Goal: Task Accomplishment & Management: Manage account settings

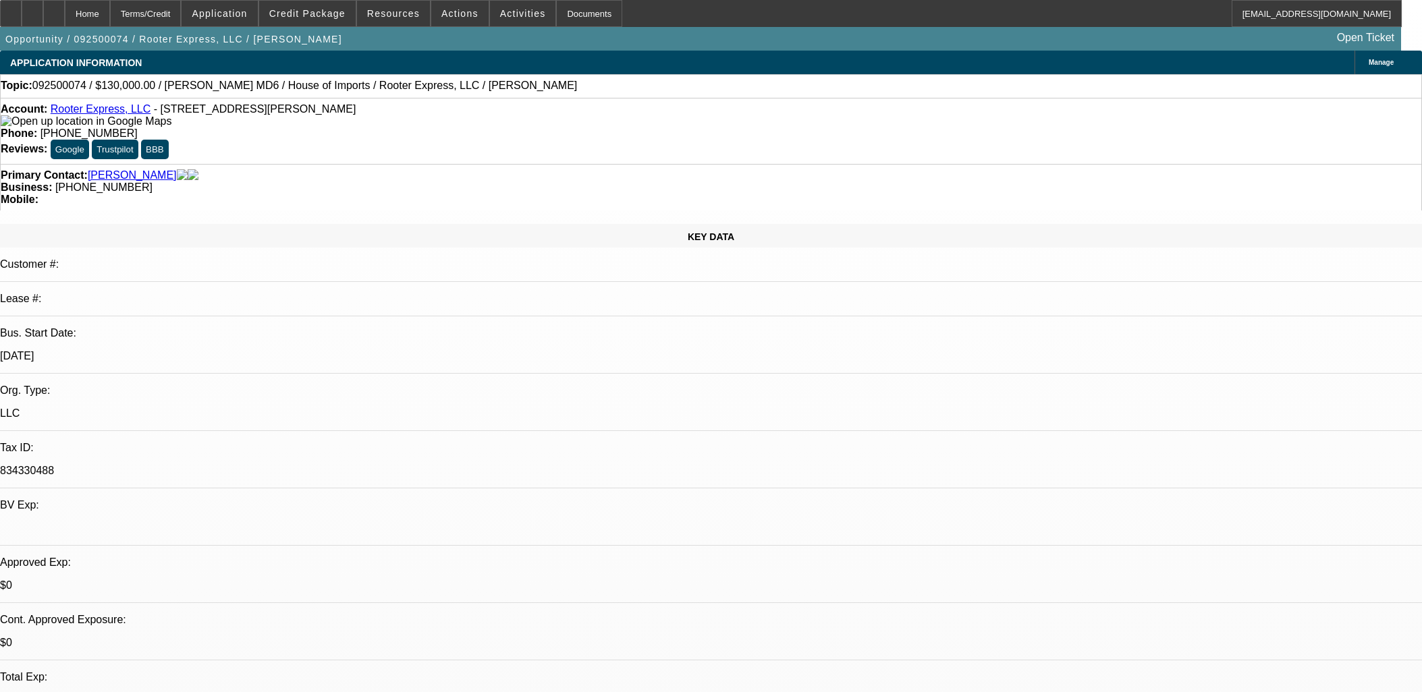
select select "0"
select select "3"
select select "0"
select select "6"
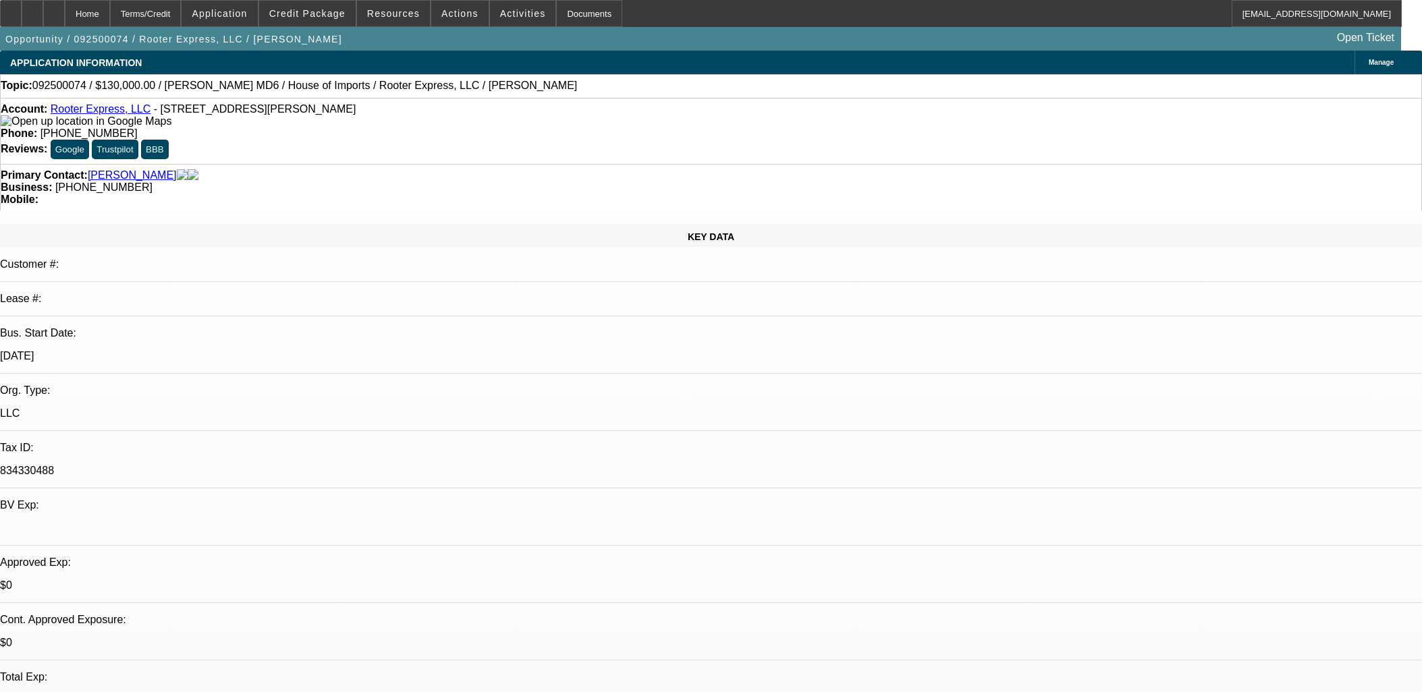
select select "0"
select select "2"
select select "0"
select select "6"
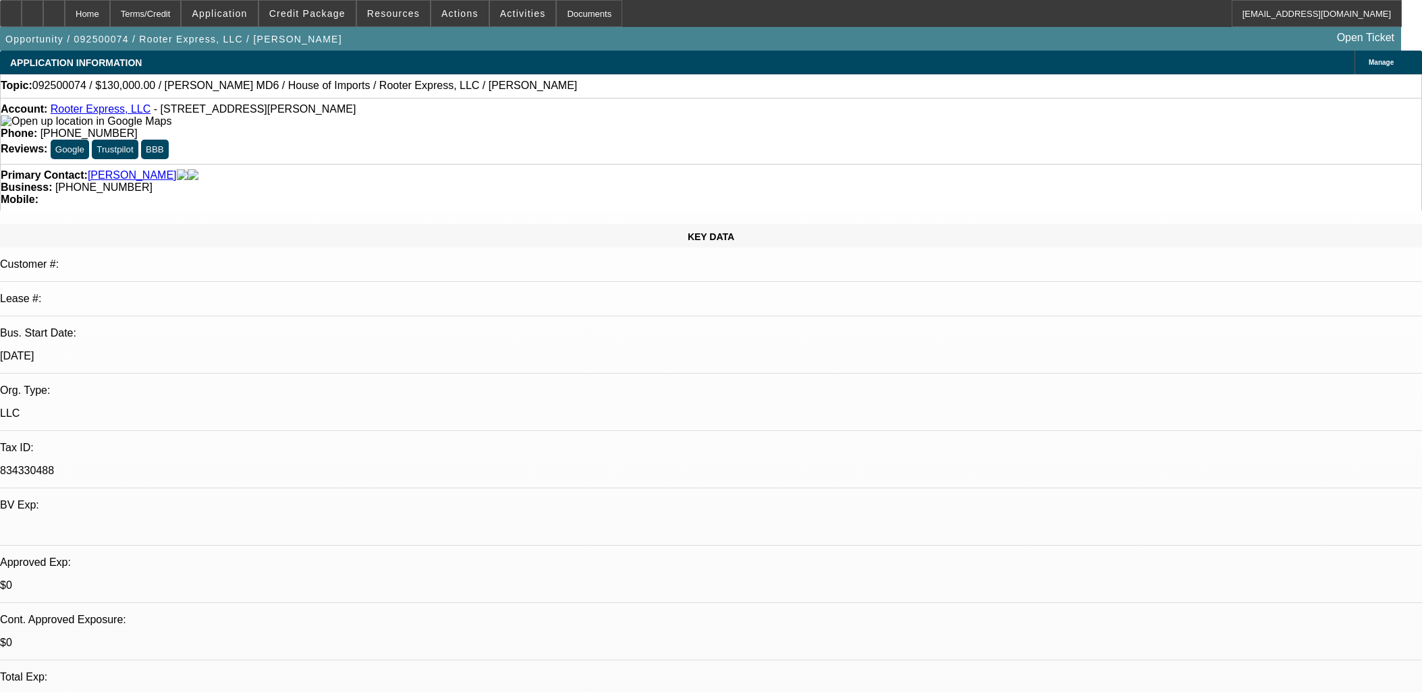
select select "0"
select select "2"
select select "0"
select select "6"
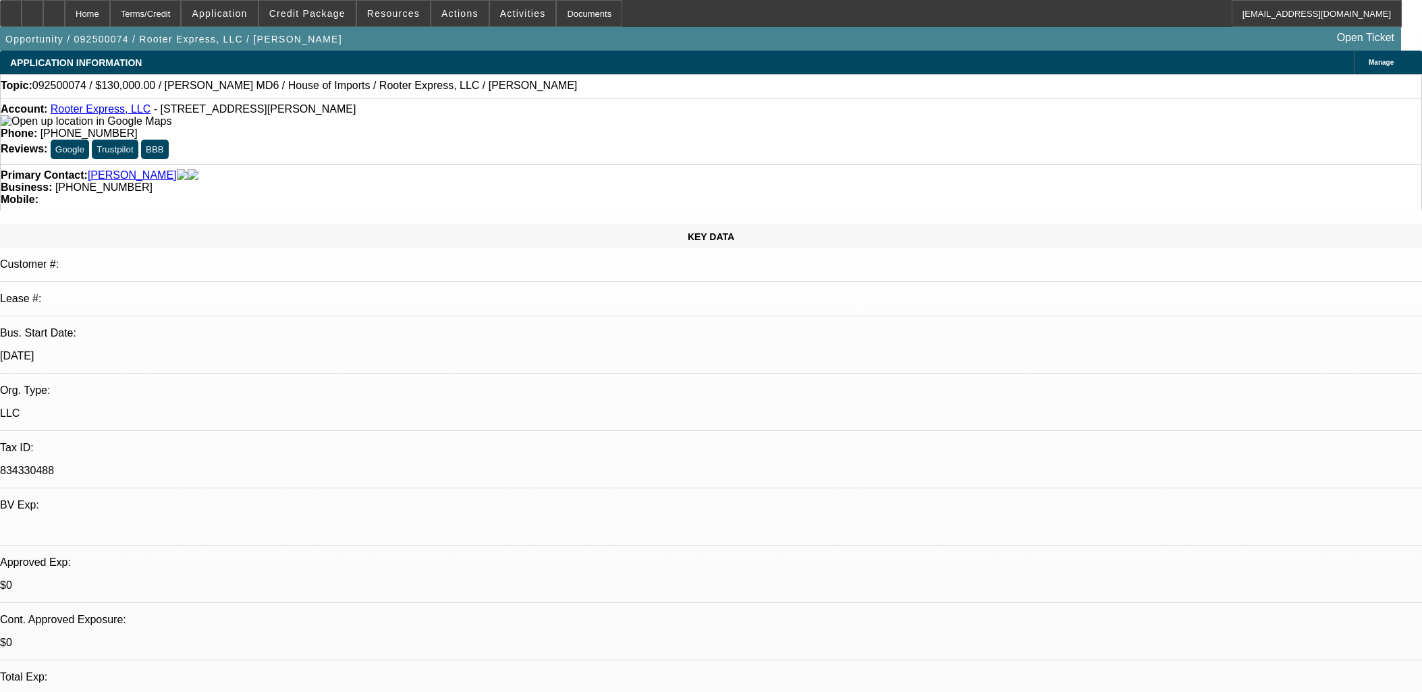
select select "0"
select select "2"
select select "0"
select select "6"
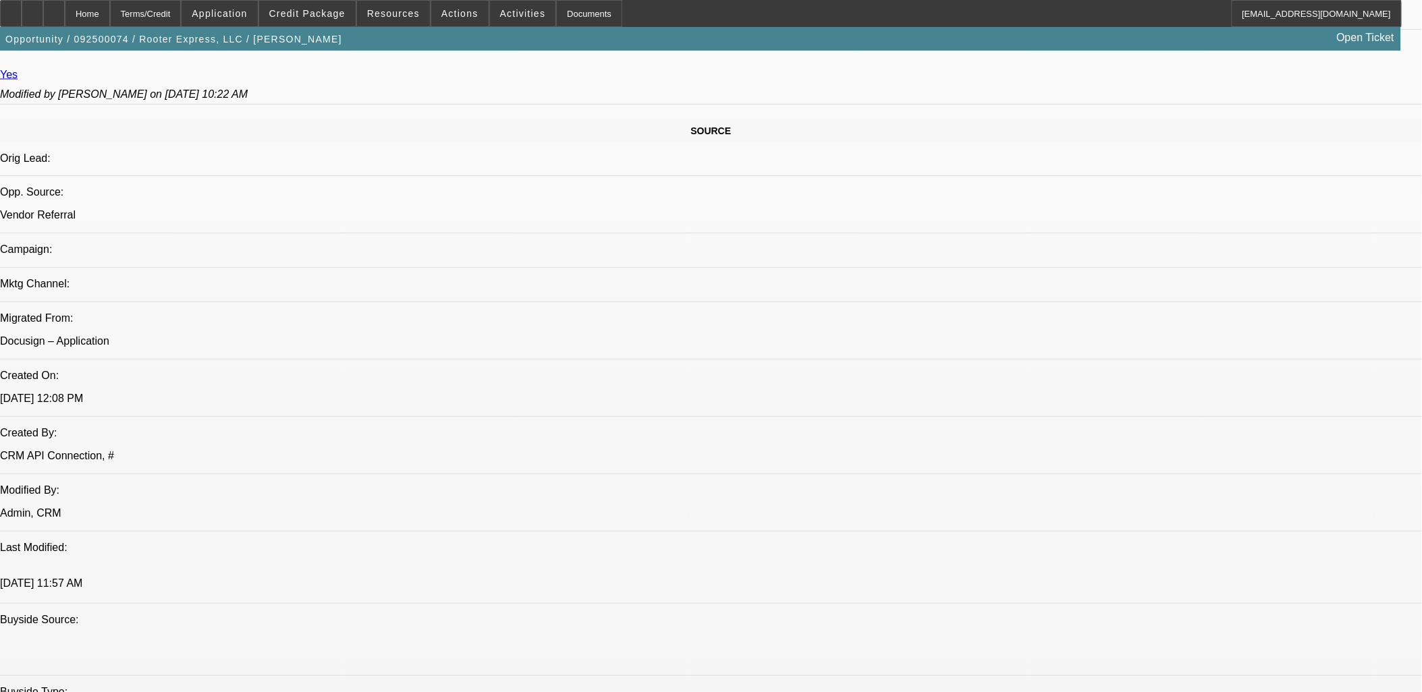
scroll to position [825, 0]
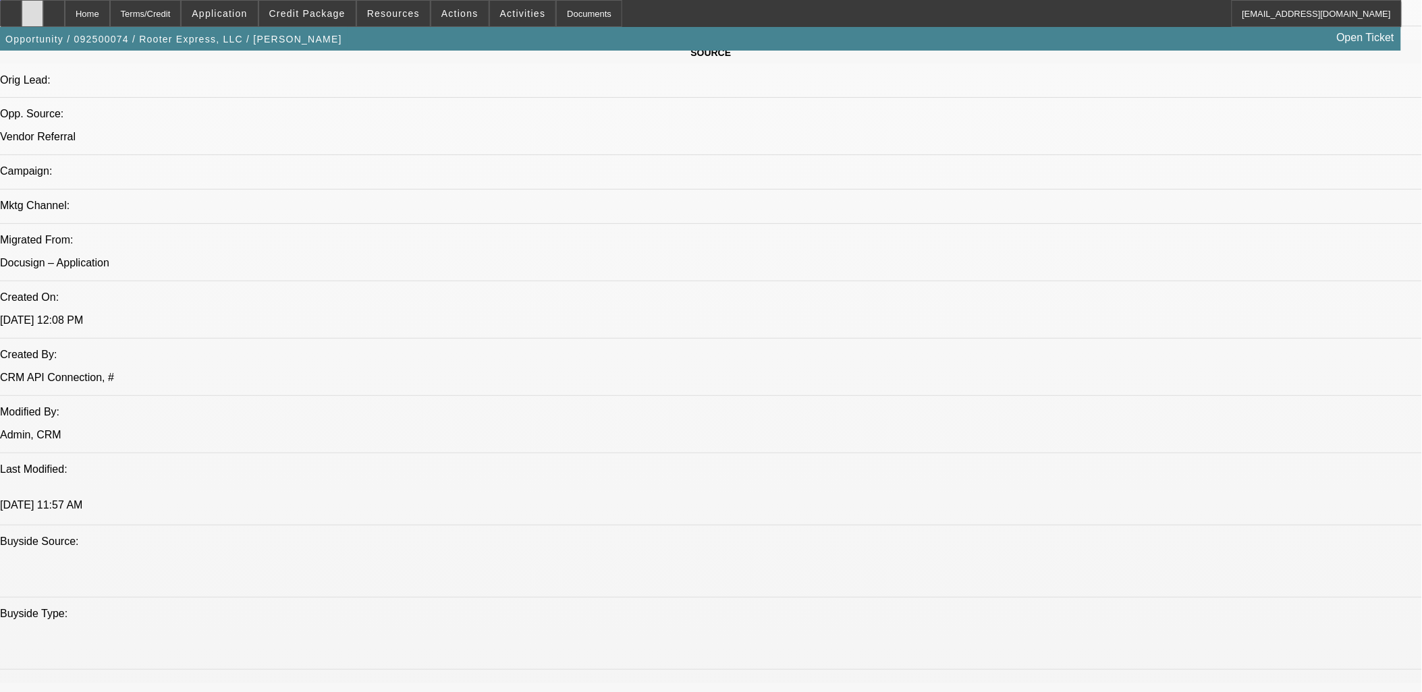
click at [43, 13] on div at bounding box center [33, 13] width 22 height 27
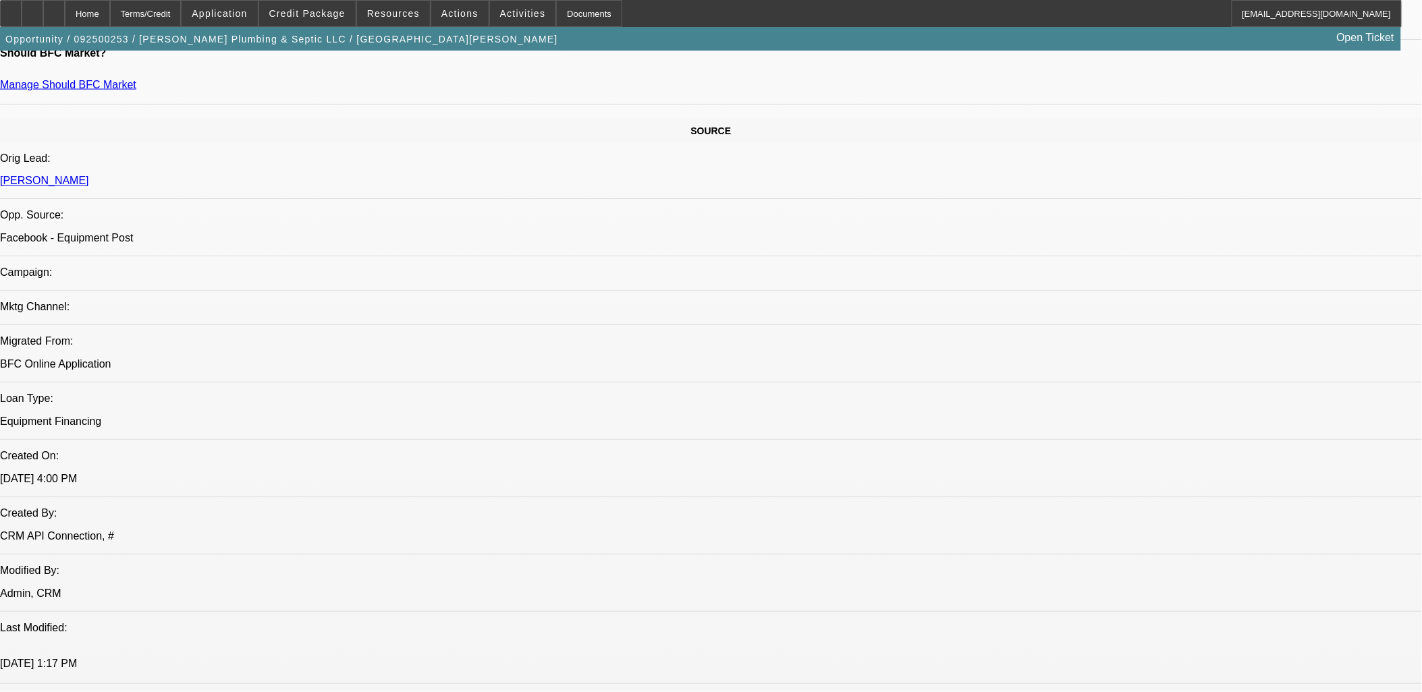
select select "0"
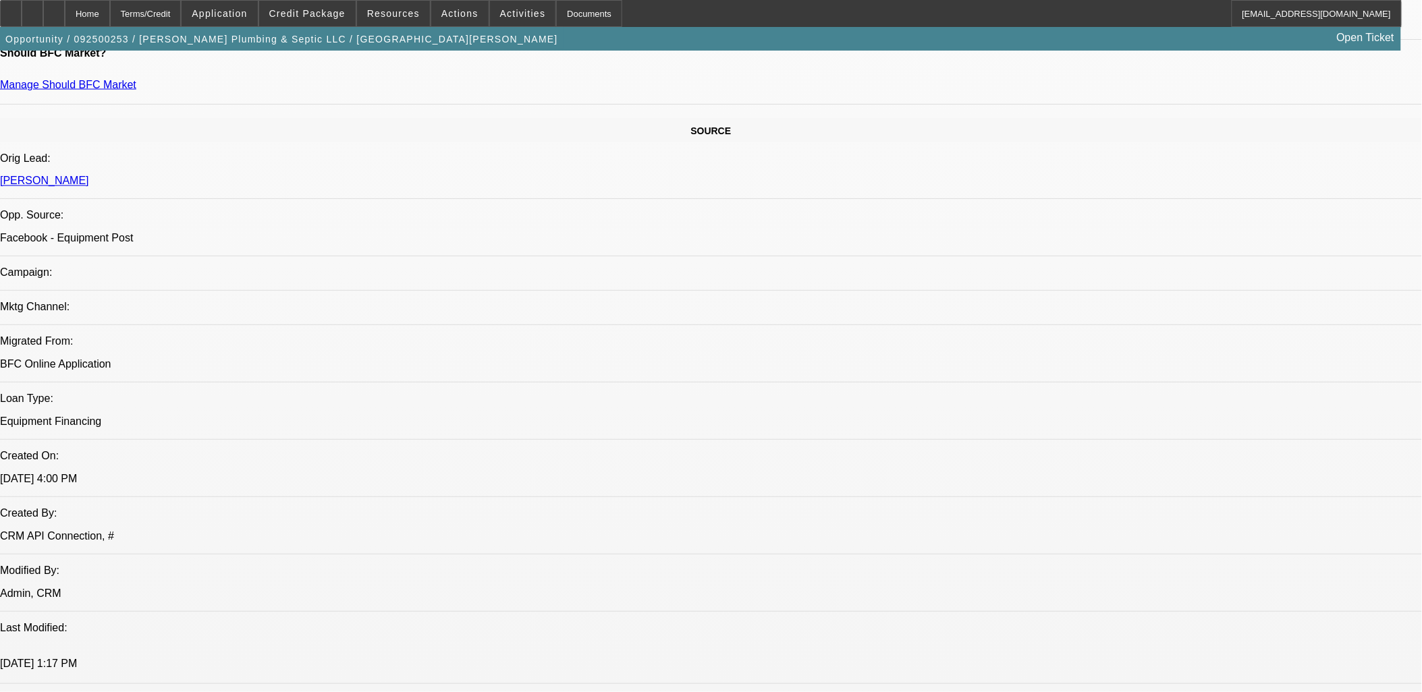
select select "0"
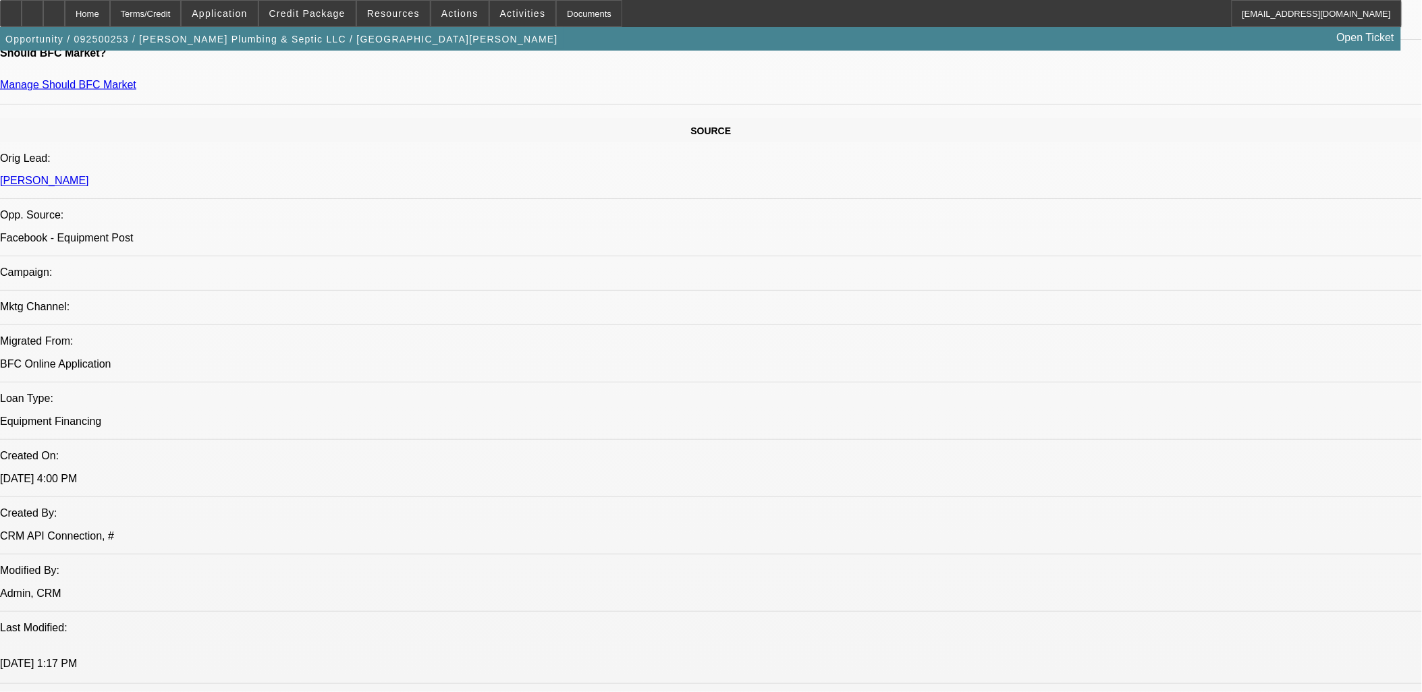
select select "0"
select select "1"
select select "3"
select select "6"
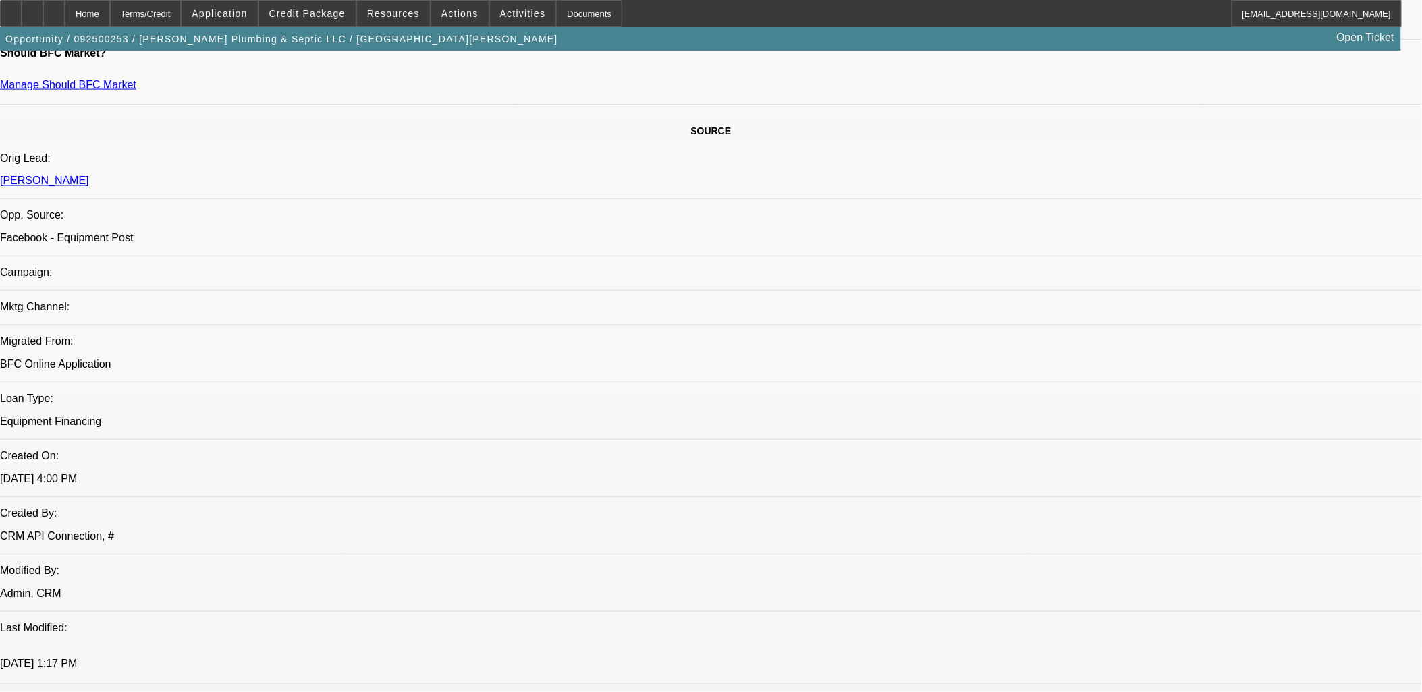
select select "1"
select select "3"
select select "6"
select select "1"
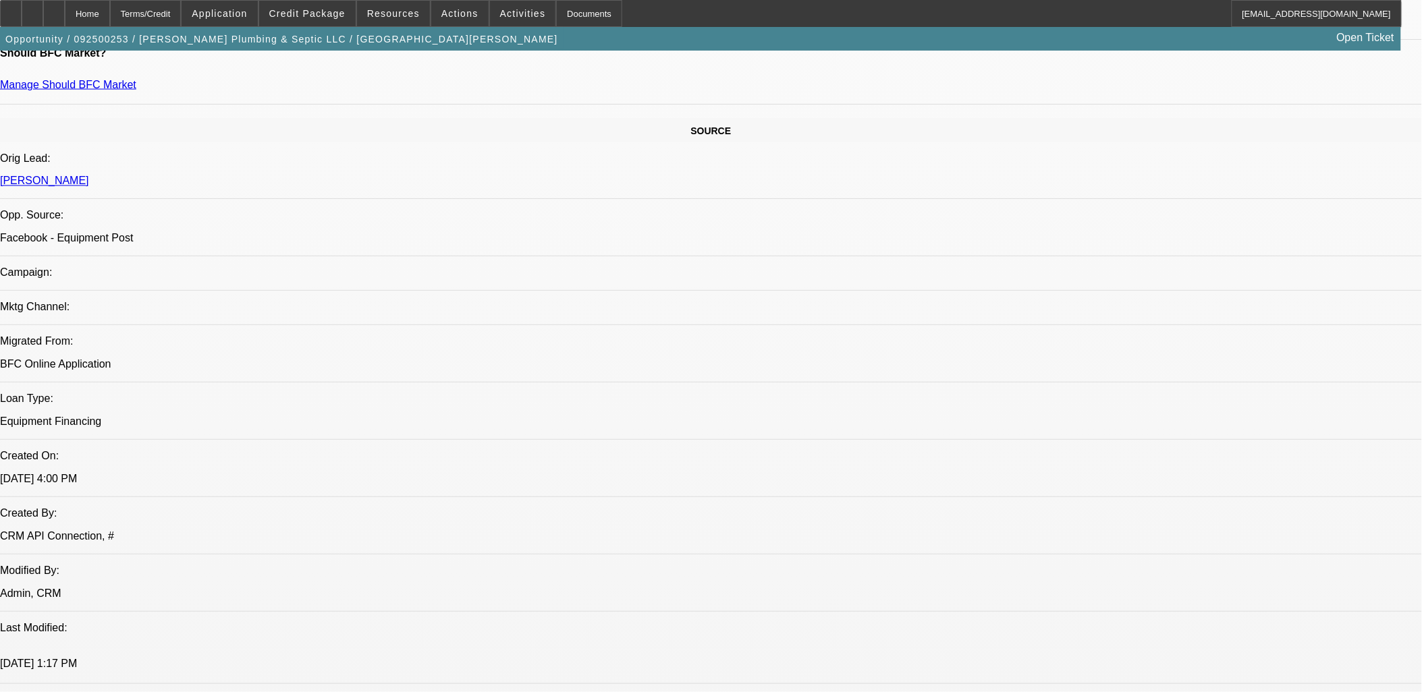
select select "6"
select select "1"
select select "6"
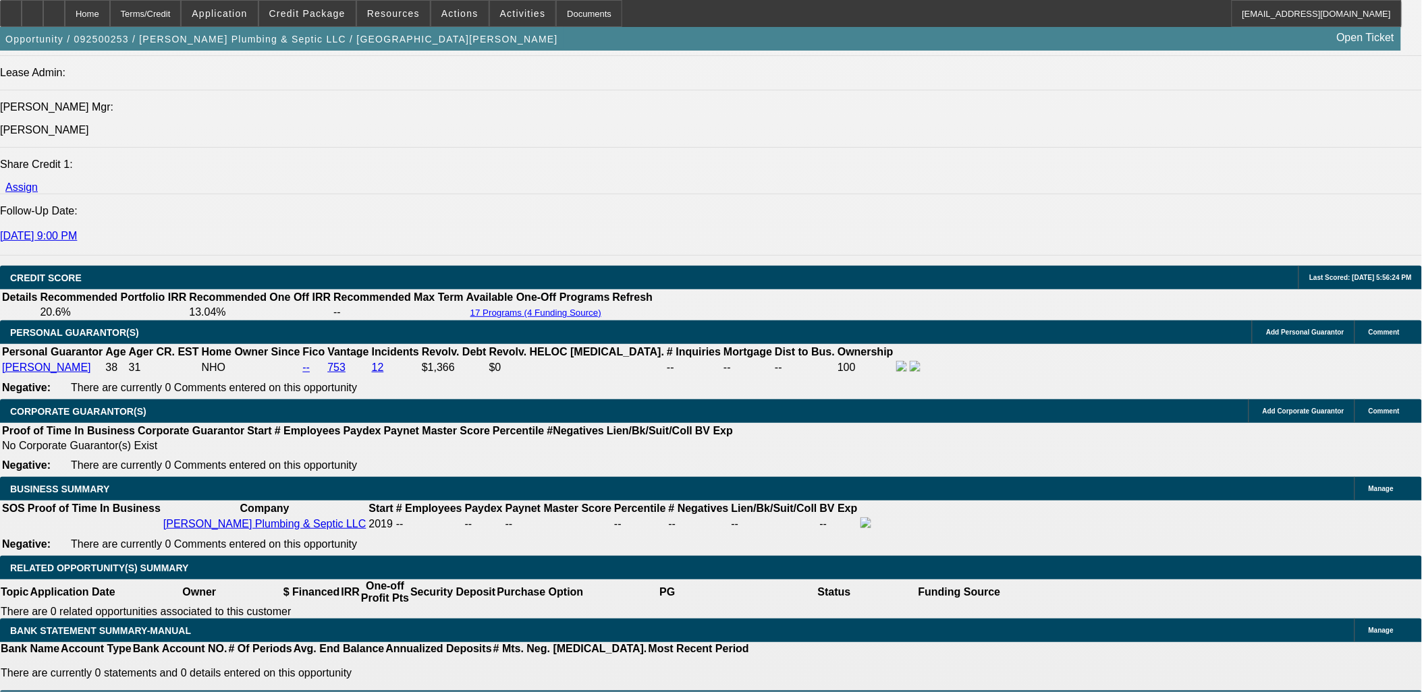
scroll to position [1724, 0]
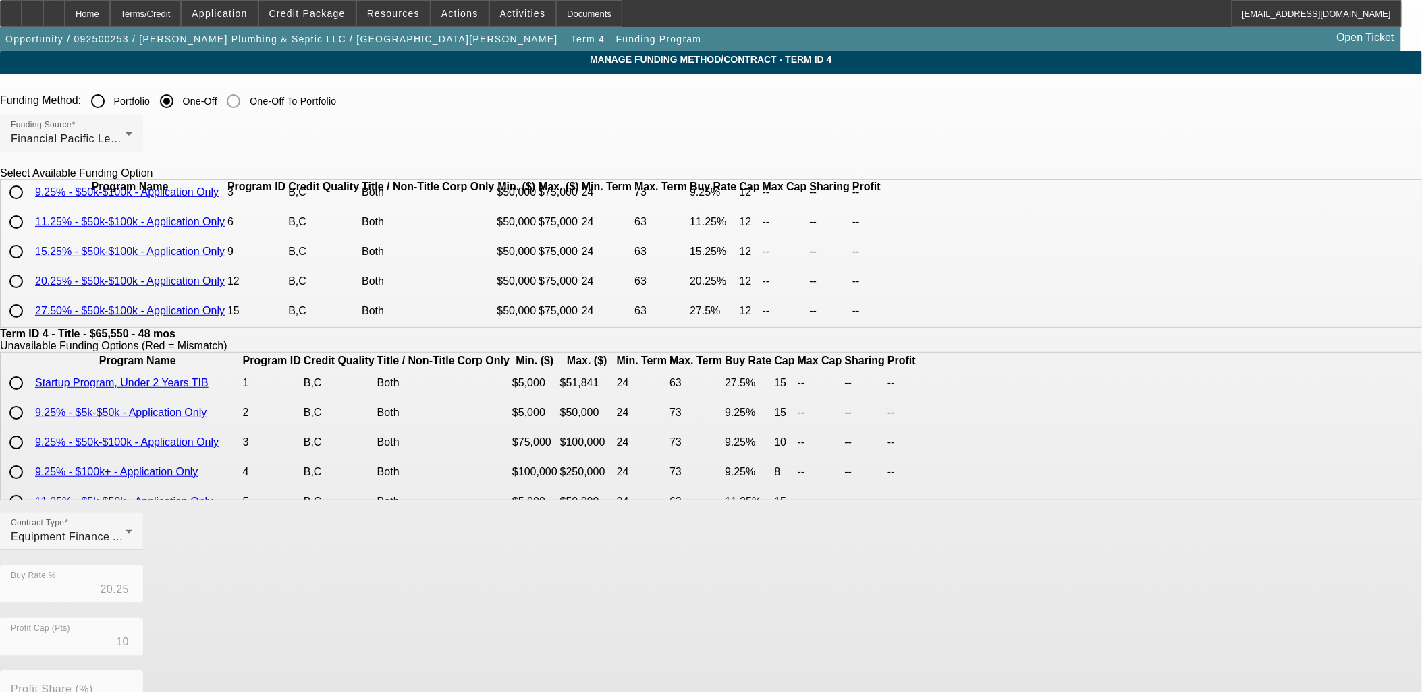
scroll to position [58, 0]
click at [30, 279] on input "radio" at bounding box center [16, 281] width 27 height 27
radio input "true"
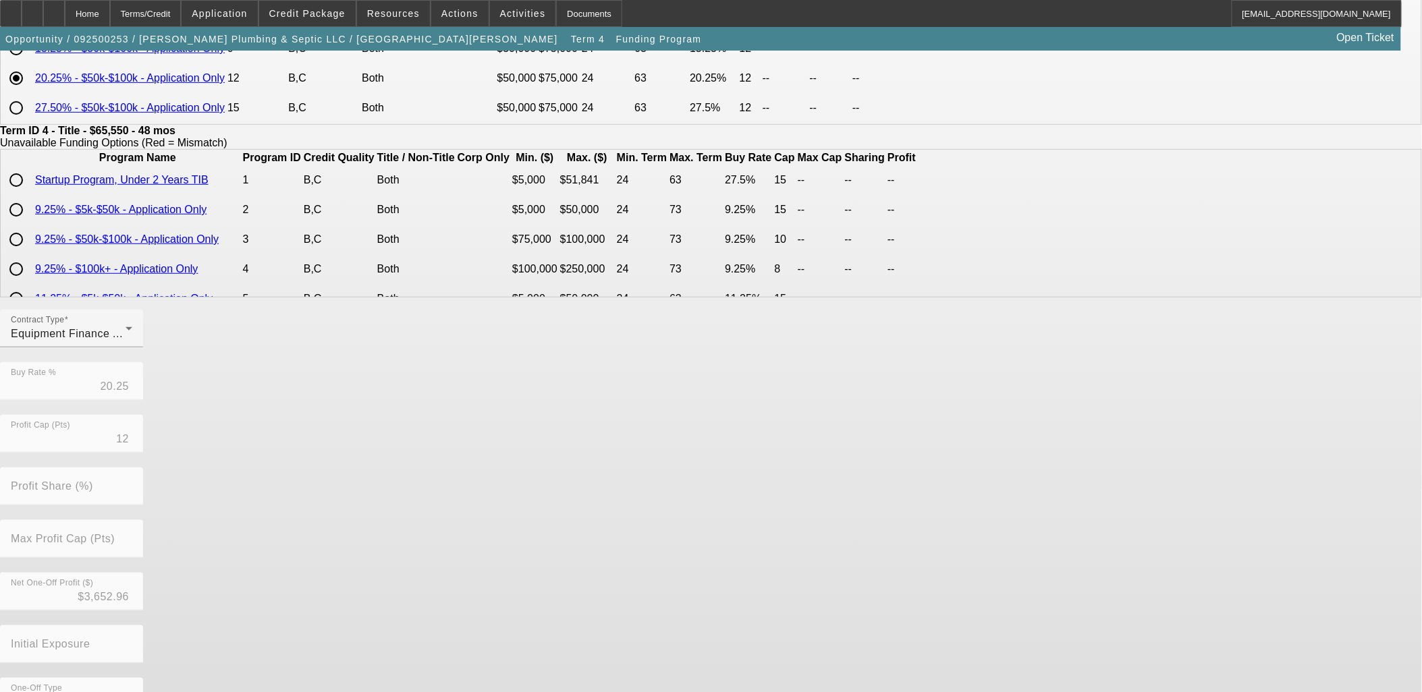
scroll to position [238, 0]
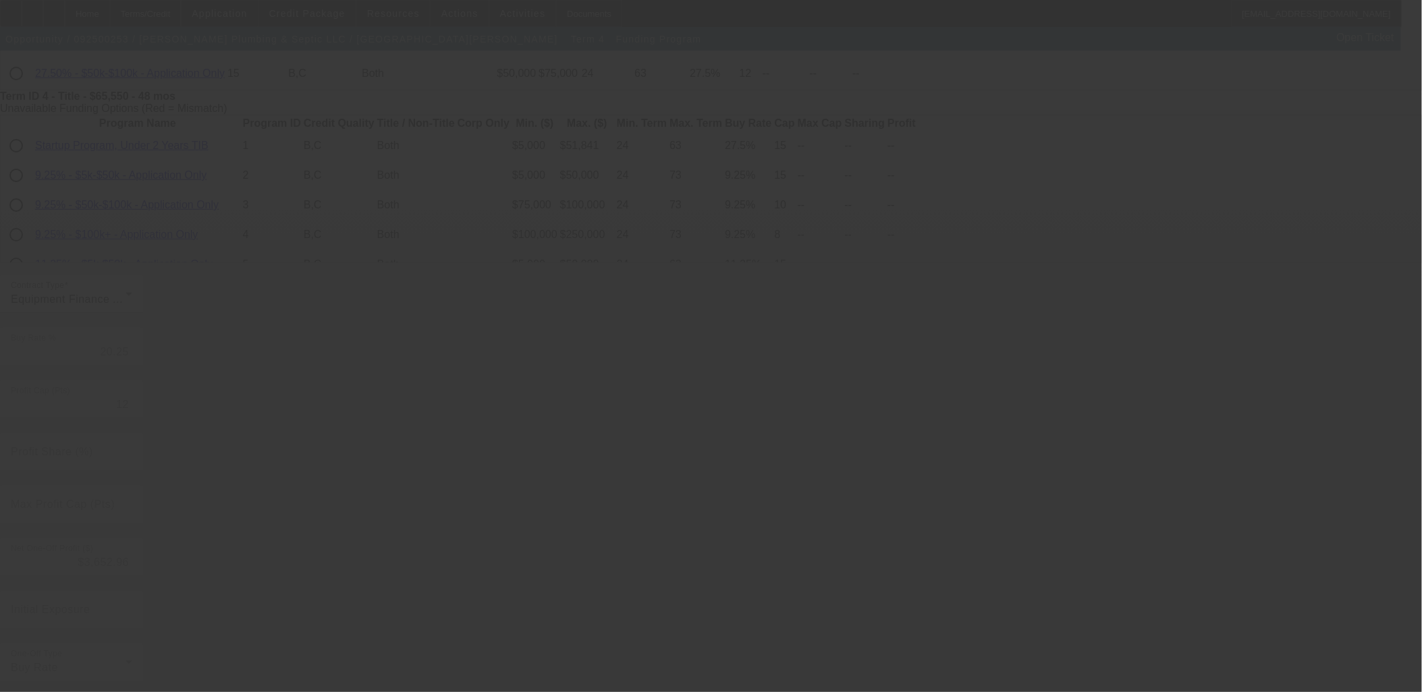
type input "10"
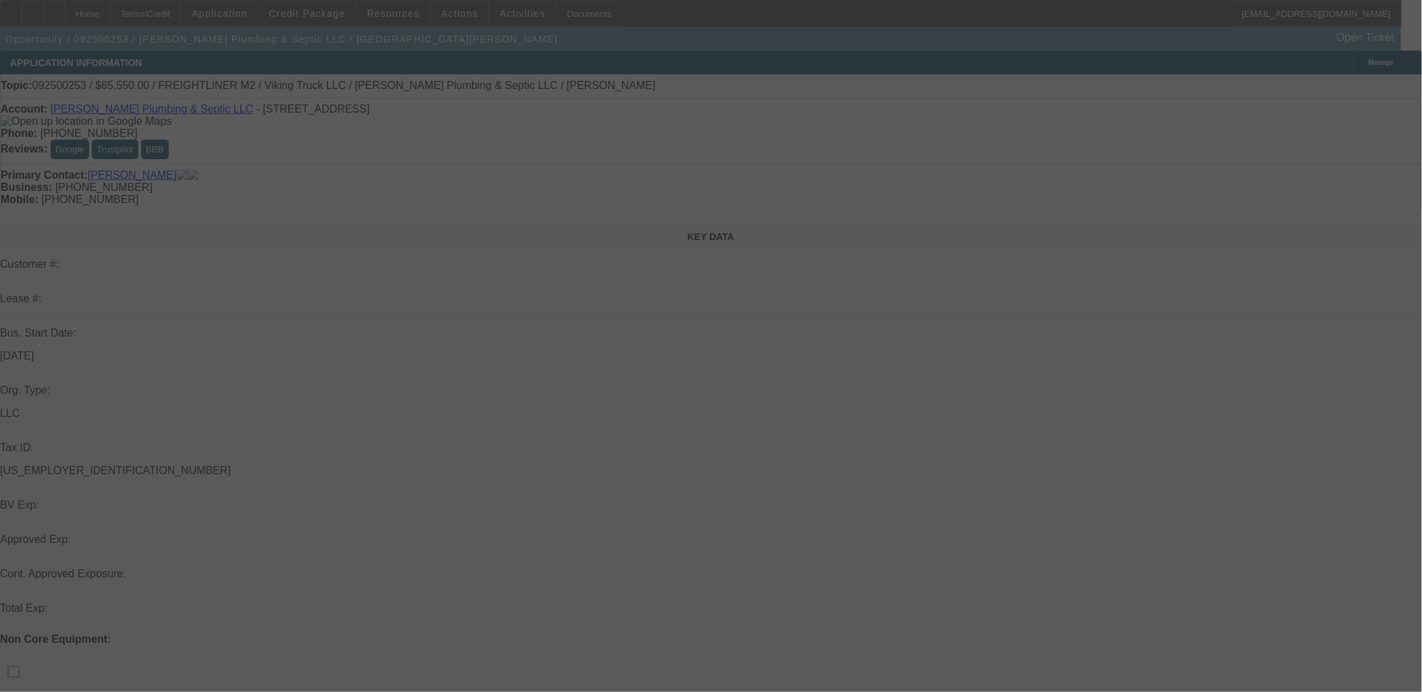
select select "0"
select select "3"
select select "0"
select select "6"
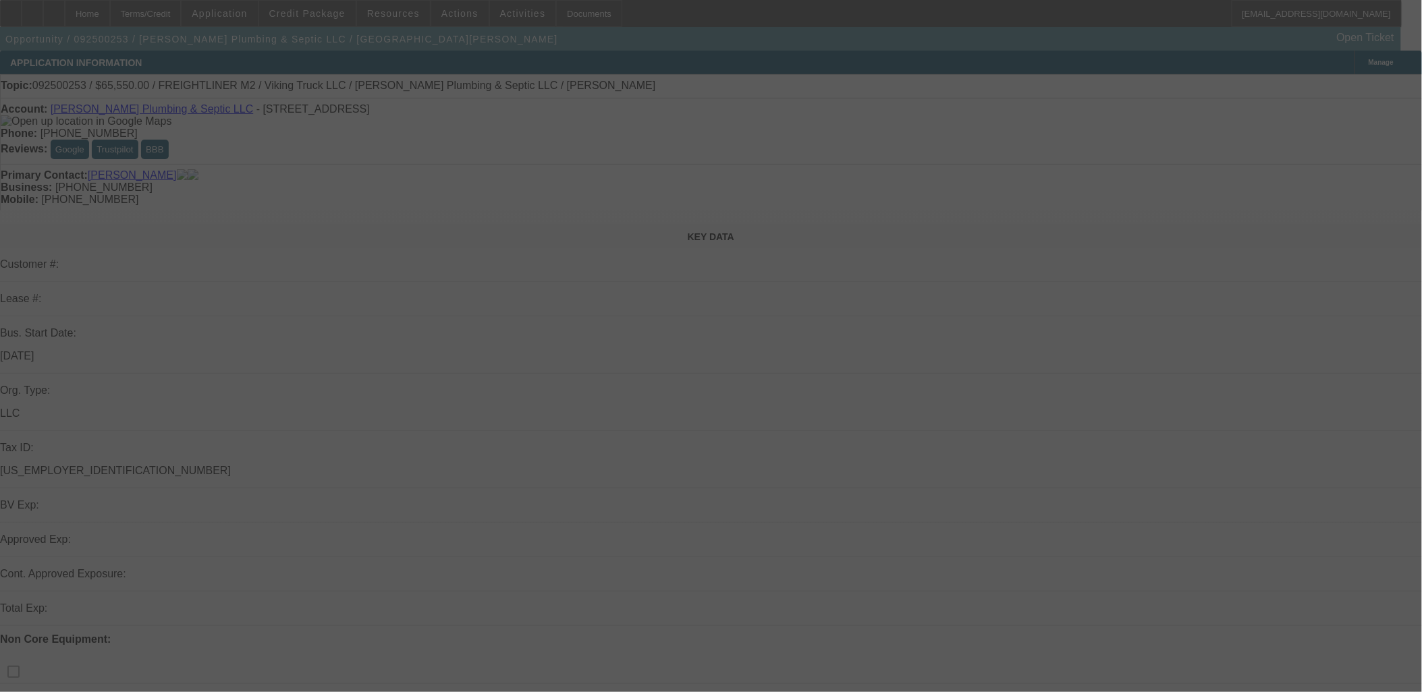
select select "0"
select select "3"
select select "0"
select select "6"
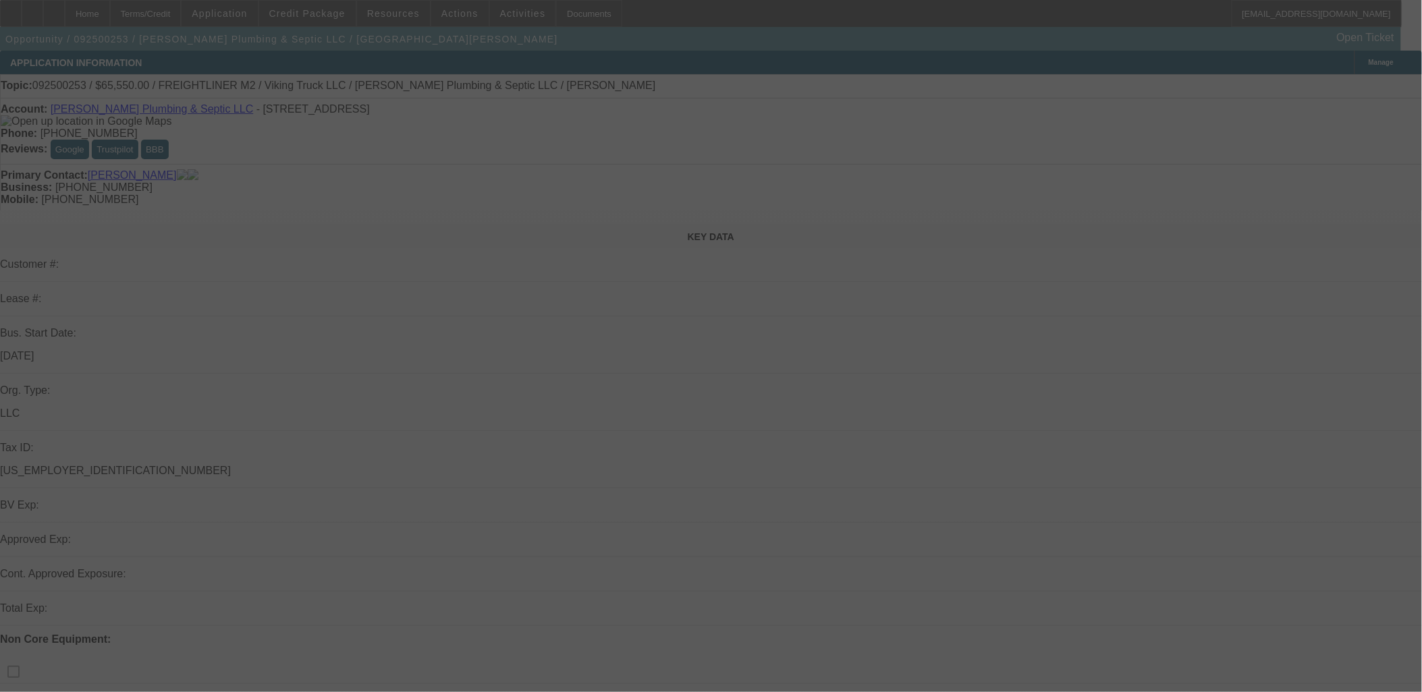
select select "0"
select select "6"
select select "0"
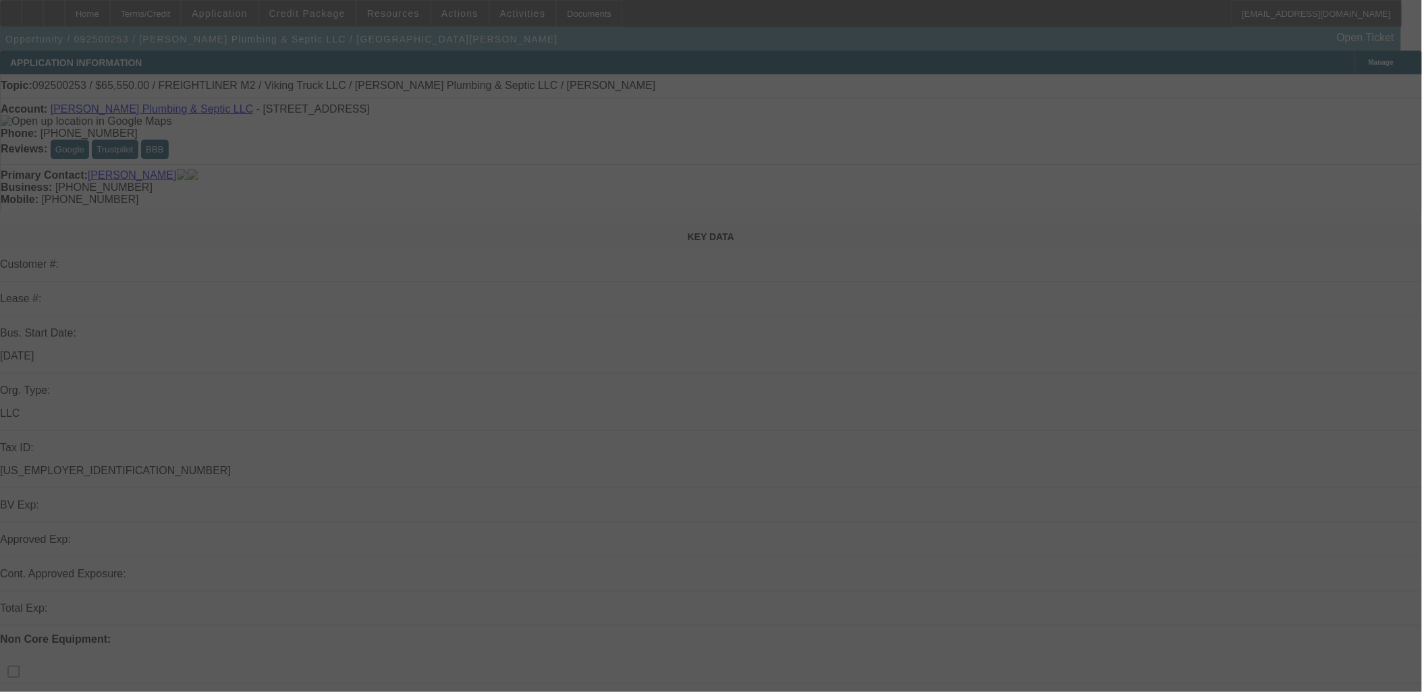
select select "0"
select select "6"
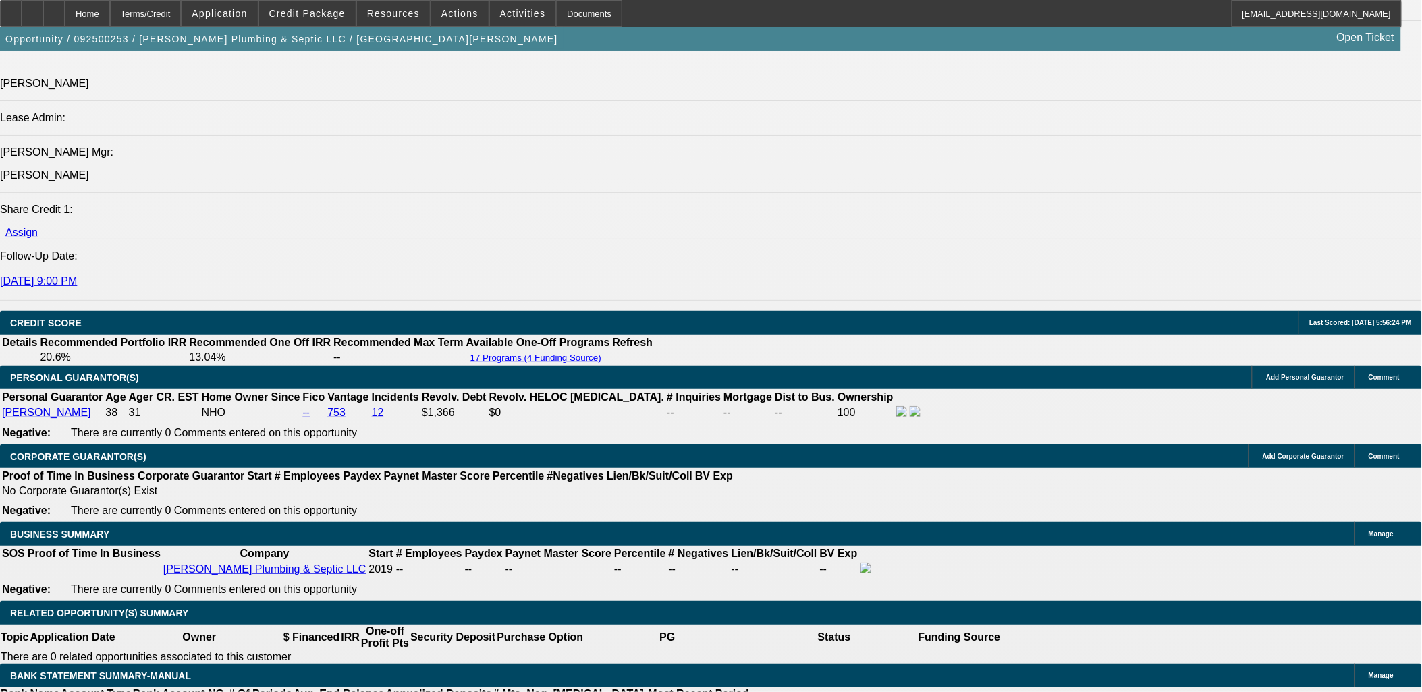
scroll to position [1724, 0]
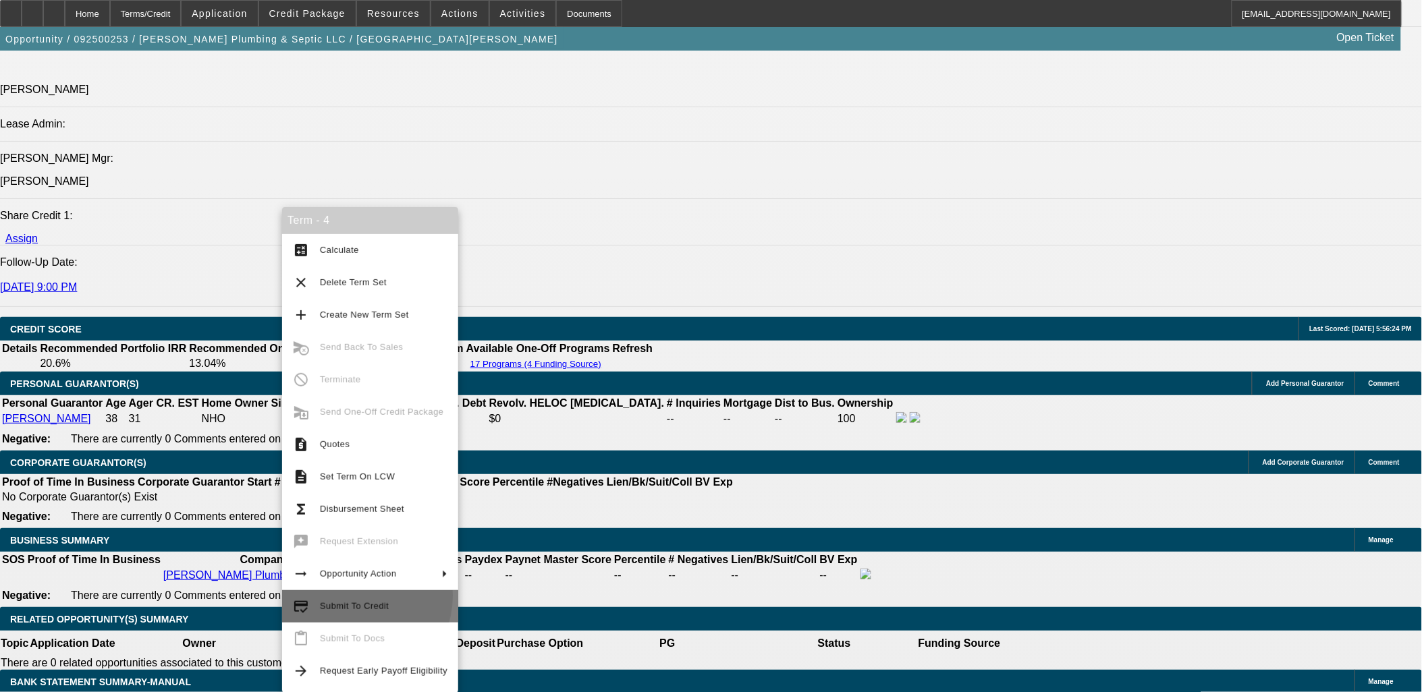
click at [348, 596] on button "credit_score Submit To Credit" at bounding box center [370, 606] width 176 height 32
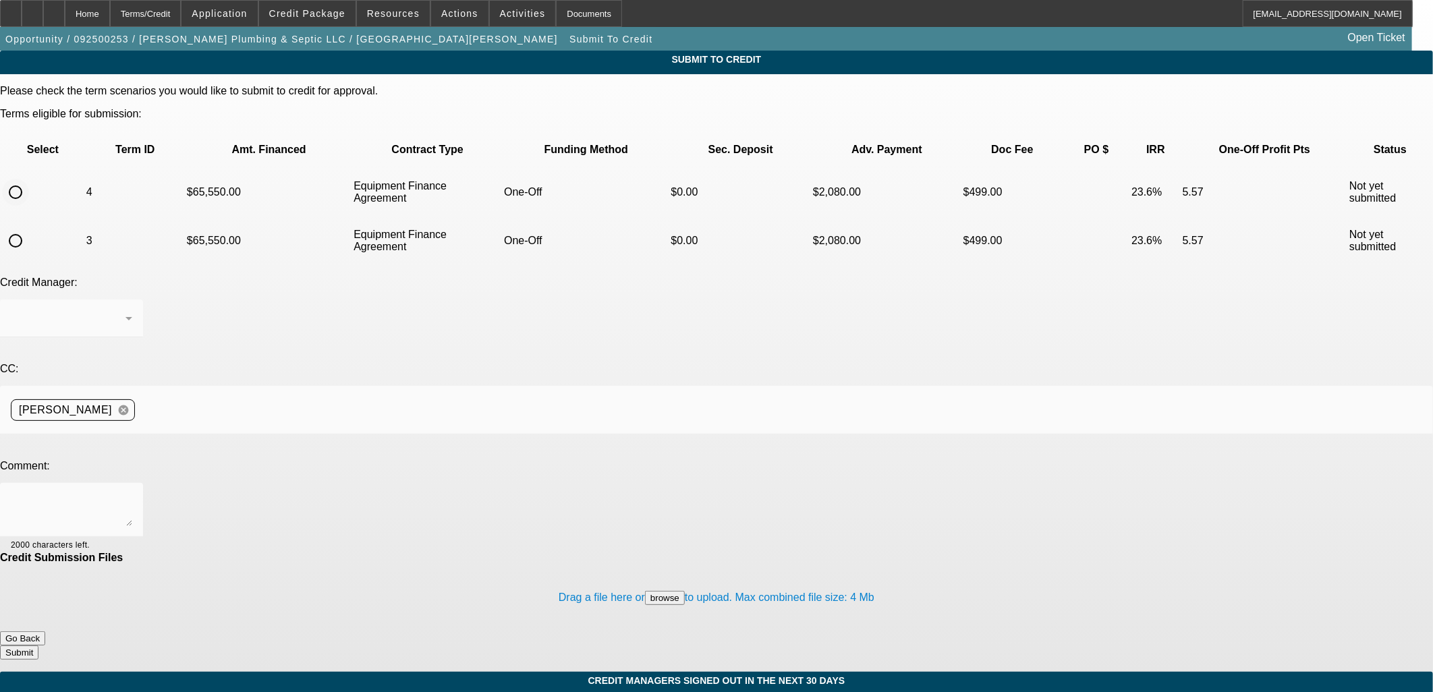
click at [29, 179] on input "radio" at bounding box center [15, 192] width 27 height 27
radio input "true"
click at [132, 494] on textarea at bounding box center [71, 510] width 121 height 32
type textarea "The rate is too high to win this."
drag, startPoint x: 315, startPoint y: 353, endPoint x: 160, endPoint y: 340, distance: 155.7
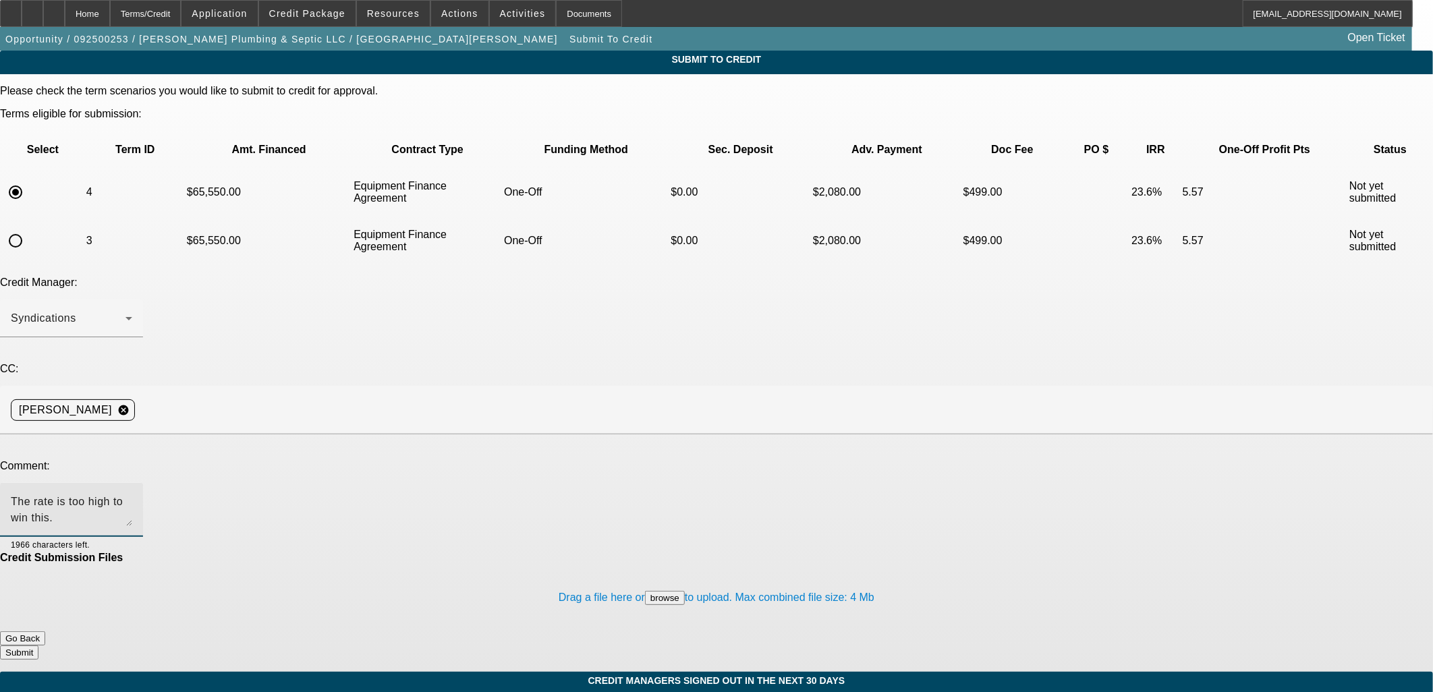
click at [163, 460] on div "Comment: The rate is too high to win this. 1966 characters left." at bounding box center [716, 506] width 1433 height 92
click at [588, 568] on form "Please check the term scenarios you would like to submit to credit for approval…" at bounding box center [716, 378] width 1433 height 587
click at [45, 632] on button "Go Back" at bounding box center [22, 639] width 45 height 14
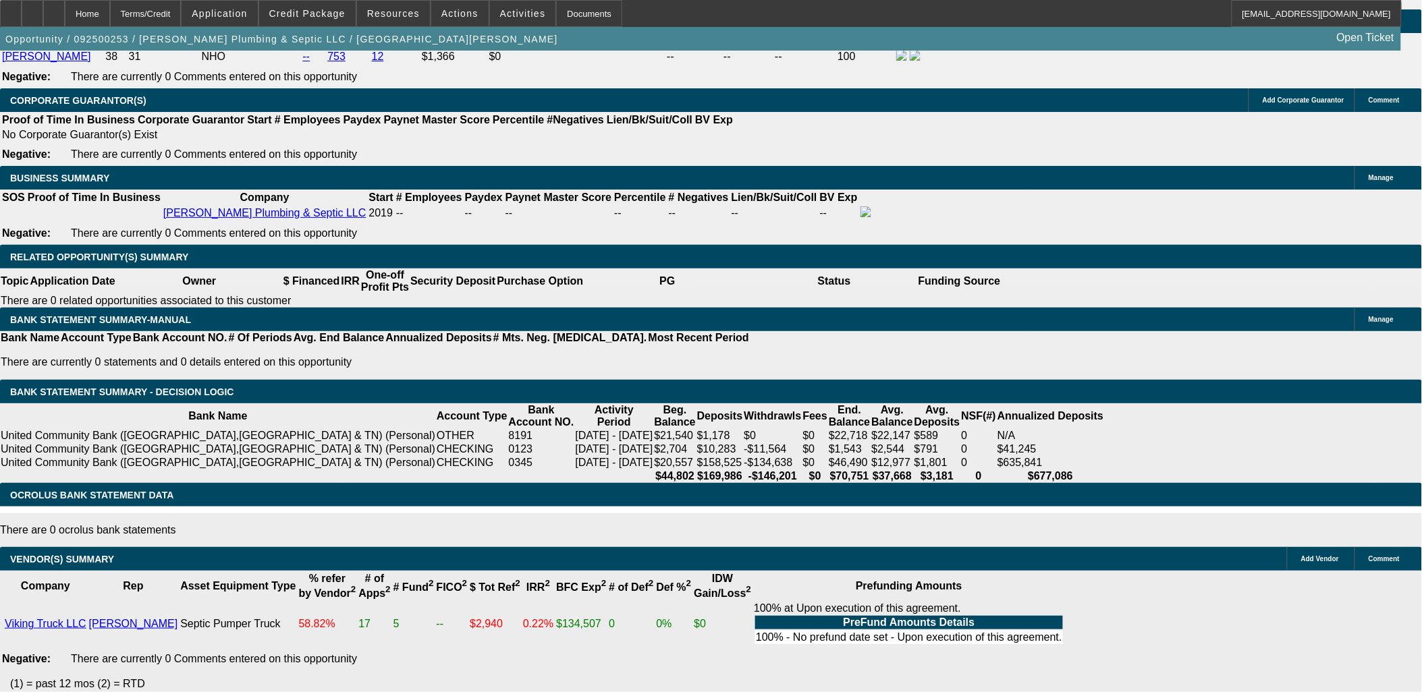
select select "0"
select select "3"
select select "0"
select select "6"
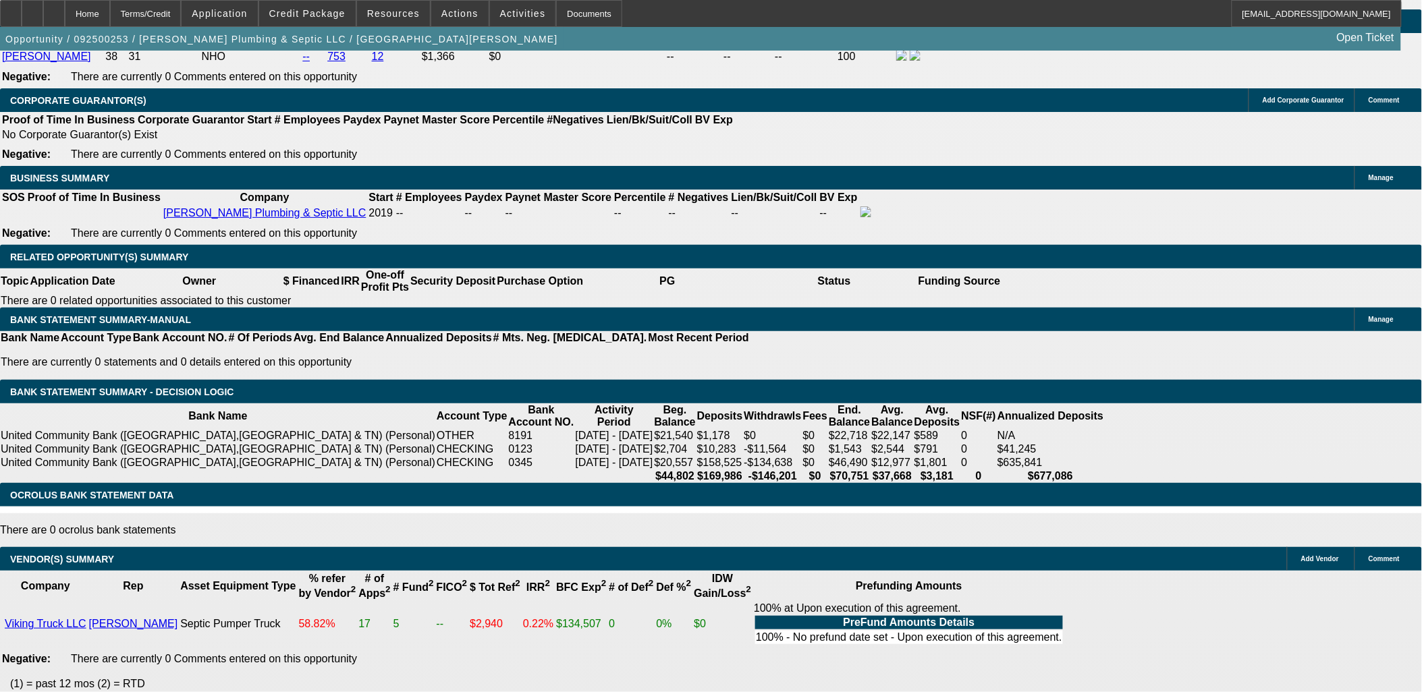
select select "0"
select select "3"
select select "0"
select select "6"
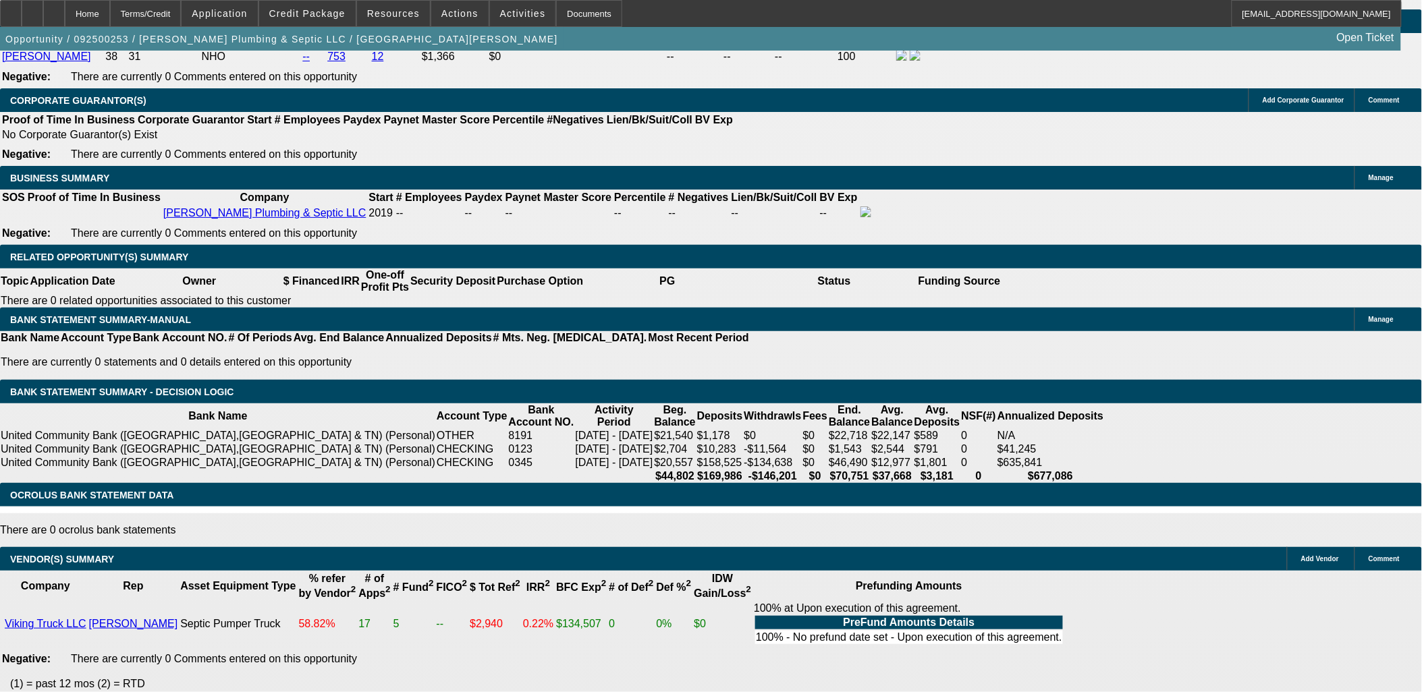
select select "0"
select select "6"
select select "0"
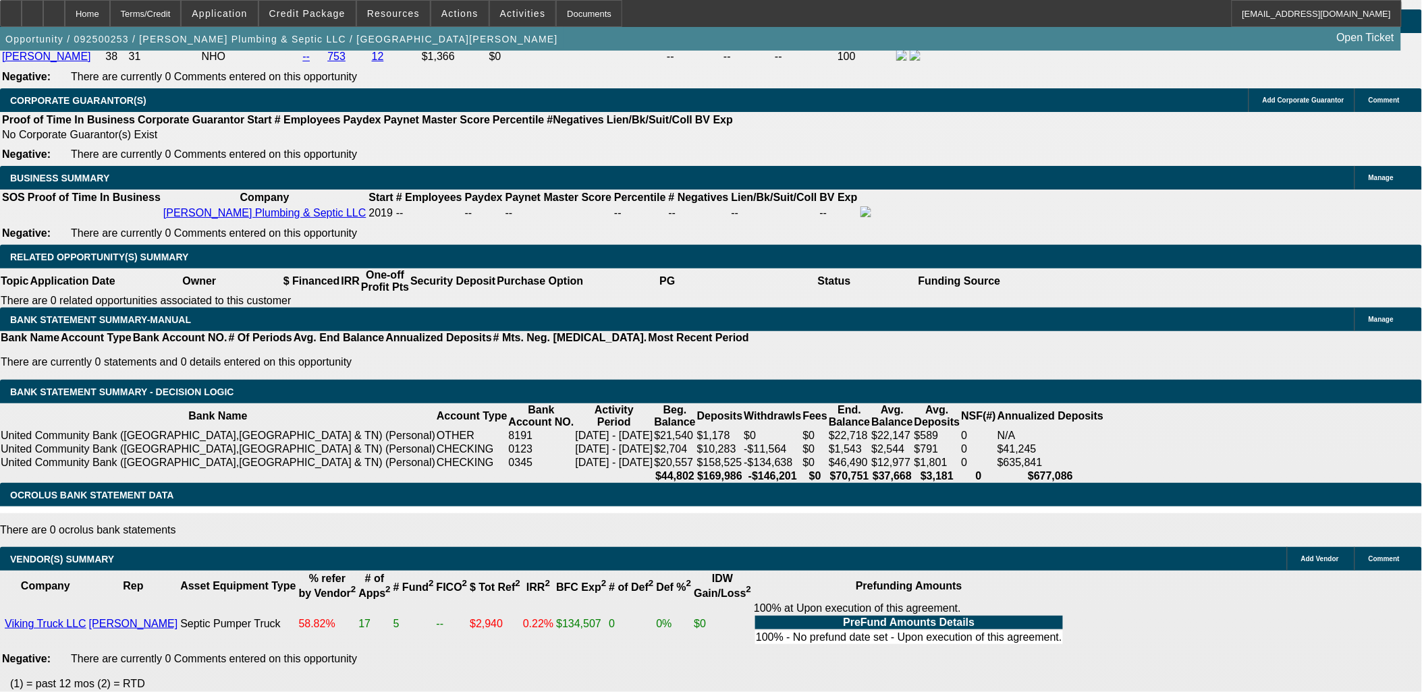
select select "0"
select select "6"
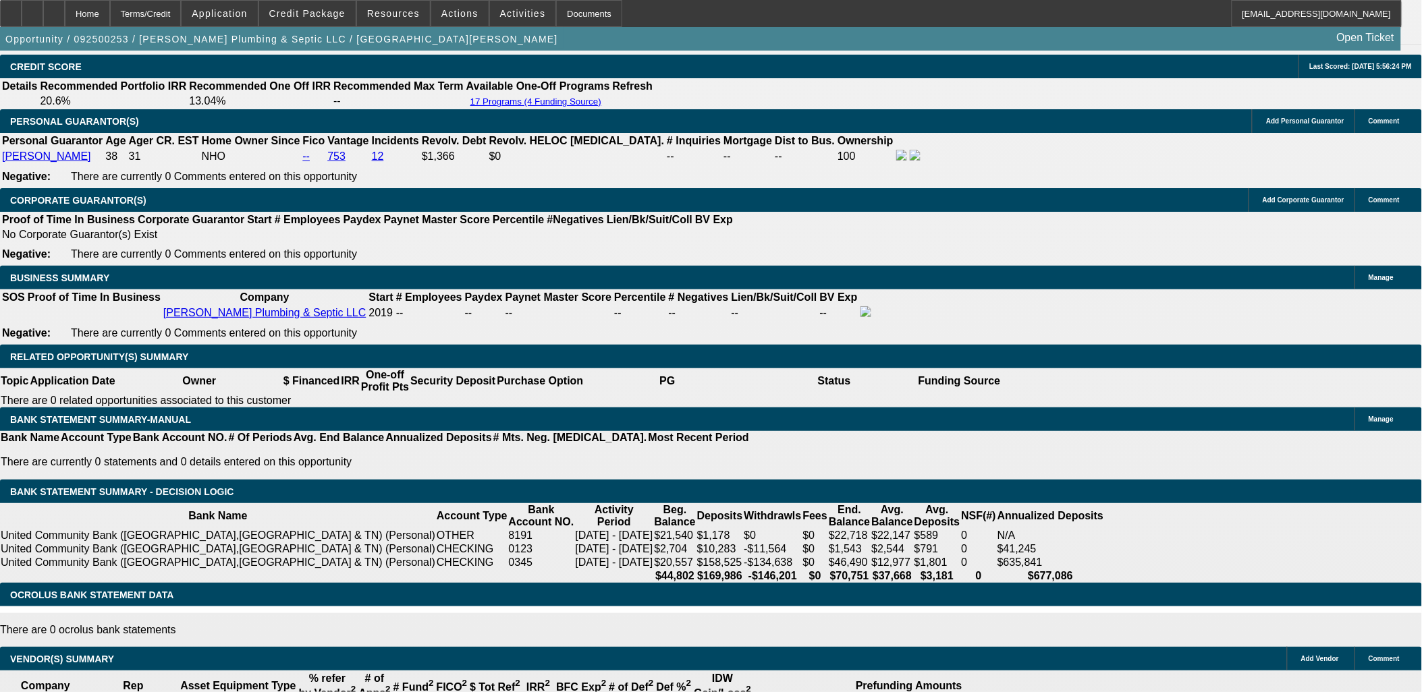
scroll to position [1885, 0]
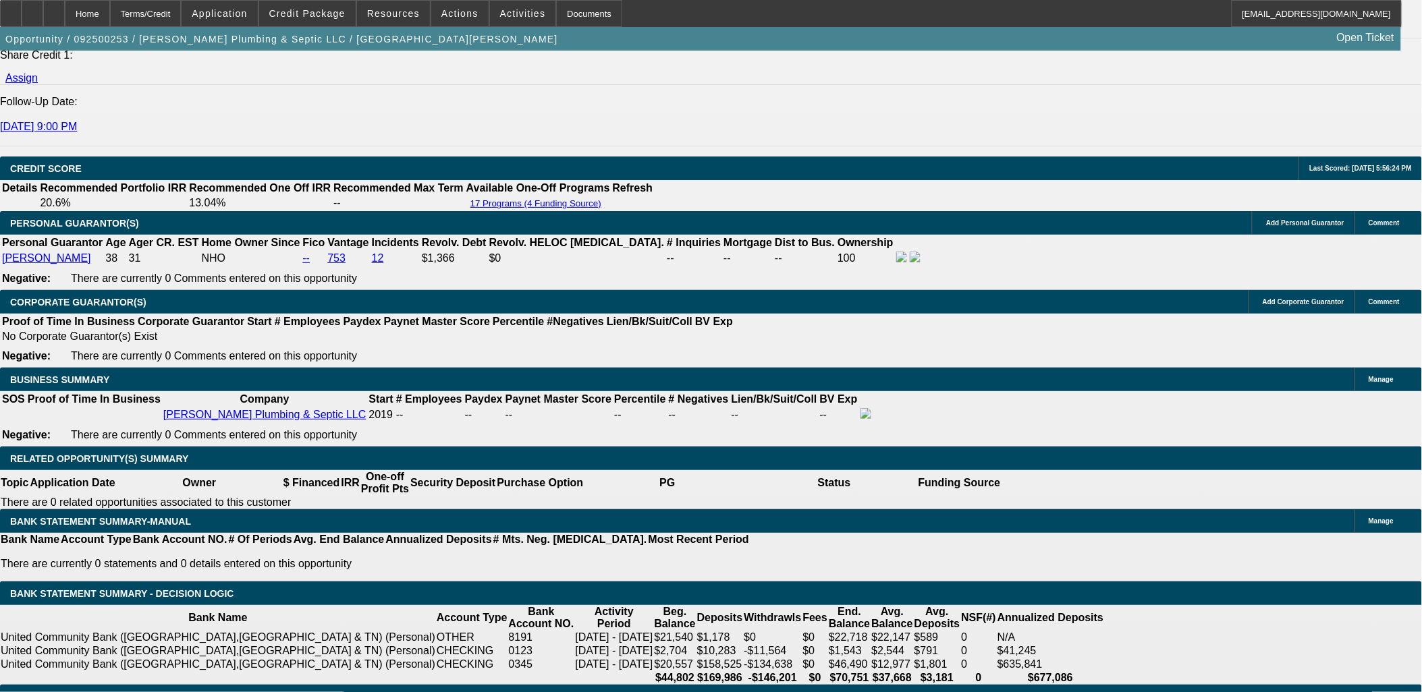
drag, startPoint x: 308, startPoint y: 302, endPoint x: 439, endPoint y: 300, distance: 131.6
type input "UNKNOWN"
type input "20"
type input "$1,422.12"
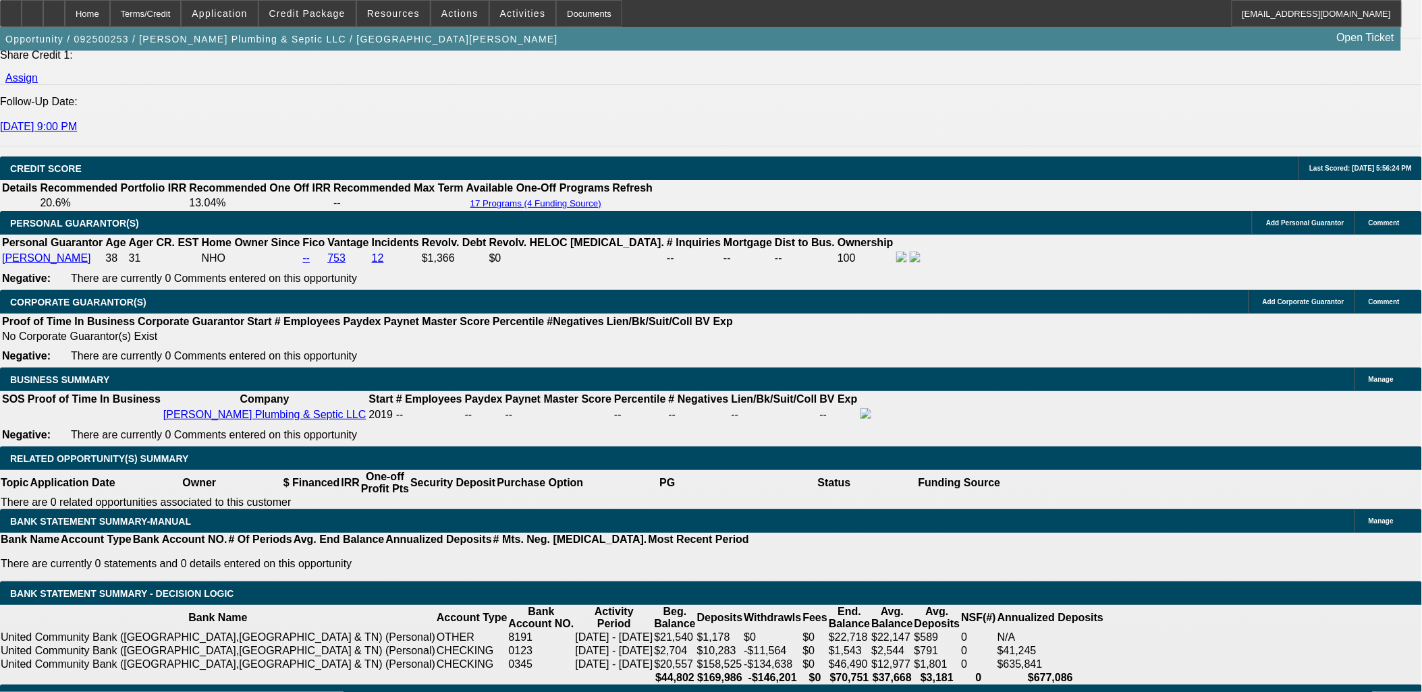
type input "20."
type input "$1,994.71"
type input "20.5"
type input "$2,012.21"
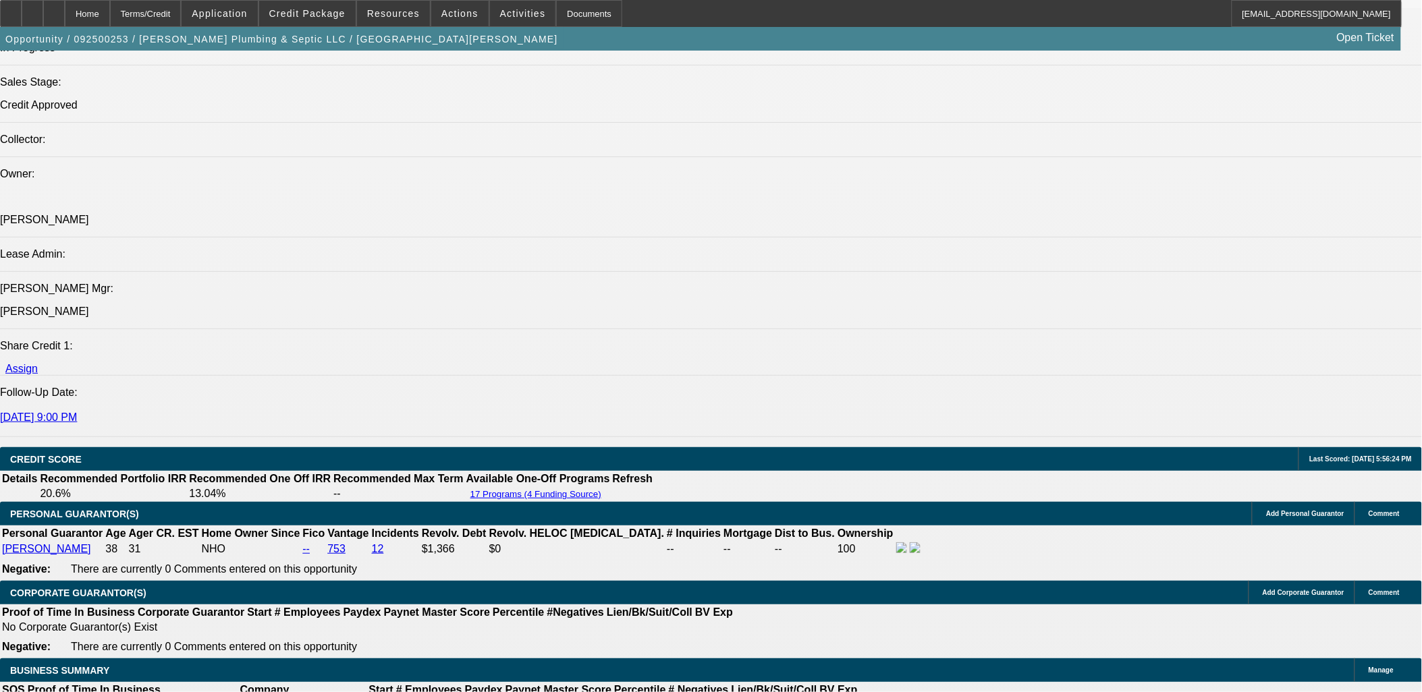
scroll to position [1584, 0]
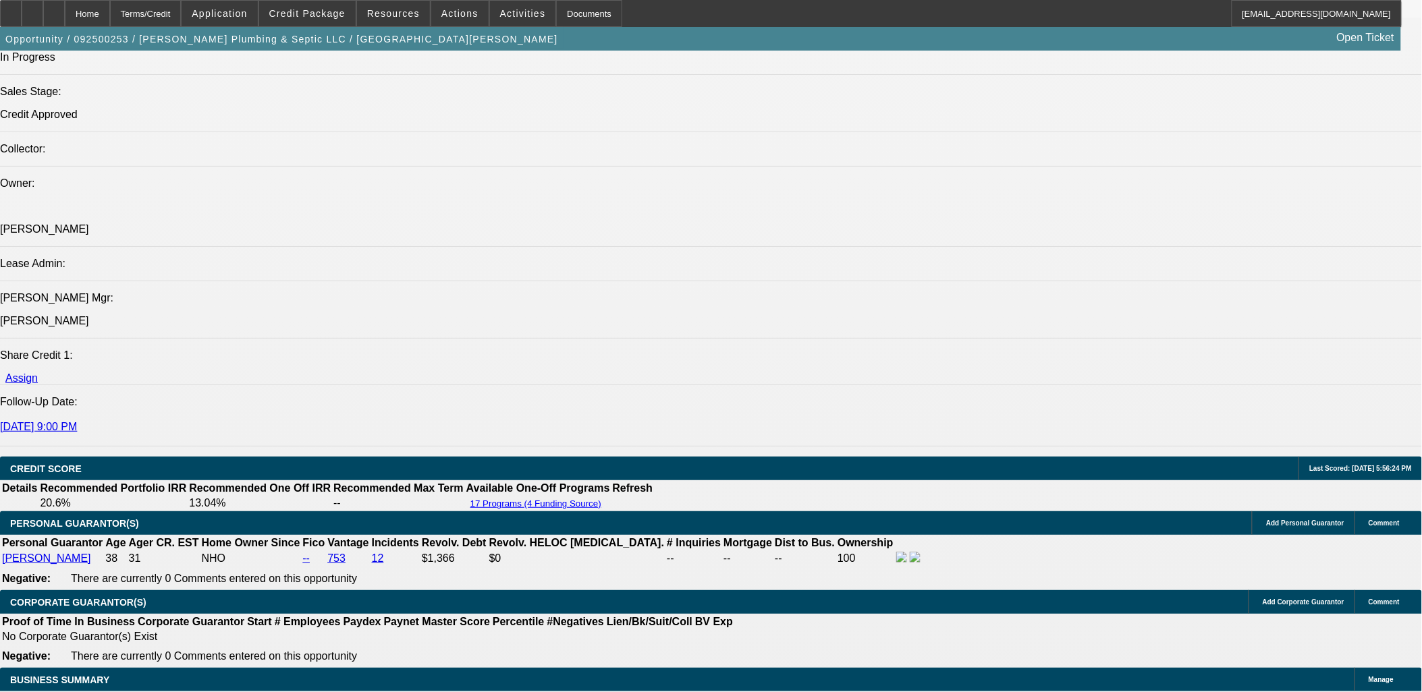
type input "20.5"
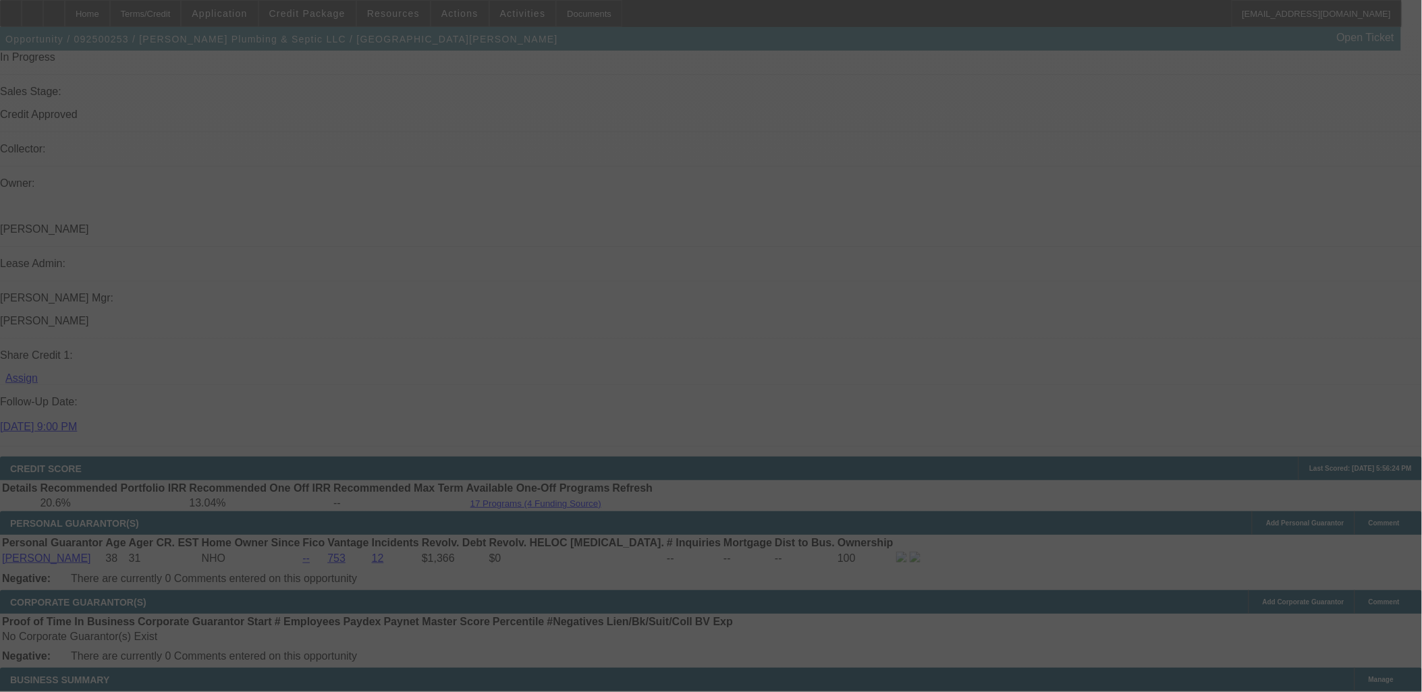
select select "0"
select select "3"
select select "0"
select select "6"
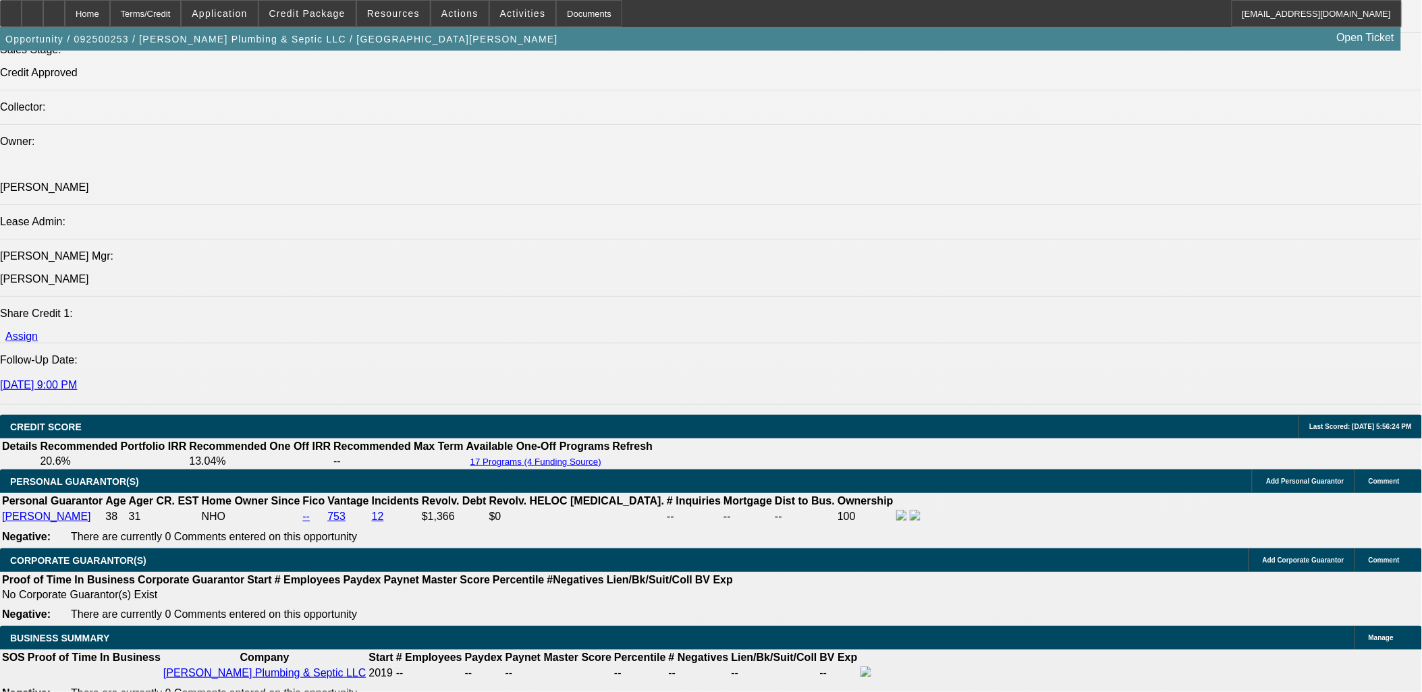
scroll to position [1660, 0]
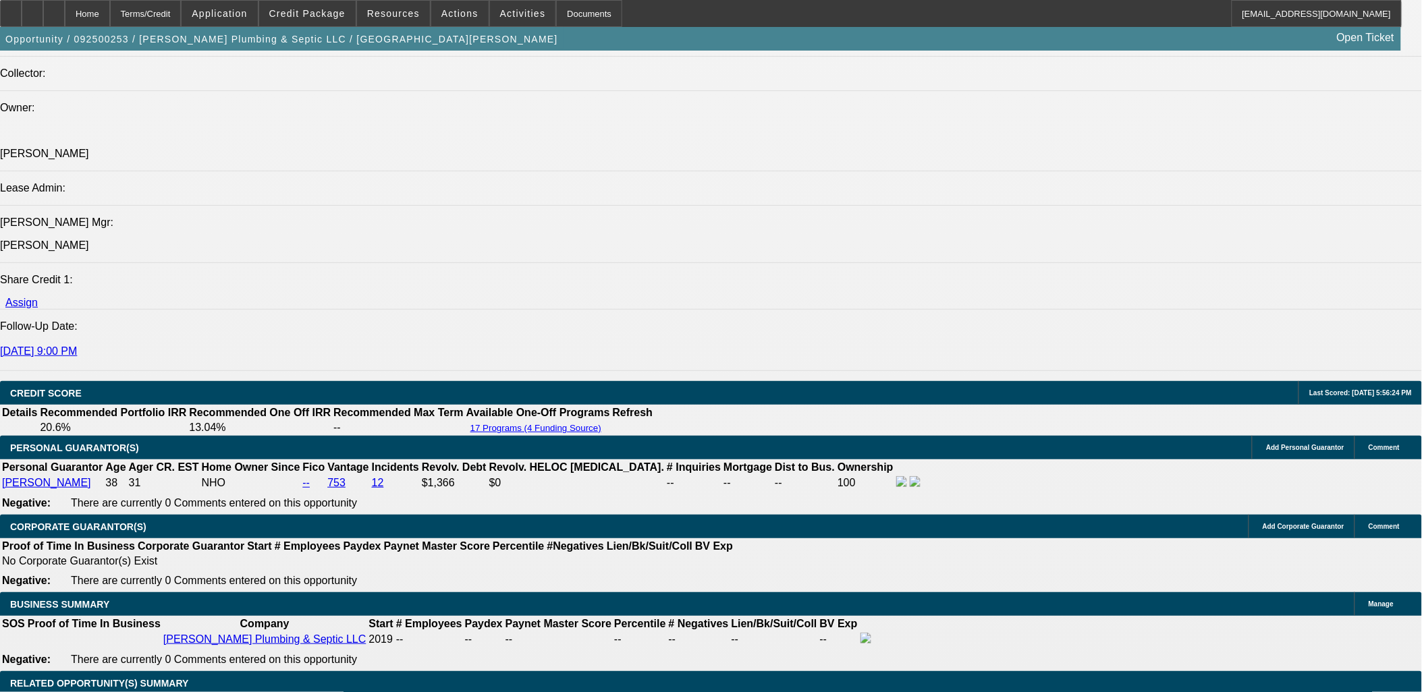
type input "$10,000.00"
select select "0.1"
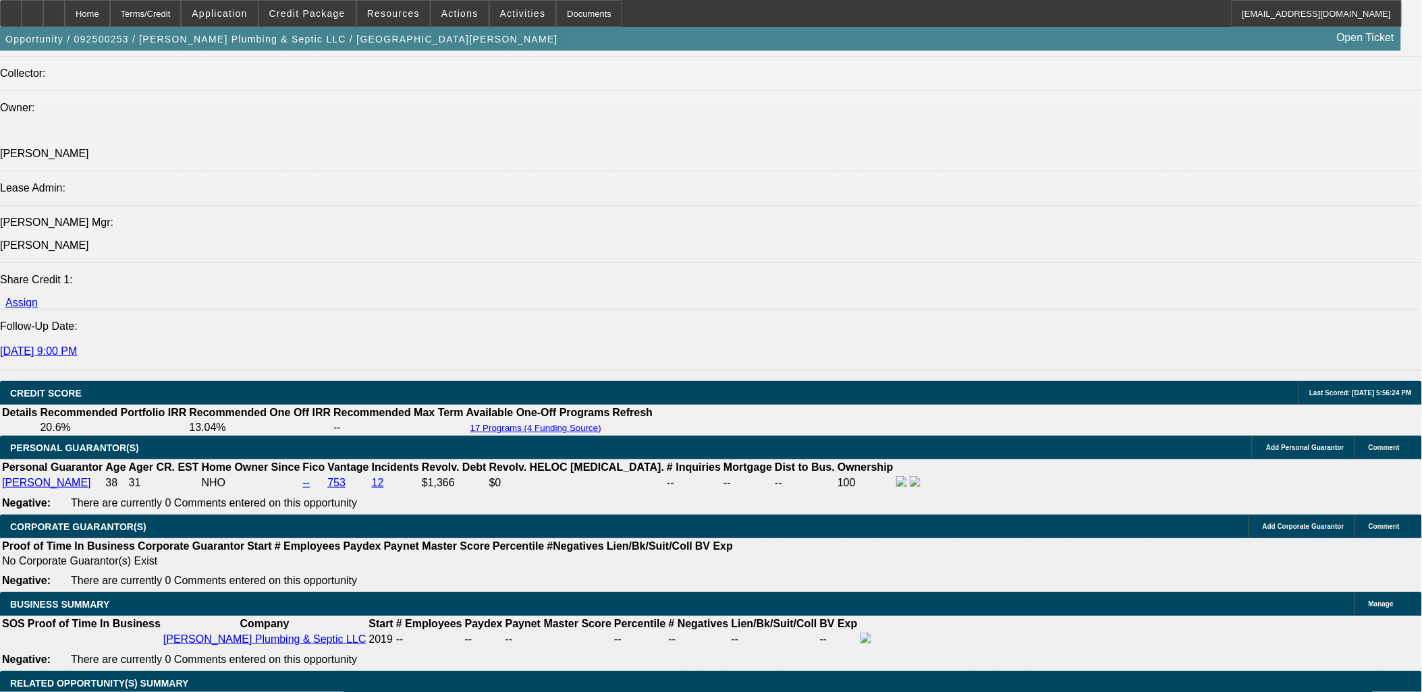
type input "$7,555.00"
type input "UNKNOWN"
type input "$2,087.27"
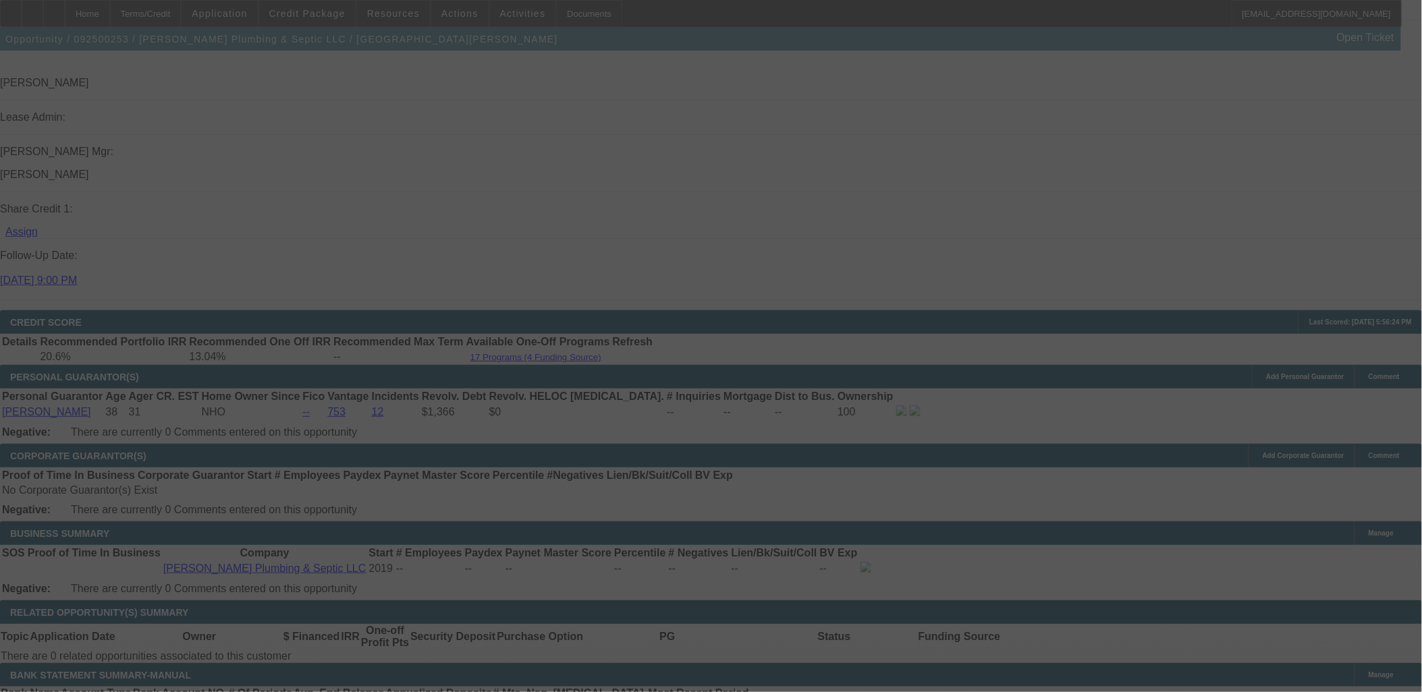
scroll to position [1810, 0]
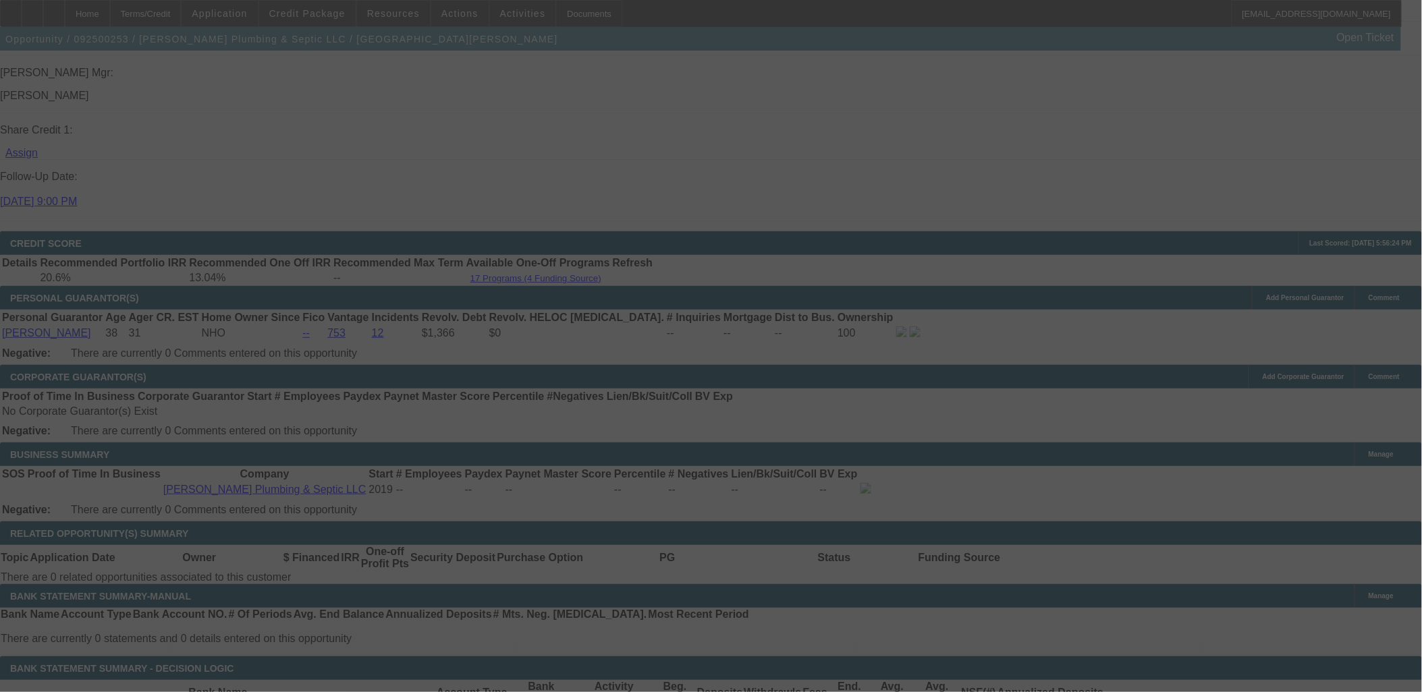
select select "0.1"
select select "0"
select select "3"
select select "0"
select select "6"
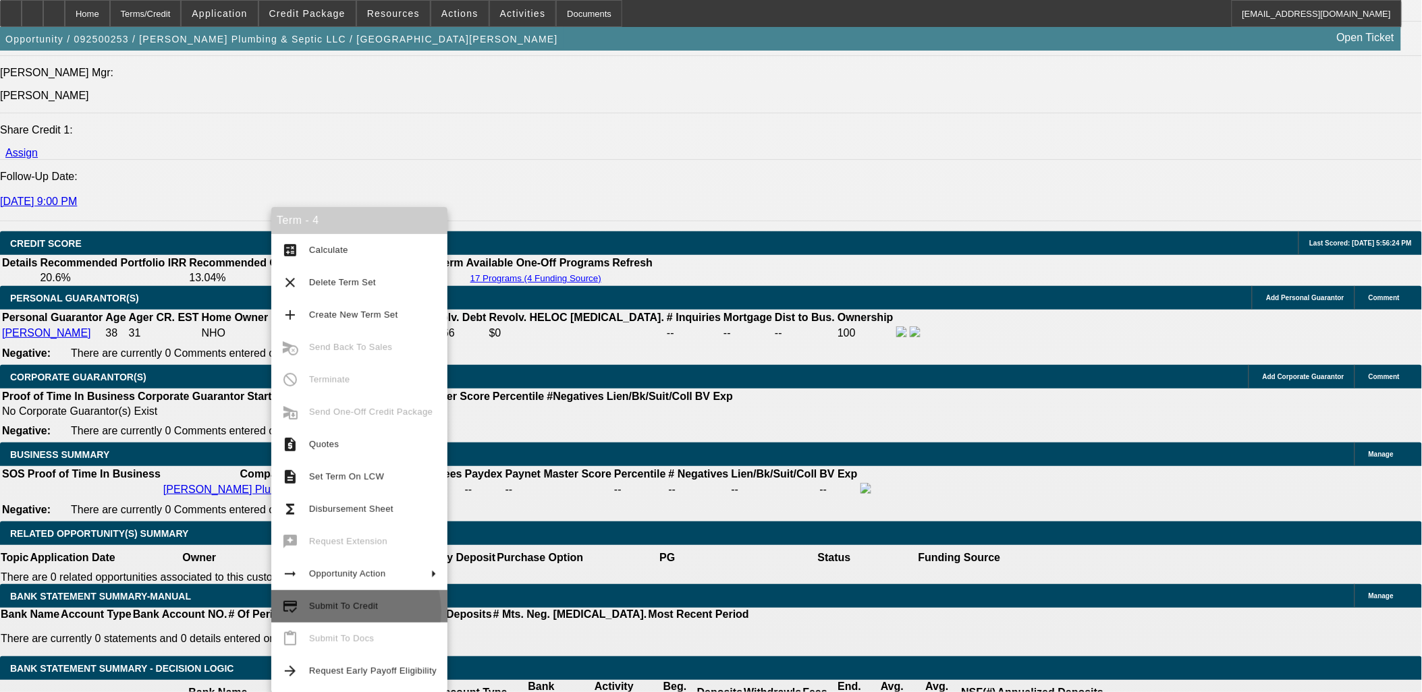
click at [349, 611] on span "Submit To Credit" at bounding box center [373, 607] width 128 height 16
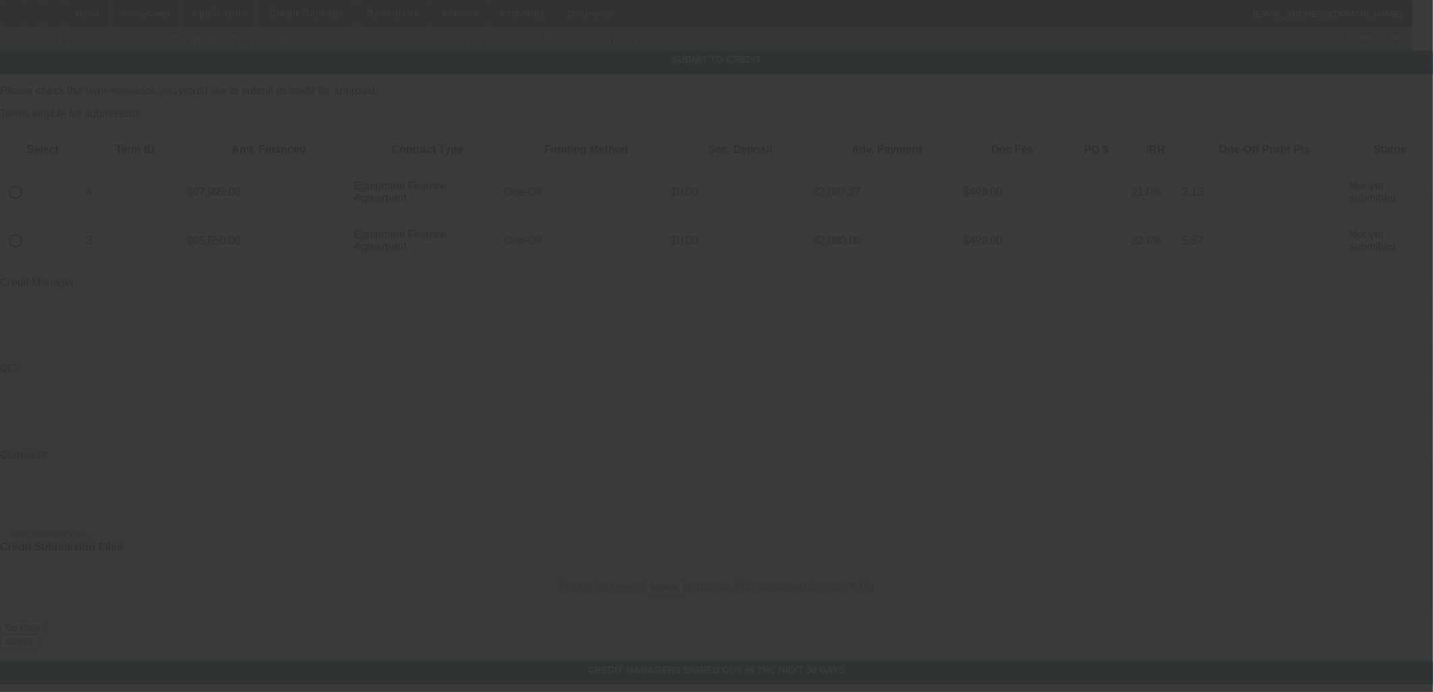
click at [62, 150] on div at bounding box center [716, 346] width 1433 height 692
click at [54, 147] on div at bounding box center [716, 346] width 1433 height 692
click at [57, 148] on div at bounding box center [716, 346] width 1433 height 692
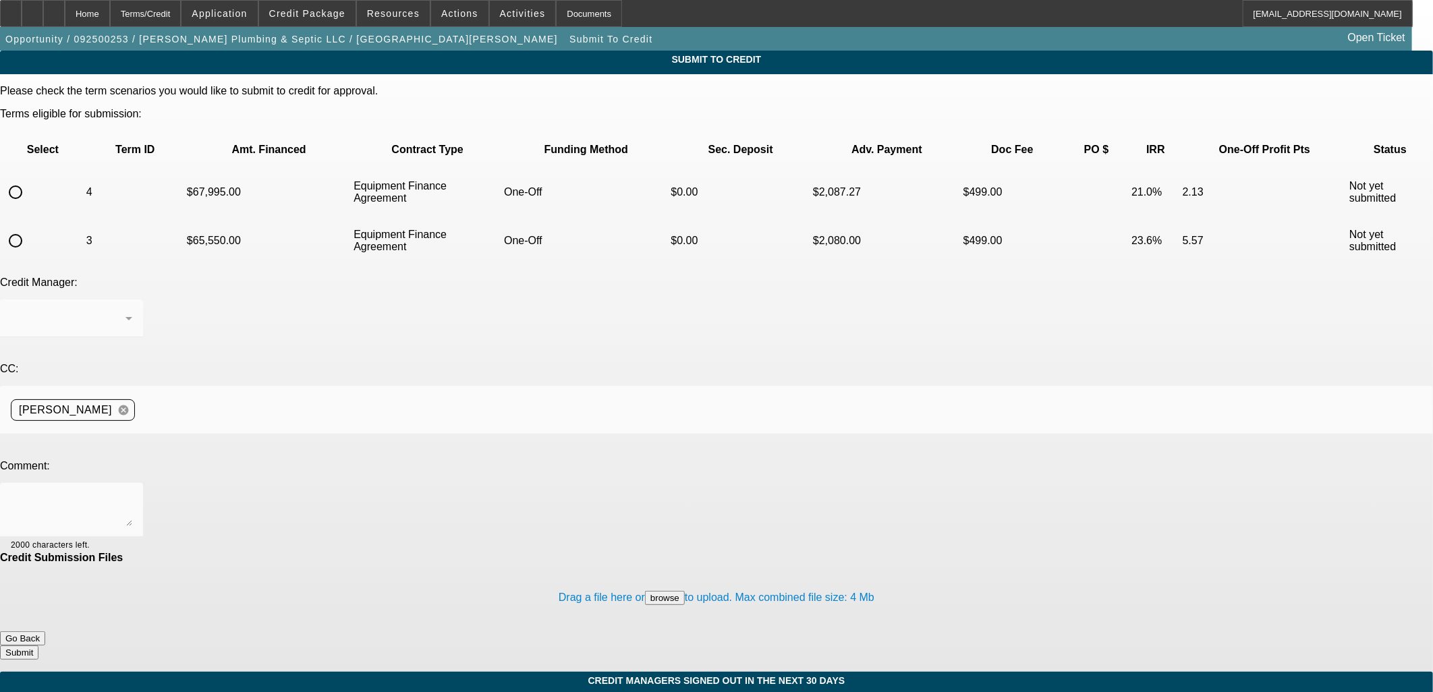
click at [29, 179] on input "radio" at bounding box center [15, 192] width 27 height 27
radio input "true"
drag, startPoint x: 254, startPoint y: 360, endPoint x: 261, endPoint y: 359, distance: 6.9
click at [132, 494] on textarea at bounding box center [71, 510] width 121 height 32
click at [132, 494] on textarea "The rate is too high to win this. Would Finpac consider a lower buy rate with 1…" at bounding box center [71, 510] width 121 height 32
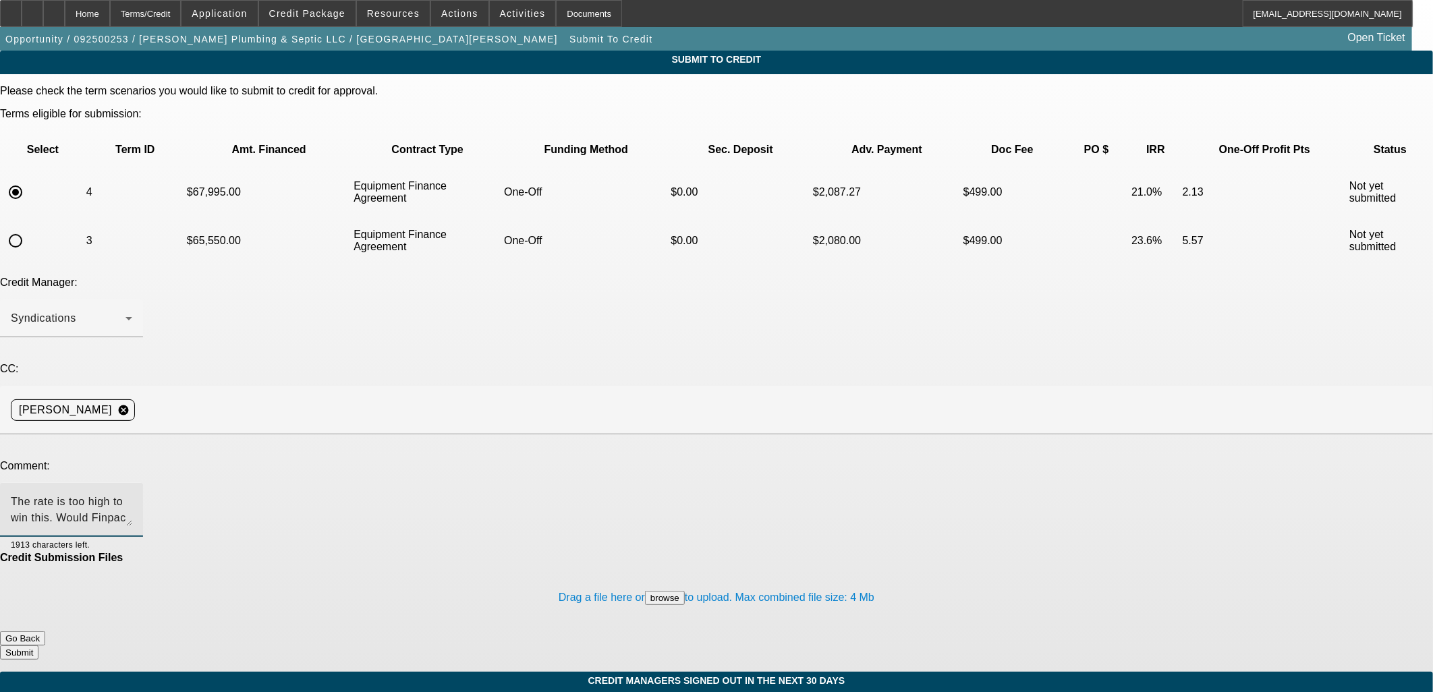
click at [132, 494] on textarea "The rate is too high to win this. Would Finpac consider a lower buy rate with 1…" at bounding box center [71, 510] width 121 height 32
type textarea "The rate is too high to win this, customer shopping us with SLS Financial and t…"
click at [38, 646] on button "Submit" at bounding box center [19, 653] width 38 height 14
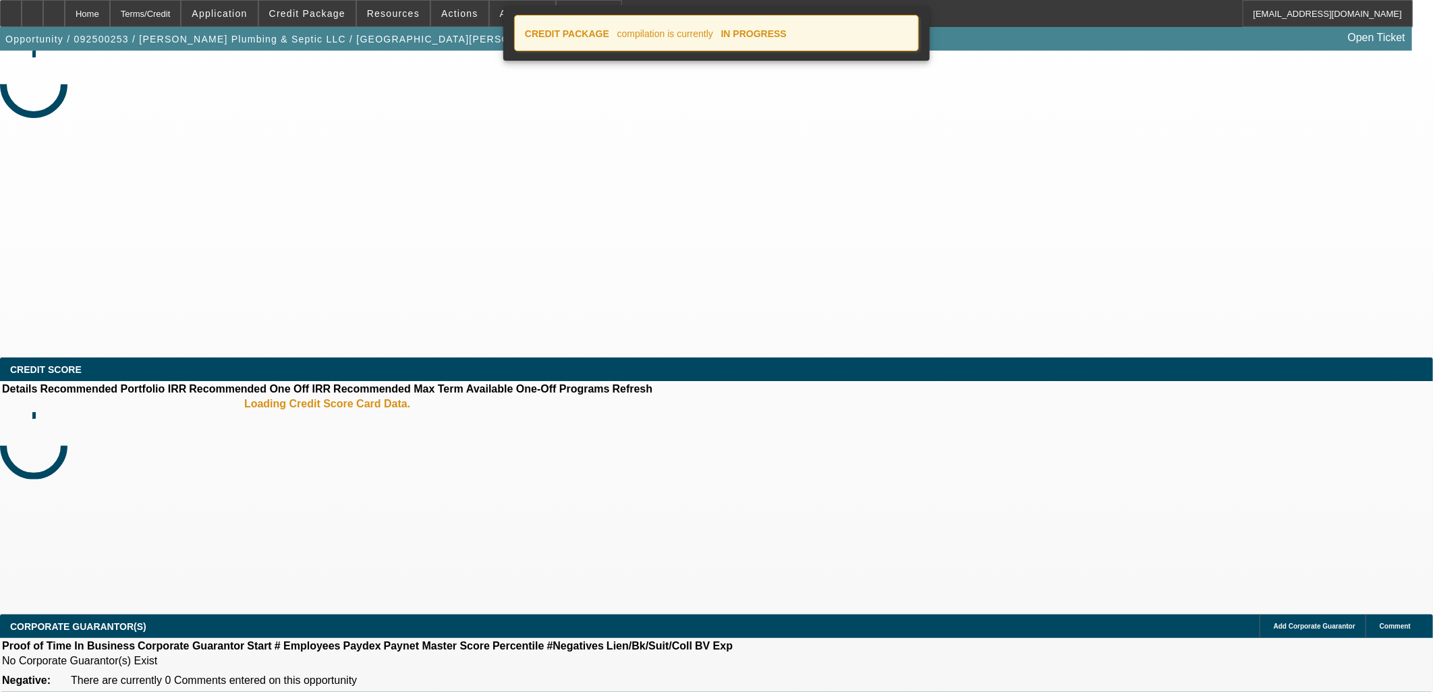
select select "0.1"
select select "0"
select select "3"
select select "0"
select select "6"
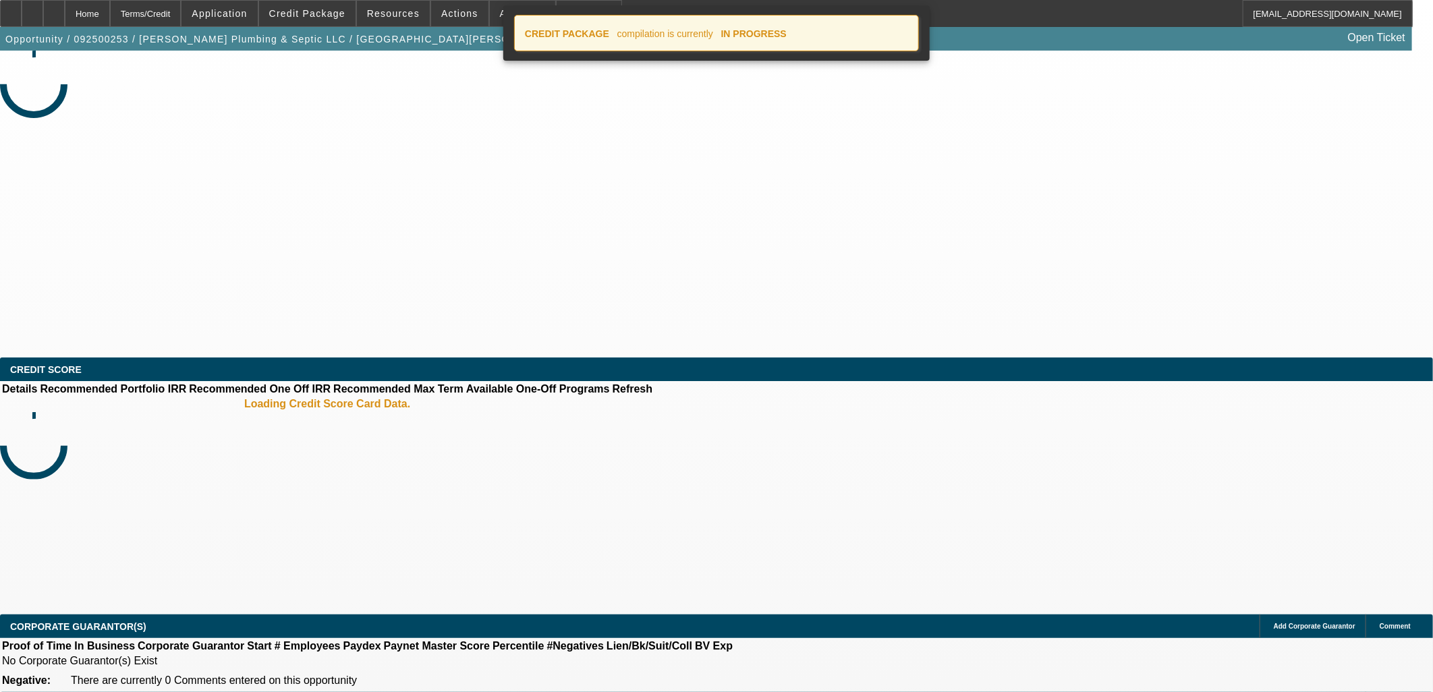
select select "0"
select select "3"
select select "0"
select select "6"
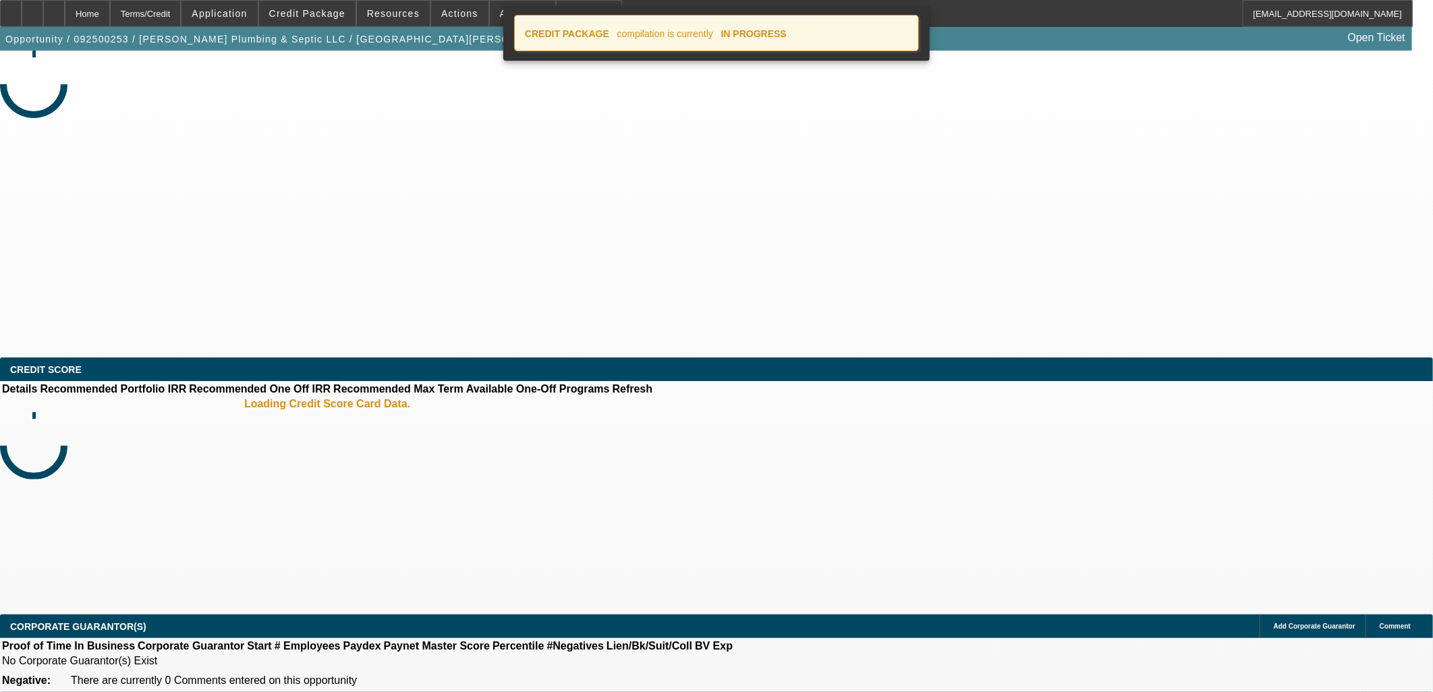
select select "0"
select select "6"
select select "0"
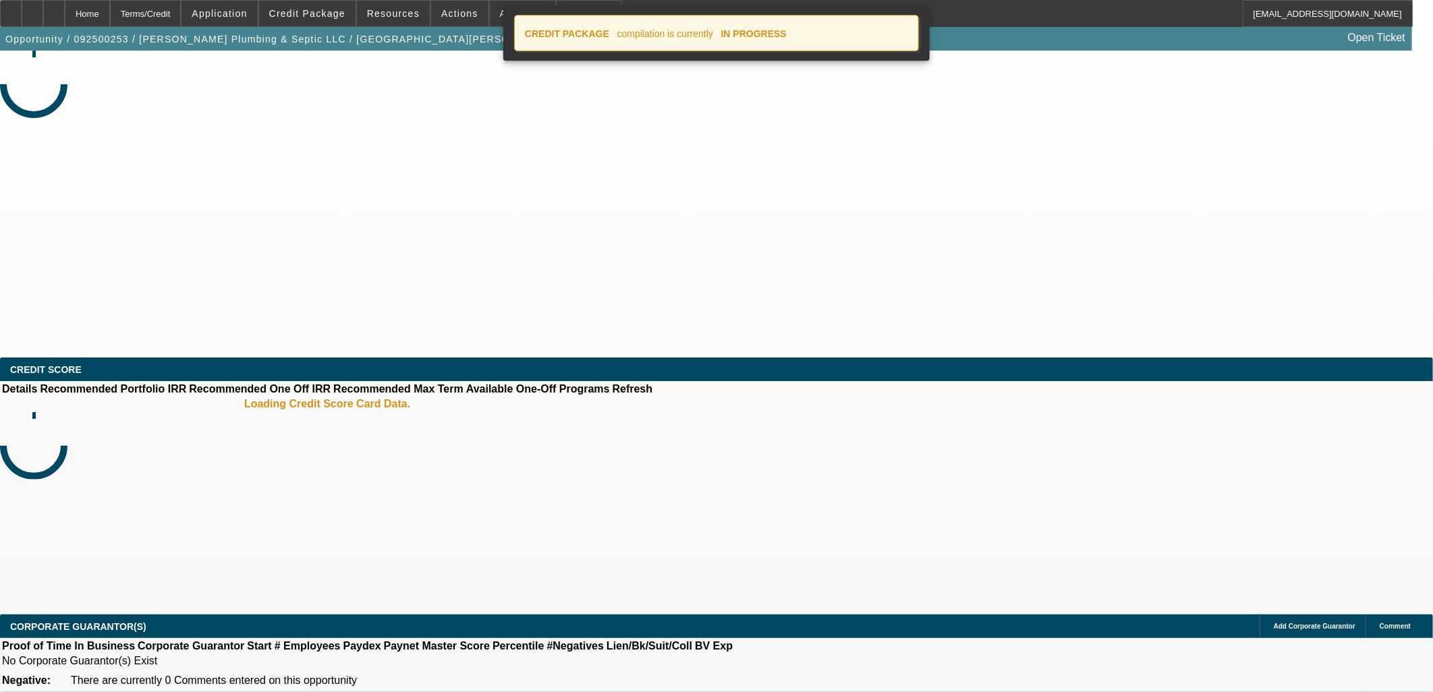
select select "0"
select select "6"
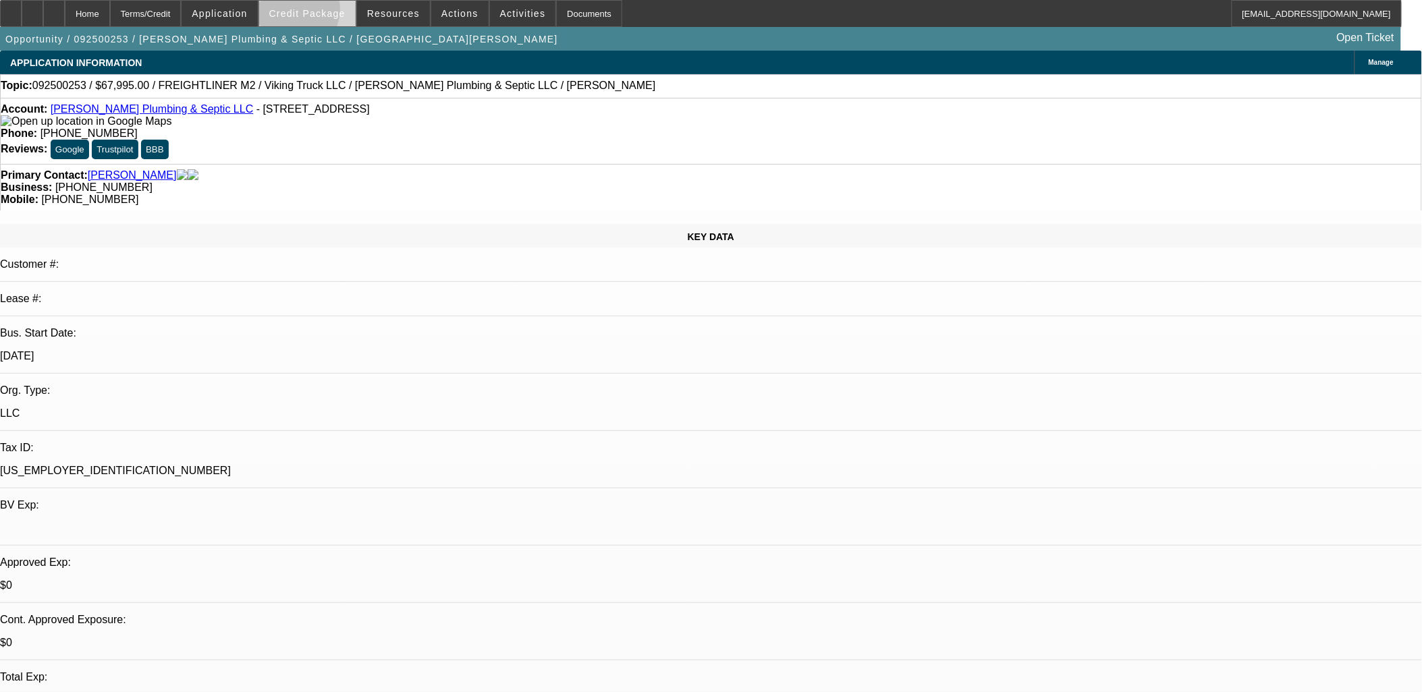
click at [312, 11] on span "Credit Package" at bounding box center [307, 13] width 76 height 11
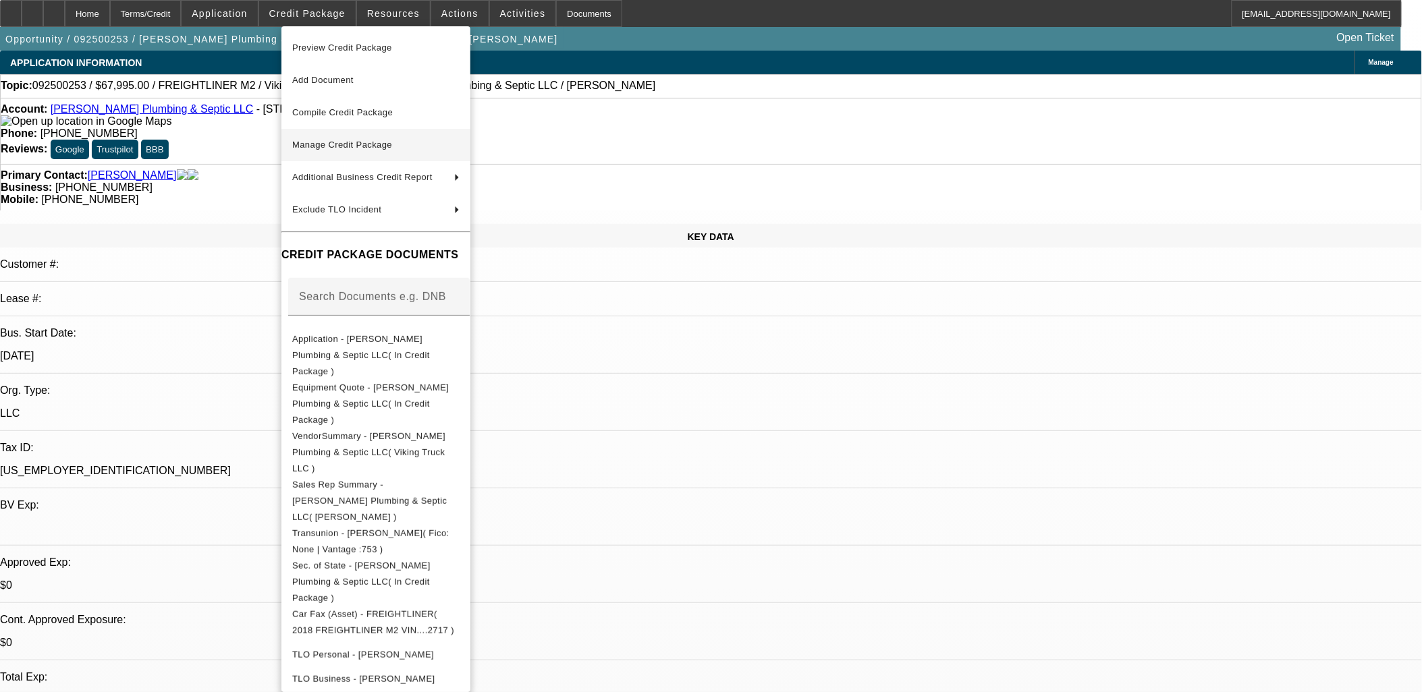
click at [353, 145] on span "Manage Credit Package" at bounding box center [342, 145] width 100 height 10
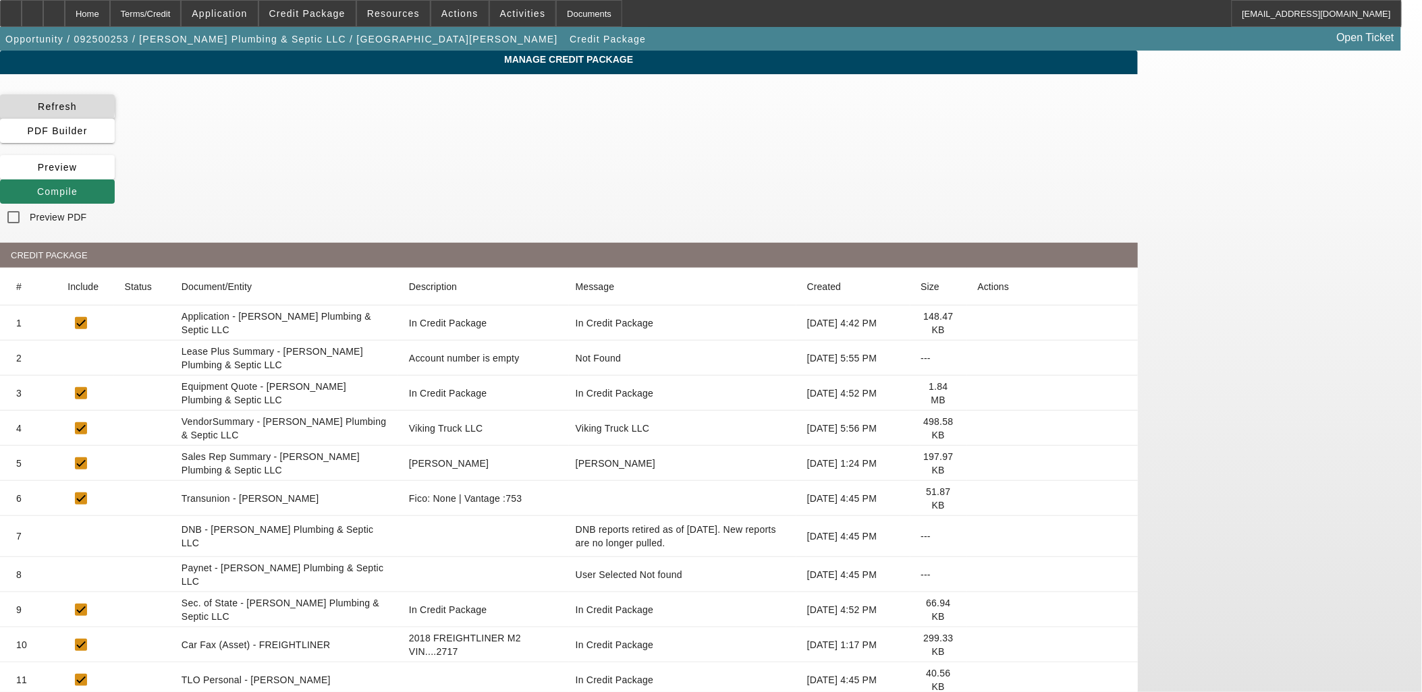
click at [38, 107] on icon at bounding box center [38, 106] width 0 height 11
click at [78, 186] on span "Compile" at bounding box center [57, 191] width 40 height 11
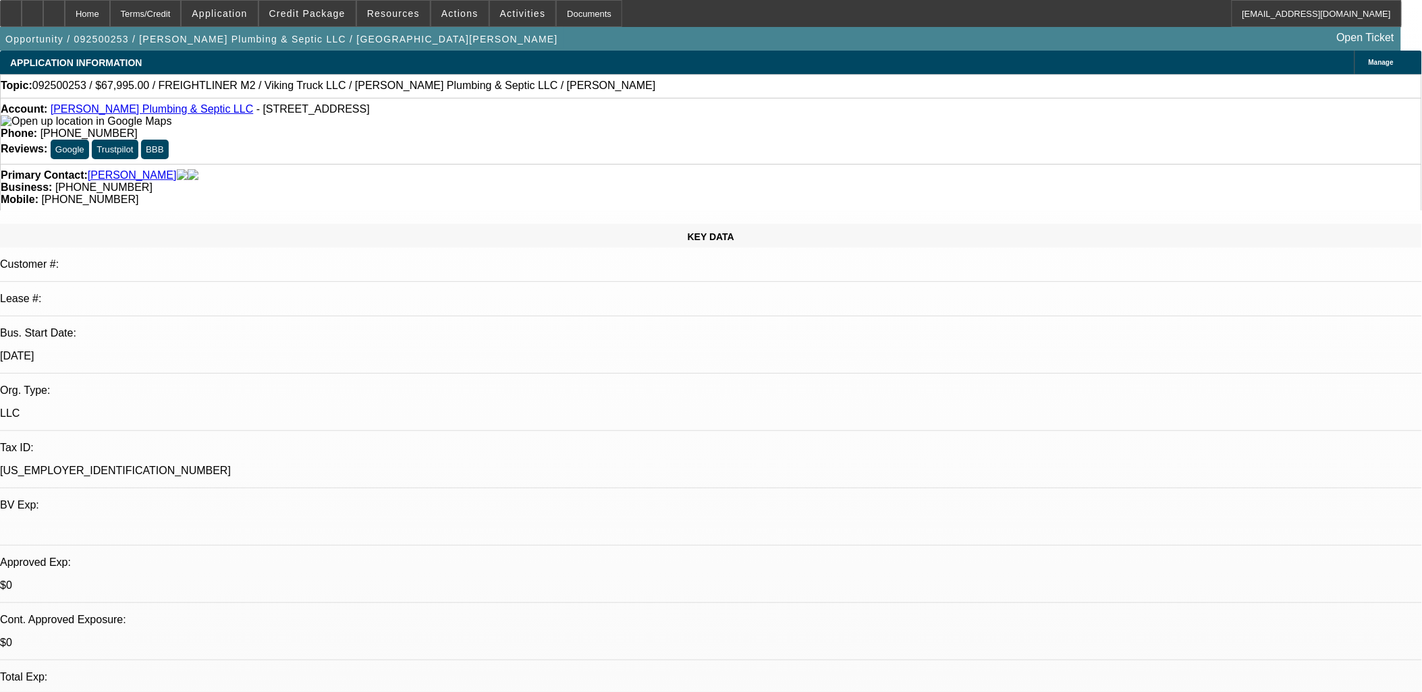
select select "0.1"
select select "0"
select select "3"
select select "0"
select select "6"
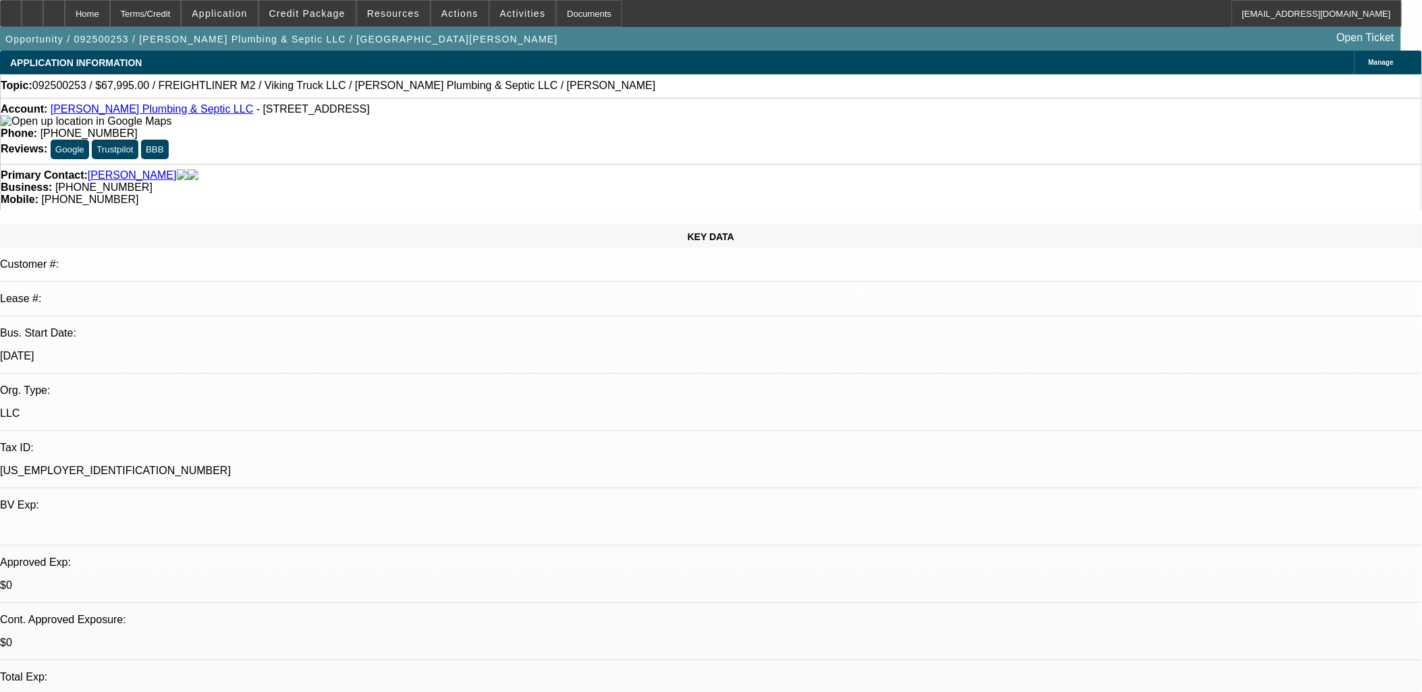
select select "0"
select select "3"
select select "0"
select select "6"
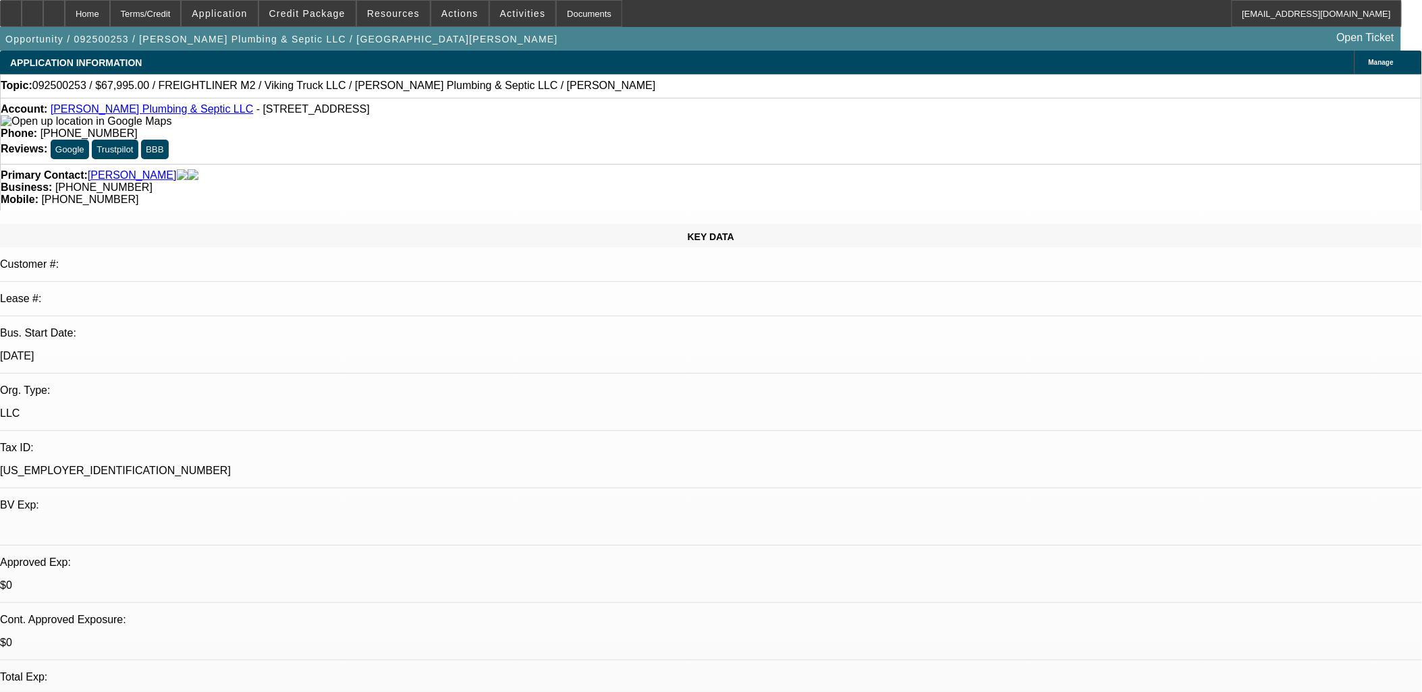
select select "0"
select select "6"
select select "0"
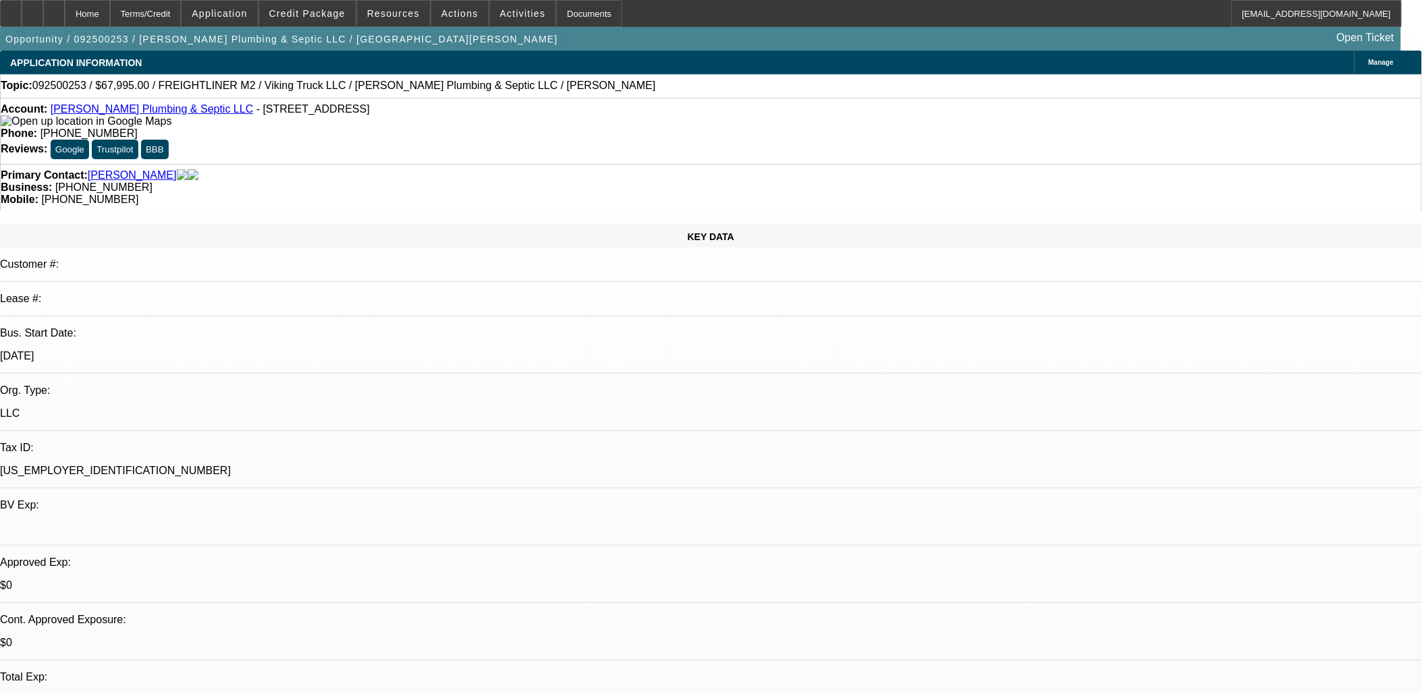
select select "0"
select select "6"
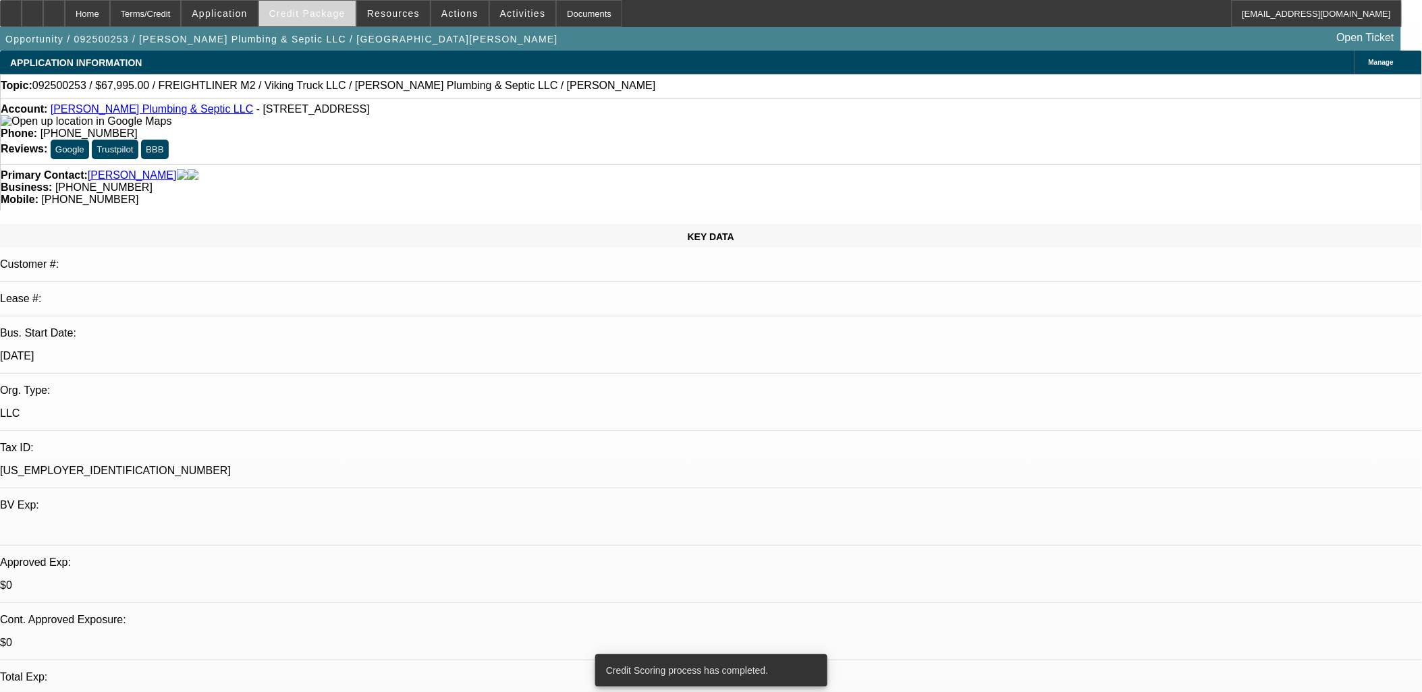
click at [311, 13] on span "Credit Package" at bounding box center [307, 13] width 76 height 11
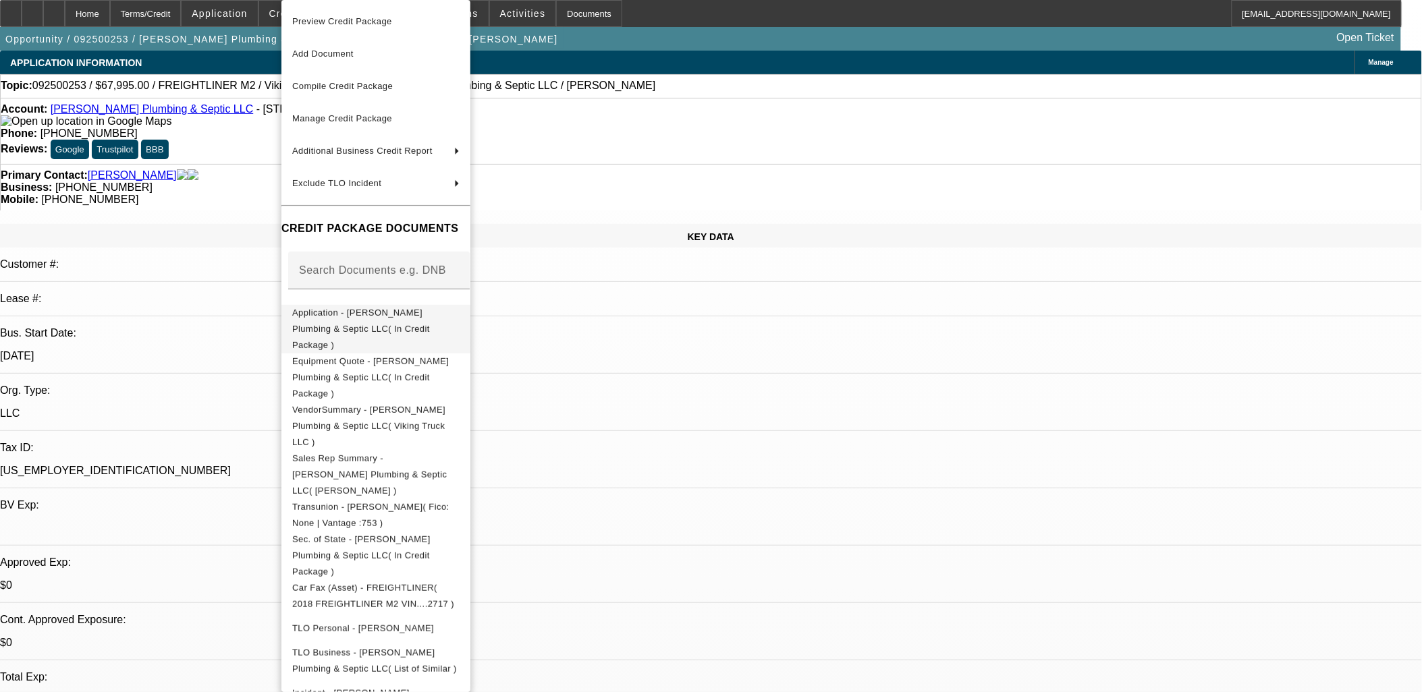
scroll to position [9, 0]
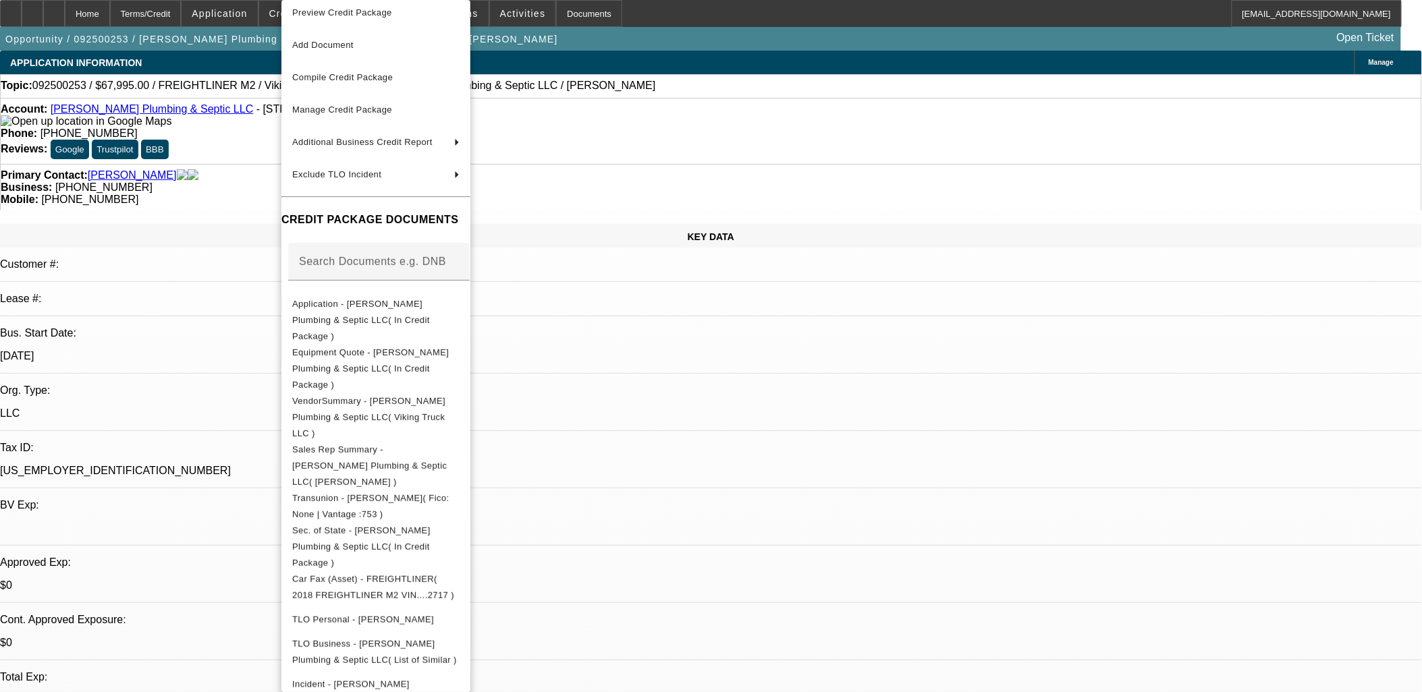
click at [250, 142] on div at bounding box center [711, 346] width 1422 height 692
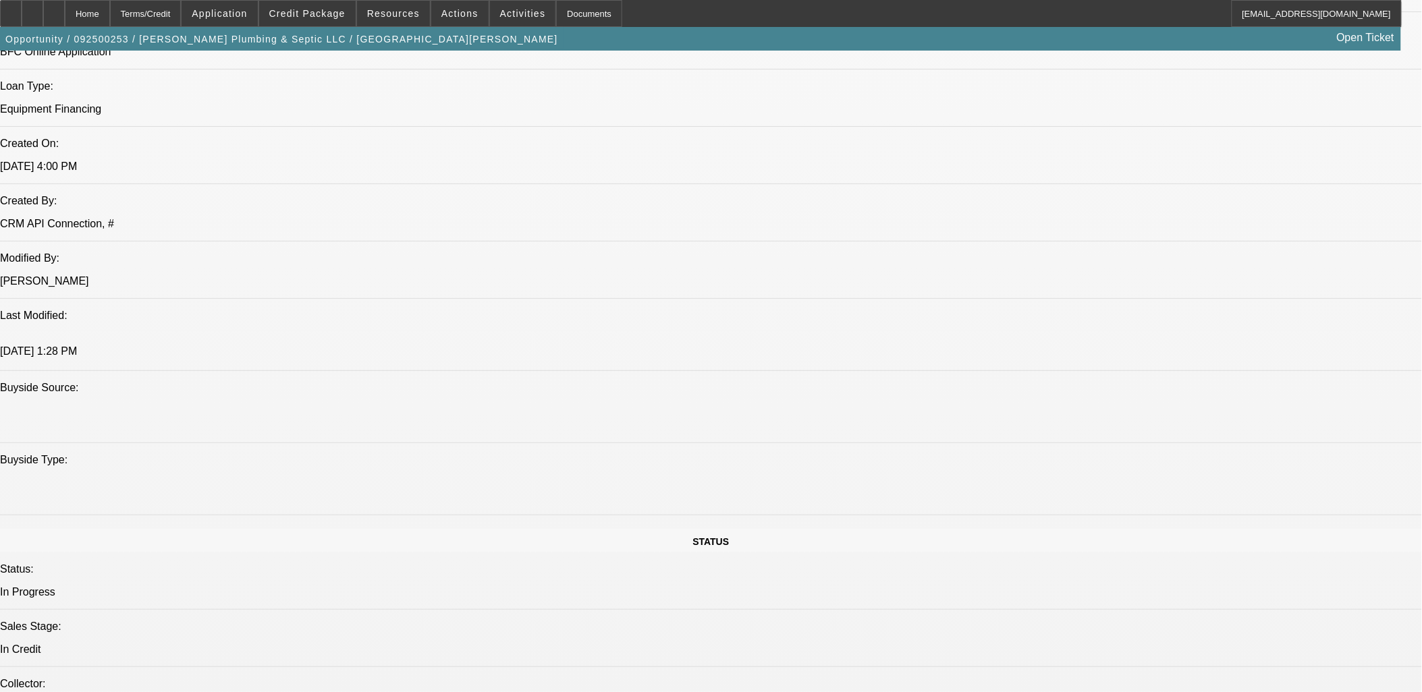
scroll to position [1649, 0]
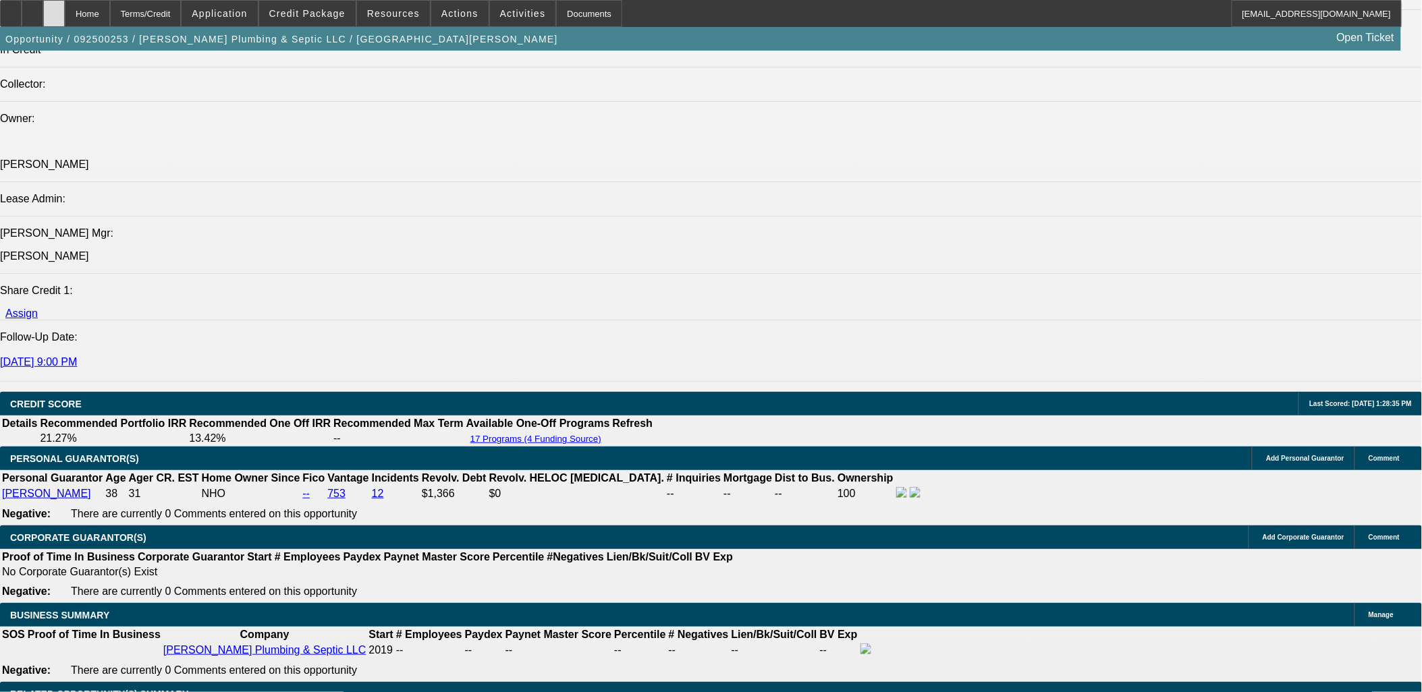
click at [65, 8] on div at bounding box center [54, 13] width 22 height 27
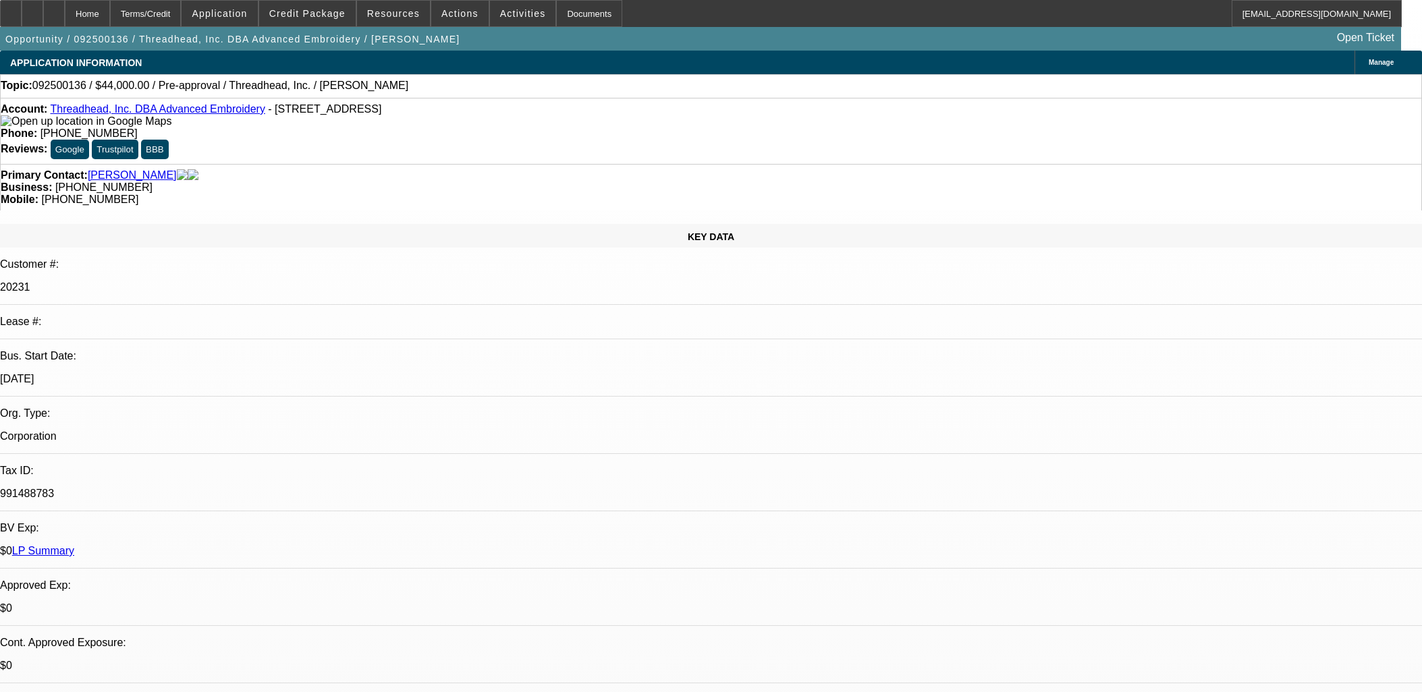
select select "0"
select select "2"
select select "0.1"
select select "4"
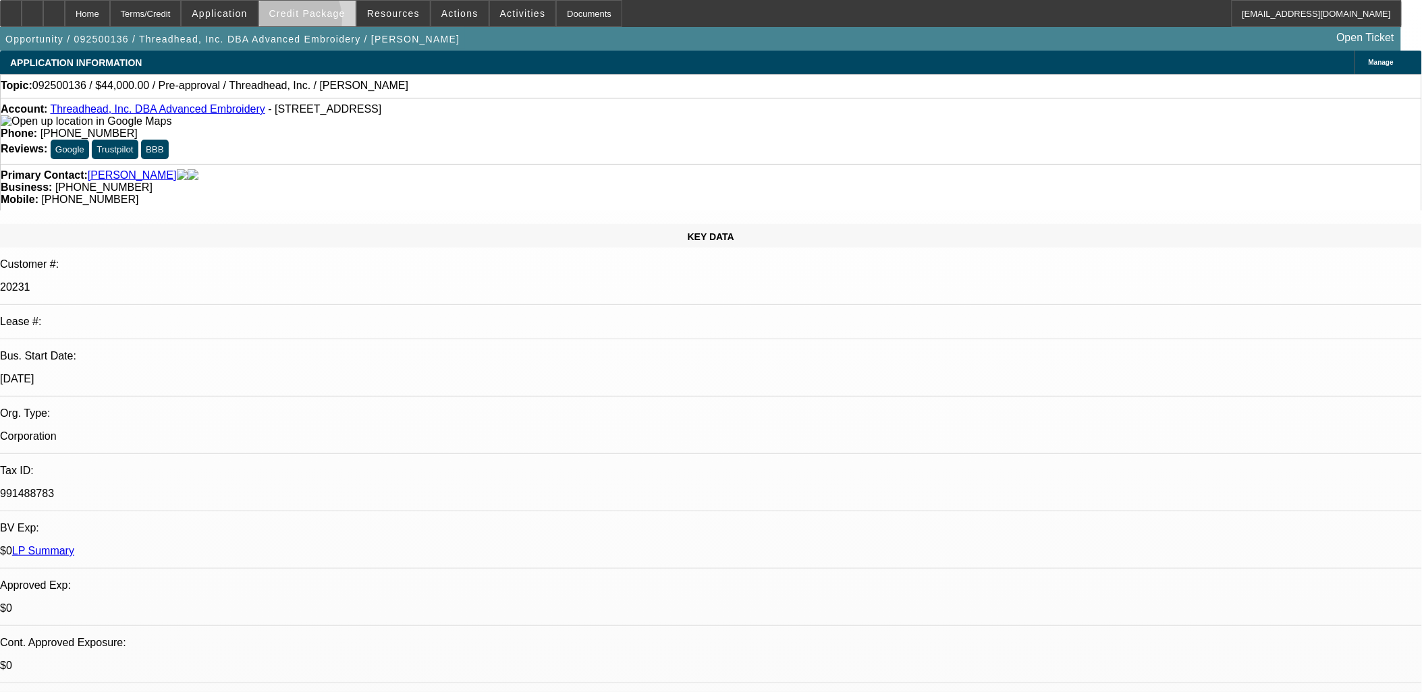
click at [306, 22] on span at bounding box center [307, 13] width 96 height 32
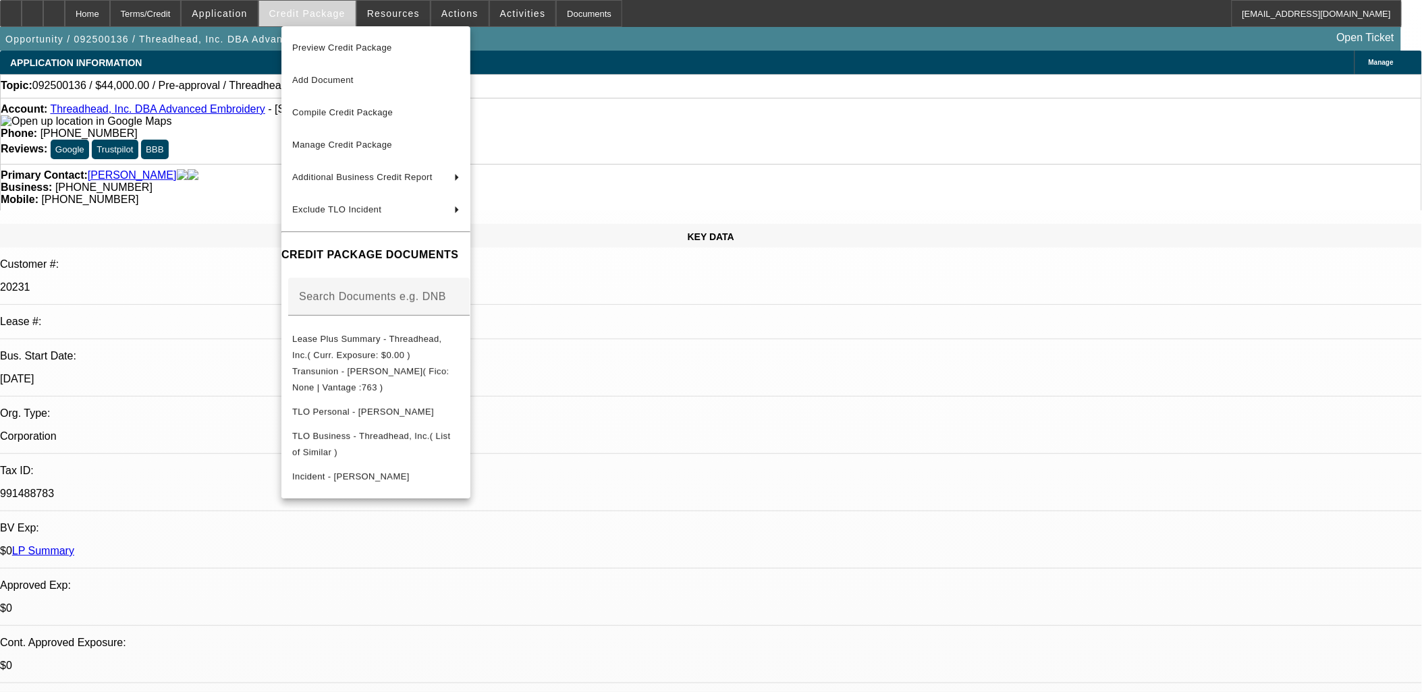
click at [301, 22] on div at bounding box center [711, 346] width 1422 height 692
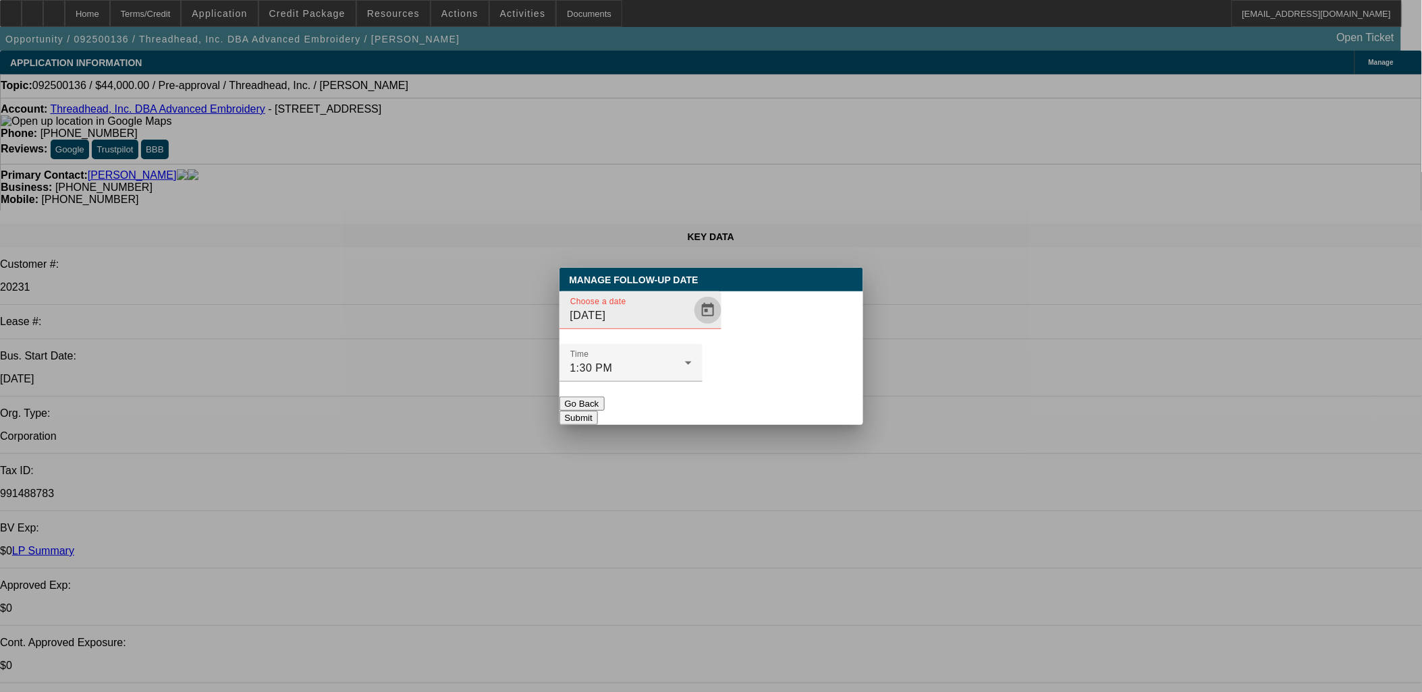
click at [692, 327] on span "Open calendar" at bounding box center [708, 310] width 32 height 32
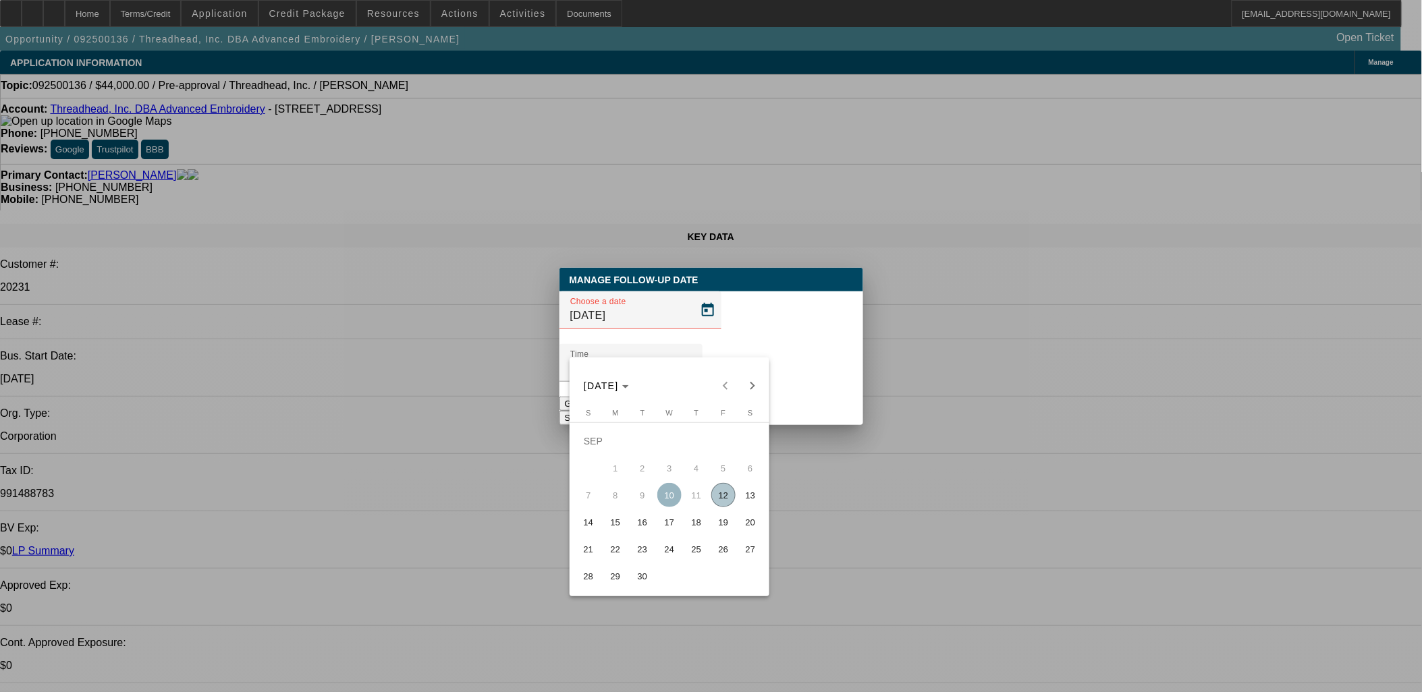
click at [646, 526] on span "16" at bounding box center [642, 522] width 24 height 24
type input "9/16/2025"
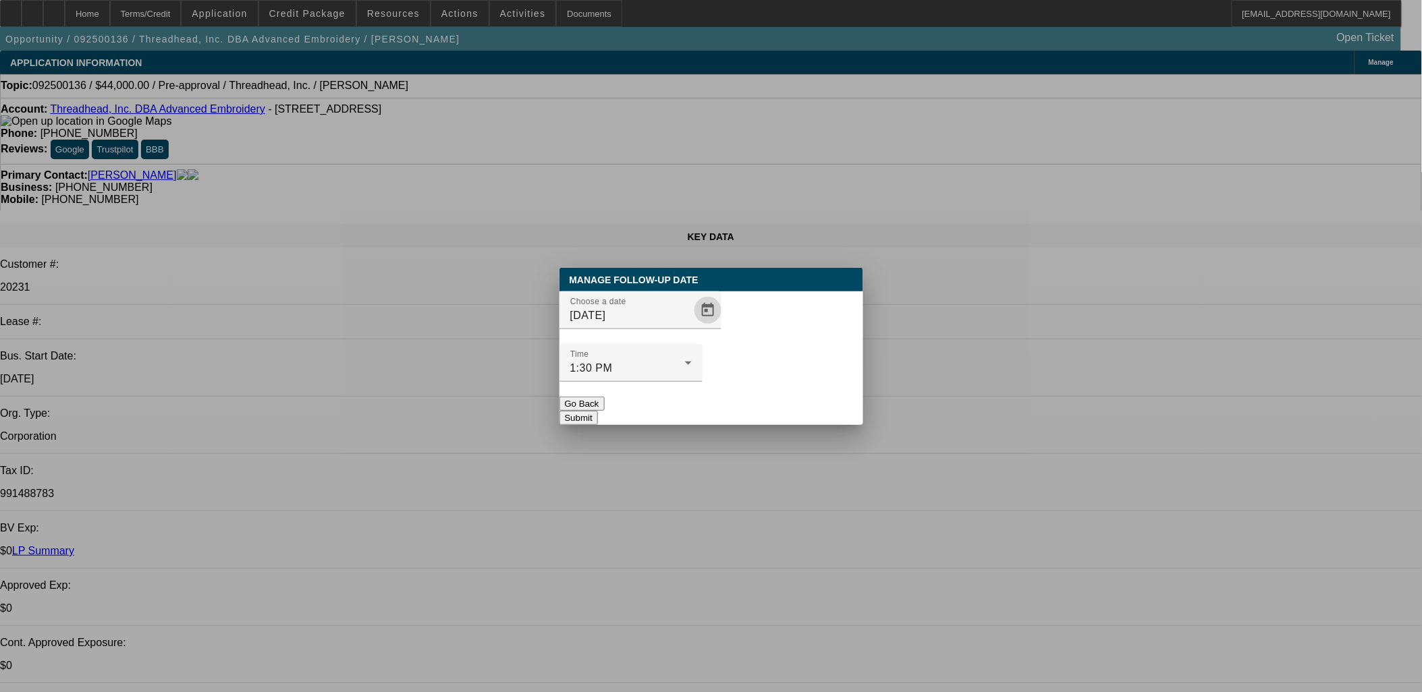
click at [598, 411] on button "Submit" at bounding box center [578, 418] width 38 height 14
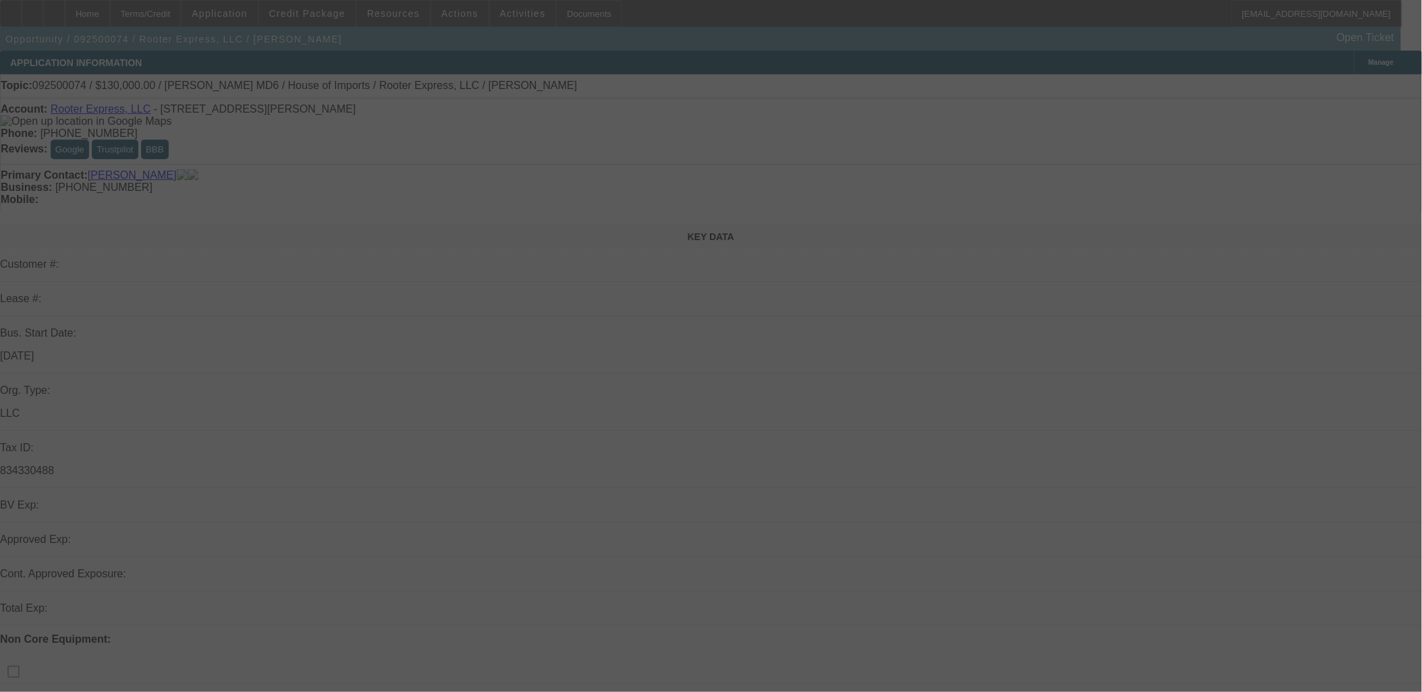
click at [311, 15] on div at bounding box center [711, 346] width 1422 height 692
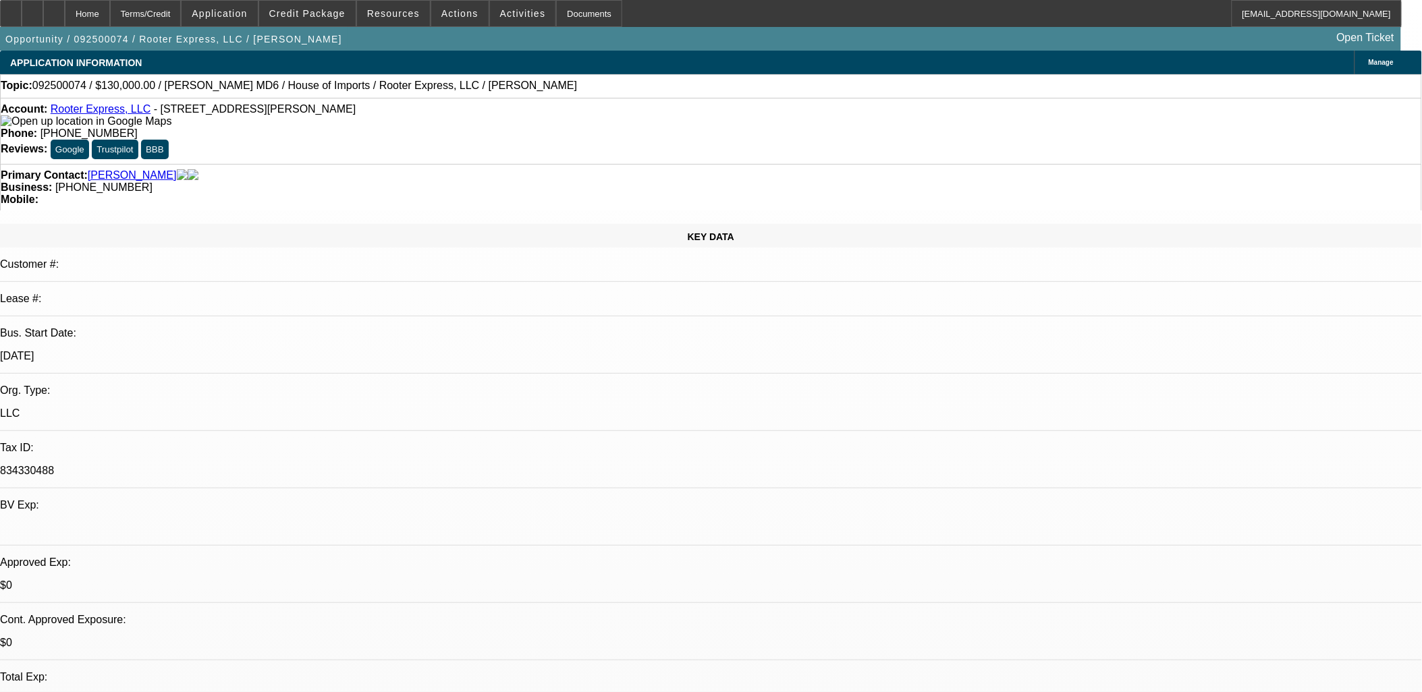
select select "0"
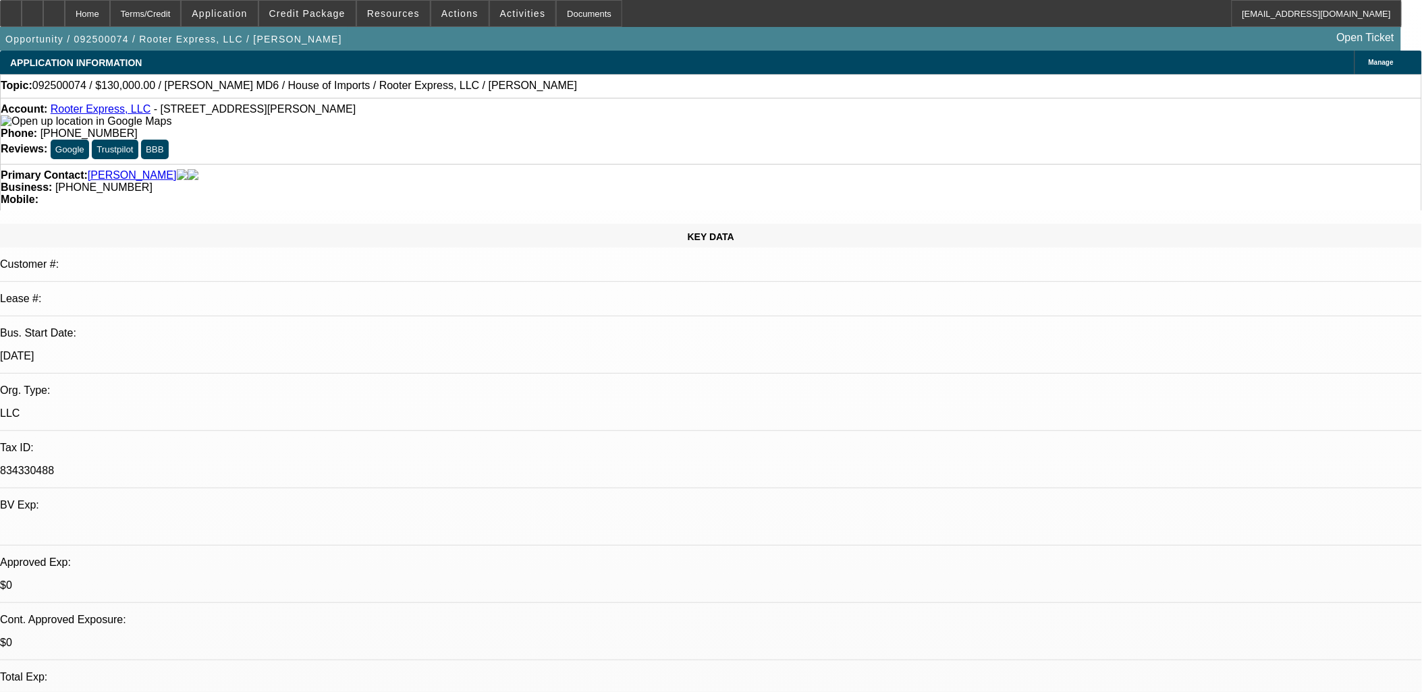
select select "0"
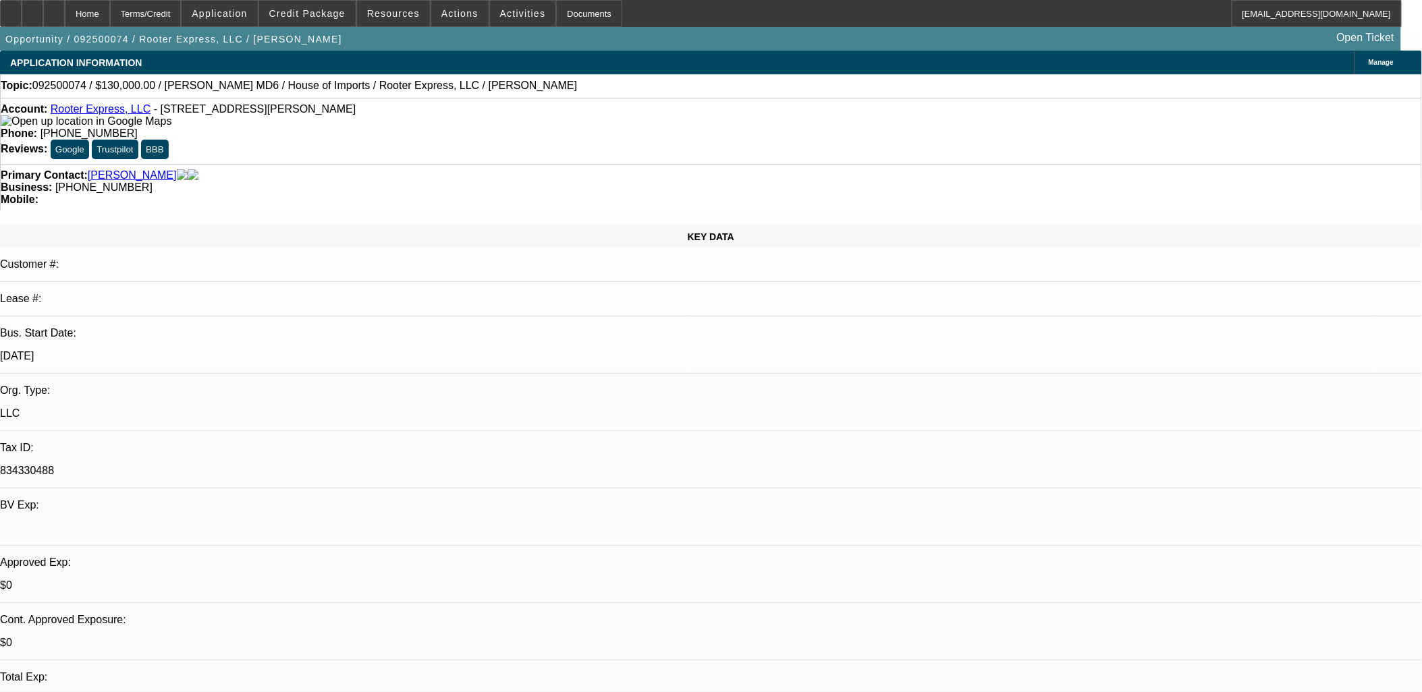
select select "0"
click at [311, 15] on span "Credit Package" at bounding box center [307, 13] width 76 height 11
select select "1"
select select "3"
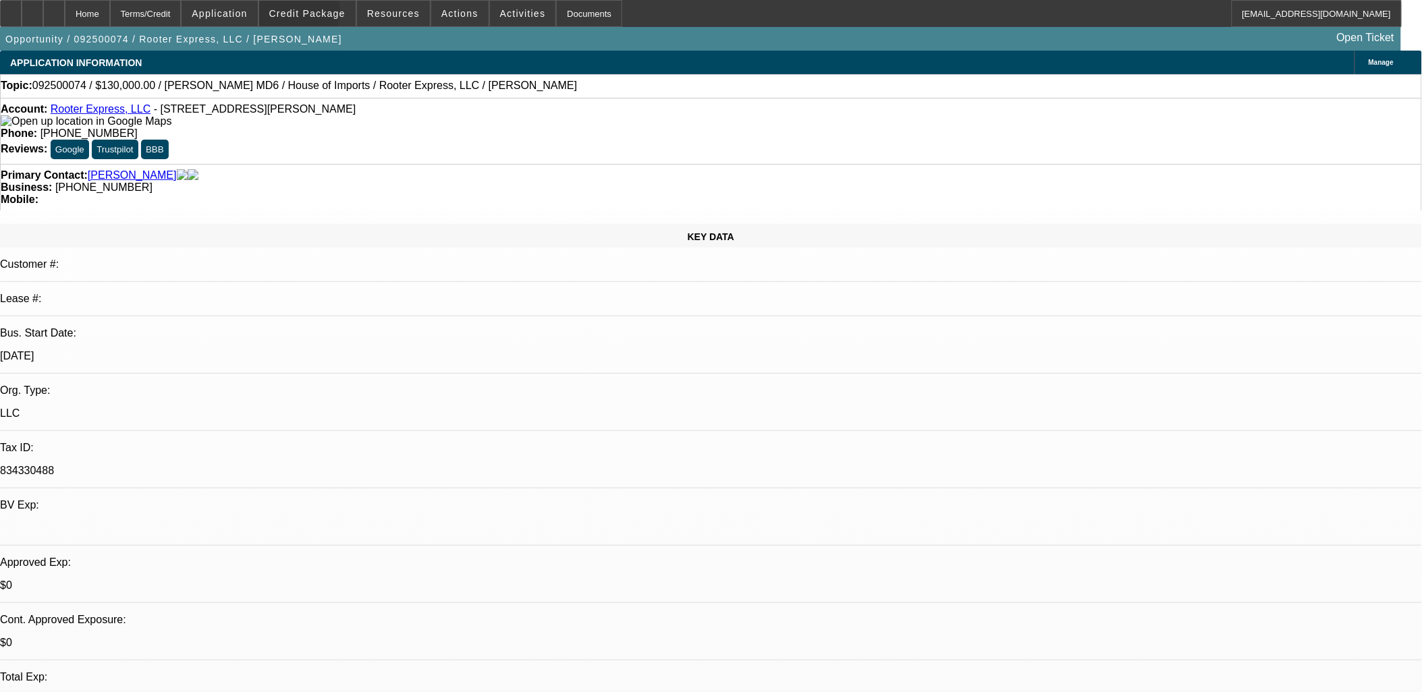
select select "6"
select select "1"
select select "2"
select select "6"
select select "1"
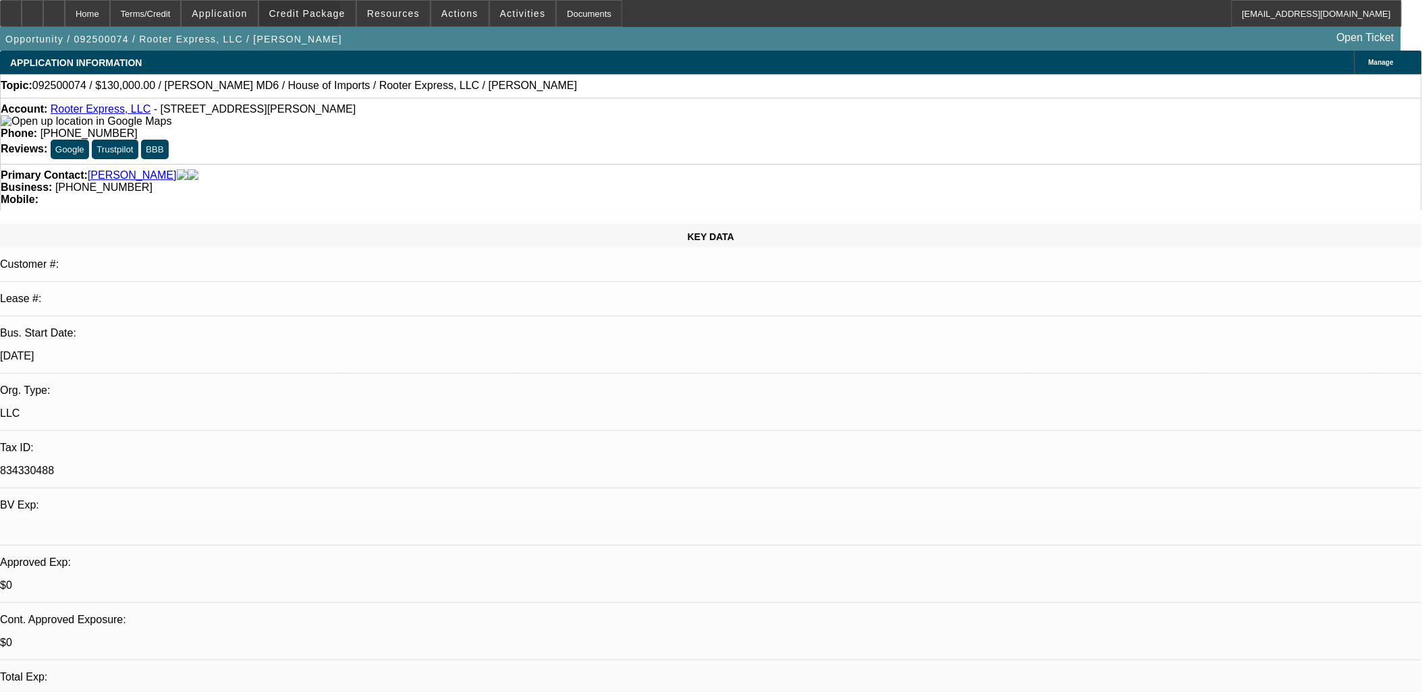
select select "2"
select select "6"
select select "1"
select select "2"
select select "6"
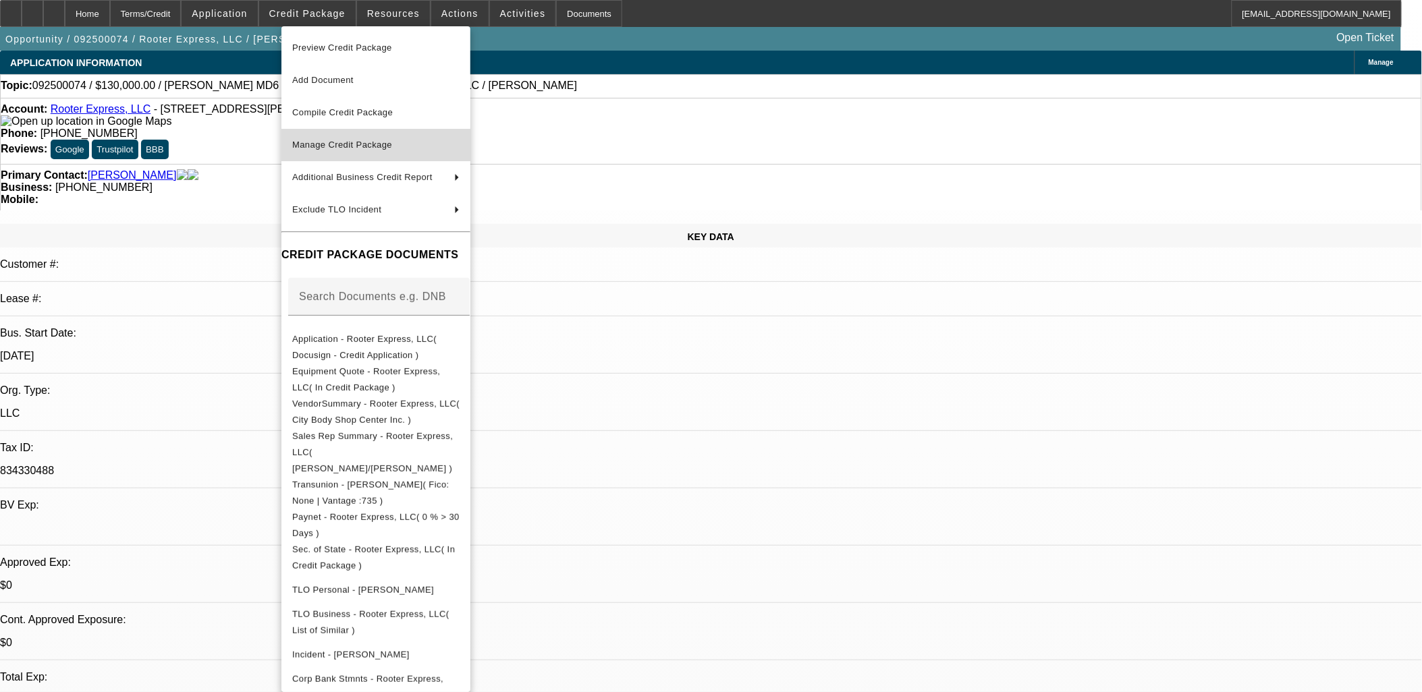
click at [353, 146] on span "Manage Credit Package" at bounding box center [342, 145] width 100 height 10
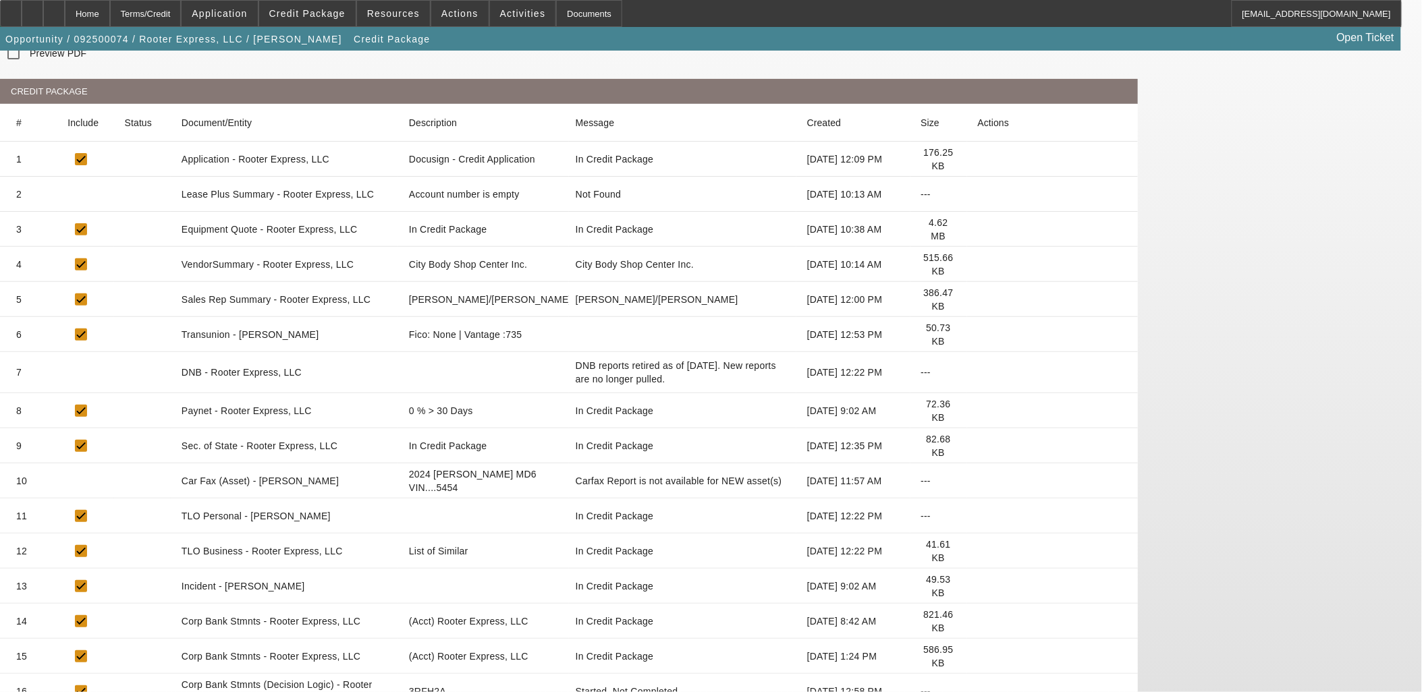
scroll to position [246, 0]
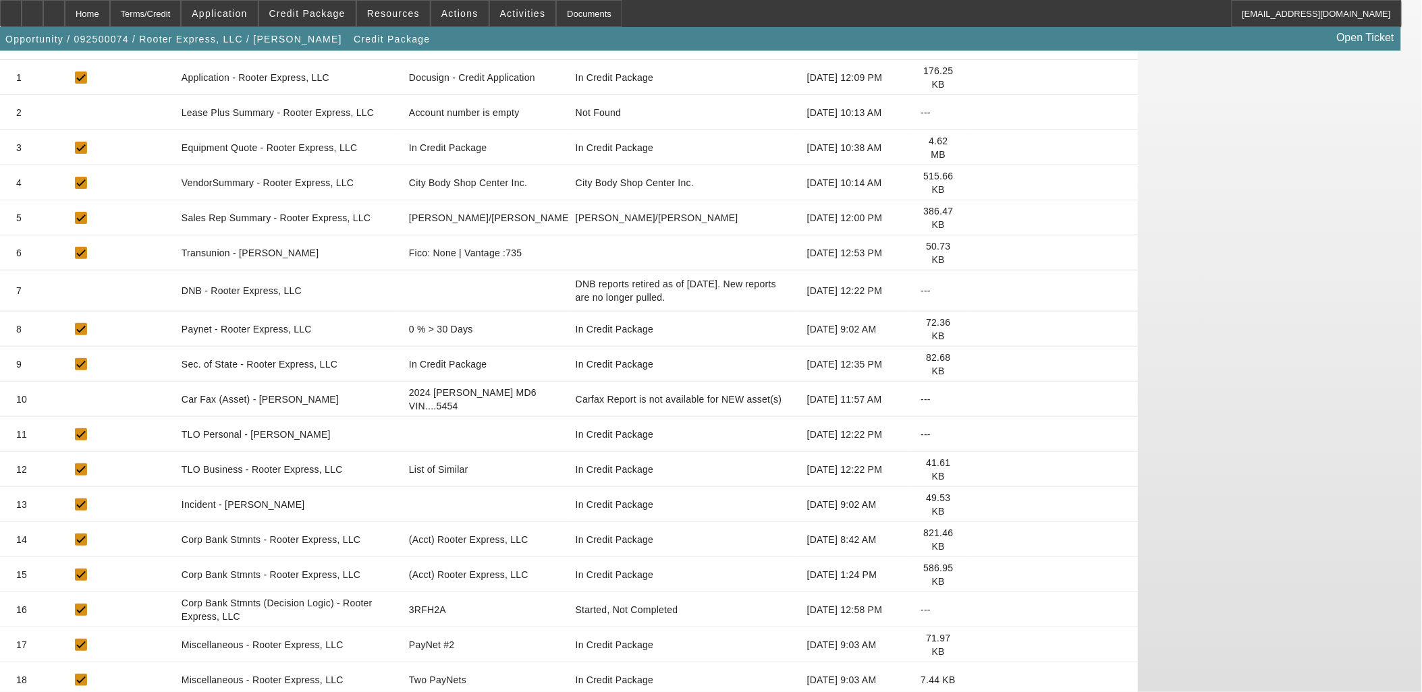
click at [978, 575] on icon at bounding box center [978, 575] width 0 height 0
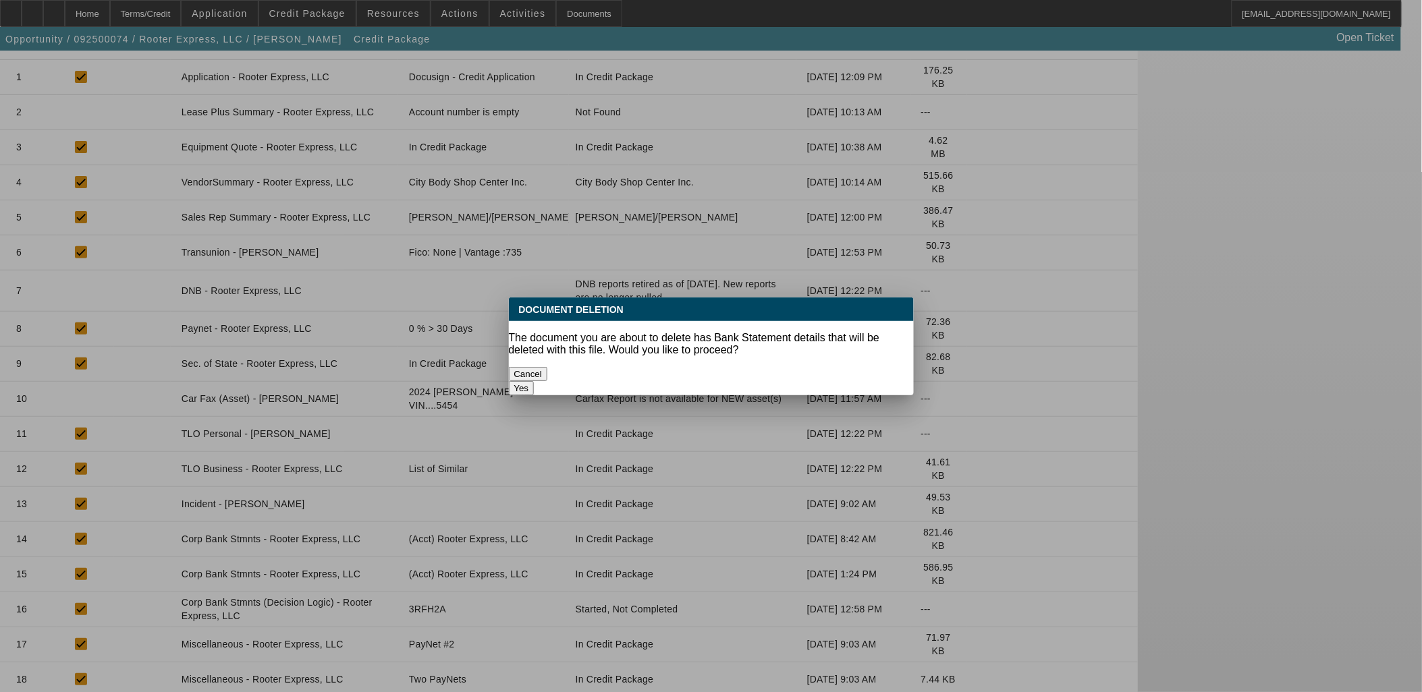
click at [534, 381] on button "Yes" at bounding box center [522, 388] width 26 height 14
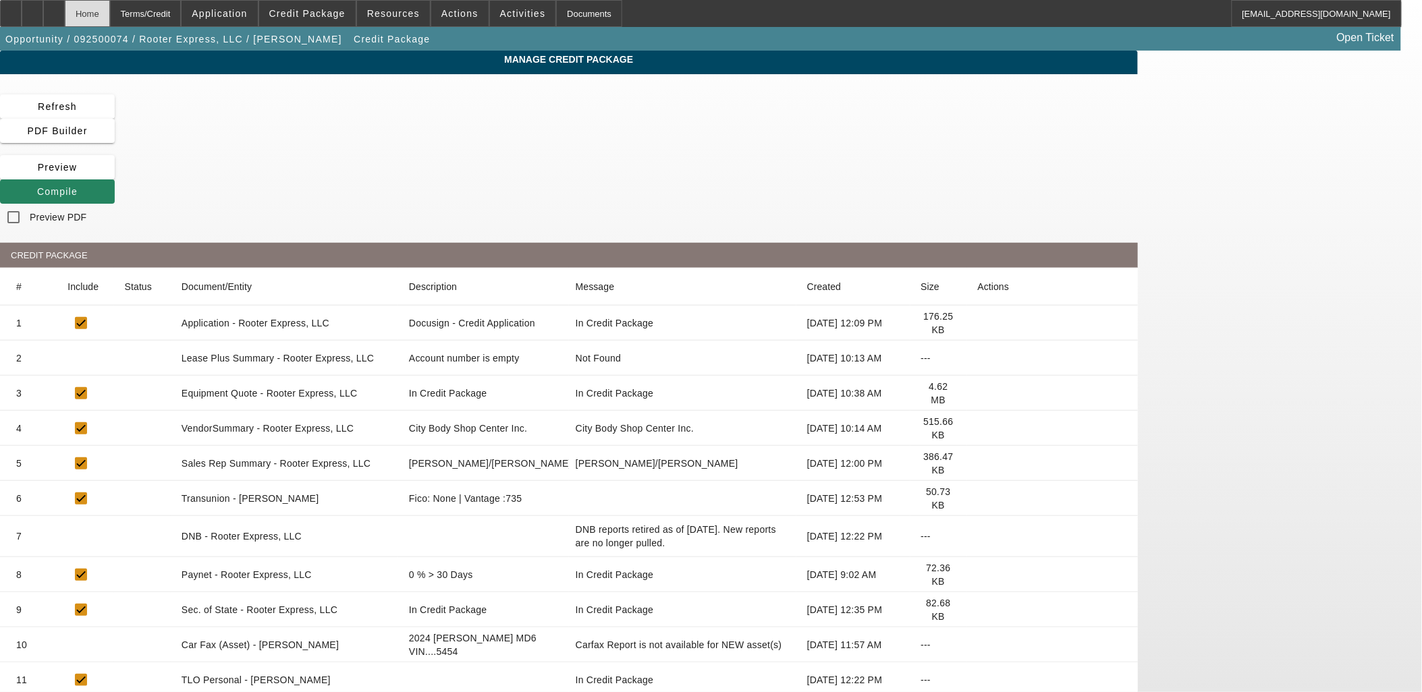
click at [110, 21] on div "Home" at bounding box center [87, 13] width 45 height 27
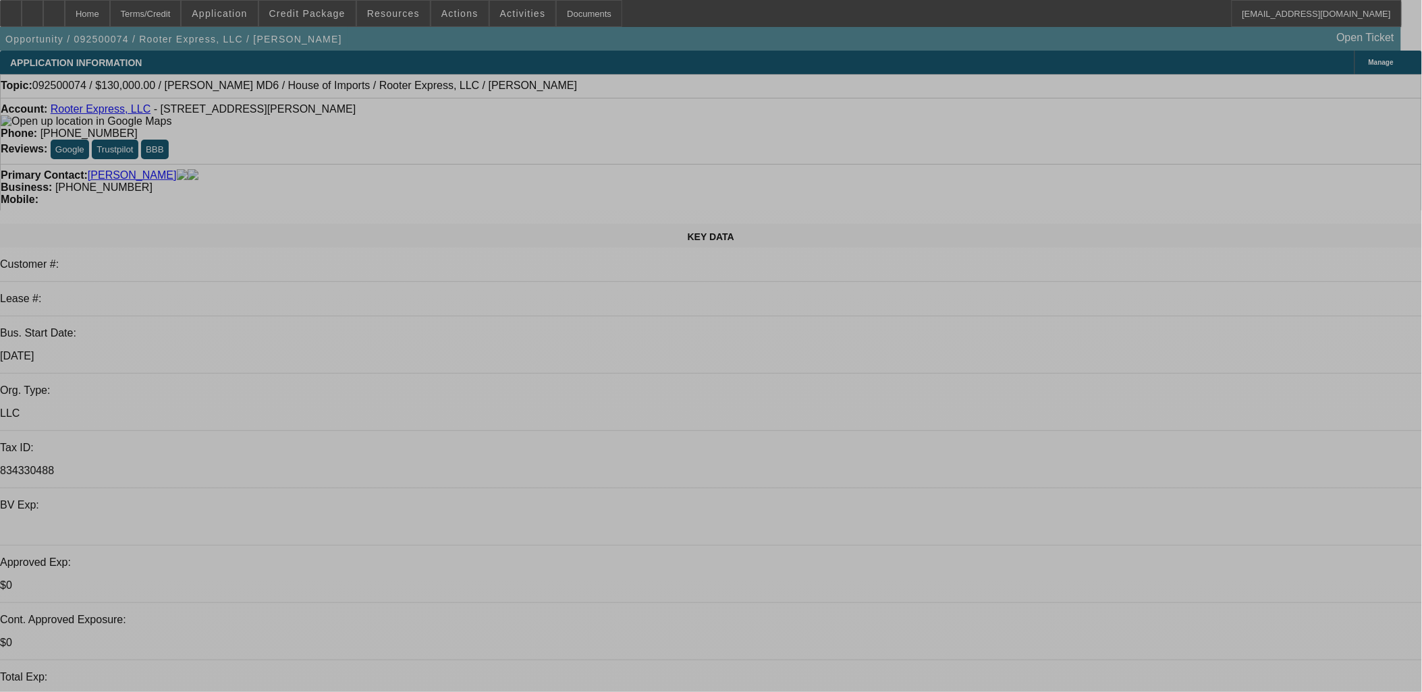
select select "0"
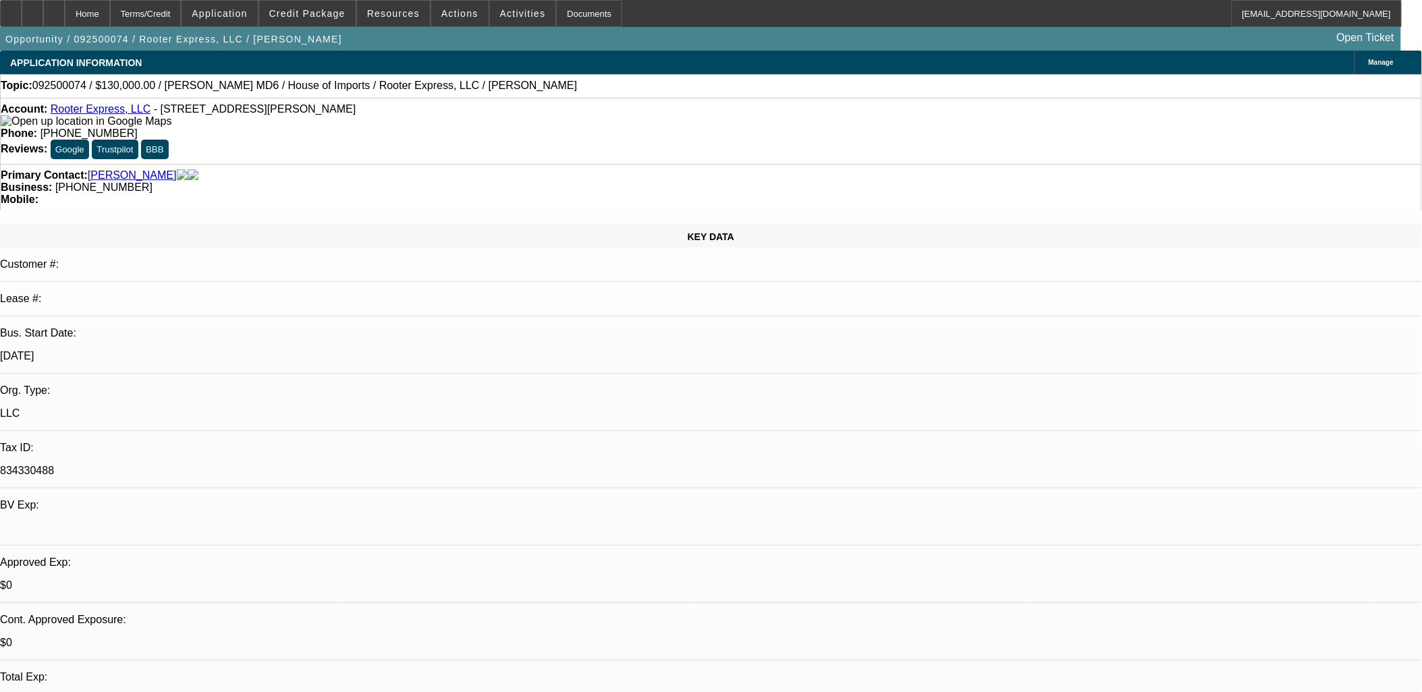
select select "3"
select select "0"
select select "6"
select select "0"
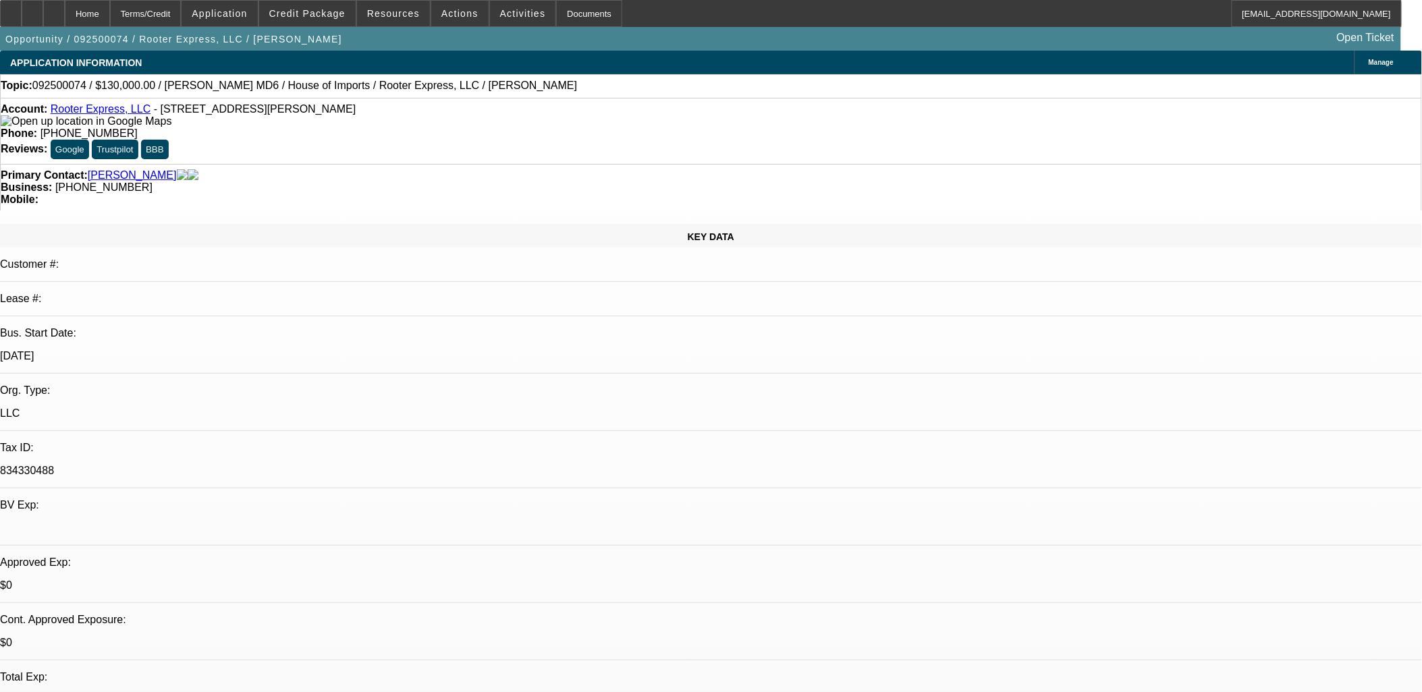
select select "2"
select select "0"
select select "6"
select select "0"
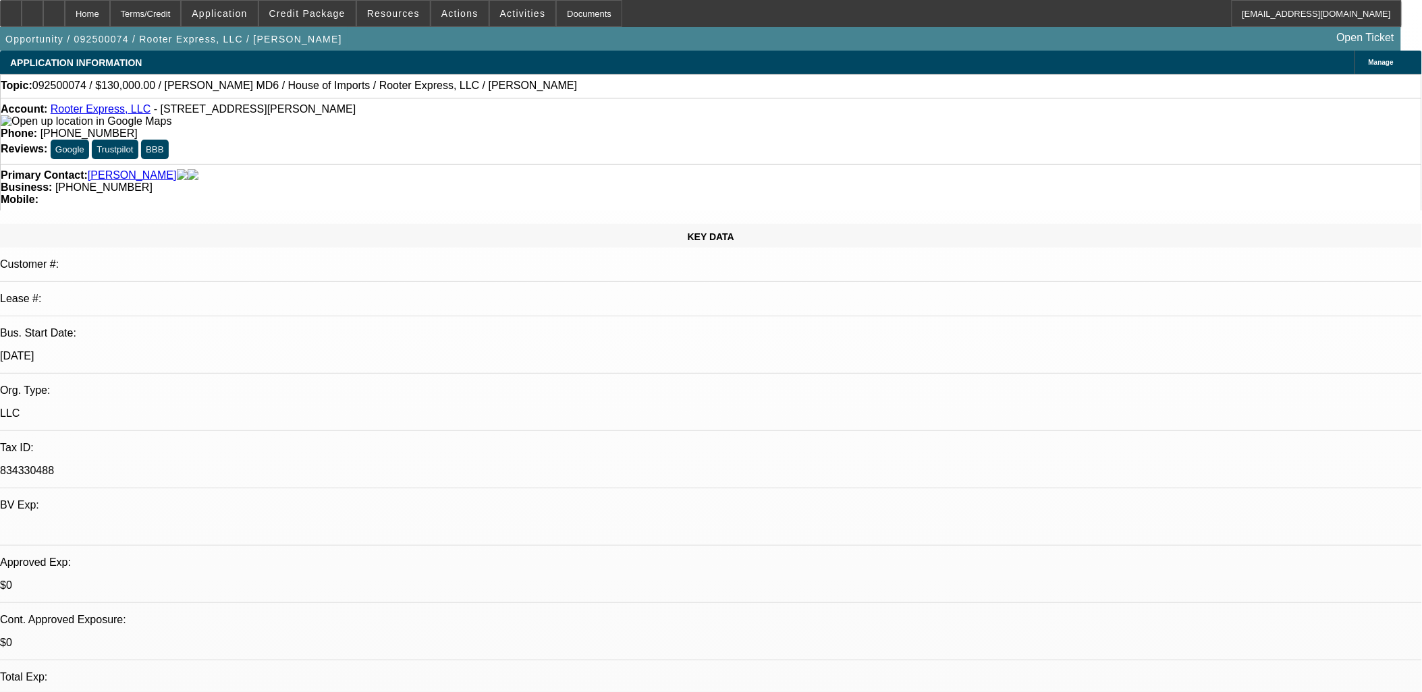
select select "2"
select select "0"
select select "6"
select select "0"
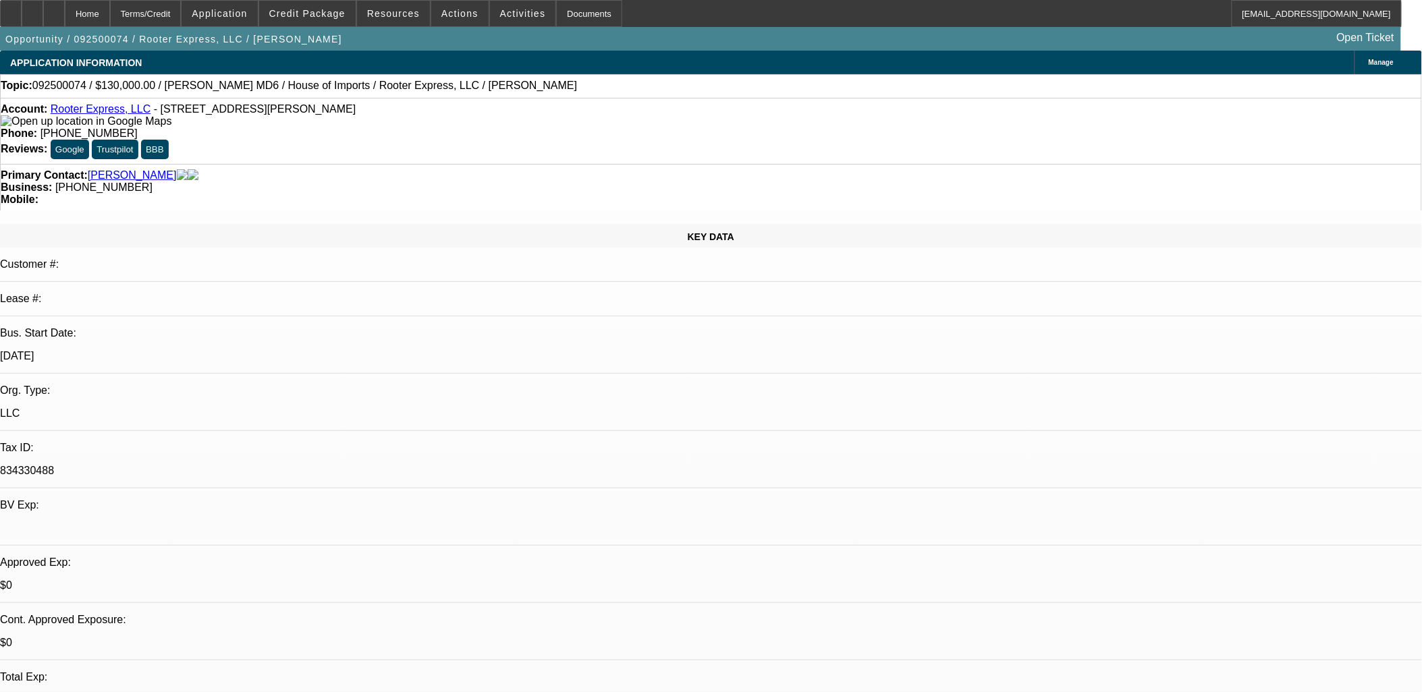
select select "2"
select select "0"
select select "6"
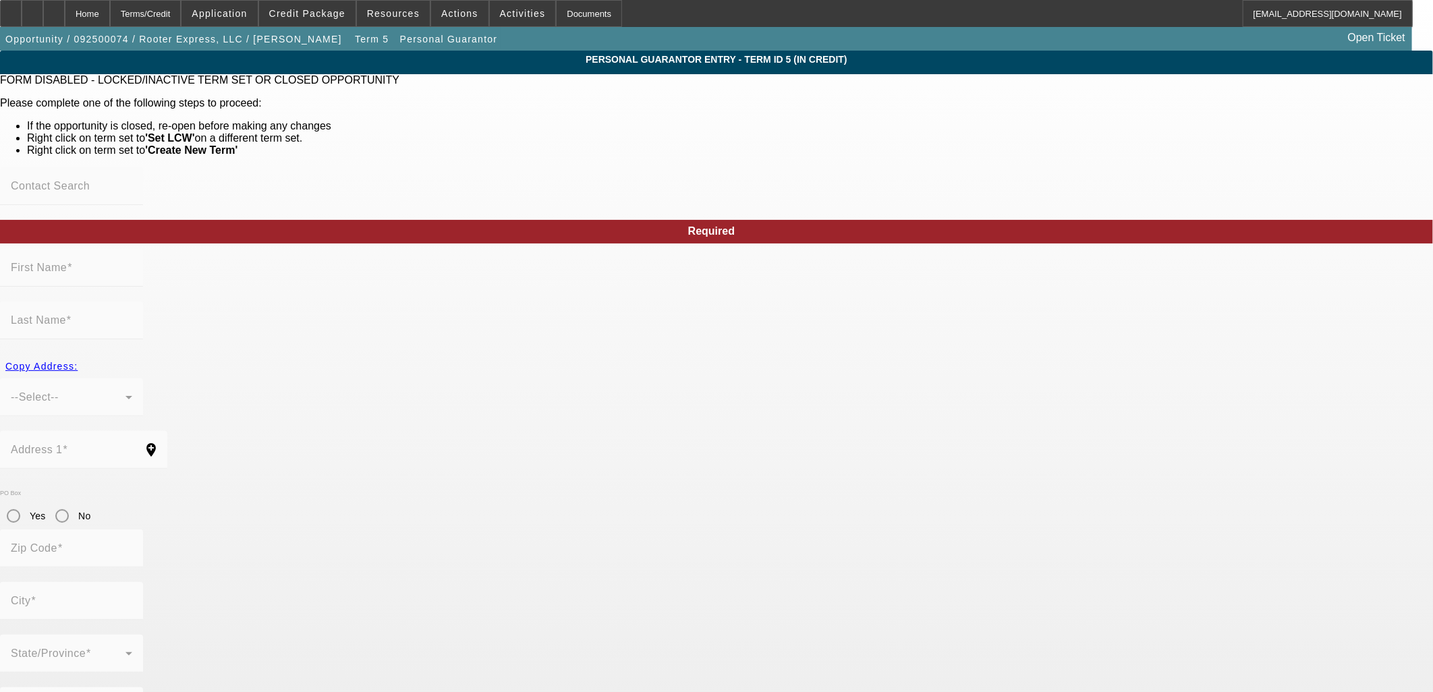
type input "Michael"
type input "Hambrick"
type input "4661 Gablestone Drive"
radio input "true"
type input "30548"
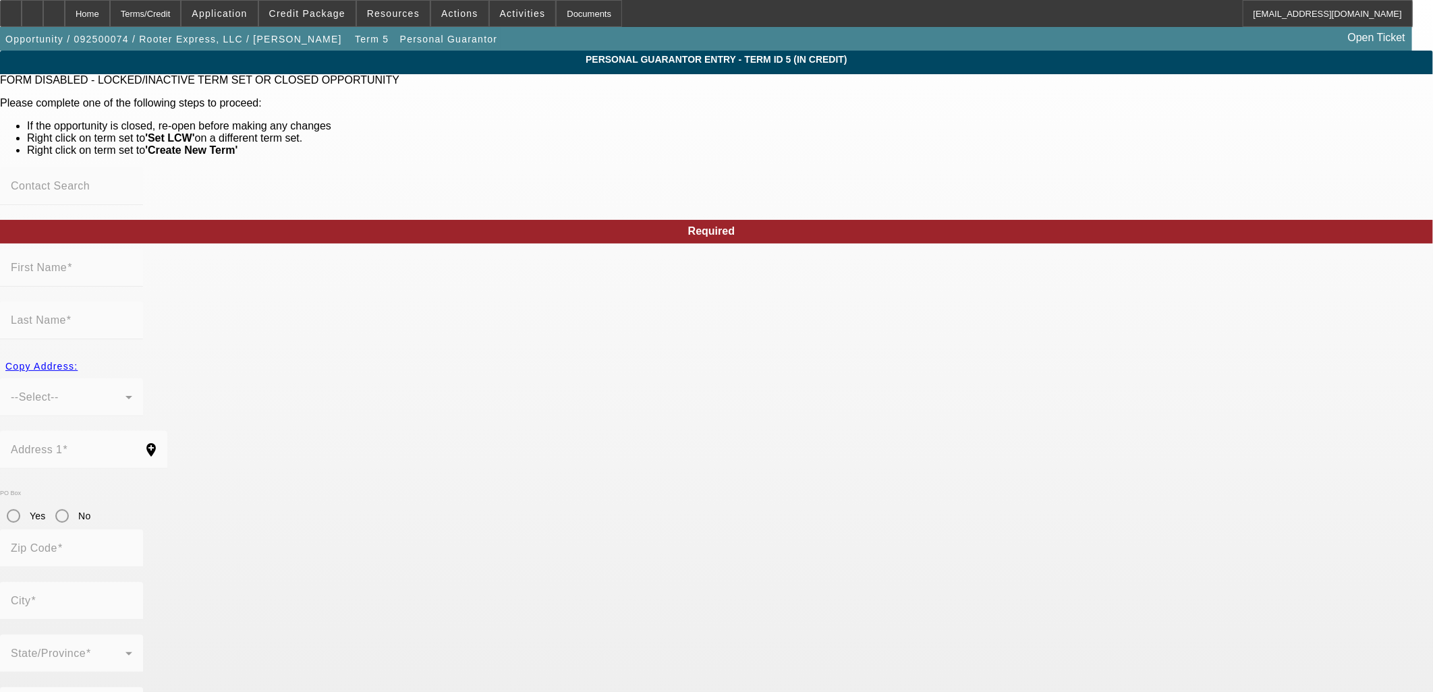
type input "Hoschton"
type input "(770) 778-8350"
type input "100"
type input "255-85-5114"
type input "m.hambrick128@gmail.com"
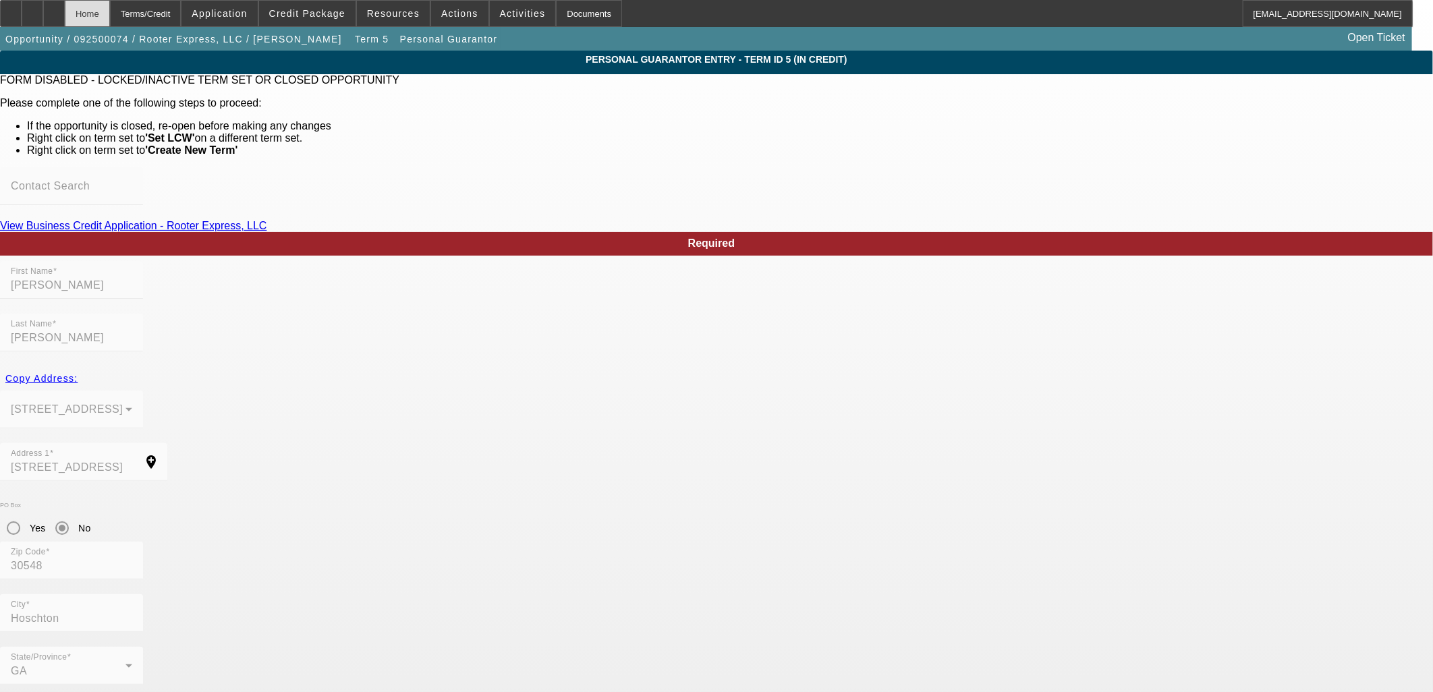
click at [110, 15] on div "Home" at bounding box center [87, 13] width 45 height 27
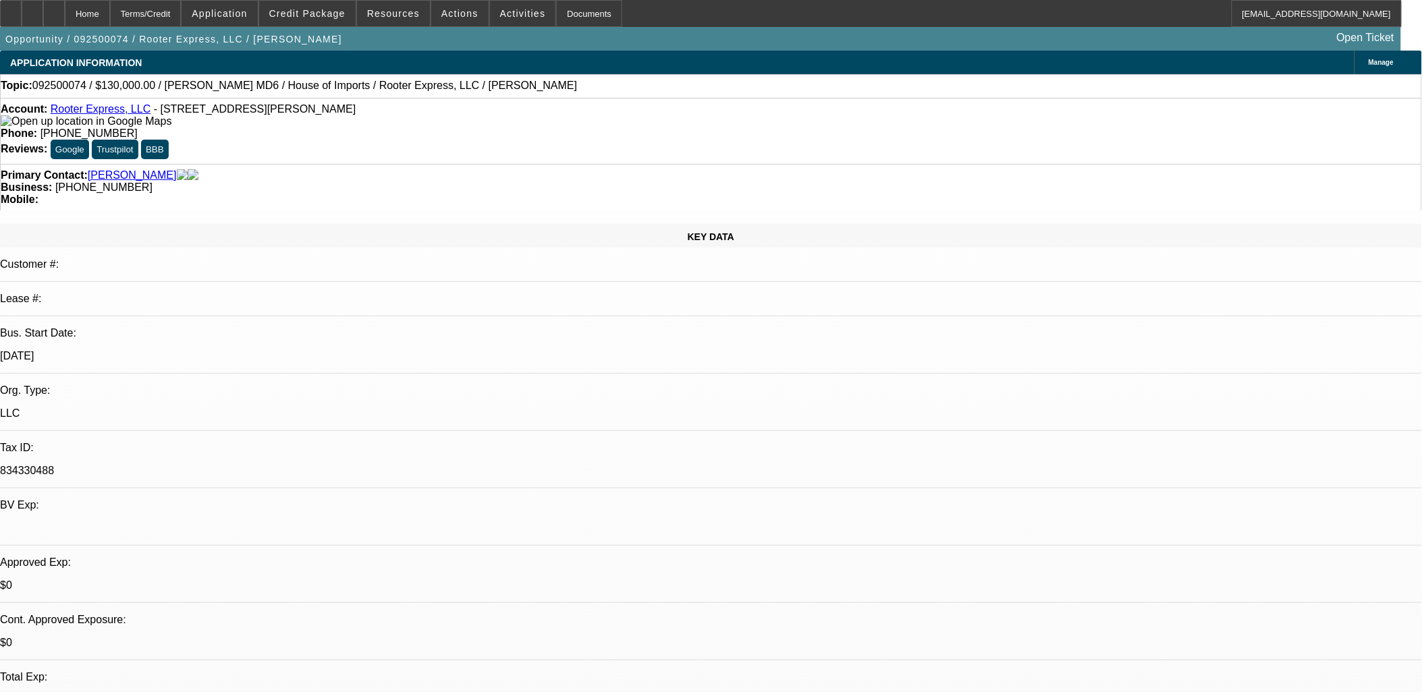
select select "0"
select select "3"
select select "0"
select select "6"
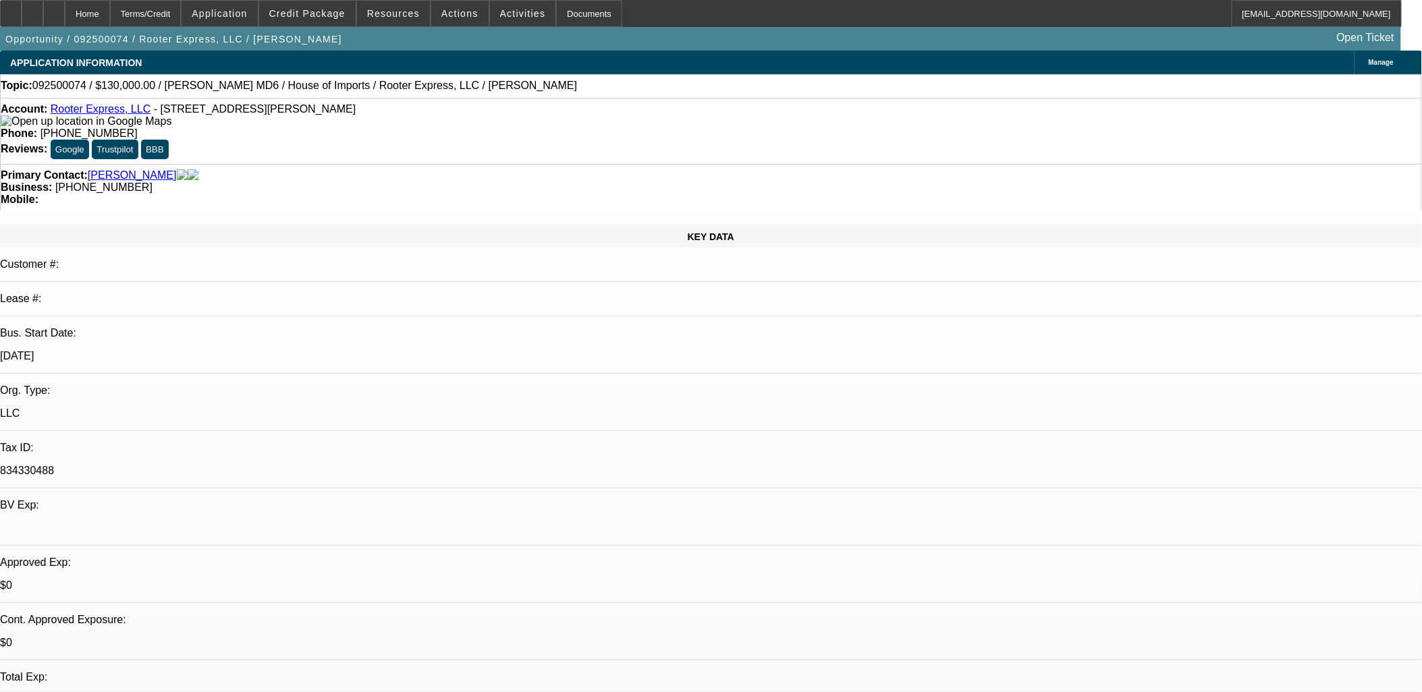
select select "0"
select select "2"
select select "0"
select select "6"
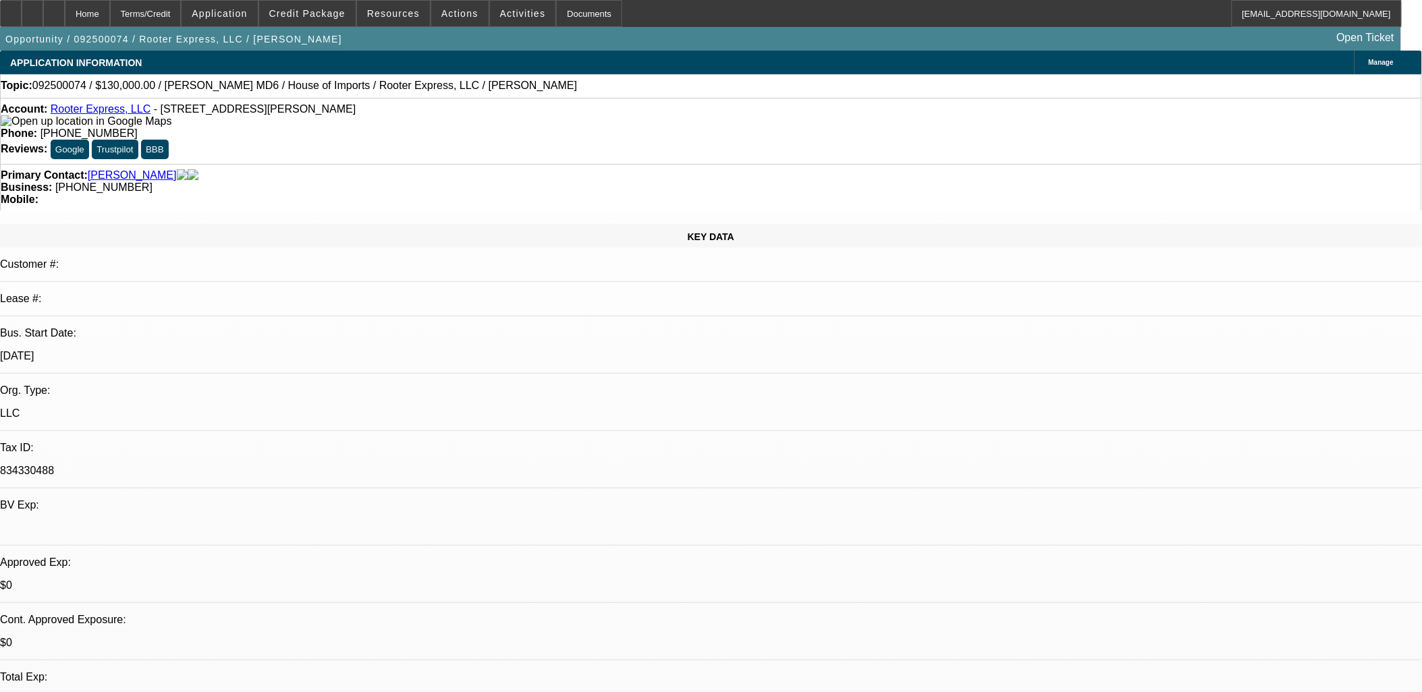
select select "0"
select select "2"
select select "0"
select select "6"
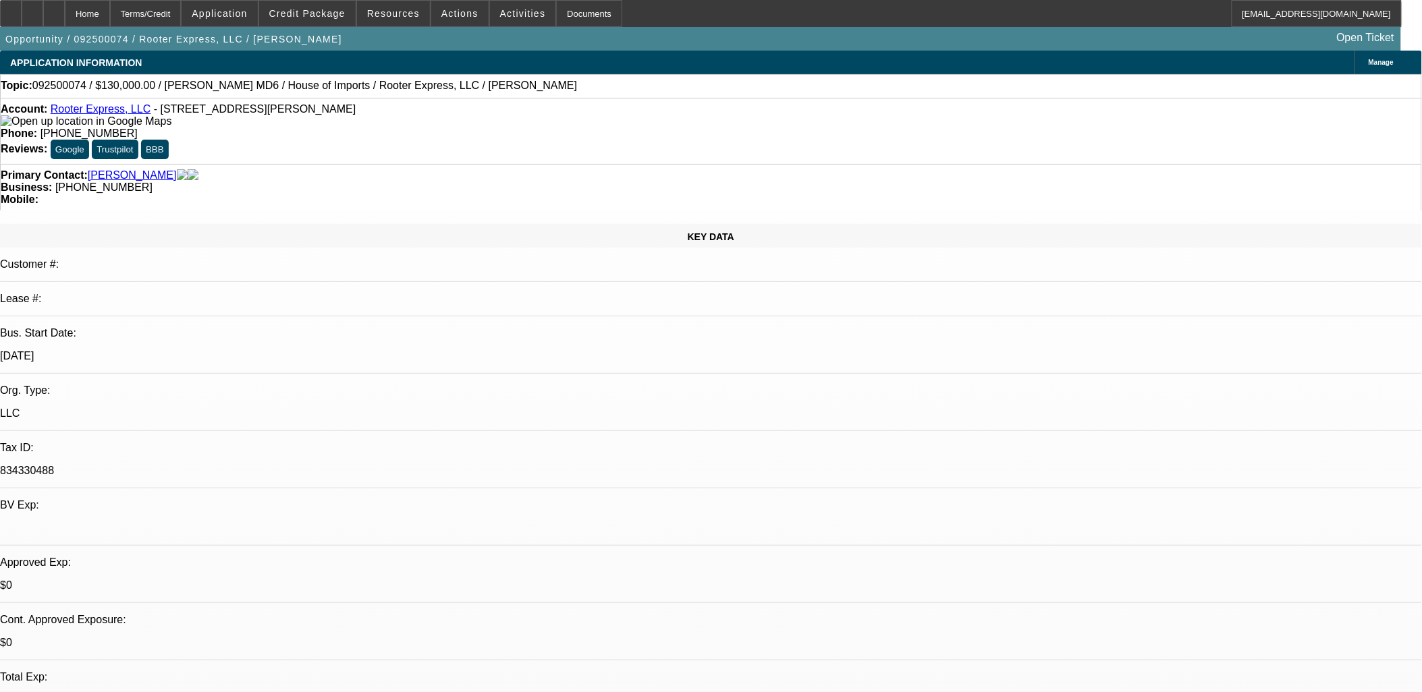
select select "0"
select select "2"
select select "0"
select select "6"
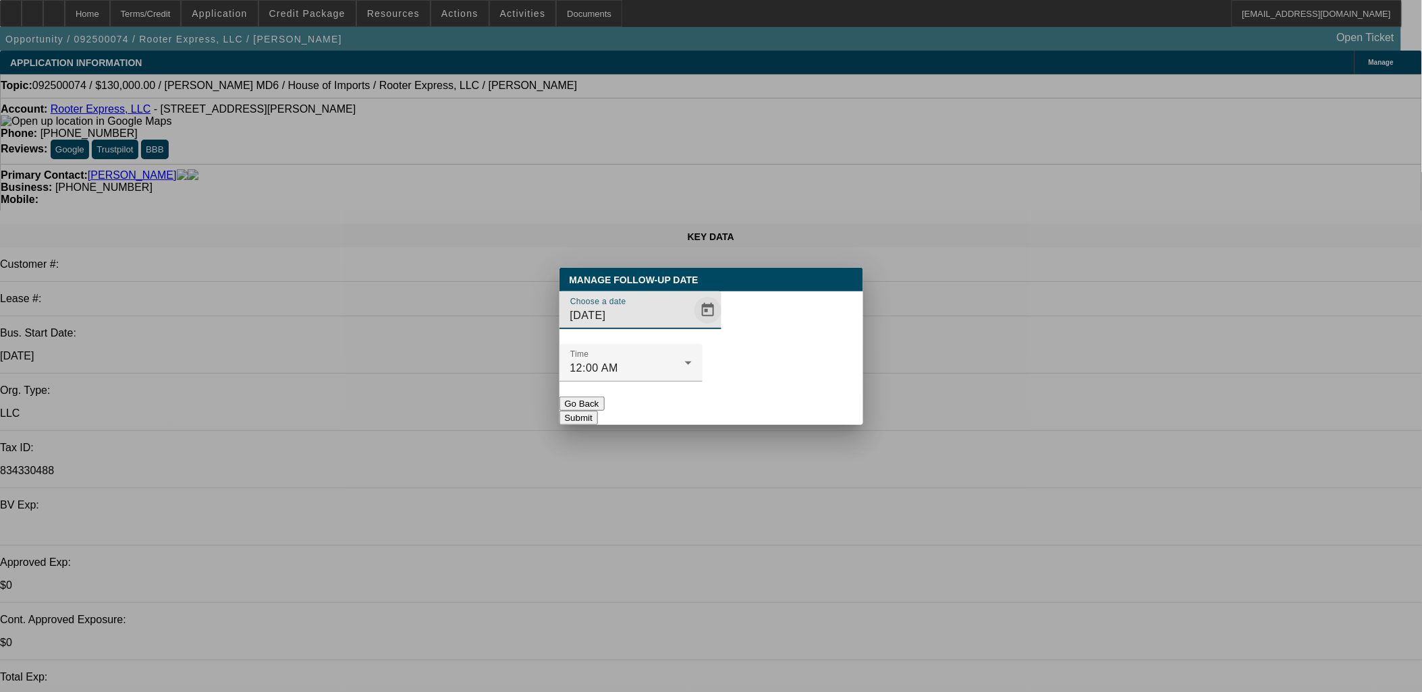
click at [692, 327] on span "Open calendar" at bounding box center [708, 310] width 32 height 32
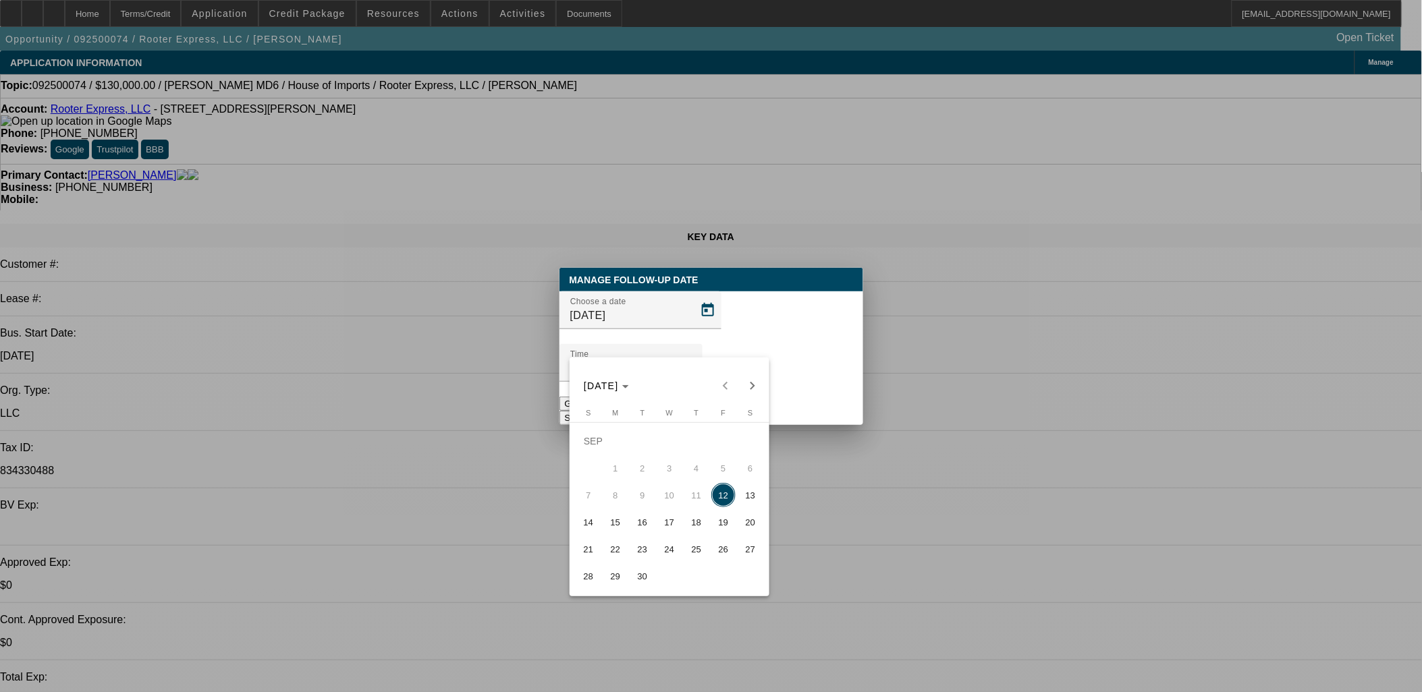
click at [754, 501] on span "13" at bounding box center [750, 495] width 24 height 24
type input "[DATE]"
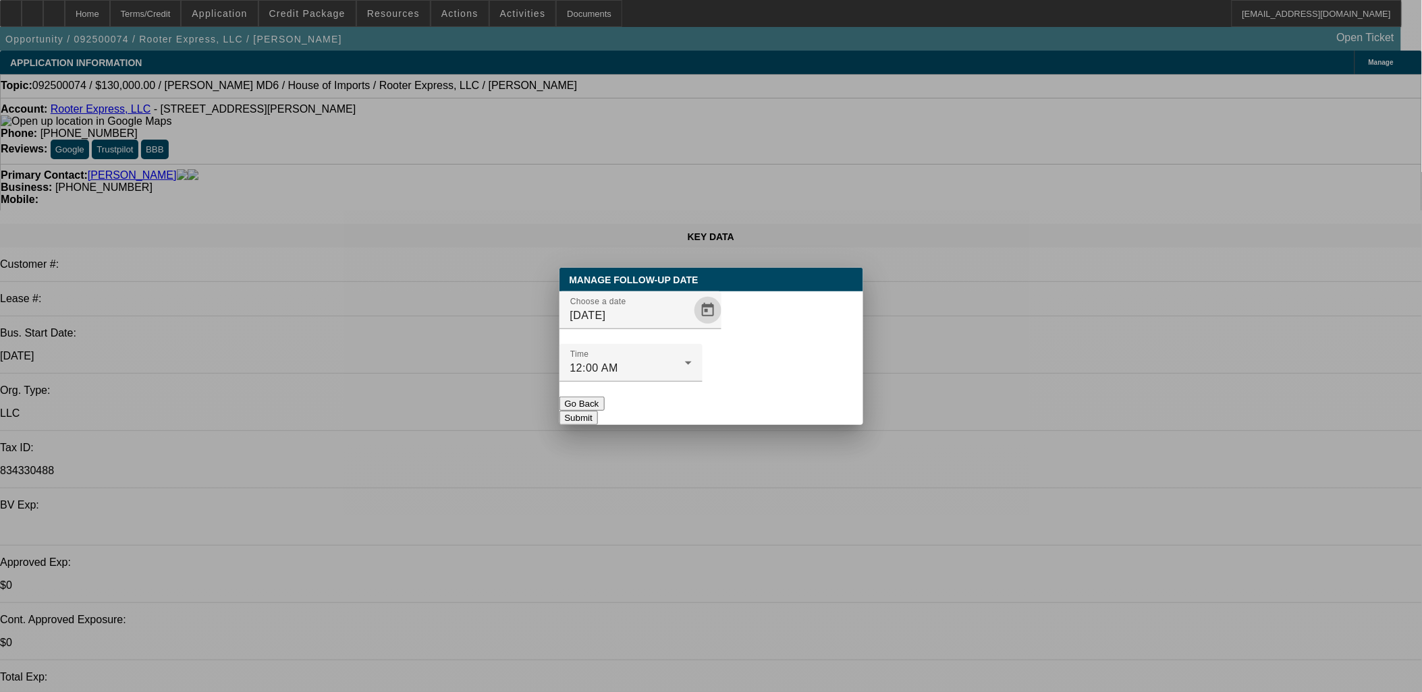
click at [598, 411] on button "Submit" at bounding box center [578, 418] width 38 height 14
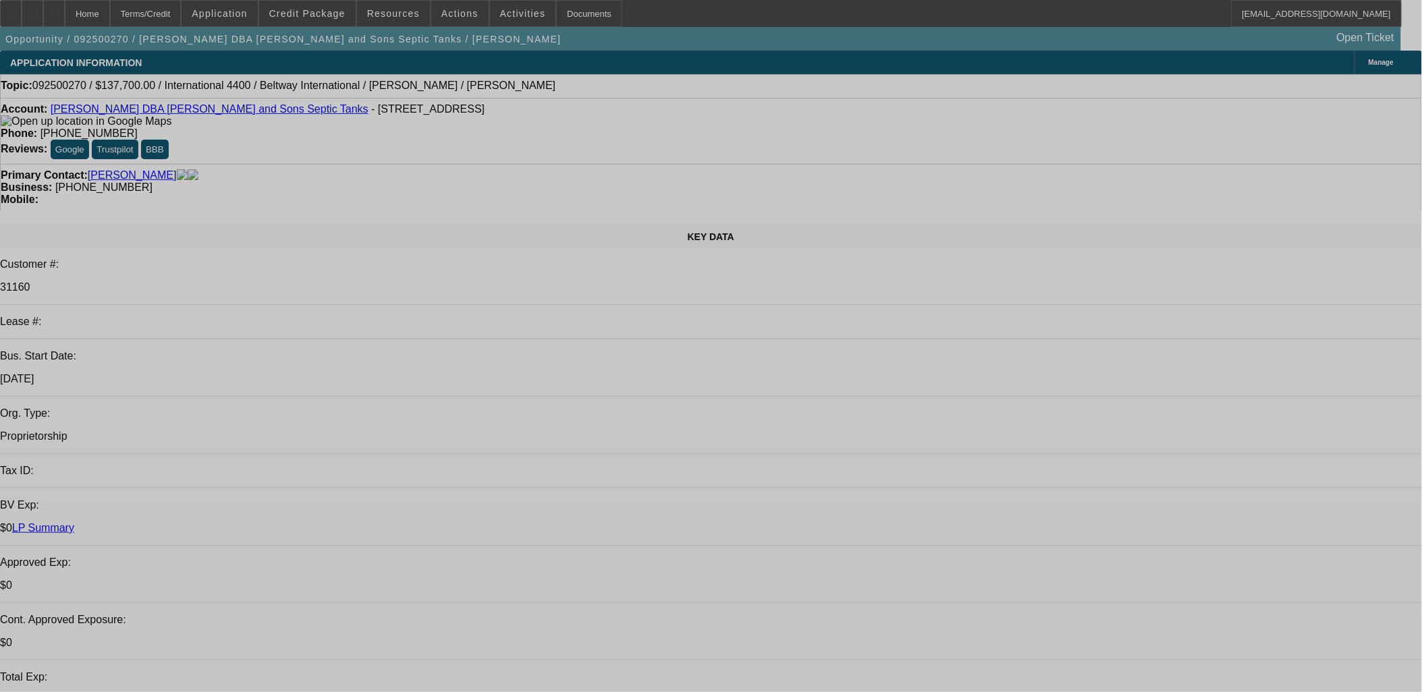
select select "0"
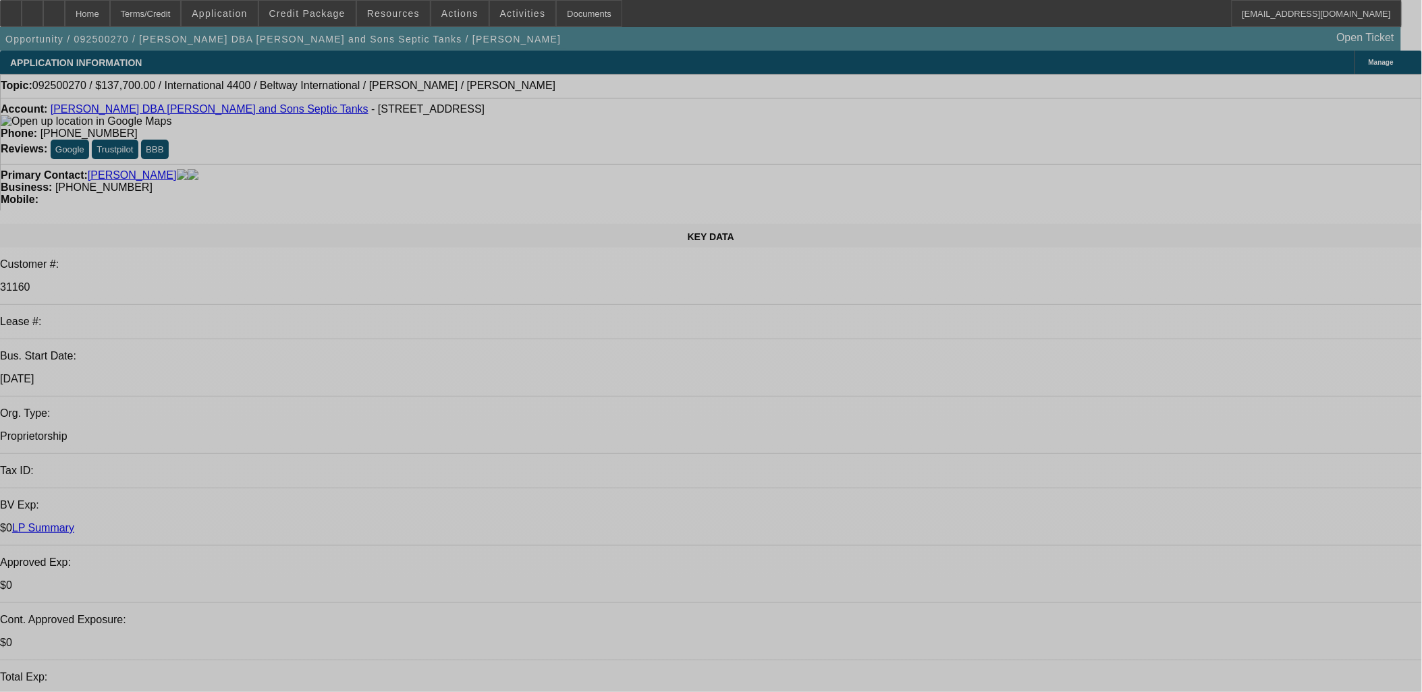
select select "0"
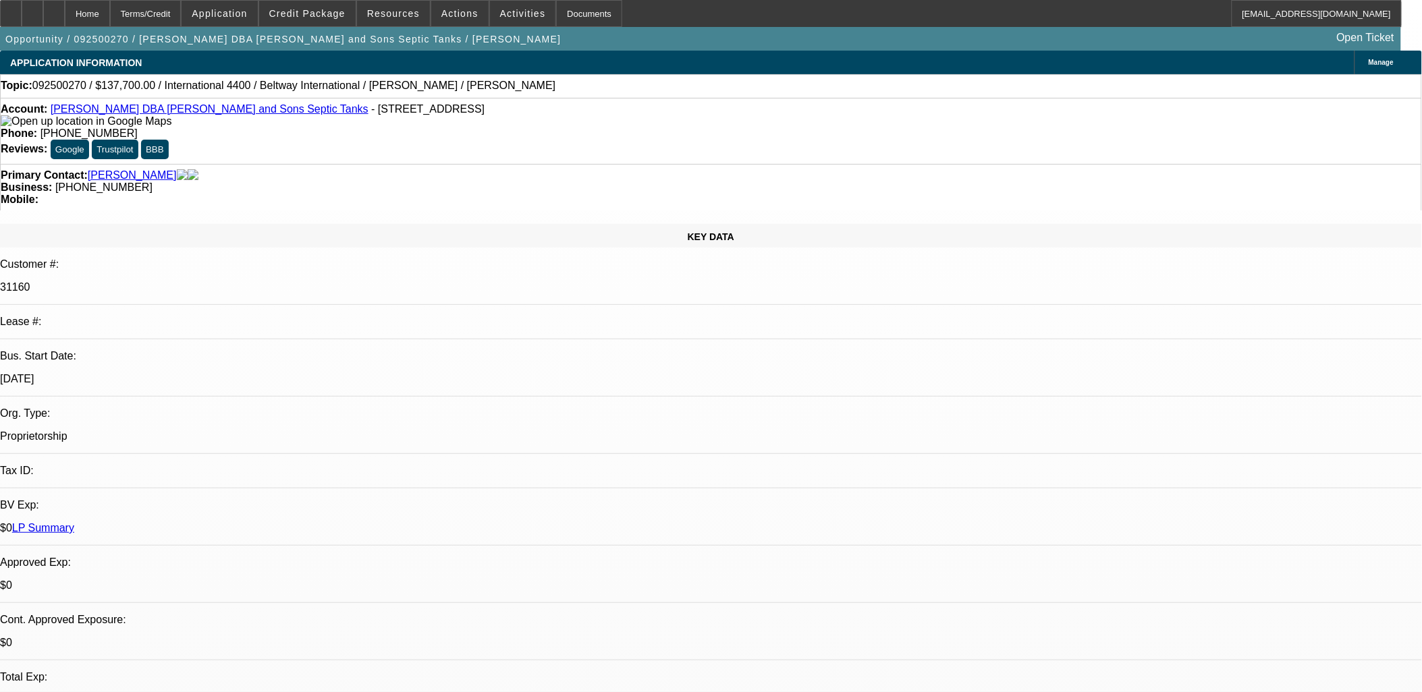
select select "1"
select select "2"
select select "6"
select select "1"
select select "2"
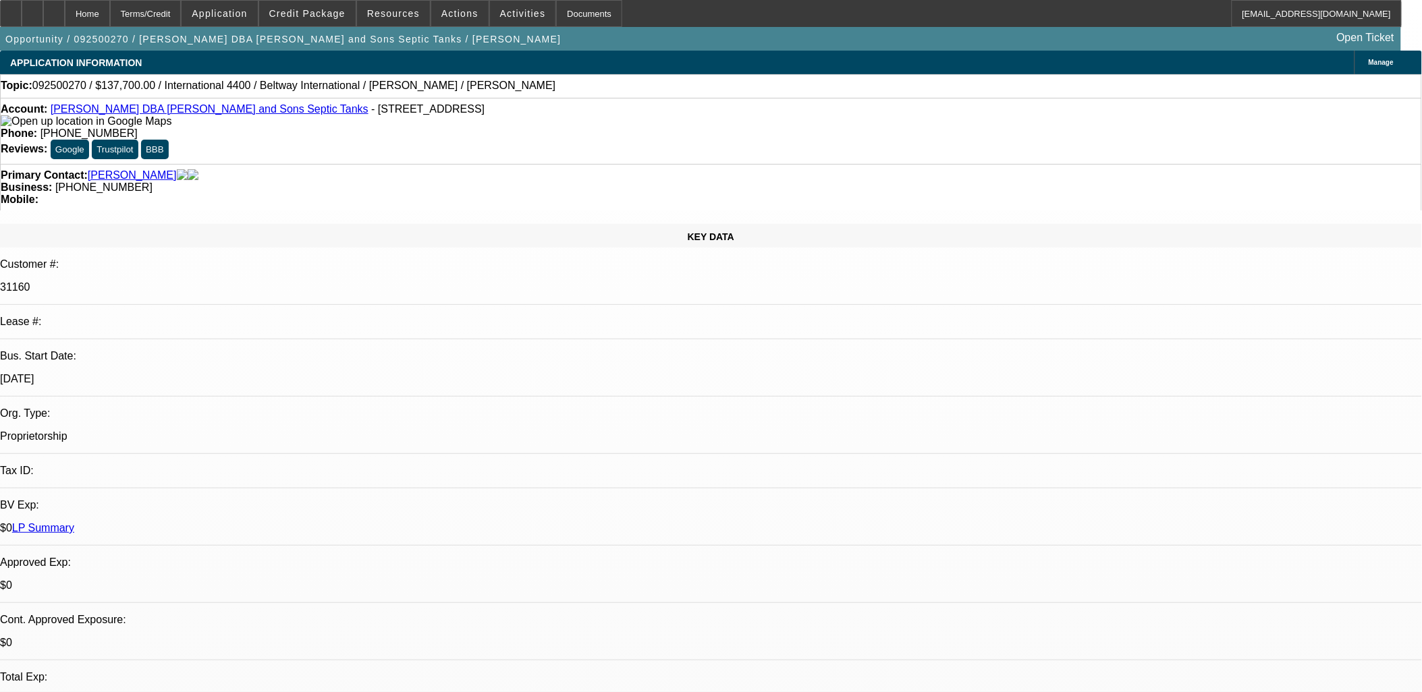
select select "6"
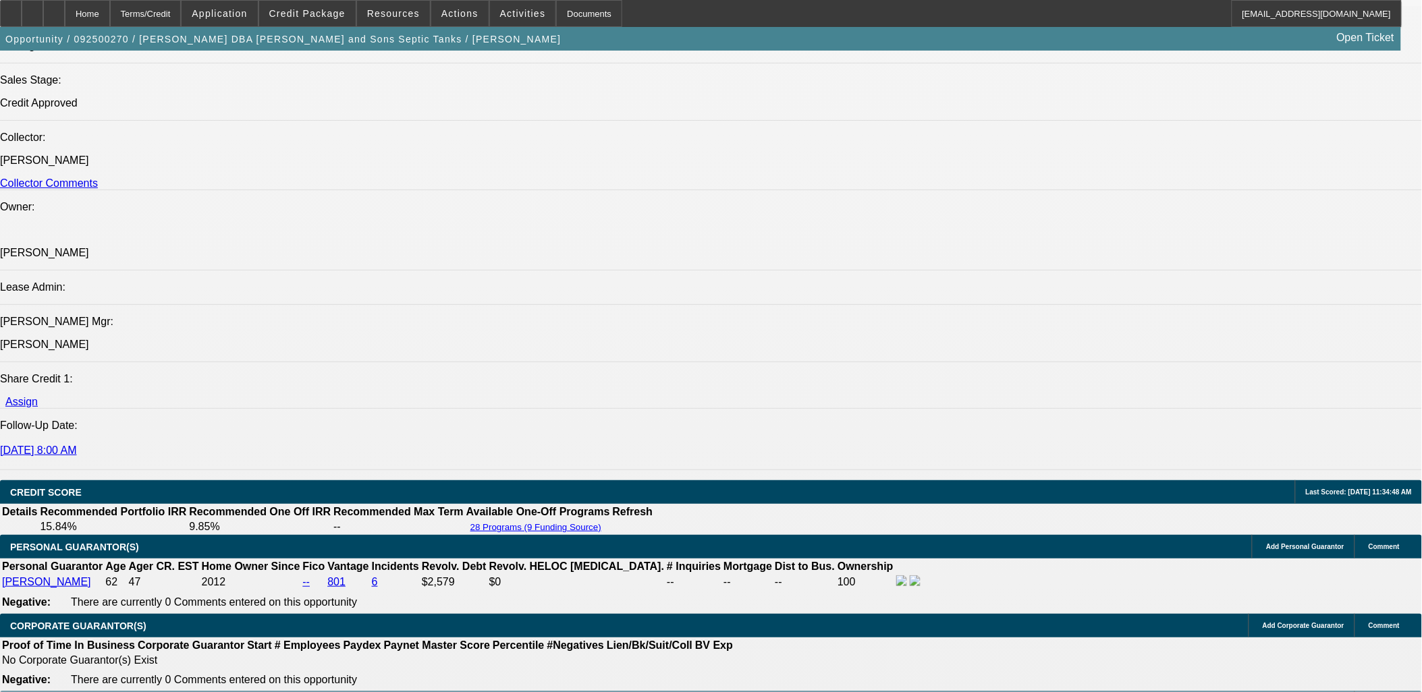
scroll to position [1874, 0]
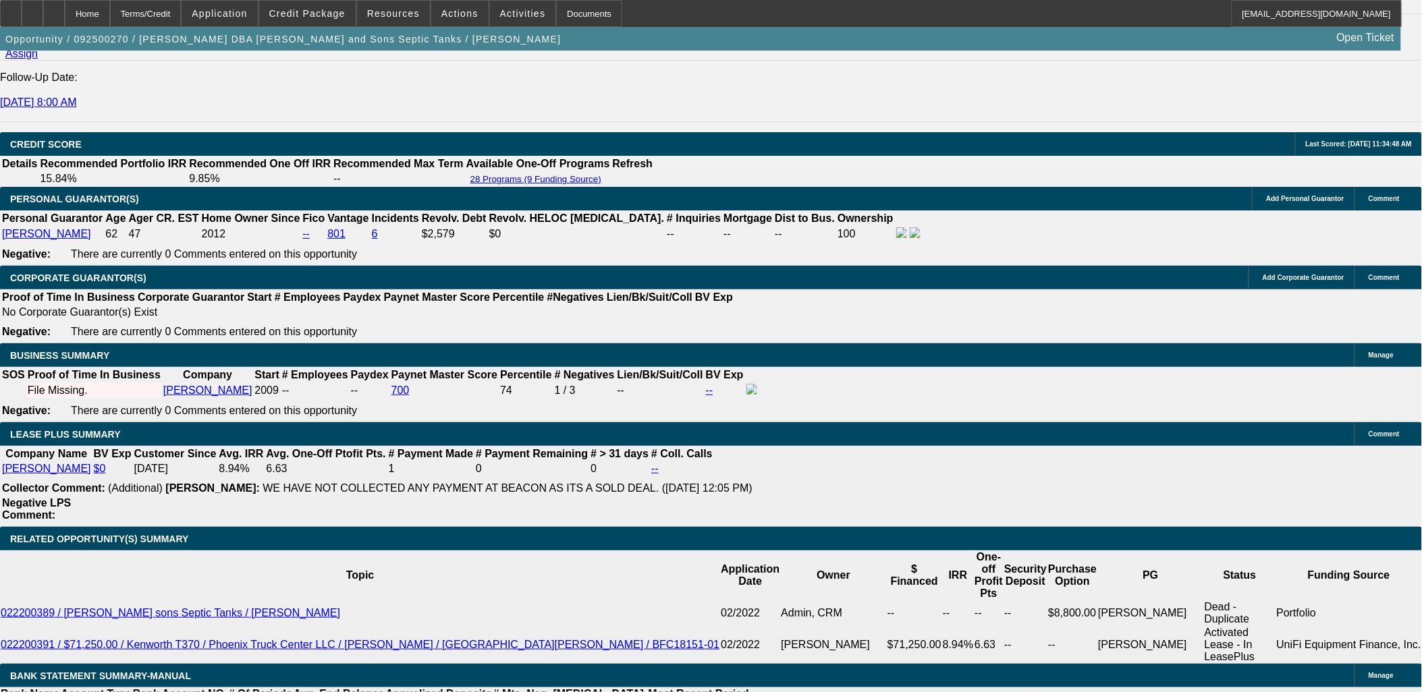
select select "3"
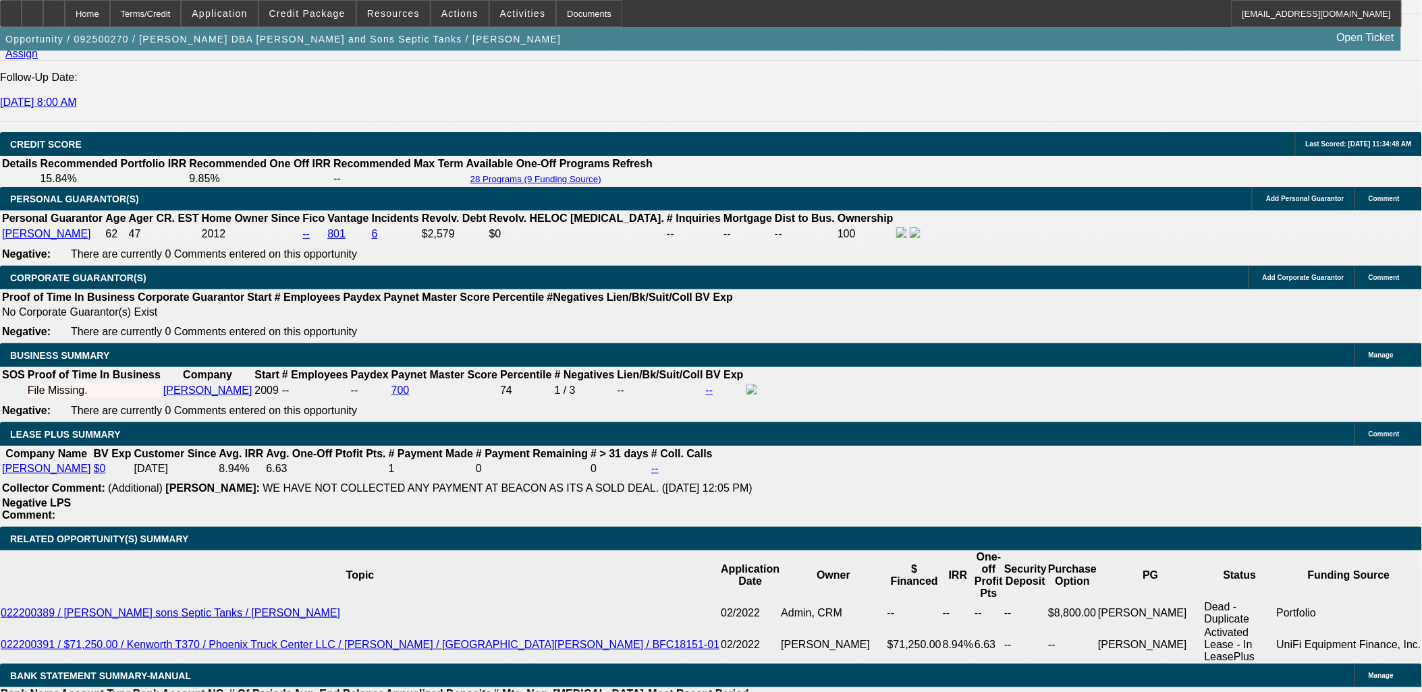
type input "UNKNOWN"
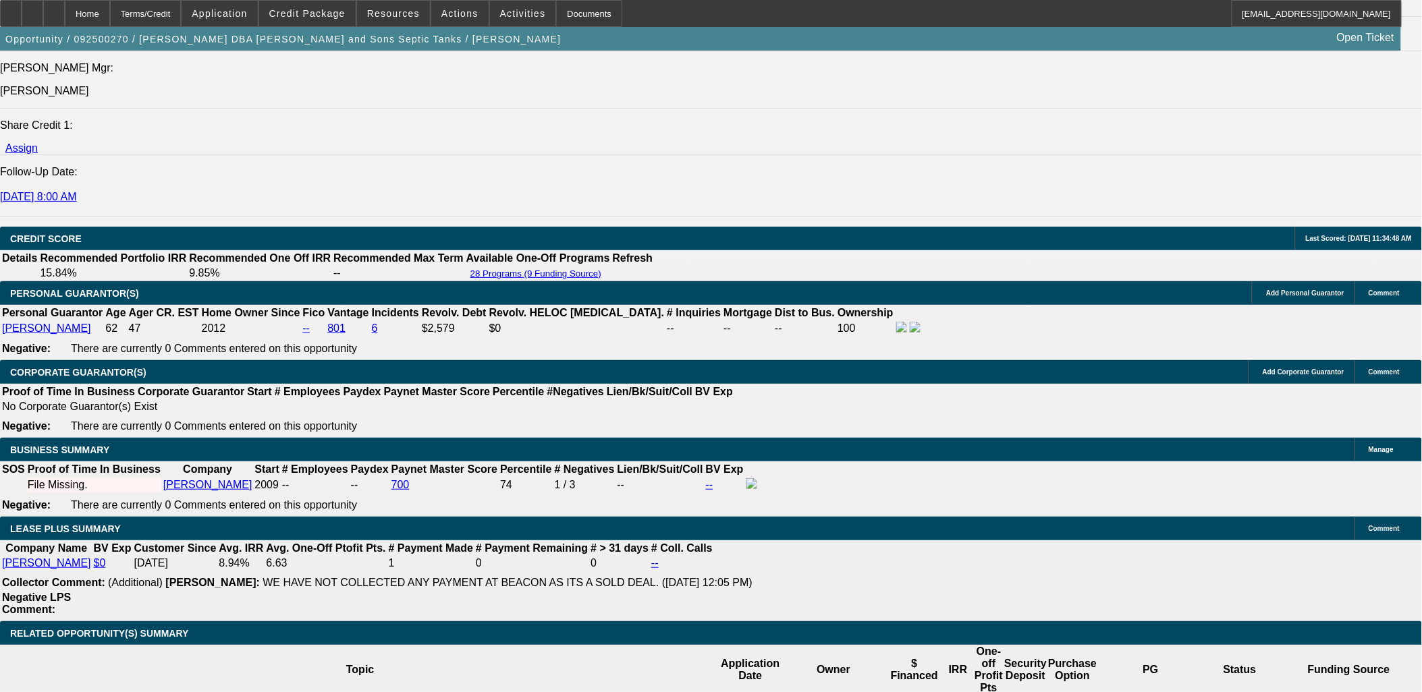
scroll to position [1724, 0]
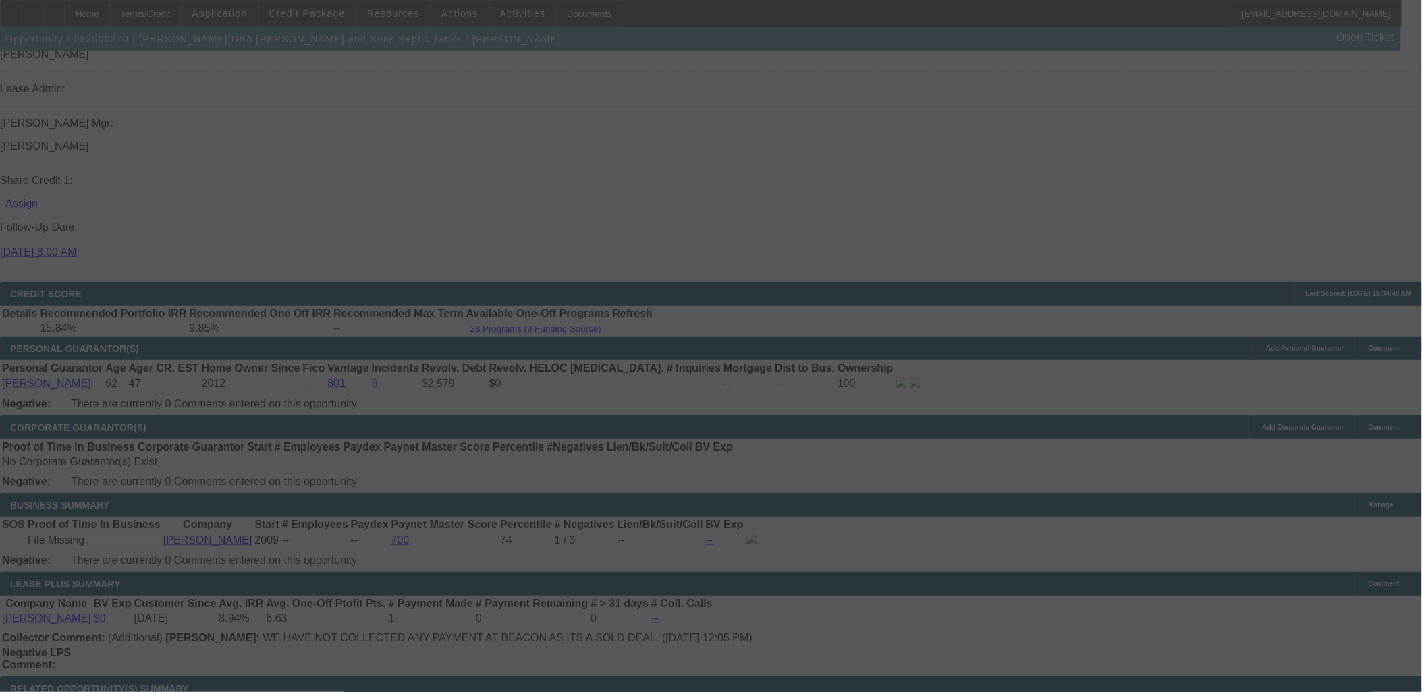
select select "0"
select select "3"
select select "0"
select select "6"
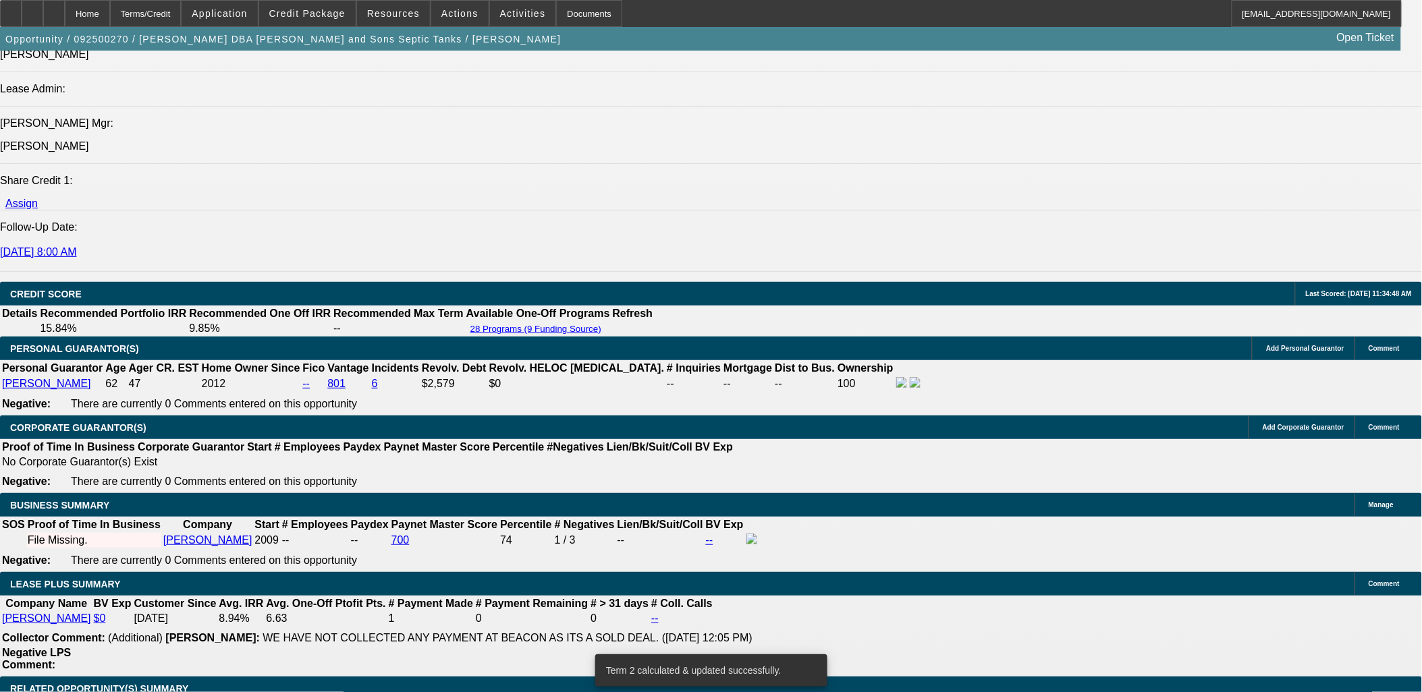
drag, startPoint x: 313, startPoint y: 558, endPoint x: 447, endPoint y: 558, distance: 133.6
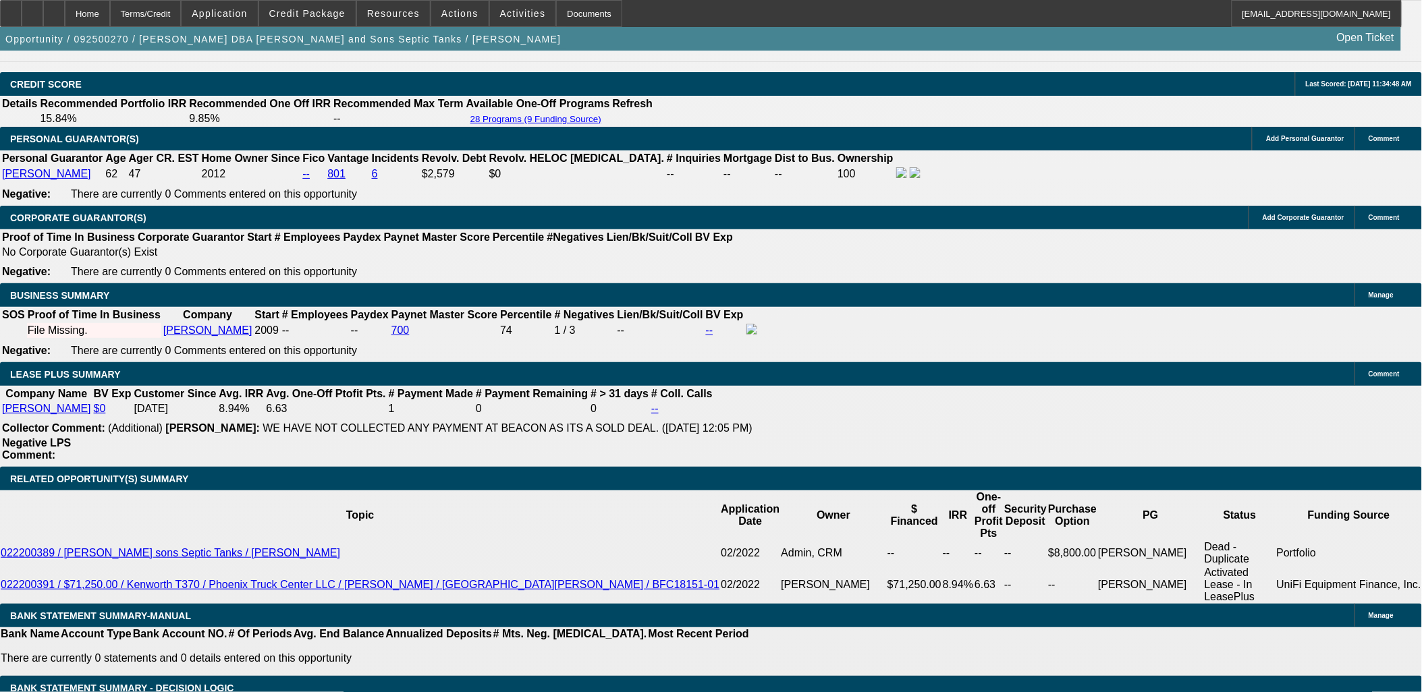
scroll to position [2174, 0]
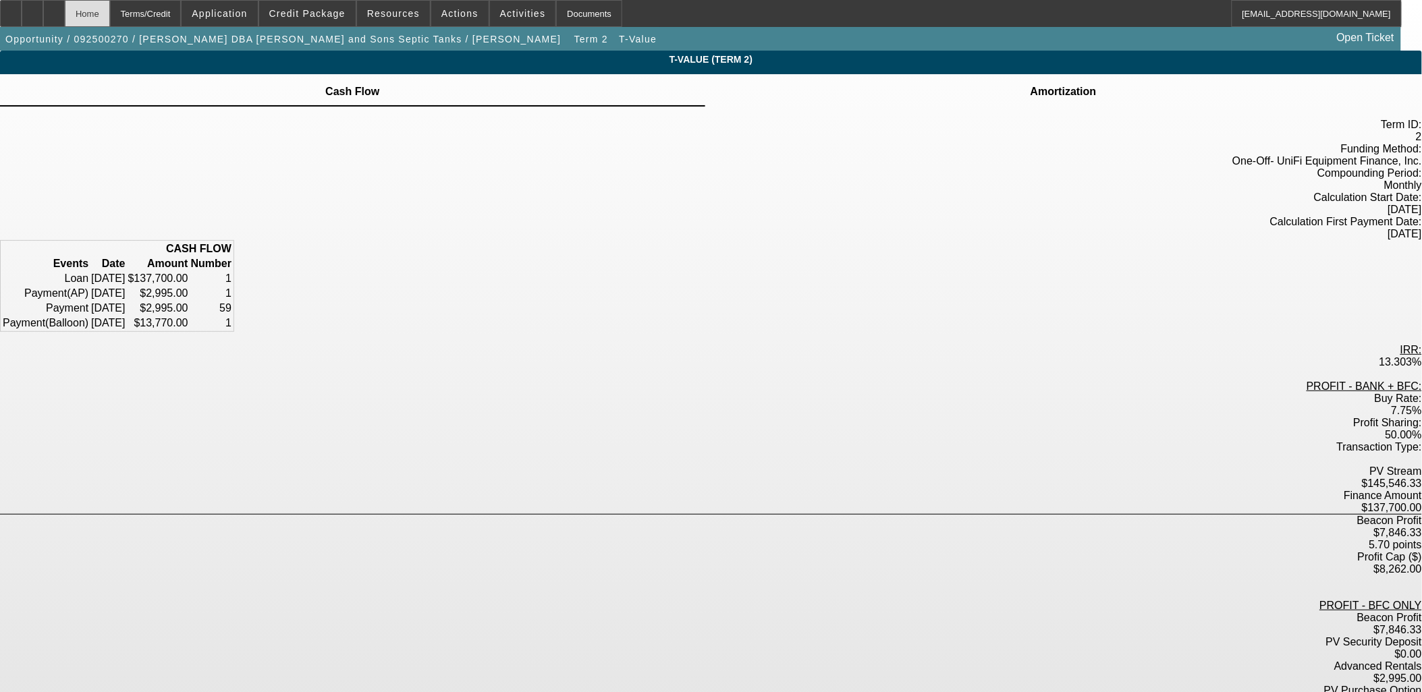
click at [110, 21] on div "Home" at bounding box center [87, 13] width 45 height 27
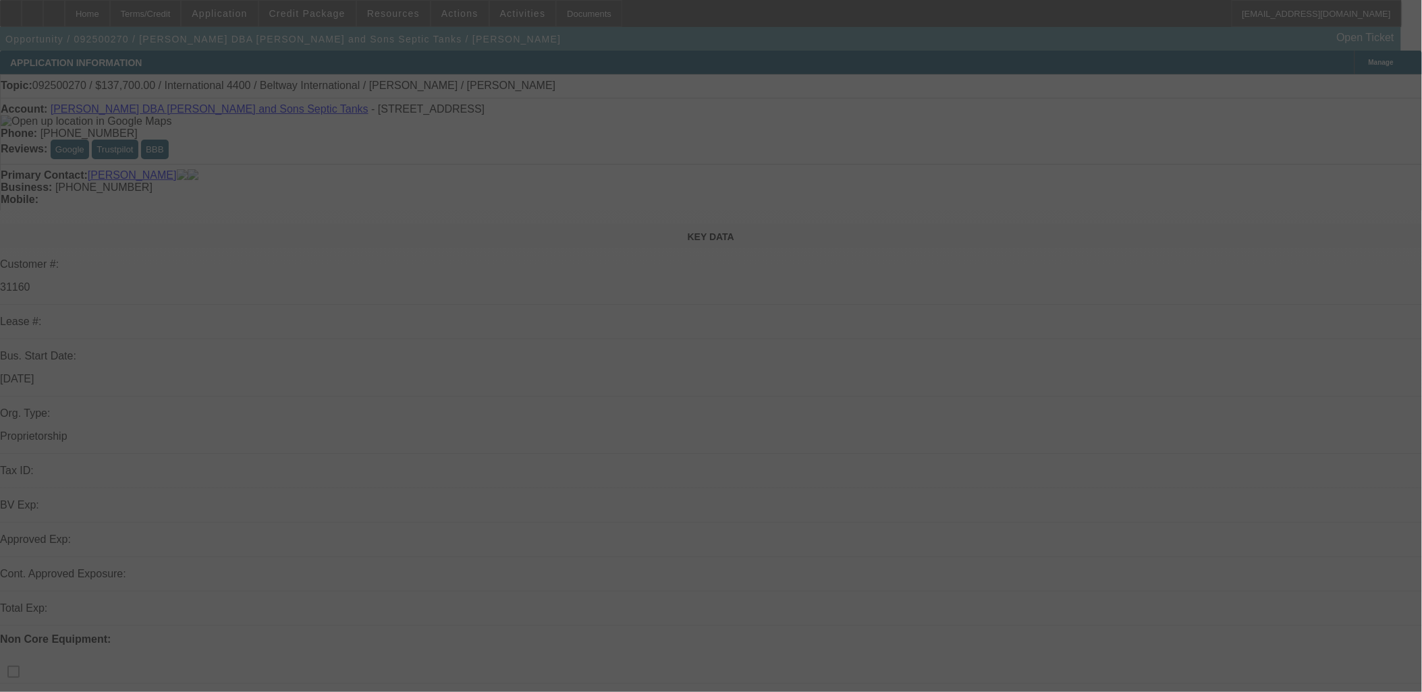
scroll to position [397, 0]
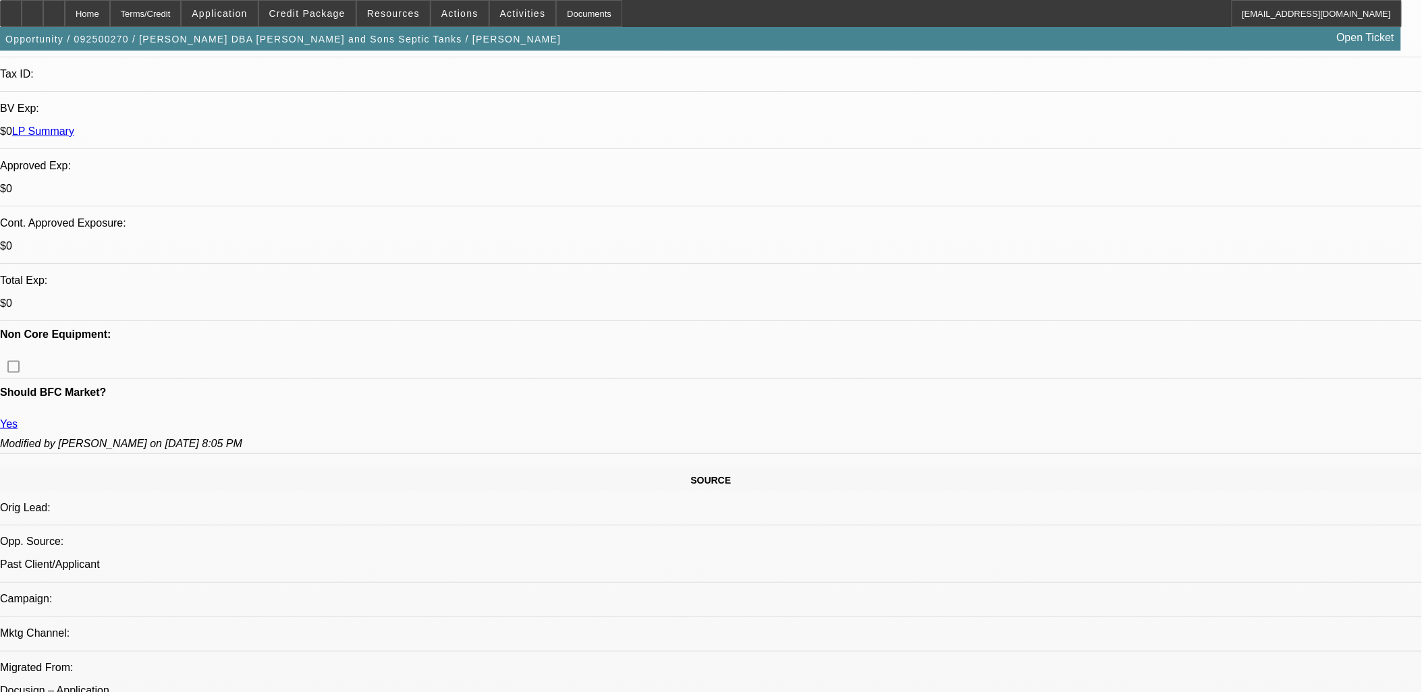
select select "0"
select select "3"
select select "0"
select select "6"
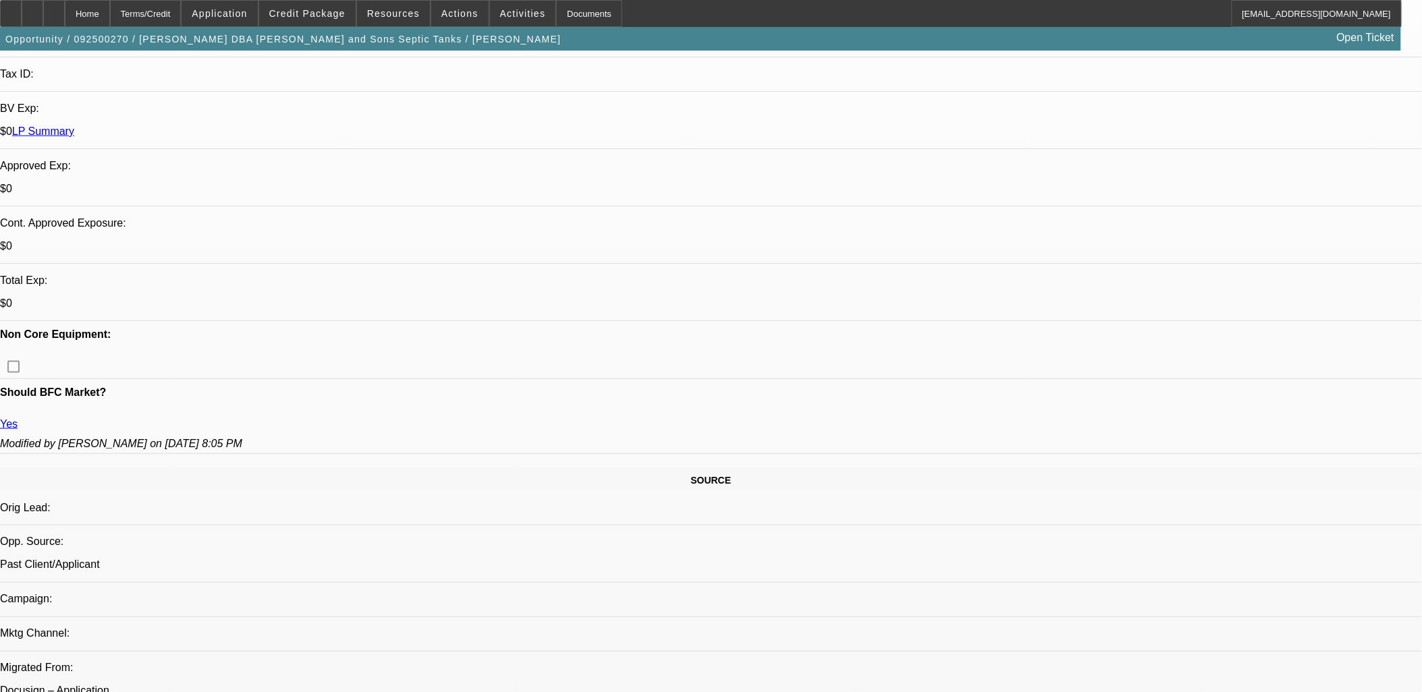
select select "0"
select select "2"
select select "0"
select select "6"
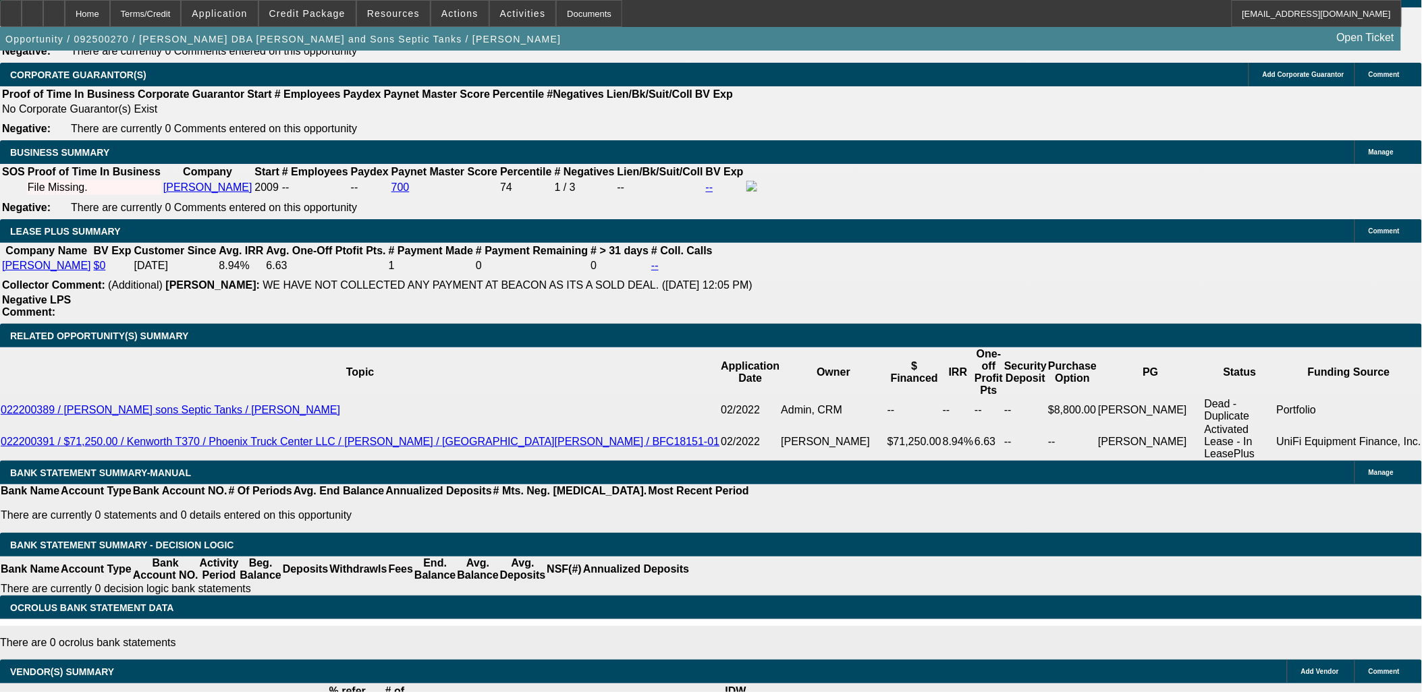
scroll to position [1895, 0]
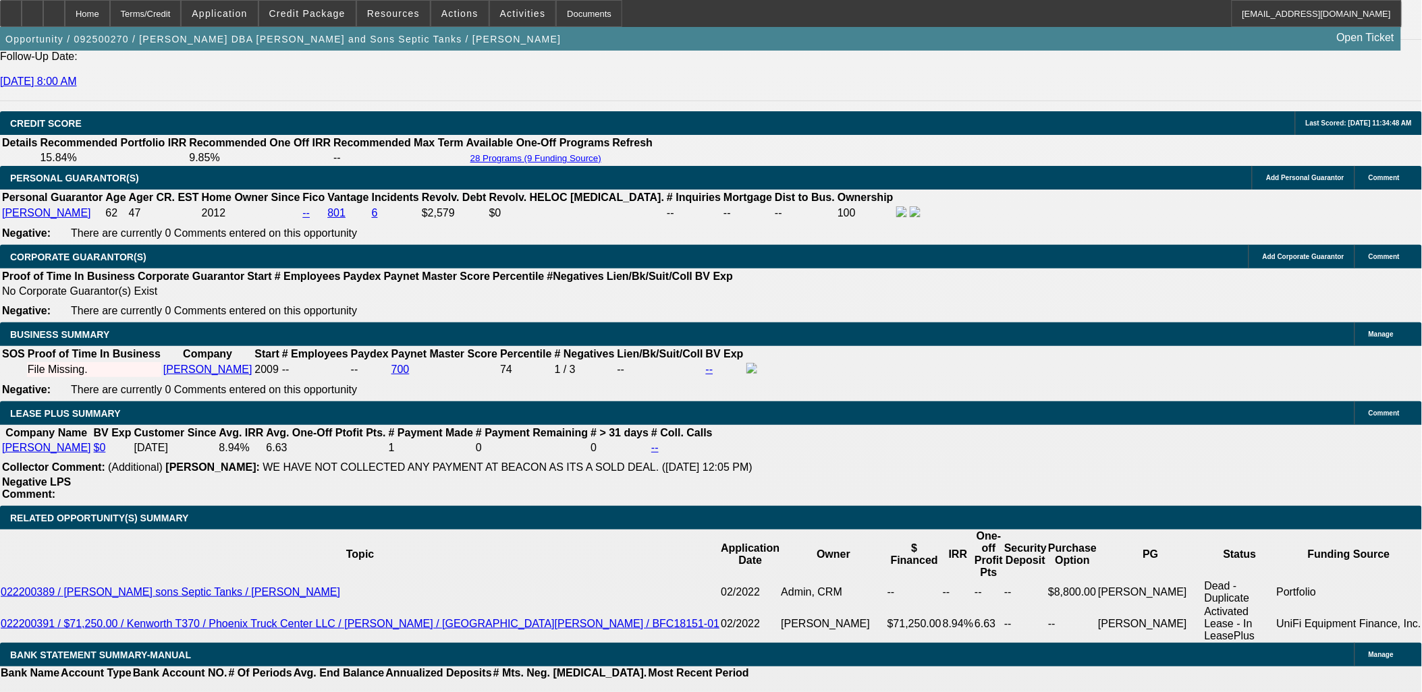
drag, startPoint x: 309, startPoint y: 386, endPoint x: 467, endPoint y: 397, distance: 158.3
type input "UNKNOWN"
type input "7."
type input "$2,726.63"
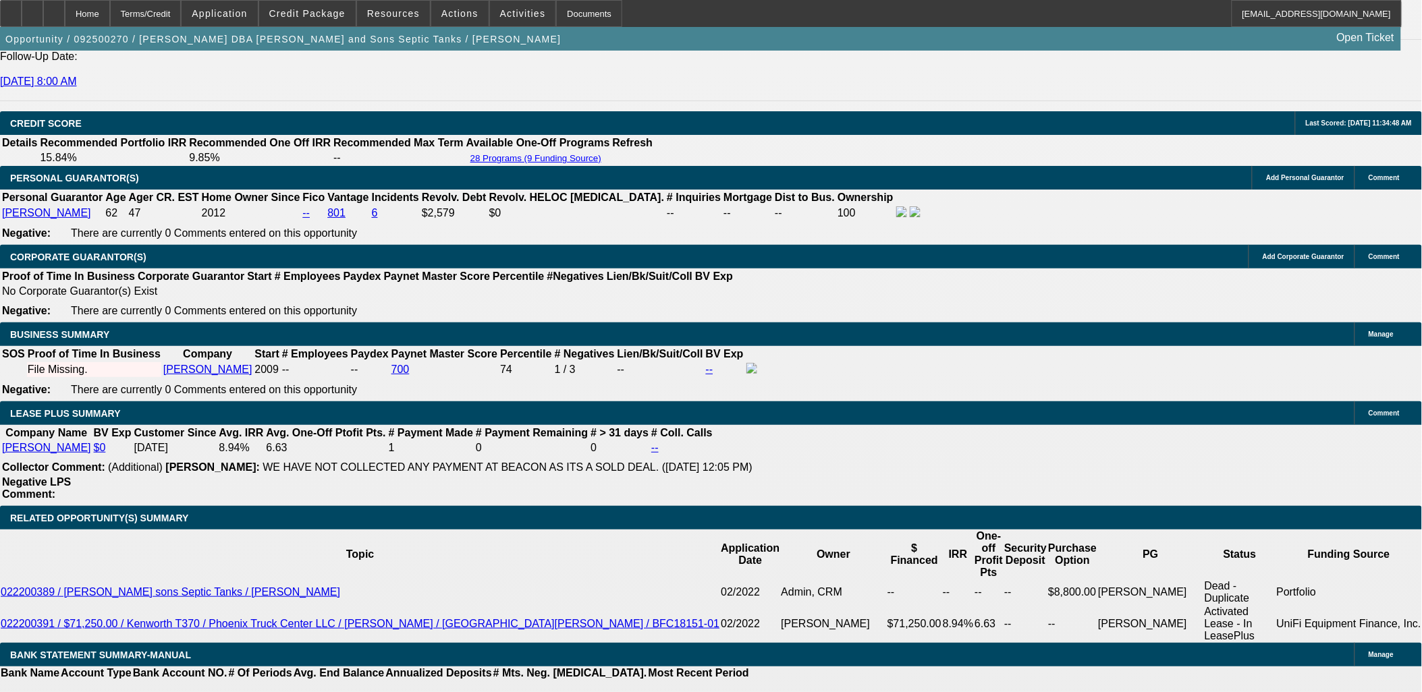
type input "7.9"
type input "$2,785.47"
type input "7.9"
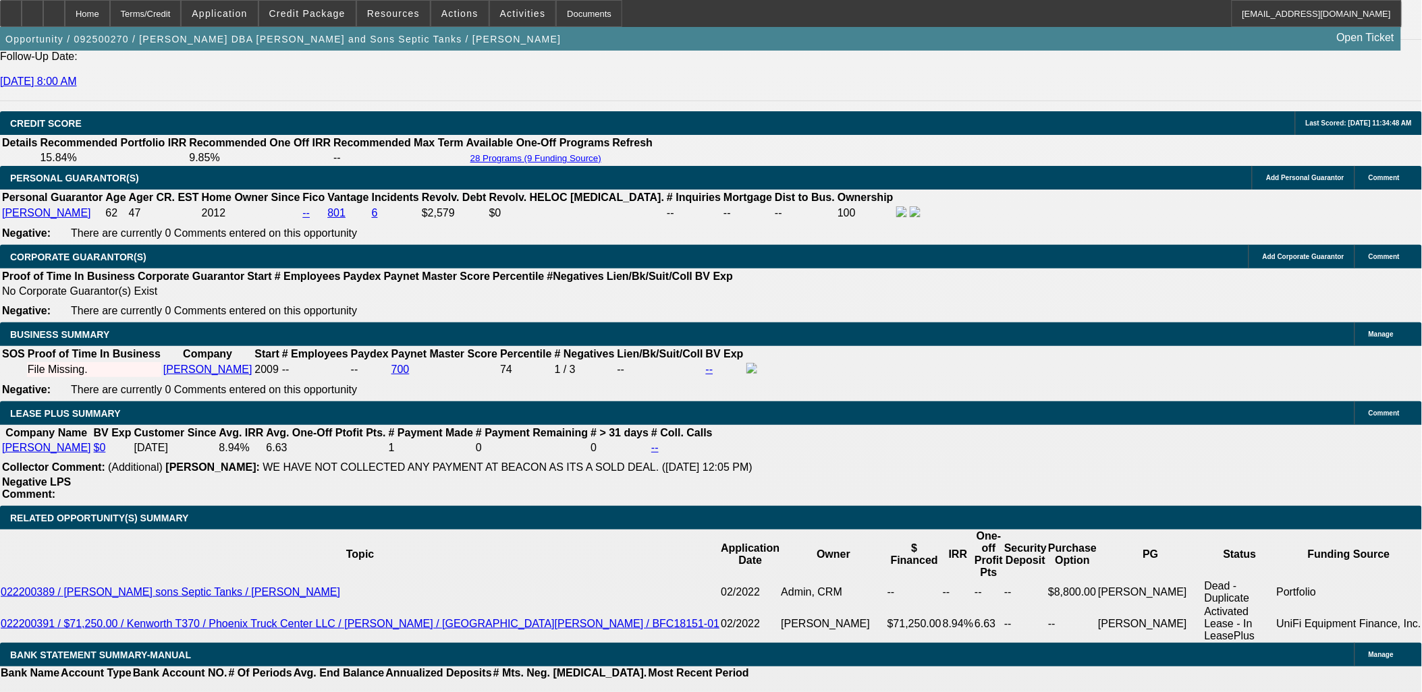
type input "2"
type input "2785"
type input "7.9"
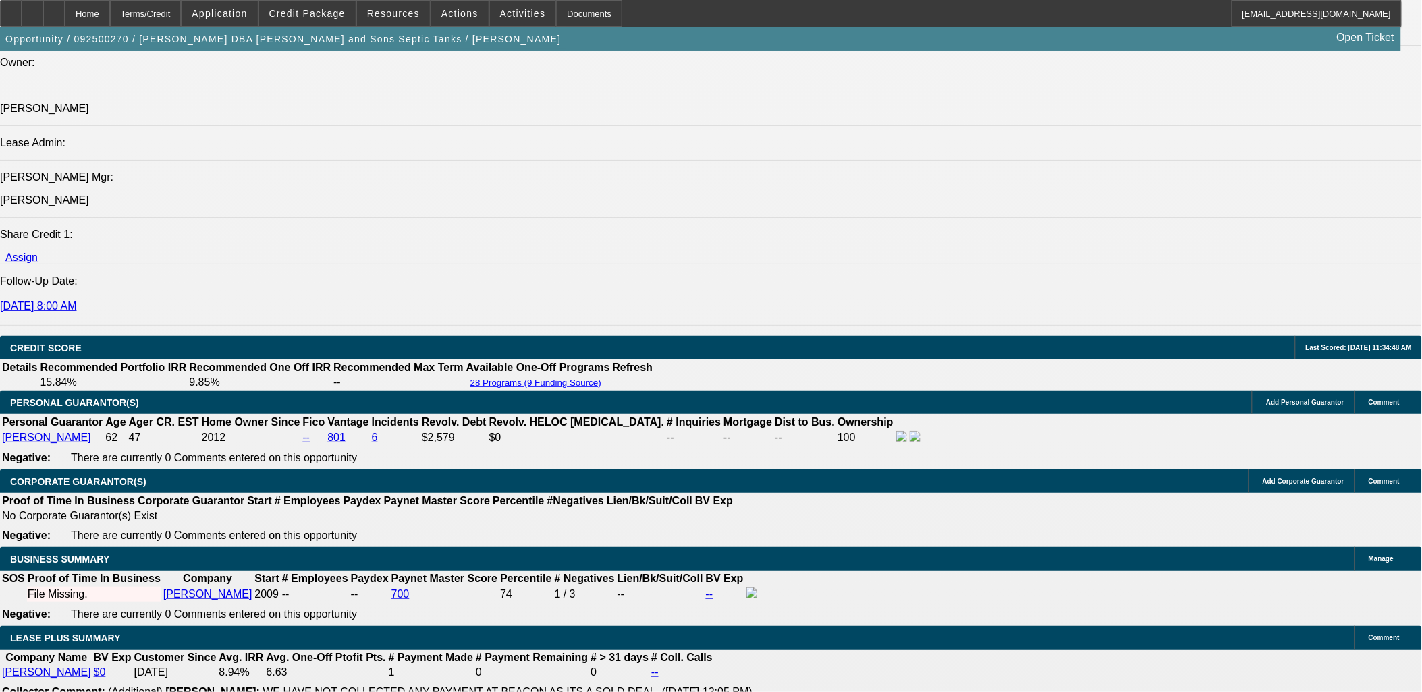
type input "$2,785.00"
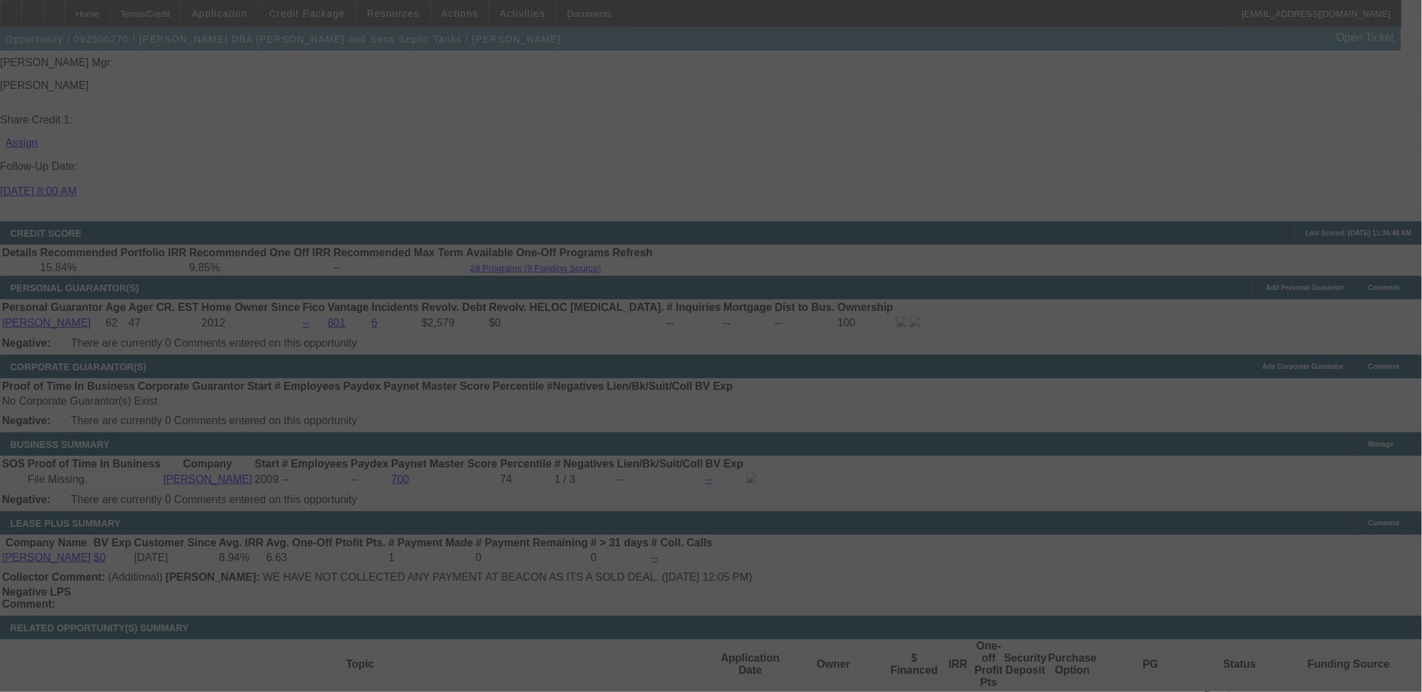
scroll to position [1895, 0]
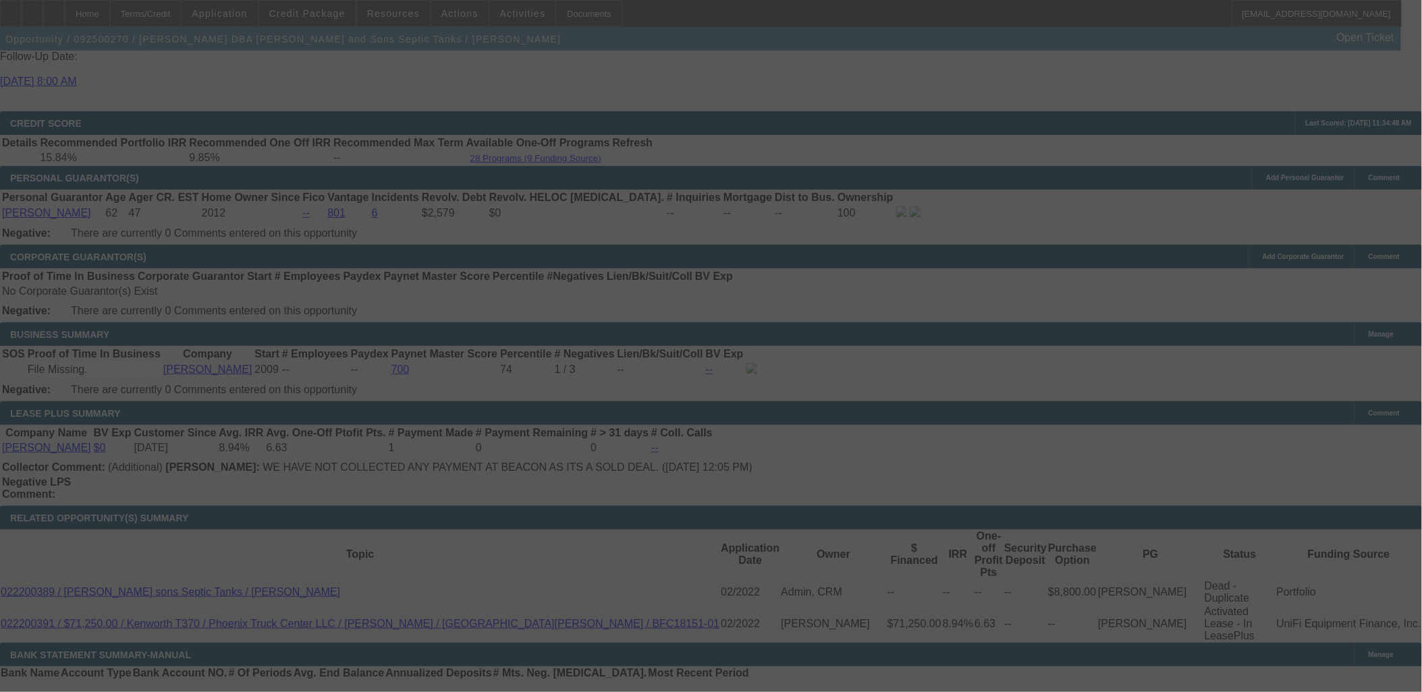
select select "0"
select select "3"
select select "0"
select select "6"
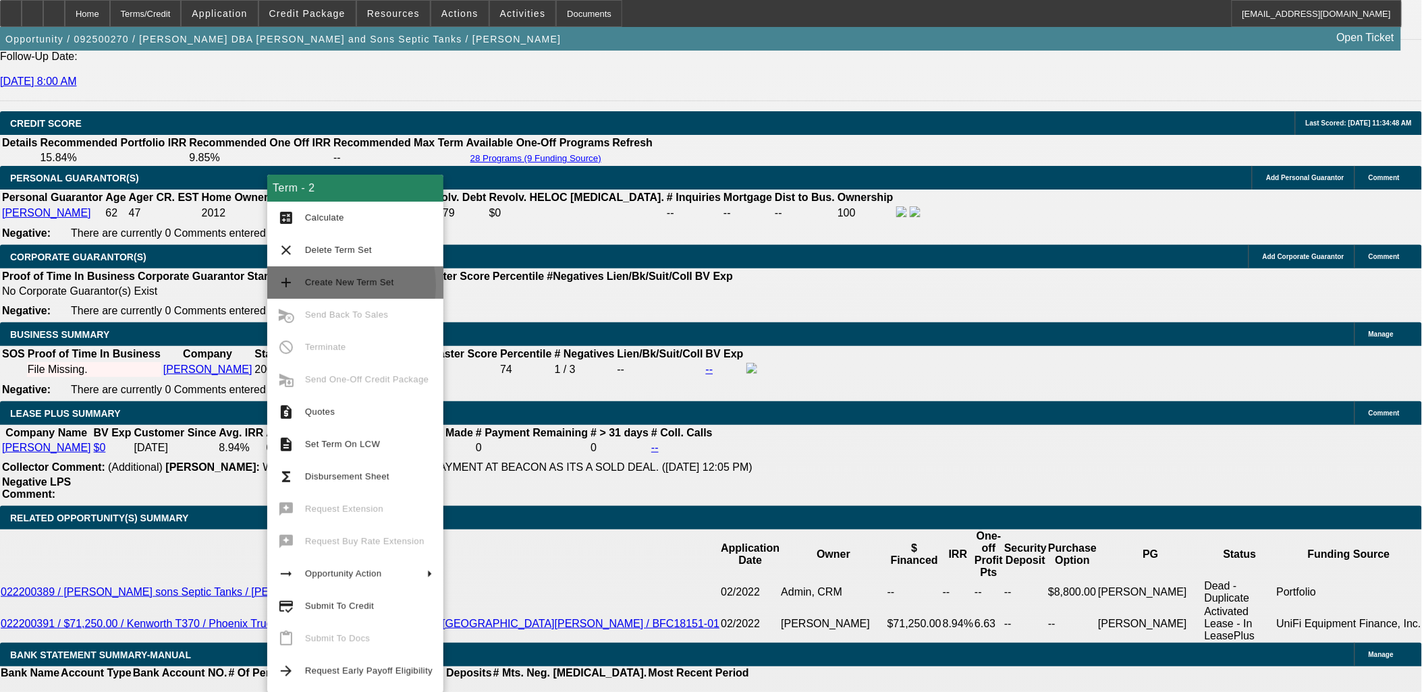
click at [326, 285] on span "Create New Term Set" at bounding box center [349, 282] width 89 height 10
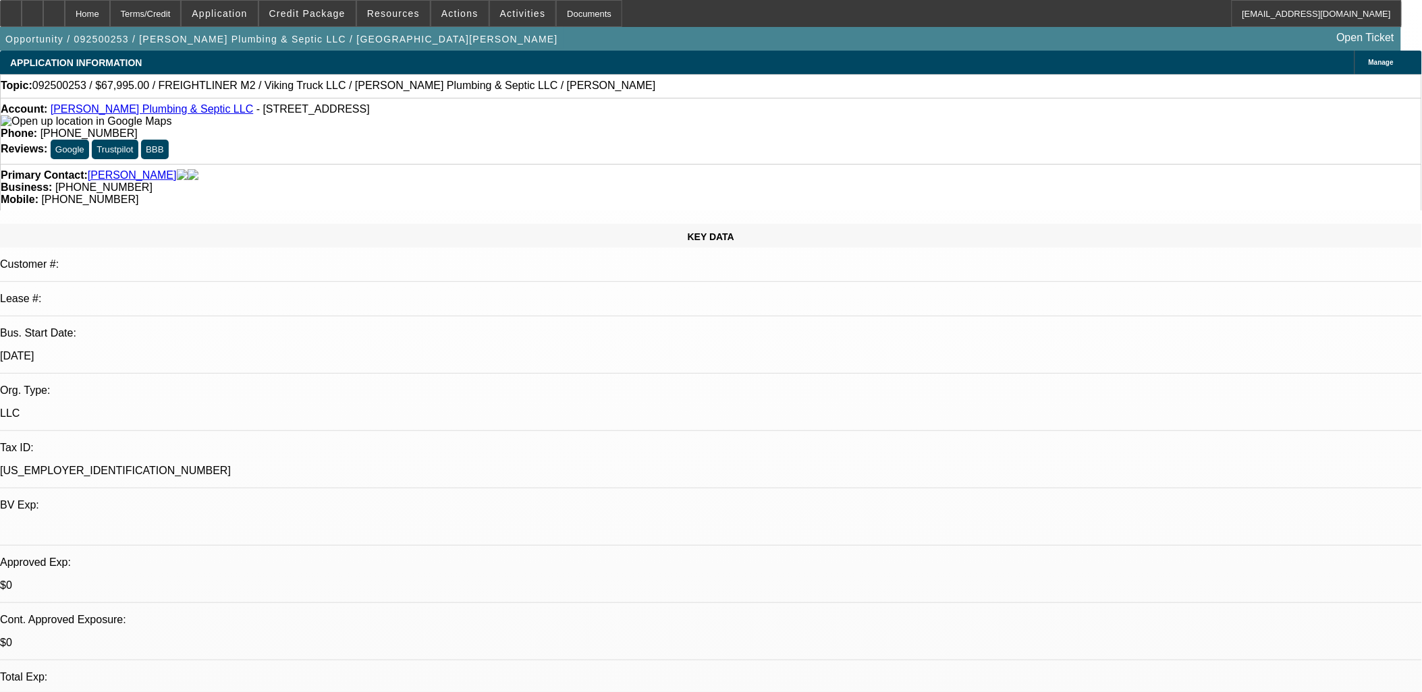
select select "0.1"
select select "0"
select select "3"
select select "0"
select select "6"
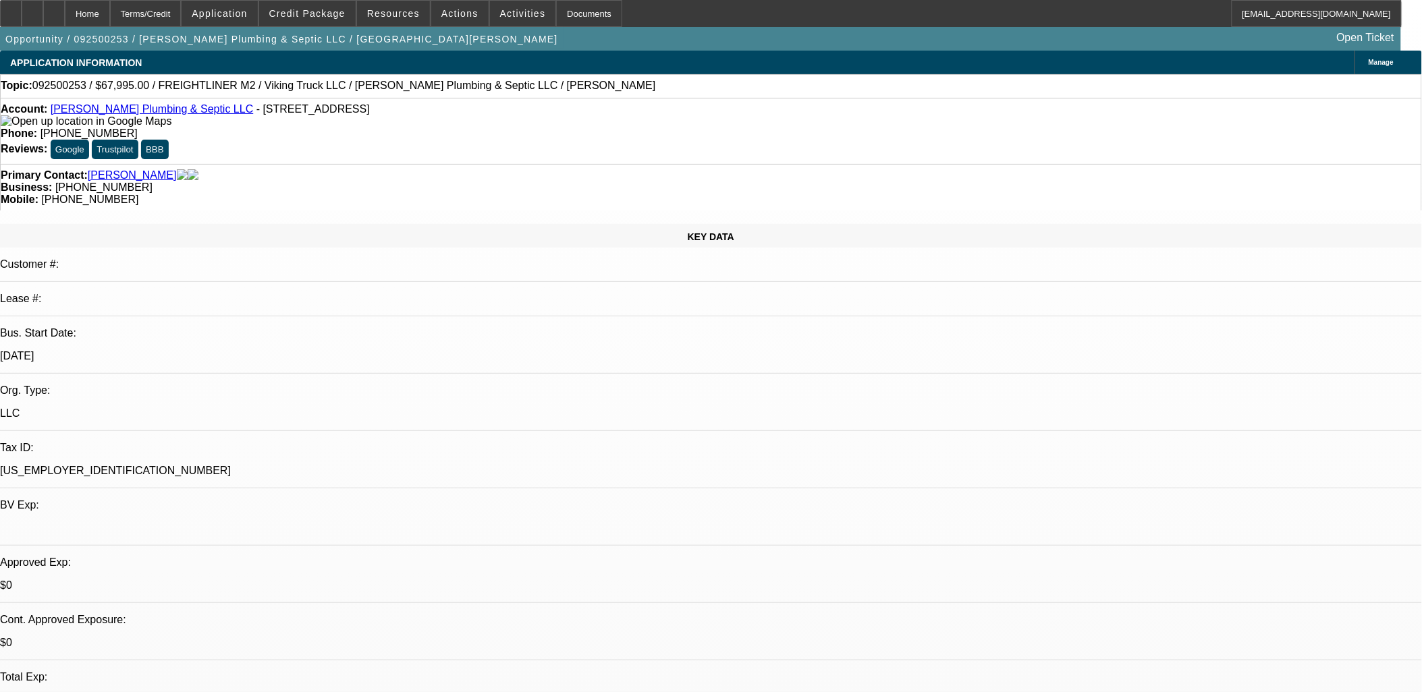
select select "0"
select select "3"
select select "0"
select select "6"
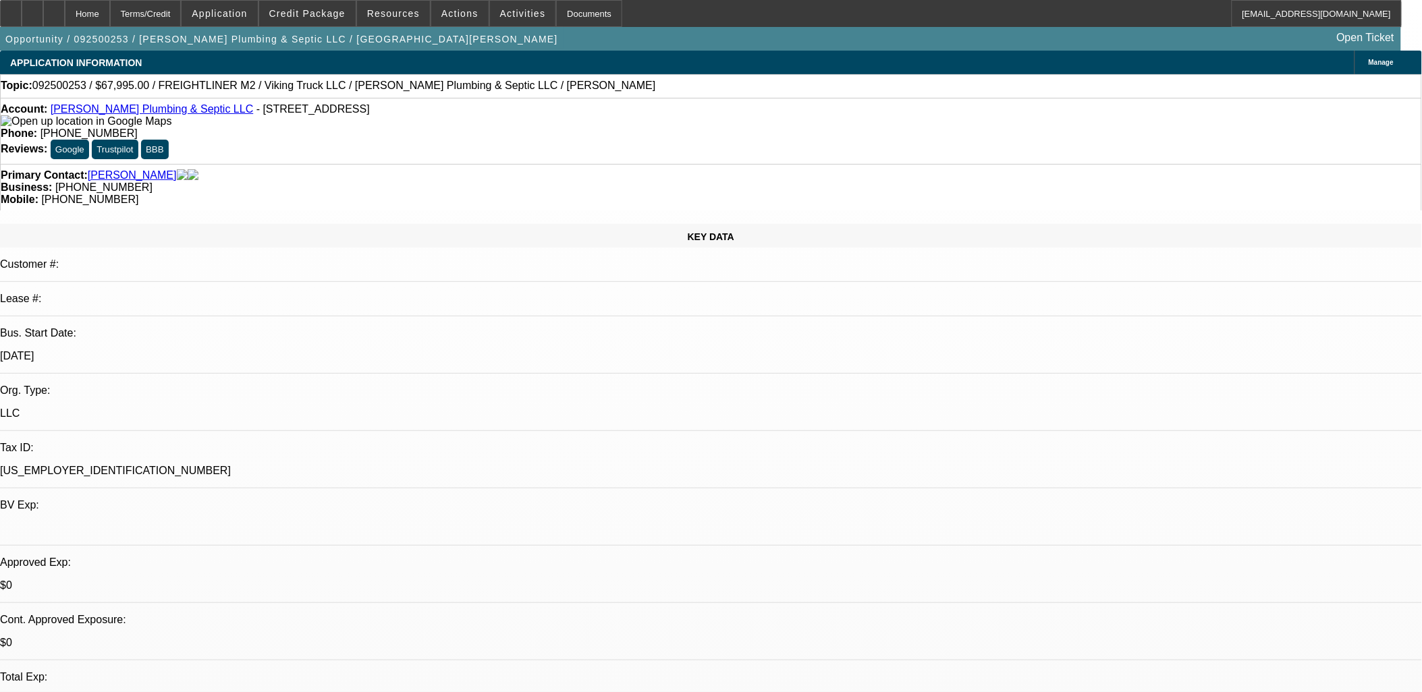
select select "0"
select select "6"
select select "0"
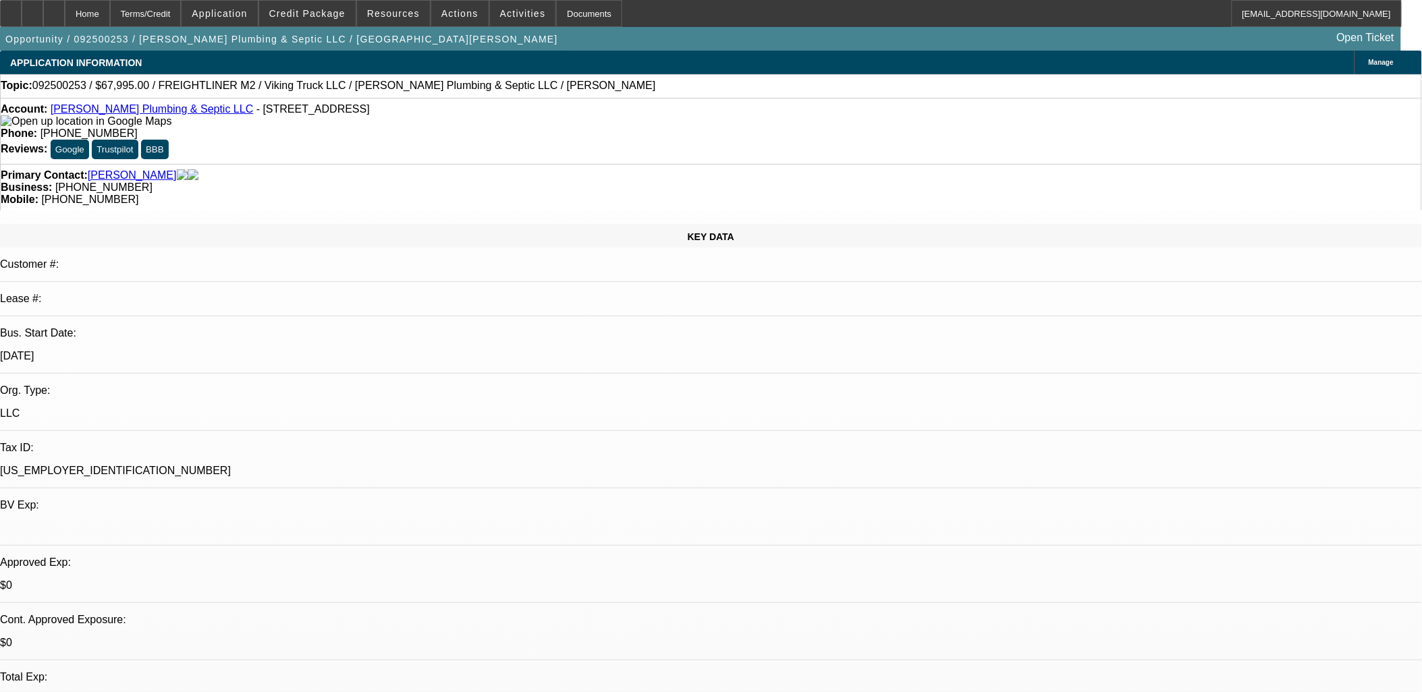
select select "0"
select select "6"
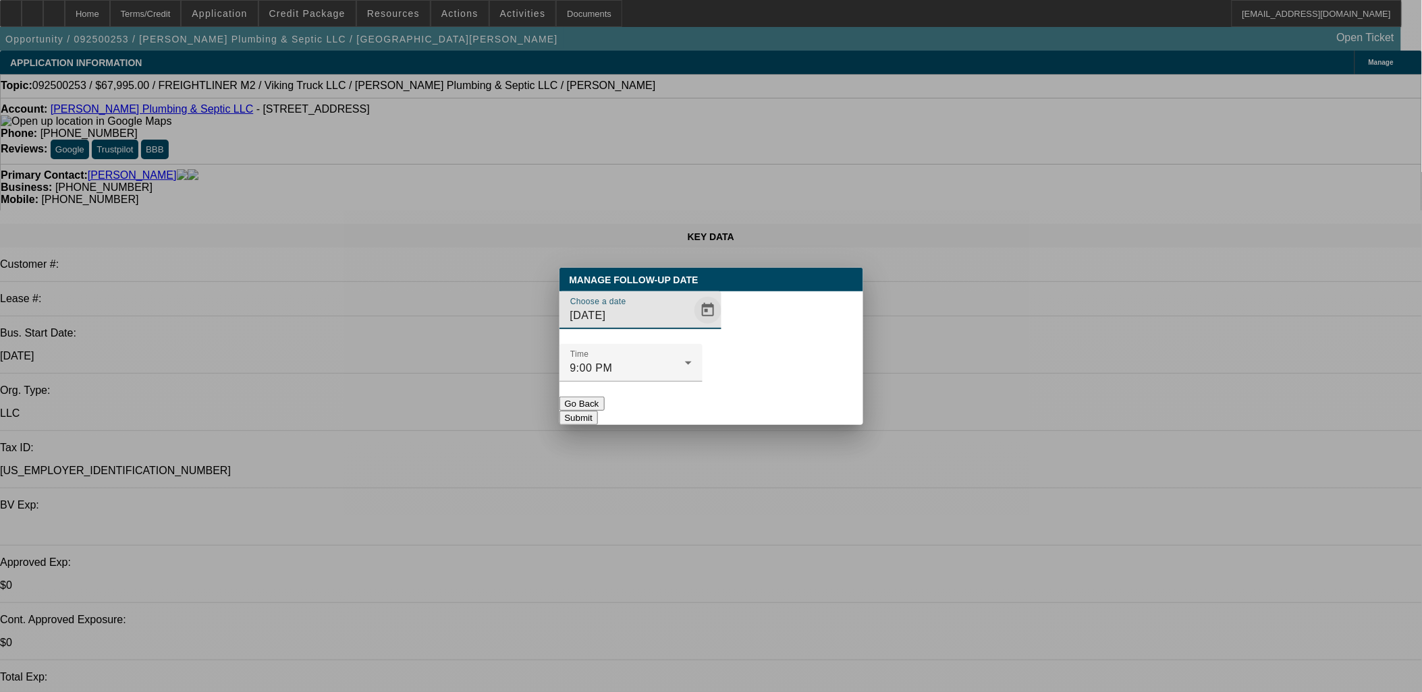
click at [692, 327] on span "Open calendar" at bounding box center [708, 310] width 32 height 32
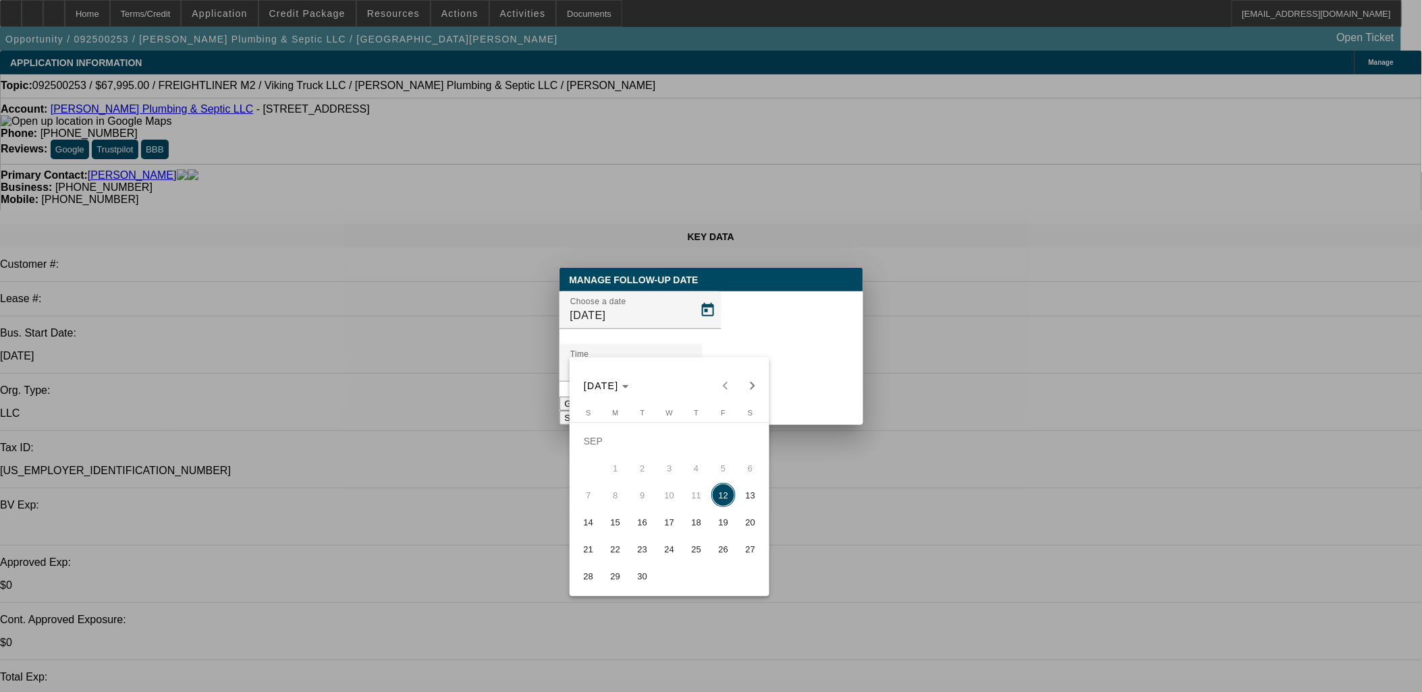
click at [740, 498] on span "13" at bounding box center [750, 495] width 24 height 24
type input "[DATE]"
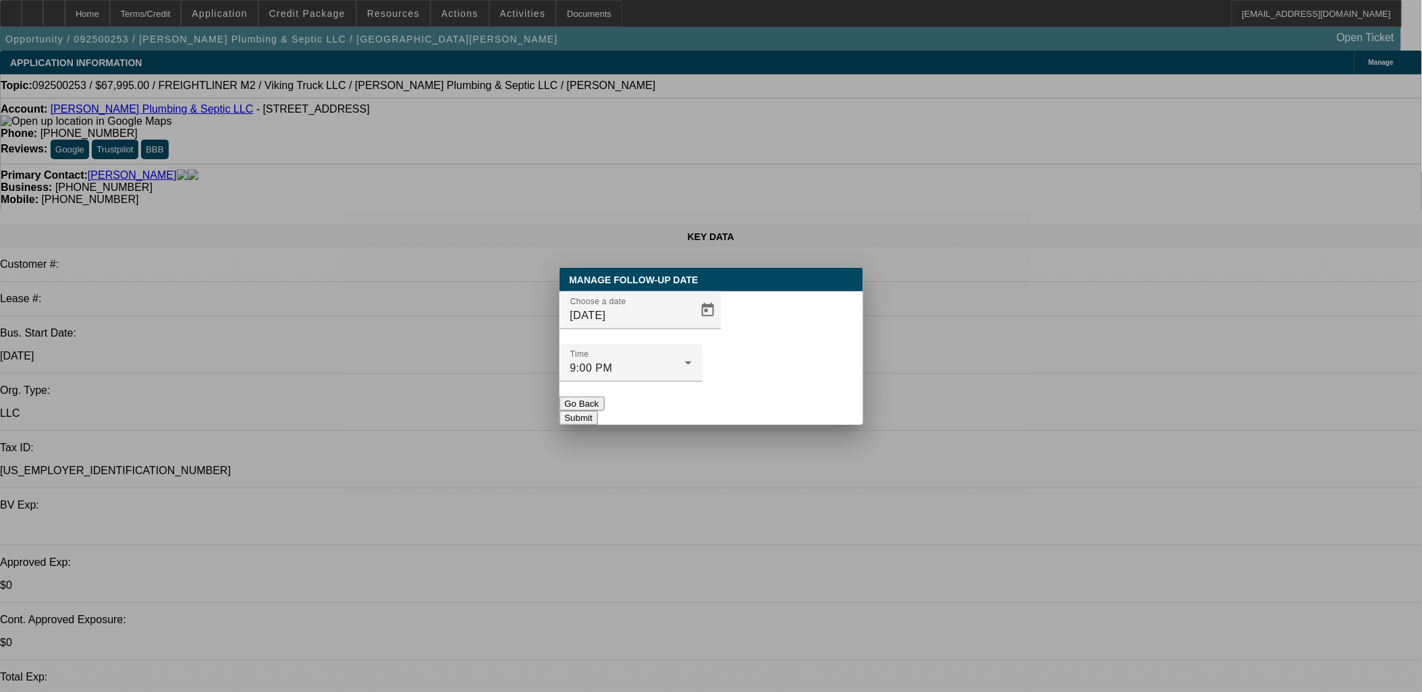
click at [598, 411] on button "Submit" at bounding box center [578, 418] width 38 height 14
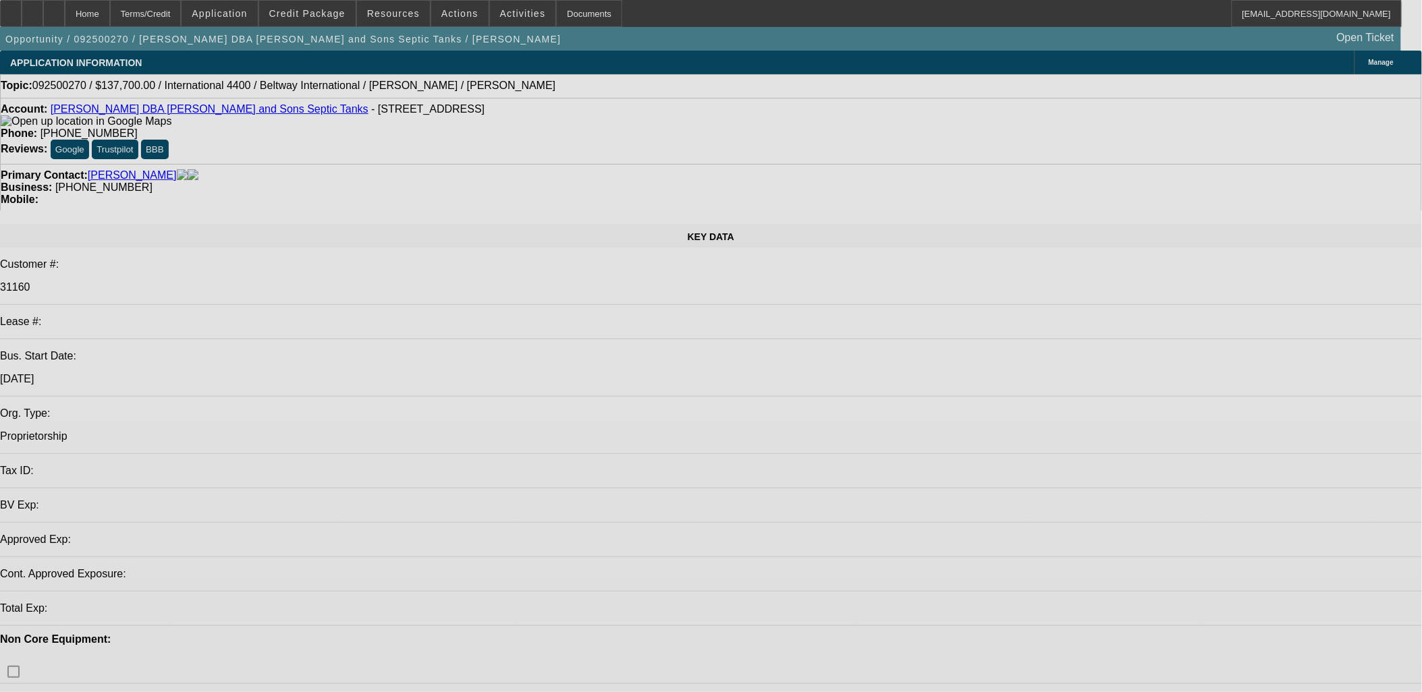
select select "0"
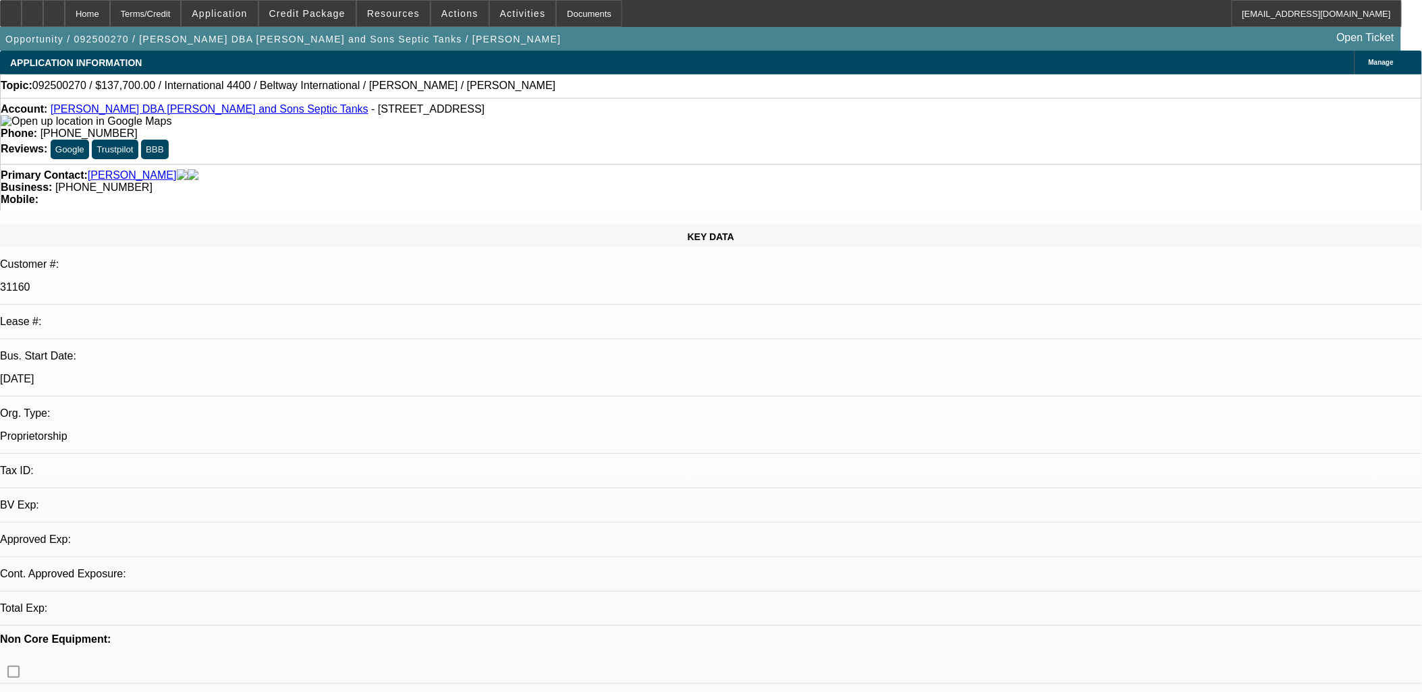
select select "0"
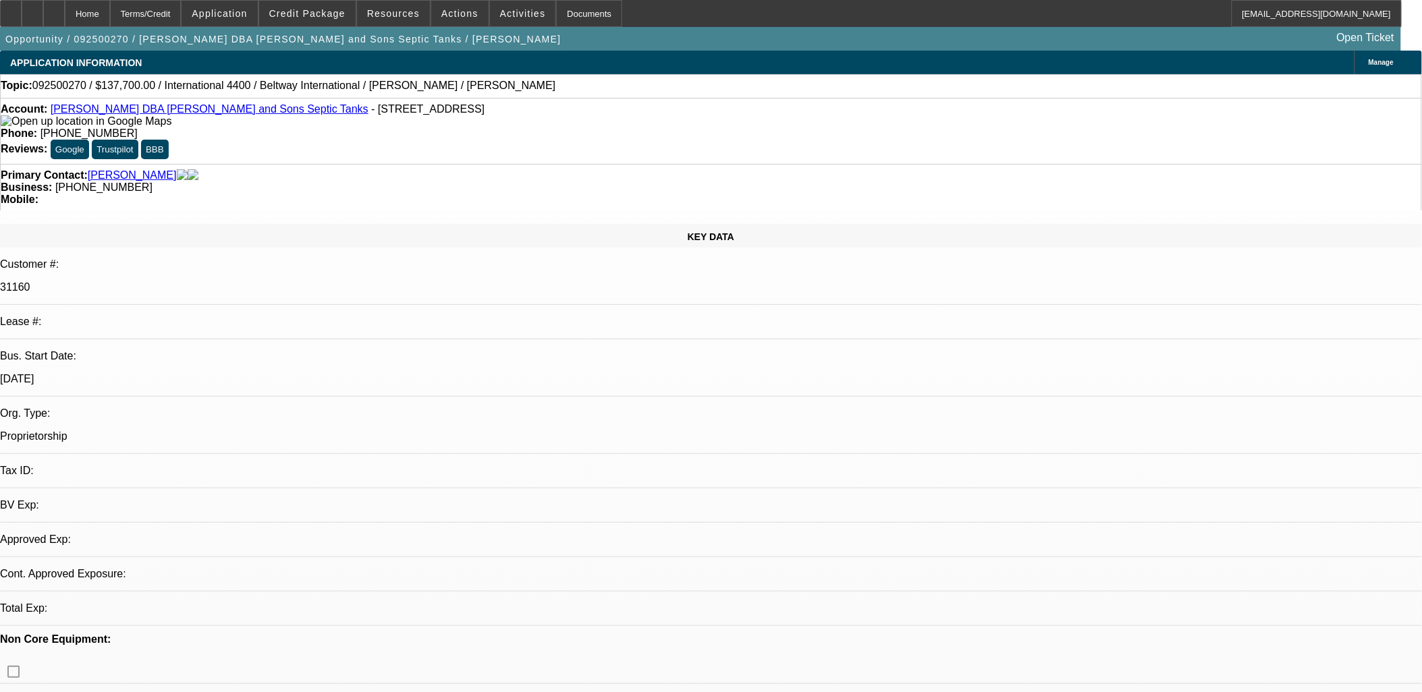
select select "0"
select select "1"
select select "3"
select select "6"
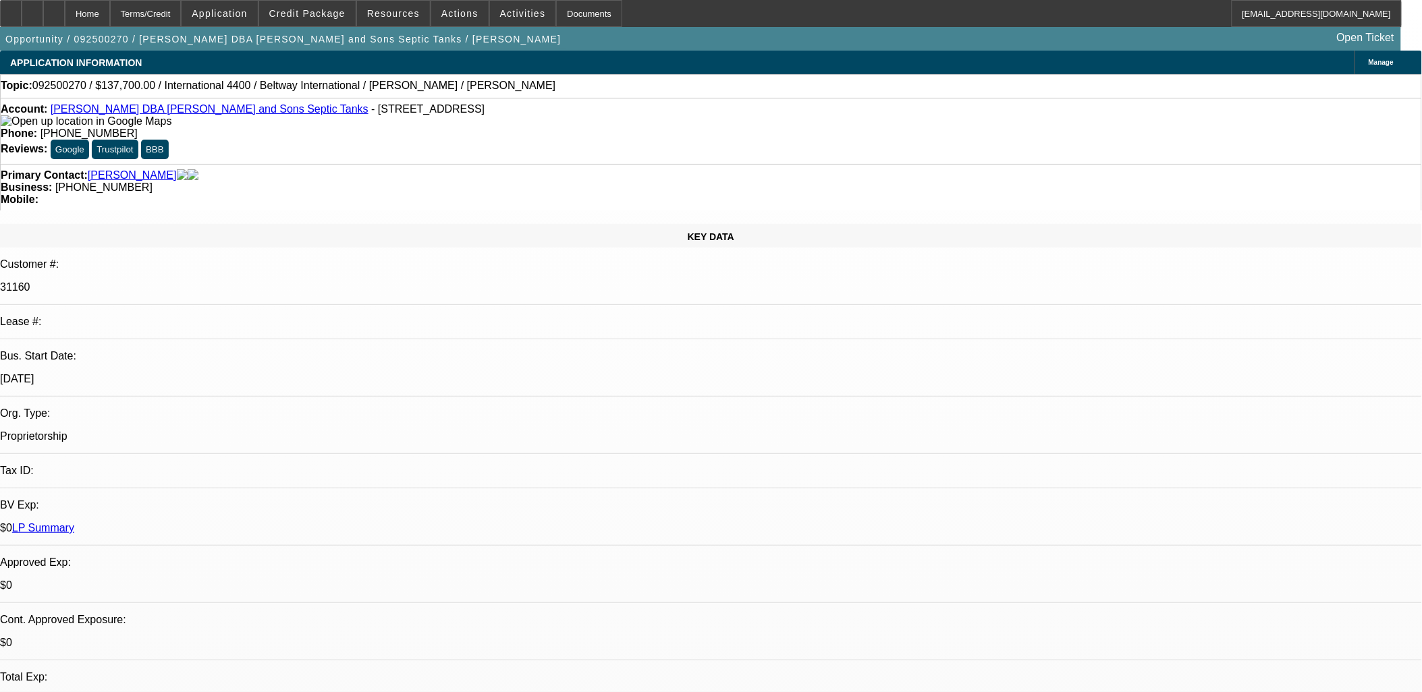
select select "1"
select select "3"
select select "6"
select select "1"
select select "2"
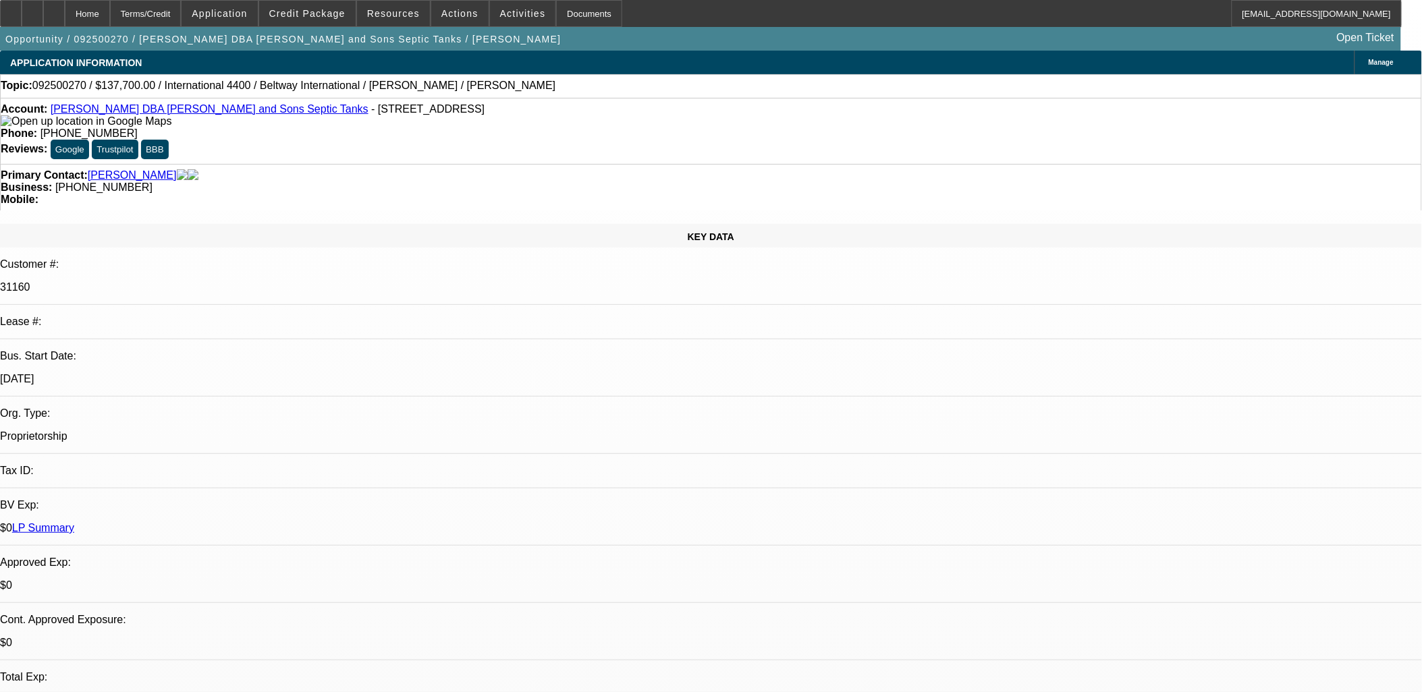
select select "6"
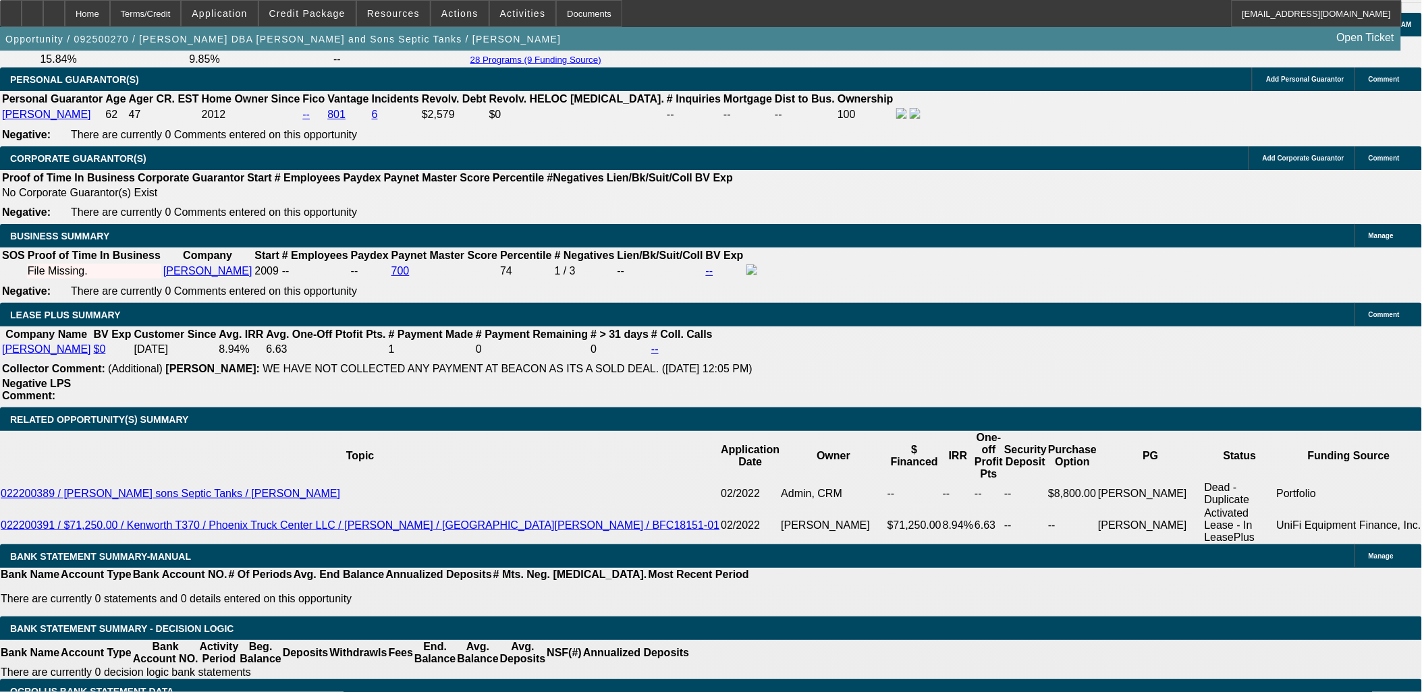
scroll to position [2018, 0]
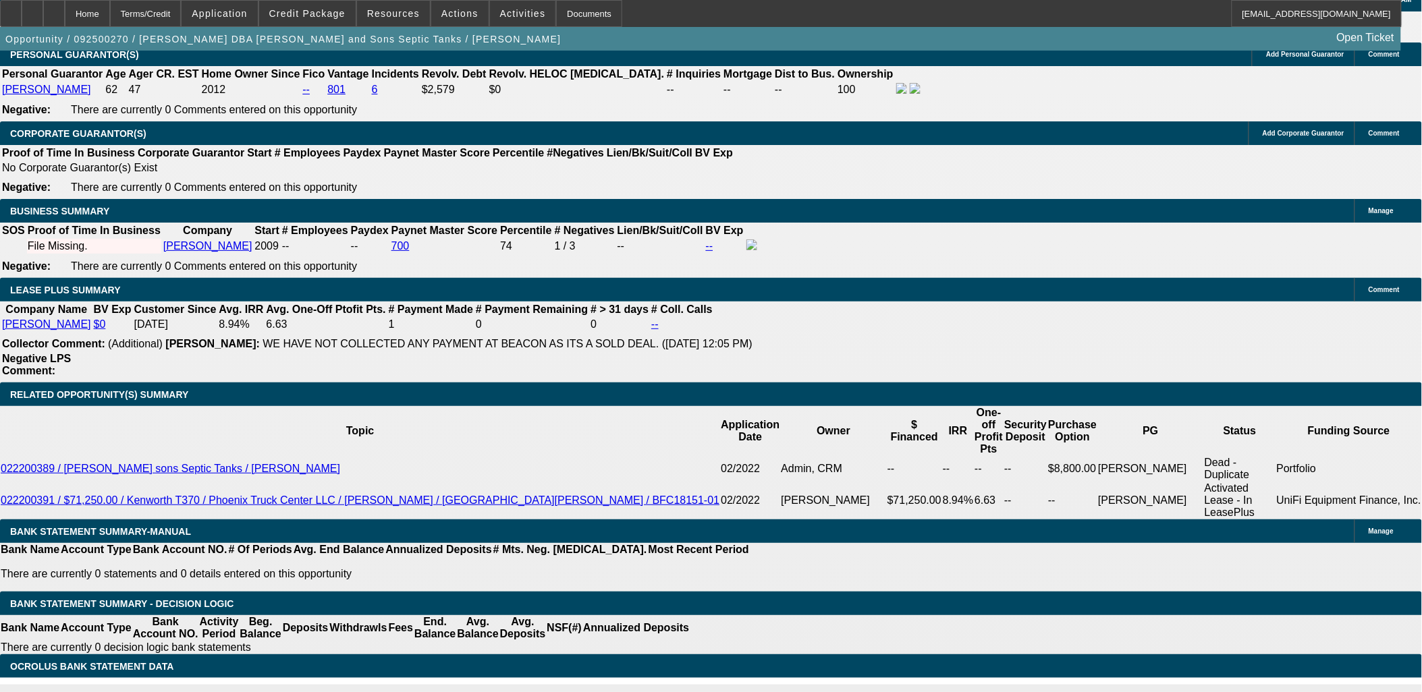
type input "13770"
type input "UNKNOWN"
type input "$0.00"
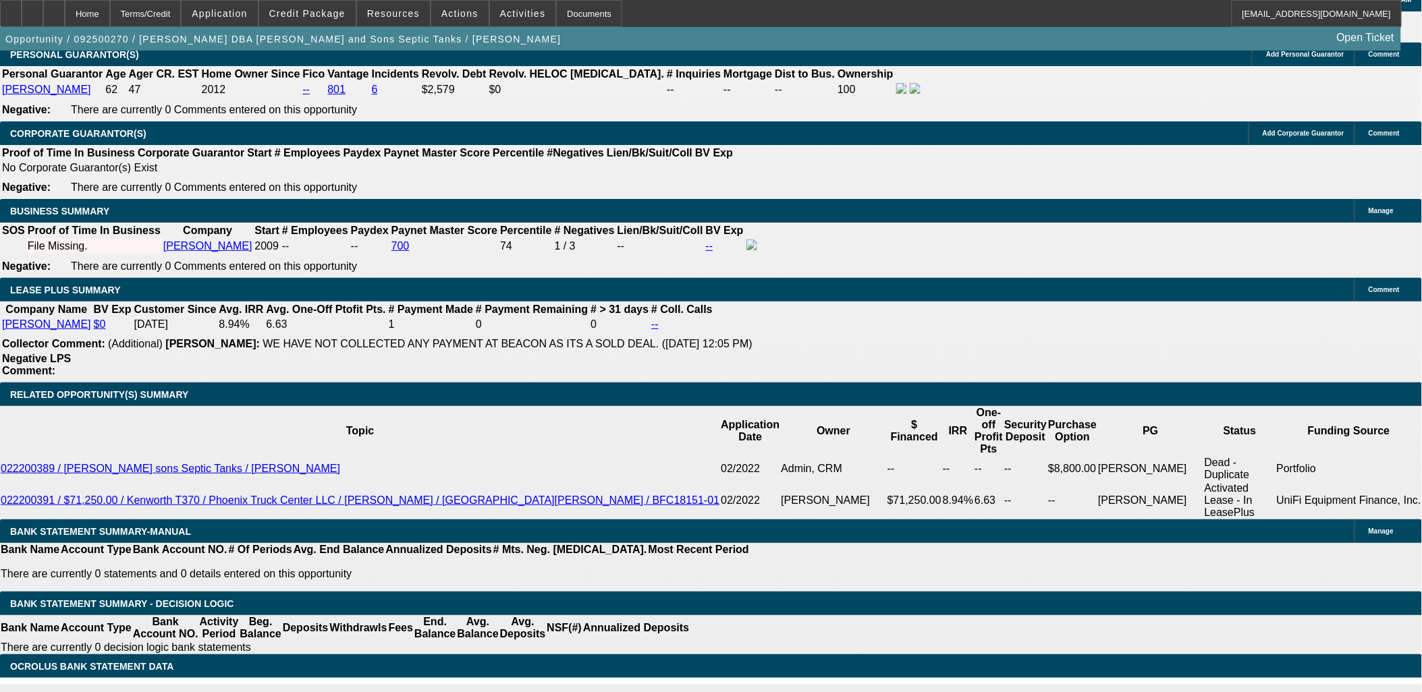
type input "9."
type input "$2,858.43"
type input "9.79"
type input "$2,911.51"
type input "9.79"
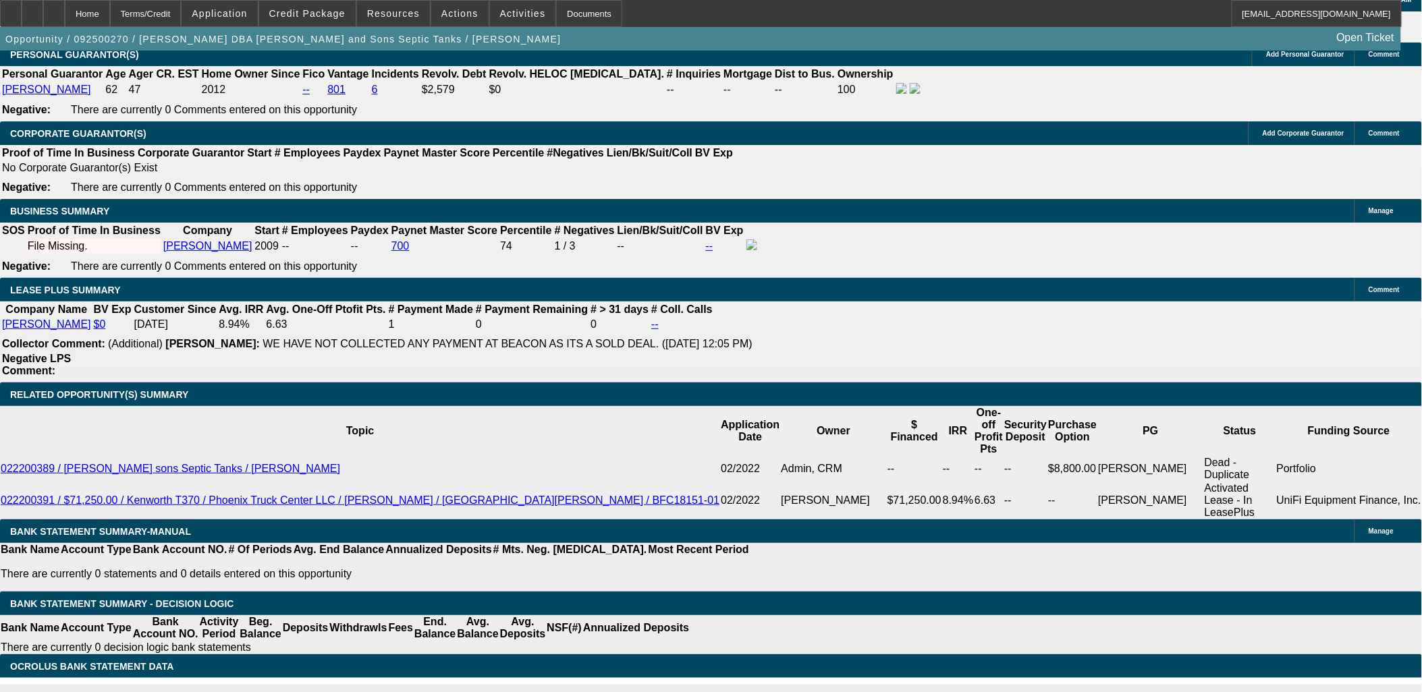
type input "2"
type input "2912"
type input "9.8"
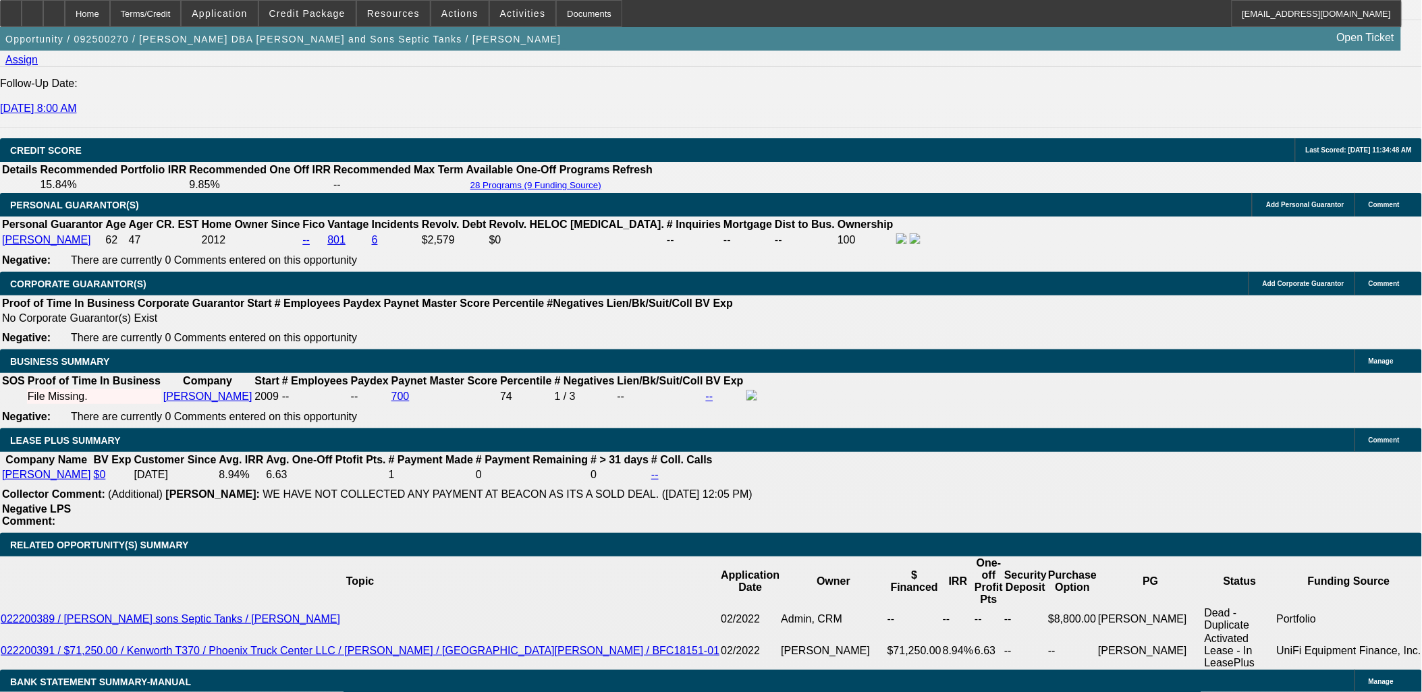
scroll to position [1793, 0]
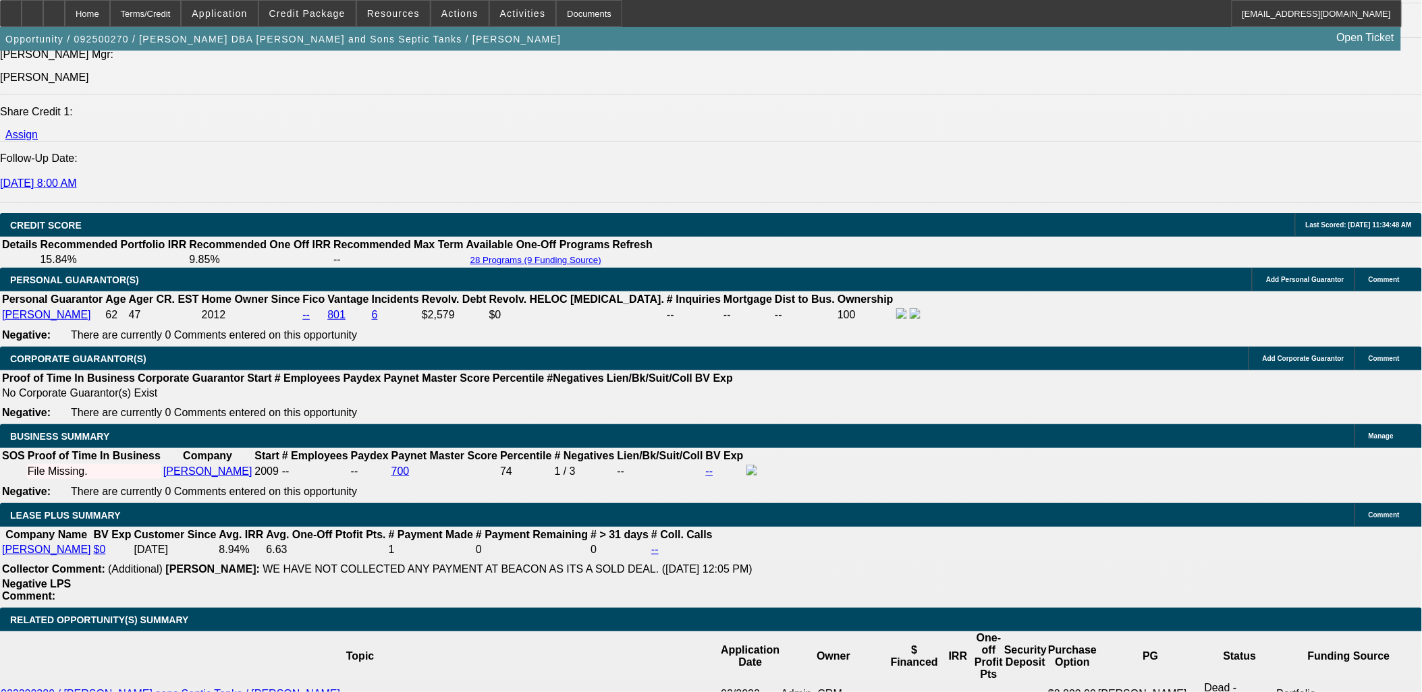
type input "$2,912.00"
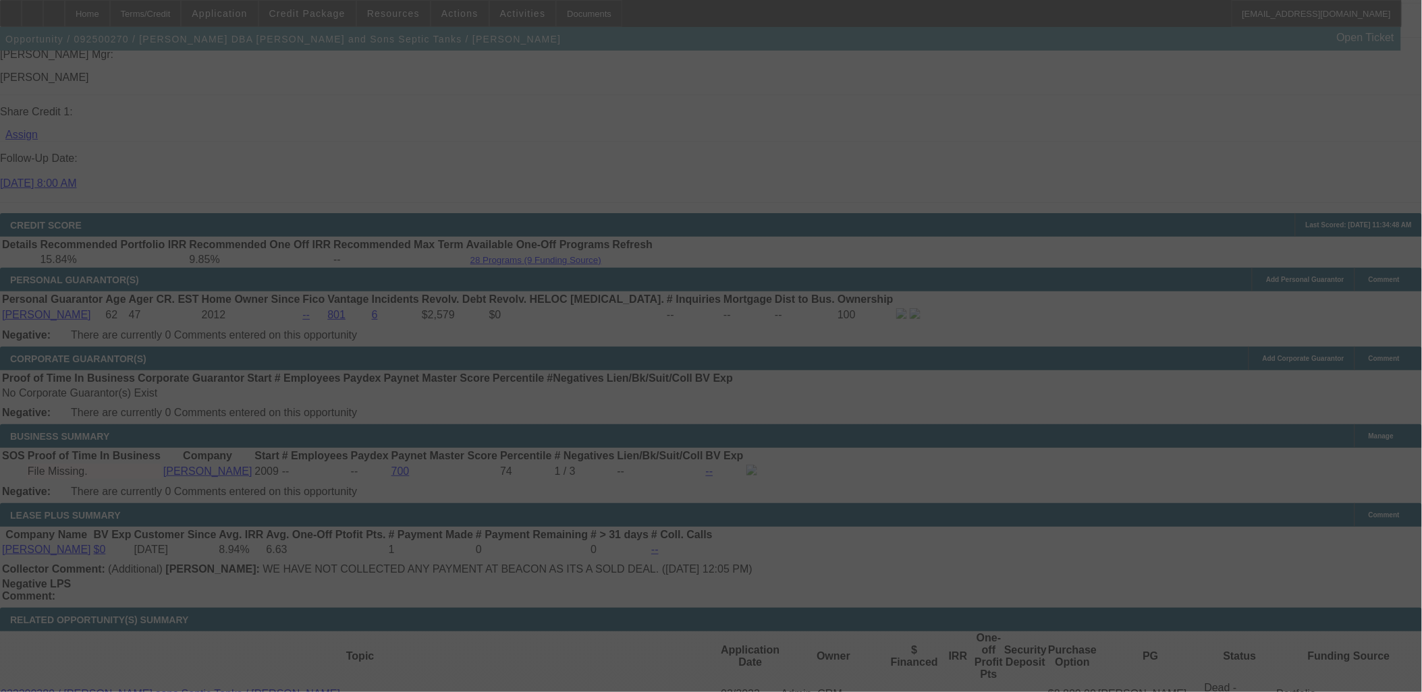
select select "0"
select select "3"
select select "0"
select select "6"
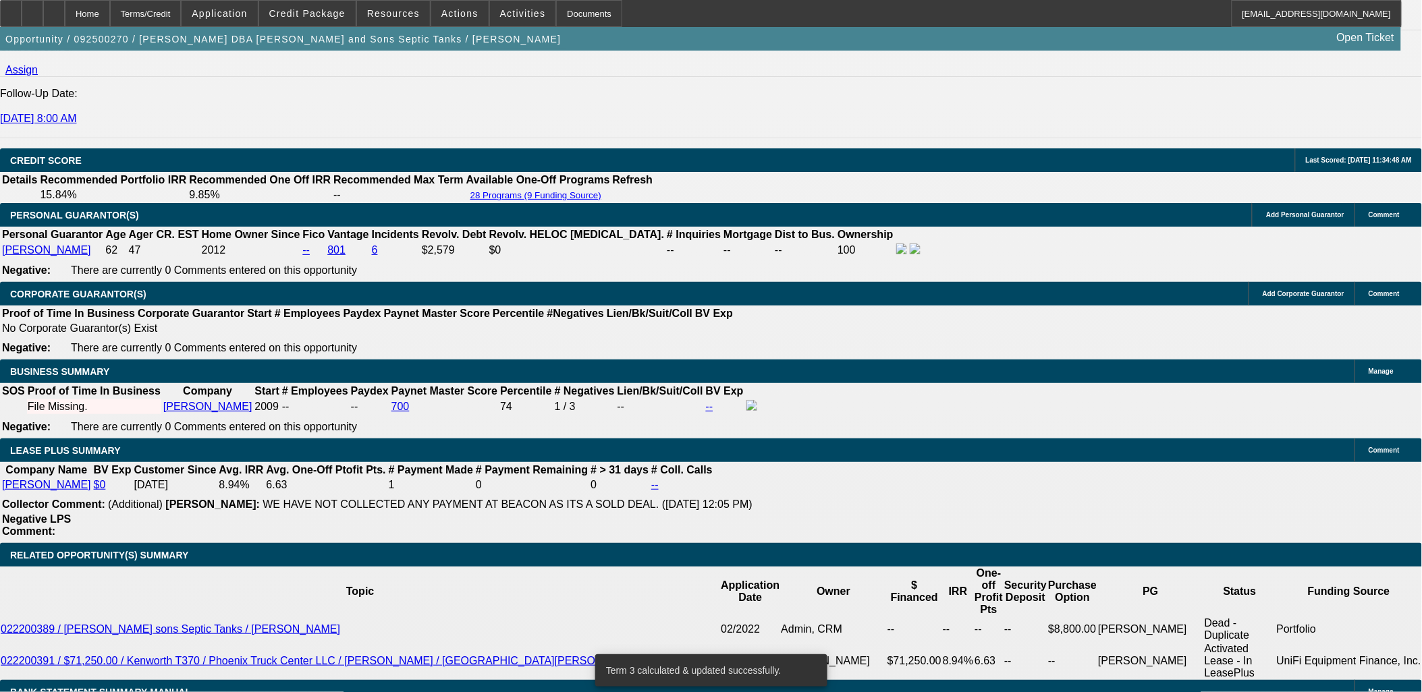
scroll to position [2018, 0]
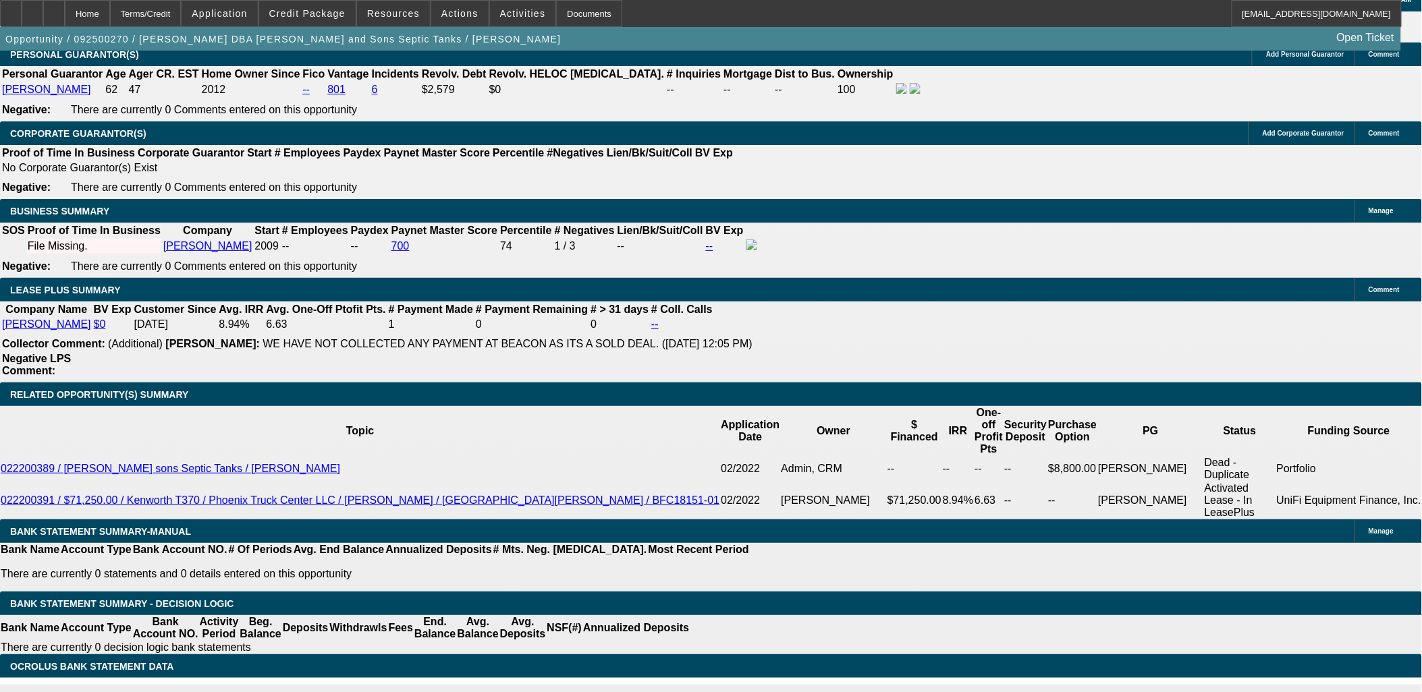
type input "UNKNOWN"
type input "10"
type input "$2,353.81"
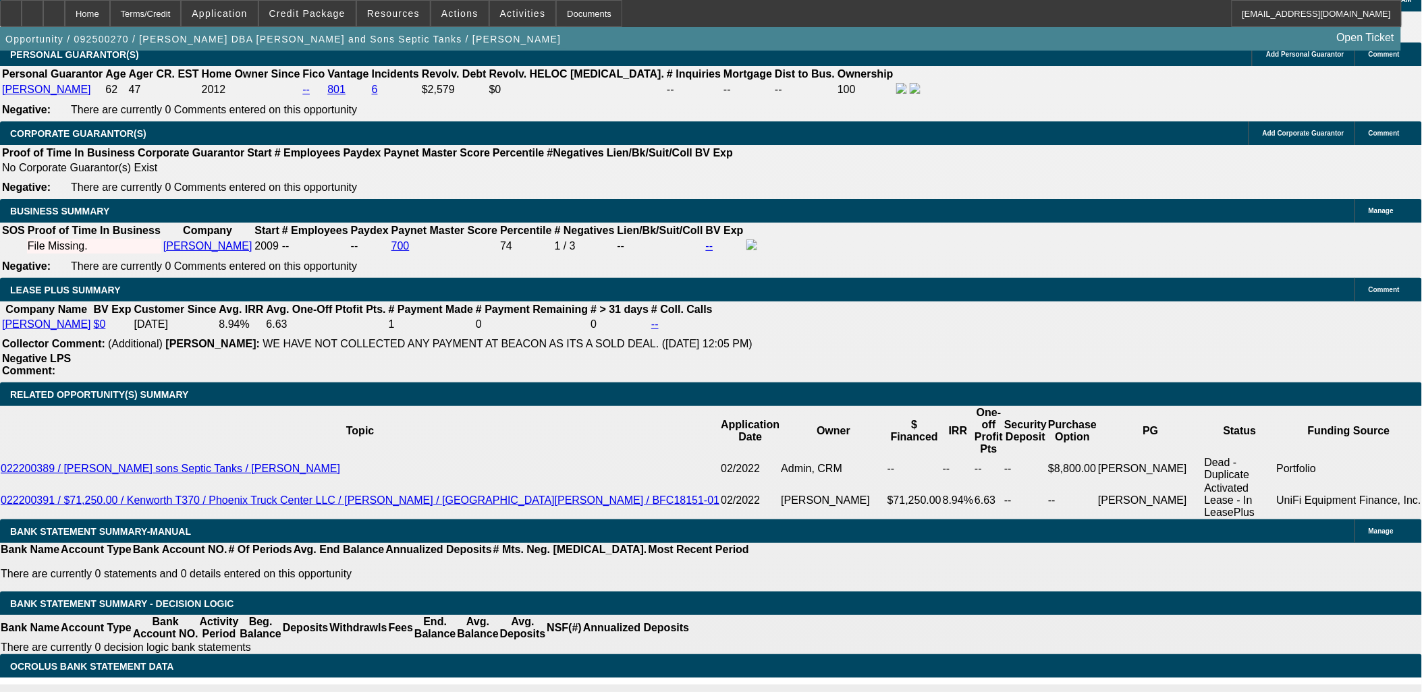
type input "10."
type input "$2,925.72"
type input "10.9"
type input "$2,987.07"
type input "10.9"
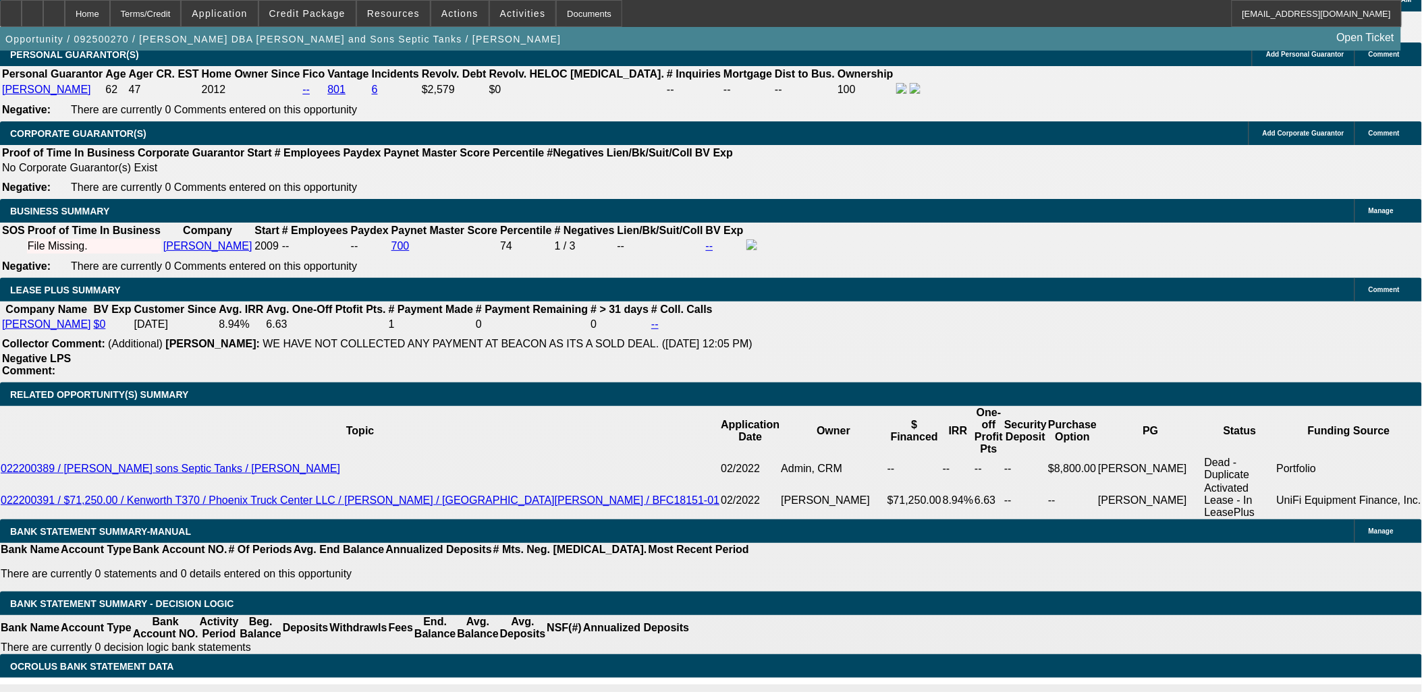
type input "2"
type input "2998"
type input "11.1"
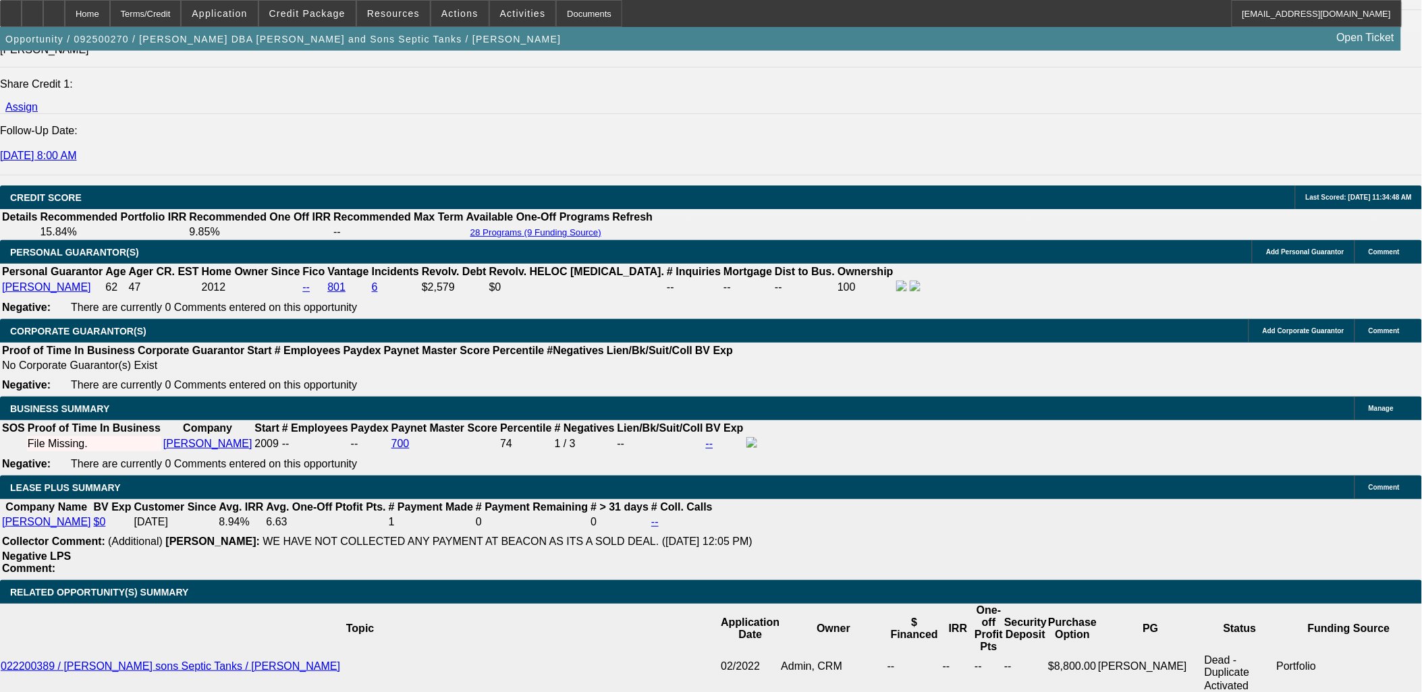
scroll to position [1718, 0]
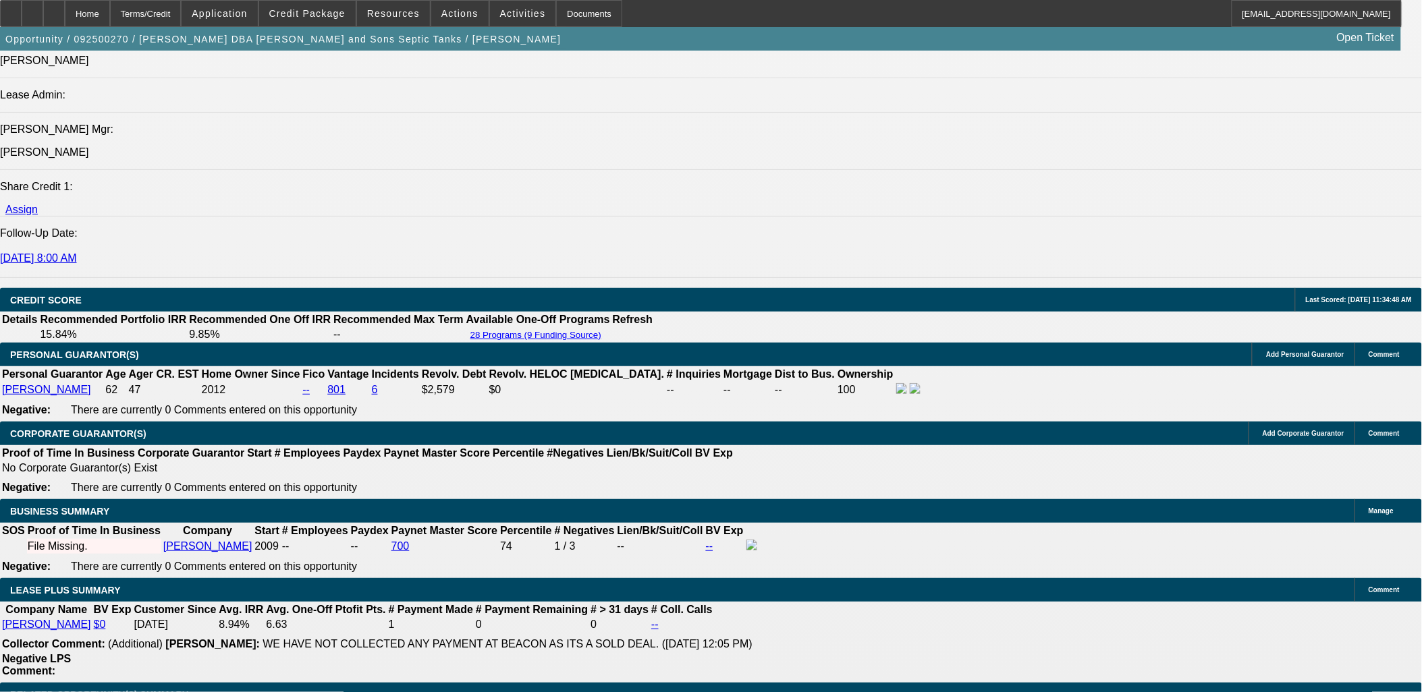
type input "$2,998.00"
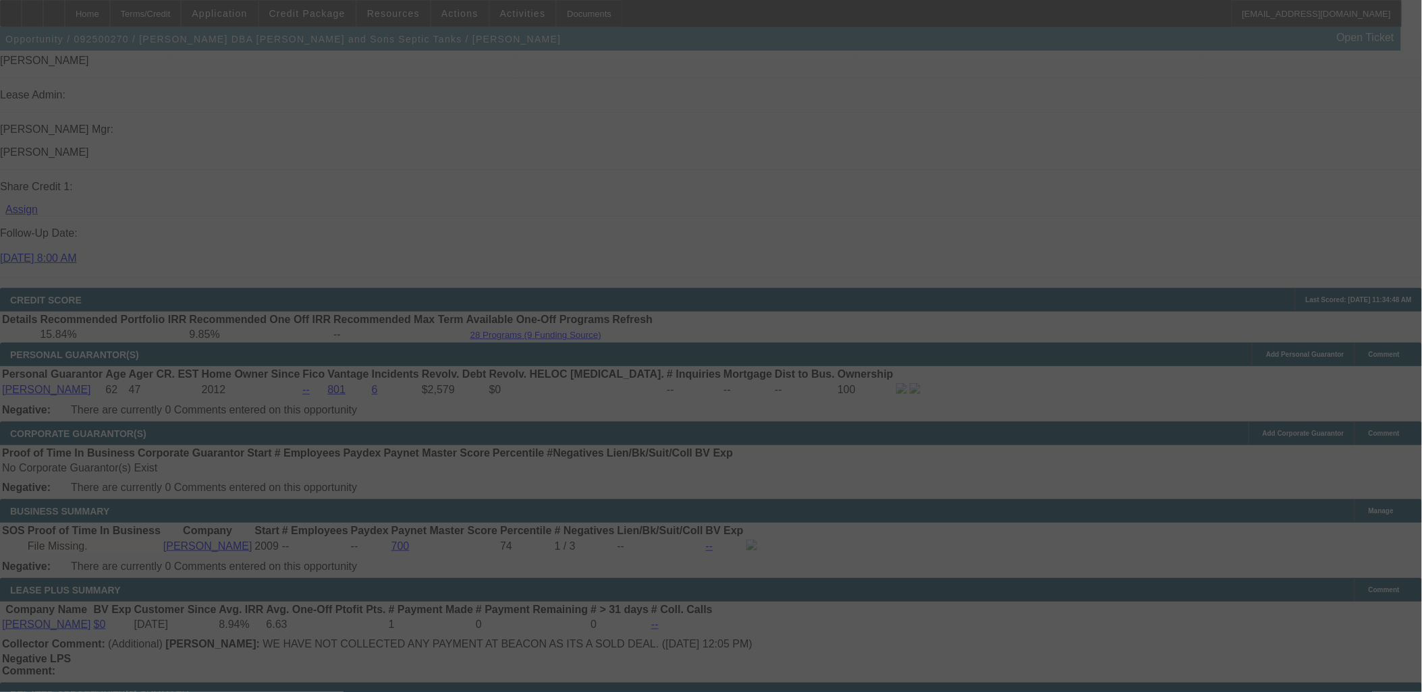
select select "0"
select select "3"
select select "0"
select select "6"
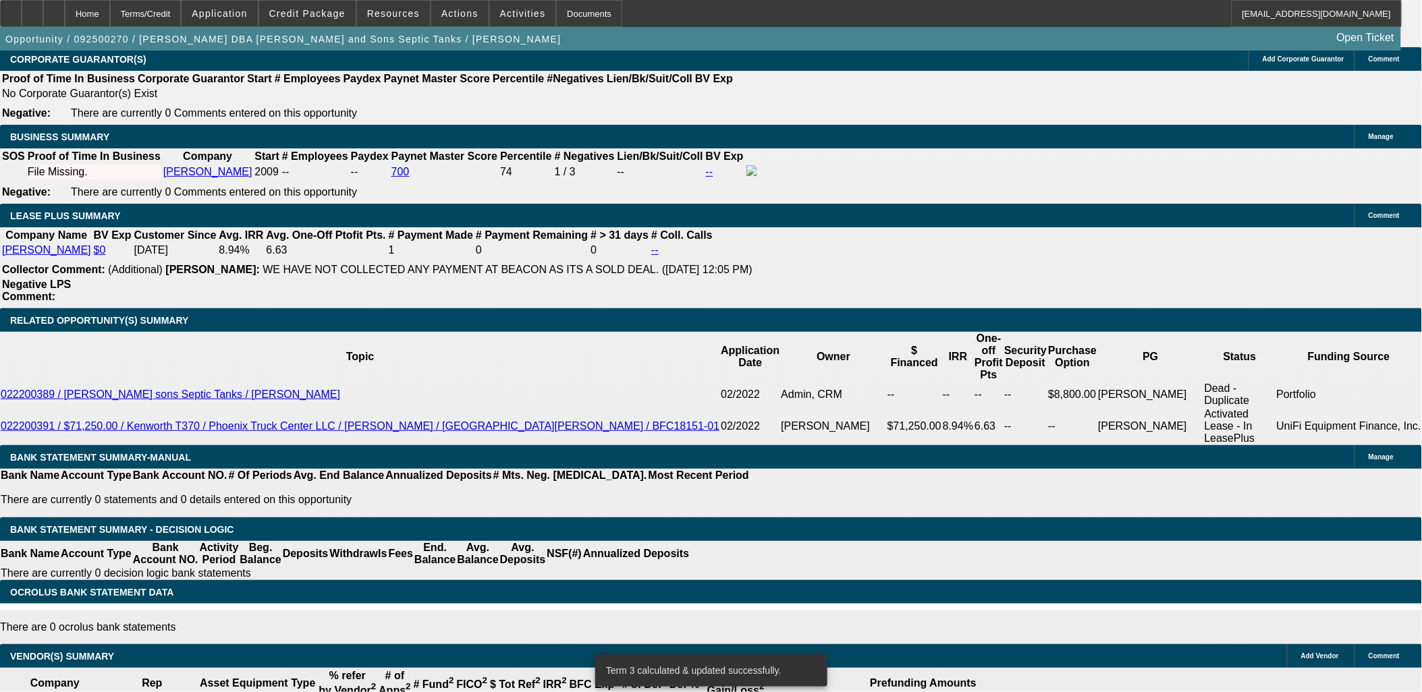
scroll to position [2093, 0]
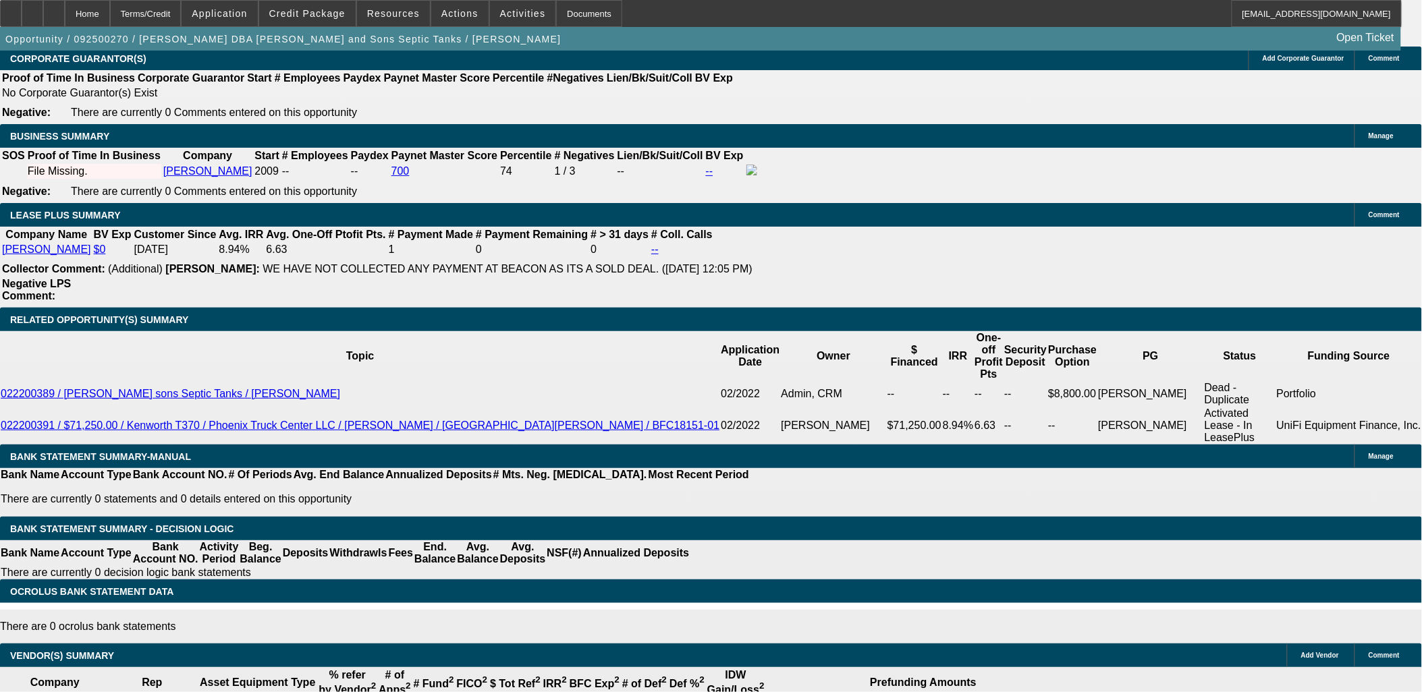
type input "UNKNOWN"
type input "8."
type input "$2,792.06"
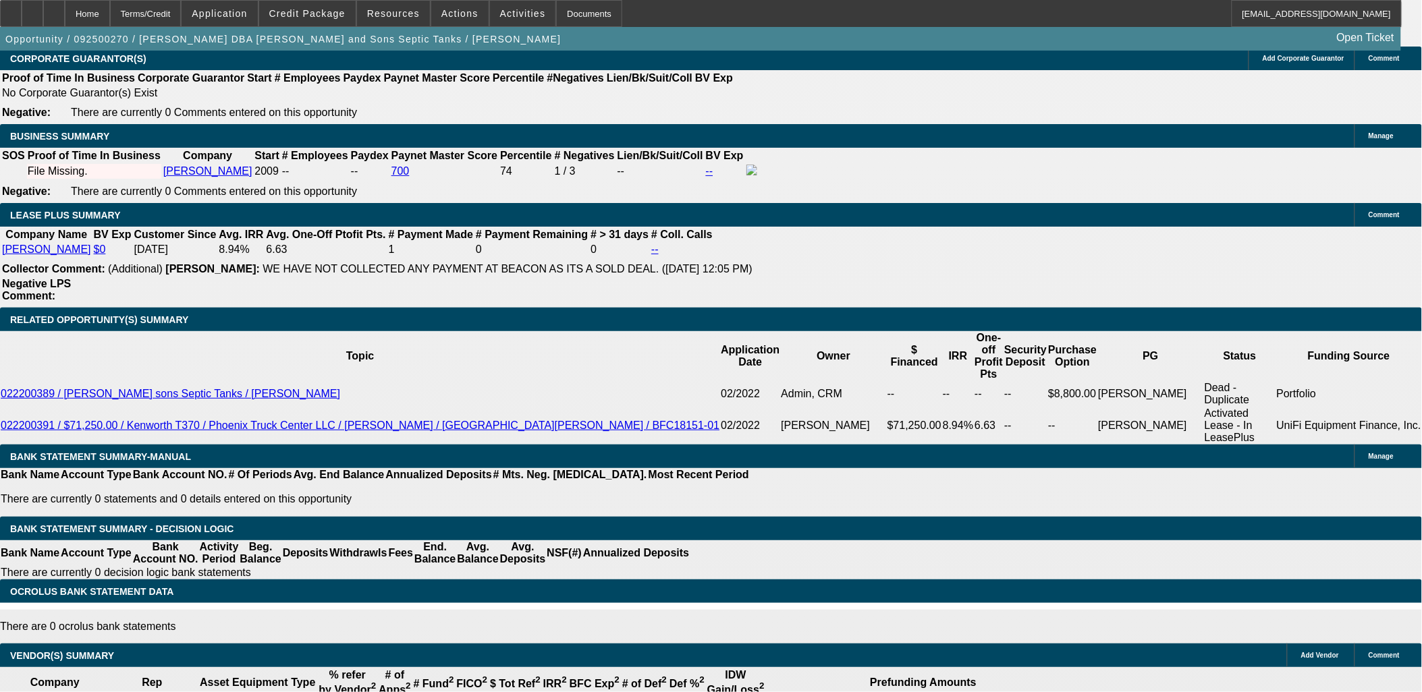
type input "8.2"
type input "$2,805.26"
type input "8.2"
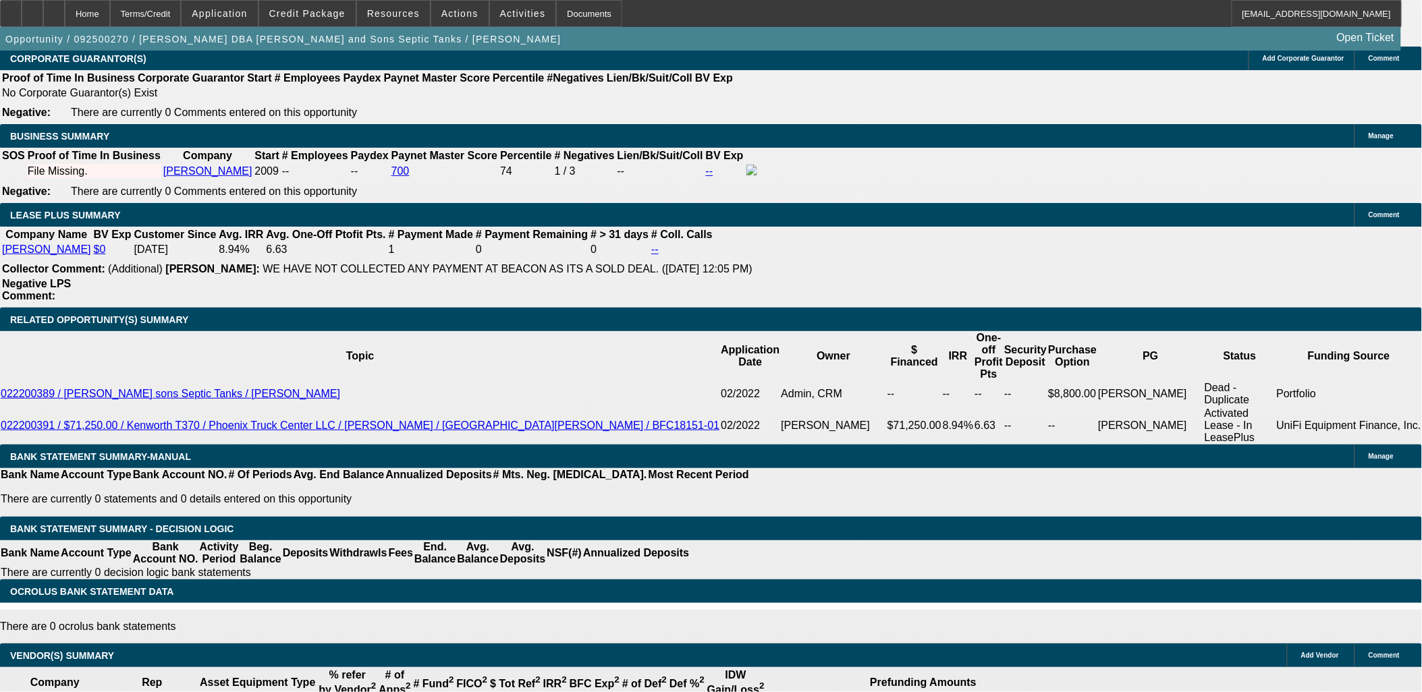
type input "2"
type input "2805"
type input "8.2"
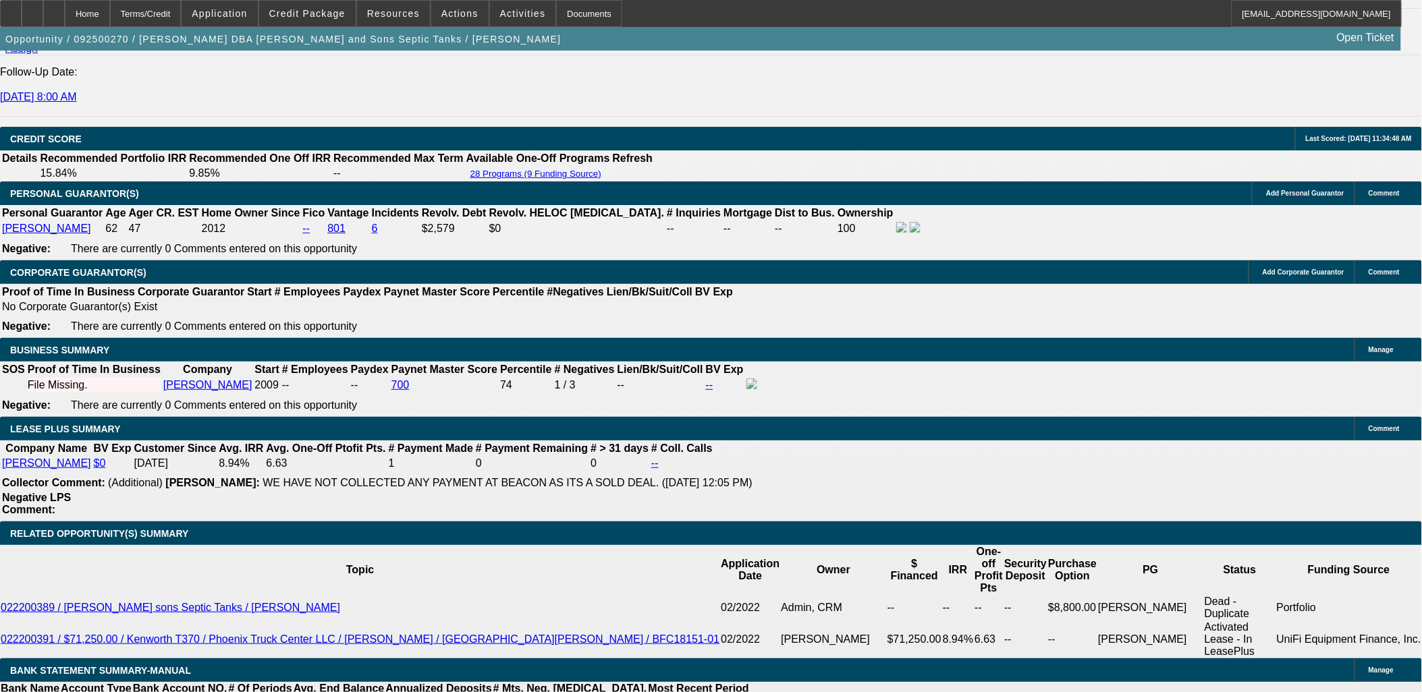
scroll to position [1793, 0]
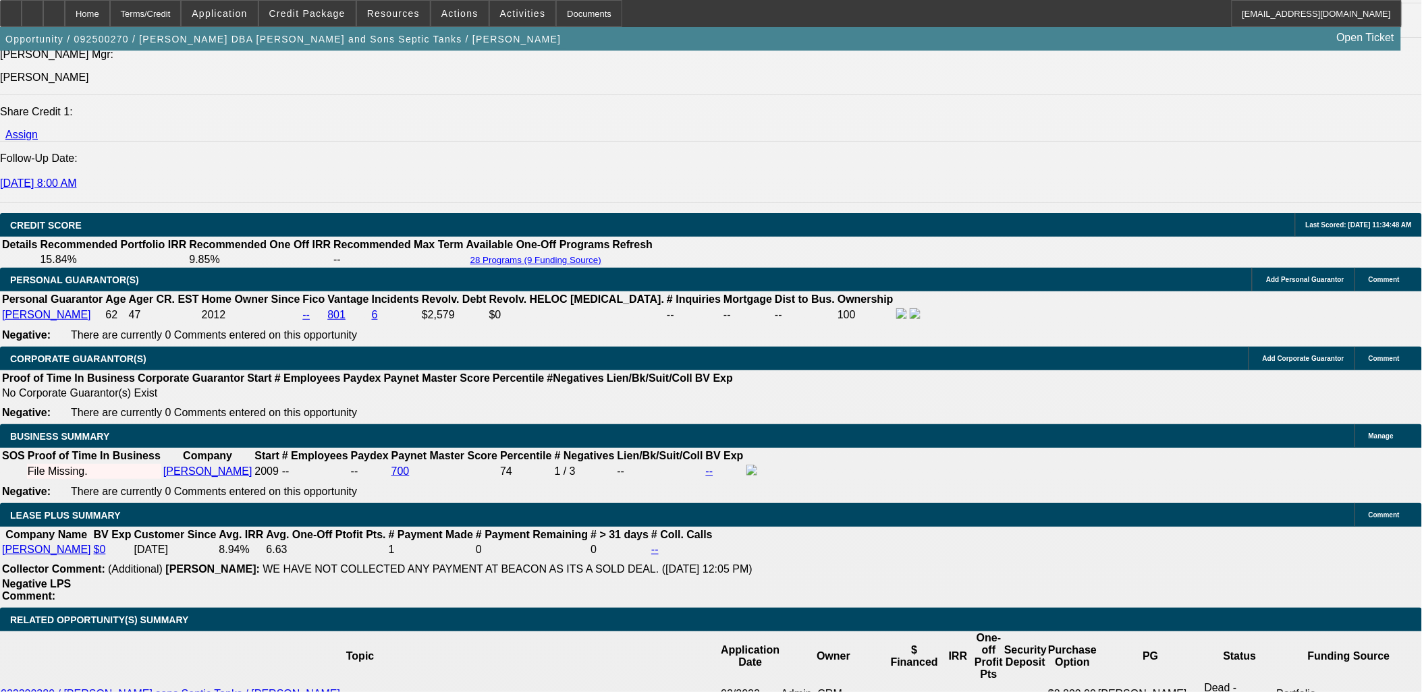
type input "$2,805.00"
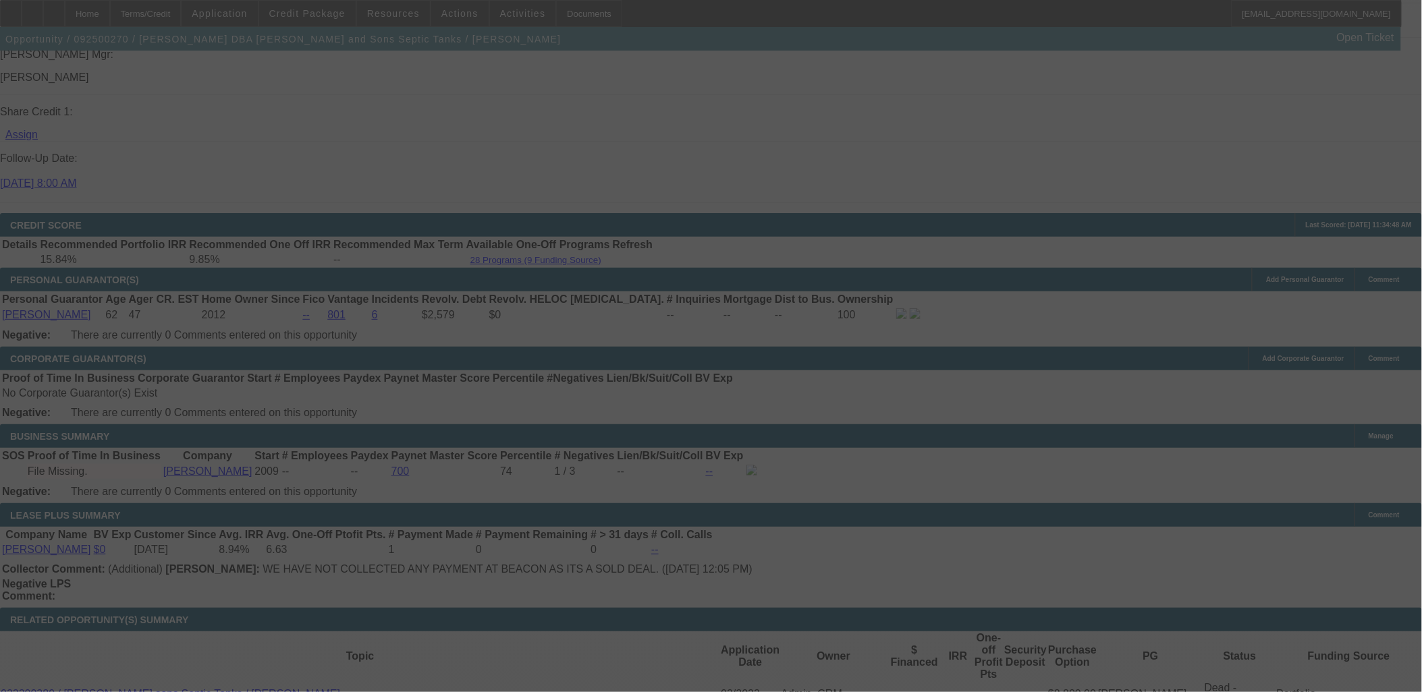
scroll to position [1943, 0]
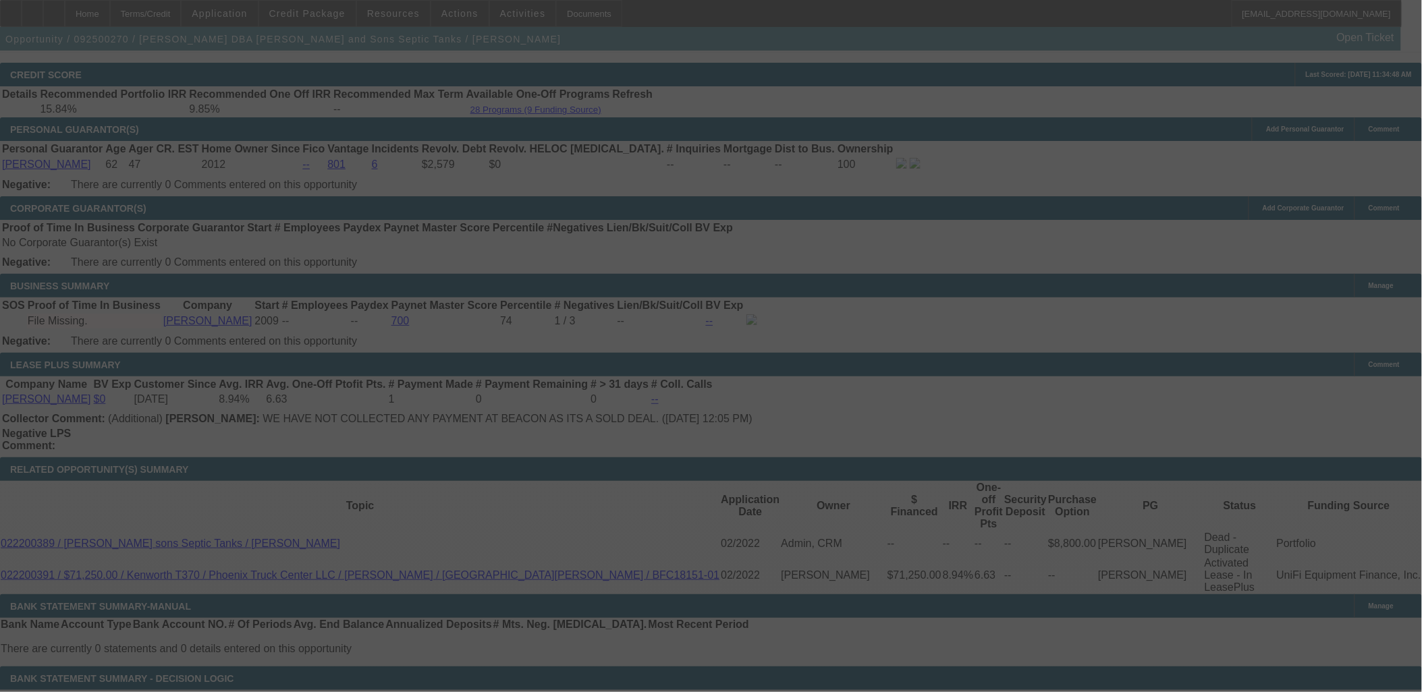
select select "0"
select select "3"
select select "0"
select select "6"
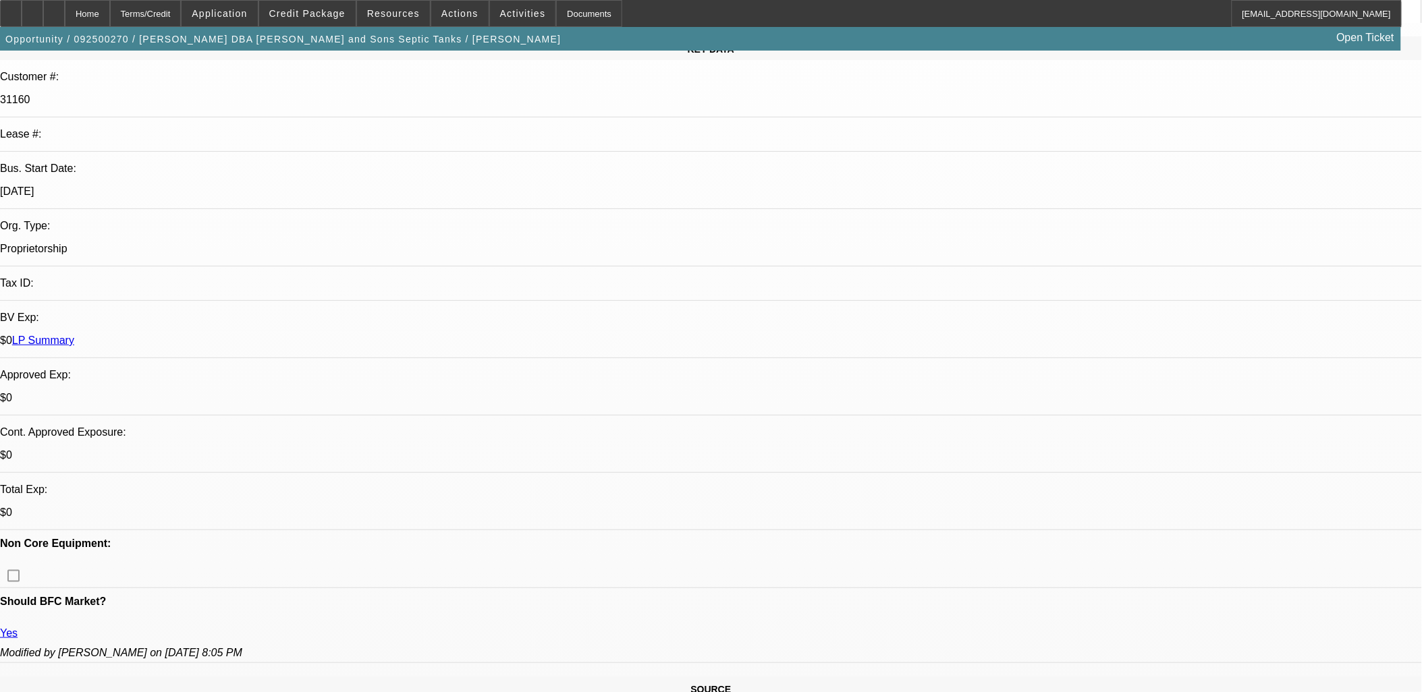
scroll to position [0, 0]
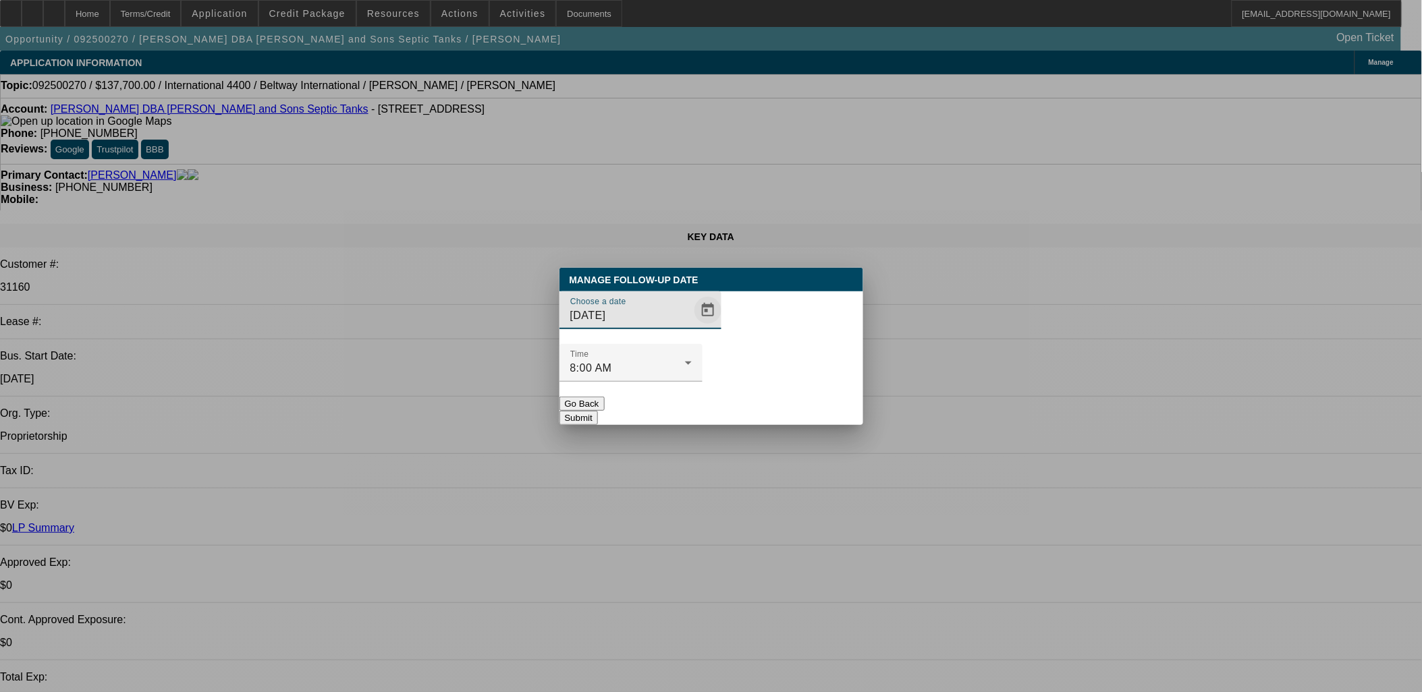
click at [696, 327] on span "Open calendar" at bounding box center [708, 310] width 32 height 32
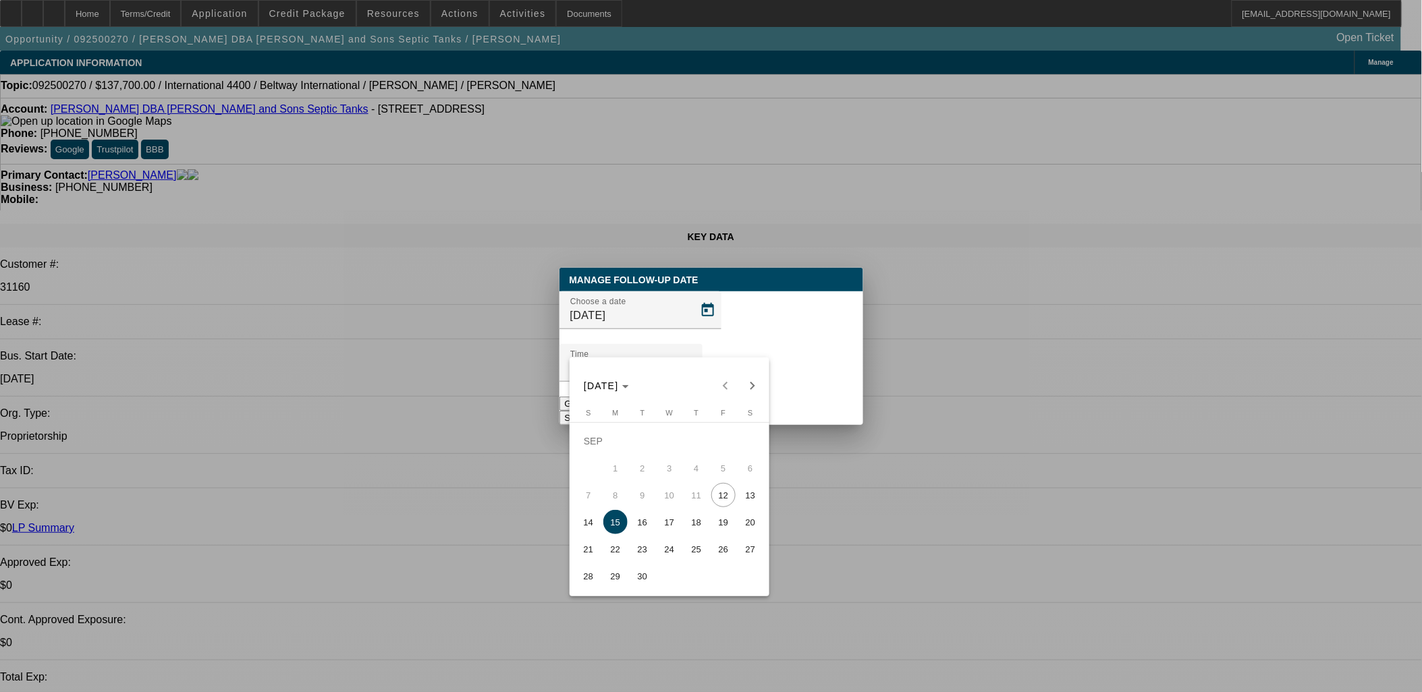
click at [717, 525] on span "19" at bounding box center [723, 522] width 24 height 24
type input "9/19/2025"
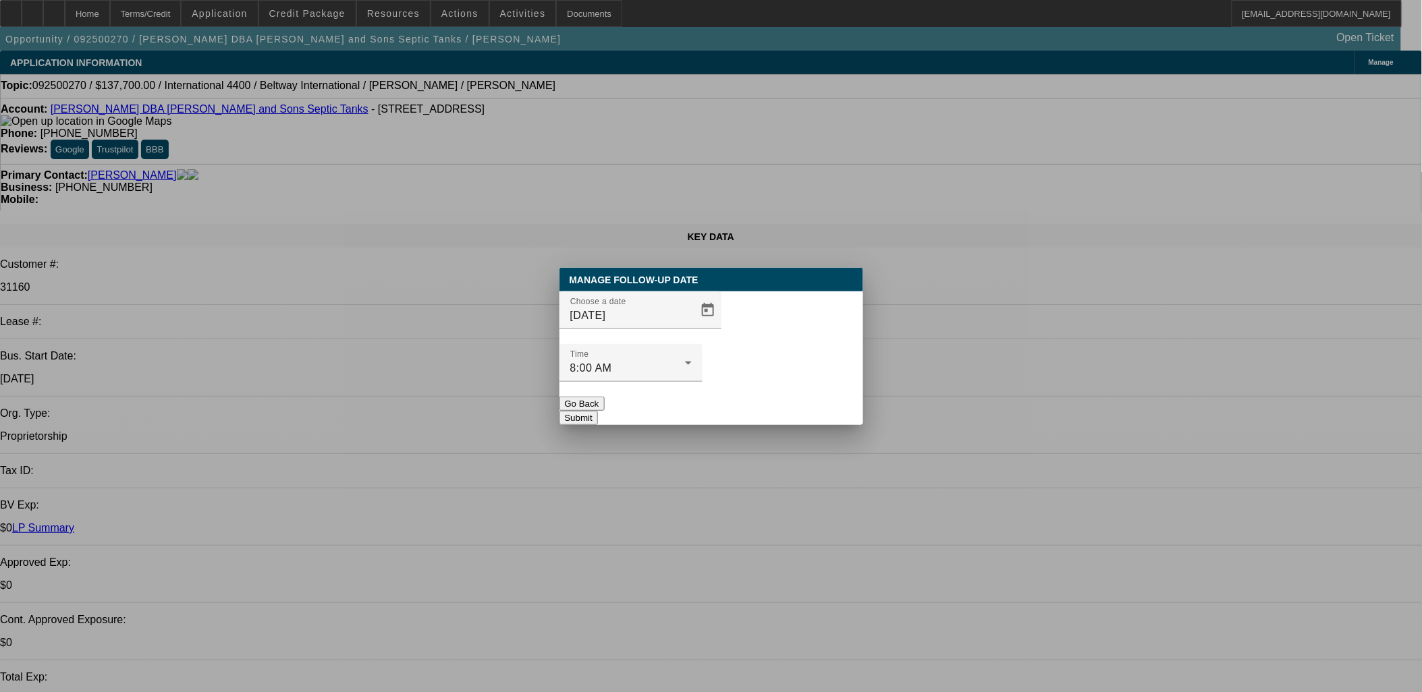
click at [598, 411] on button "Submit" at bounding box center [578, 418] width 38 height 14
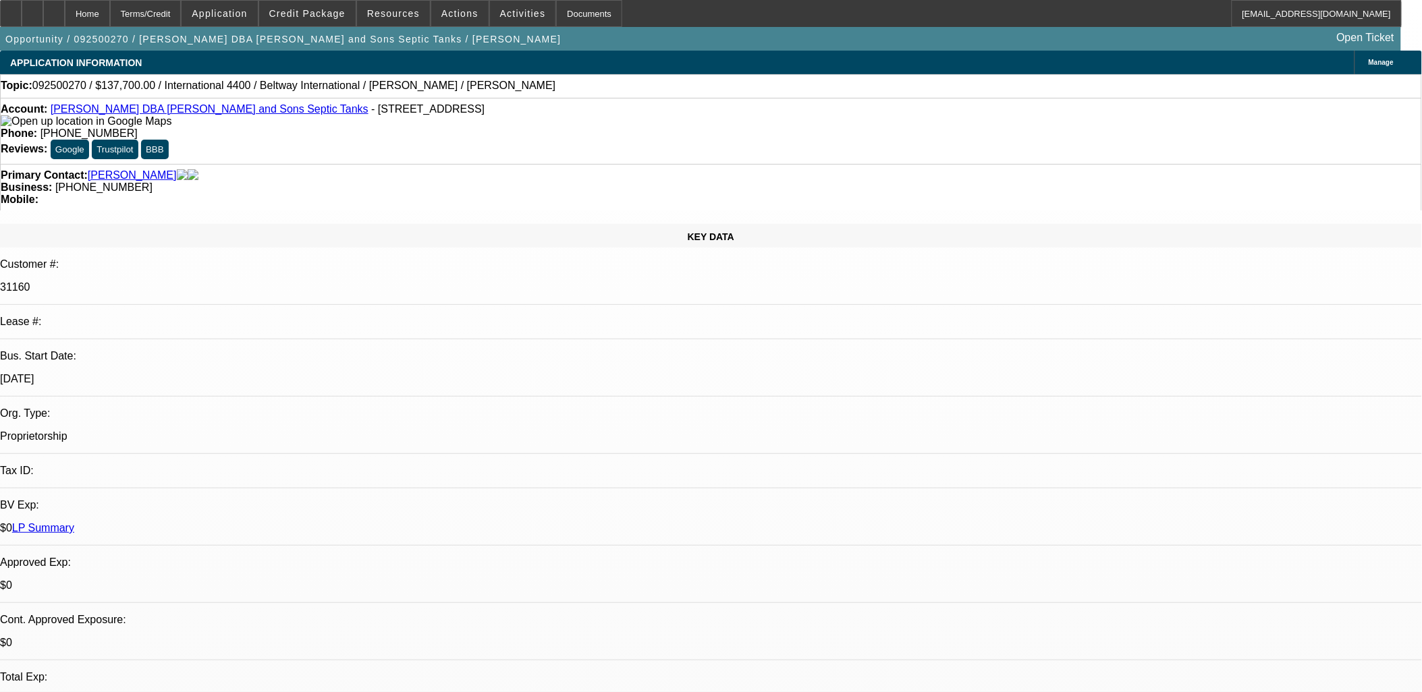
radio input "true"
drag, startPoint x: 1139, startPoint y: 225, endPoint x: 1138, endPoint y: 232, distance: 7.5
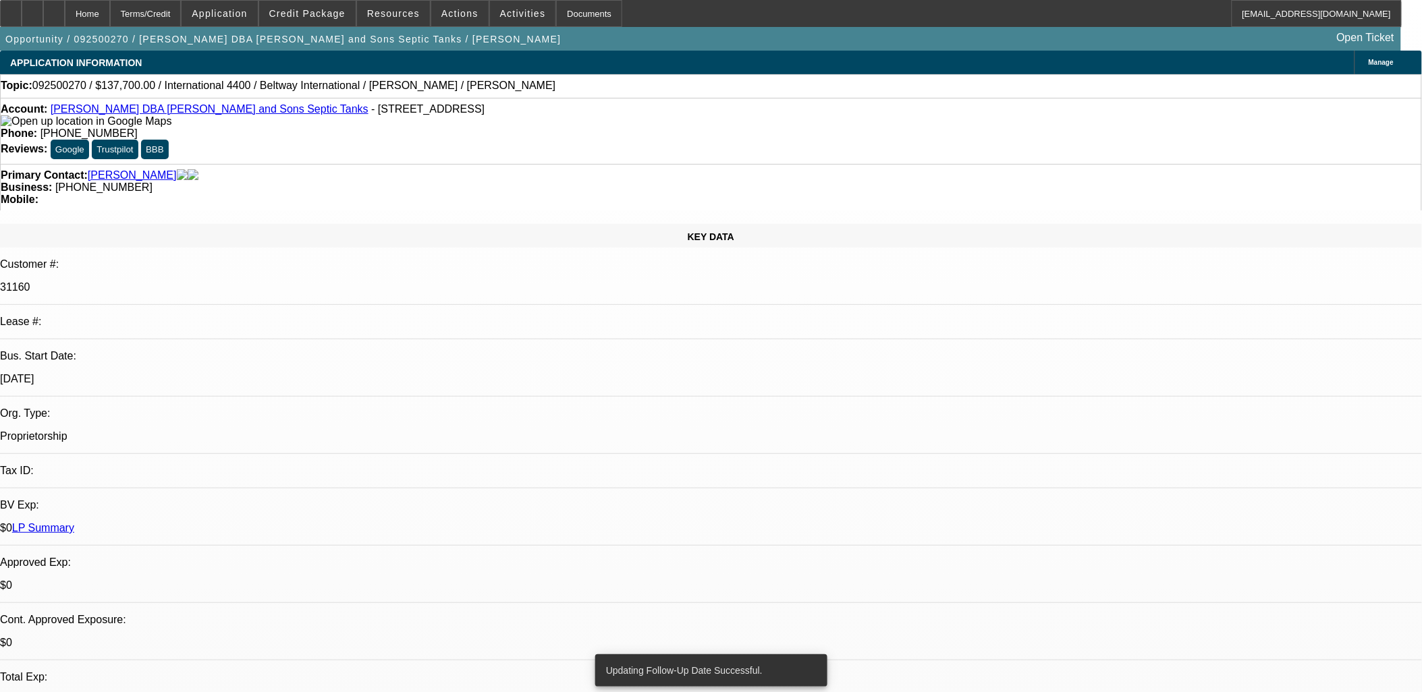
radio input "true"
type textarea "Fred will check out trucks next week and negotiate price."
radio input "true"
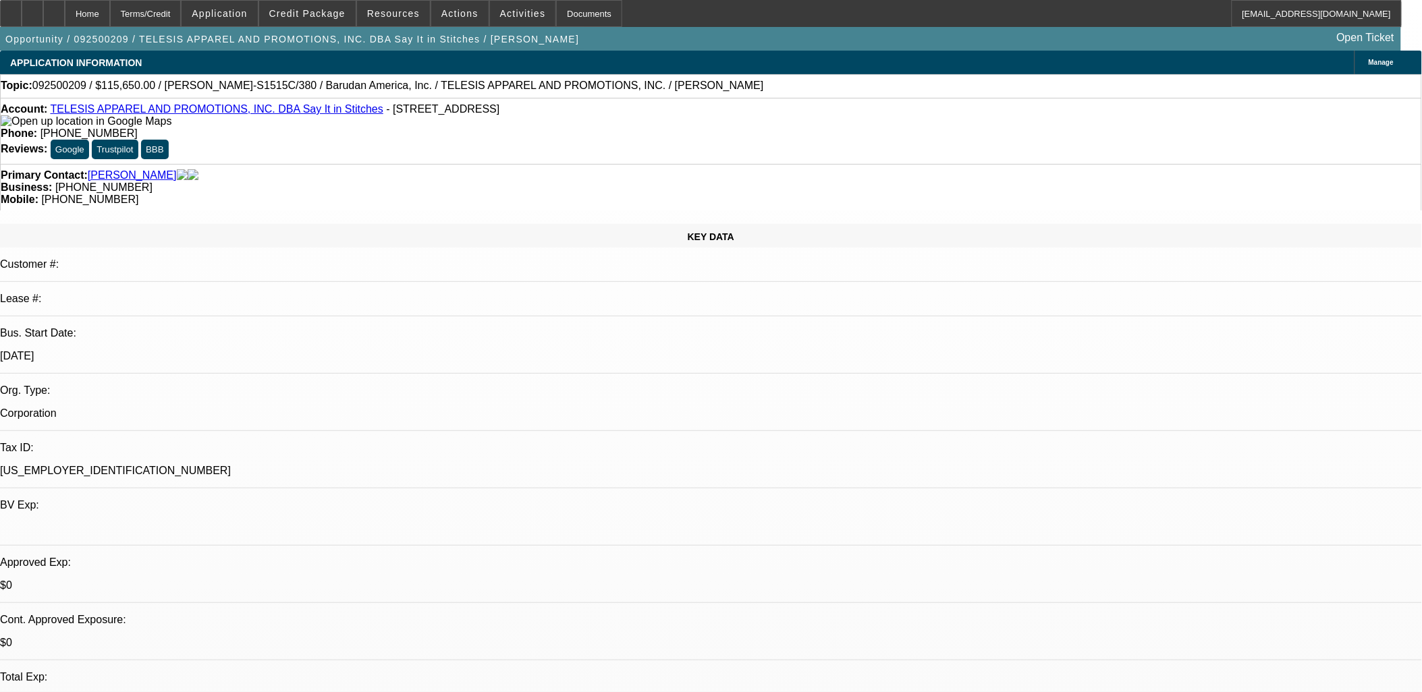
select select "0.1"
select select "2"
select select "0.1"
select select "4"
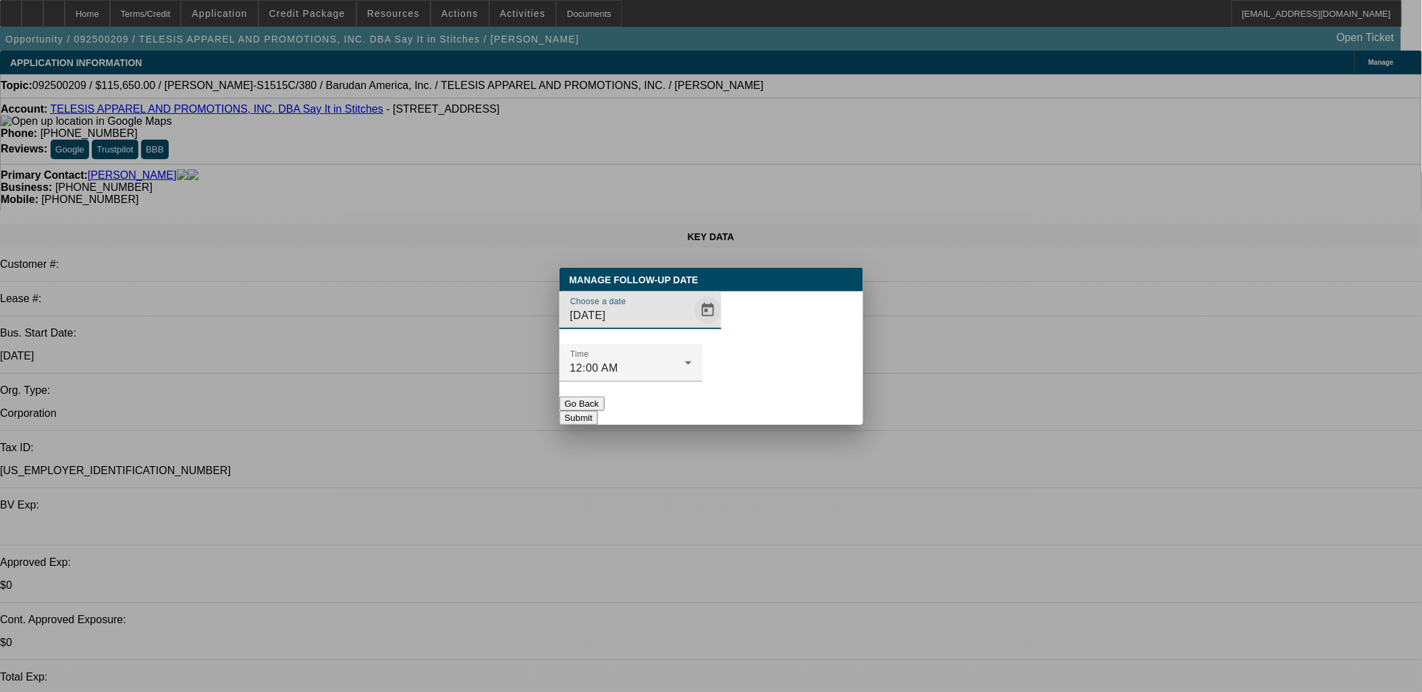
click at [692, 327] on span "Open calendar" at bounding box center [708, 310] width 32 height 32
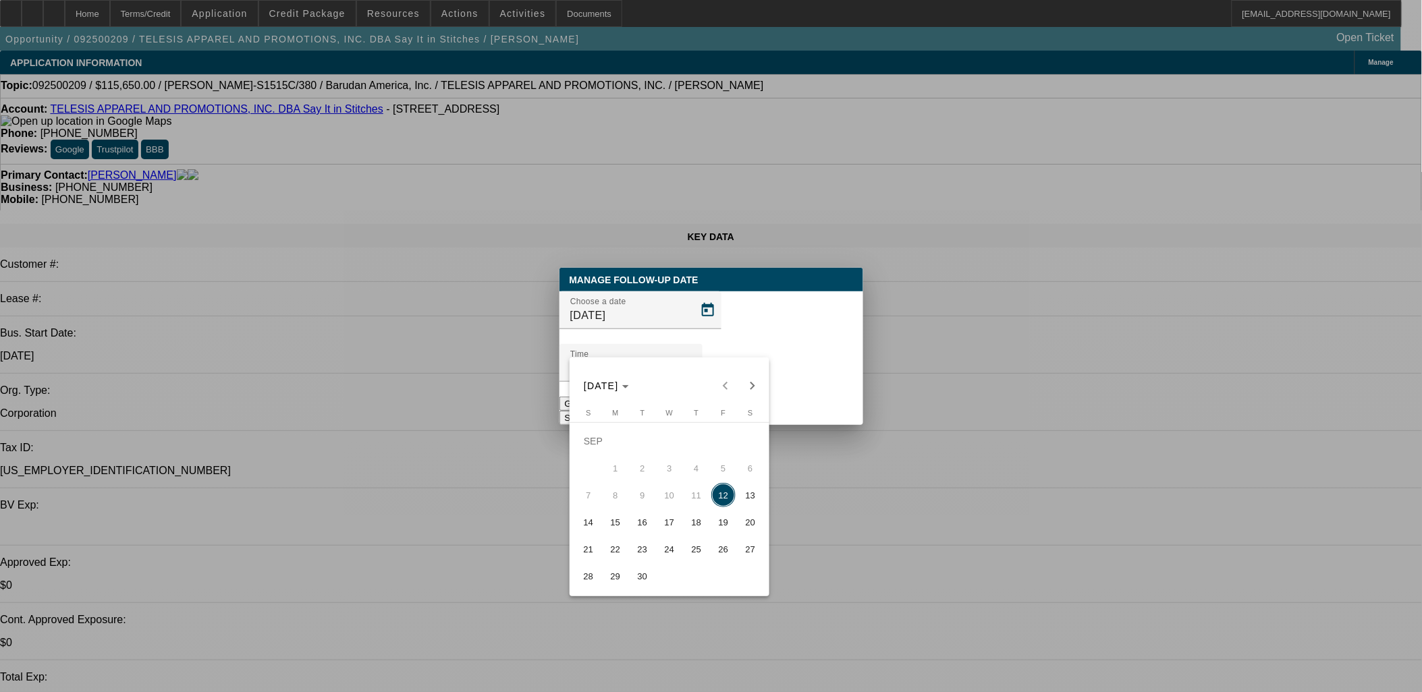
click at [688, 555] on span "25" at bounding box center [696, 549] width 24 height 24
type input "[DATE]"
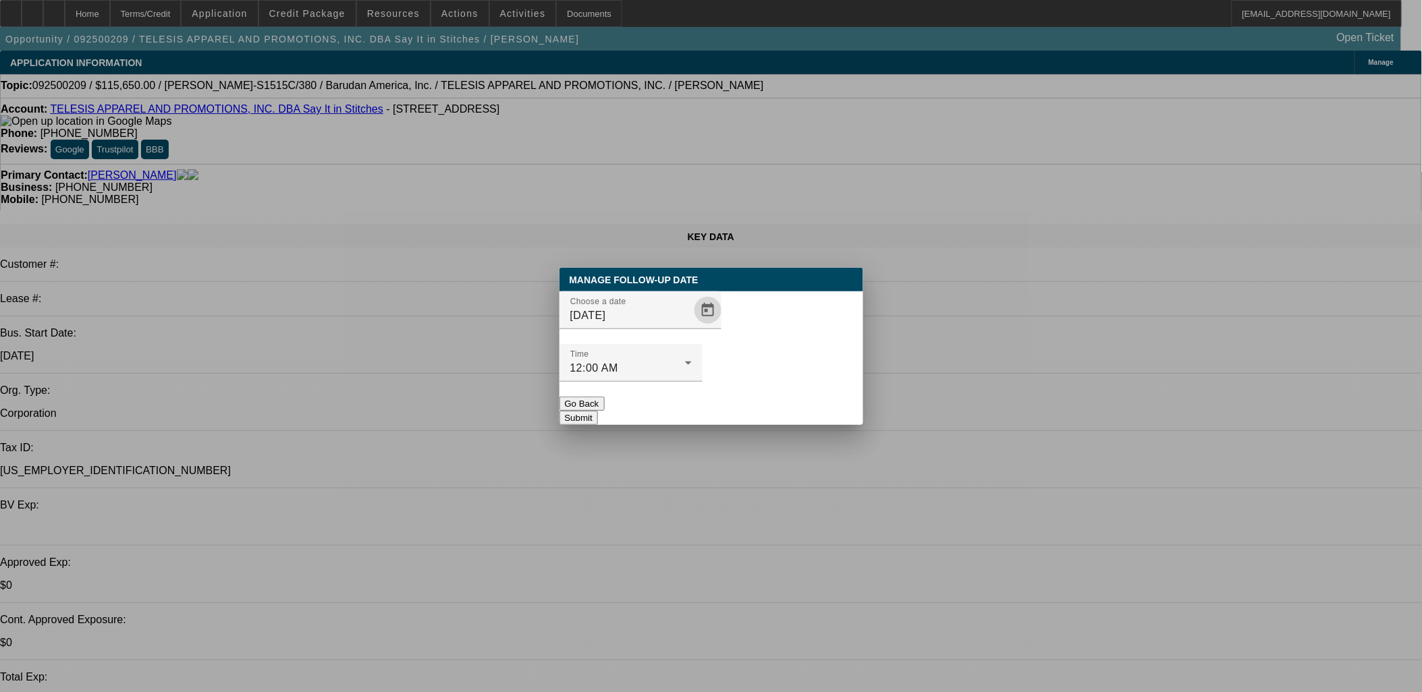
click at [598, 411] on button "Submit" at bounding box center [578, 418] width 38 height 14
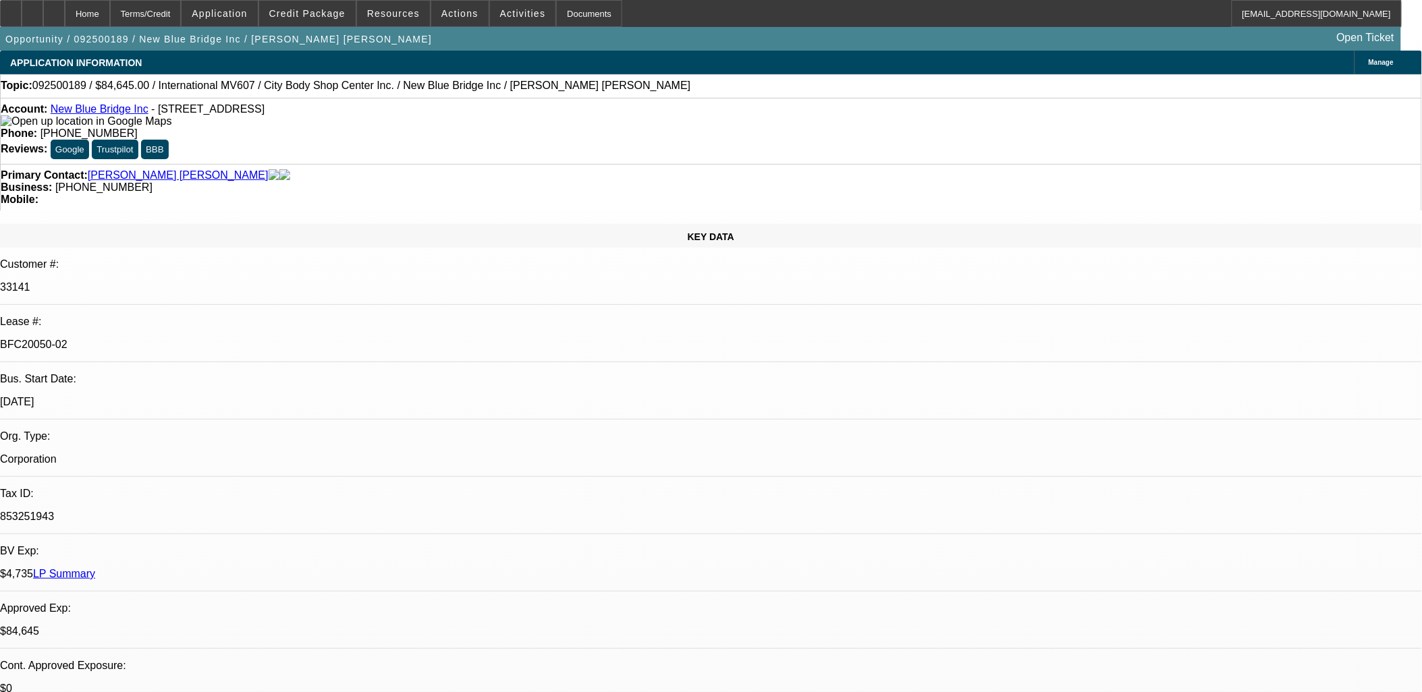
select select "0"
select select "2"
select select "0.1"
select select "2"
select select "0.1"
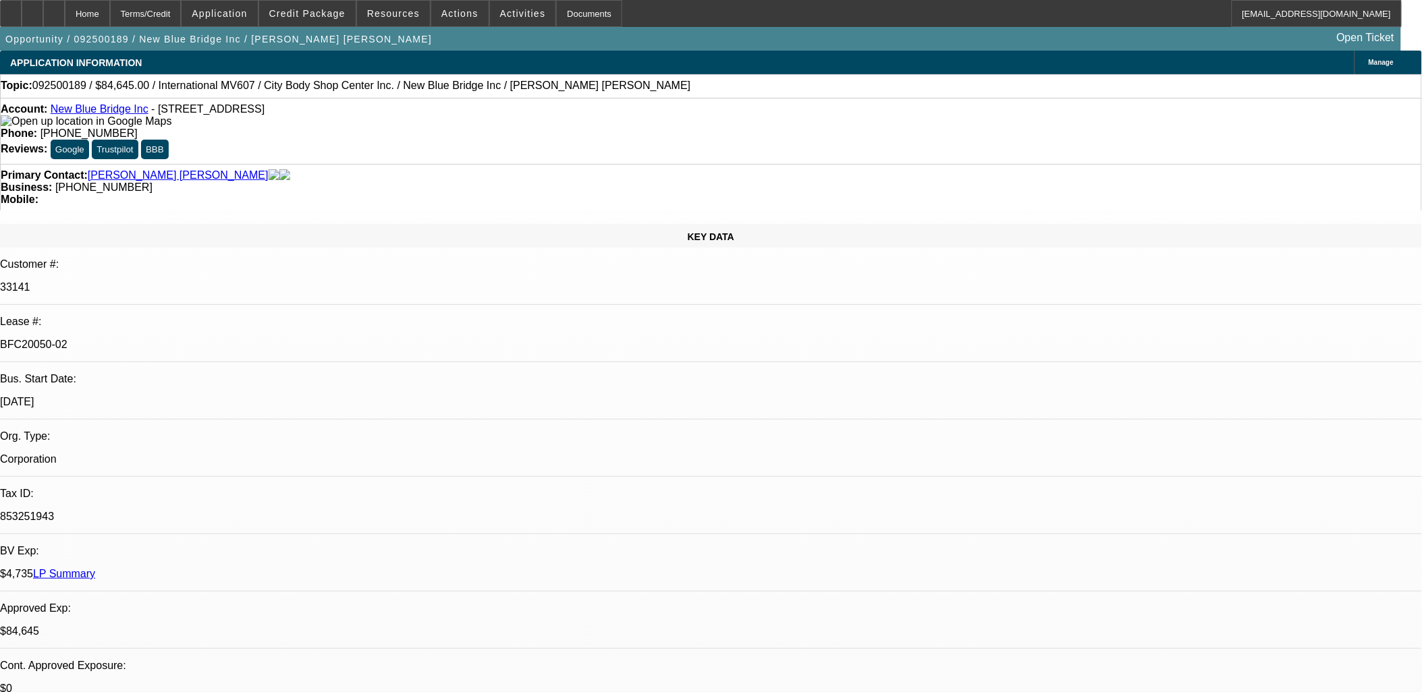
select select "0"
select select "2"
select select "0.1"
select select "0"
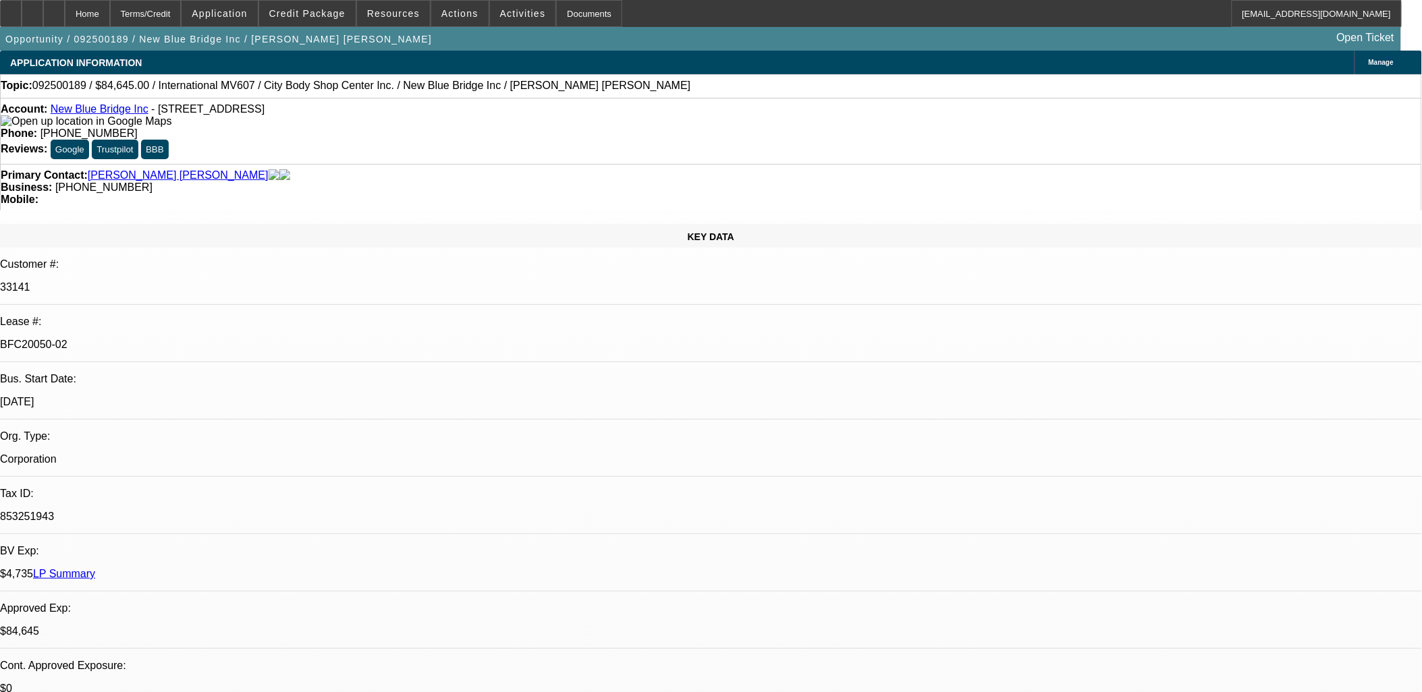
select select "0.1"
select select "1"
select select "2"
select select "4"
select select "1"
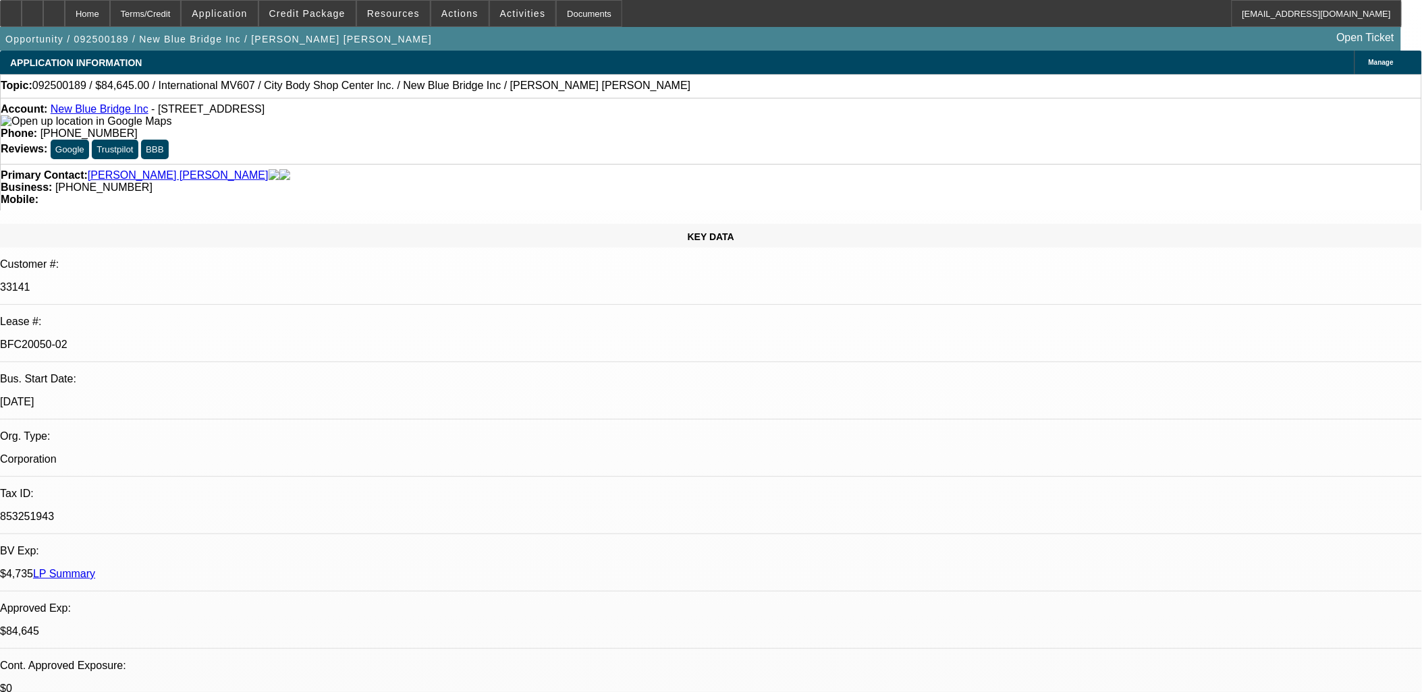
select select "2"
select select "4"
select select "1"
select select "2"
select select "4"
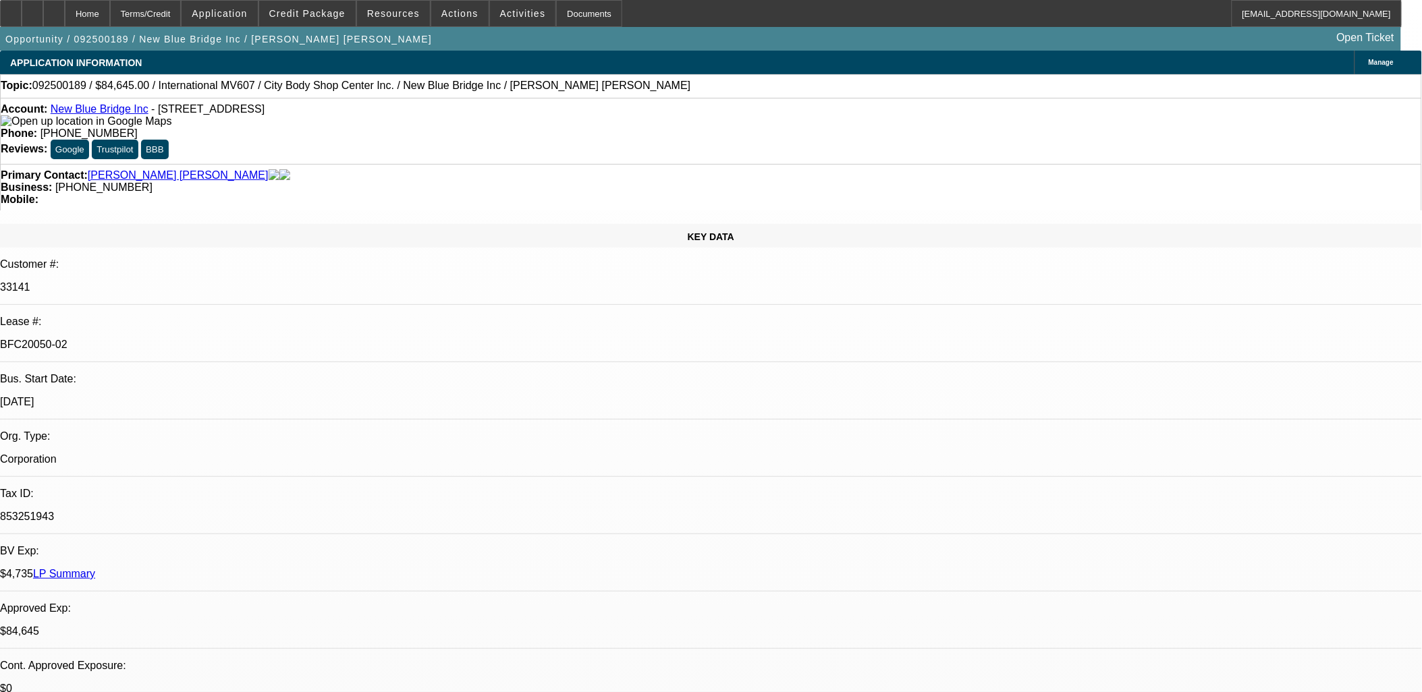
select select "1"
select select "2"
select select "4"
click at [22, 13] on div at bounding box center [11, 13] width 22 height 27
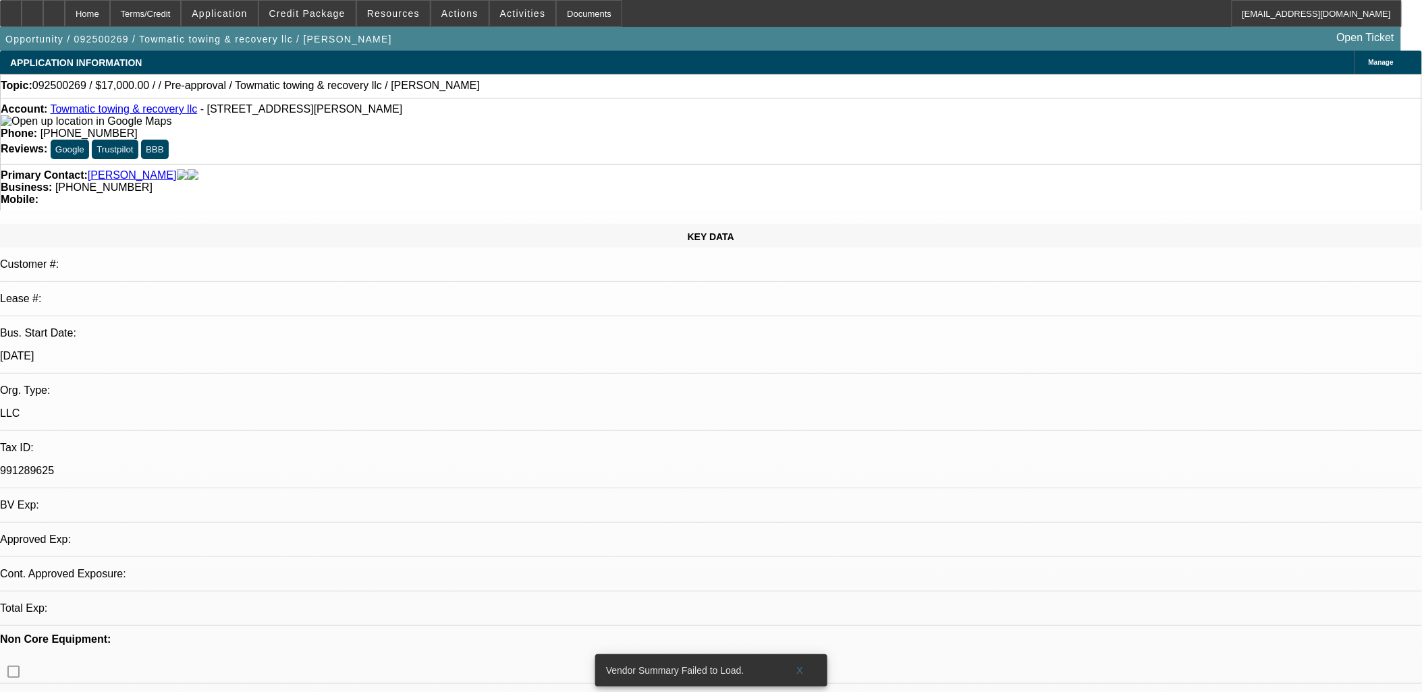
select select "0"
select select "2"
select select "0.1"
select select "1"
select select "2"
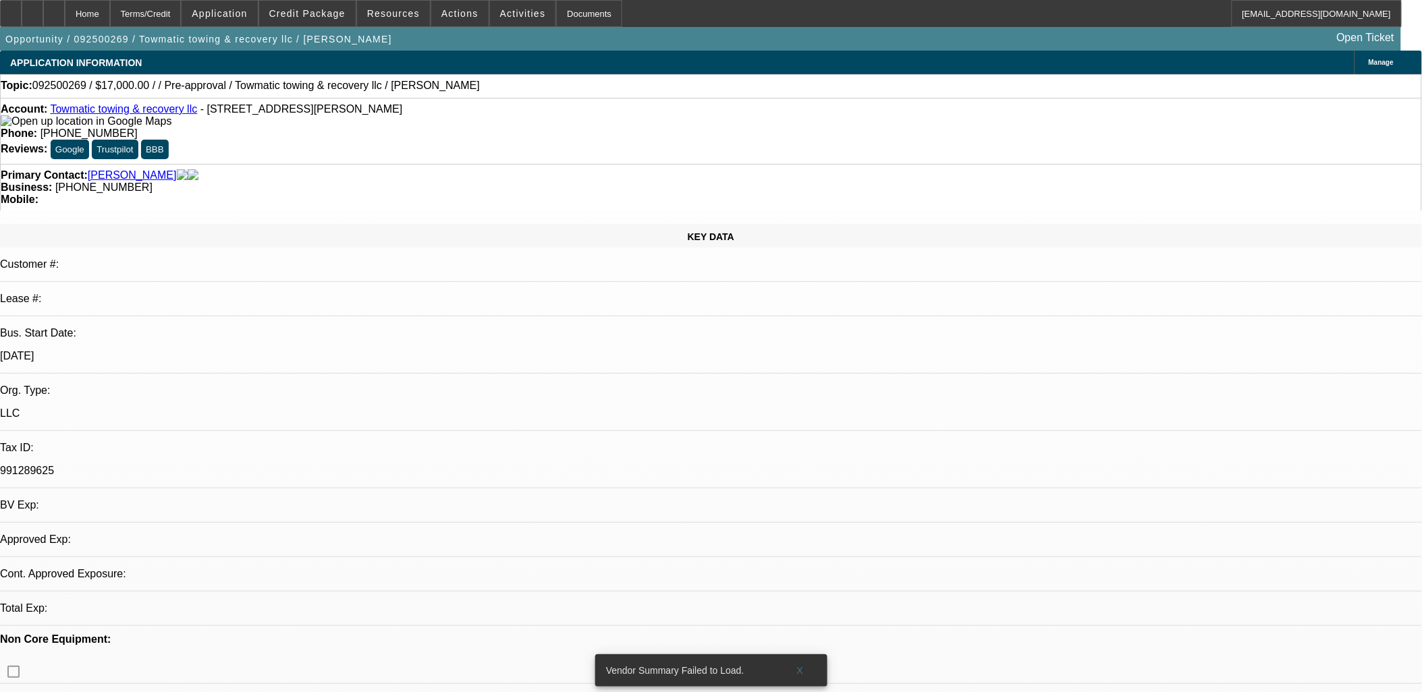
select select "4"
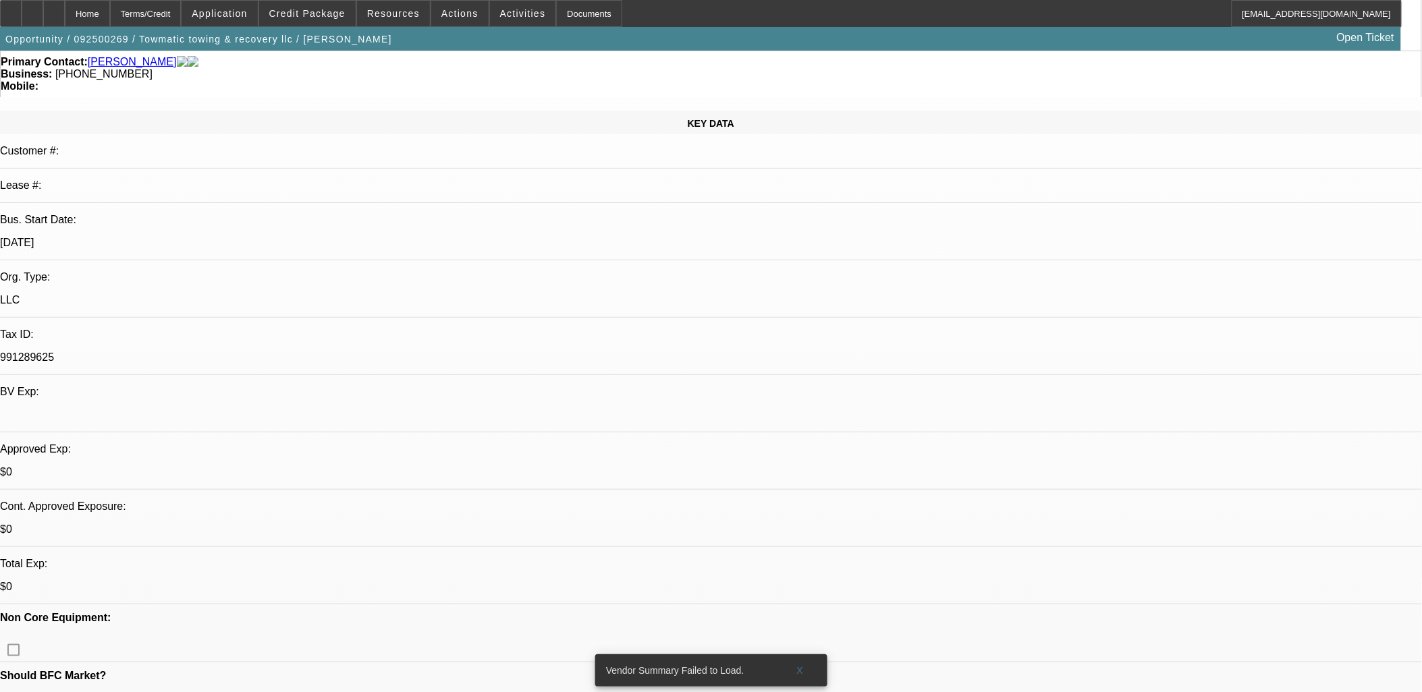
scroll to position [300, 0]
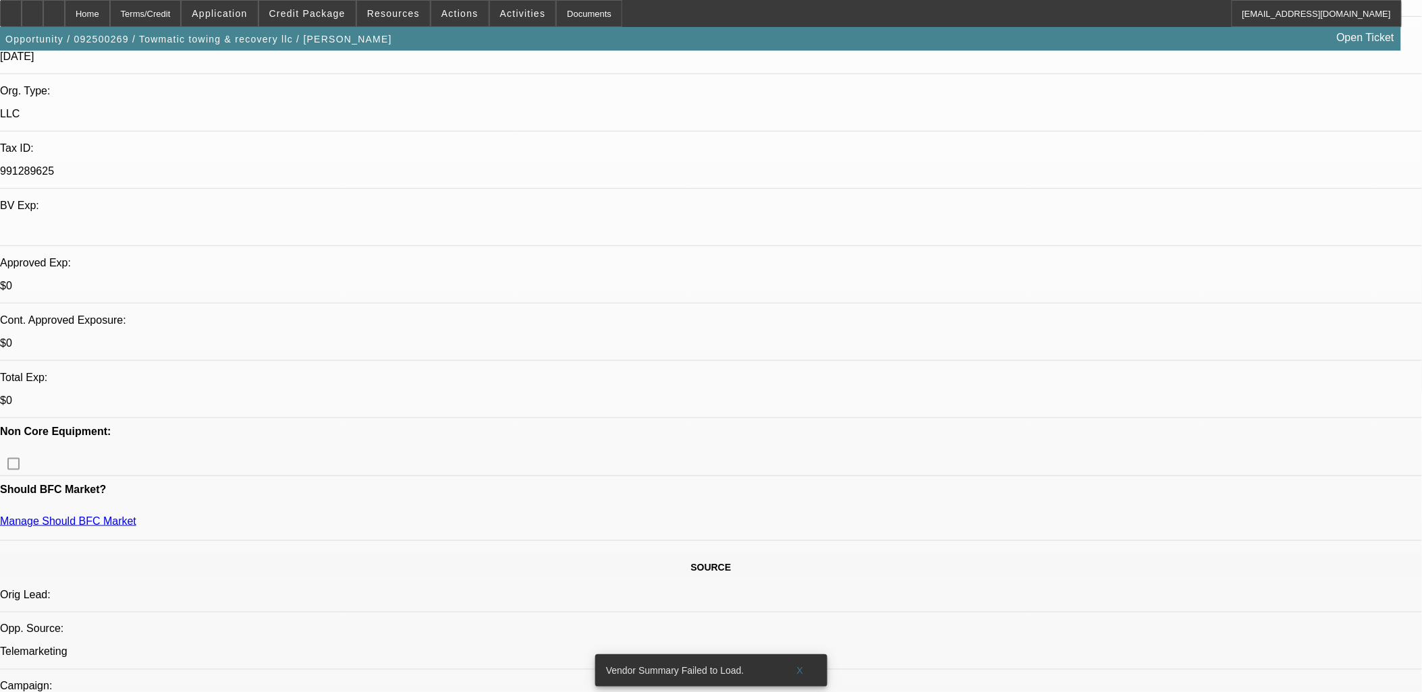
click at [431, 8] on span at bounding box center [459, 13] width 57 height 32
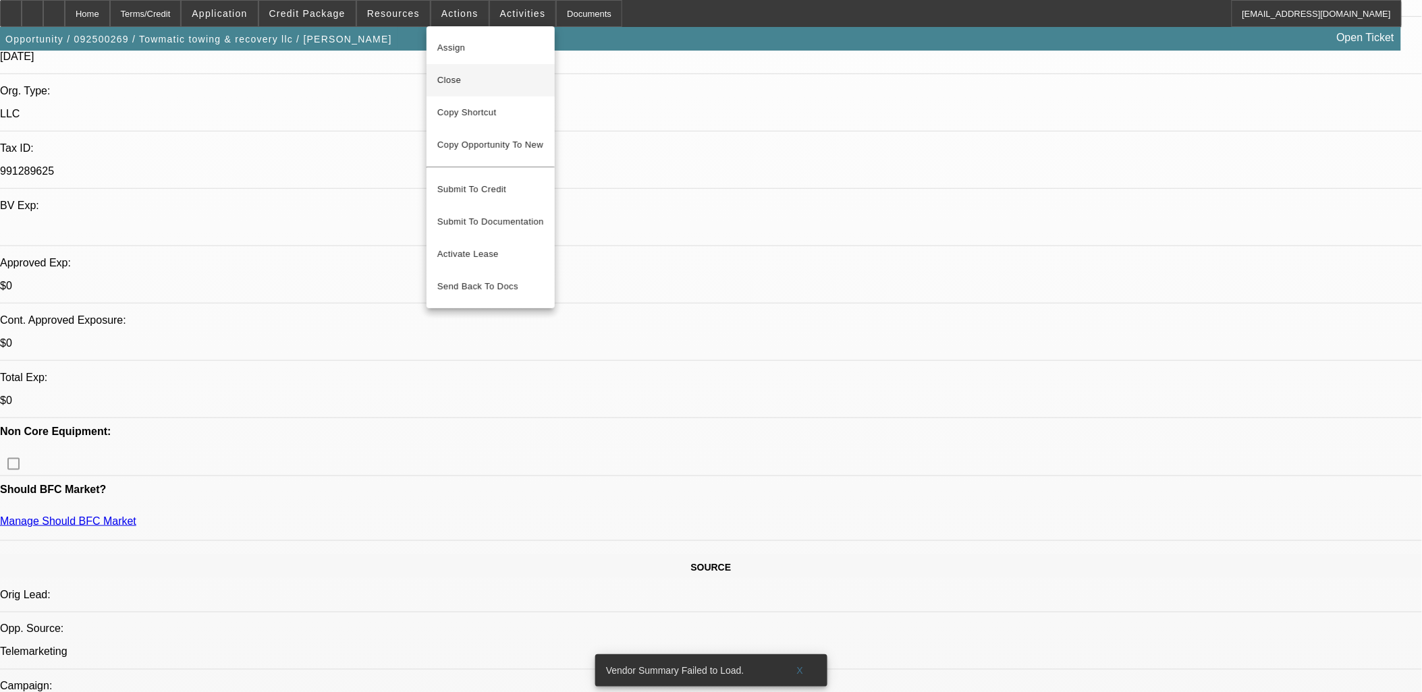
click at [460, 74] on span "Close" at bounding box center [490, 80] width 107 height 16
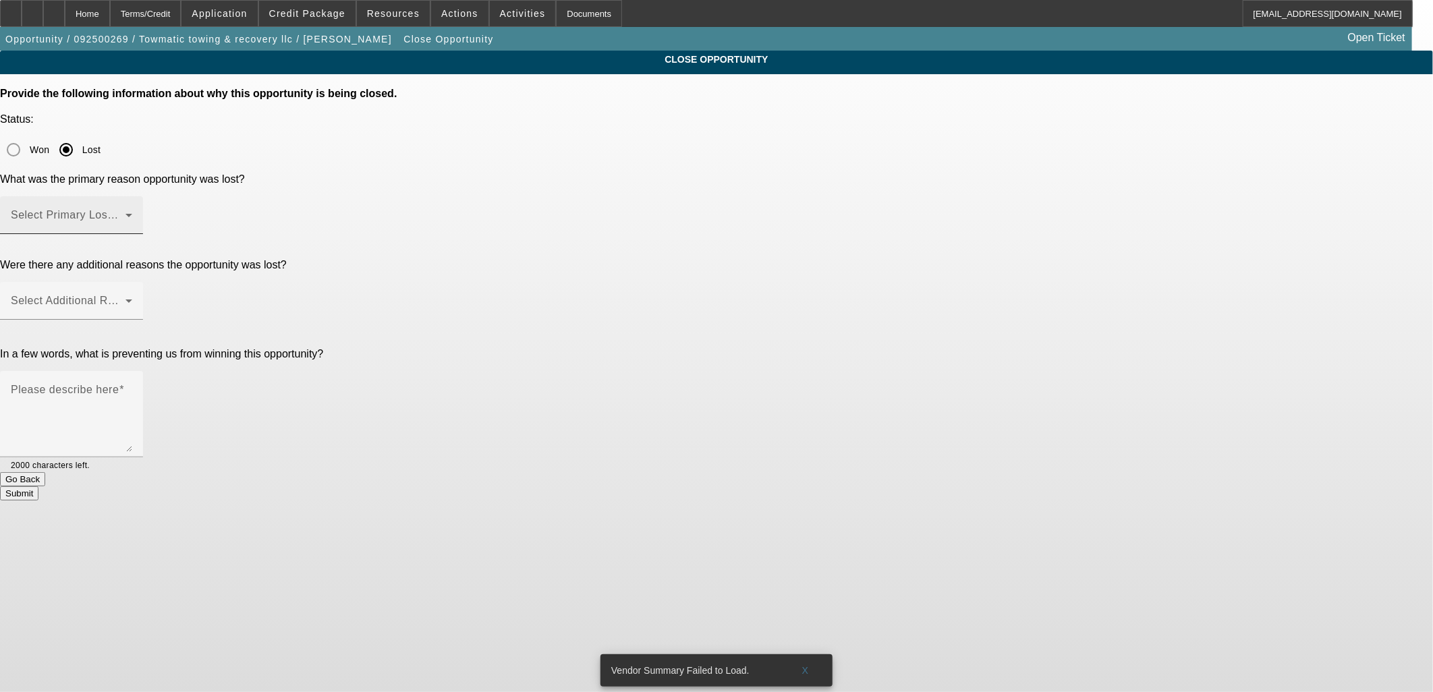
click at [126, 213] on span at bounding box center [68, 221] width 115 height 16
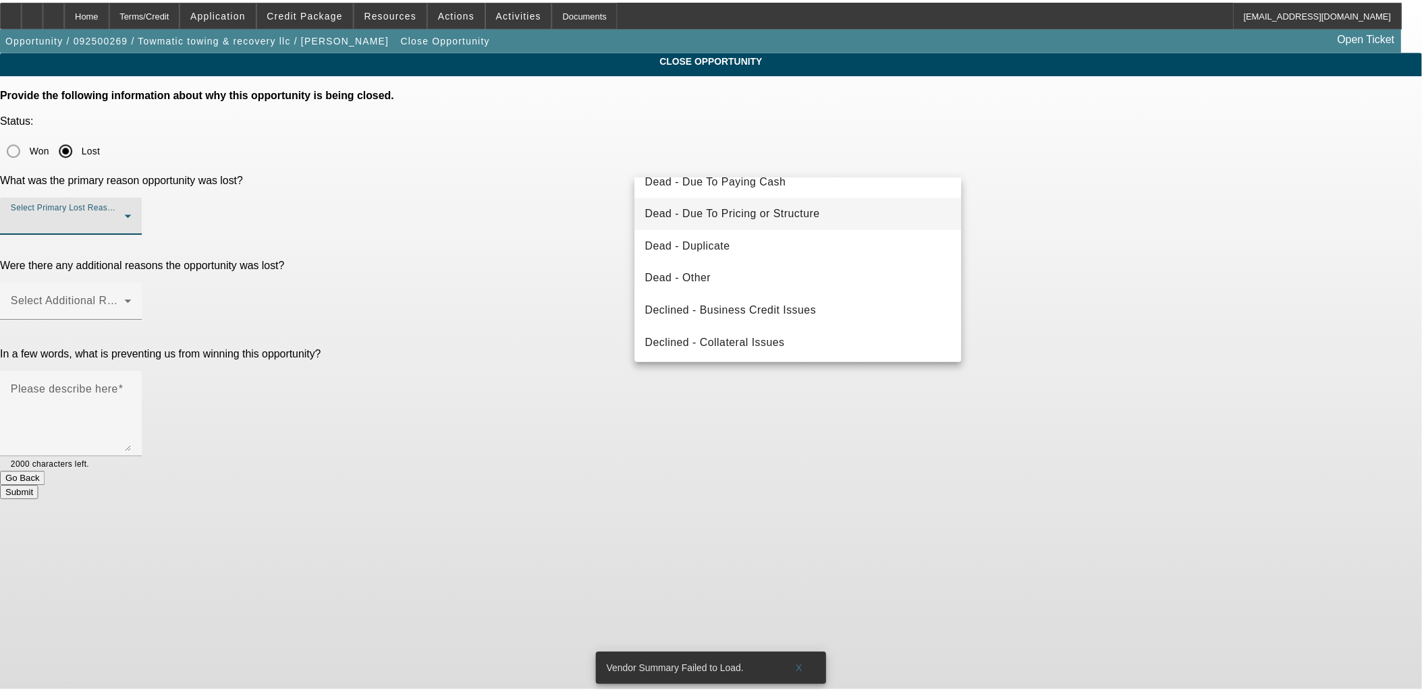
scroll to position [180, 0]
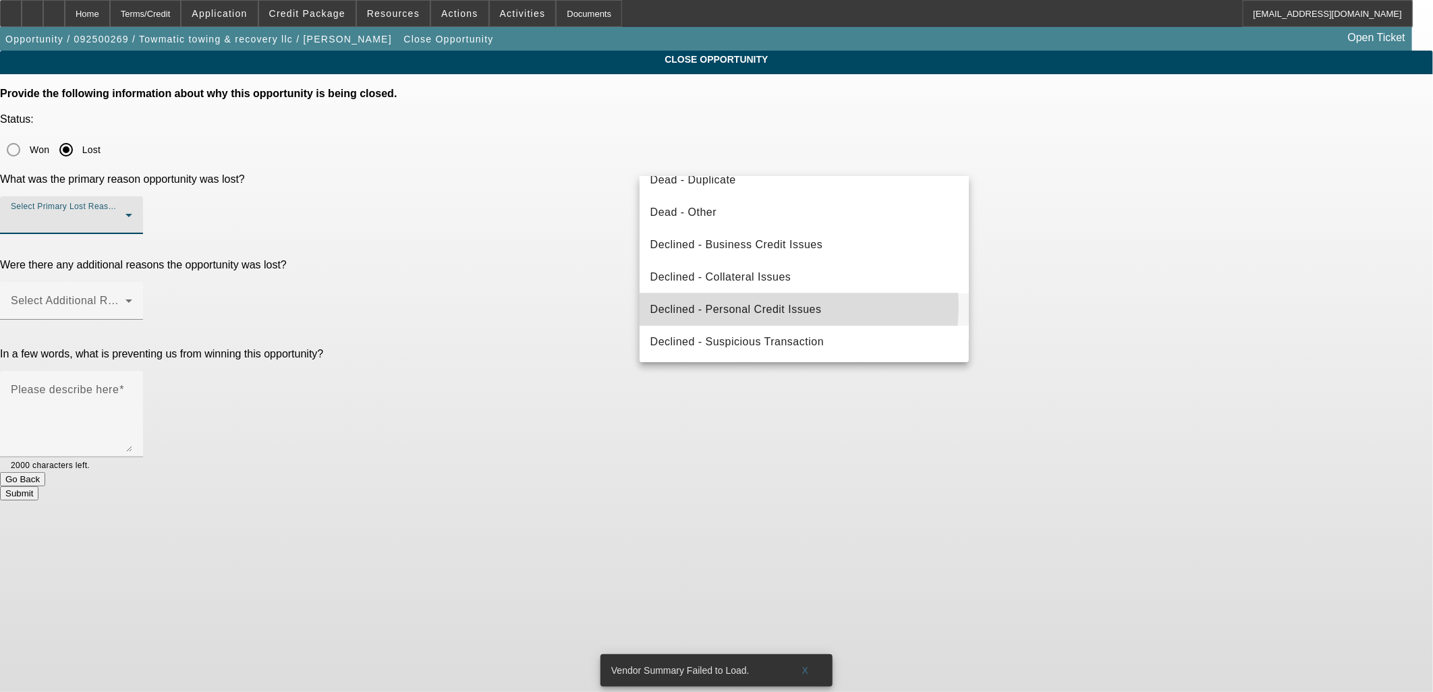
click at [772, 306] on span "Declined - Personal Credit Issues" at bounding box center [736, 310] width 171 height 16
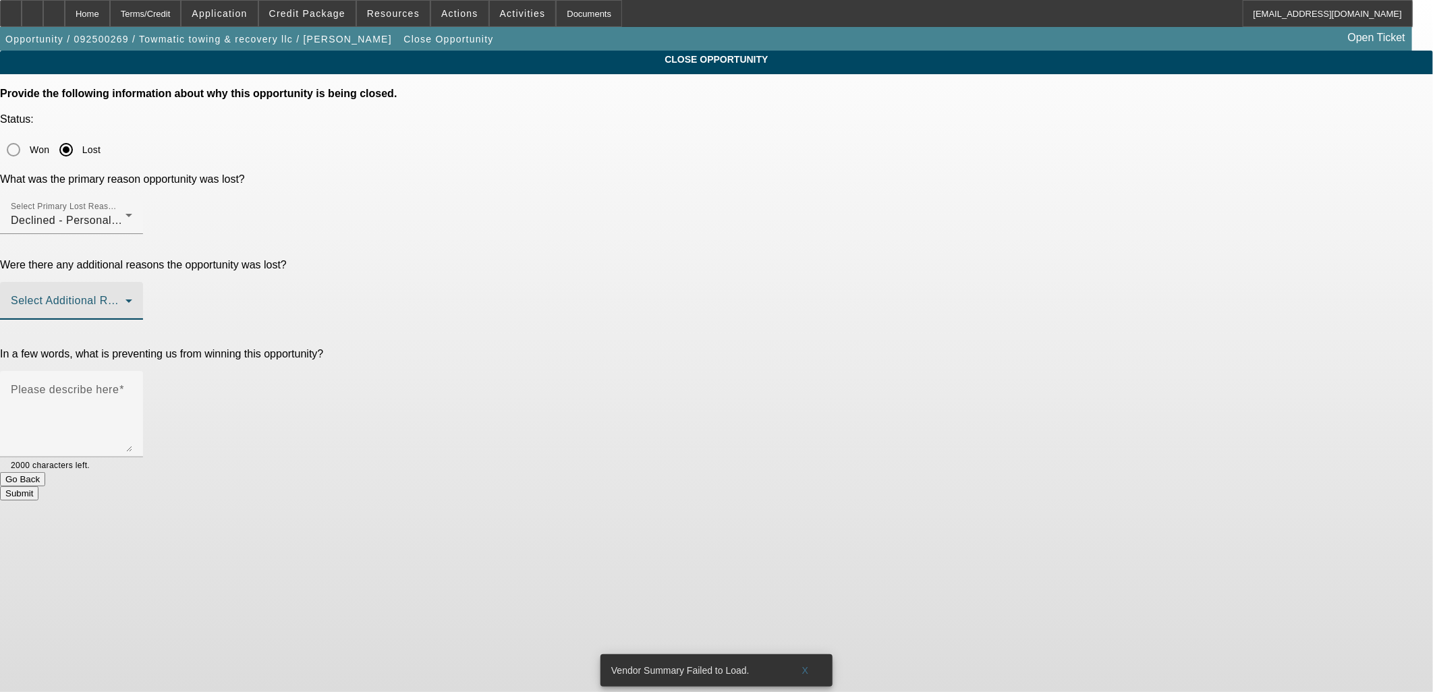
click at [126, 298] on span at bounding box center [68, 306] width 115 height 16
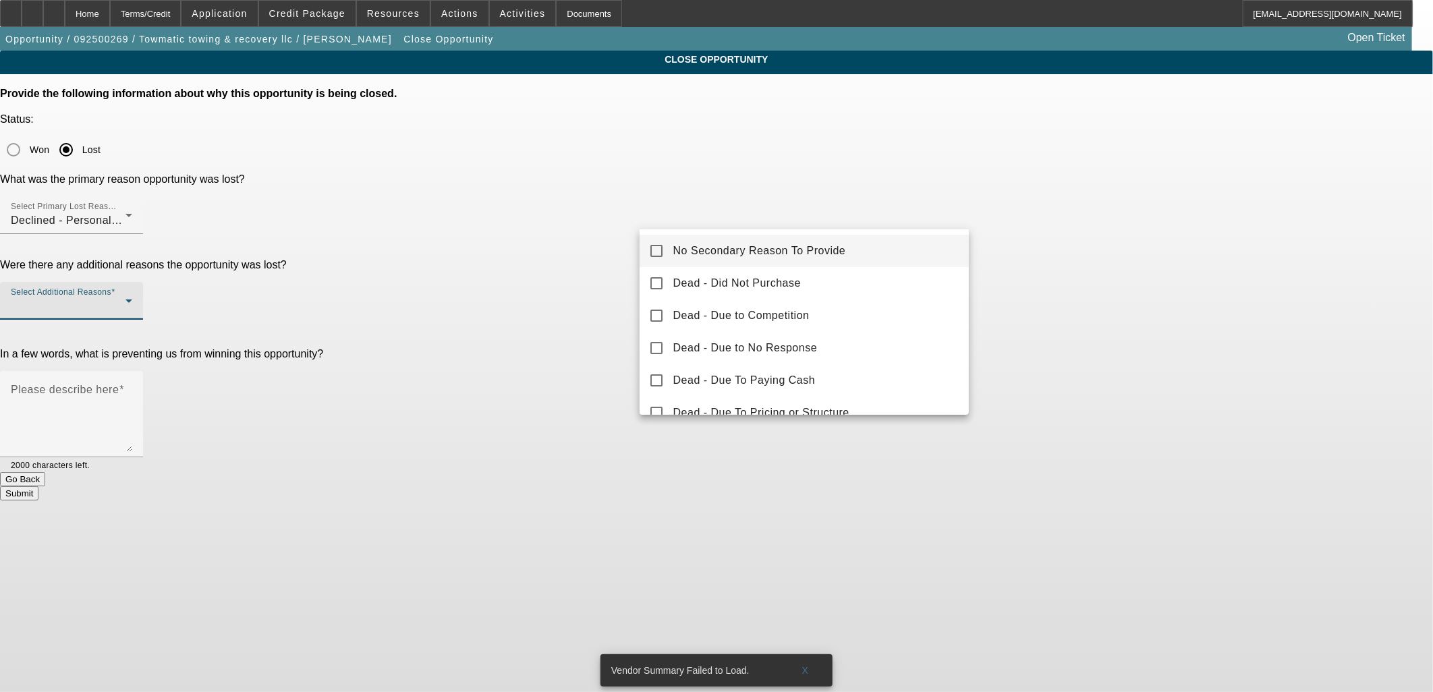
click at [710, 252] on span "No Secondary Reason To Provide" at bounding box center [759, 251] width 173 height 16
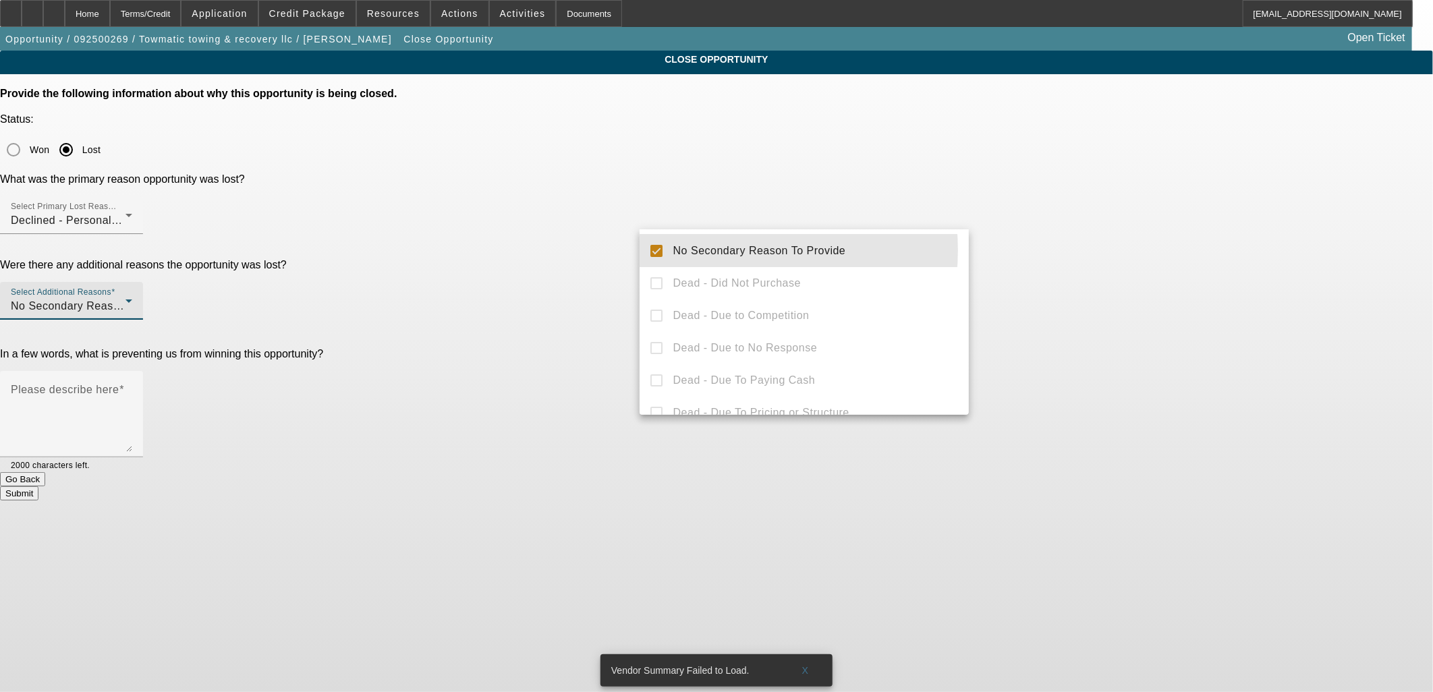
click at [598, 246] on div at bounding box center [716, 346] width 1433 height 692
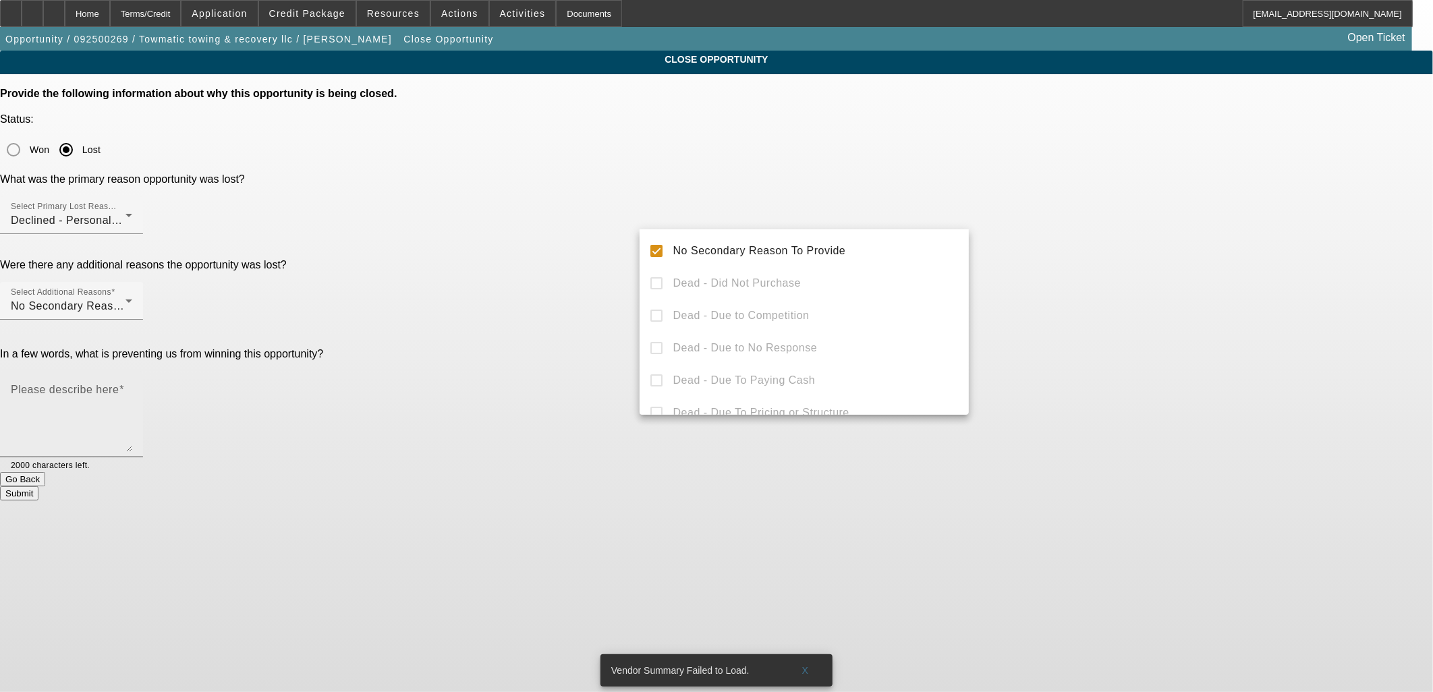
click at [119, 384] on mat-label "Please describe here" at bounding box center [65, 389] width 108 height 11
click at [132, 387] on textarea "Please describe here" at bounding box center [71, 419] width 121 height 65
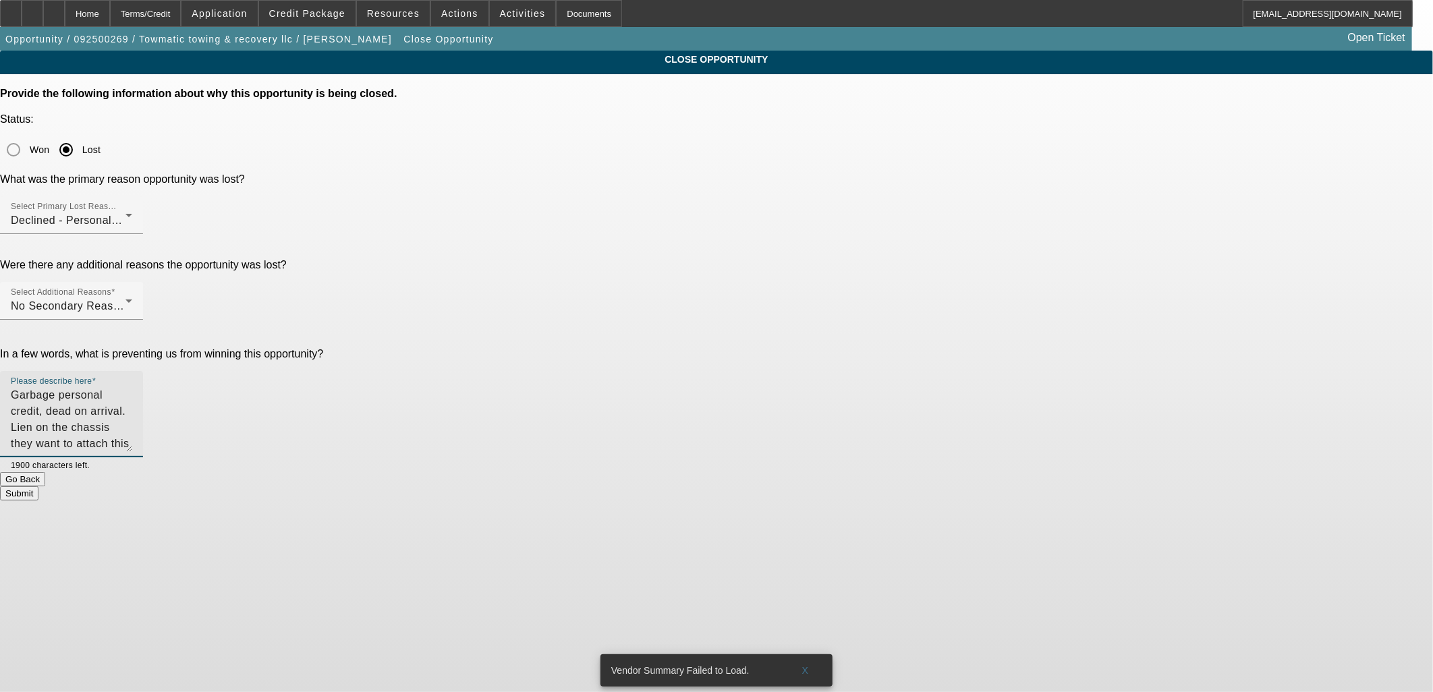
type textarea "Garbage personal credit, dead on arrival. Lien on the chassis they want to atta…"
click at [38, 487] on button "Submit" at bounding box center [19, 494] width 38 height 14
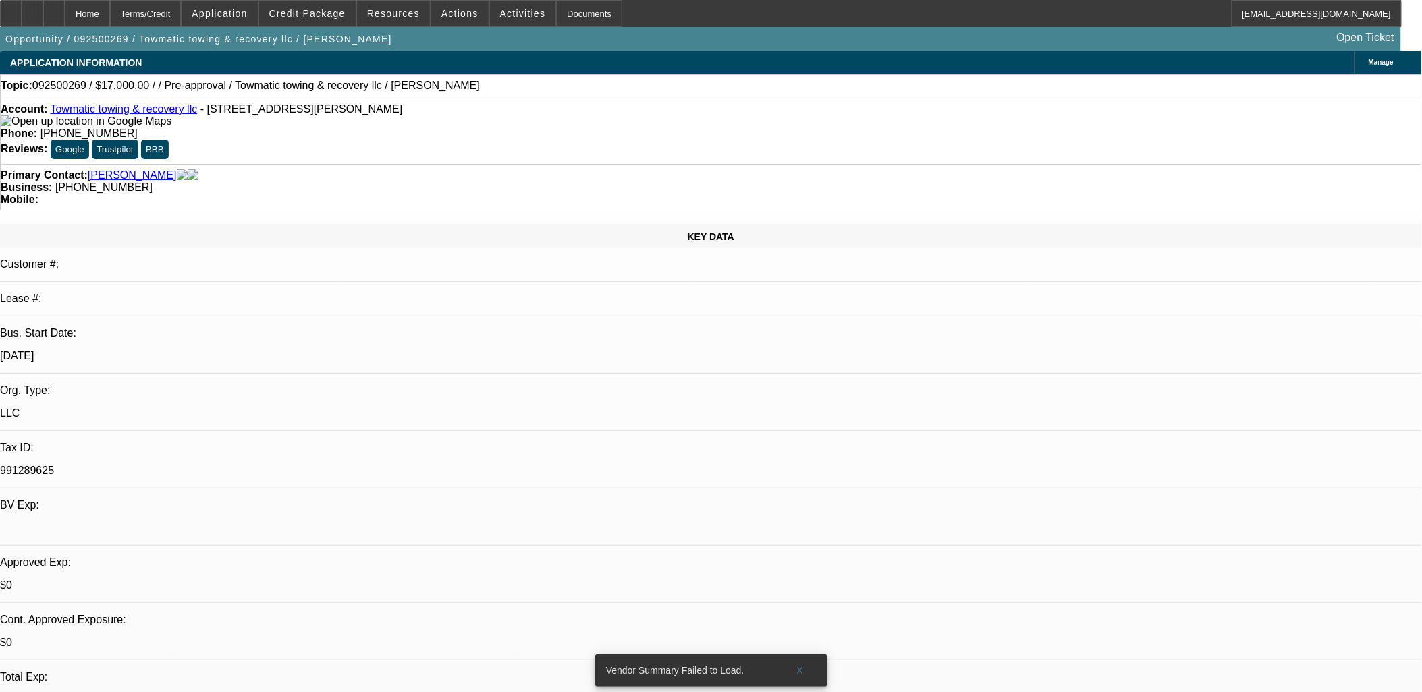
select select "0"
select select "2"
select select "0.1"
select select "1"
select select "2"
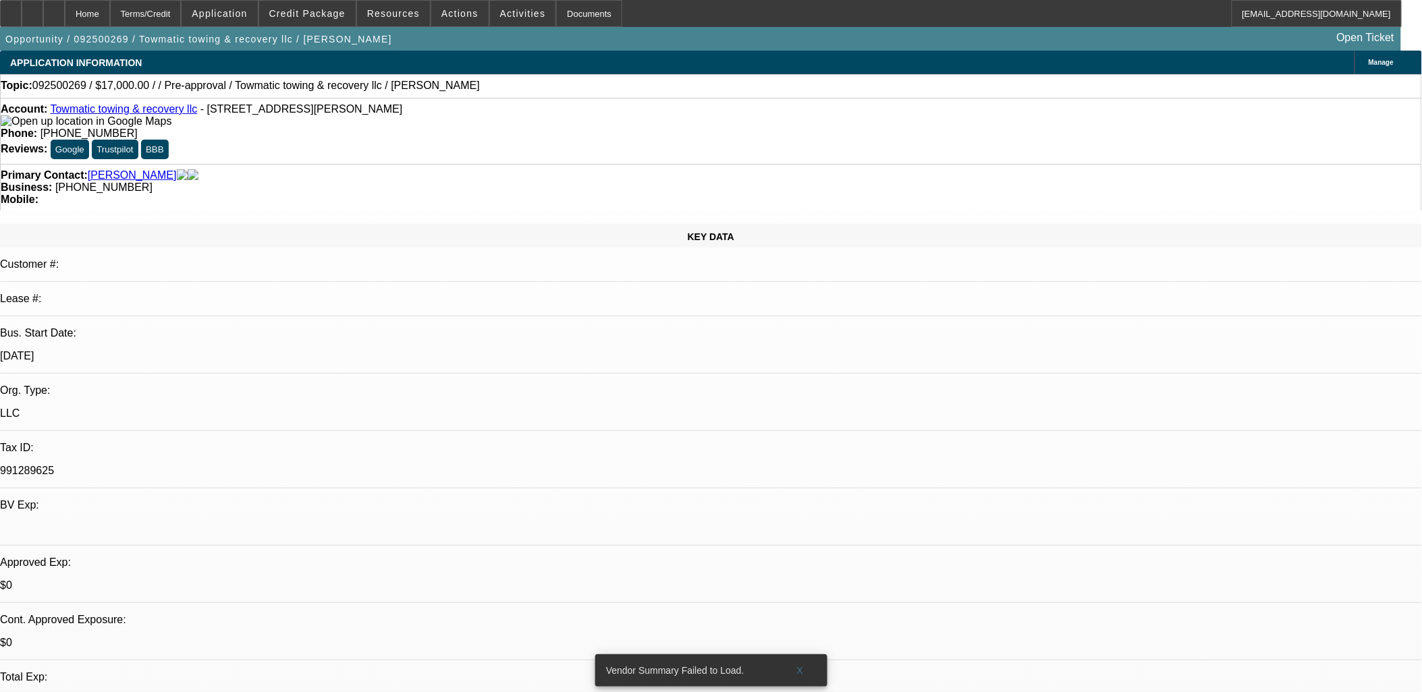
select select "4"
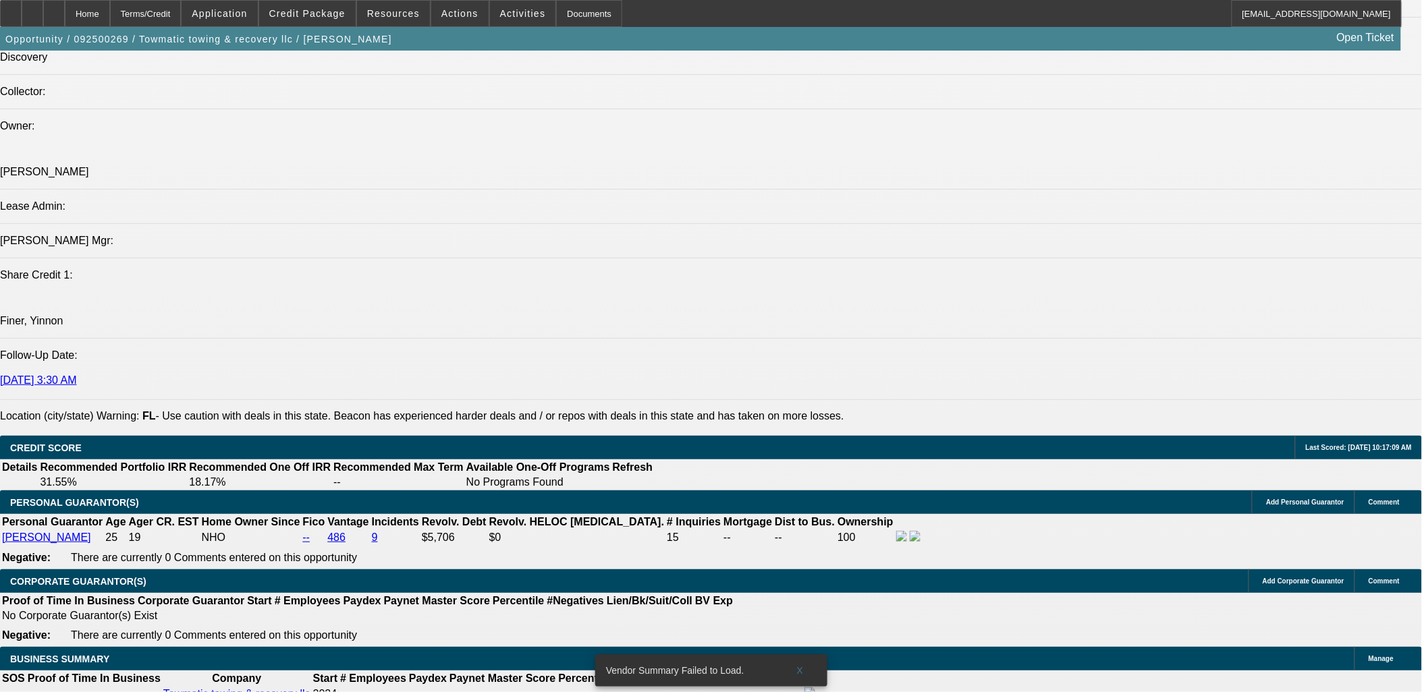
scroll to position [1574, 0]
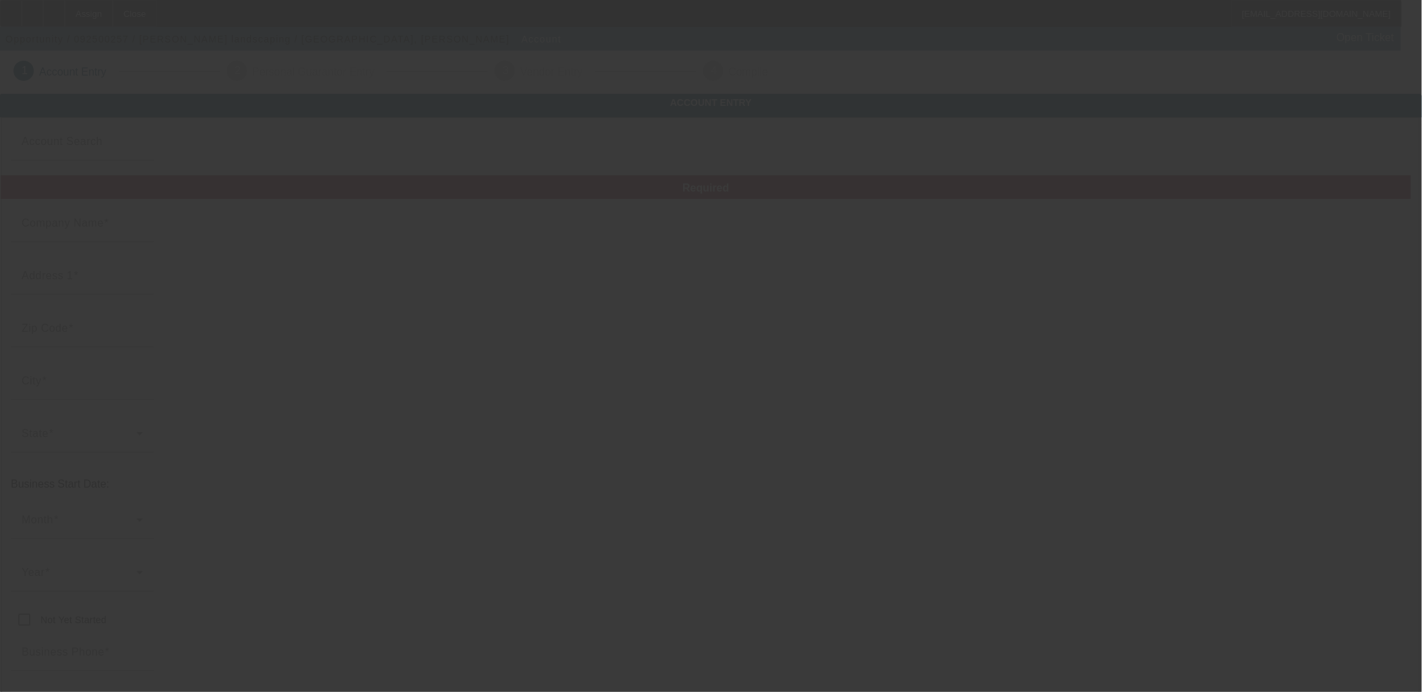
type input "[DATE]"
type input "[PERSON_NAME] landscaping"
type input "[PHONE_NUMBER]"
type input "[EMAIL_ADDRESS][DOMAIN_NAME]"
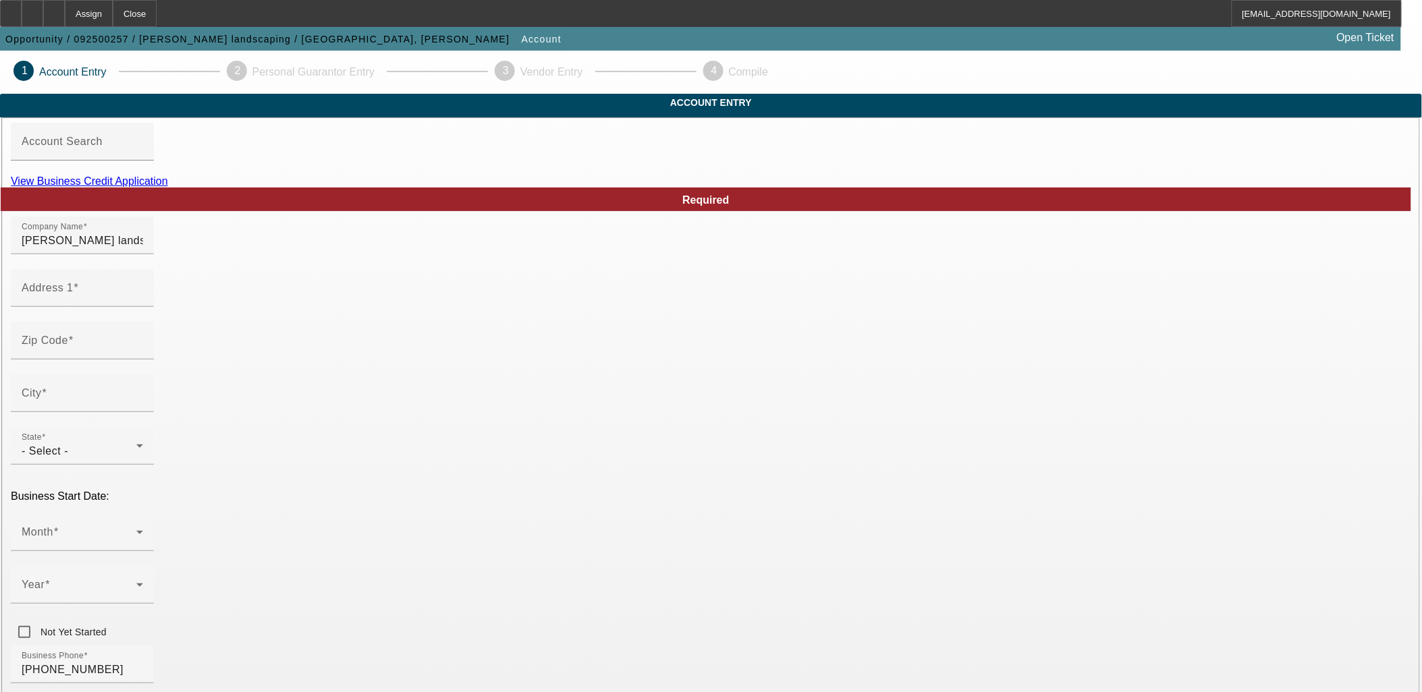
click at [168, 187] on link "View Business Credit Application" at bounding box center [89, 180] width 157 height 11
click at [74, 294] on mat-label "Address 1" at bounding box center [48, 287] width 52 height 11
click at [143, 302] on input "Address 1" at bounding box center [82, 293] width 121 height 16
type input "[STREET_ADDRESS]"
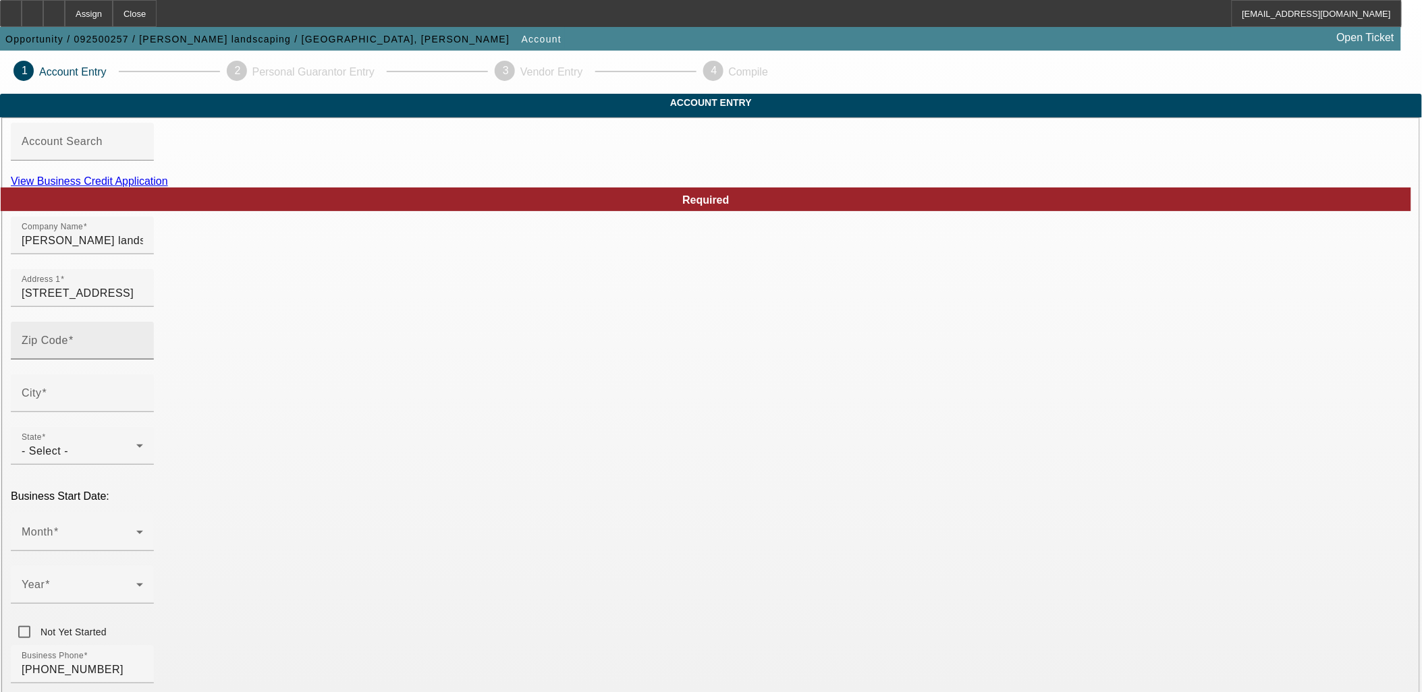
type input "Lot L"
click at [143, 359] on div "Zip Code" at bounding box center [82, 341] width 121 height 38
type input "73446"
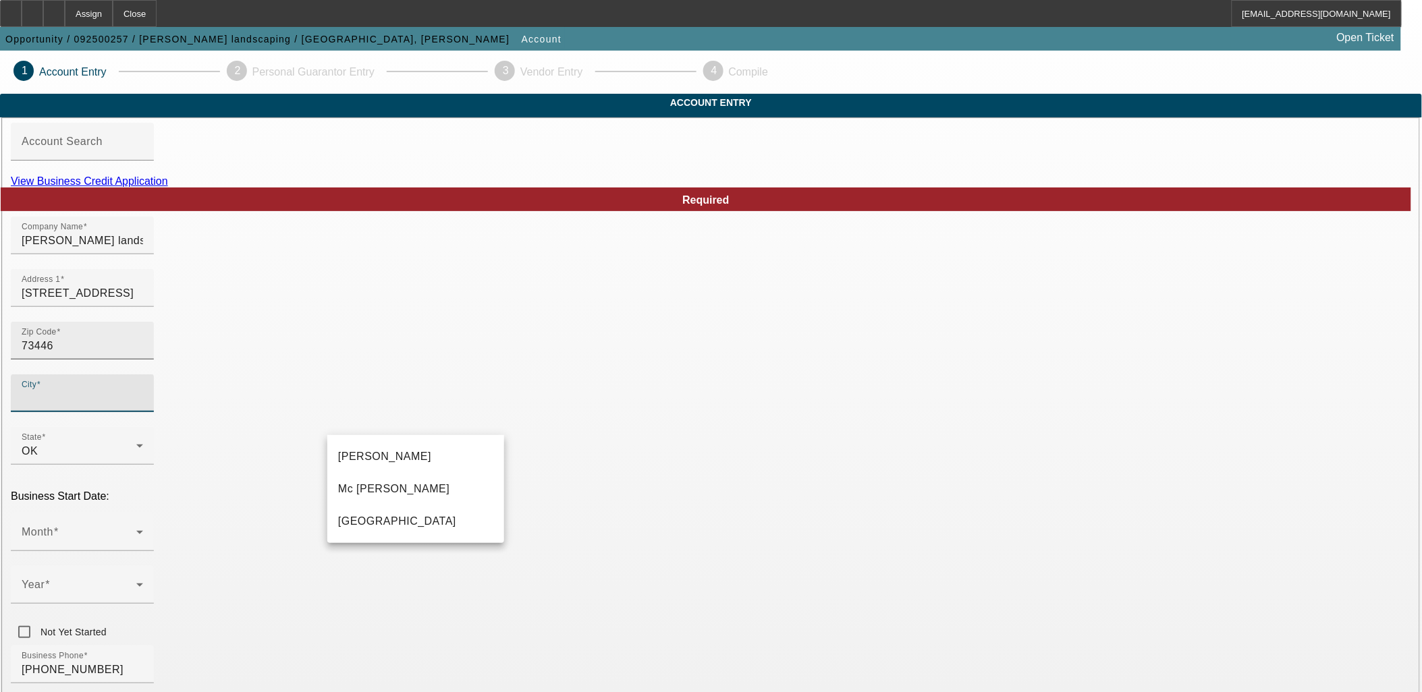
type input "[PERSON_NAME]"
click at [396, 457] on mat-option "[PERSON_NAME]" at bounding box center [415, 457] width 177 height 32
type input "[PERSON_NAME]"
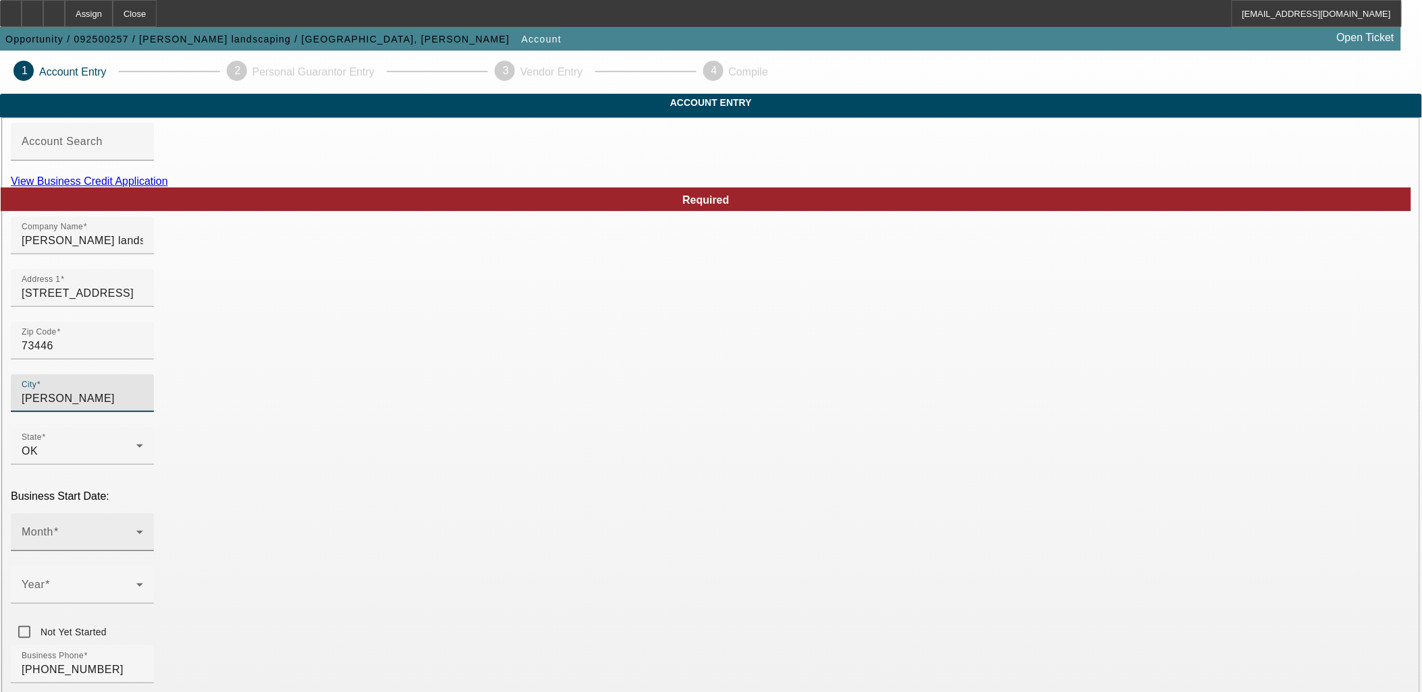
click at [136, 530] on span at bounding box center [79, 538] width 115 height 16
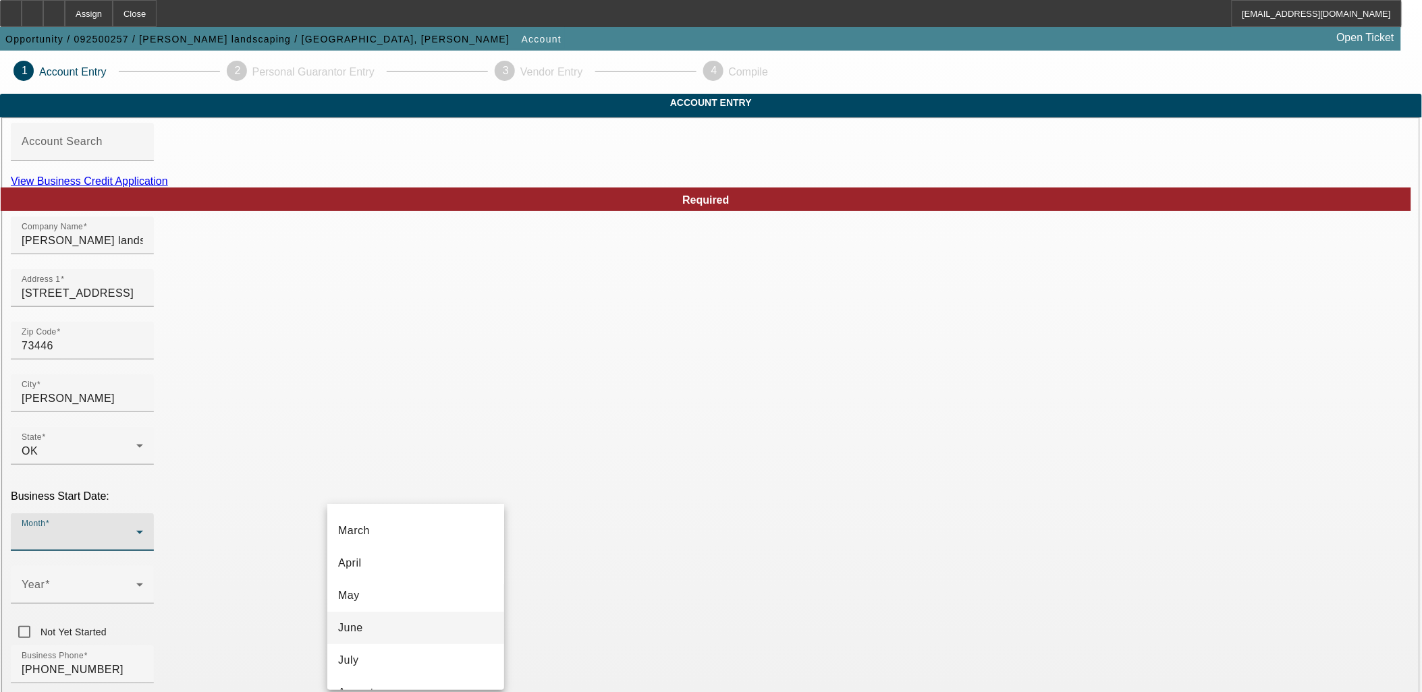
scroll to position [246, 0]
click at [362, 541] on span "August" at bounding box center [356, 540] width 36 height 16
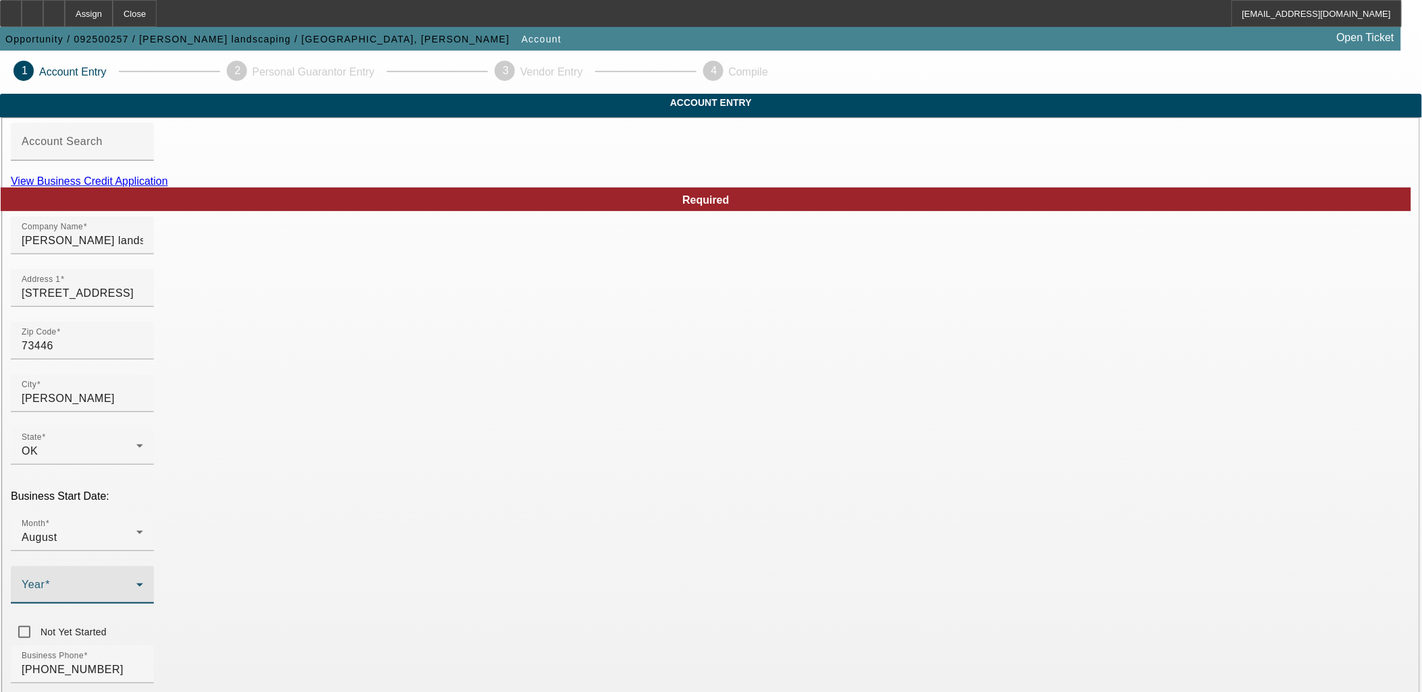
drag, startPoint x: 535, startPoint y: 494, endPoint x: 542, endPoint y: 493, distance: 6.9
click at [136, 582] on span at bounding box center [79, 590] width 115 height 16
click at [549, 624] on span "2025" at bounding box center [548, 623] width 26 height 16
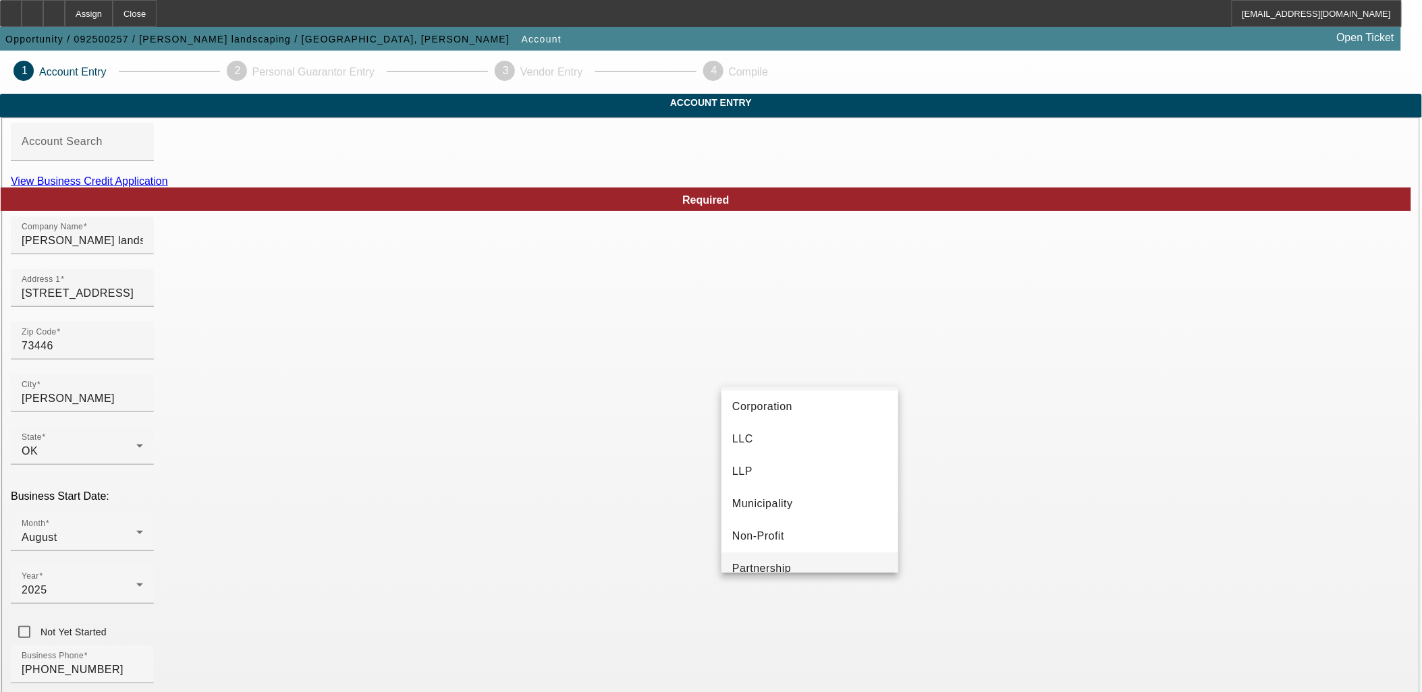
scroll to position [84, 0]
click at [776, 547] on span "Proprietorship" at bounding box center [768, 552] width 72 height 16
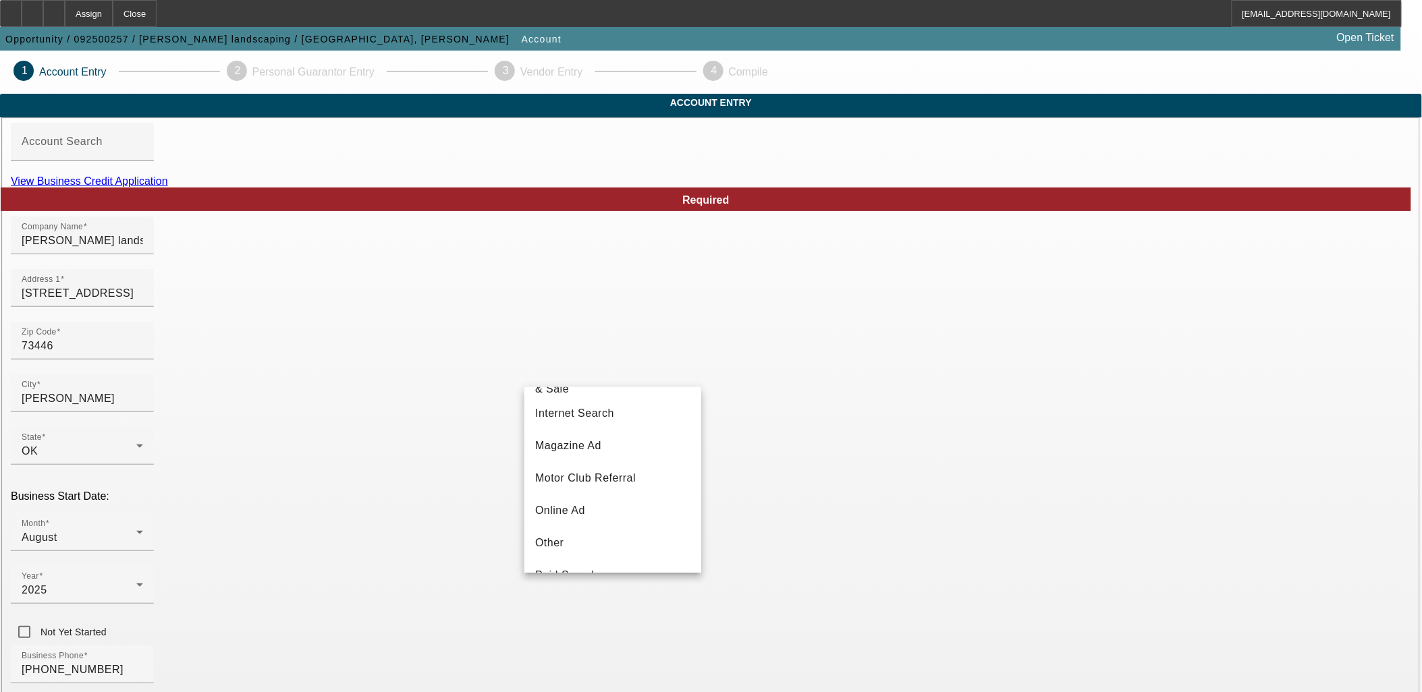
scroll to position [254, 0]
click at [578, 455] on span "Internet Search" at bounding box center [574, 447] width 79 height 16
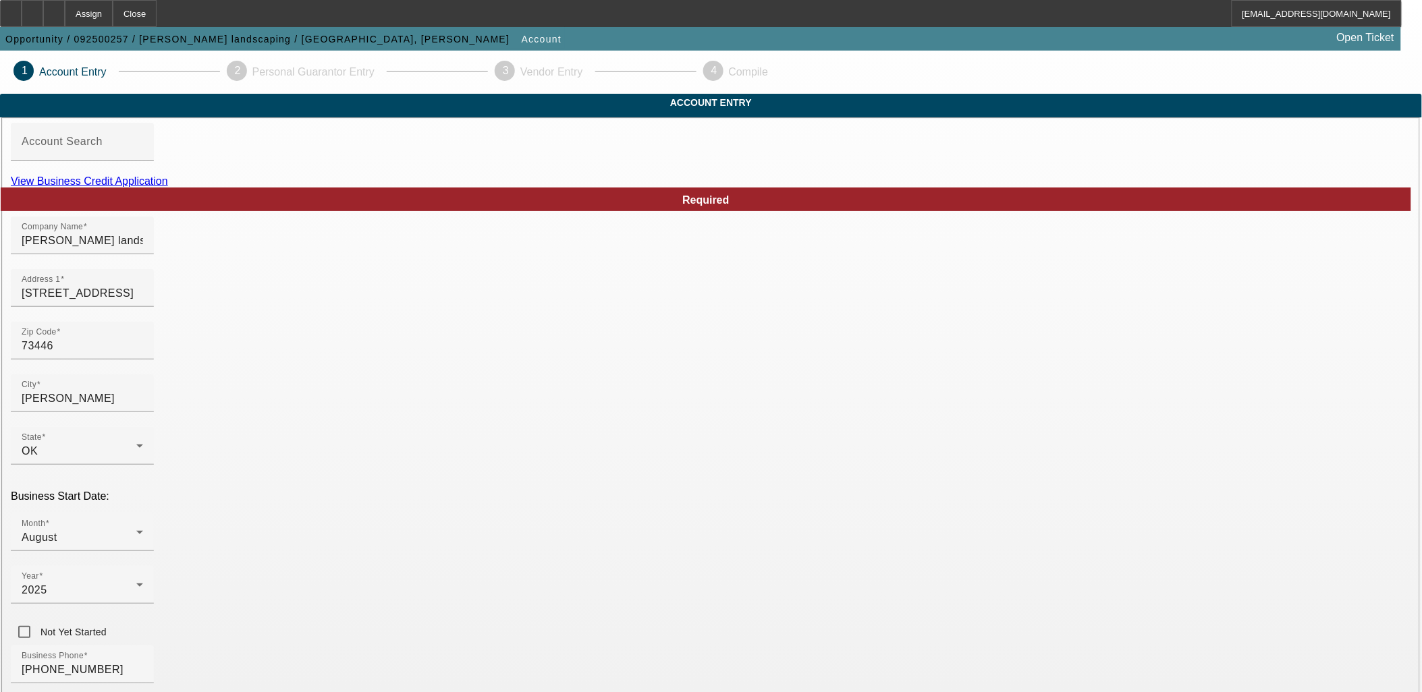
scroll to position [167, 0]
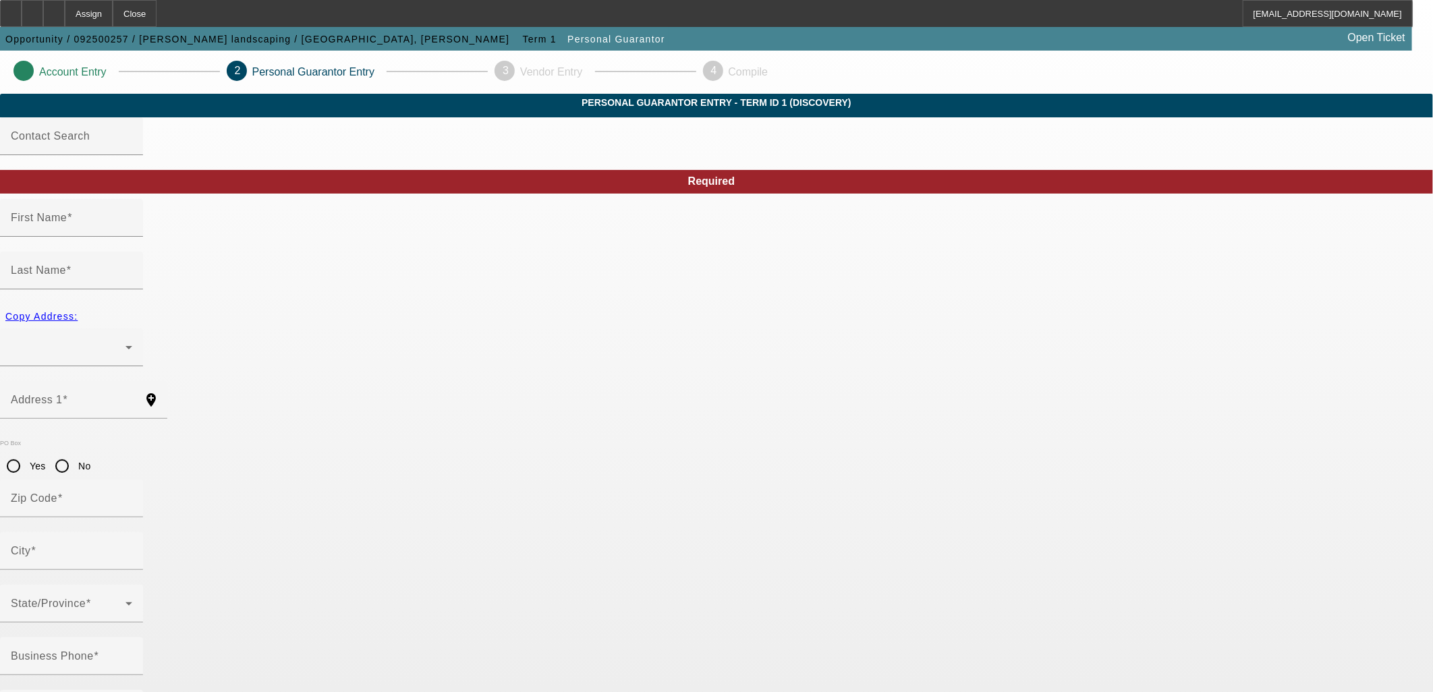
type input "Gage"
type input "Deaver"
radio input "true"
type input "[PHONE_NUMBER]"
type input "443-11-1469"
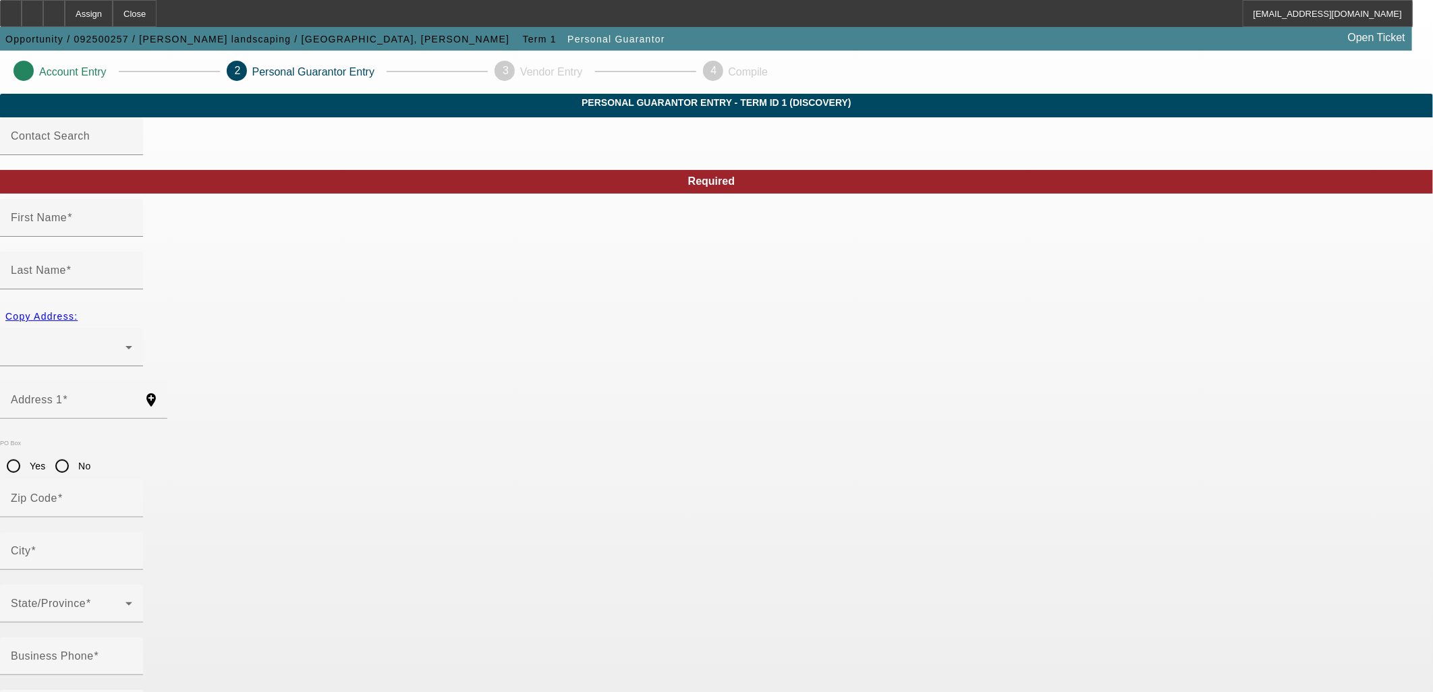
type input "deaverlandscaping@gmail.com"
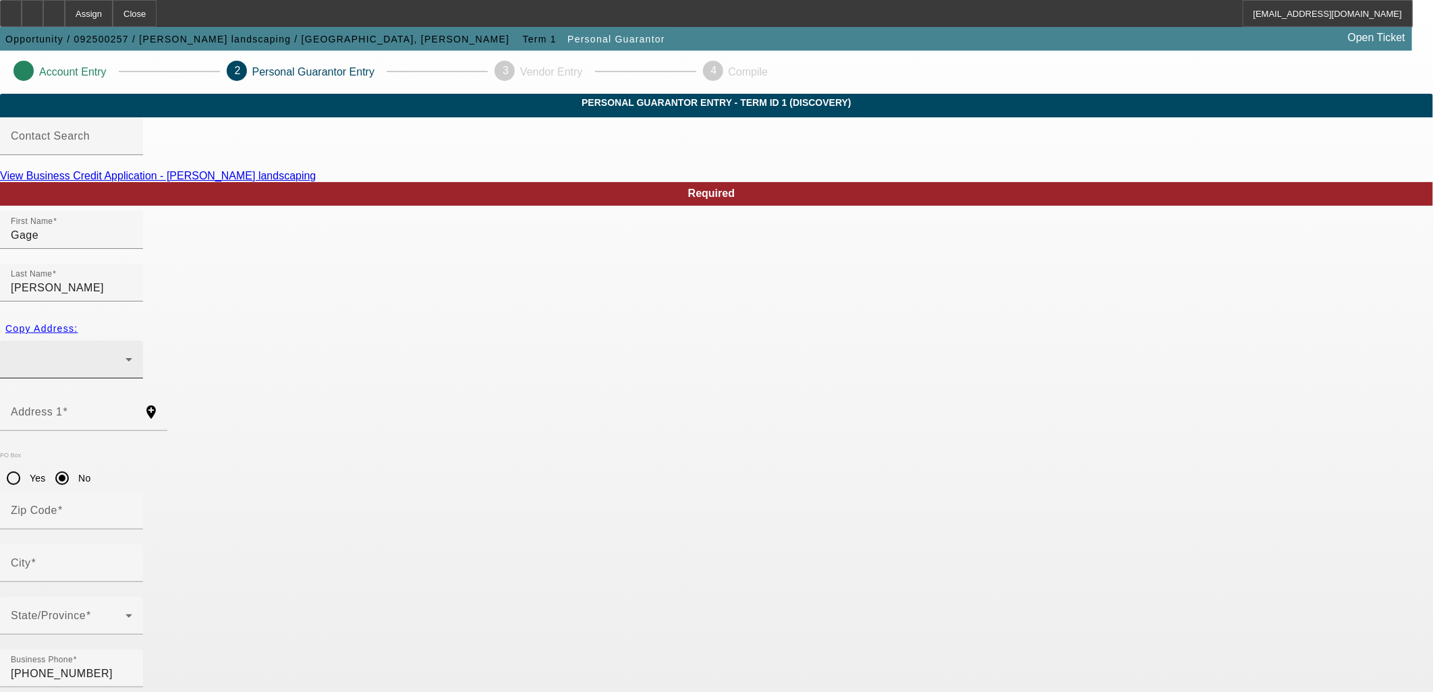
click at [126, 352] on div at bounding box center [68, 360] width 115 height 16
click at [501, 385] on span "13705 Carlton Road Lot L Madill, OK 73446" at bounding box center [544, 390] width 205 height 16
click at [78, 323] on span "Copy Address:" at bounding box center [41, 328] width 72 height 11
type input "13705 Carlton Road"
radio input "false"
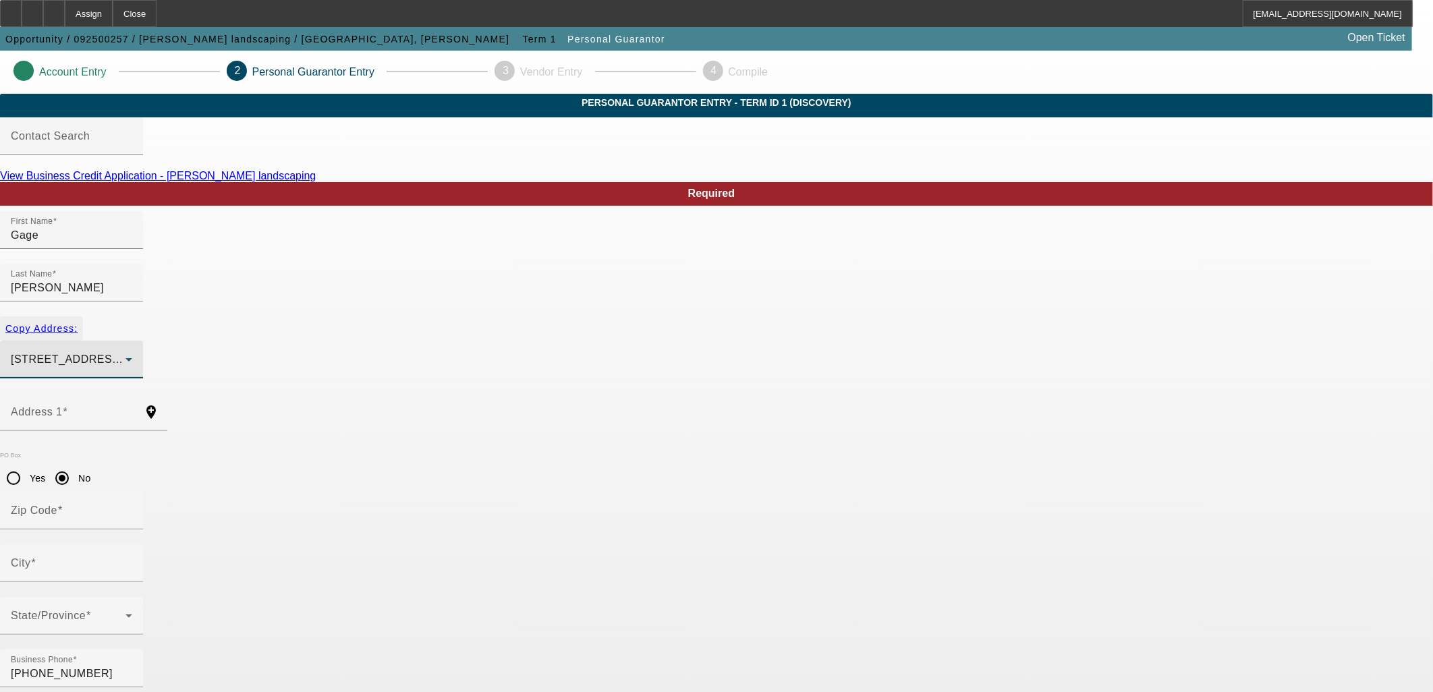
type input "73446"
type input "Madill"
type input "100"
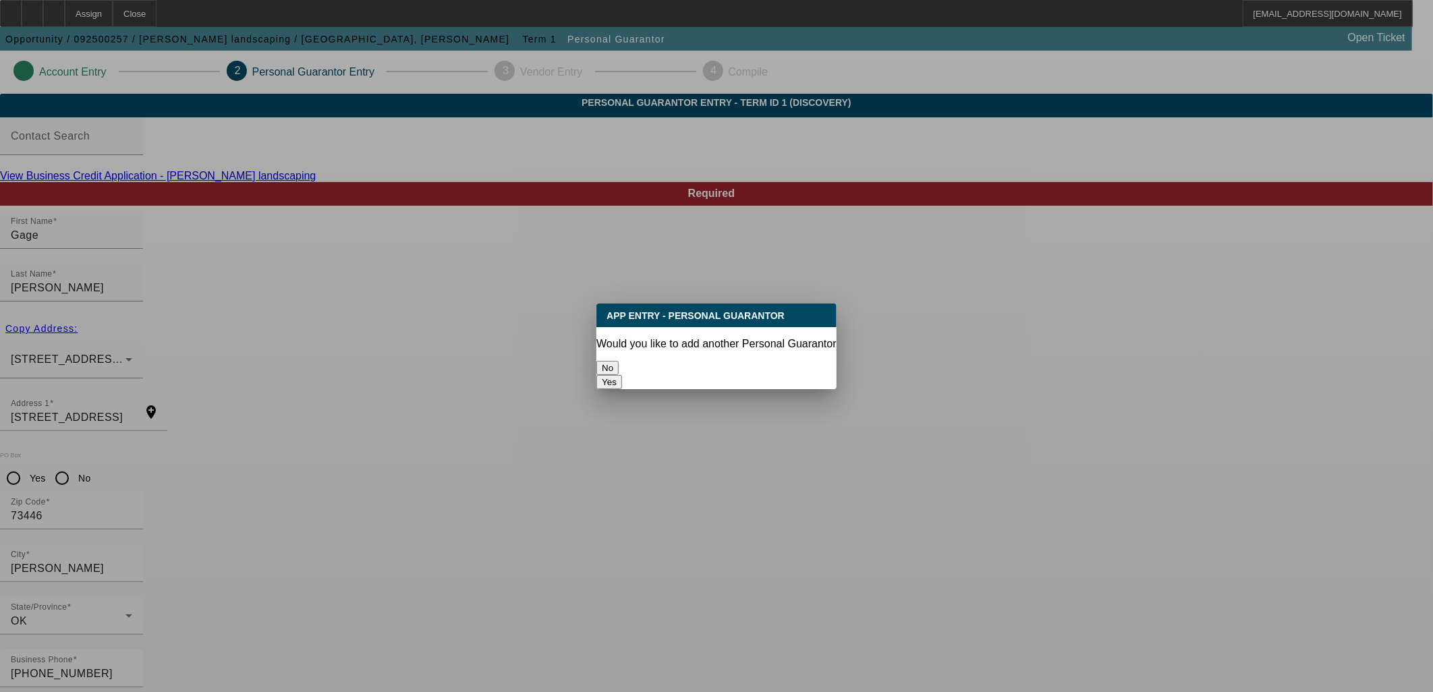
click at [619, 364] on button "No" at bounding box center [608, 368] width 22 height 14
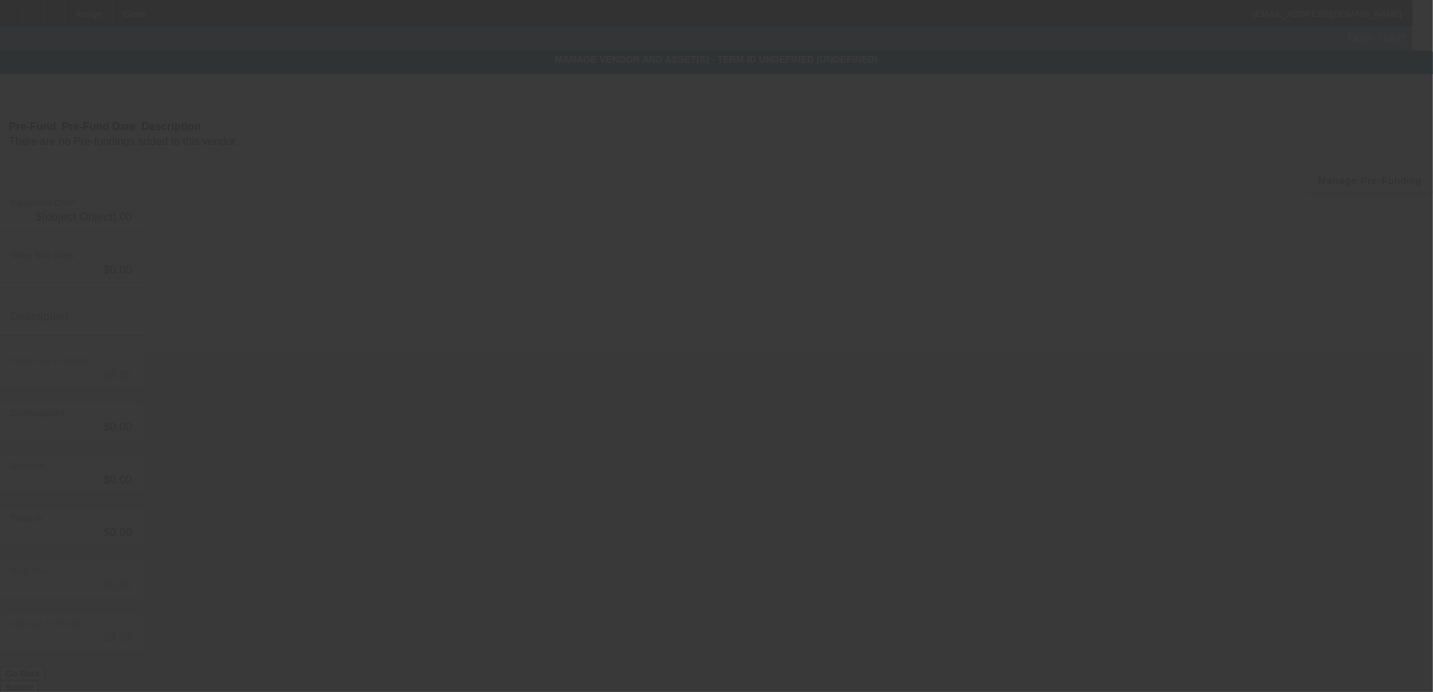
type input "$50,000.00"
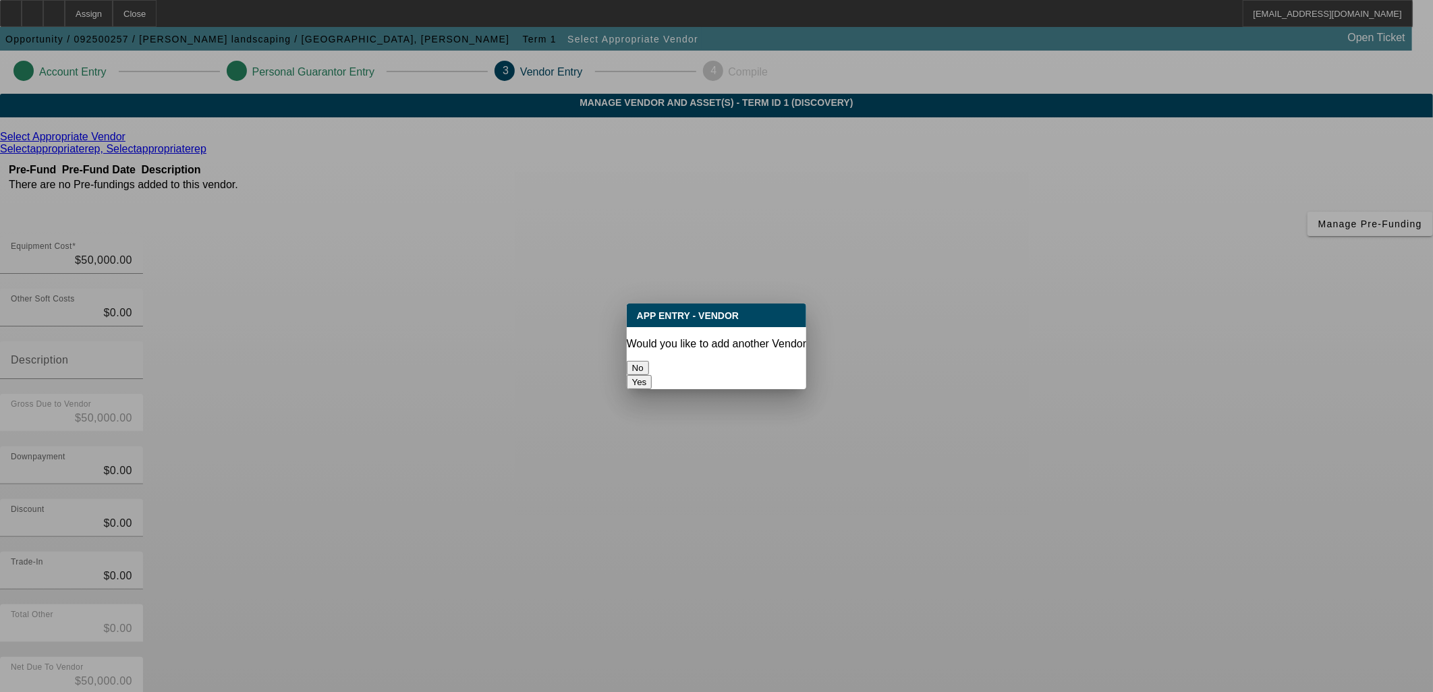
click at [649, 361] on button "No" at bounding box center [638, 368] width 22 height 14
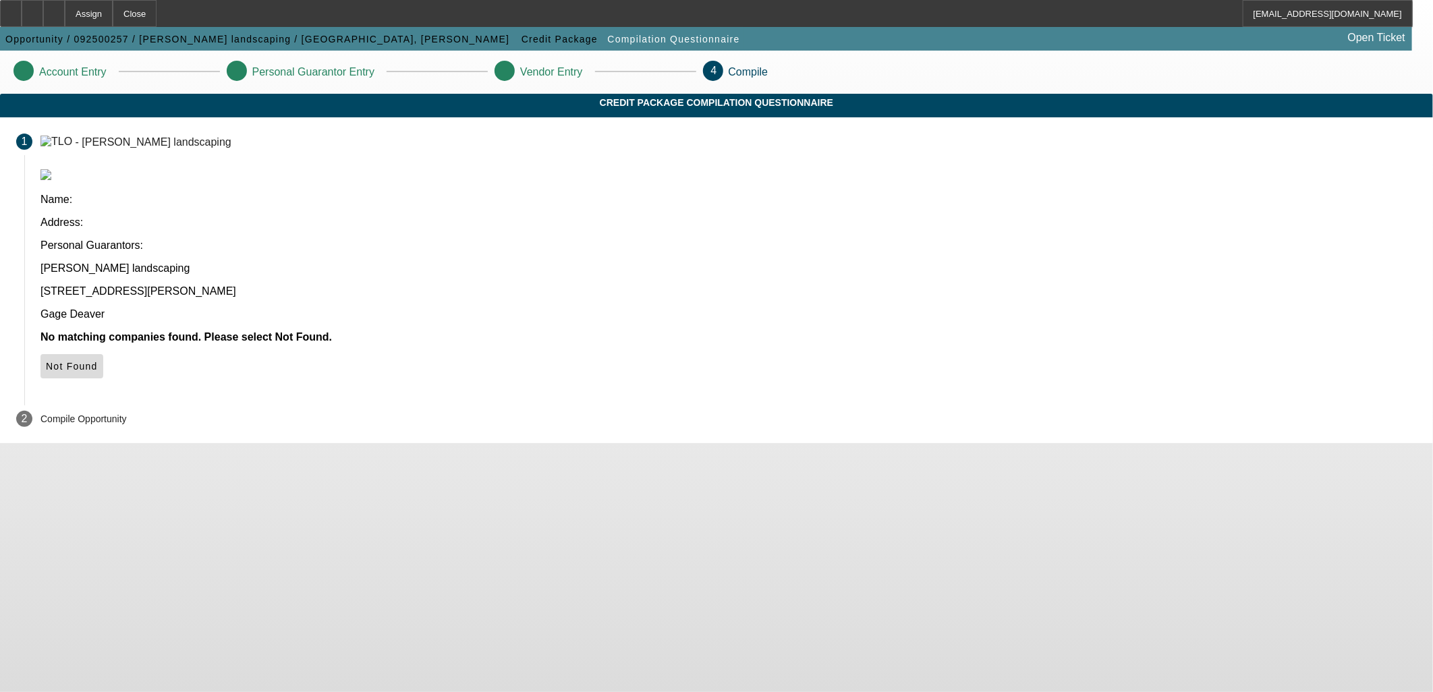
click at [46, 361] on icon at bounding box center [46, 366] width 0 height 11
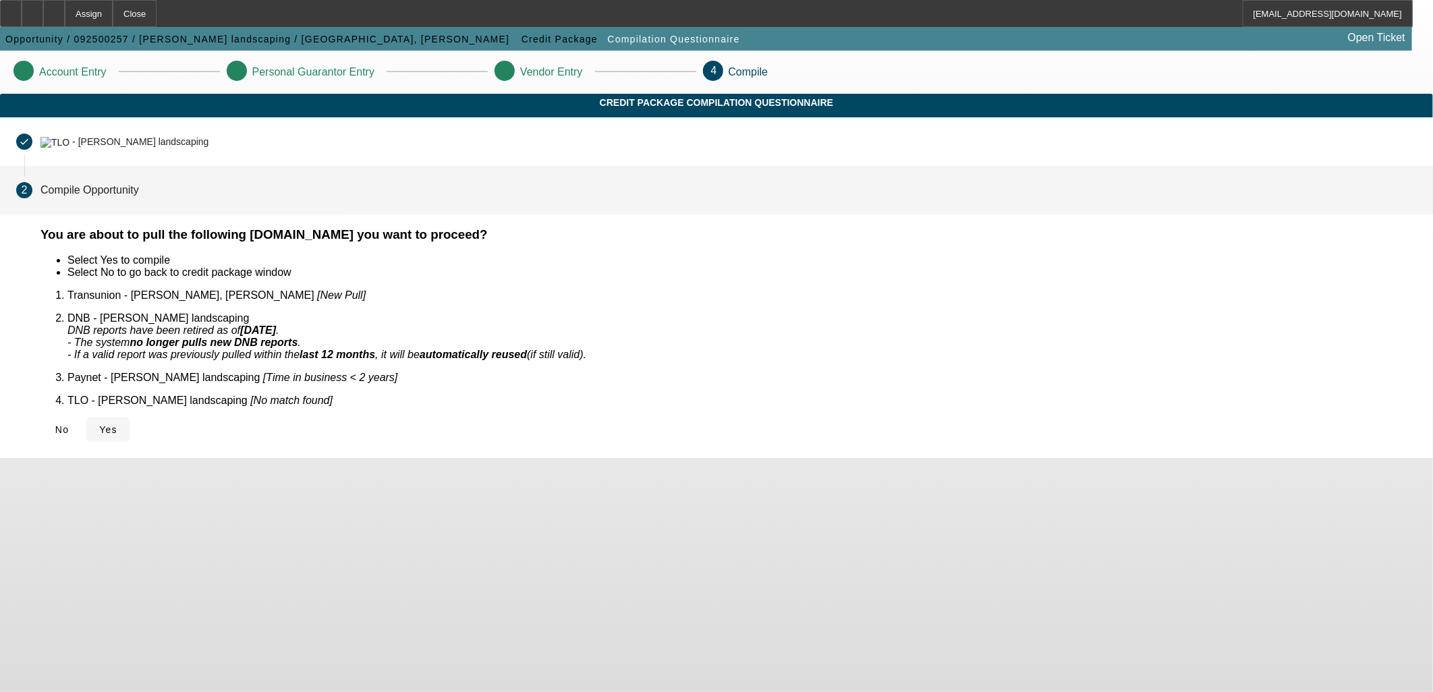
click at [99, 424] on icon at bounding box center [99, 429] width 0 height 11
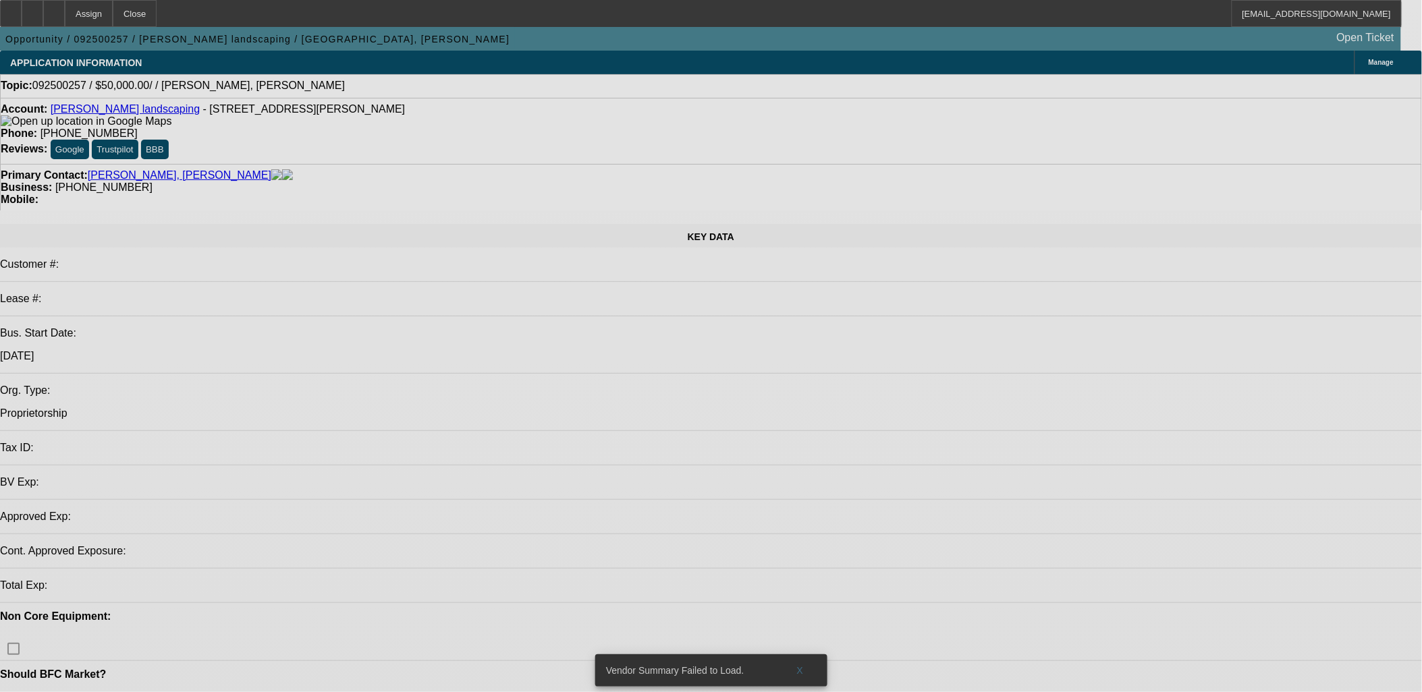
select select "0"
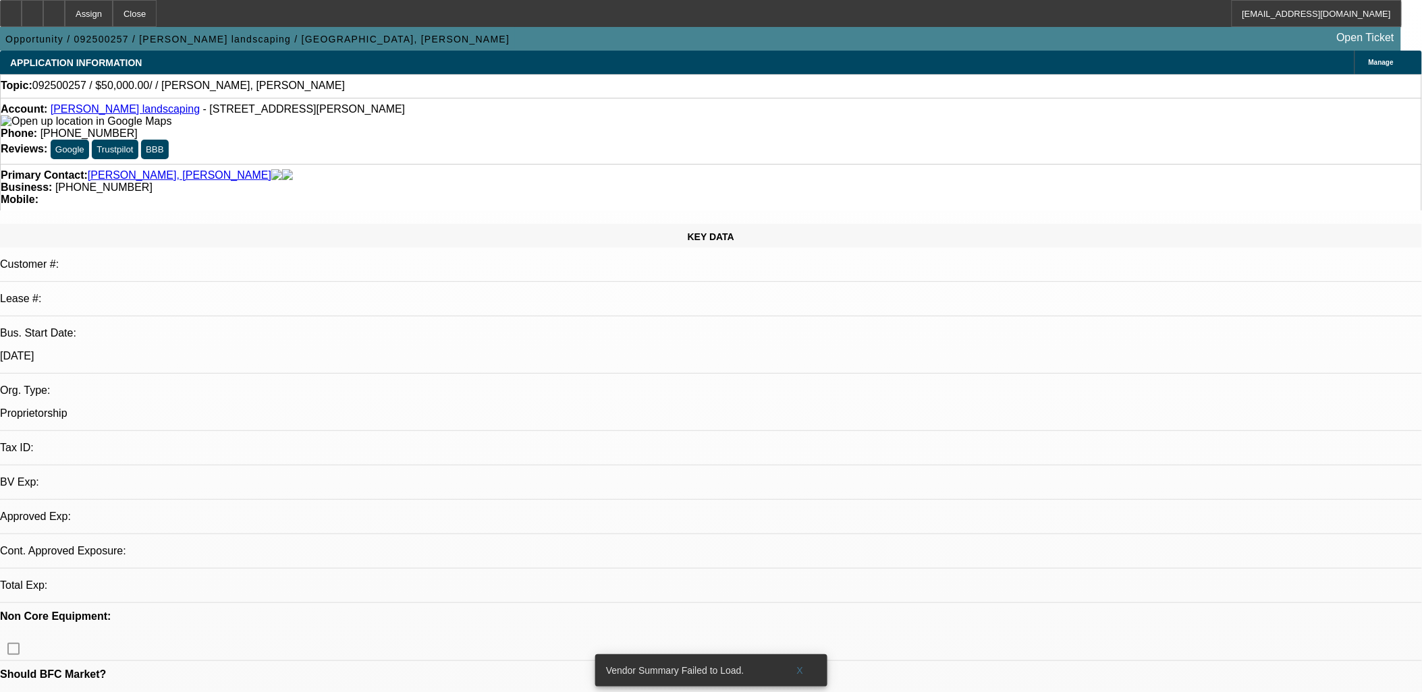
select select "2"
select select "0.1"
select select "4"
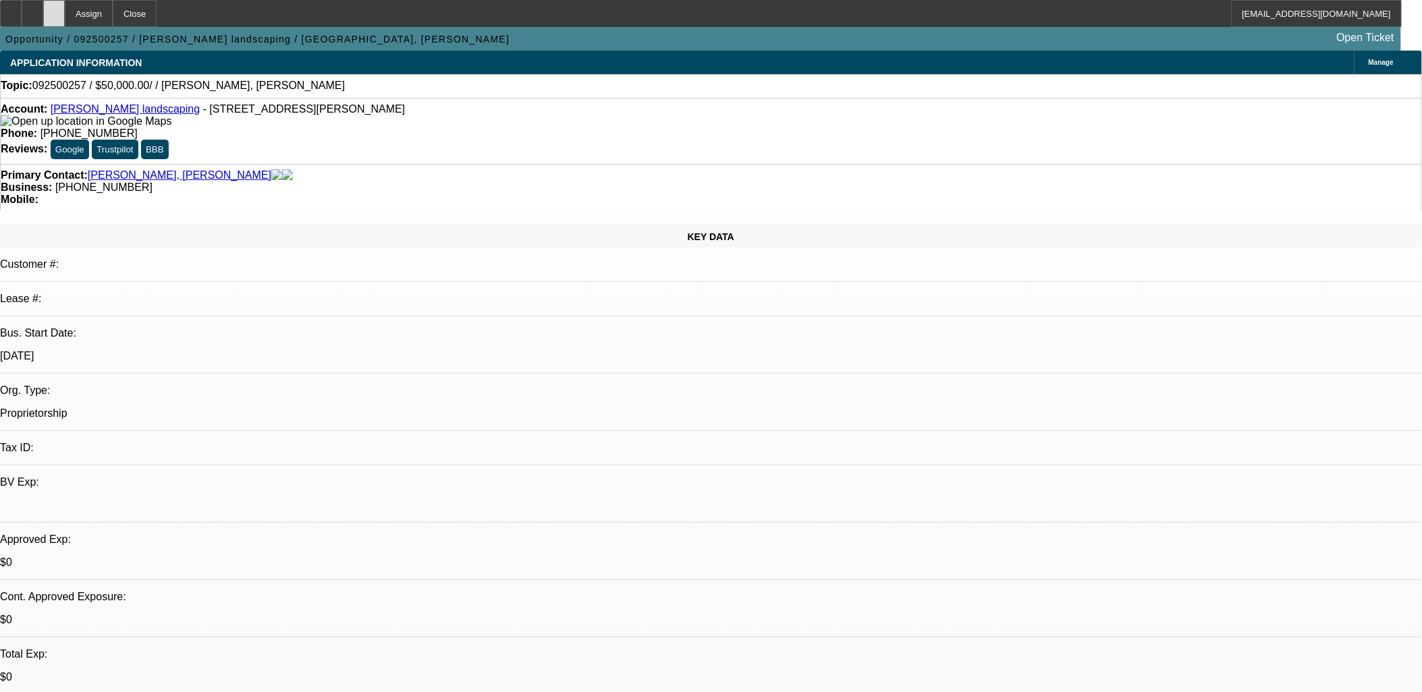
click at [65, 7] on div at bounding box center [54, 13] width 22 height 27
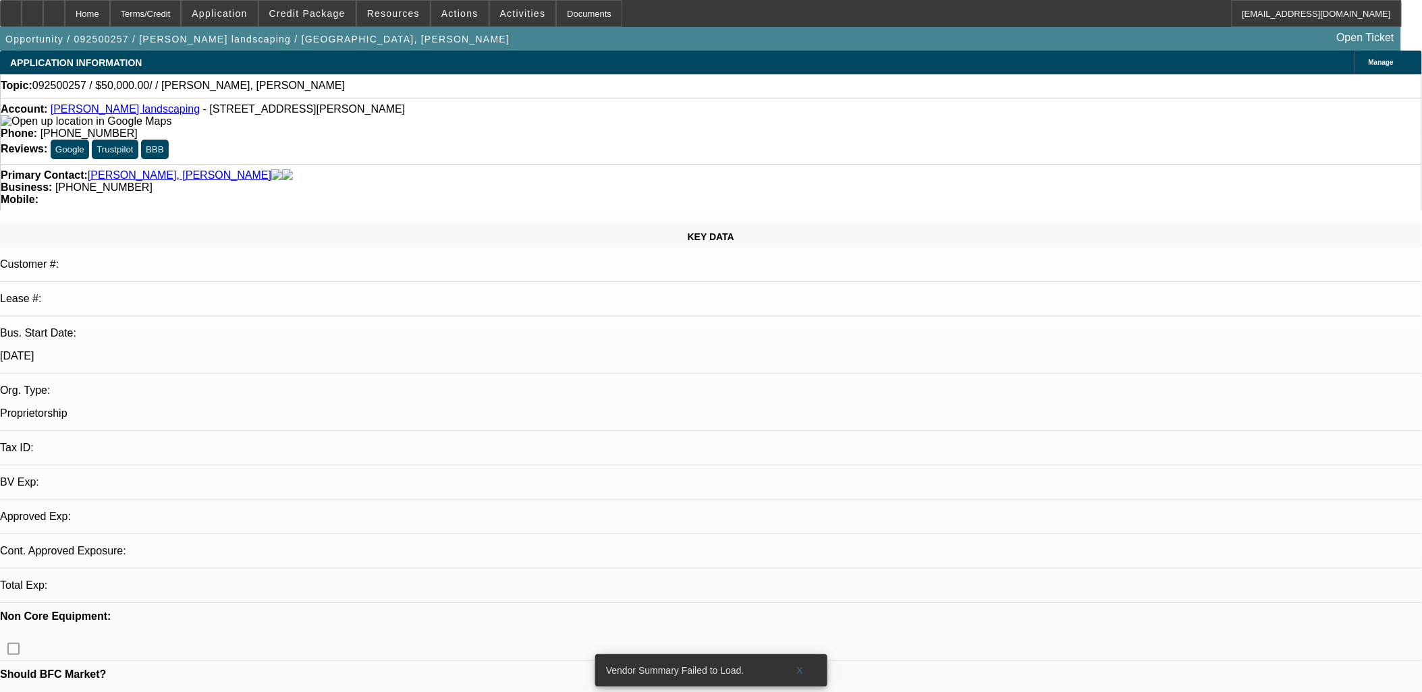
select select "0"
select select "2"
select select "0.1"
select select "4"
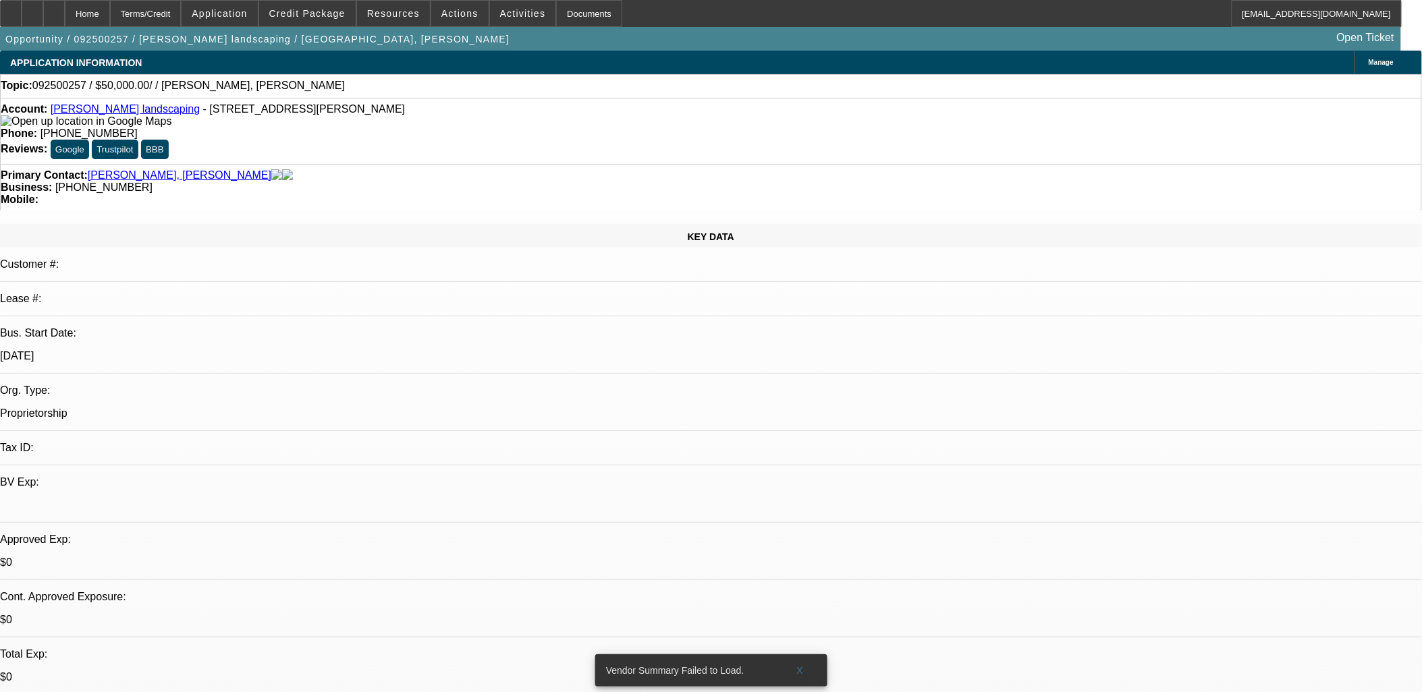
click at [451, 11] on span "Actions" at bounding box center [459, 13] width 37 height 11
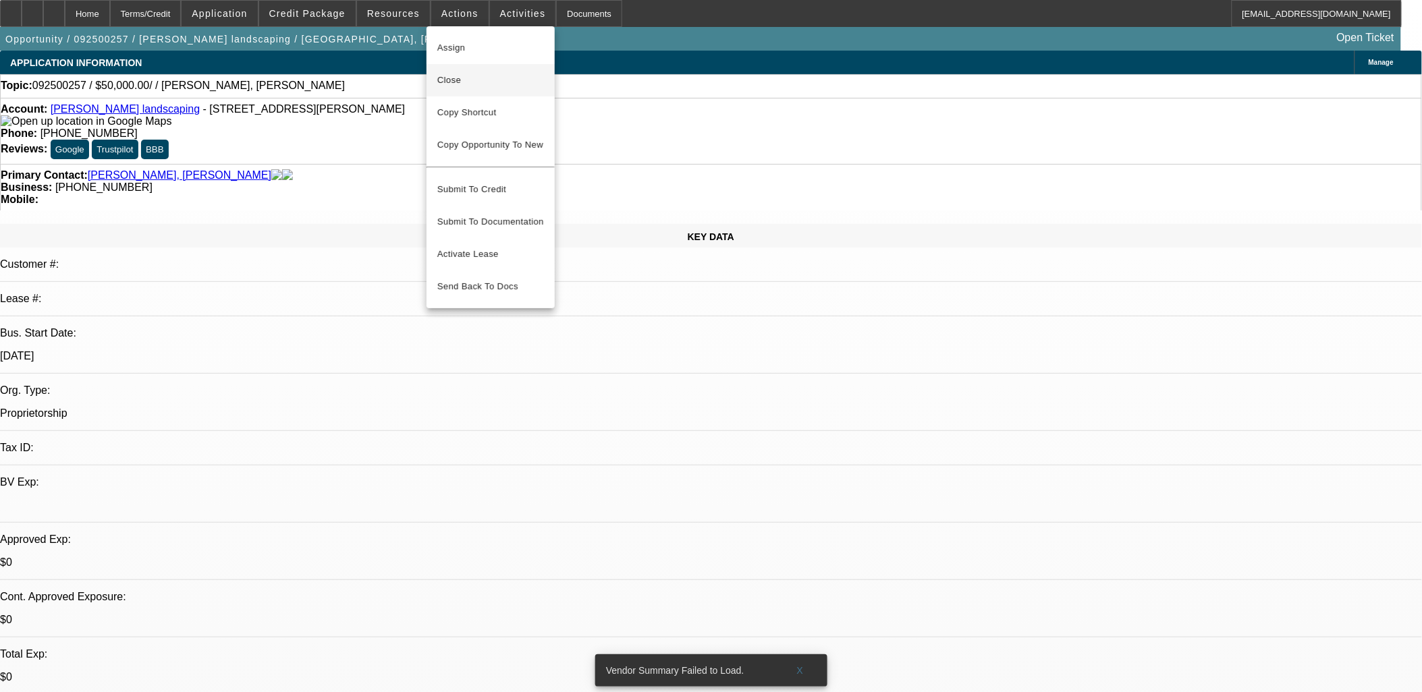
click at [466, 77] on span "Close" at bounding box center [490, 80] width 107 height 16
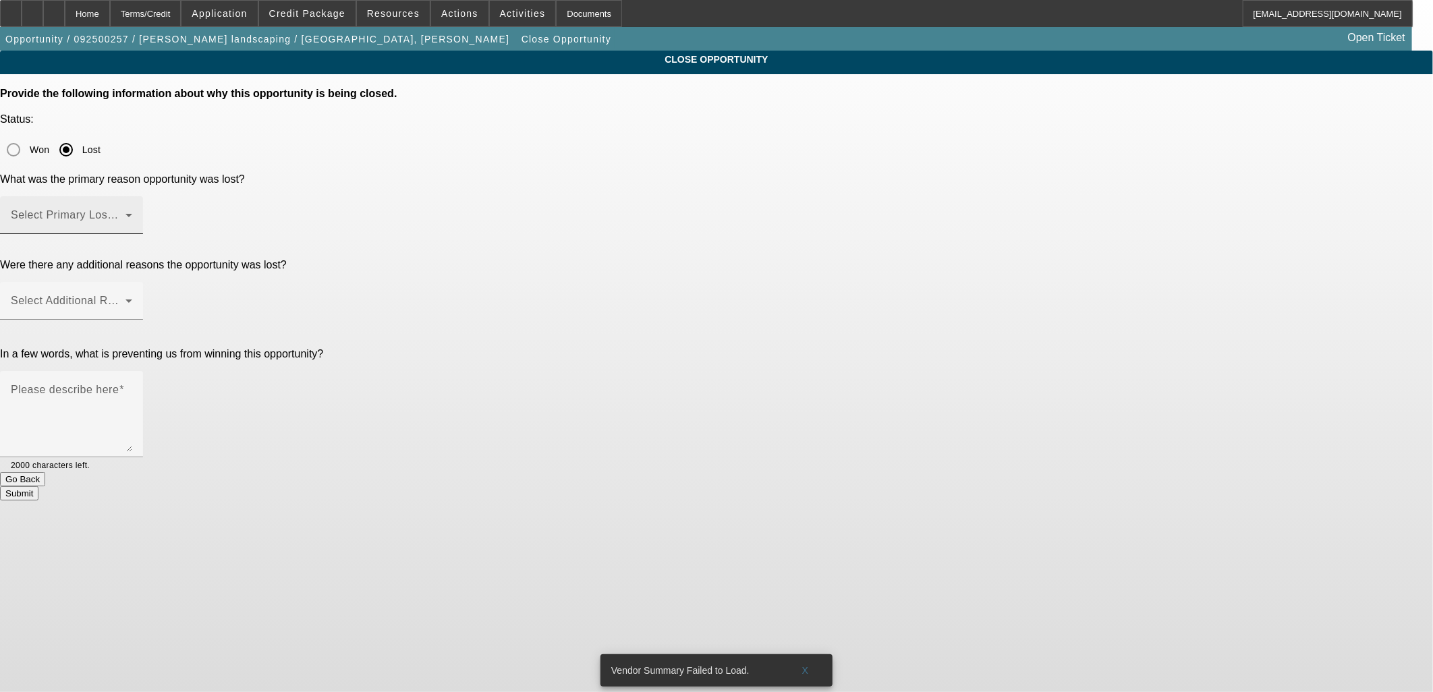
click at [132, 196] on div "Select Primary Lost Reason" at bounding box center [71, 215] width 121 height 38
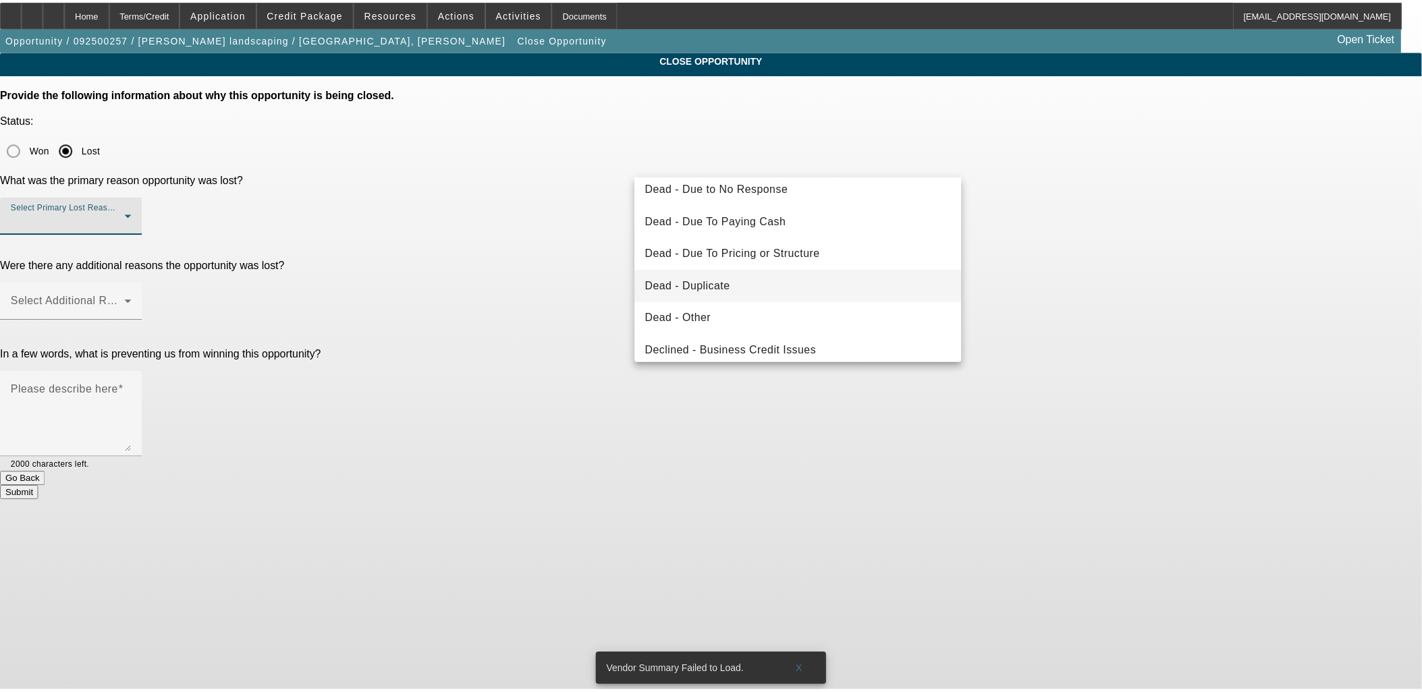
scroll to position [180, 0]
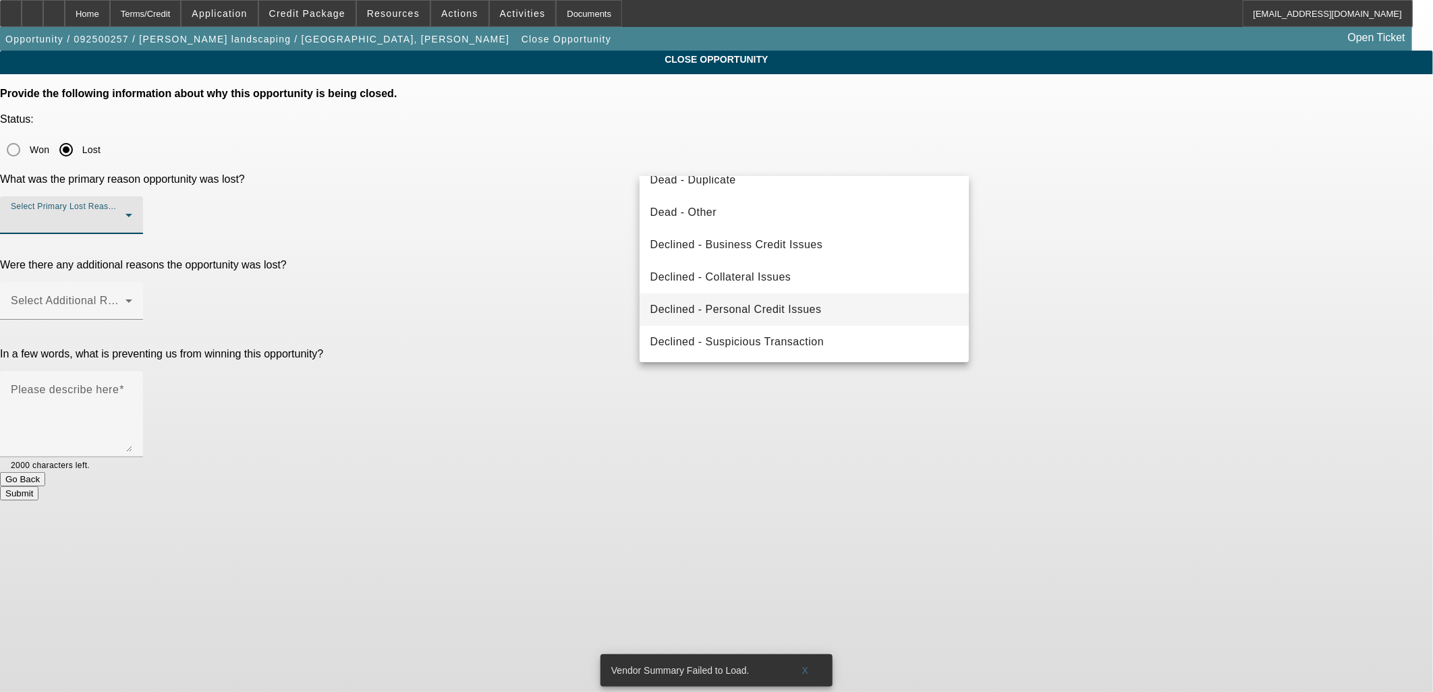
click at [754, 310] on span "Declined - Personal Credit Issues" at bounding box center [736, 310] width 171 height 16
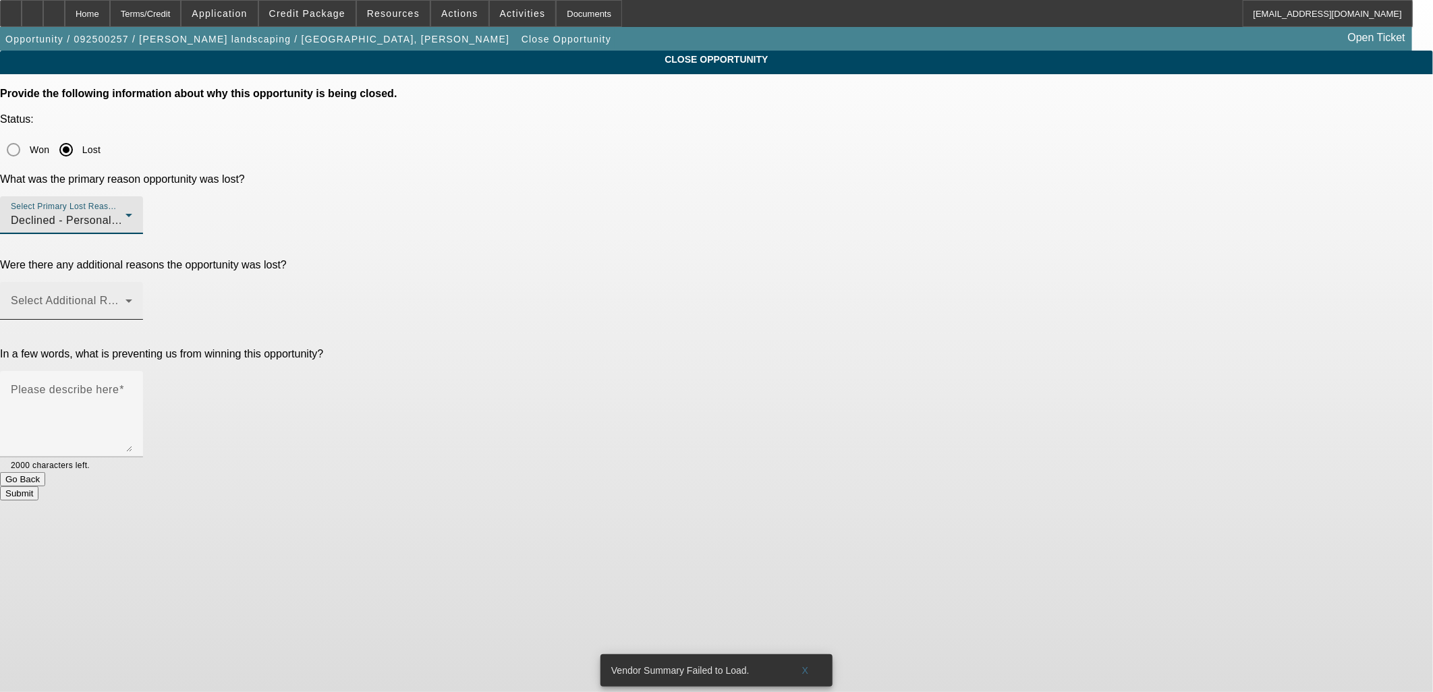
click at [126, 298] on span at bounding box center [68, 306] width 115 height 16
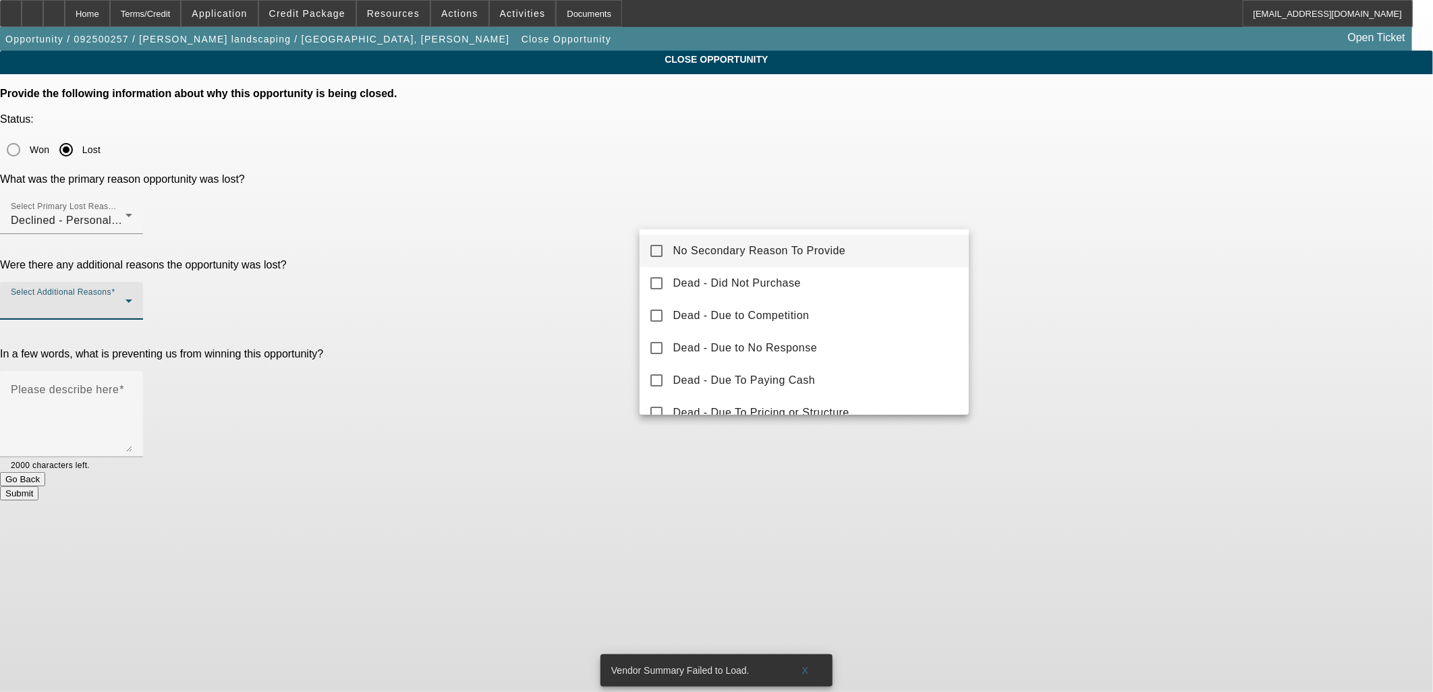
click at [682, 250] on span "No Secondary Reason To Provide" at bounding box center [759, 251] width 173 height 16
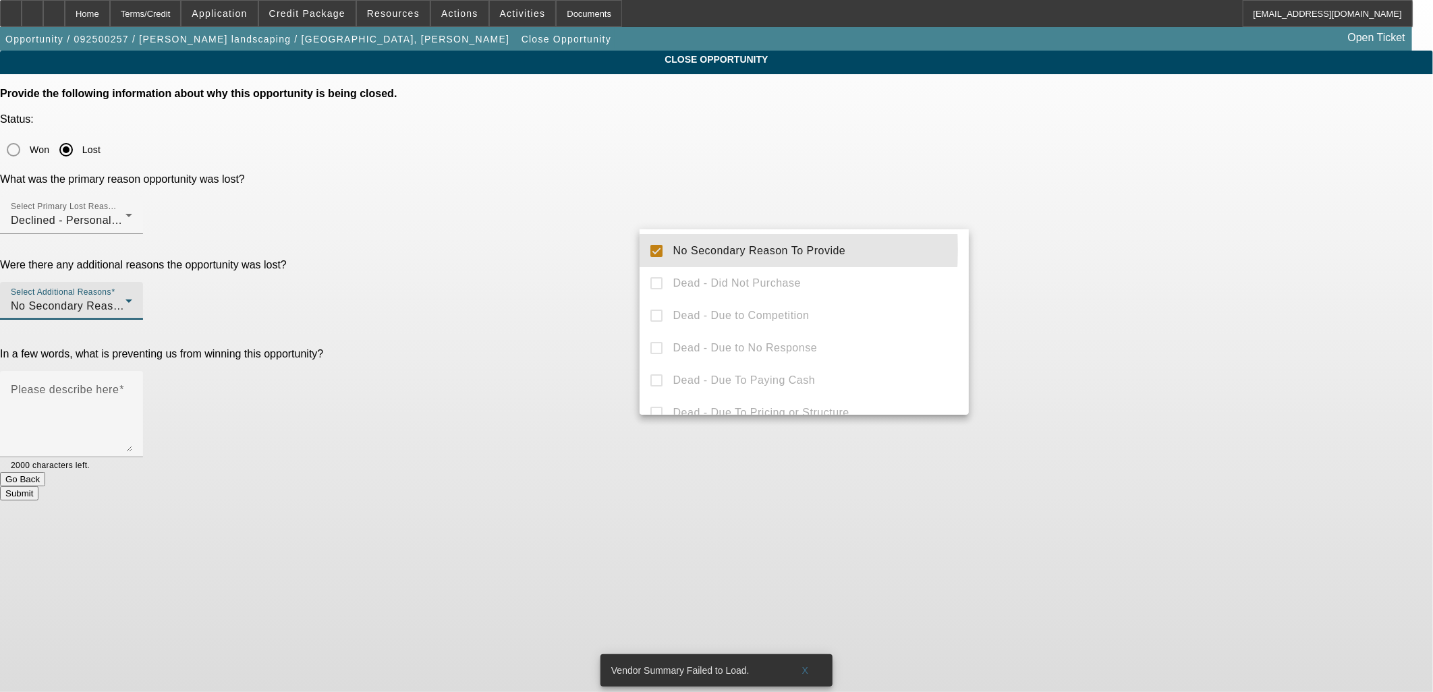
click at [557, 247] on div at bounding box center [716, 346] width 1433 height 692
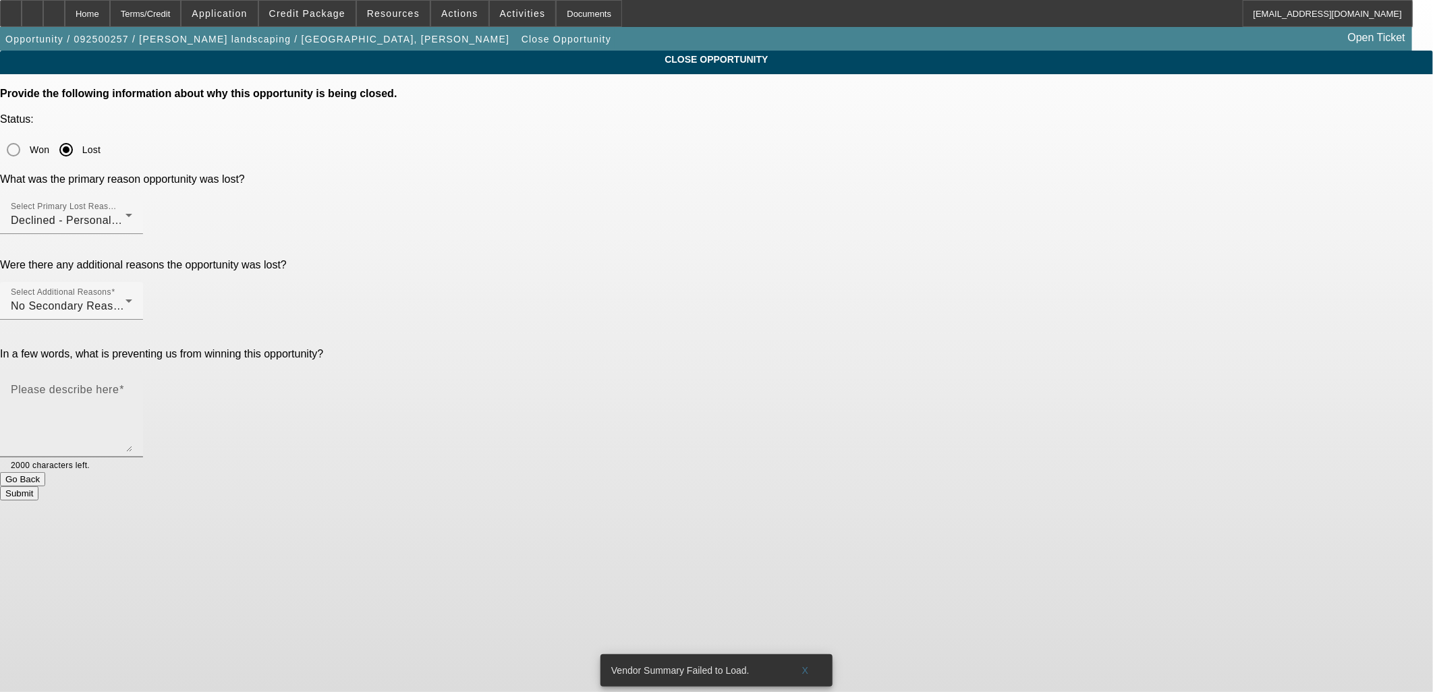
click at [119, 384] on mat-label "Please describe here" at bounding box center [65, 389] width 108 height 11
click at [132, 387] on textarea "Please describe here" at bounding box center [71, 419] width 121 height 65
type textarea "Bad credit startup."
click at [38, 487] on button "Submit" at bounding box center [19, 494] width 38 height 14
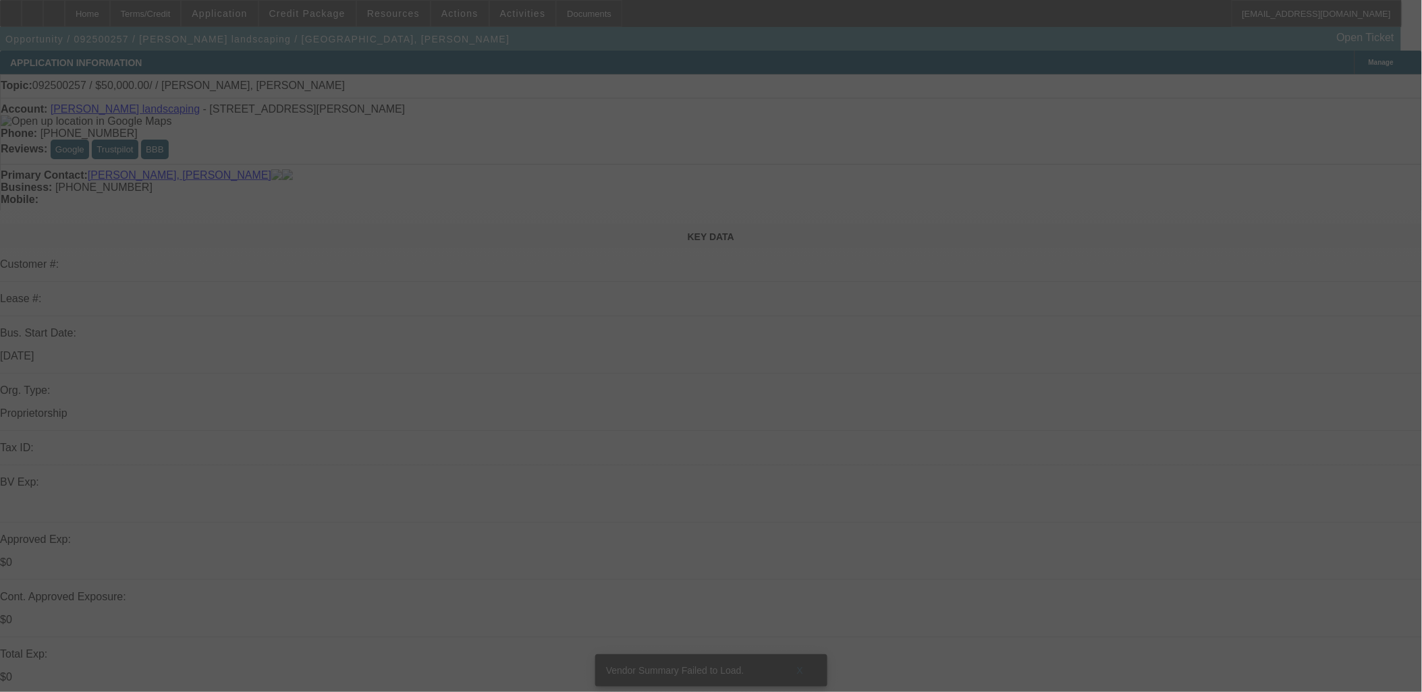
select select "0"
select select "2"
select select "0.1"
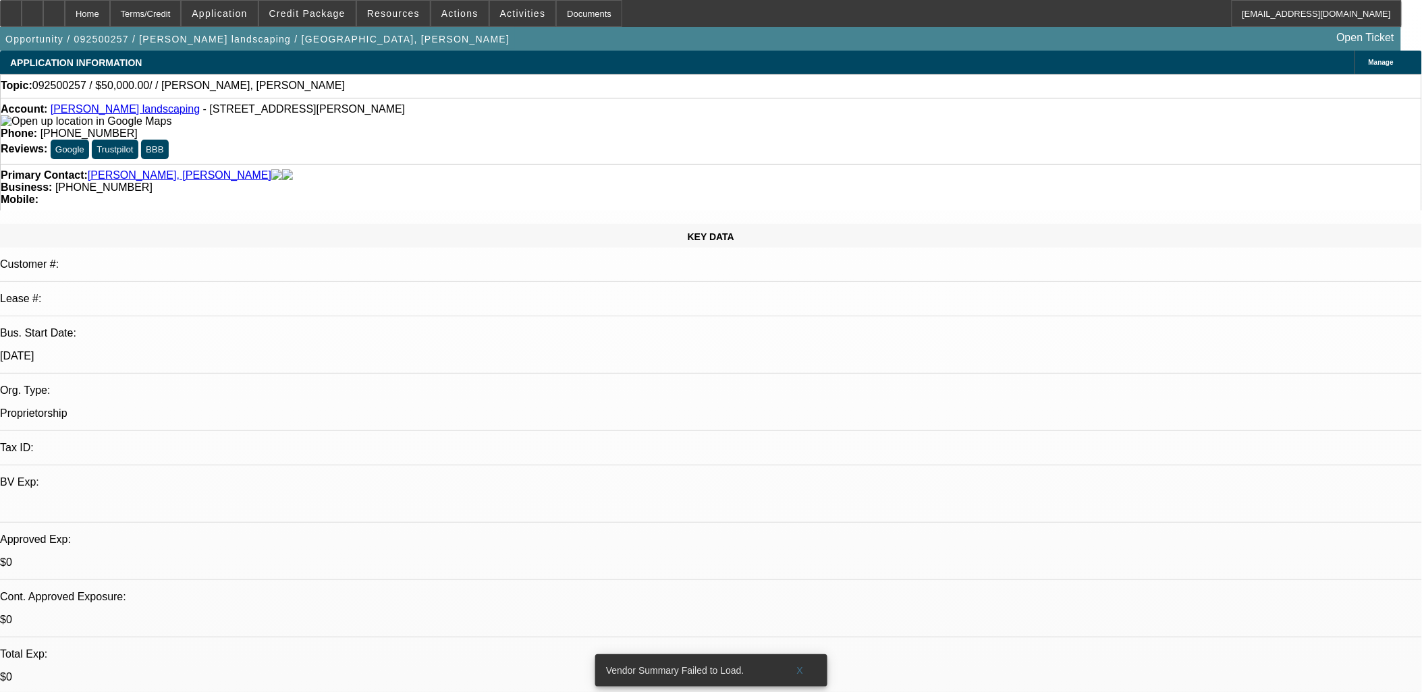
select select "1"
select select "2"
select select "4"
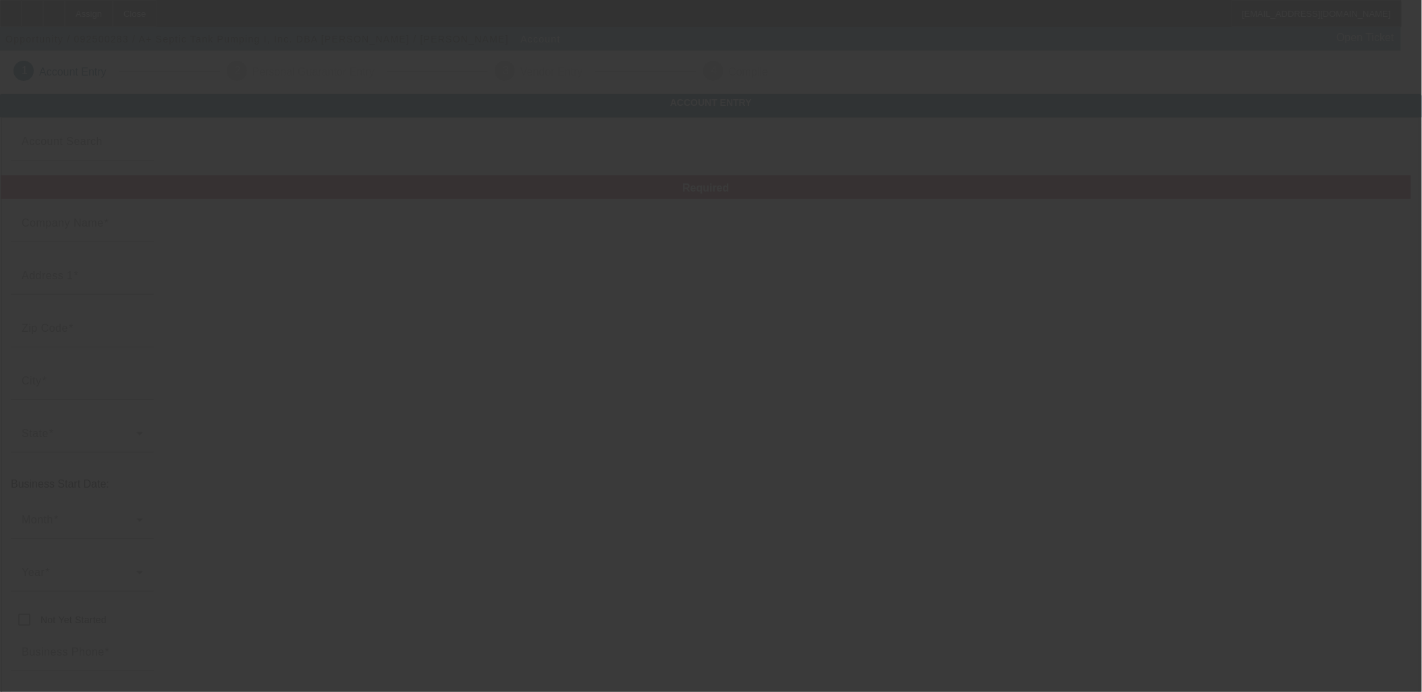
type input "A+ Septic Tank Pumping I, Inc."
type input "1089 Hannah Creek Rd"
type input "27524"
type input "Four Oaks"
type input "(919) 894-1919"
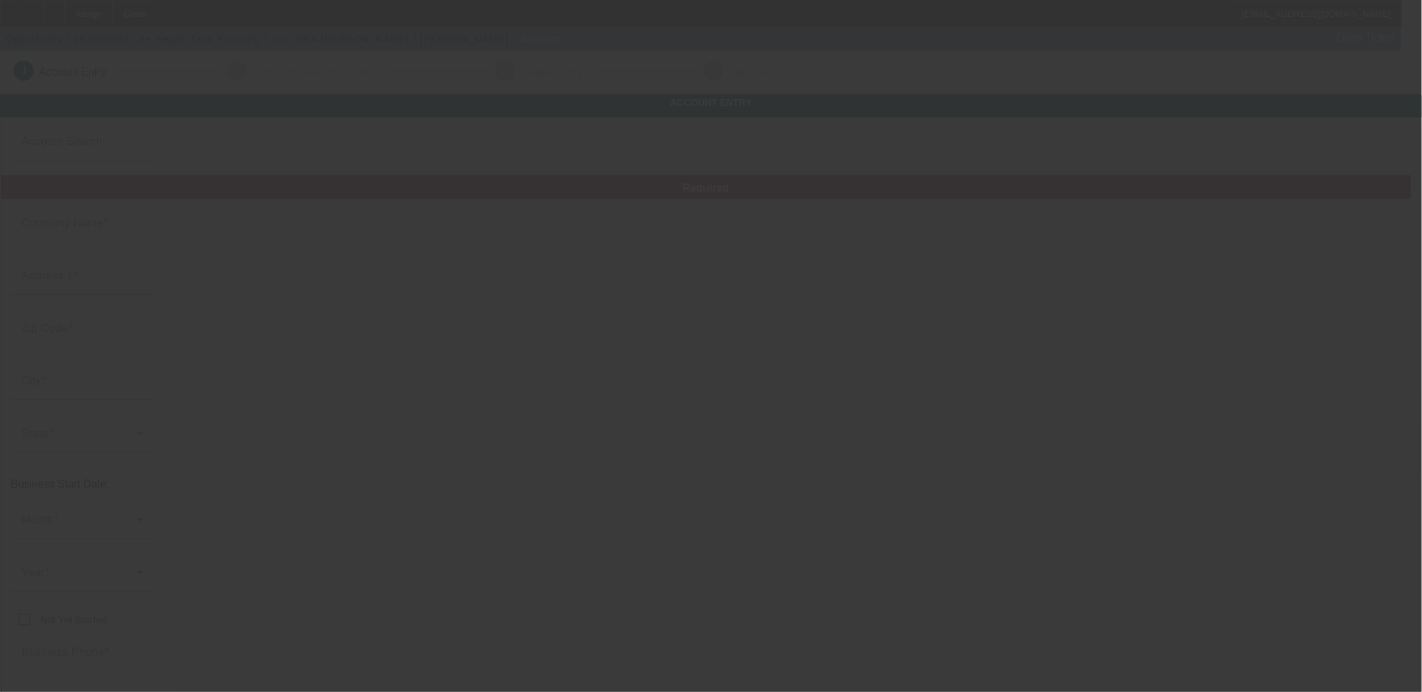
type input "JUSTIN ATKINS"
type input "josephsawvel@gmail.com"
type input "932632253"
type input "http://Aplusseptictankpumping.Com"
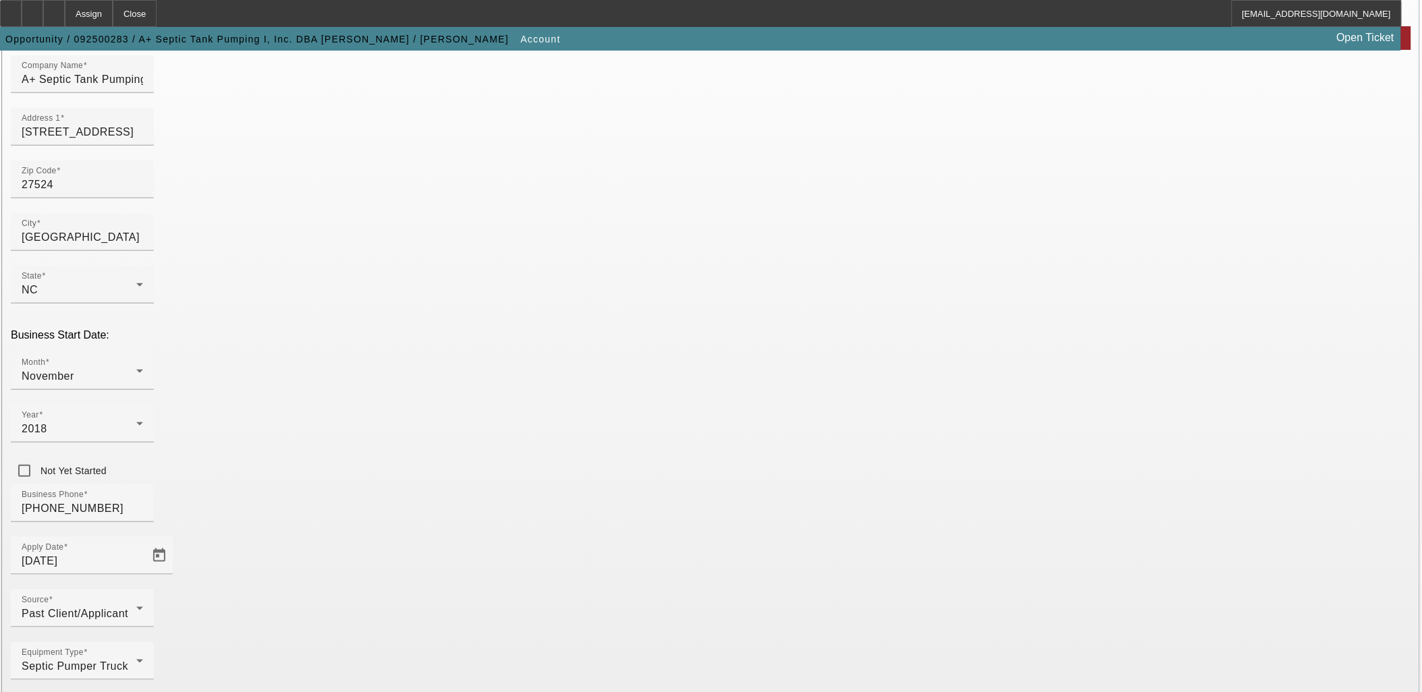
scroll to position [155, 0]
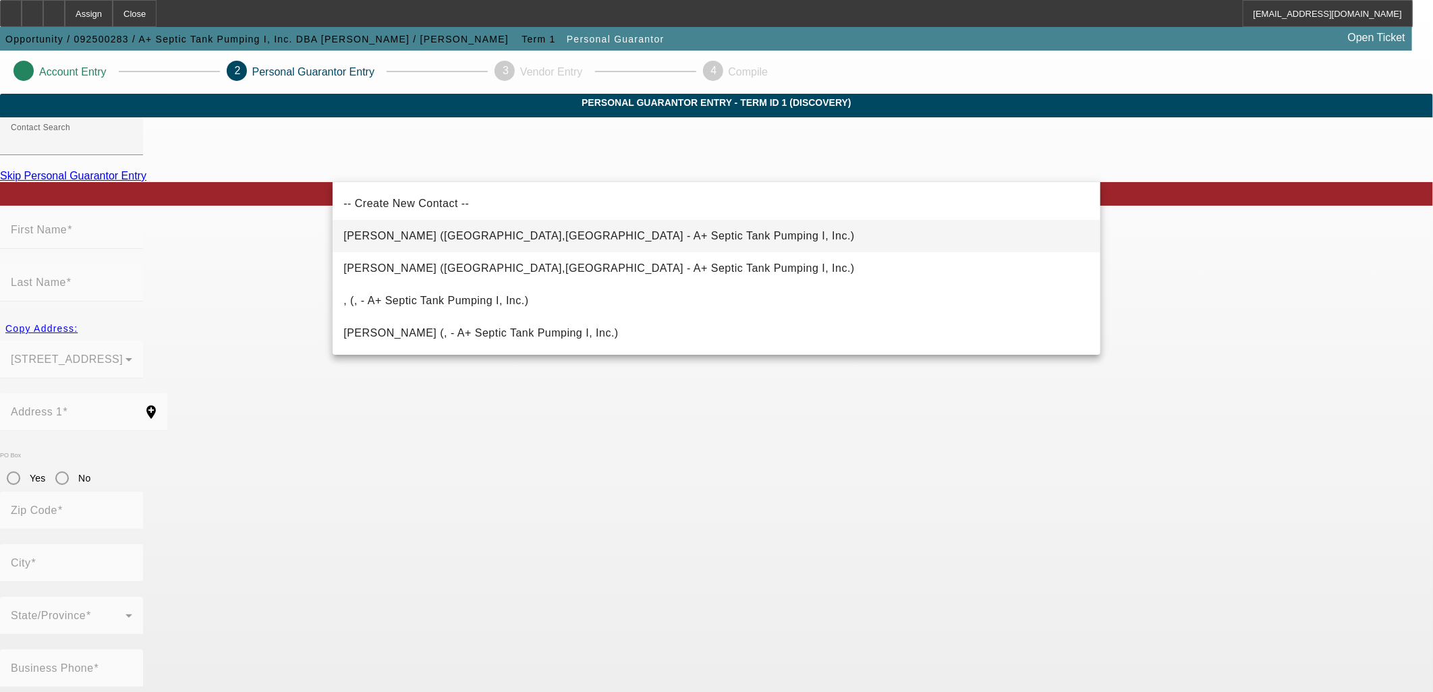
click at [441, 239] on span "Sawvel, Joseph (Willow Spring,NC - A+ Septic Tank Pumping I, Inc.)" at bounding box center [599, 235] width 512 height 11
type input "Sawvel, Joseph (Willow Spring,NC - A+ Septic Tank Pumping I, Inc.)"
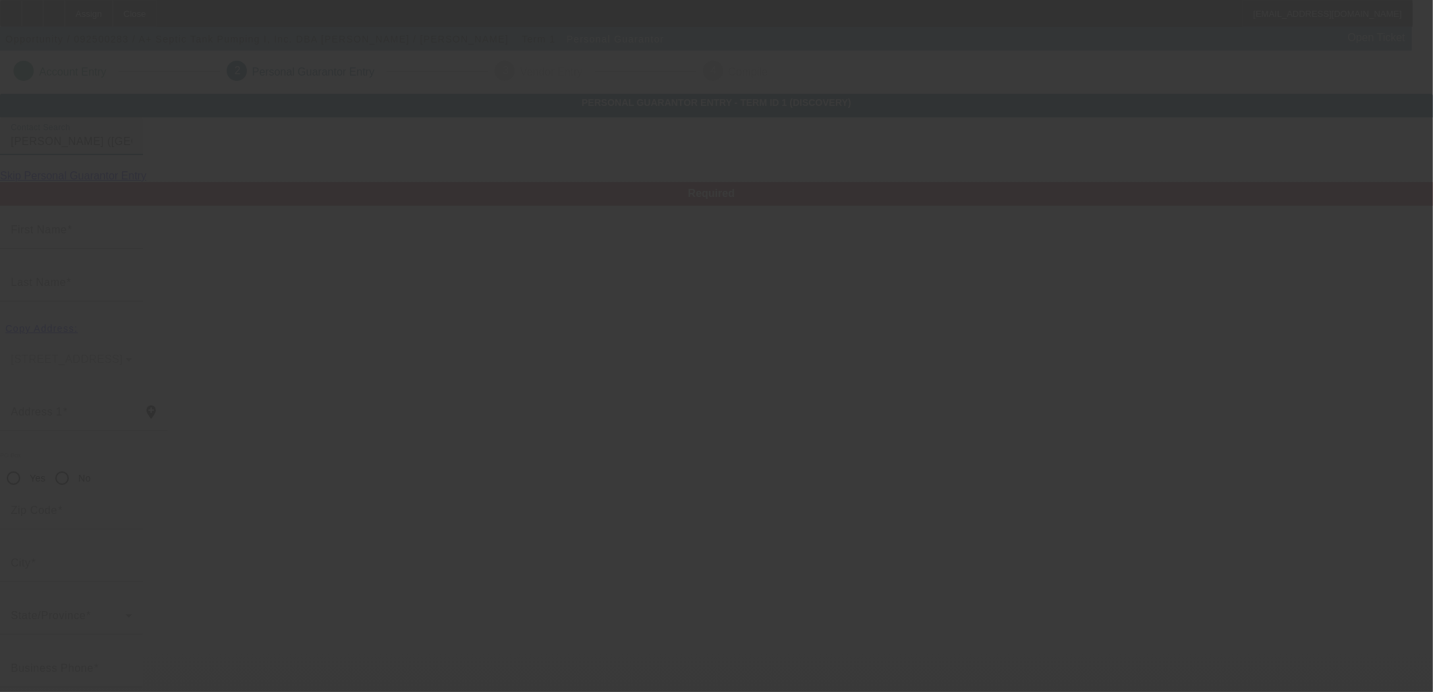
type input "Joseph"
type input "[PERSON_NAME]"
type input "432 Pearidge Road"
radio input "true"
type input "27592"
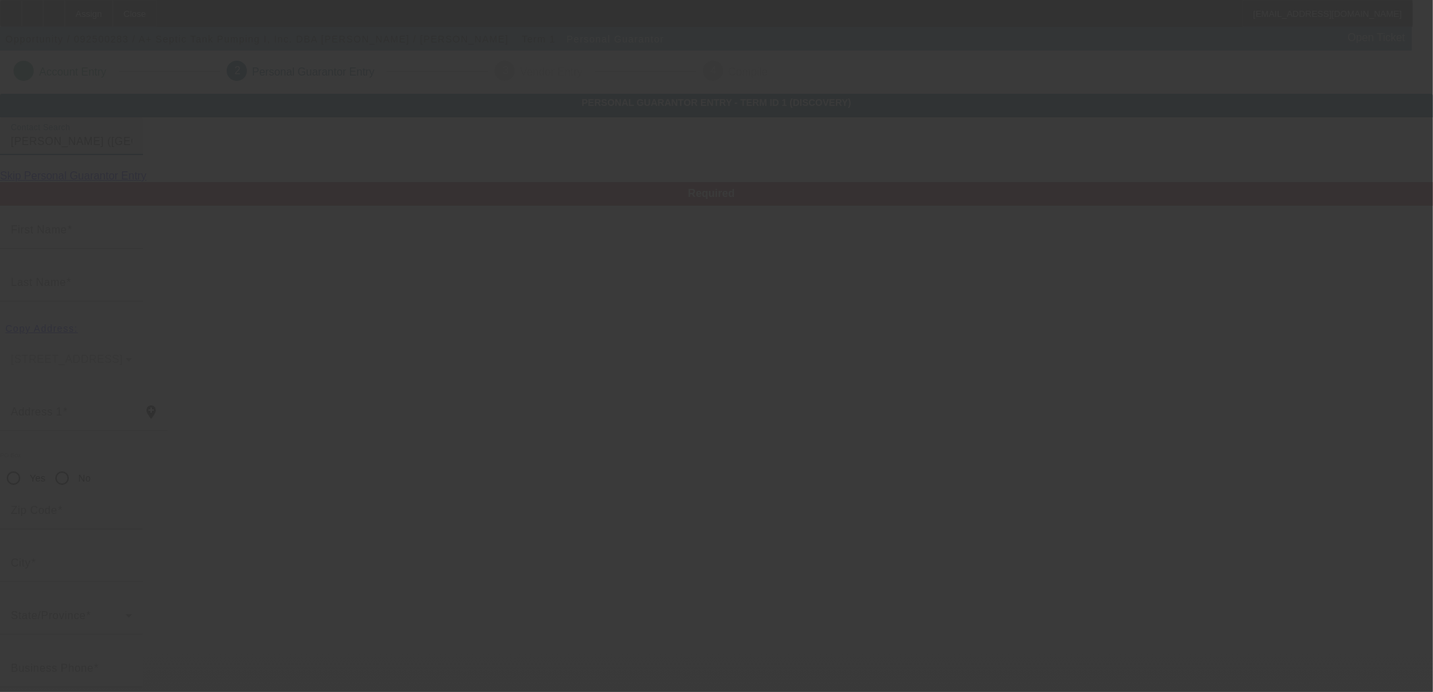
type input "Willow Spring"
type input "[PHONE_NUMBER]"
type input "50"
type input "237-71-6339"
type input "josephsawvel@gmail.com"
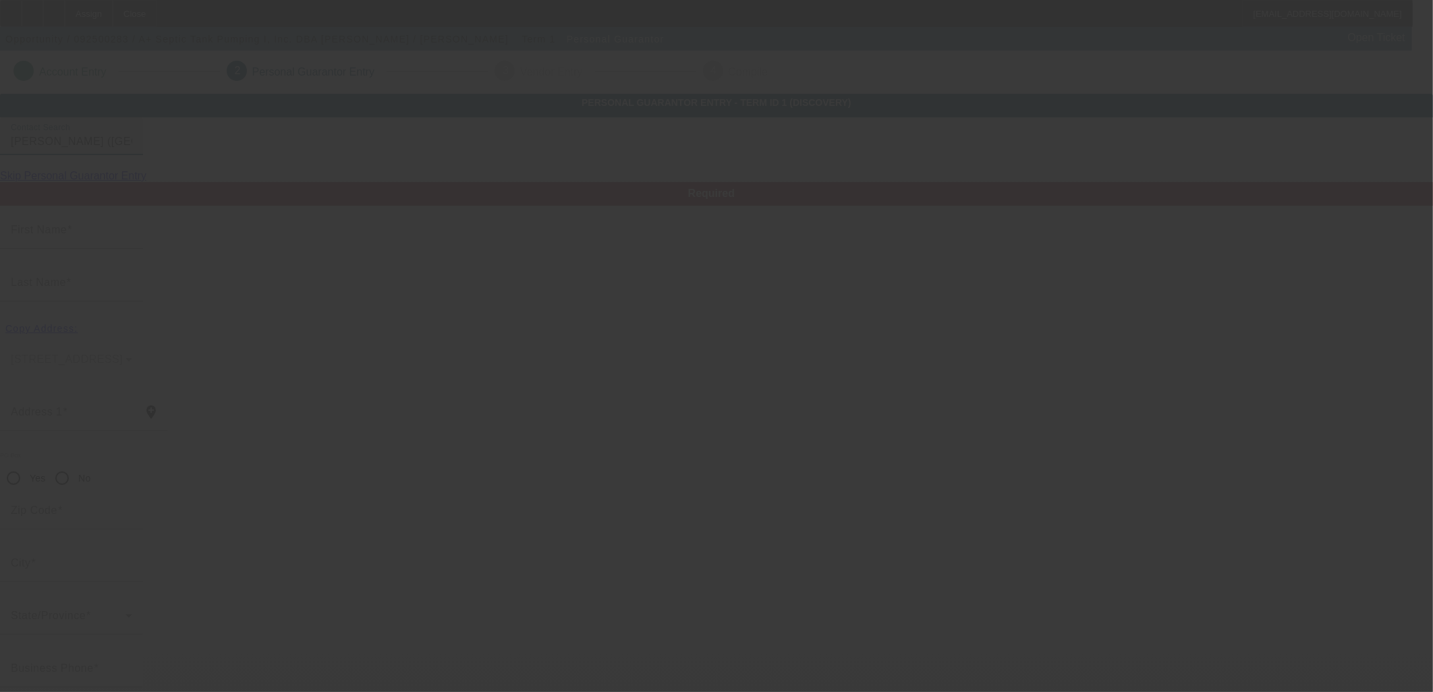
type input "[PHONE_NUMBER]"
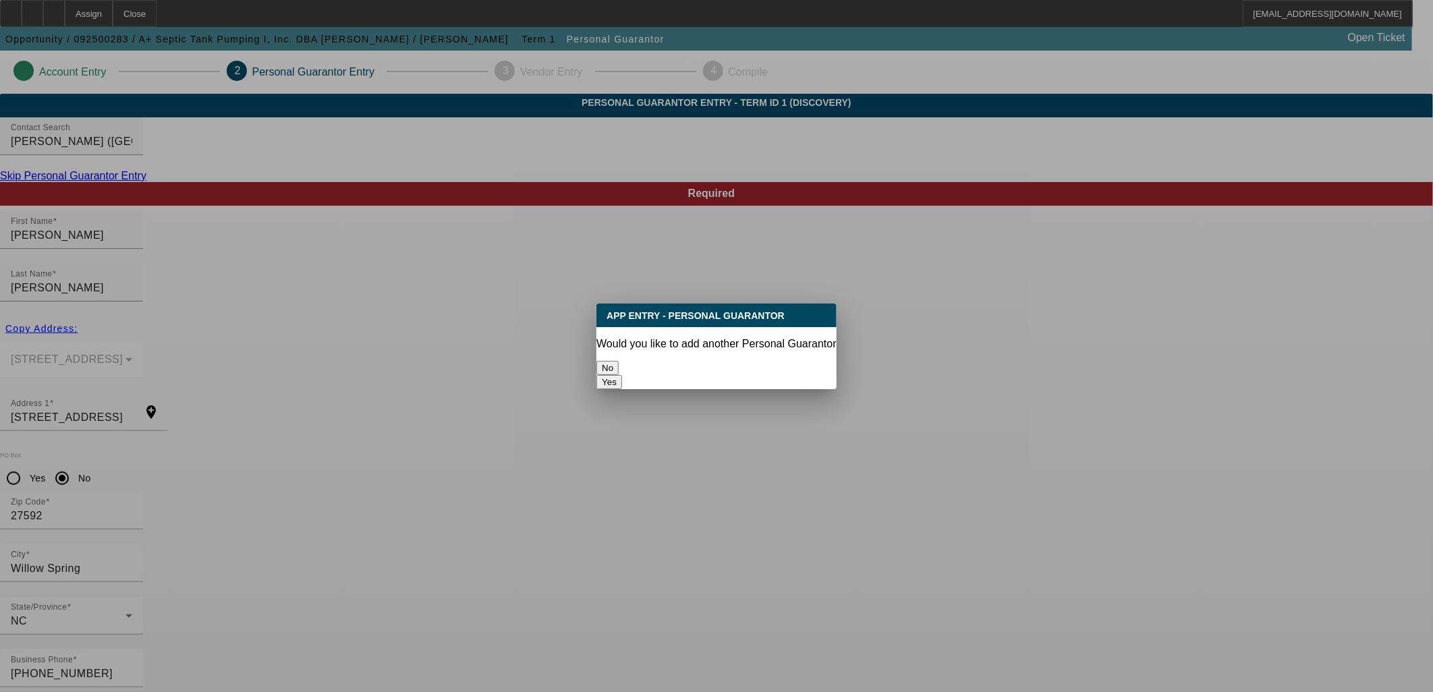
click at [619, 362] on button "No" at bounding box center [608, 368] width 22 height 14
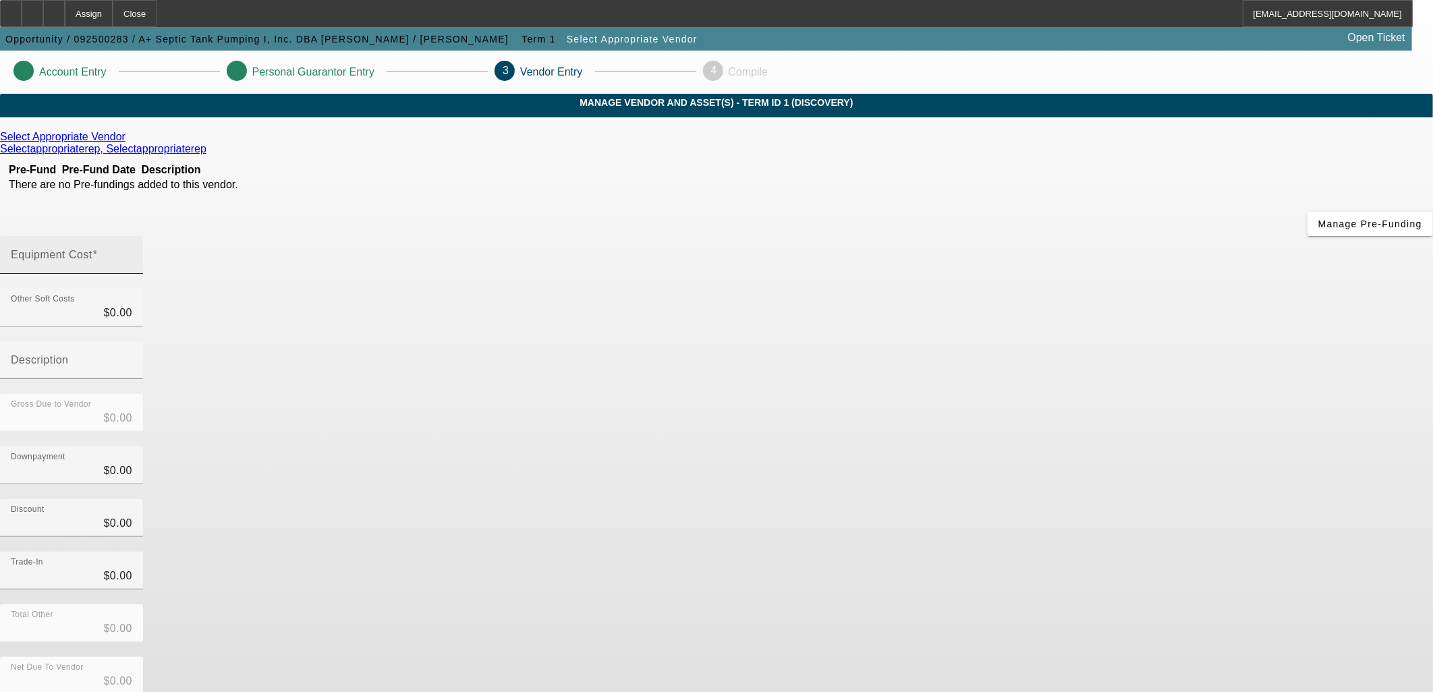
click at [132, 236] on div "Equipment Cost" at bounding box center [71, 255] width 121 height 38
type input "5"
type input "$5.00"
type input "50"
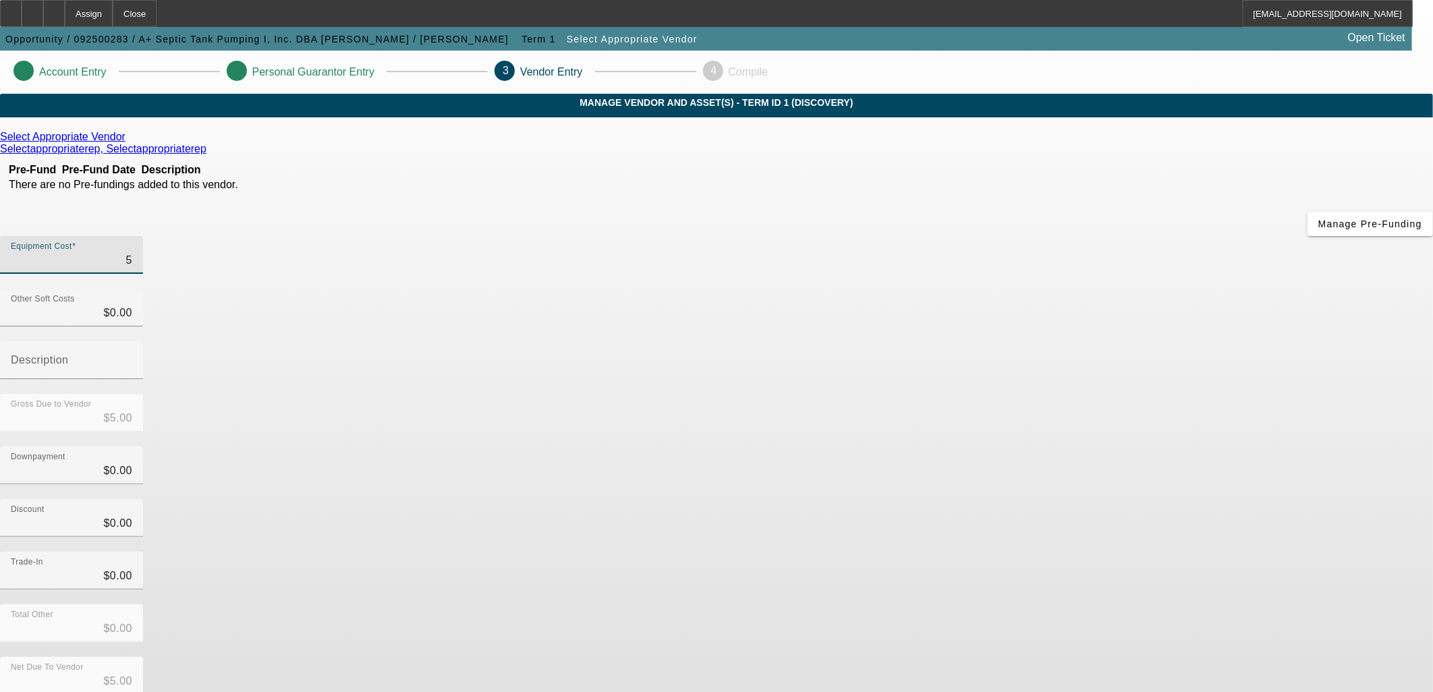
type input "$50.00"
type input "500"
type input "$500.00"
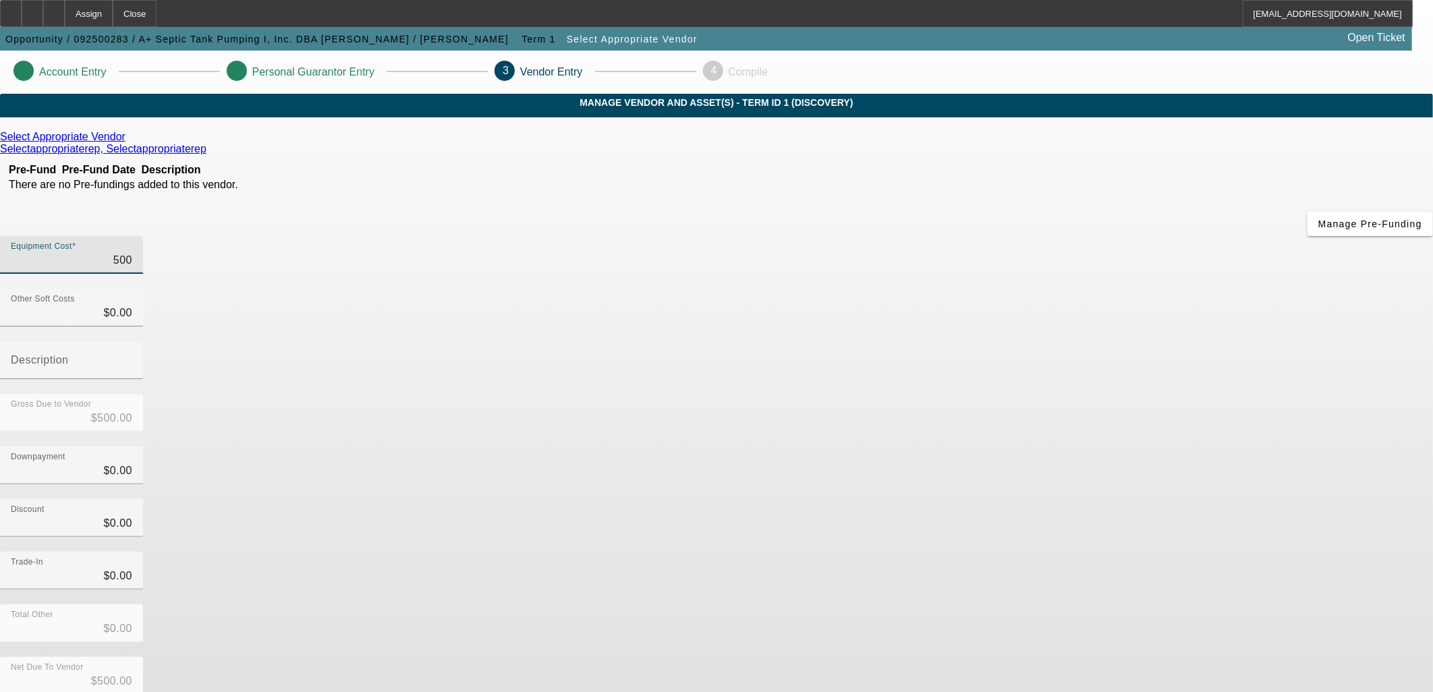
type input "5000"
type input "$5,000.00"
type input "50000"
type input "$50,000.00"
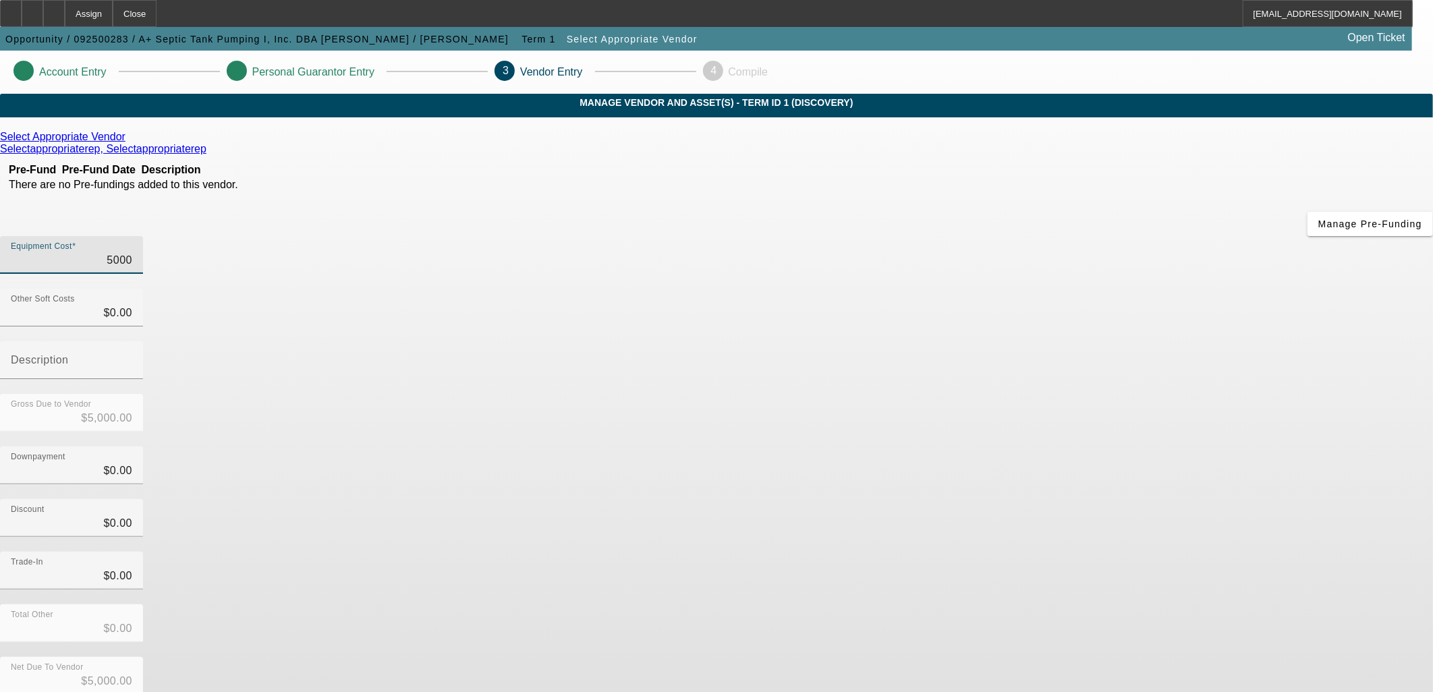
type input "$50,000.00"
click at [1134, 333] on app-vendor-asset-manage "Account Entry Personal Guarantor Entry 3 Vendor Entry 4 Compile MANAGE VENDOR A…" at bounding box center [716, 428] width 1433 height 754
click at [1010, 657] on div "Net Due To Vendor $50,000.00" at bounding box center [716, 683] width 1433 height 53
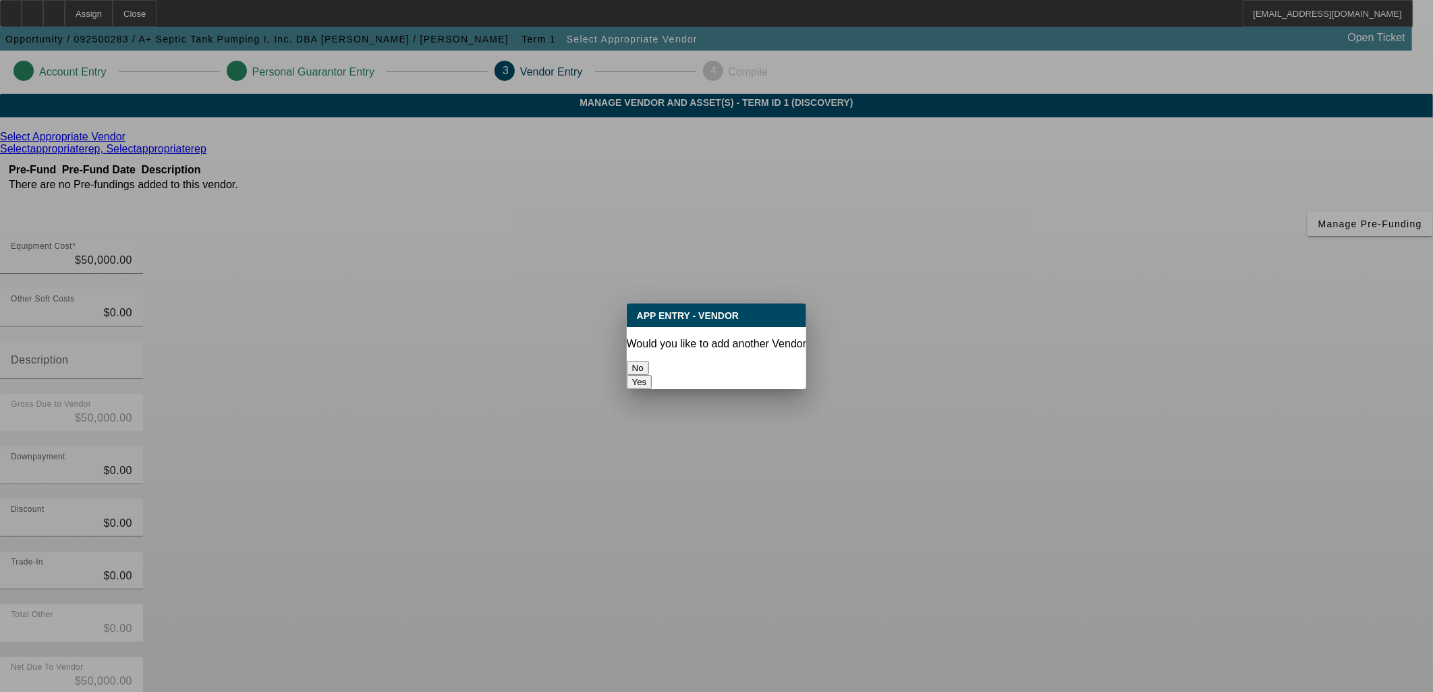
click at [649, 366] on button "No" at bounding box center [638, 368] width 22 height 14
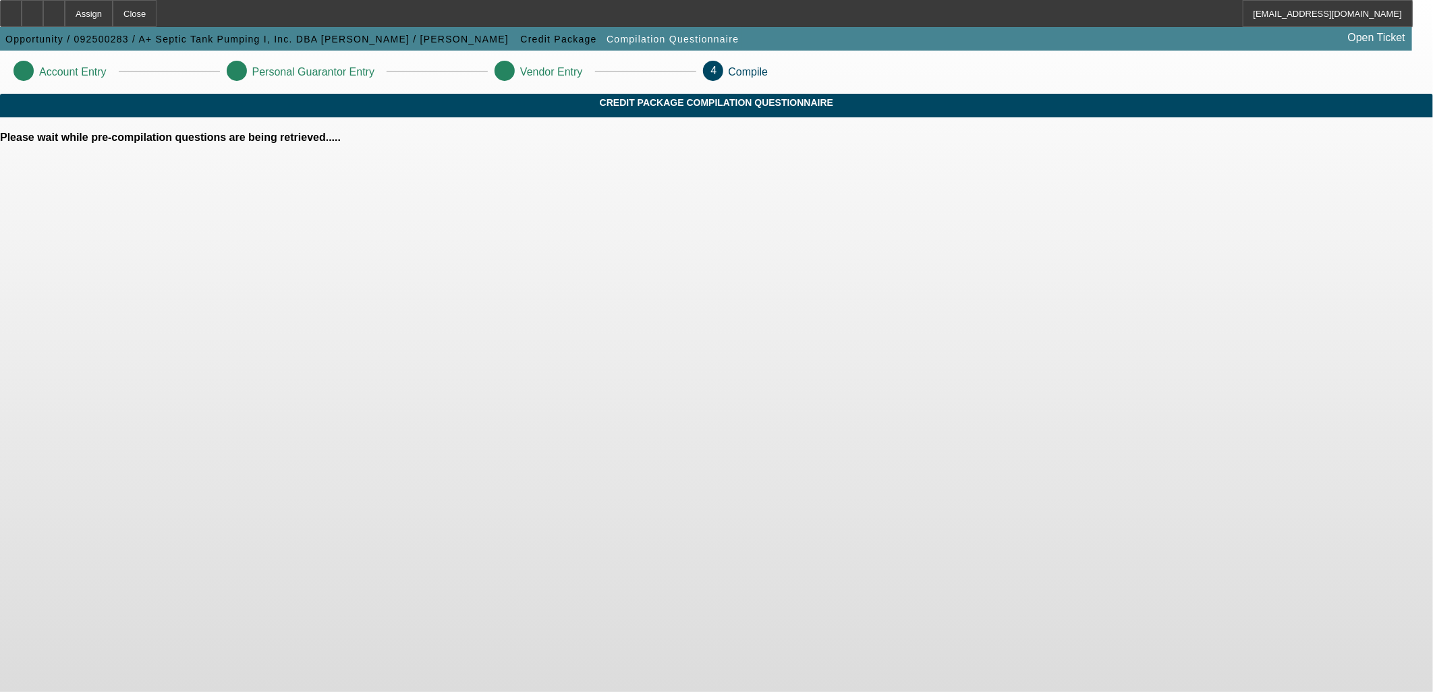
click at [696, 415] on body "Assign Close MHendrix@beaconfunding.com Opportunity / 092500283 / A+ Septic Tan…" at bounding box center [716, 346] width 1433 height 692
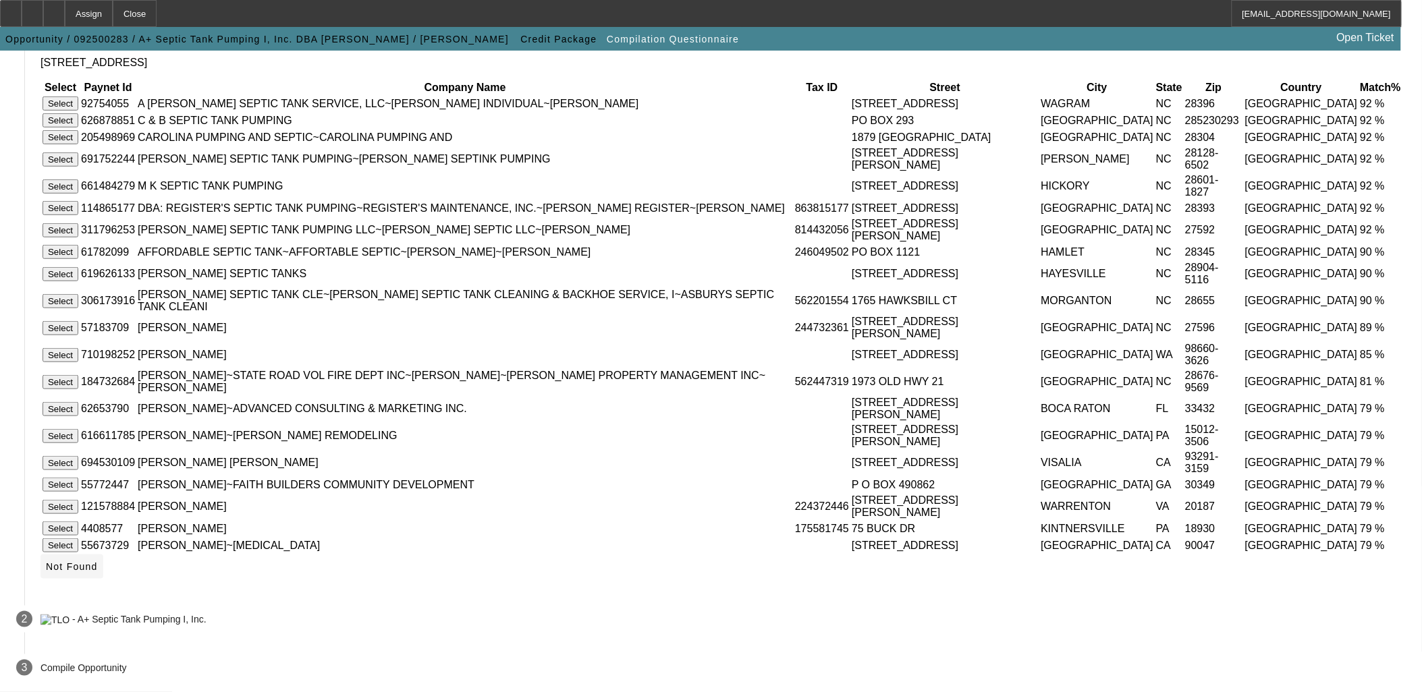
click at [98, 568] on span "Not Found" at bounding box center [72, 566] width 52 height 11
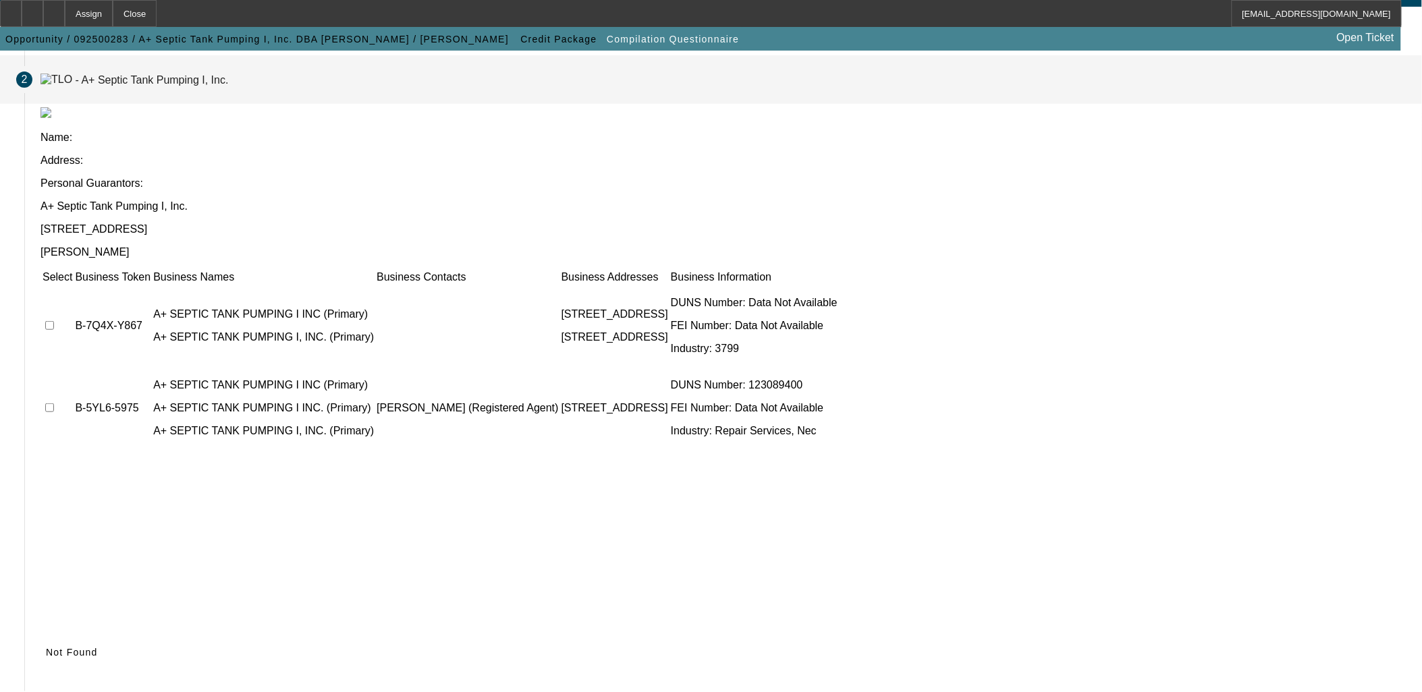
scroll to position [51, 0]
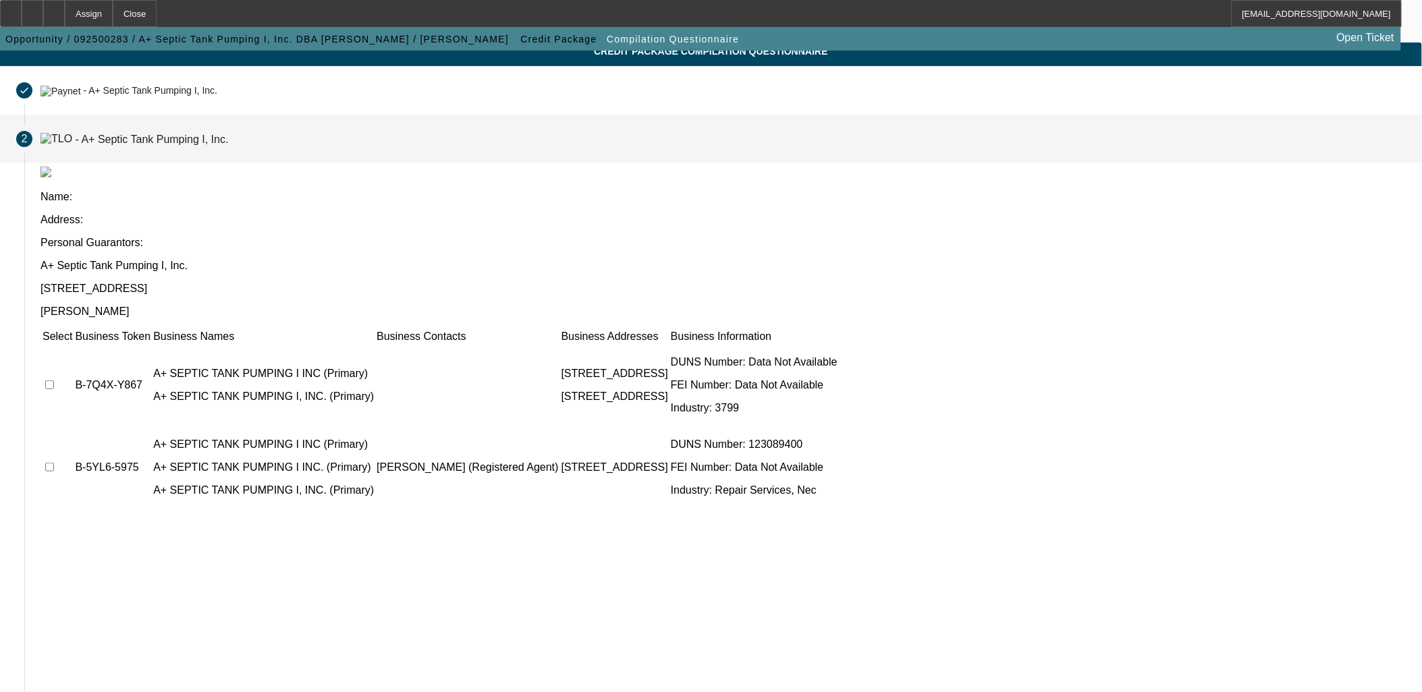
click at [54, 463] on input "checkbox" at bounding box center [49, 467] width 9 height 9
checkbox input "true"
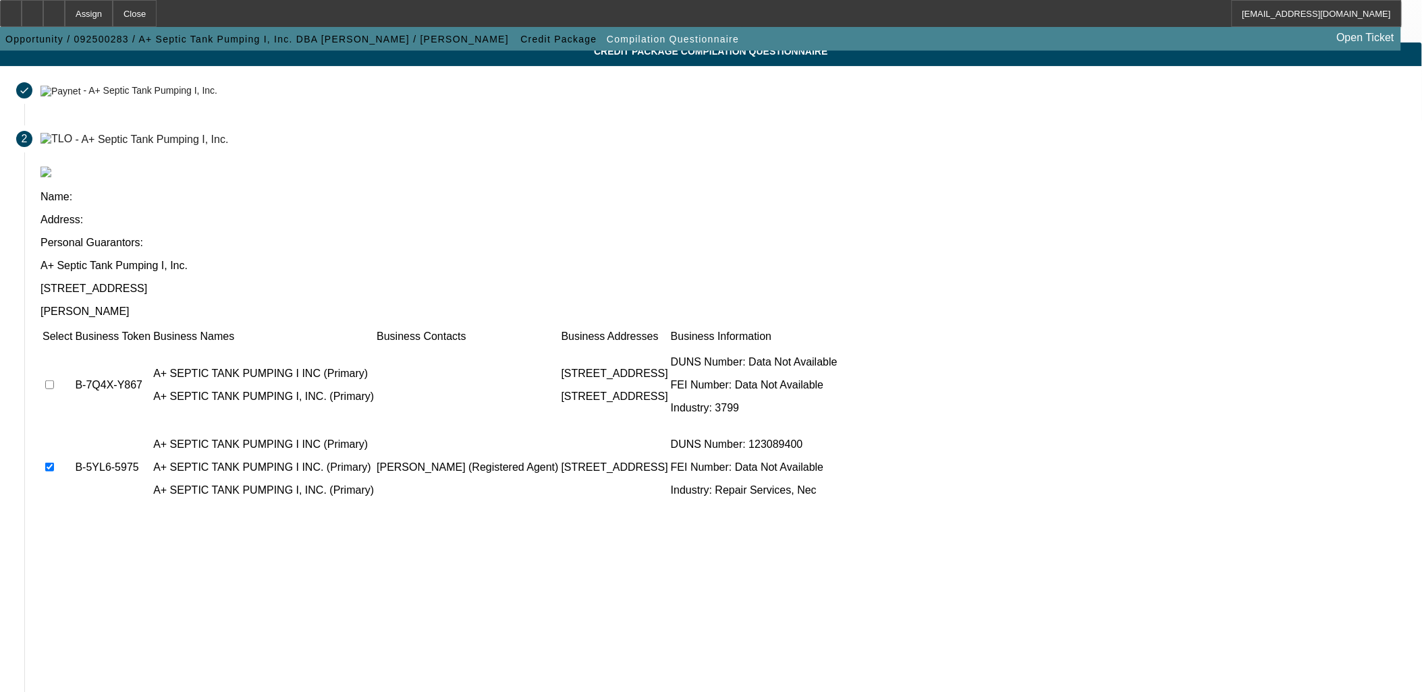
click at [54, 381] on input "checkbox" at bounding box center [49, 385] width 9 height 9
checkbox input "true"
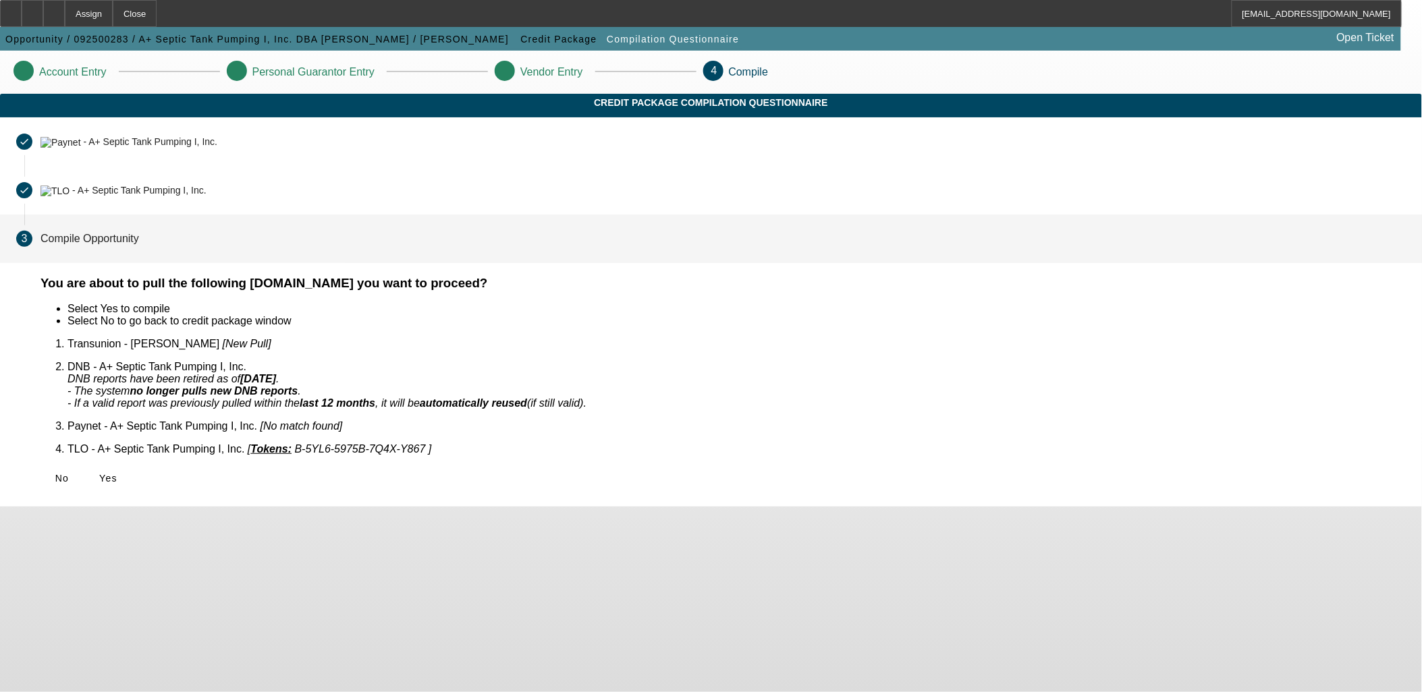
scroll to position [0, 0]
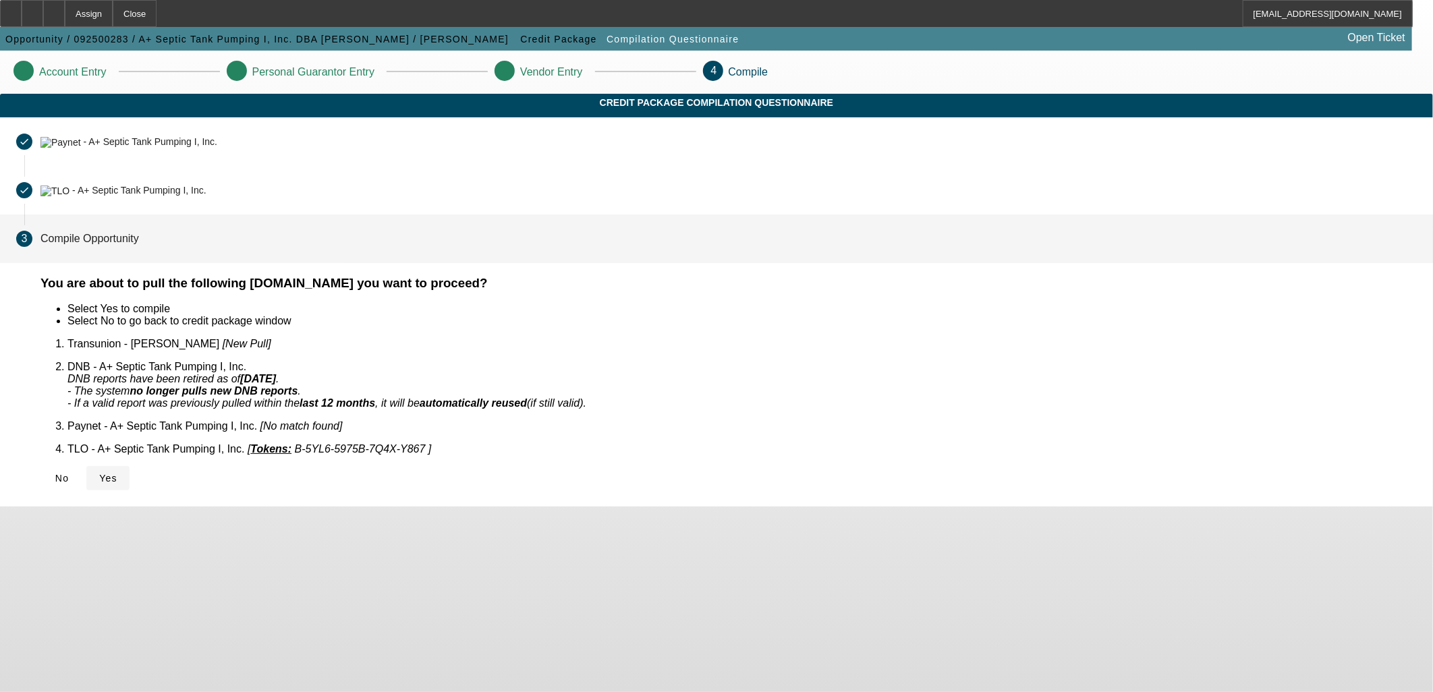
click at [117, 473] on span "Yes" at bounding box center [108, 478] width 18 height 11
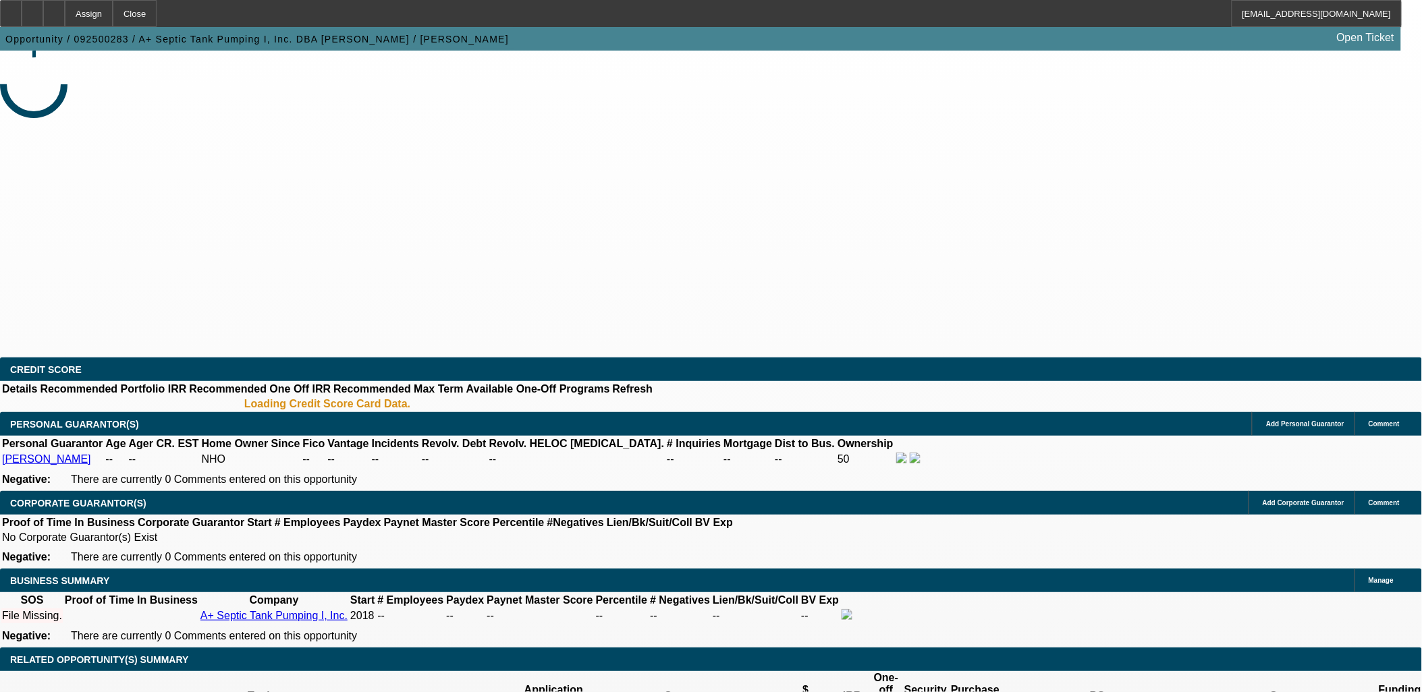
select select "0"
select select "2"
select select "0.1"
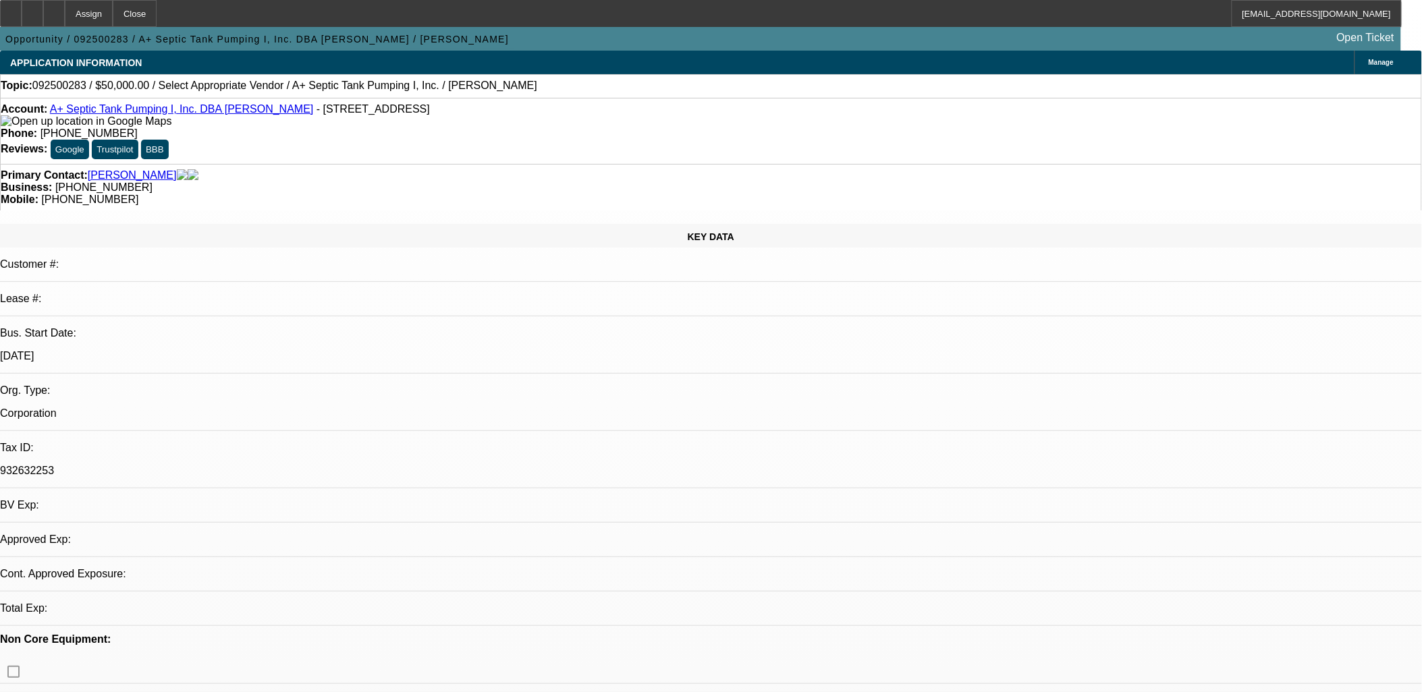
select select "1"
select select "2"
select select "4"
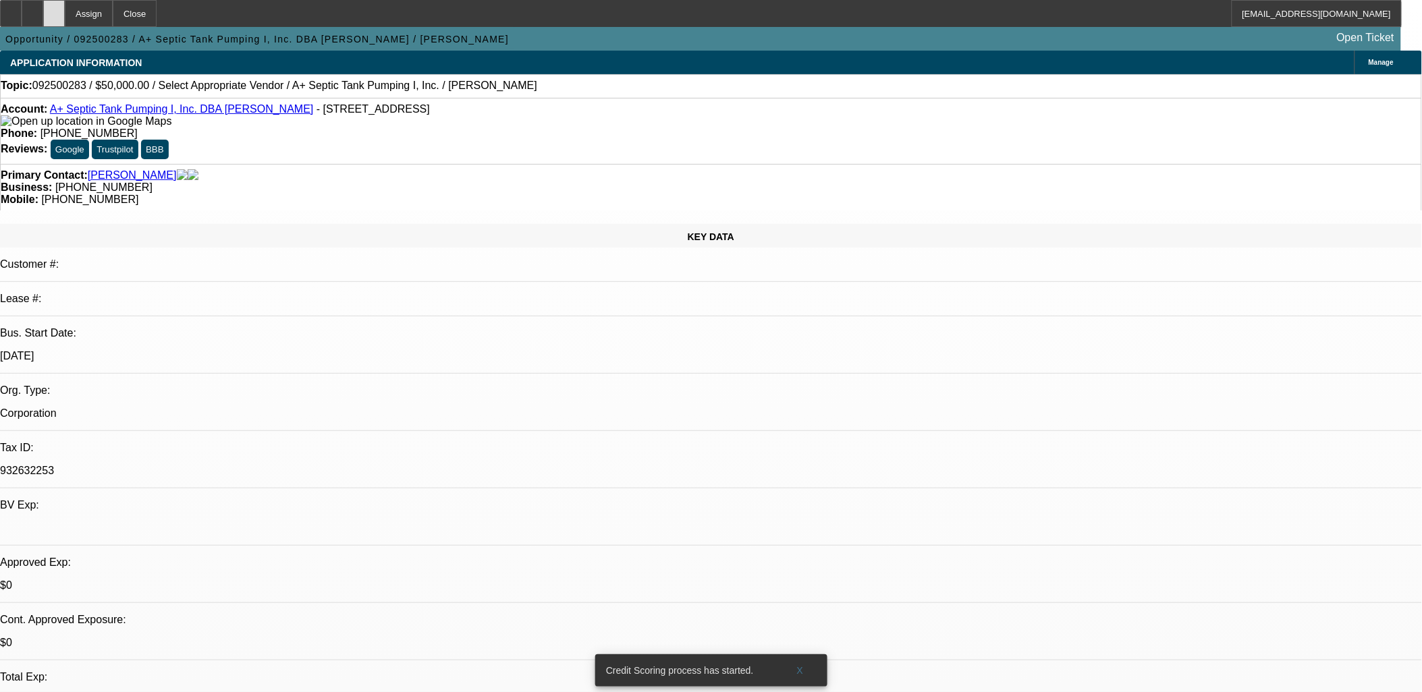
click at [65, 14] on div at bounding box center [54, 13] width 22 height 27
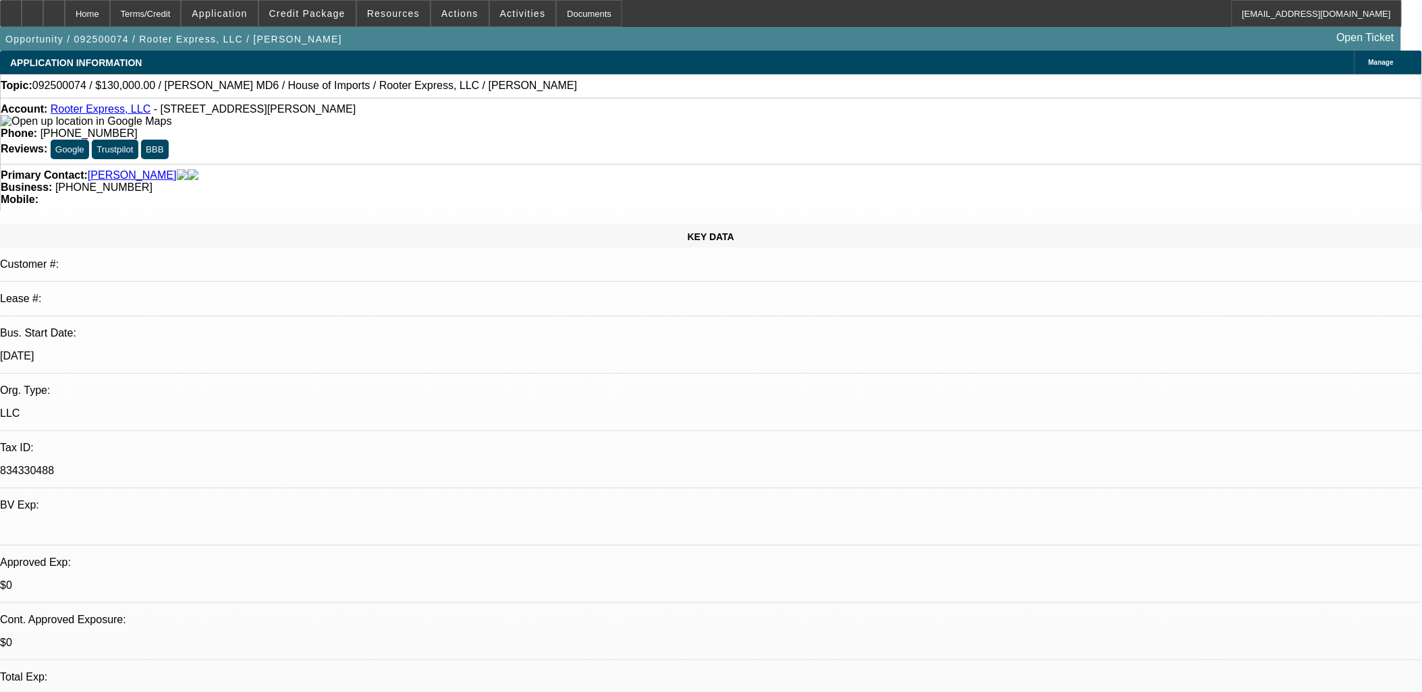
select select "0"
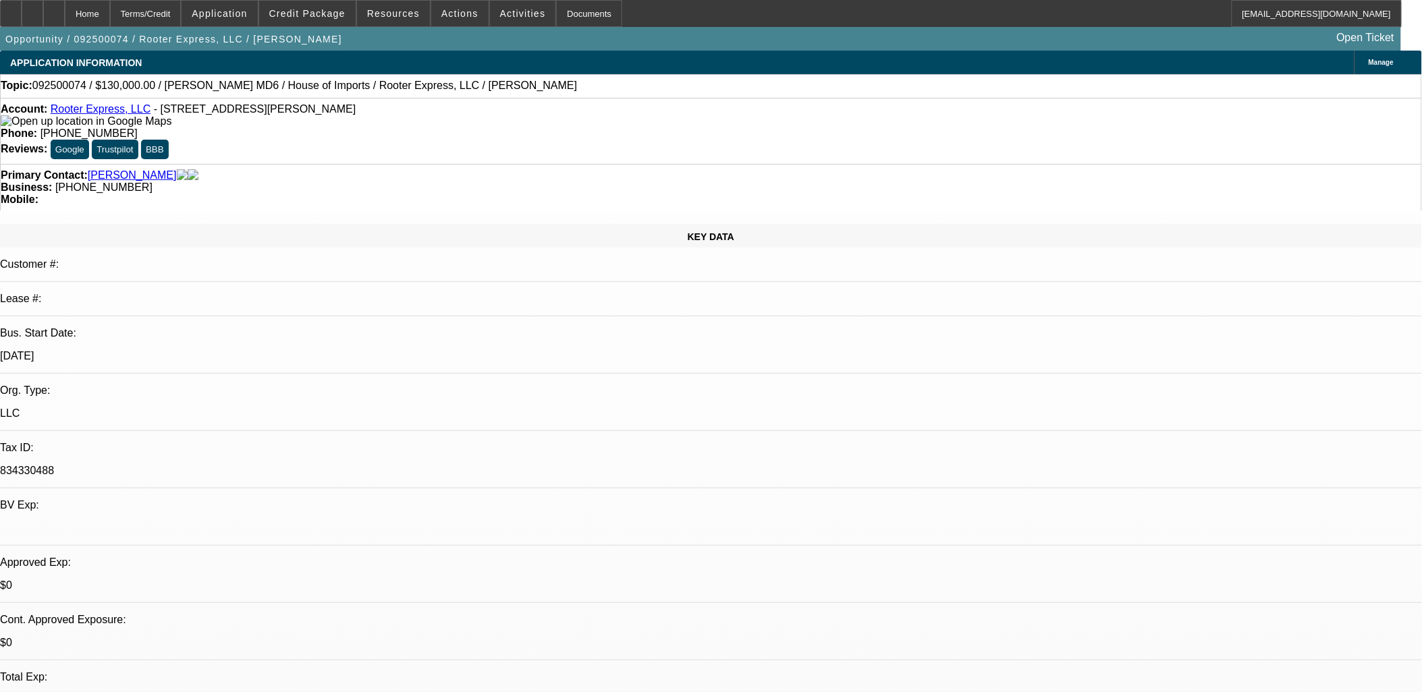
select select "0"
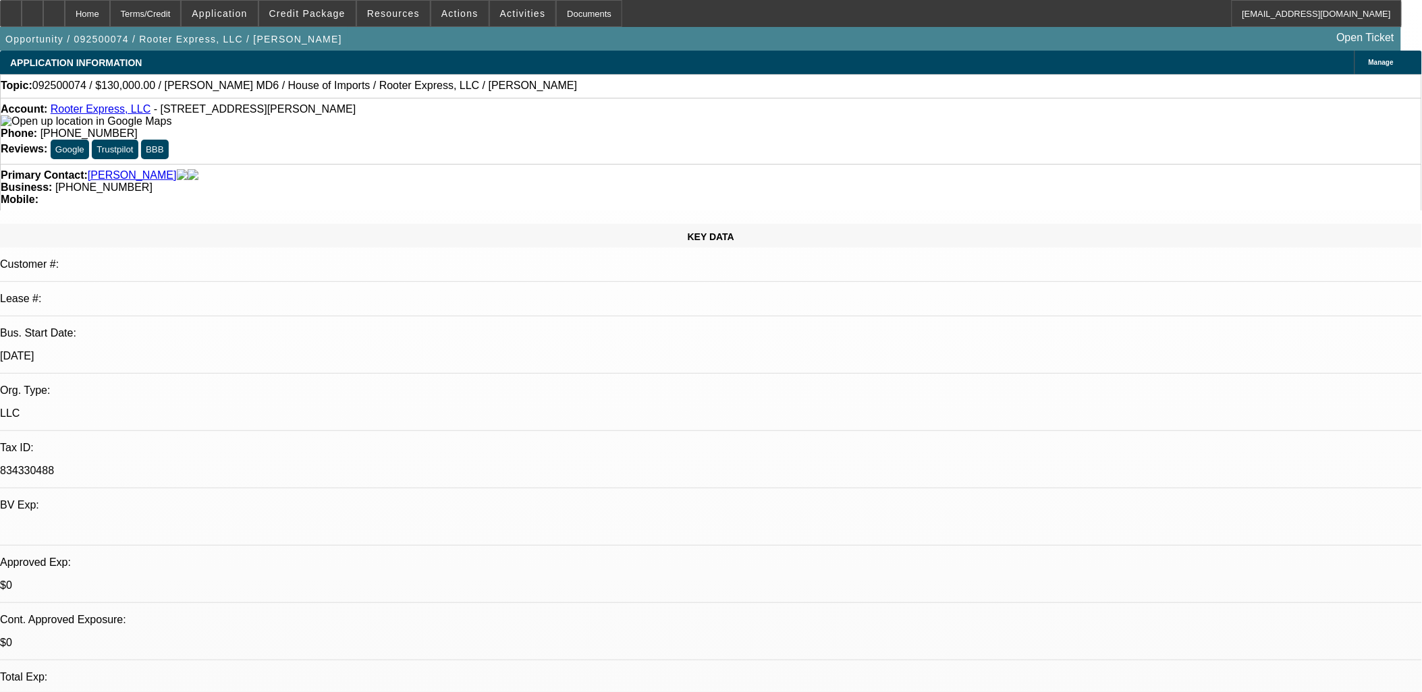
select select "0"
select select "1"
select select "3"
select select "6"
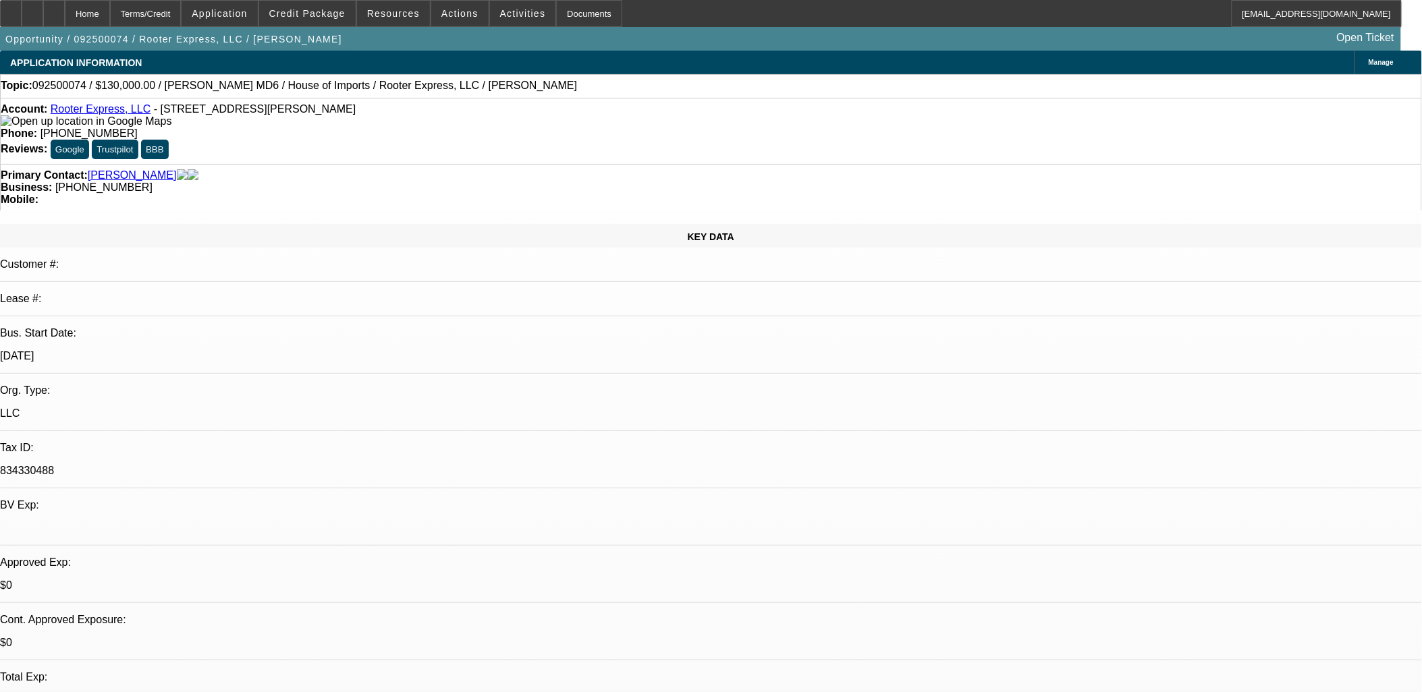
select select "1"
select select "2"
select select "6"
select select "1"
select select "2"
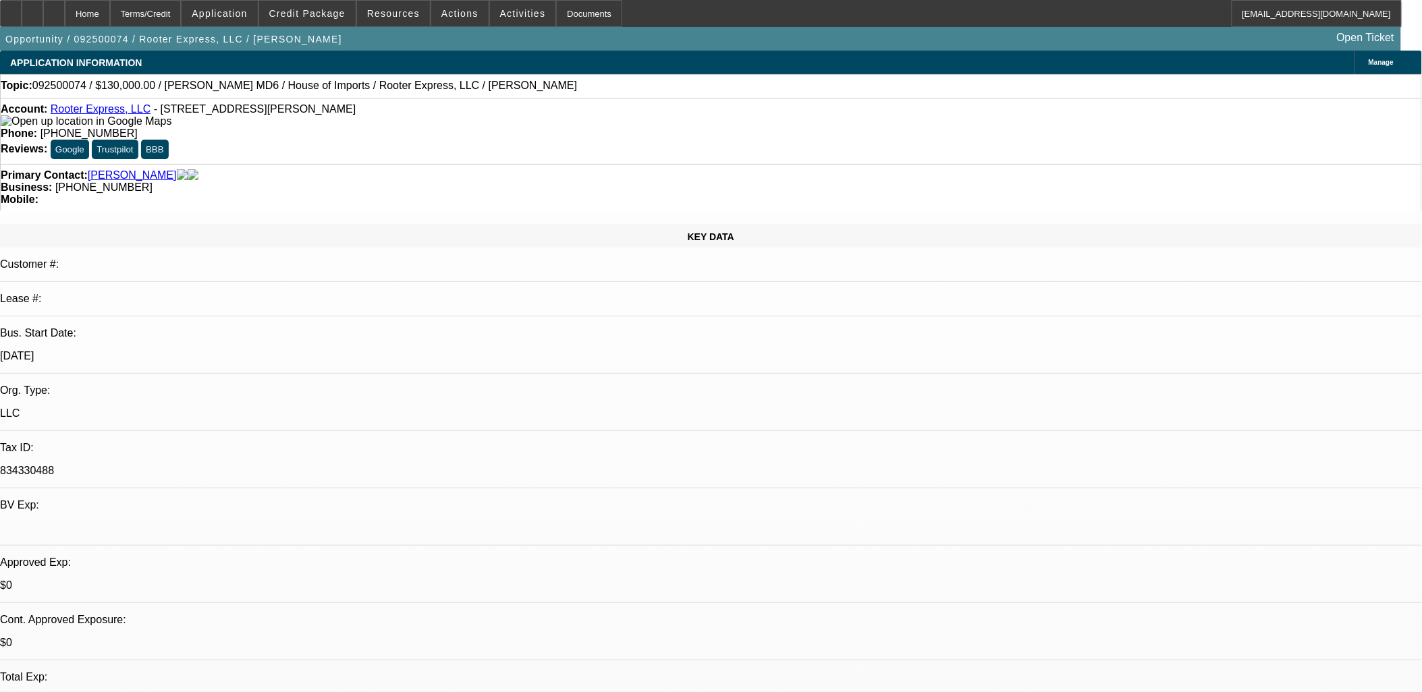
select select "6"
select select "1"
select select "2"
select select "6"
click at [1047, 164] on mat-icon "reply_all" at bounding box center [1045, 167] width 16 height 16
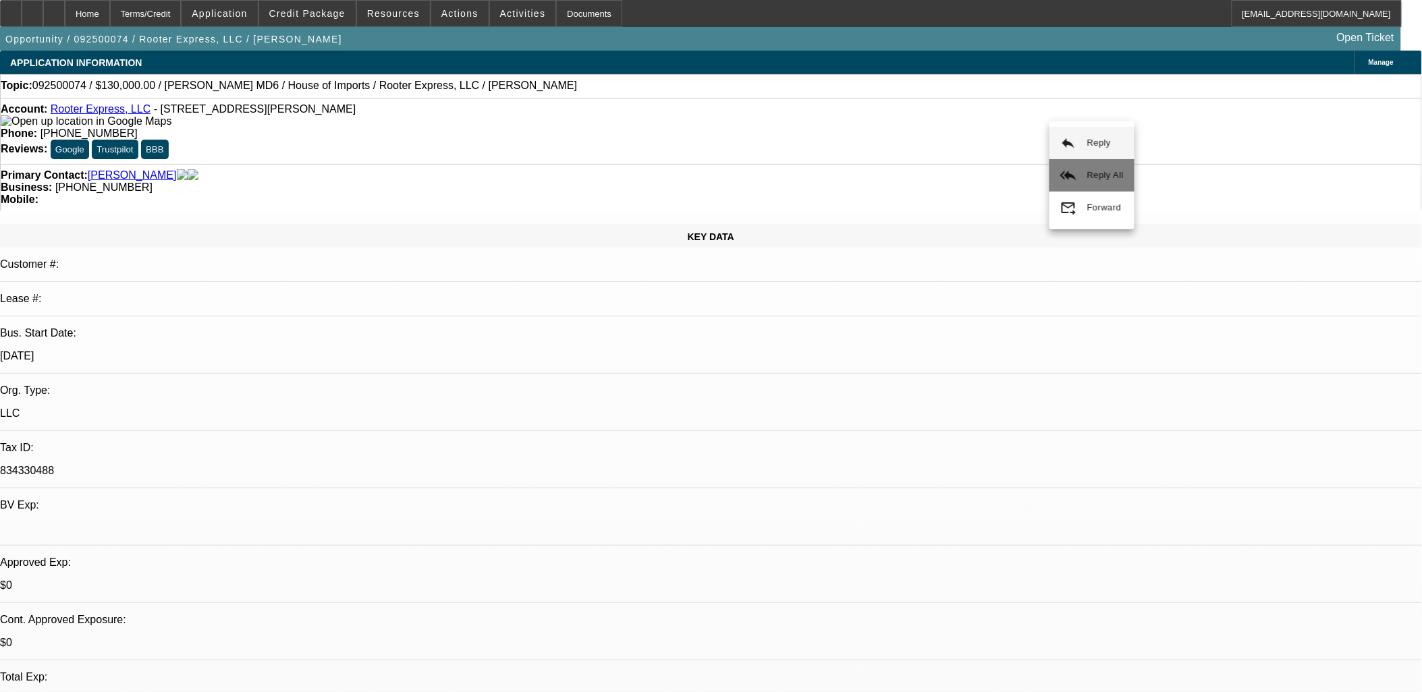
click at [1076, 169] on button "reply_all Reply All" at bounding box center [1091, 175] width 85 height 32
click at [32, 9] on icon at bounding box center [32, 9] width 0 height 0
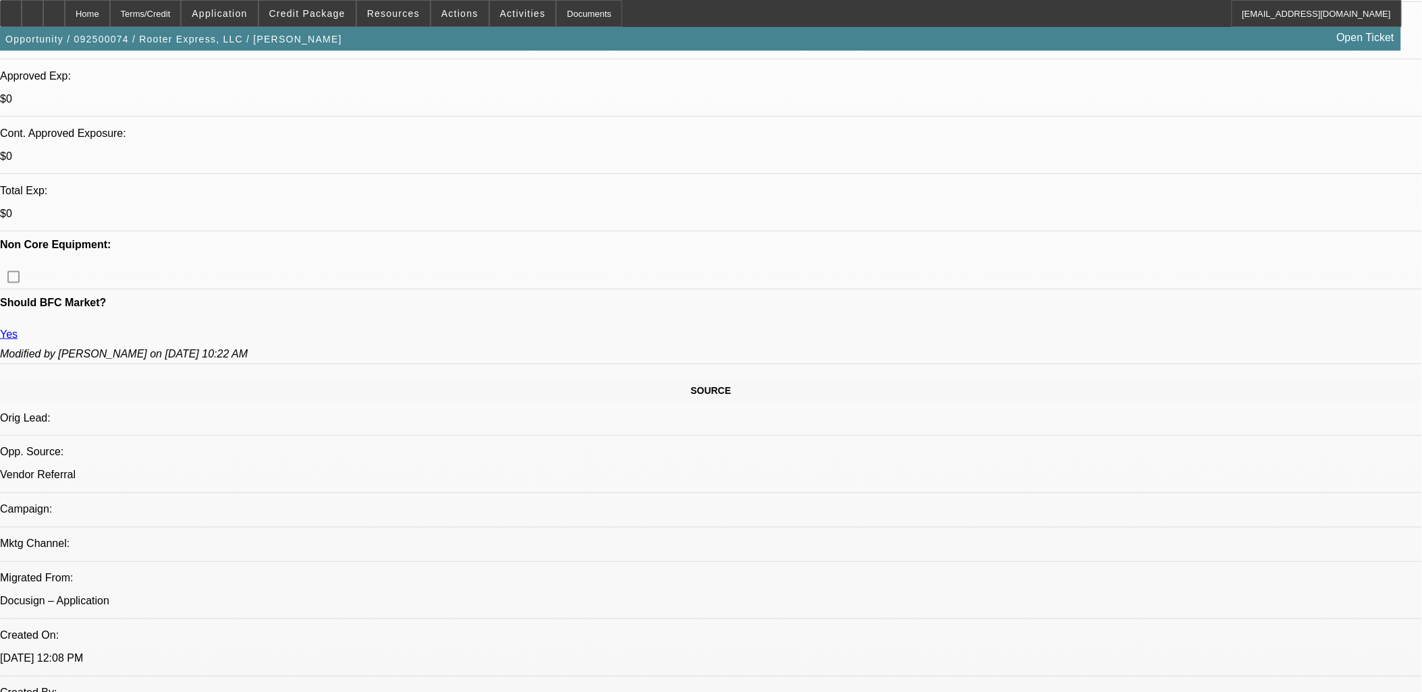
scroll to position [449, 0]
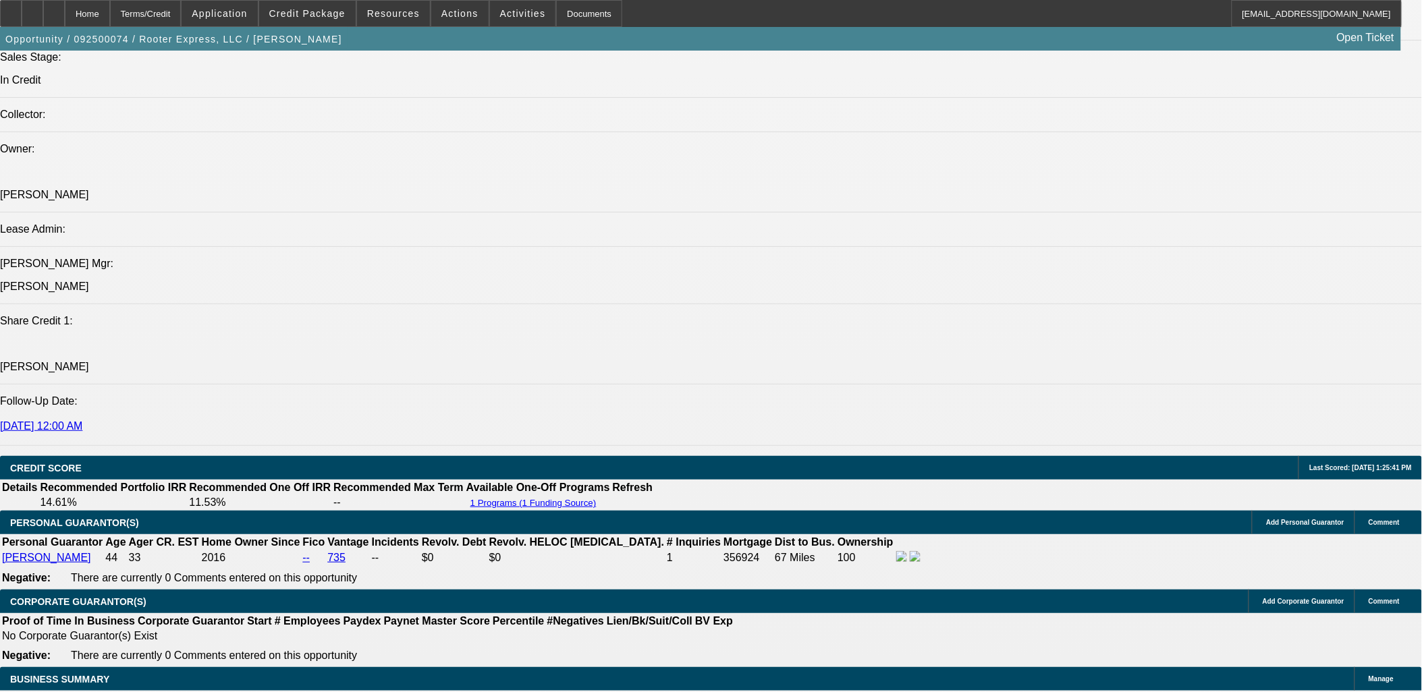
scroll to position [1724, 0]
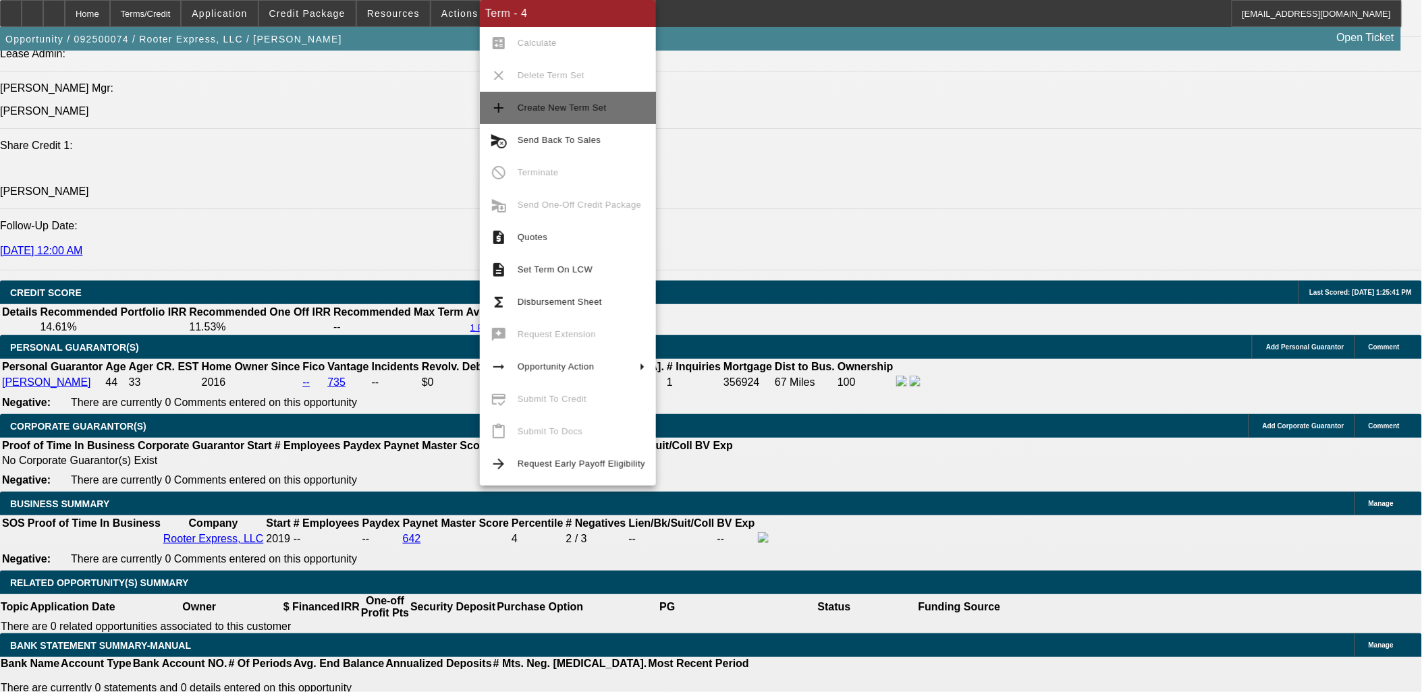
click at [582, 108] on span "Create New Term Set" at bounding box center [562, 108] width 89 height 10
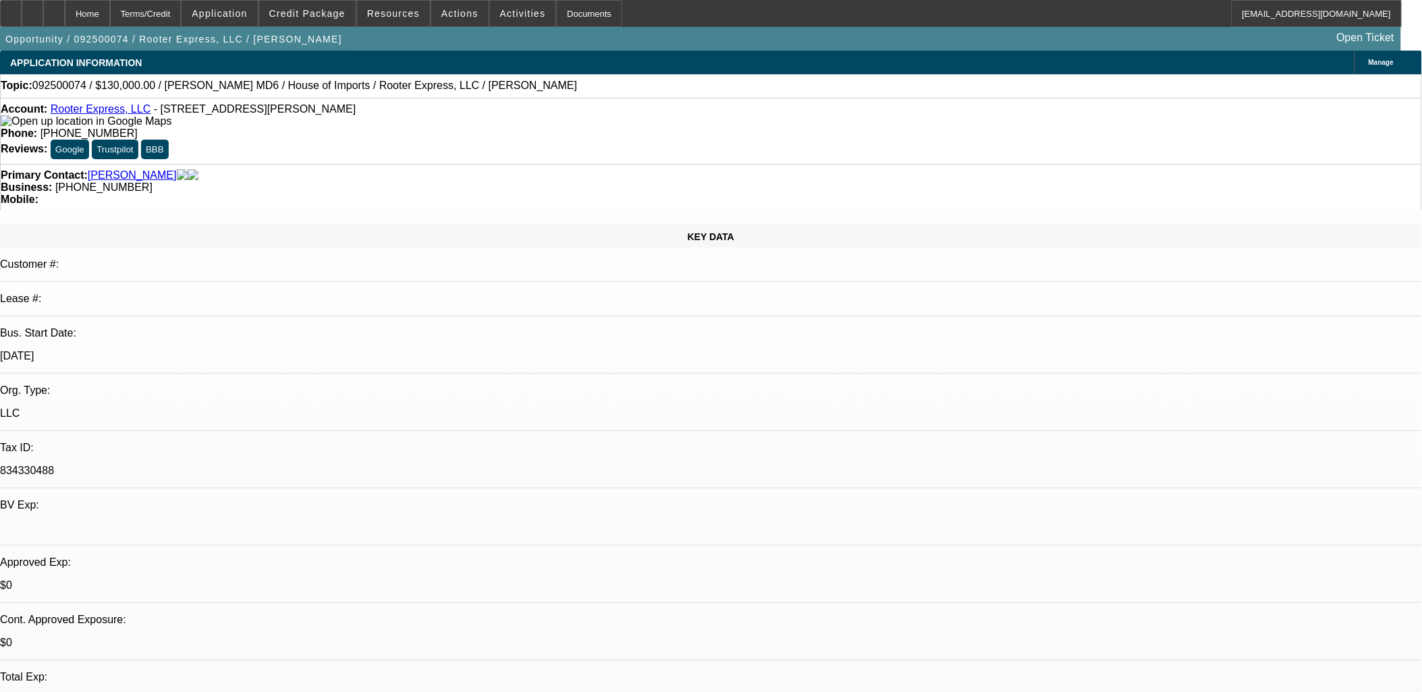
select select "0"
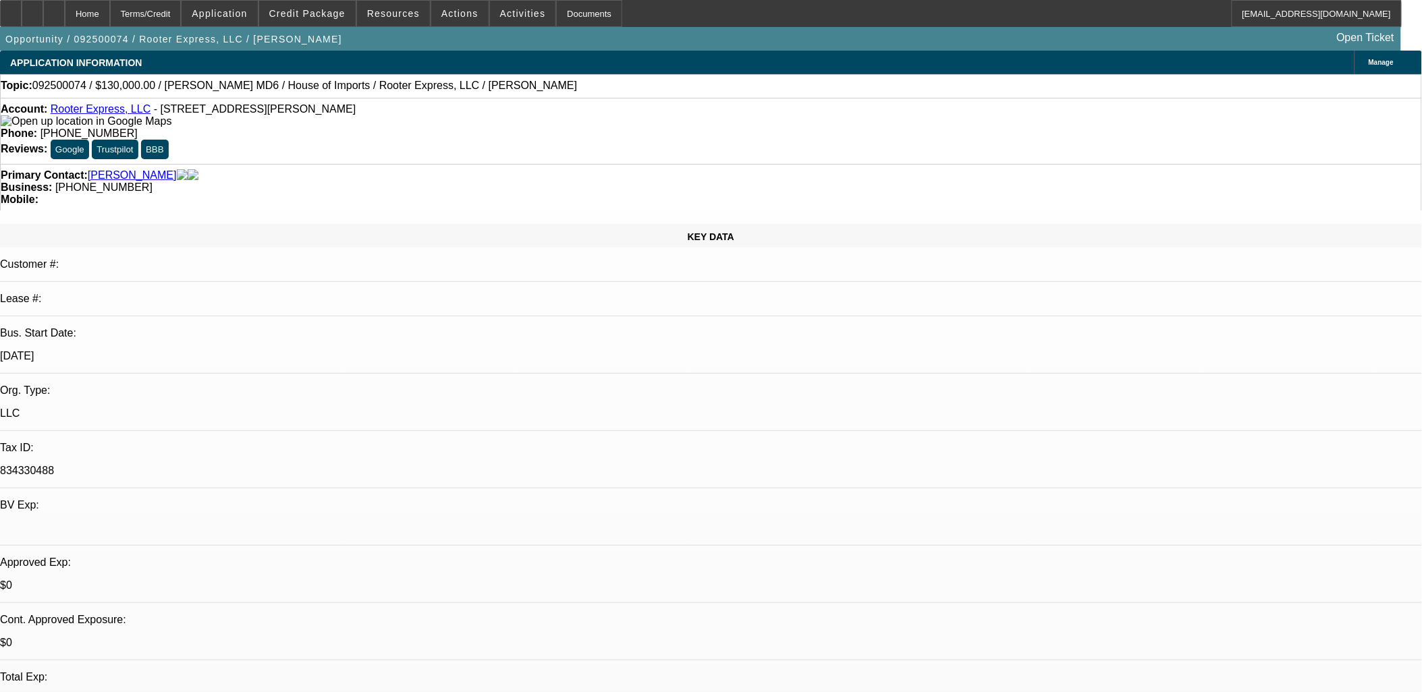
select select "0"
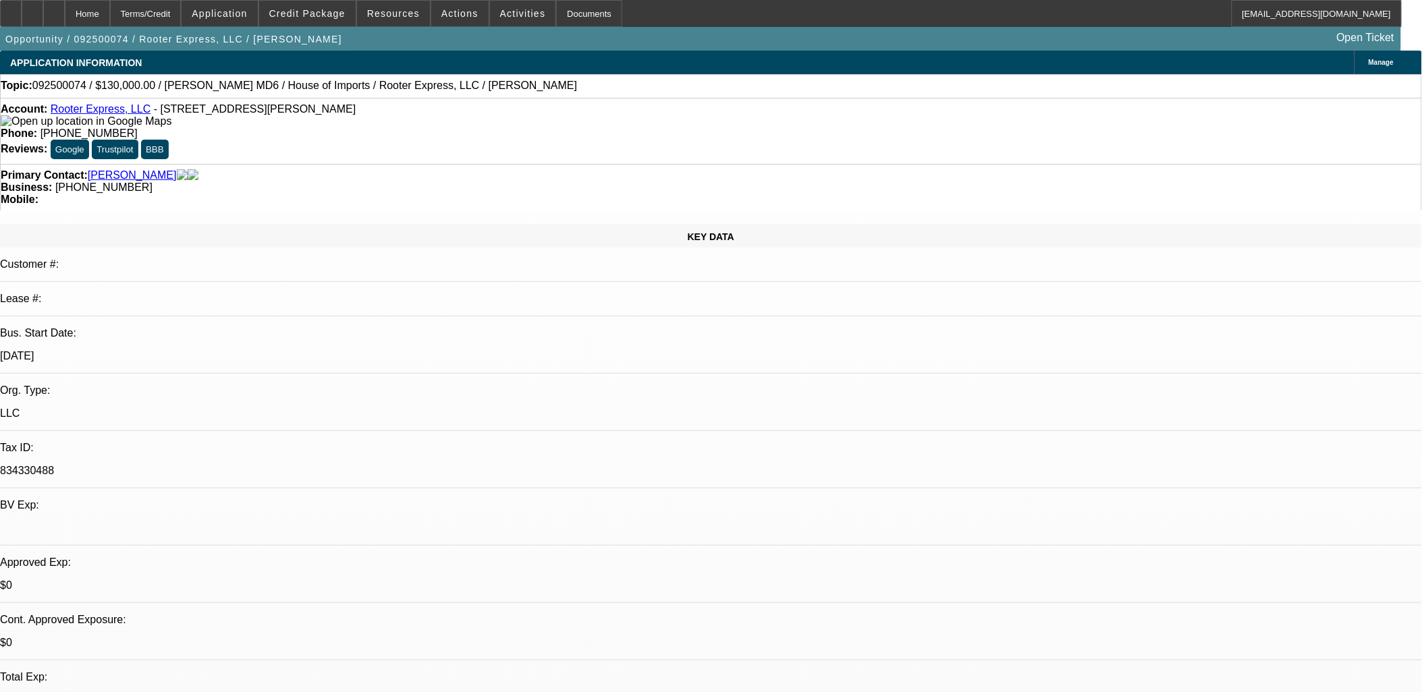
select select "0"
select select "1"
select select "2"
select select "6"
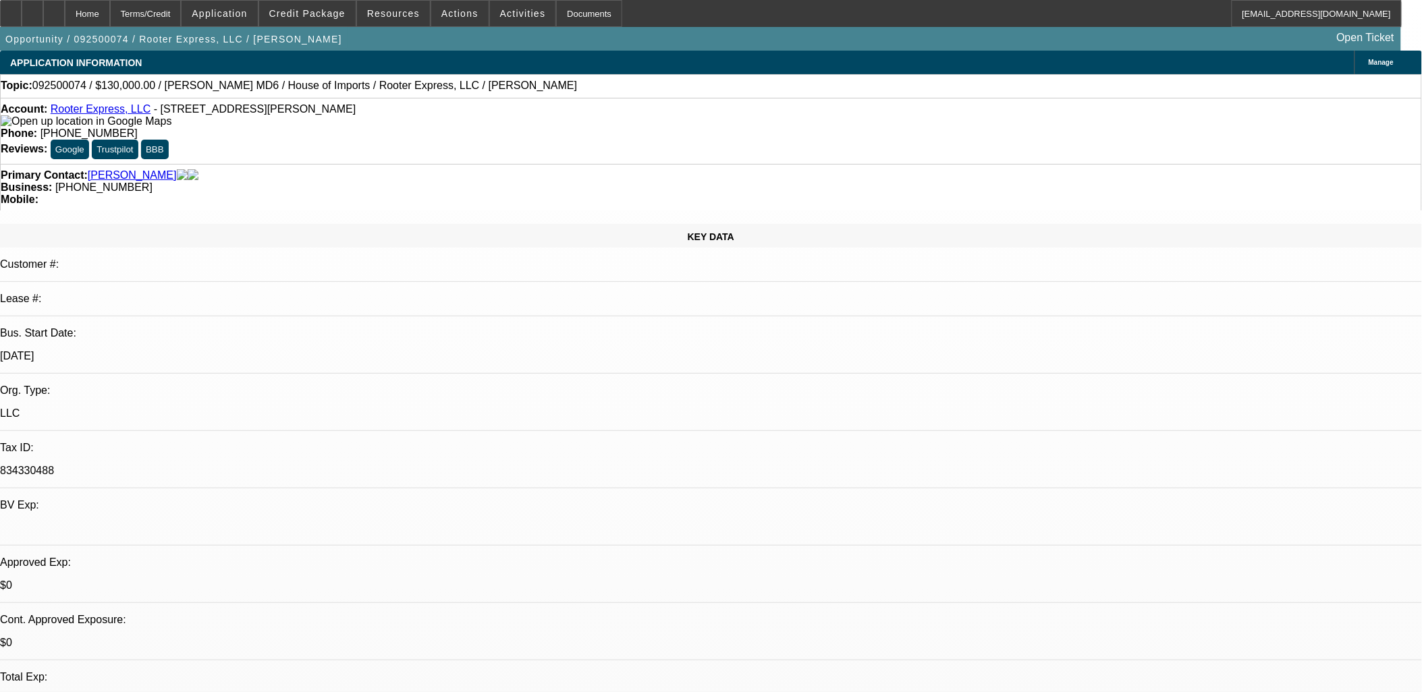
select select "1"
select select "3"
select select "6"
select select "1"
select select "2"
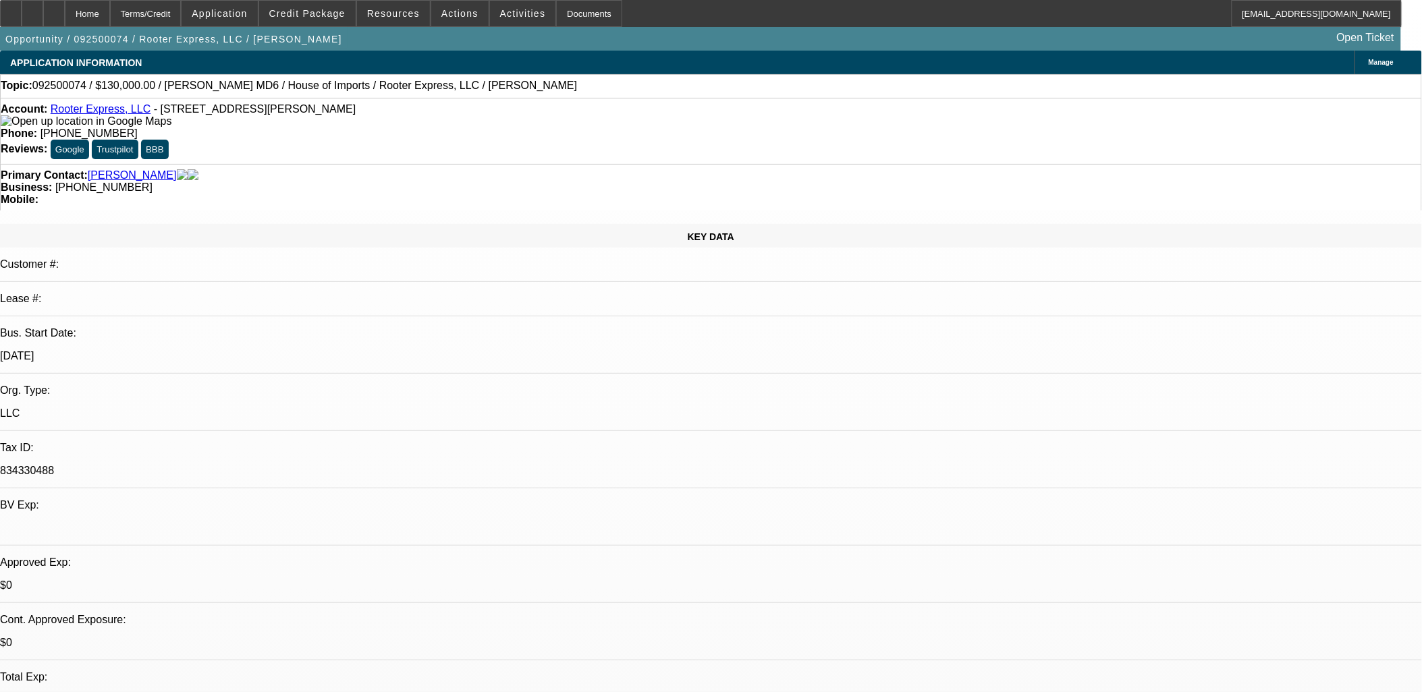
select select "6"
select select "1"
select select "2"
select select "6"
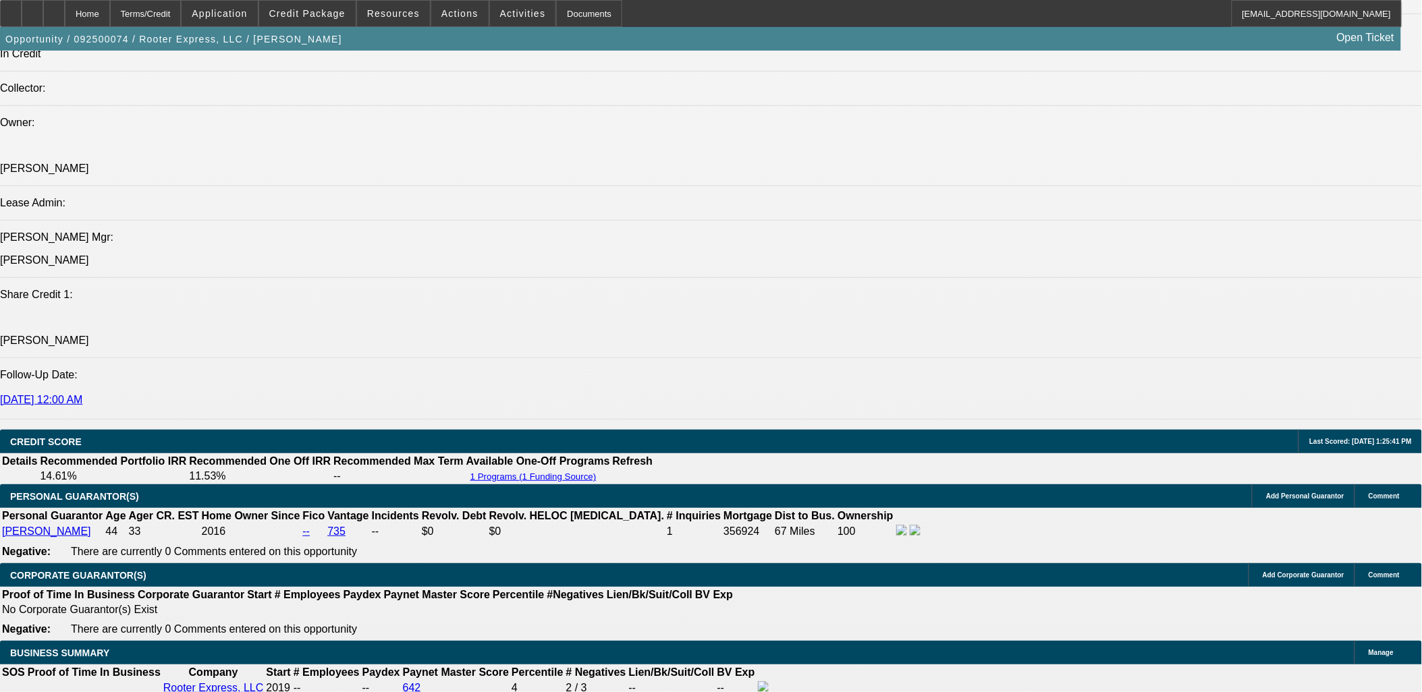
scroll to position [1649, 0]
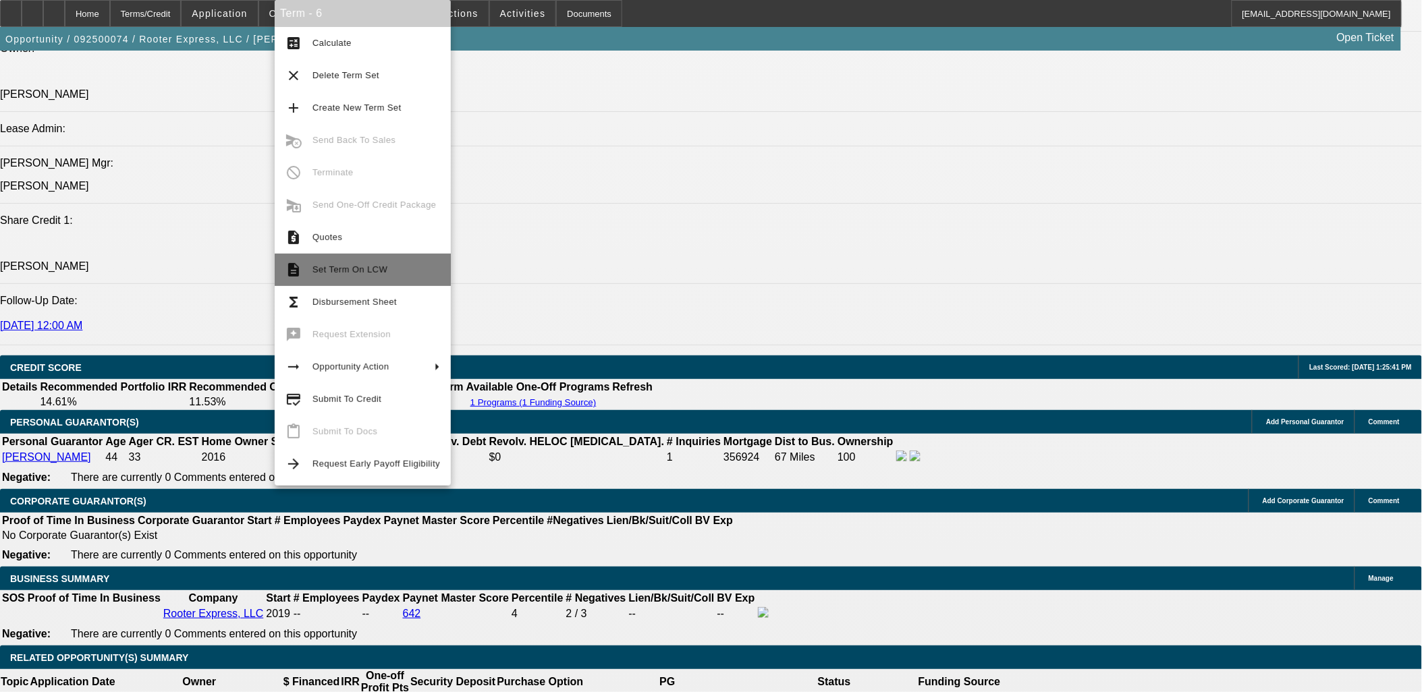
click at [298, 261] on button "description Set Term On LCW" at bounding box center [363, 270] width 176 height 32
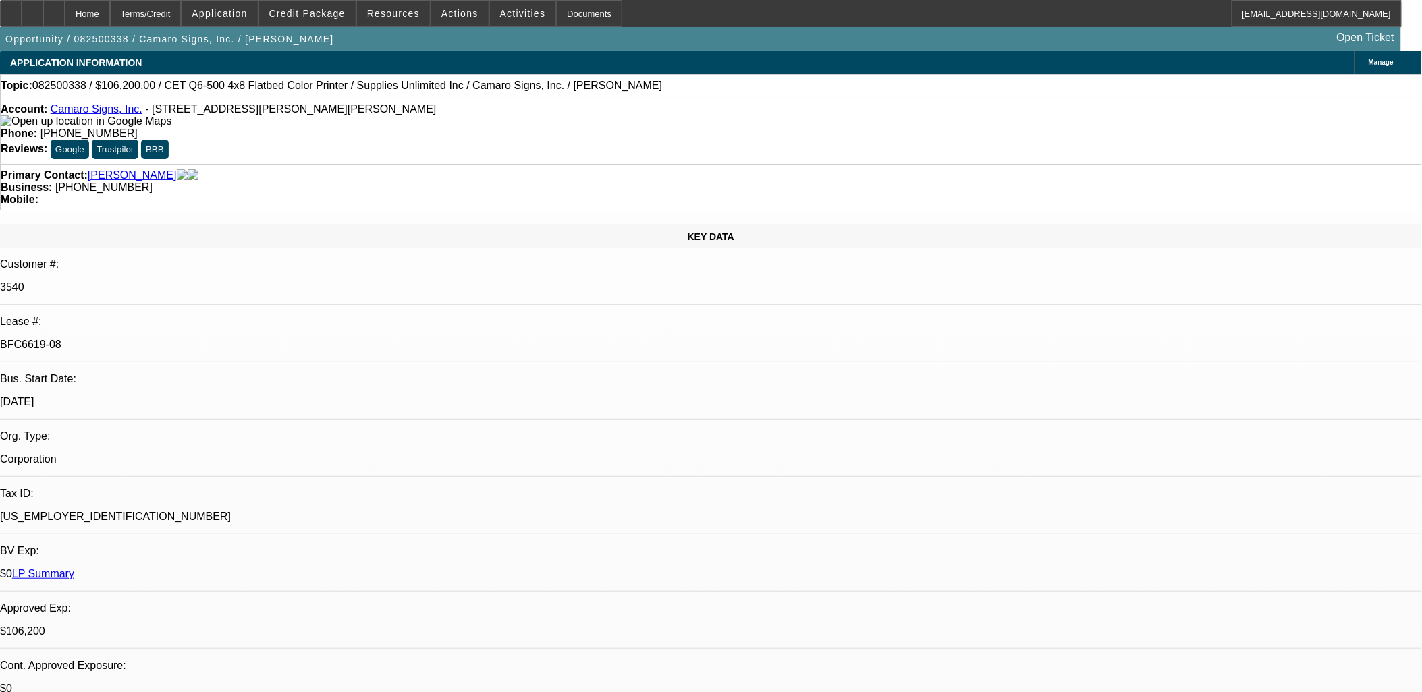
select select "0"
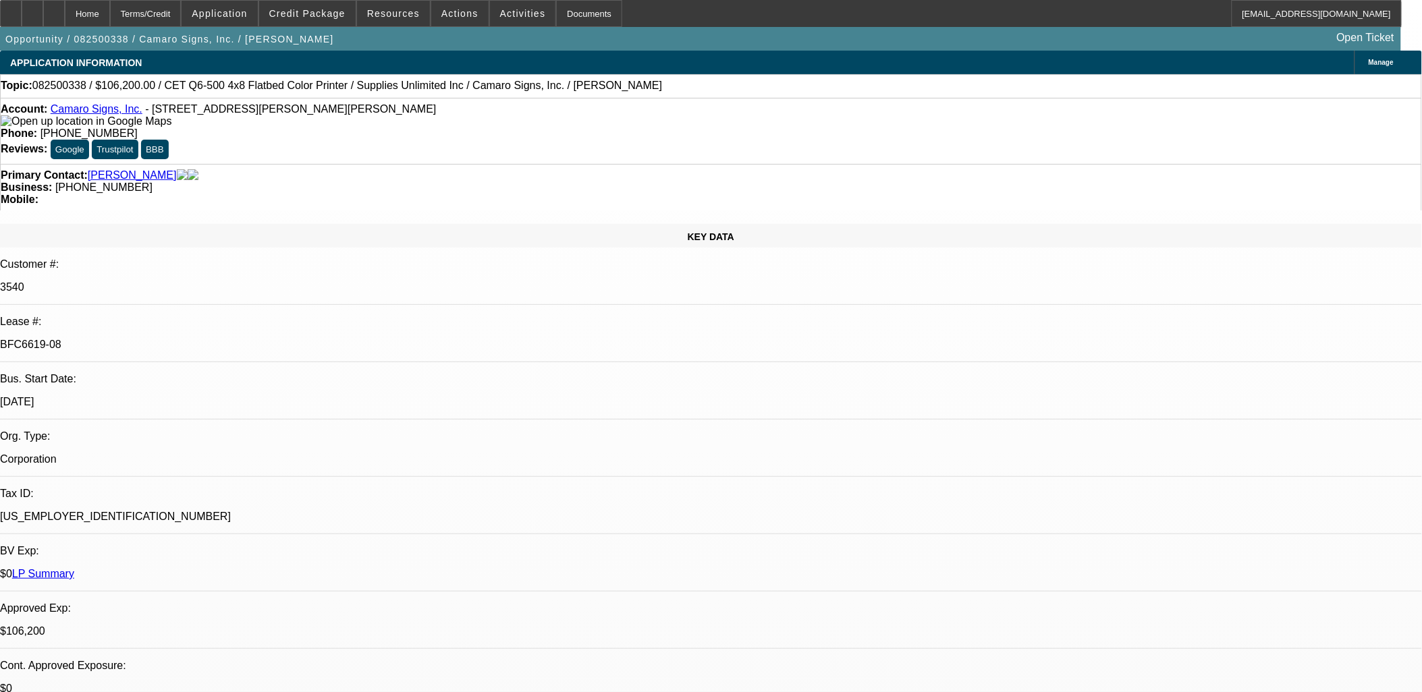
select select "0"
select select "1"
select select "3"
select select "2"
select select "1"
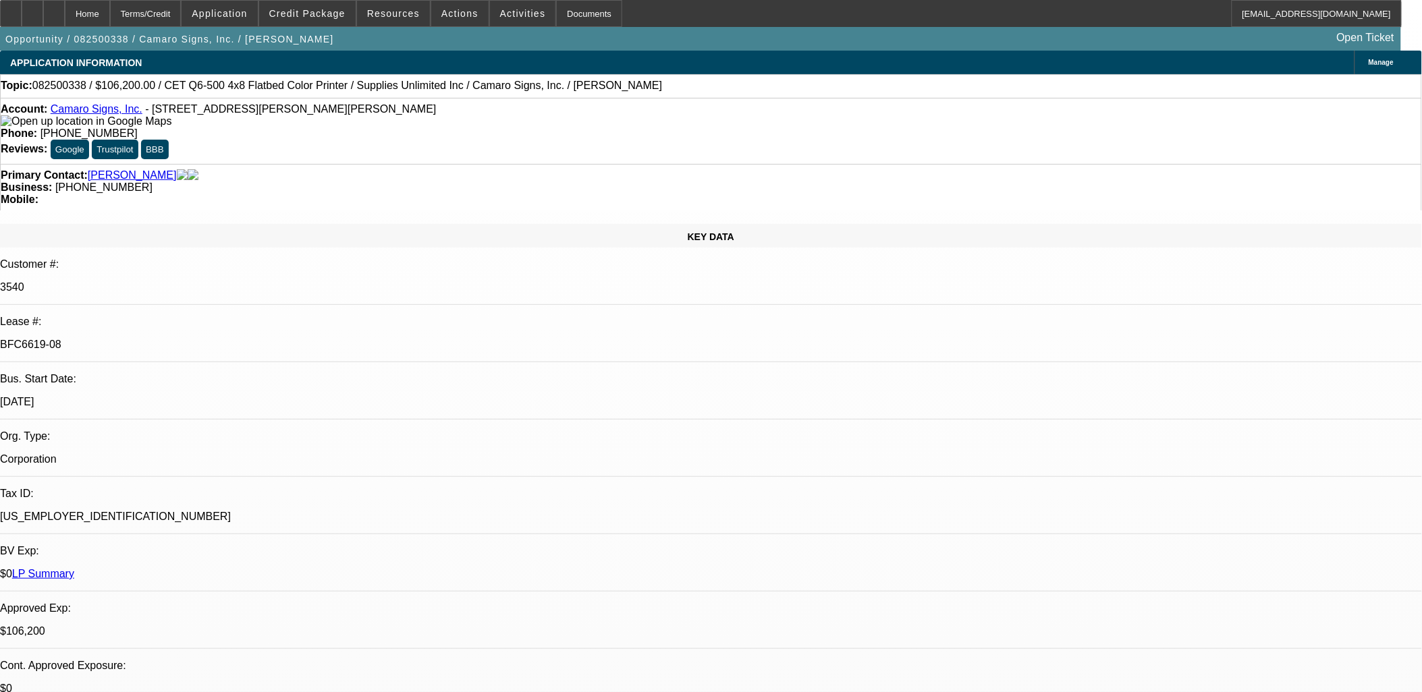
select select "3"
select select "2"
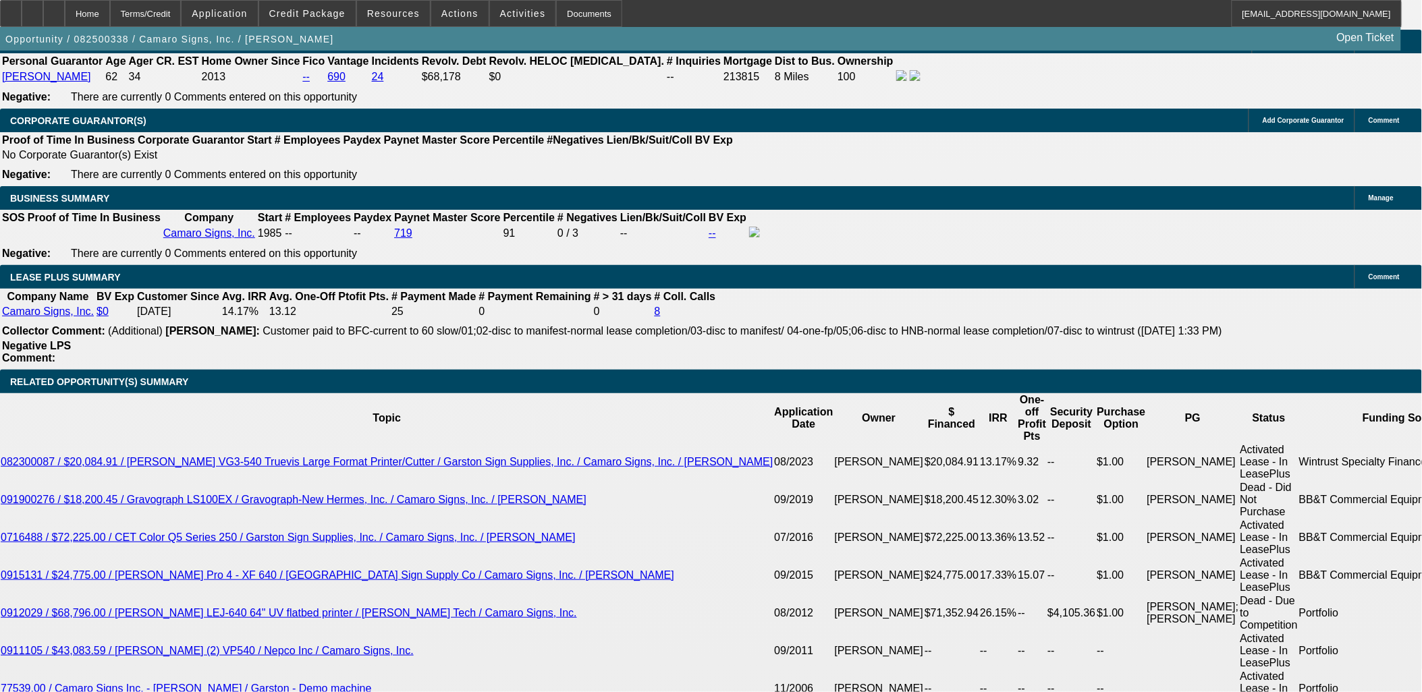
scroll to position [2099, 0]
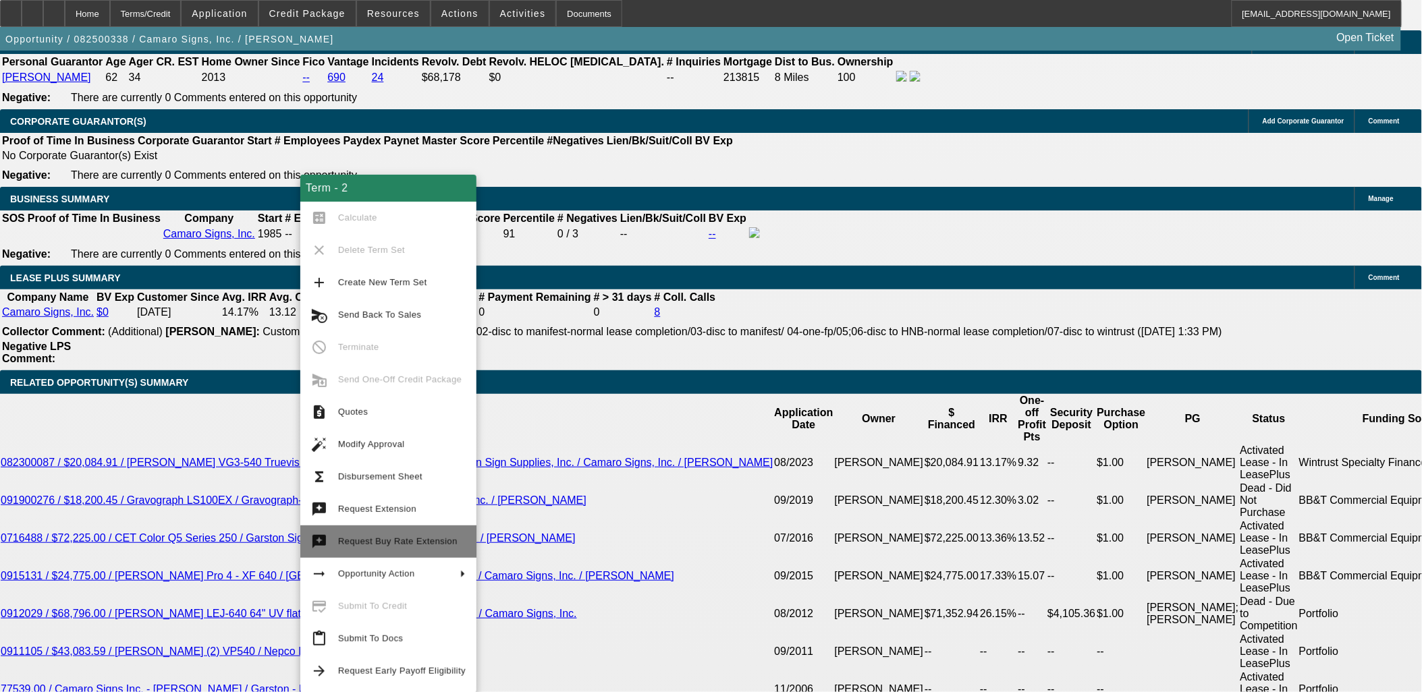
click at [371, 536] on span "Request Buy Rate Extension" at bounding box center [397, 541] width 119 height 10
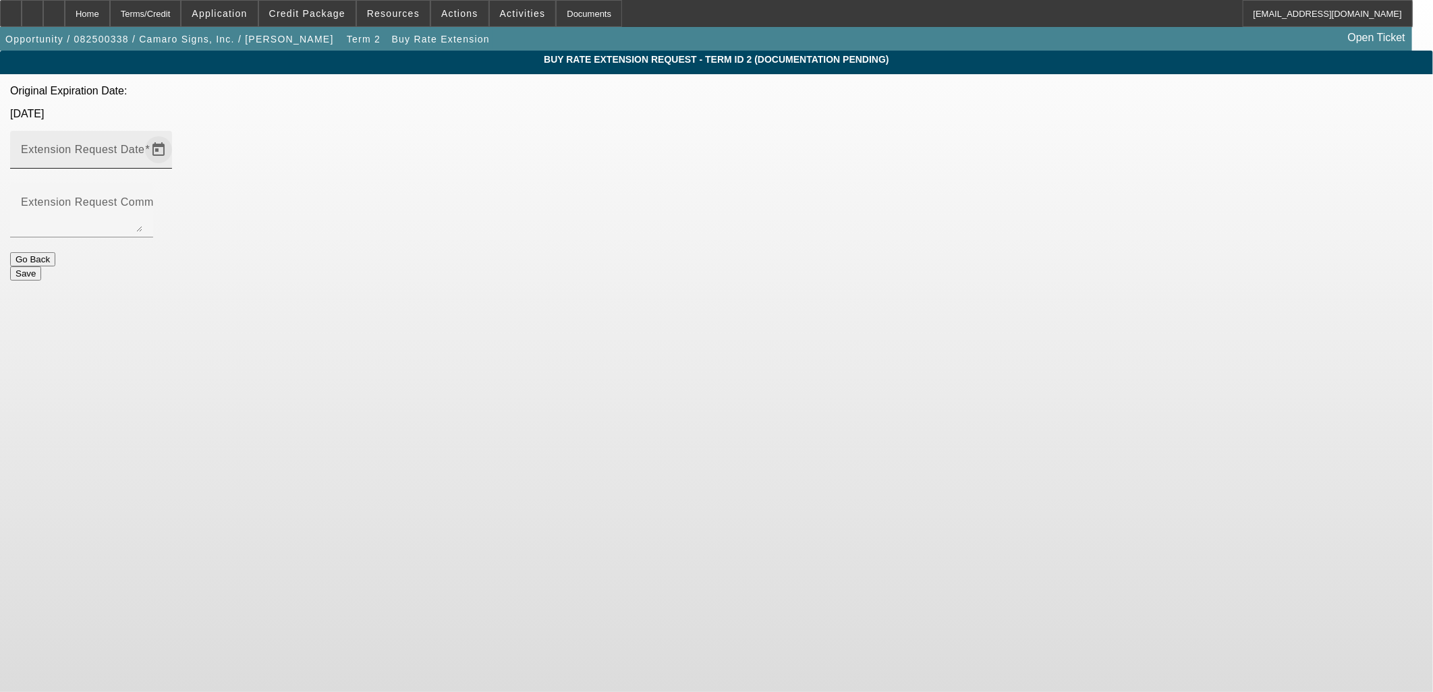
click at [175, 134] on span "Open calendar" at bounding box center [158, 150] width 32 height 32
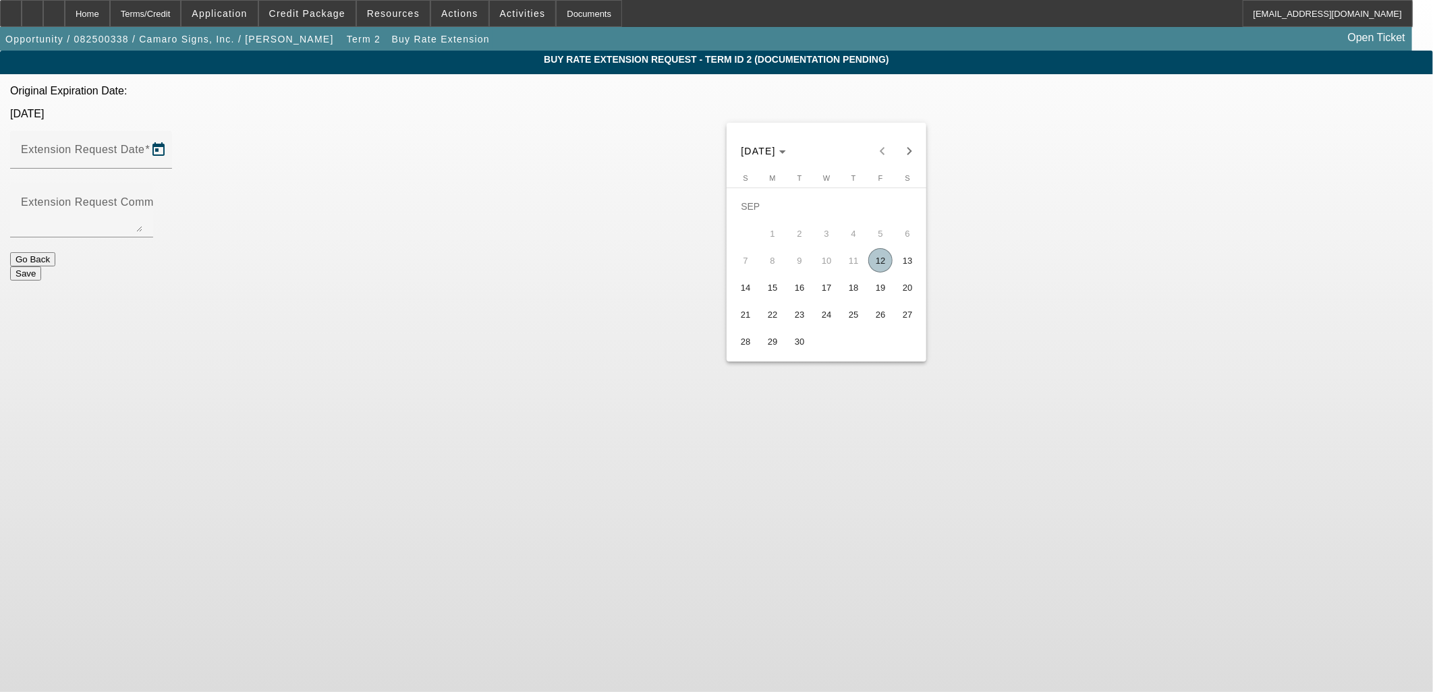
click at [804, 350] on span "30" at bounding box center [800, 341] width 24 height 24
type input "[DATE]"
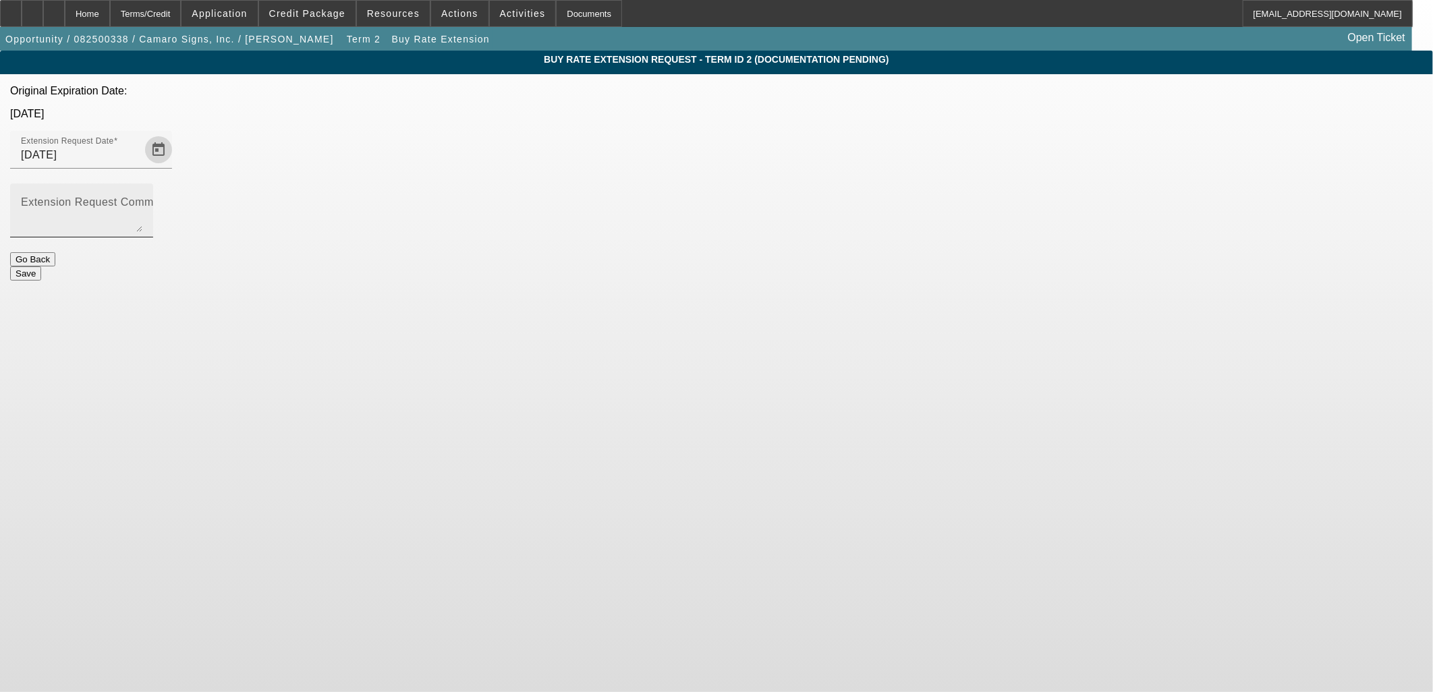
click at [142, 200] on textarea "Extension Request Comment" at bounding box center [81, 216] width 121 height 32
type textarea "Install scheduled for next week."
click at [41, 267] on button "Save" at bounding box center [25, 274] width 31 height 14
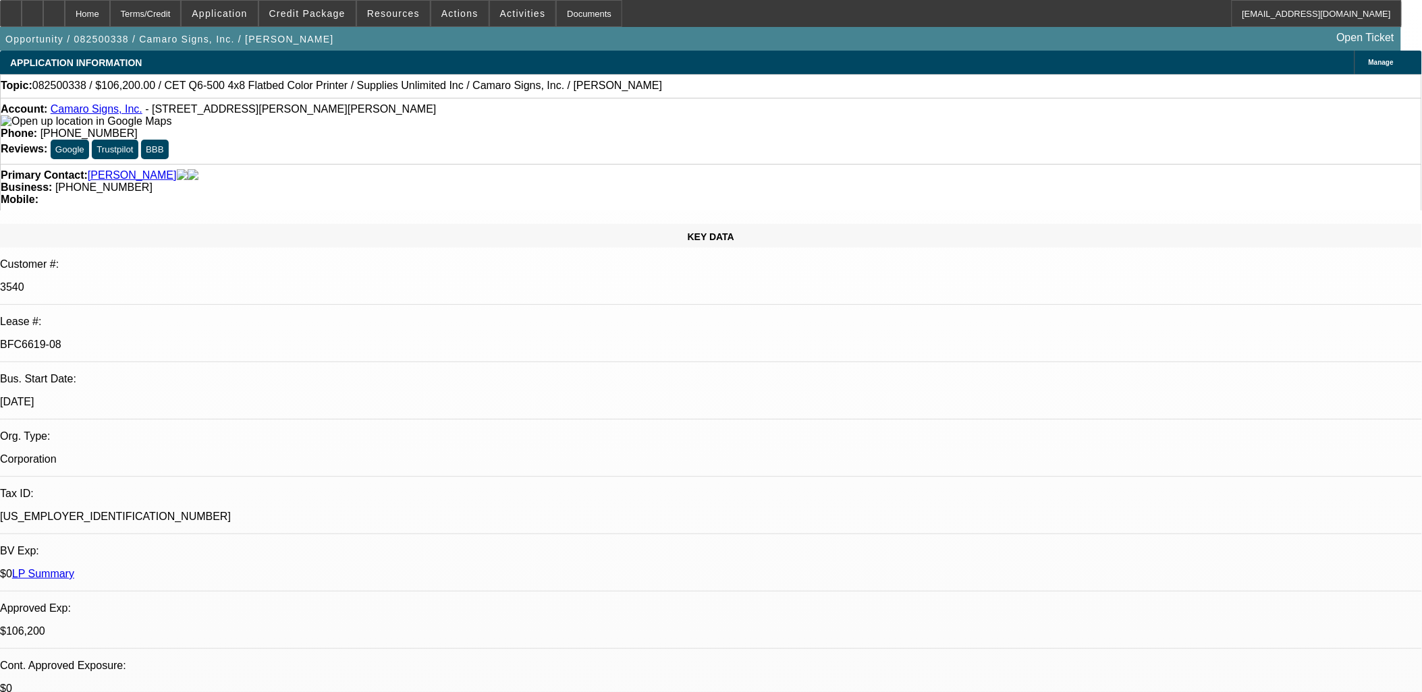
select select "0"
select select "3"
select select "0"
select select "2"
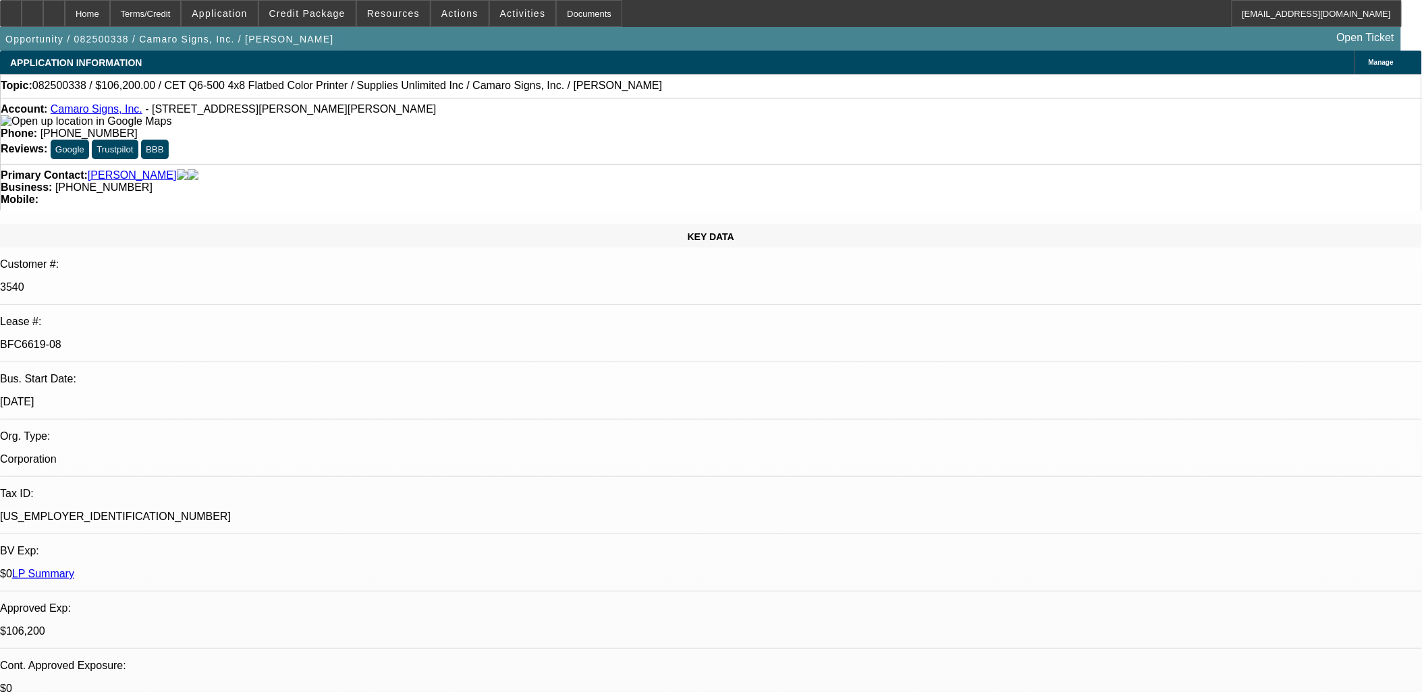
select select "0"
select select "3"
select select "0"
select select "2"
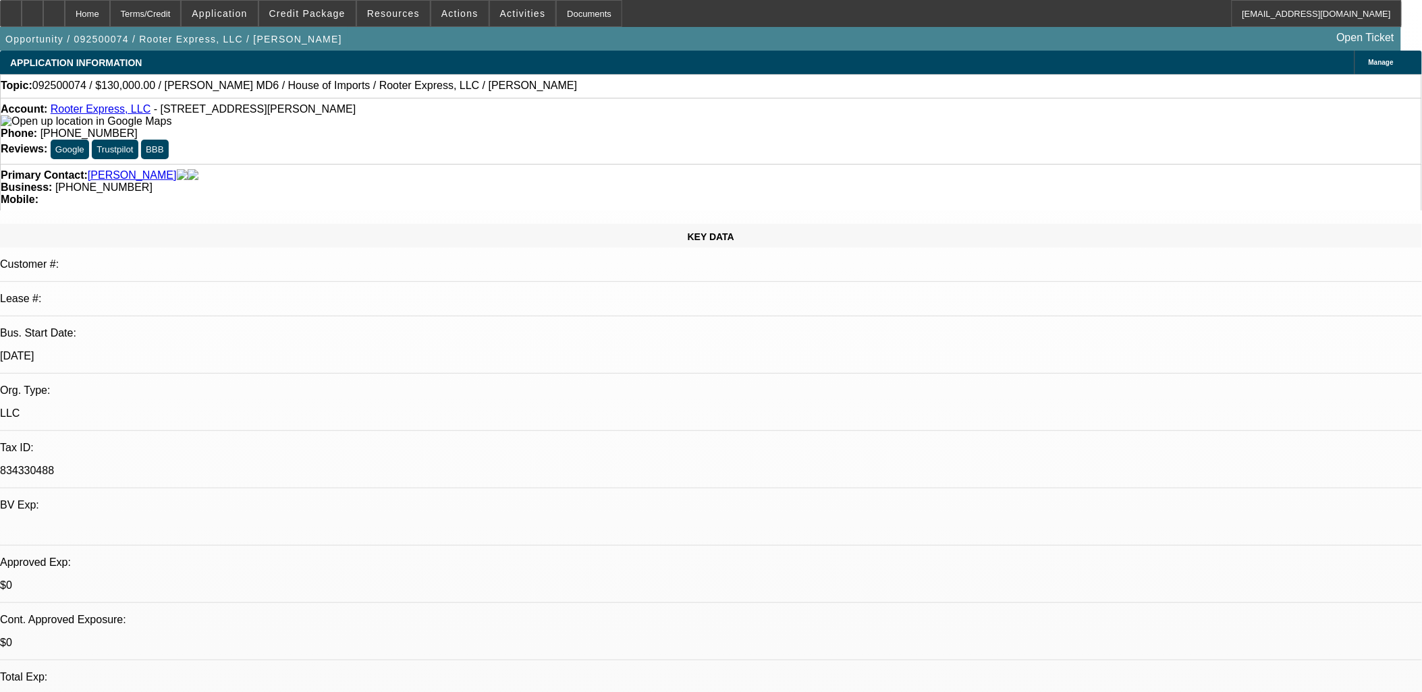
select select "0"
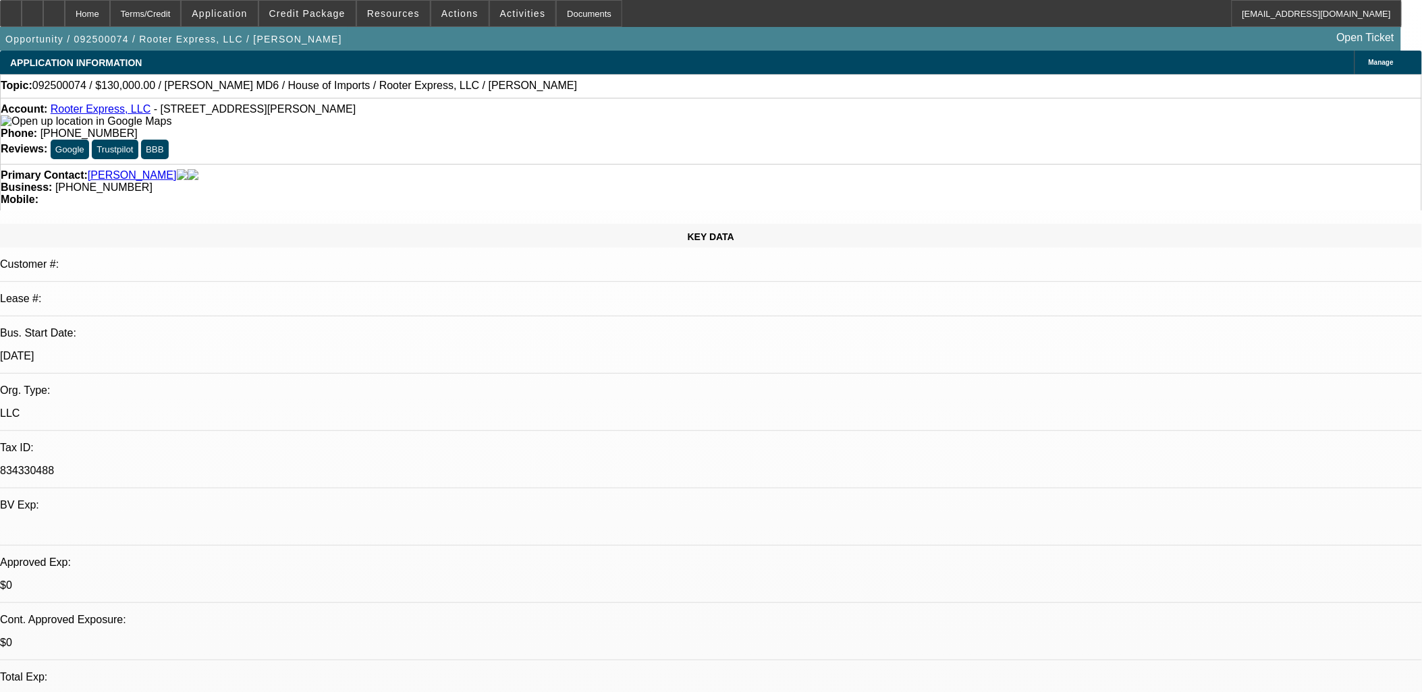
select select "0"
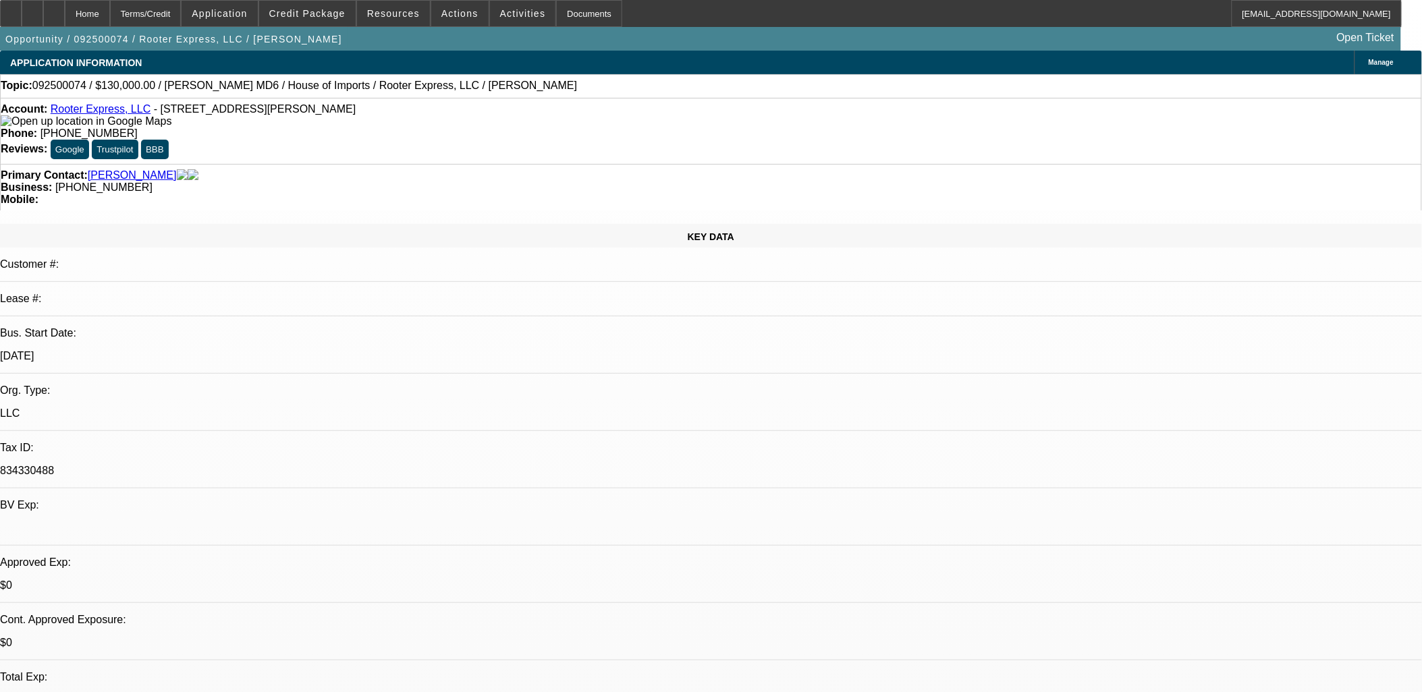
select select "0"
select select "1"
select select "2"
select select "6"
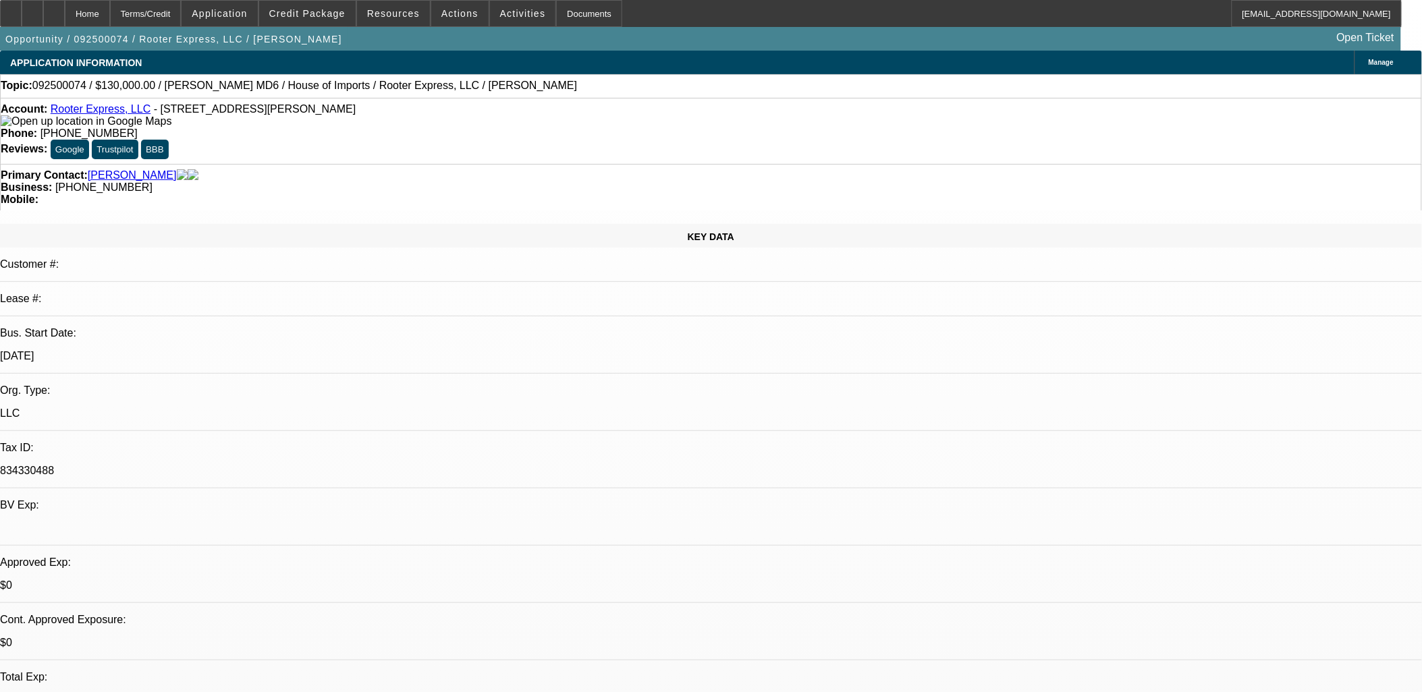
select select "1"
select select "3"
select select "6"
select select "1"
select select "2"
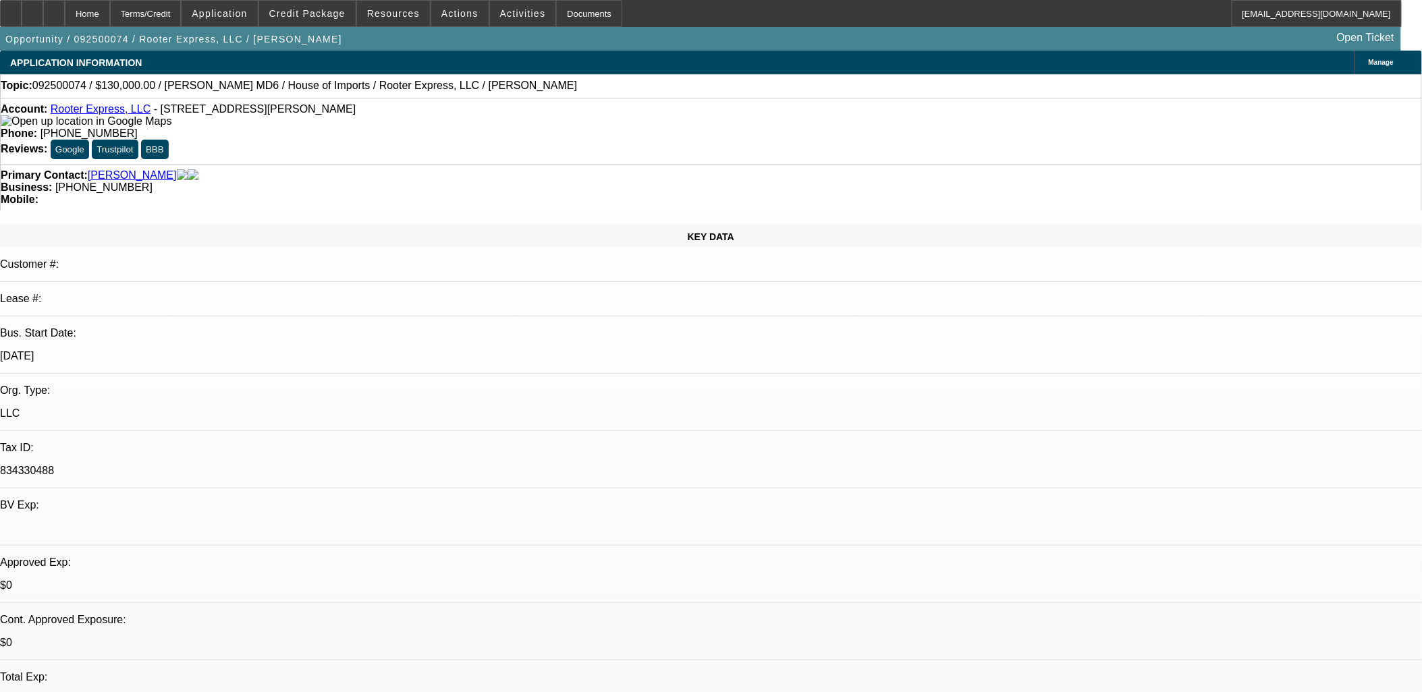
select select "6"
select select "1"
select select "2"
select select "6"
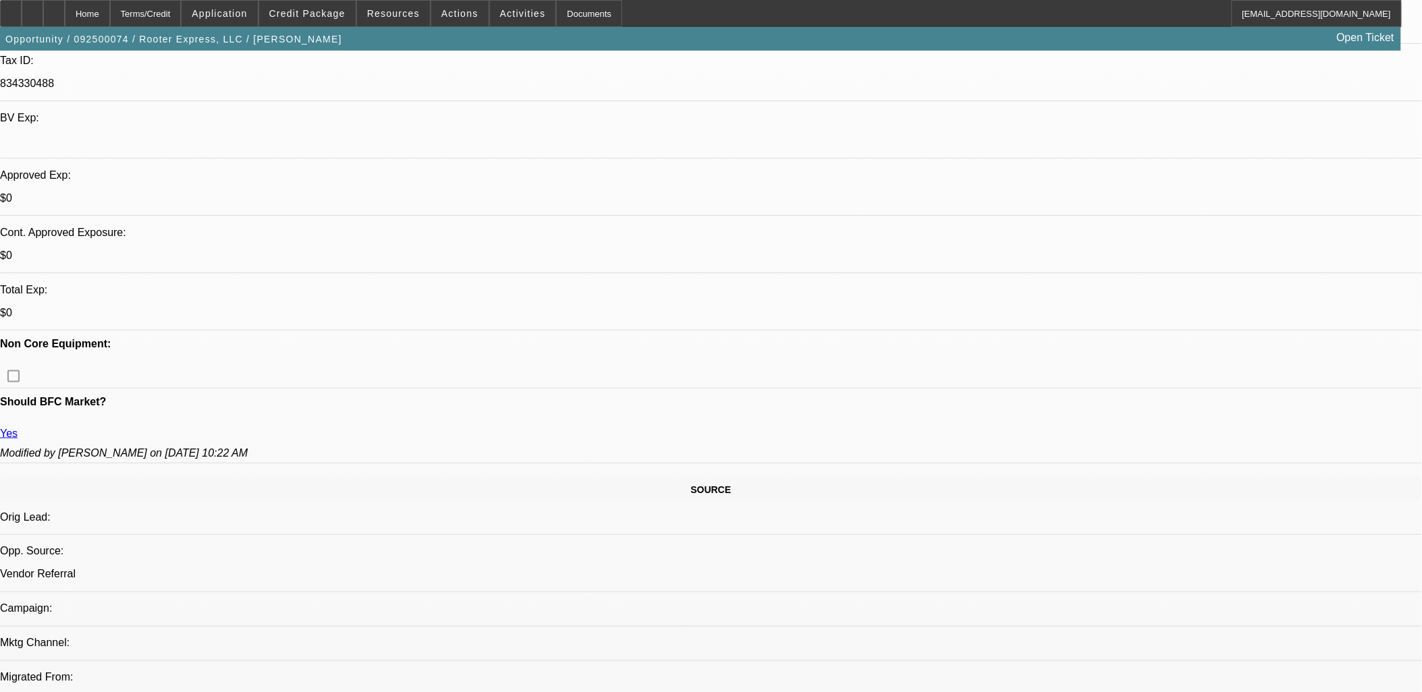
scroll to position [375, 0]
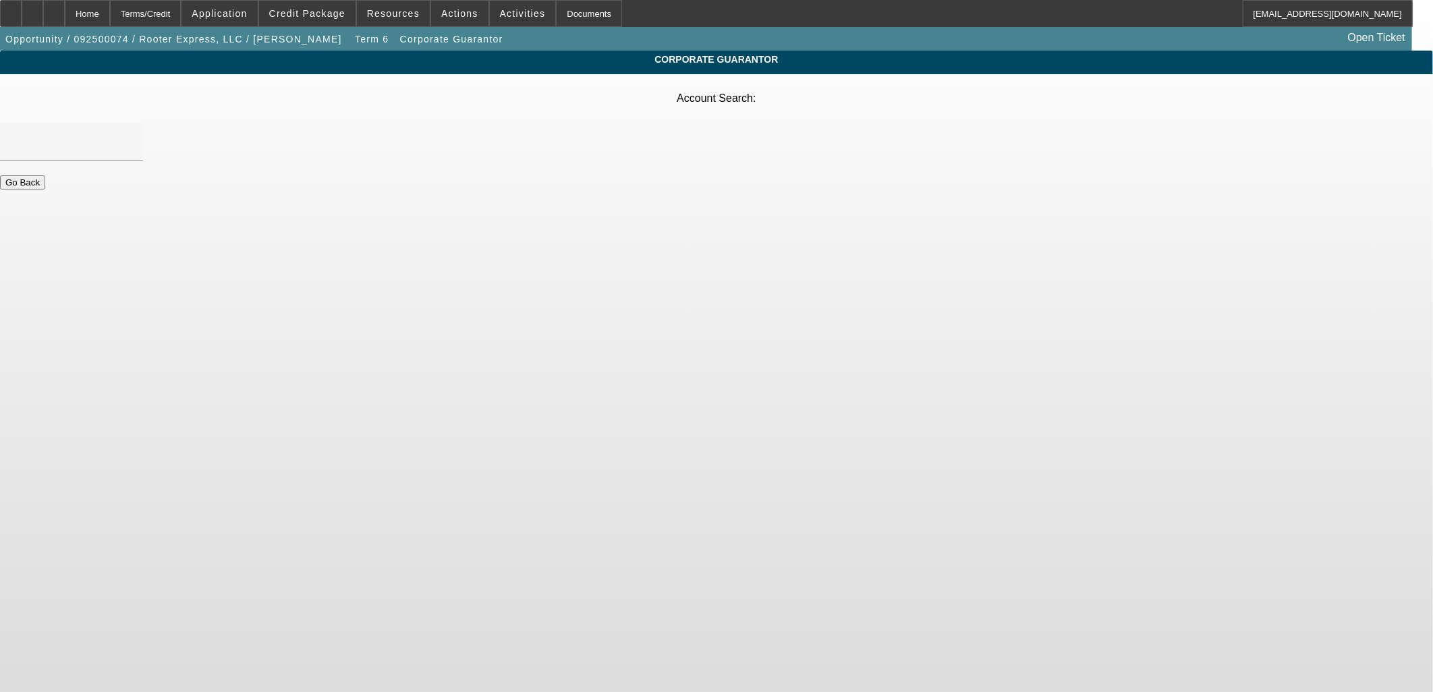
click at [143, 161] on div at bounding box center [71, 168] width 143 height 15
click at [132, 134] on input "Account Search" at bounding box center [71, 142] width 121 height 16
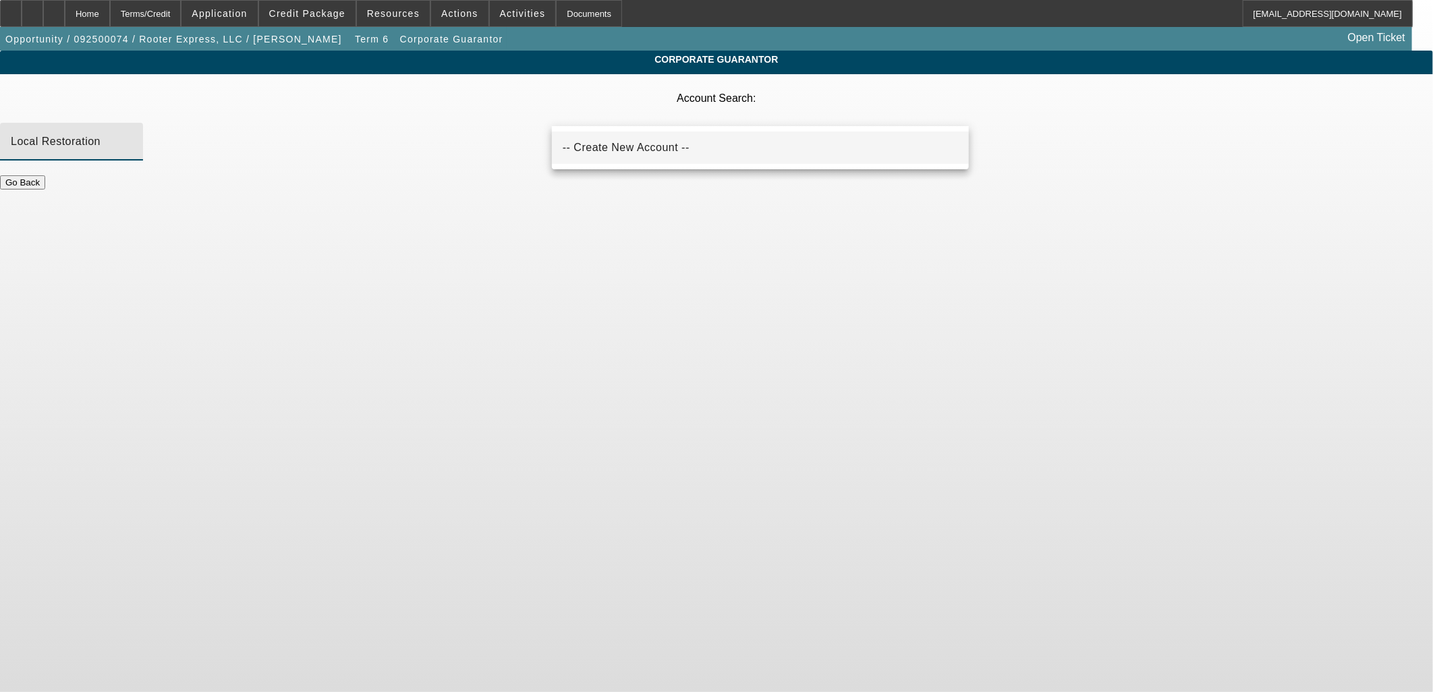
type input "Local Restoration"
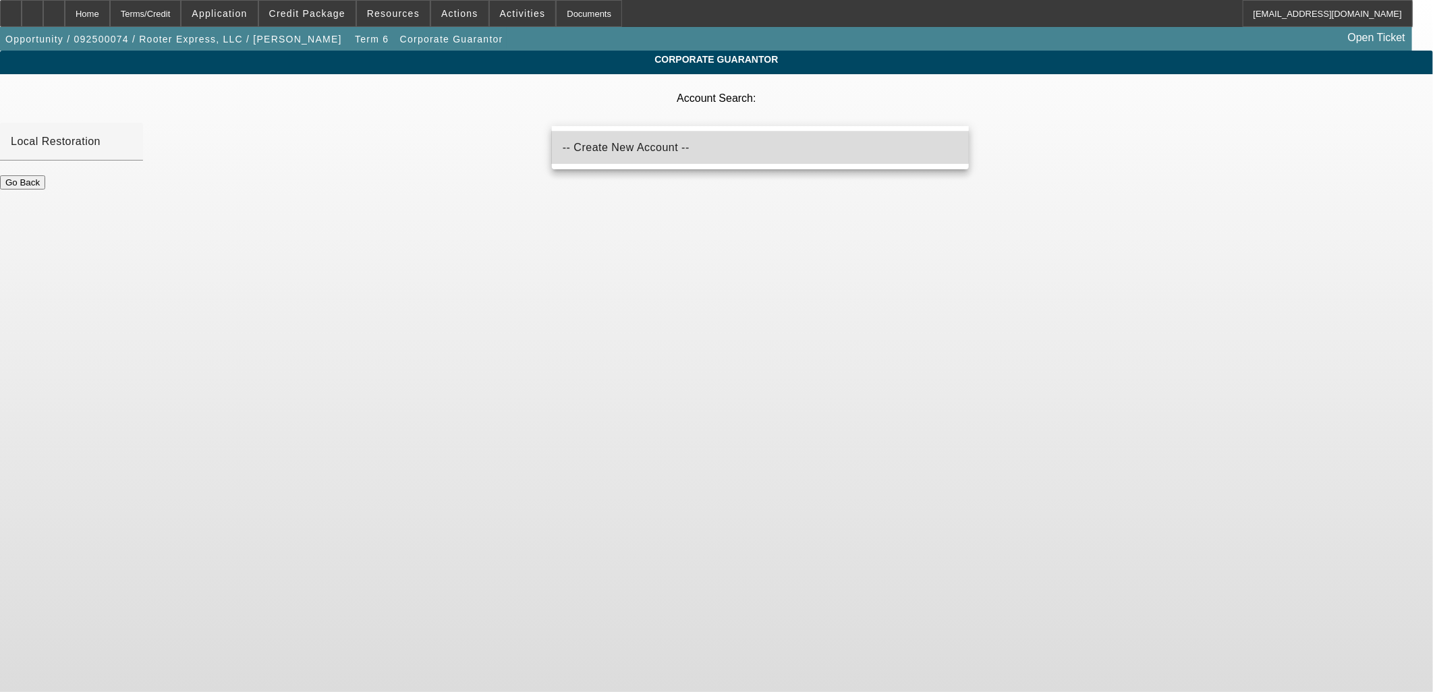
click at [634, 144] on span "-- Create New Account --" at bounding box center [626, 147] width 127 height 11
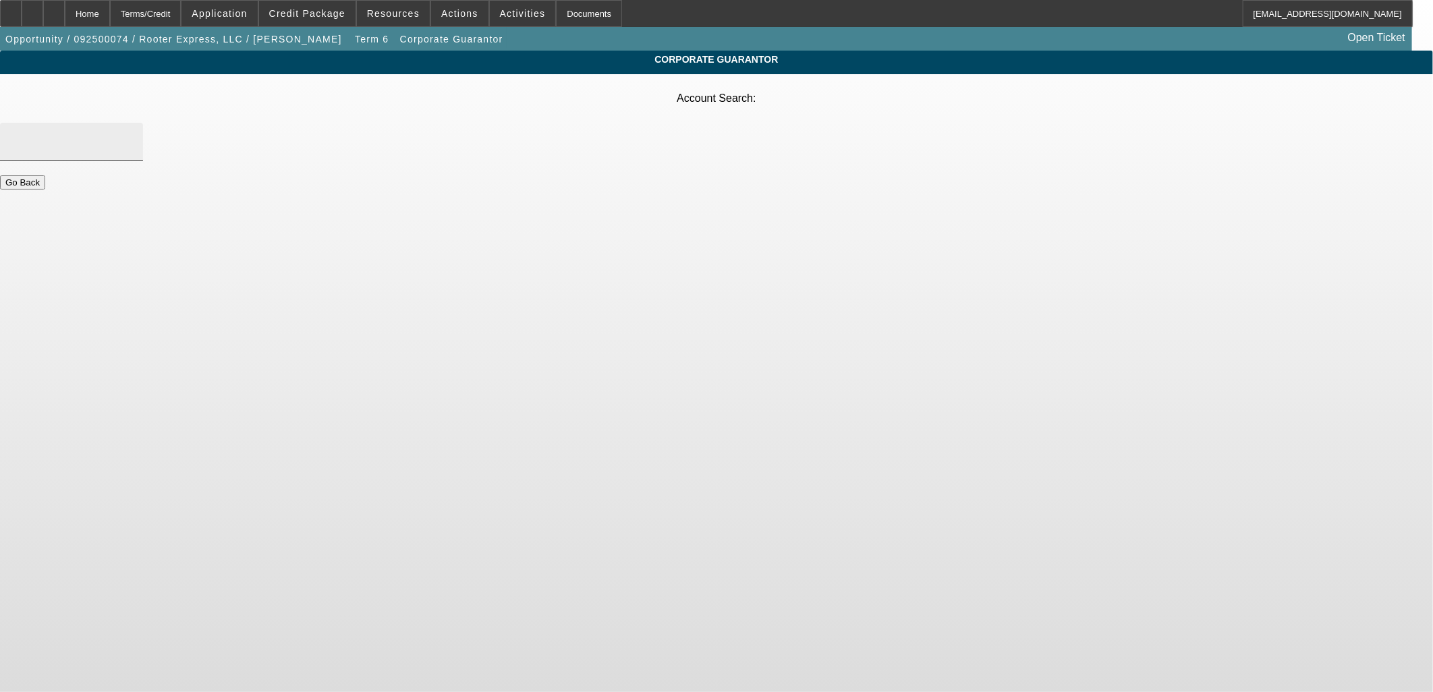
click at [132, 134] on input "Account Search" at bounding box center [71, 142] width 121 height 16
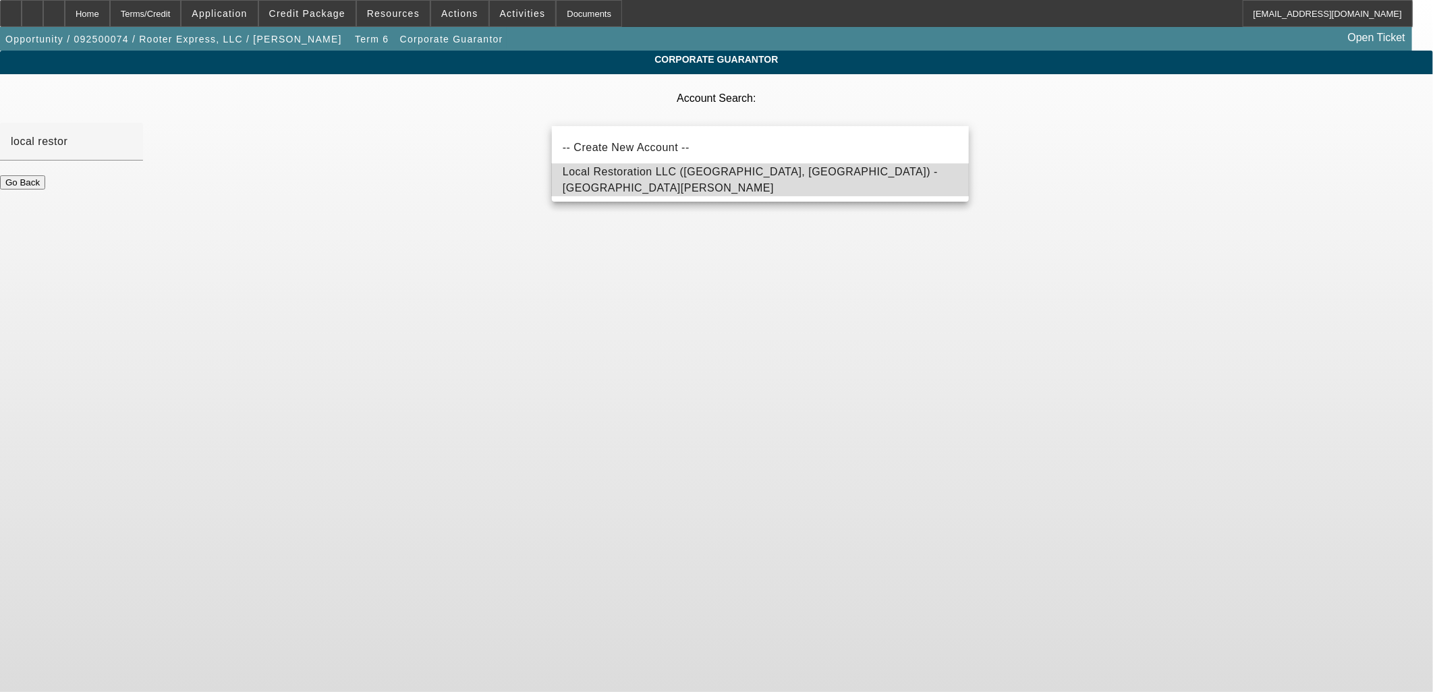
click at [669, 178] on span "Local Restoration LLC ([GEOGRAPHIC_DATA], [GEOGRAPHIC_DATA]) - [GEOGRAPHIC_DATA…" at bounding box center [750, 180] width 375 height 28
type input "Local Restoration LLC ([GEOGRAPHIC_DATA], [GEOGRAPHIC_DATA]) - [GEOGRAPHIC_DATA…"
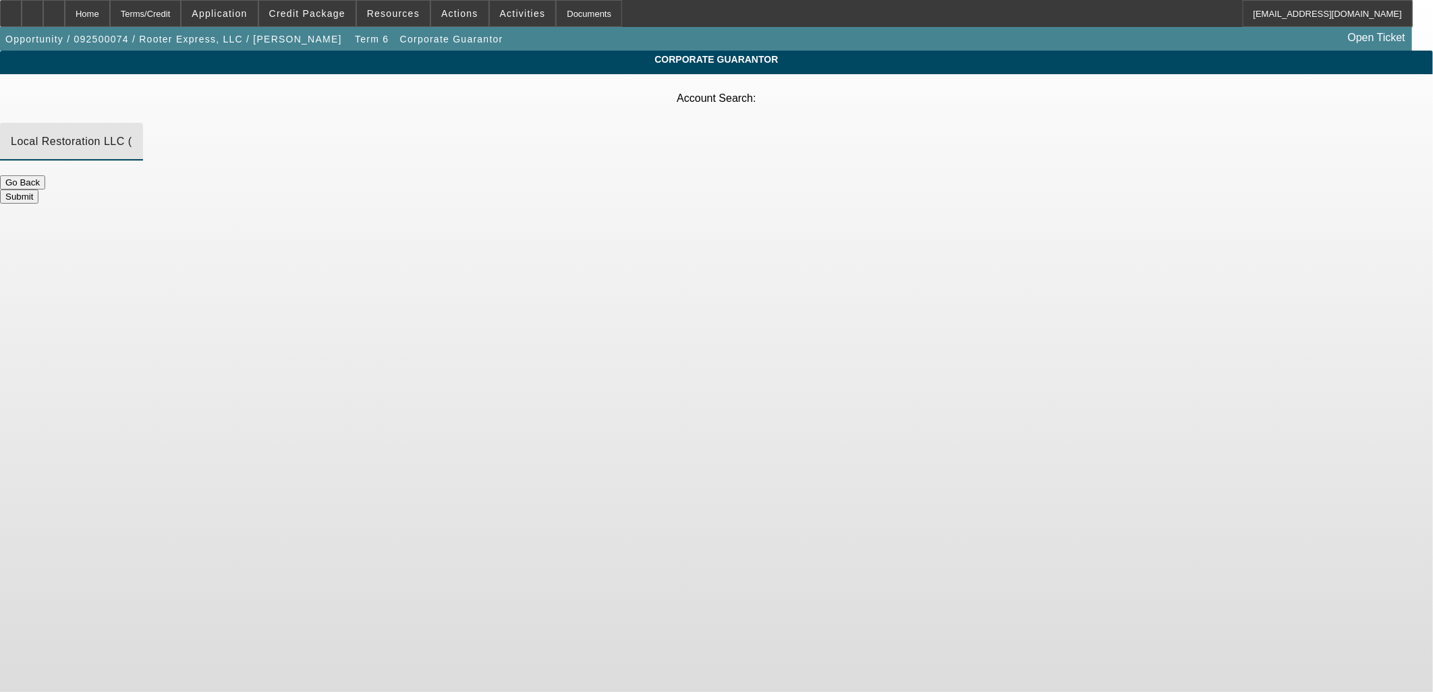
click at [38, 190] on button "Submit" at bounding box center [19, 197] width 38 height 14
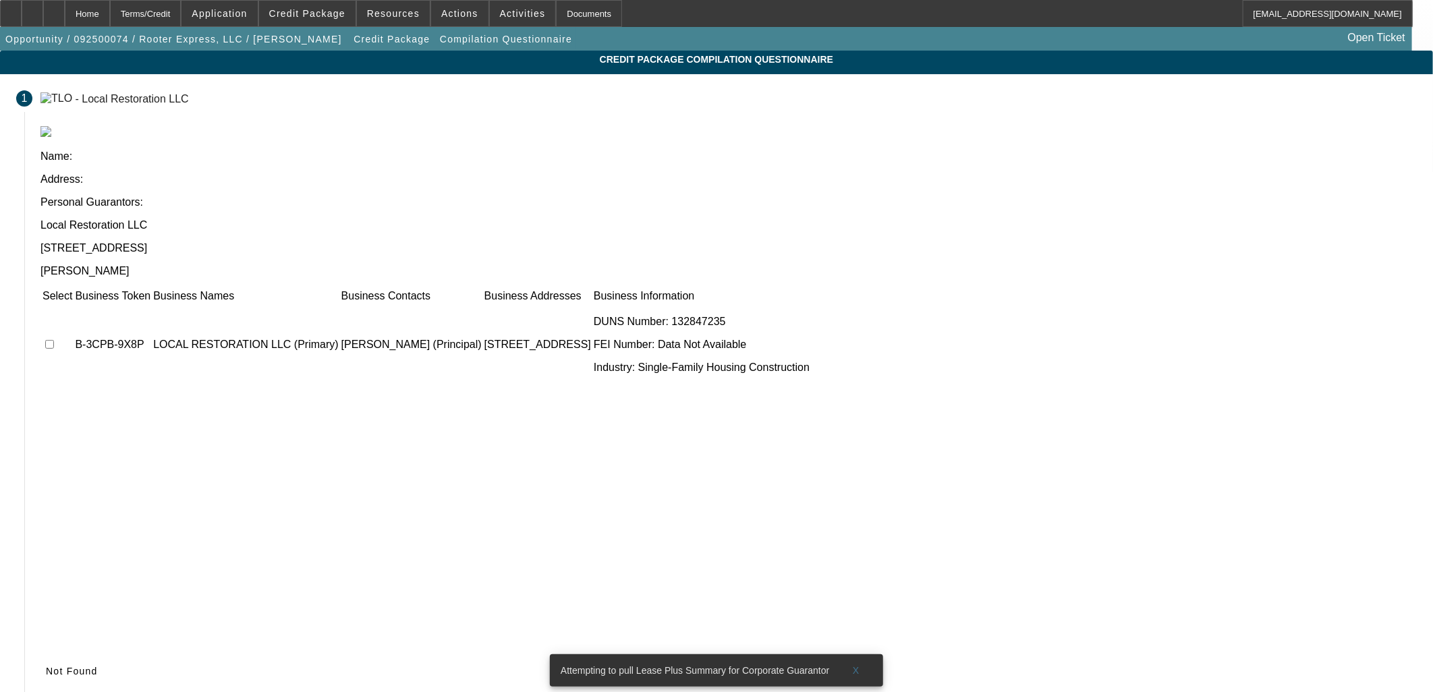
click at [54, 340] on input "checkbox" at bounding box center [49, 344] width 9 height 9
checkbox input "true"
click at [46, 666] on icon at bounding box center [46, 671] width 0 height 11
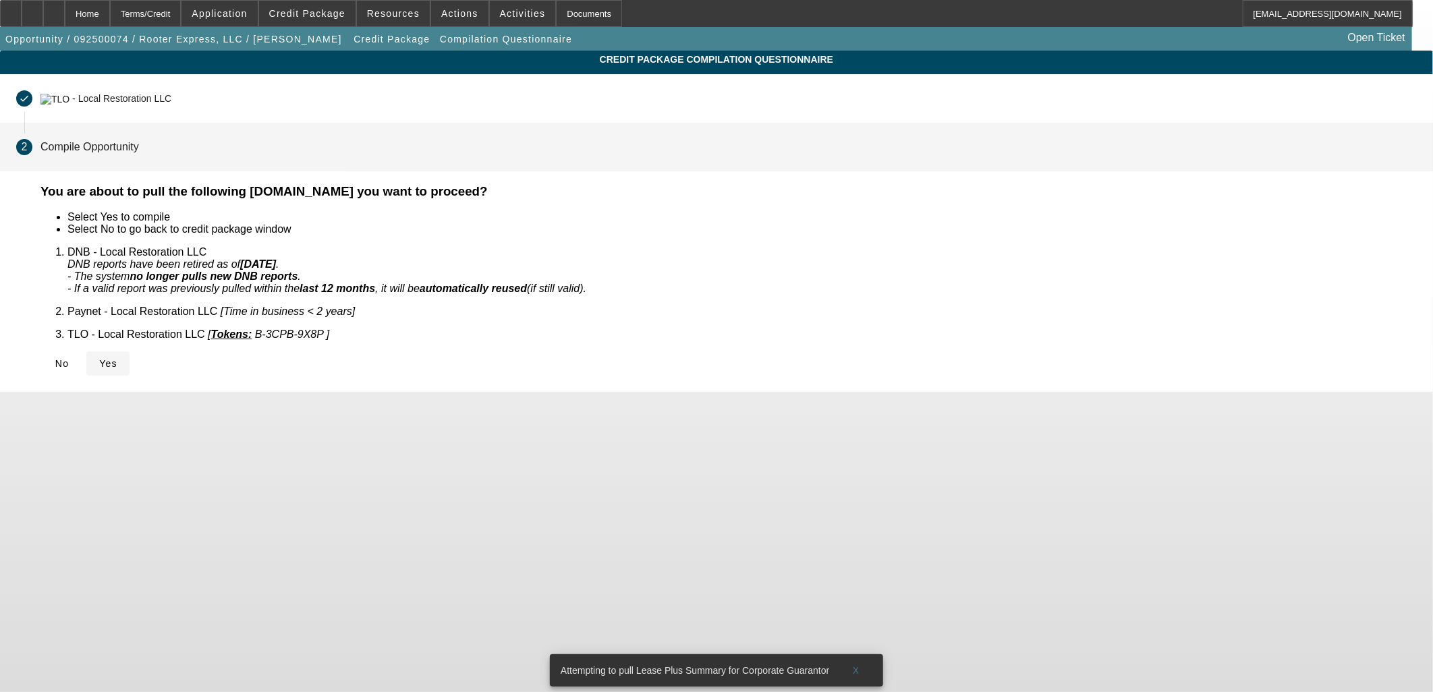
click at [117, 358] on span "Yes" at bounding box center [108, 363] width 18 height 11
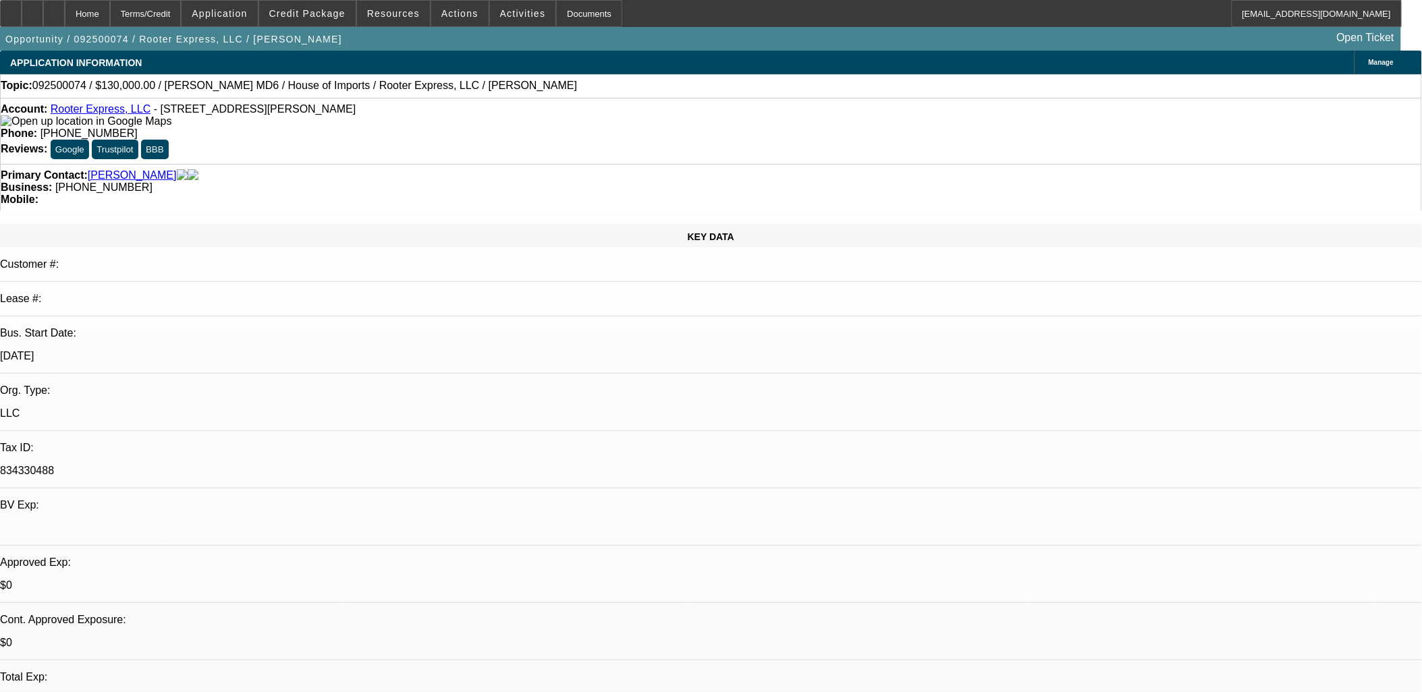
select select "0"
select select "2"
select select "0"
select select "6"
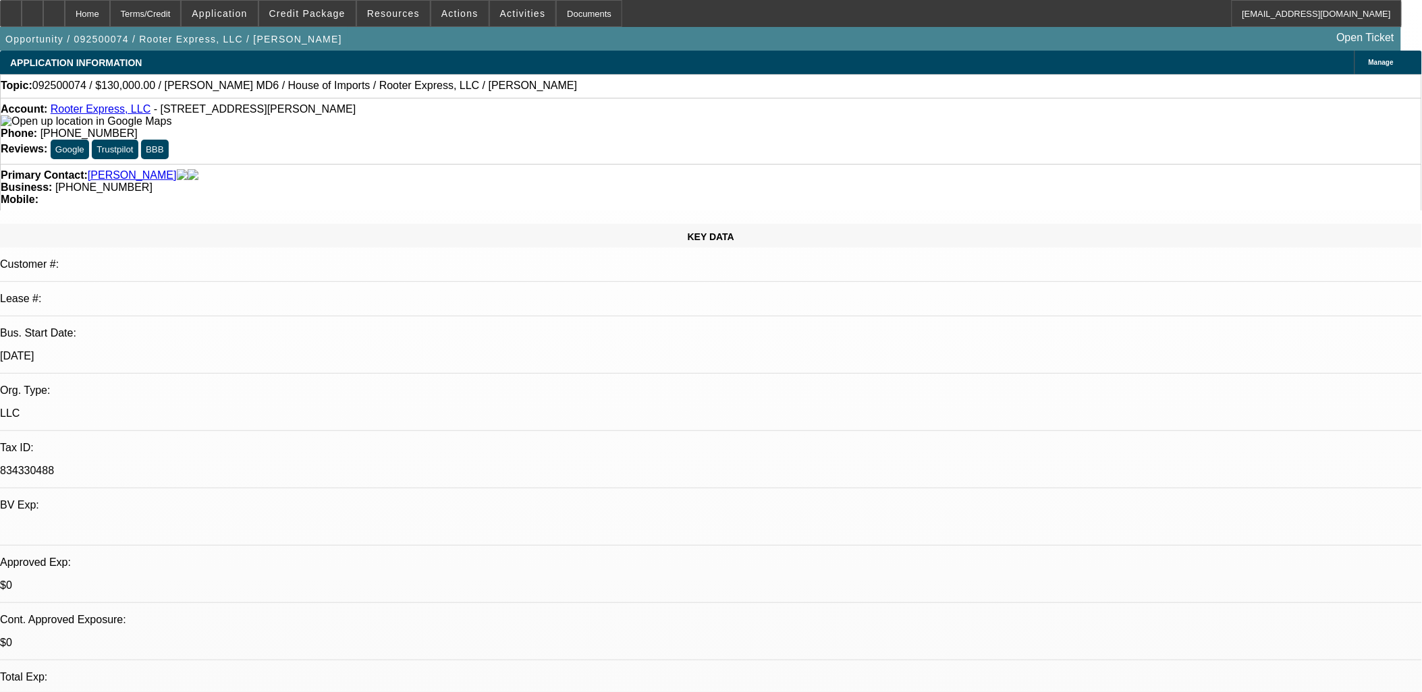
select select "0"
select select "3"
select select "0"
select select "6"
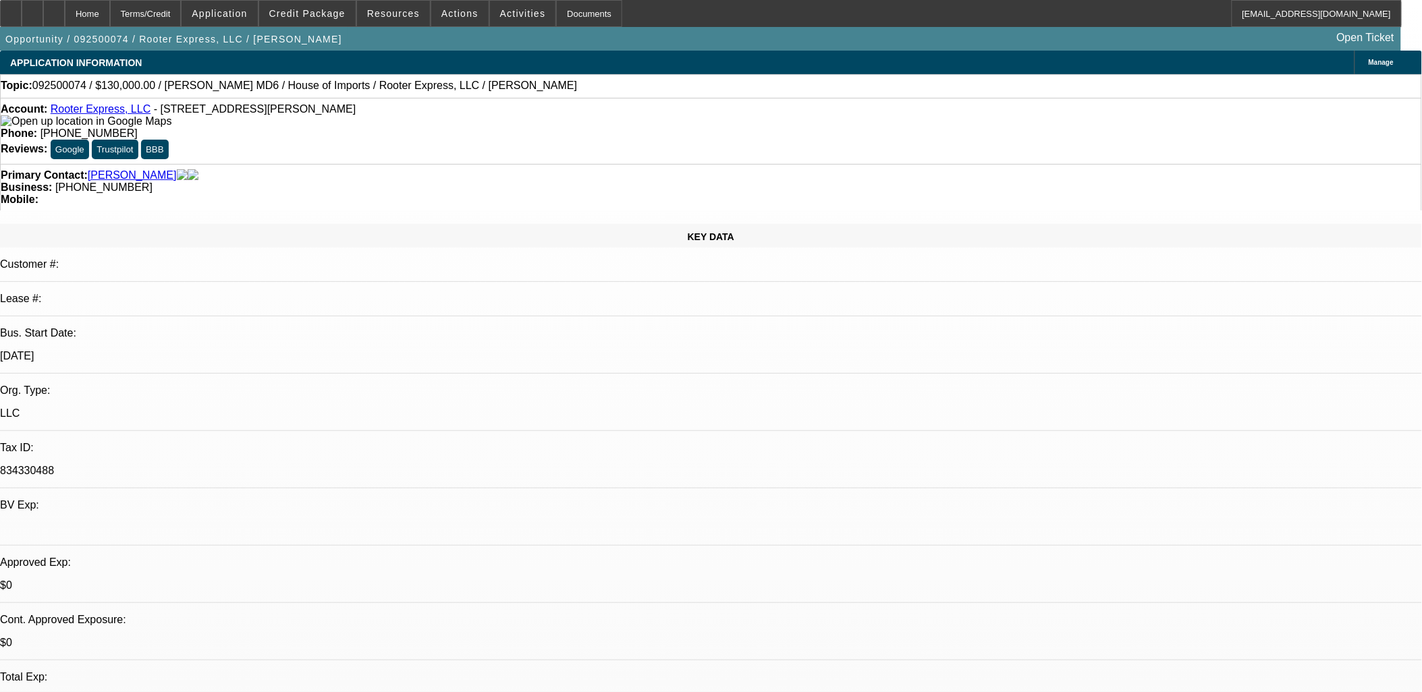
select select "0"
select select "2"
select select "0"
select select "6"
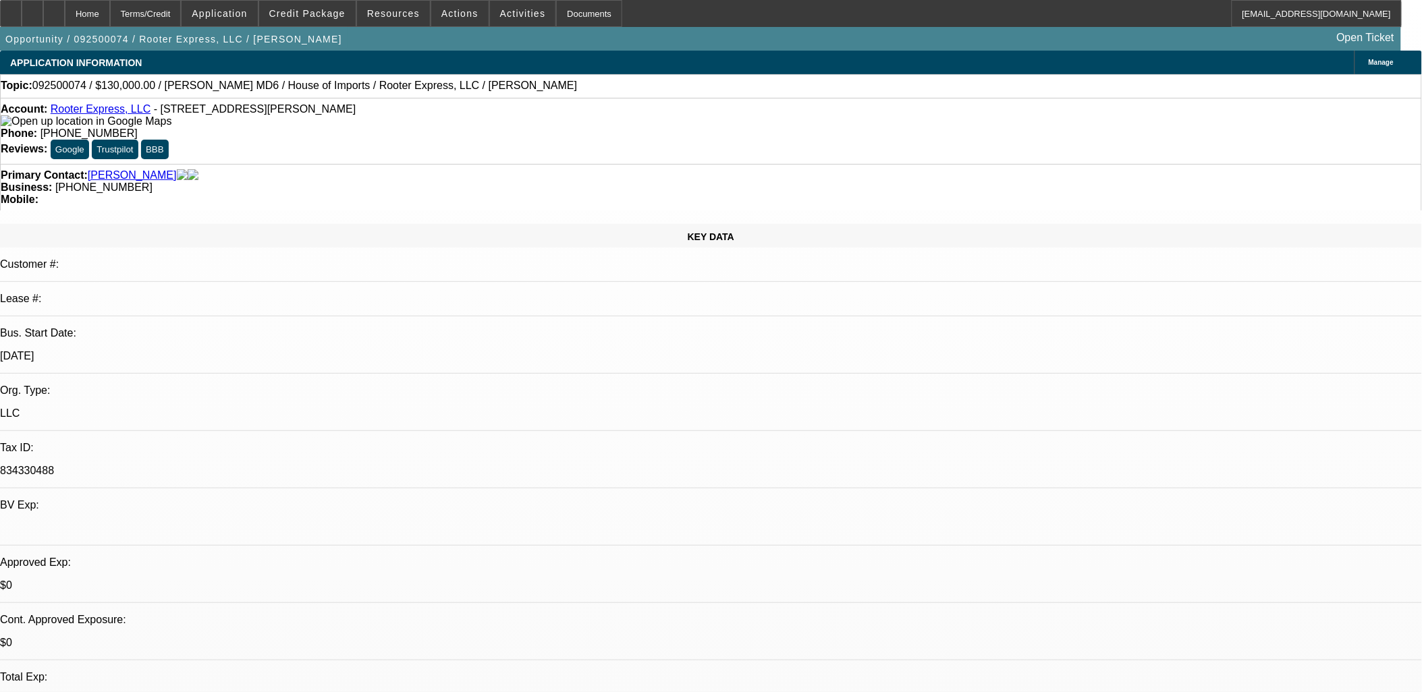
select select "0"
select select "2"
select select "0"
select select "6"
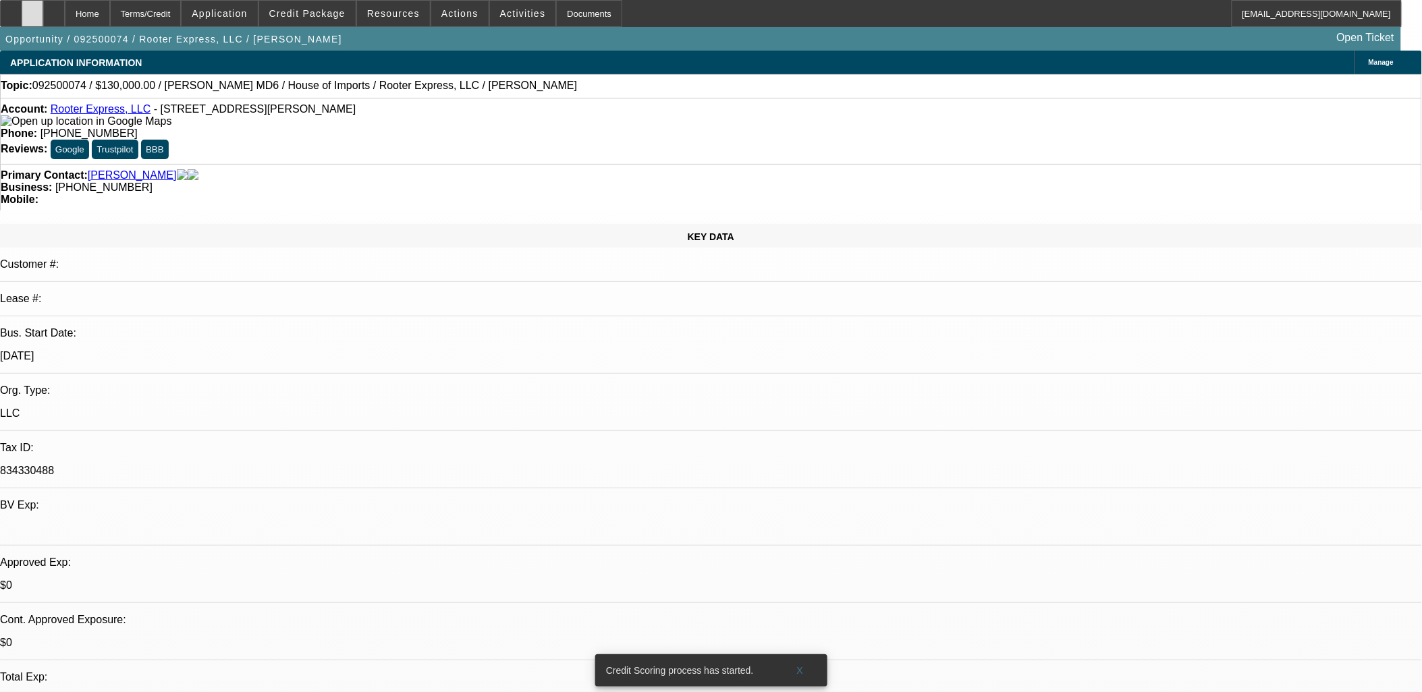
click at [43, 3] on div at bounding box center [33, 13] width 22 height 27
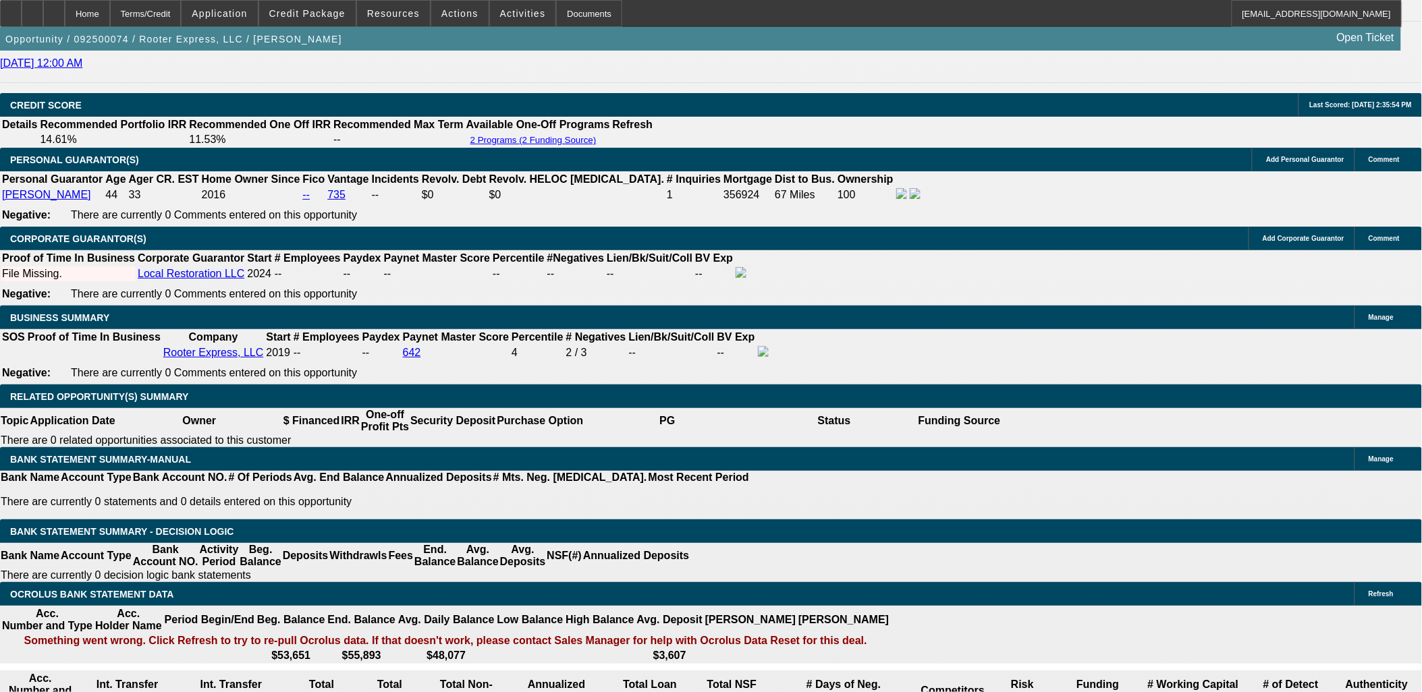
scroll to position [1799, 0]
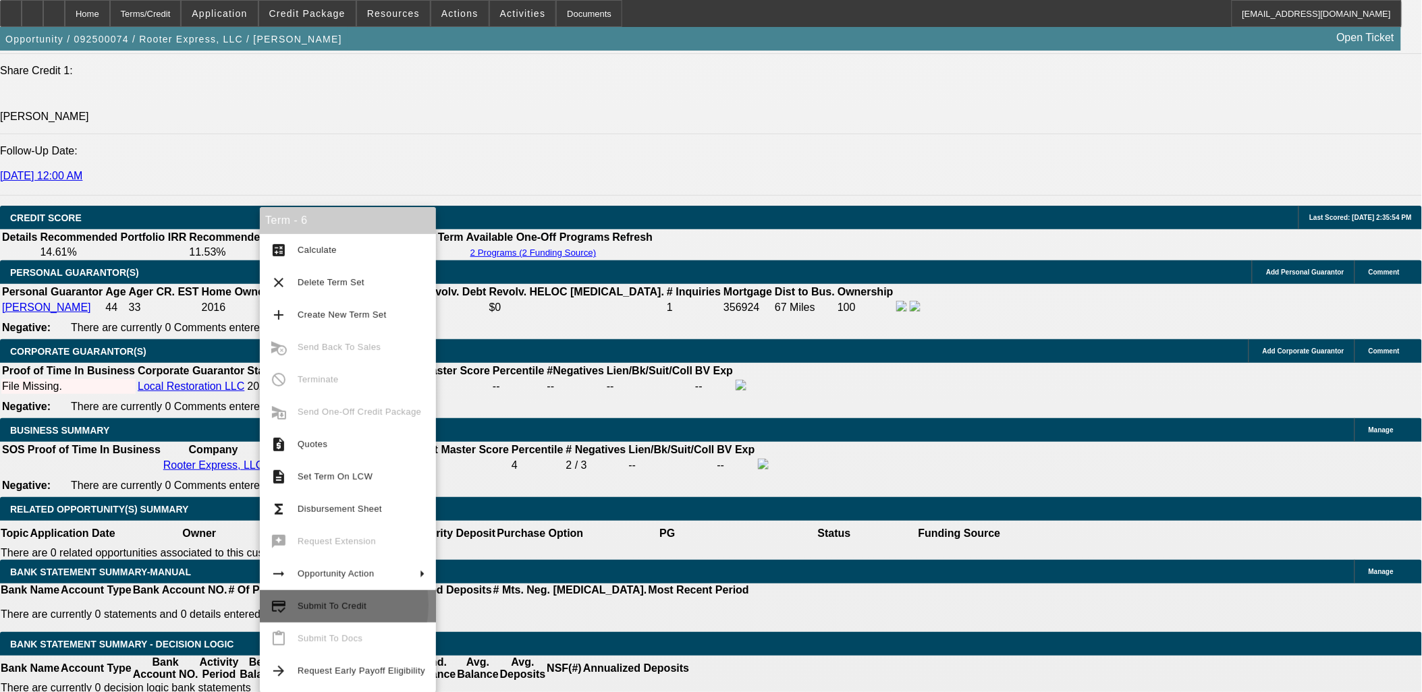
click at [304, 605] on span "Submit To Credit" at bounding box center [332, 606] width 69 height 10
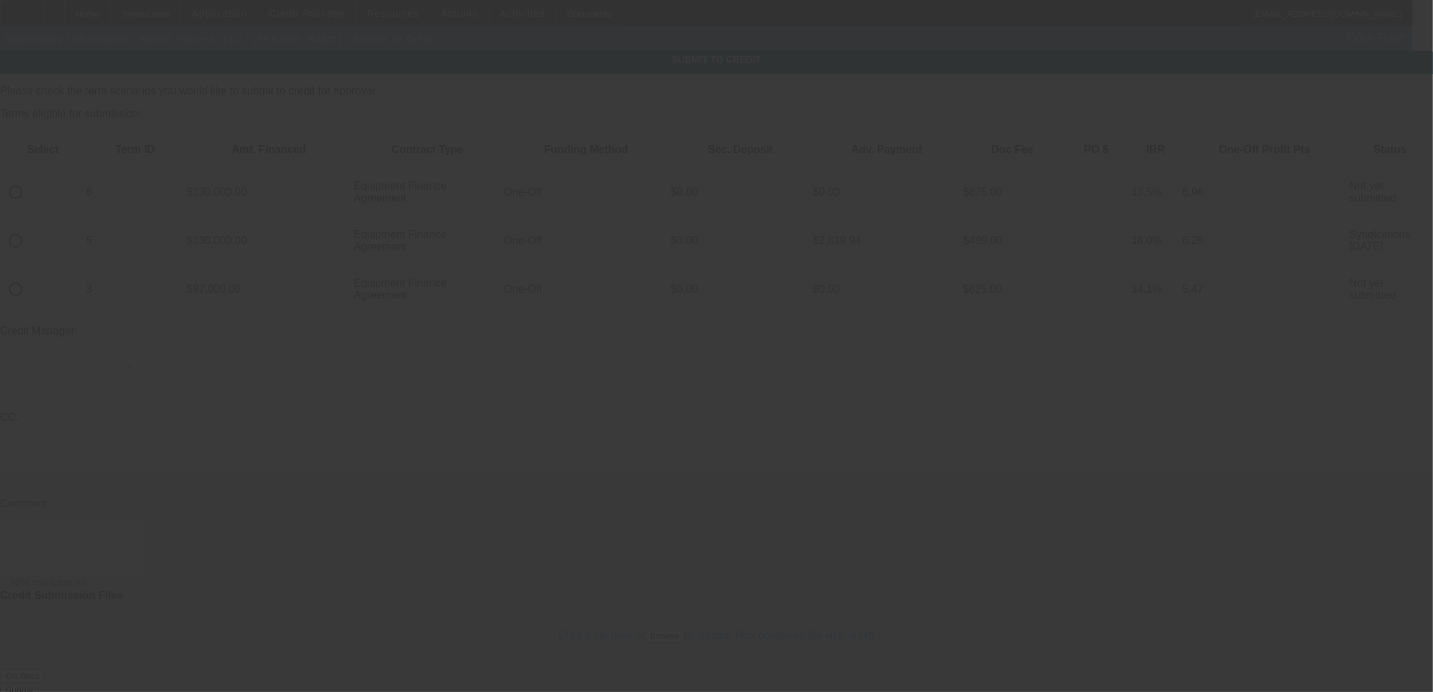
click at [51, 146] on div at bounding box center [716, 346] width 1433 height 692
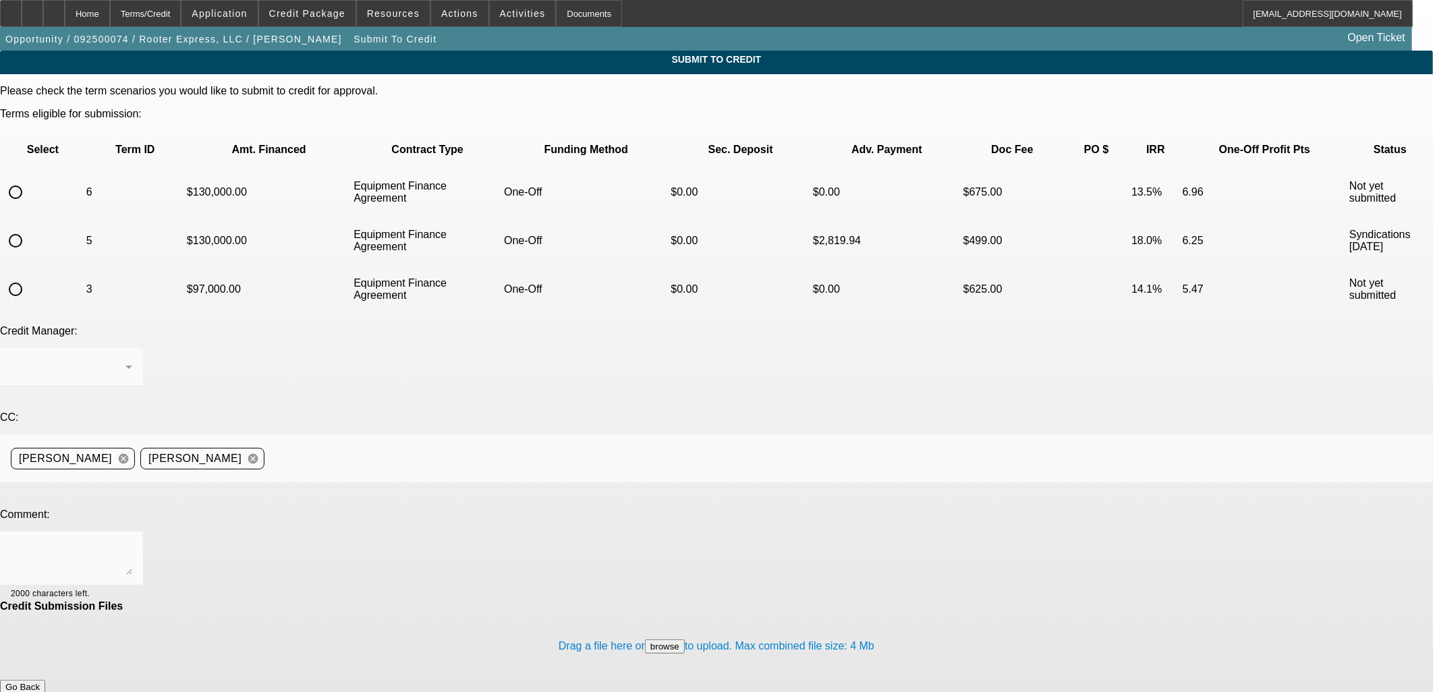
click at [29, 179] on input "radio" at bounding box center [15, 192] width 27 height 27
radio input "true"
click at [132, 543] on textarea at bounding box center [71, 559] width 121 height 32
type textarea "B"
type textarea "Additional banks and CG for entity that owns those banks added to file."
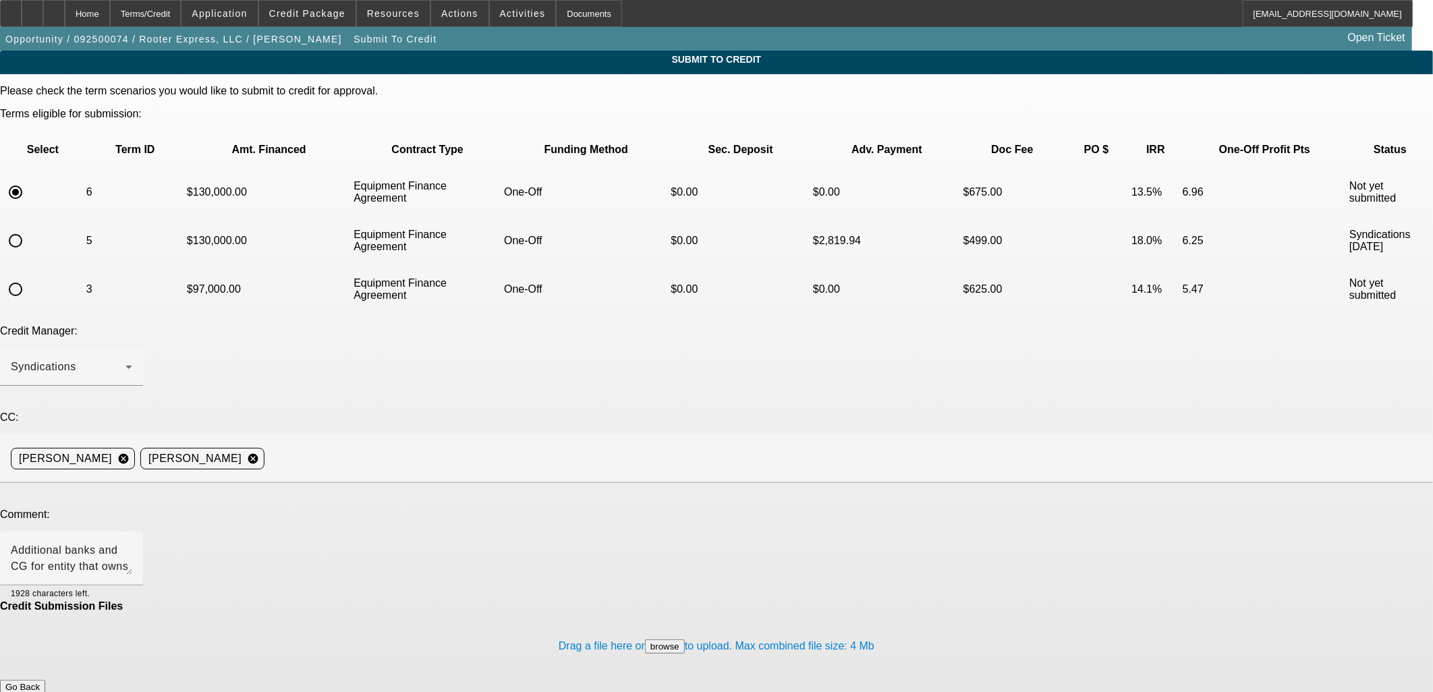
click at [38, 692] on button "Submit" at bounding box center [19, 701] width 38 height 14
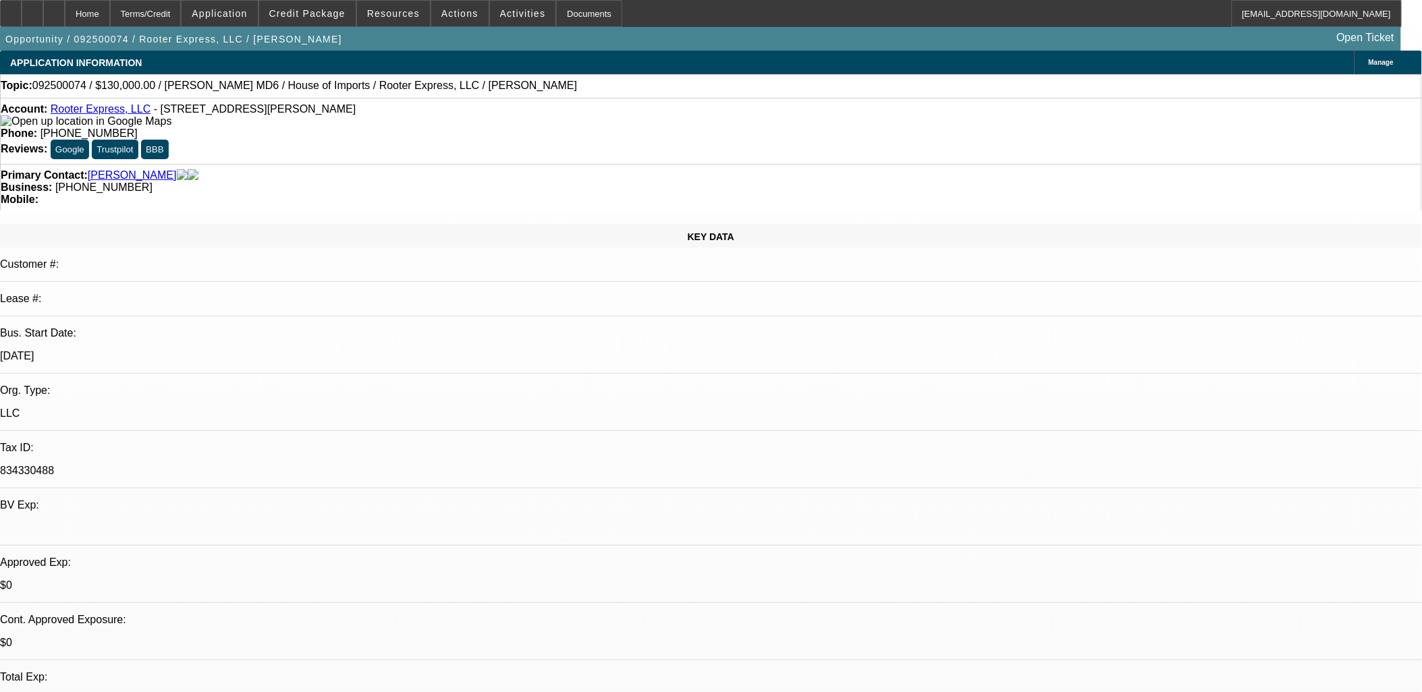
select select "0"
select select "2"
select select "0"
select select "6"
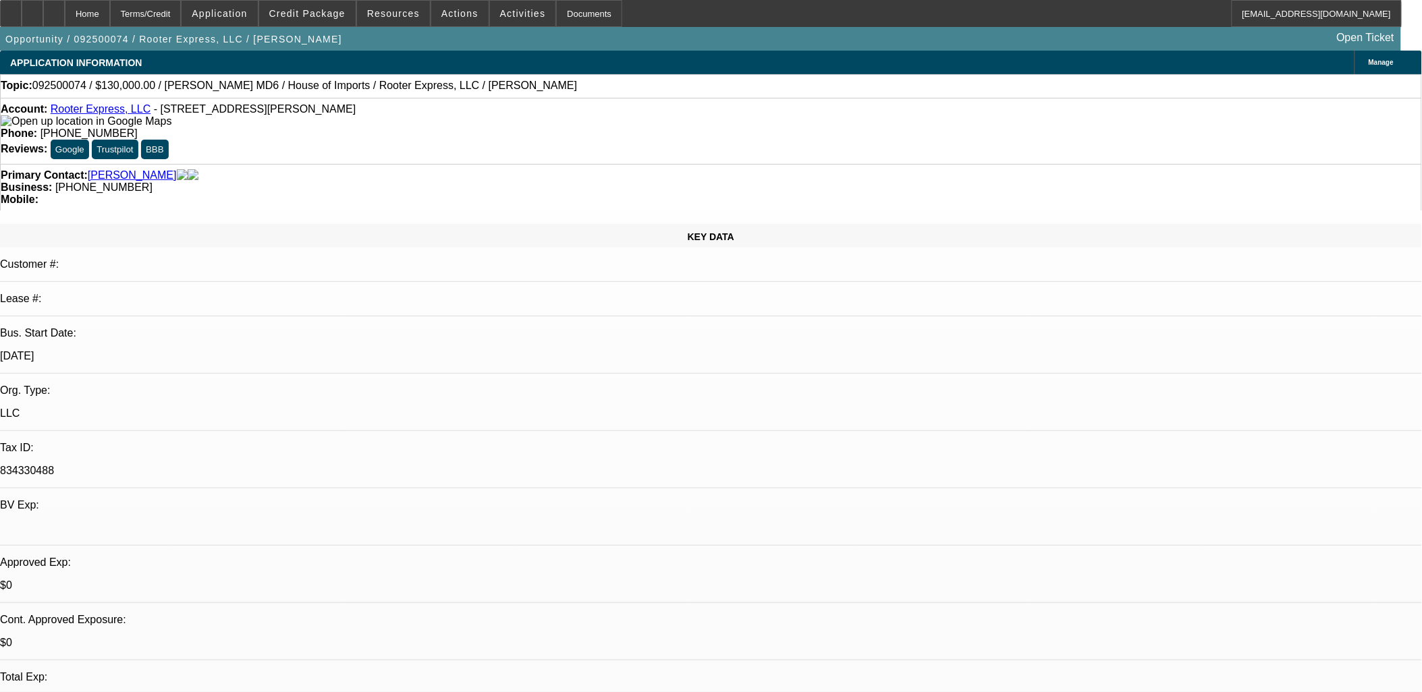
select select "0"
select select "3"
select select "0"
select select "6"
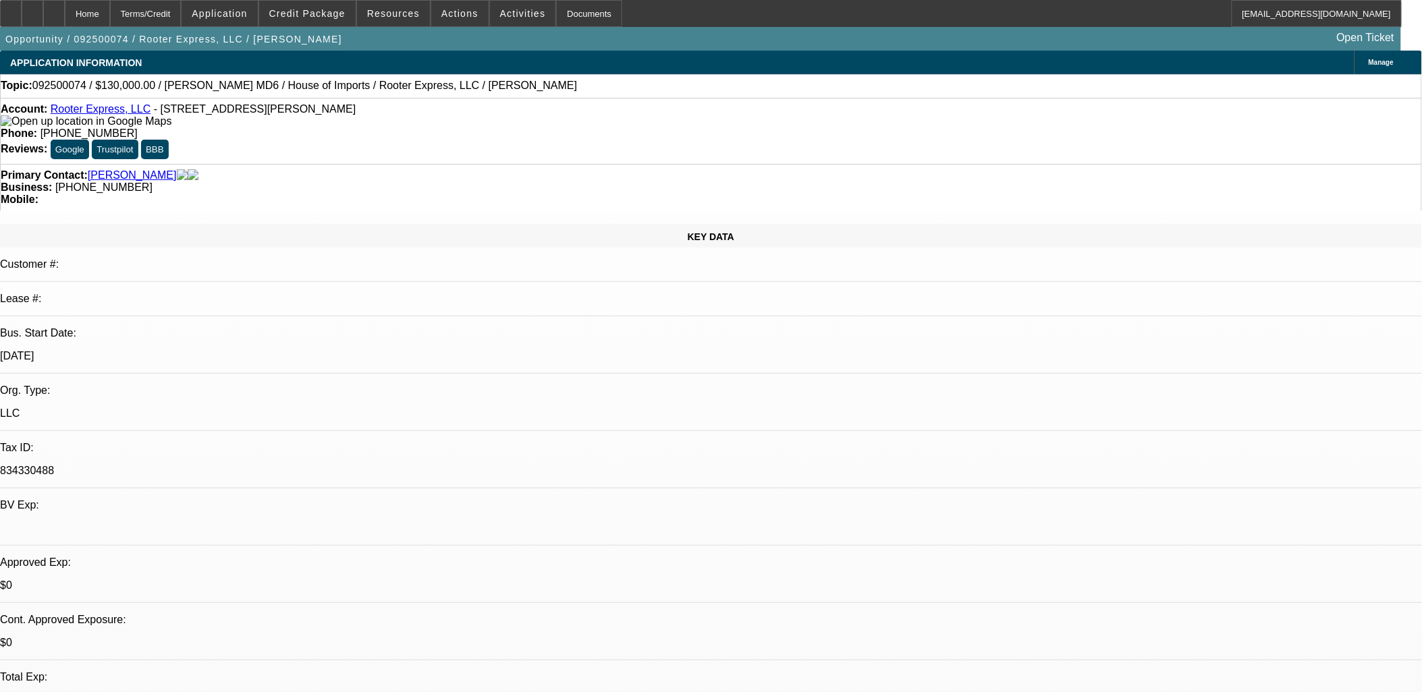
select select "0"
select select "2"
select select "0"
select select "6"
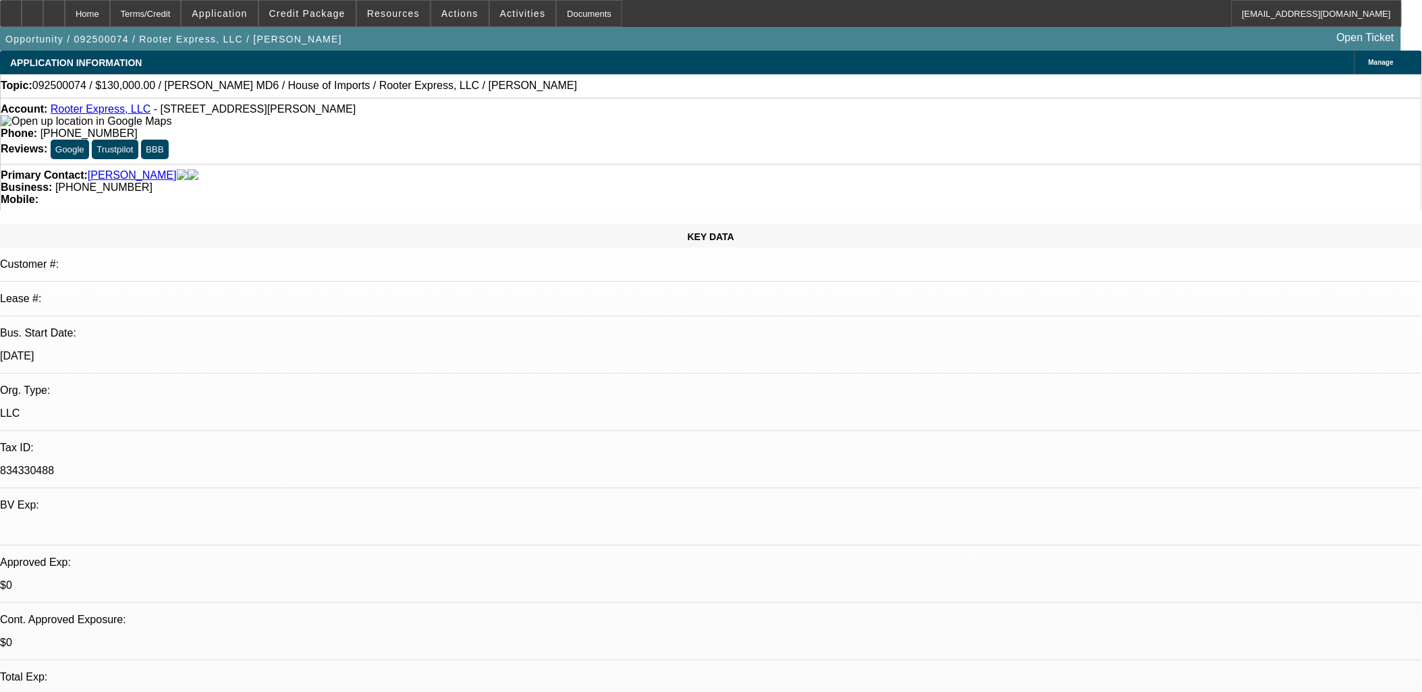
select select "0"
select select "2"
select select "0"
select select "6"
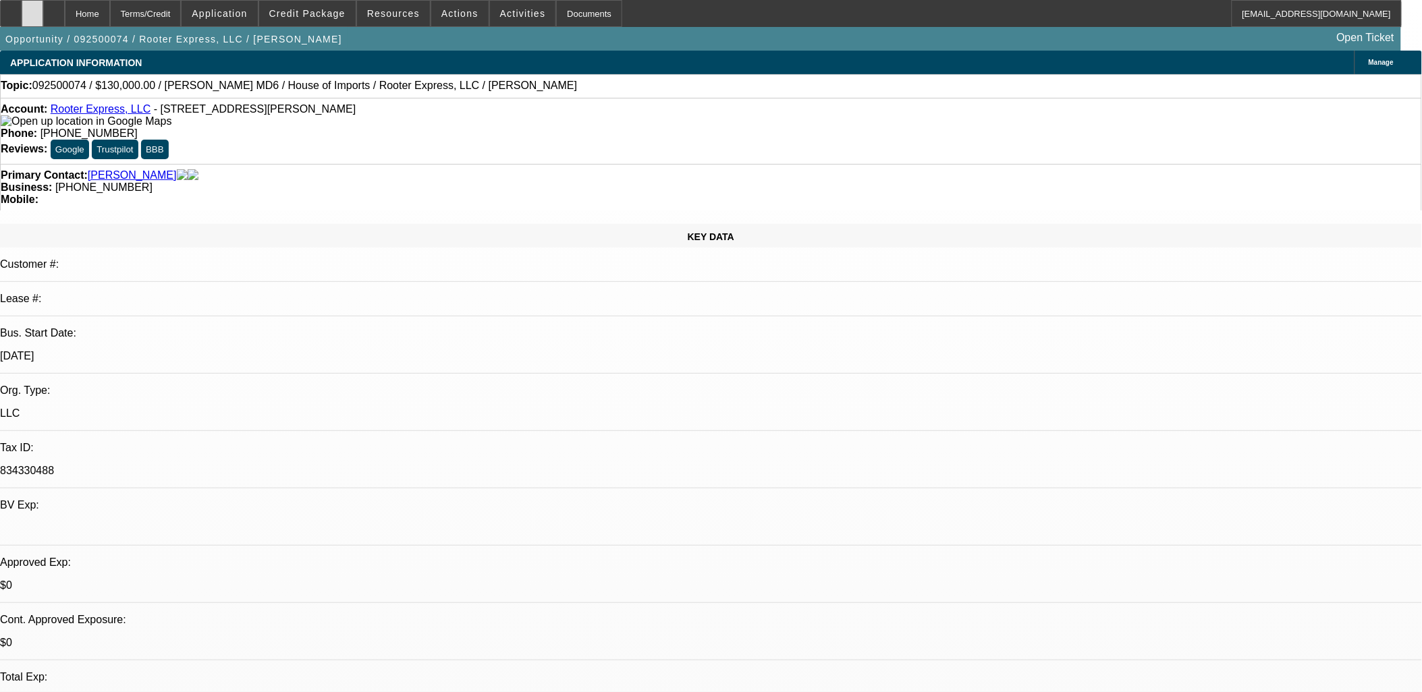
click at [32, 9] on icon at bounding box center [32, 9] width 0 height 0
click at [65, 13] on div at bounding box center [54, 13] width 22 height 27
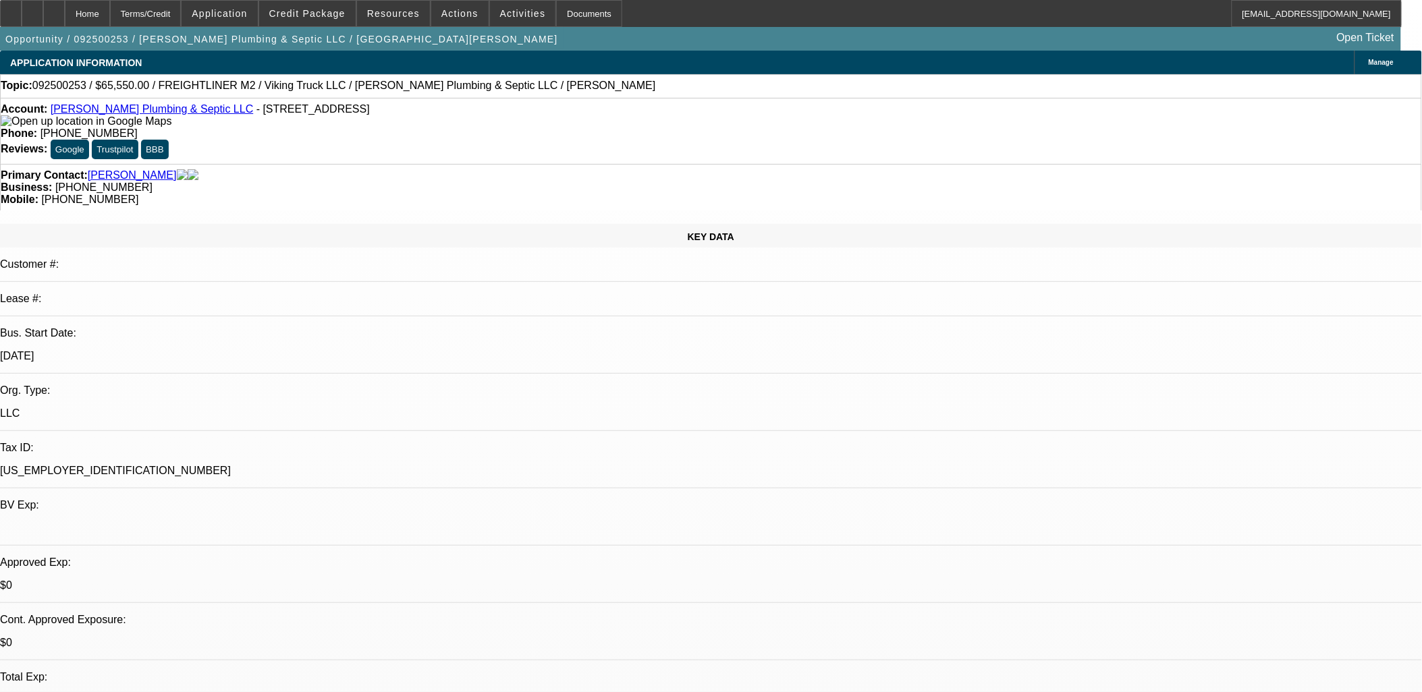
select select "0.1"
select select "0"
select select "0.1"
select select "0"
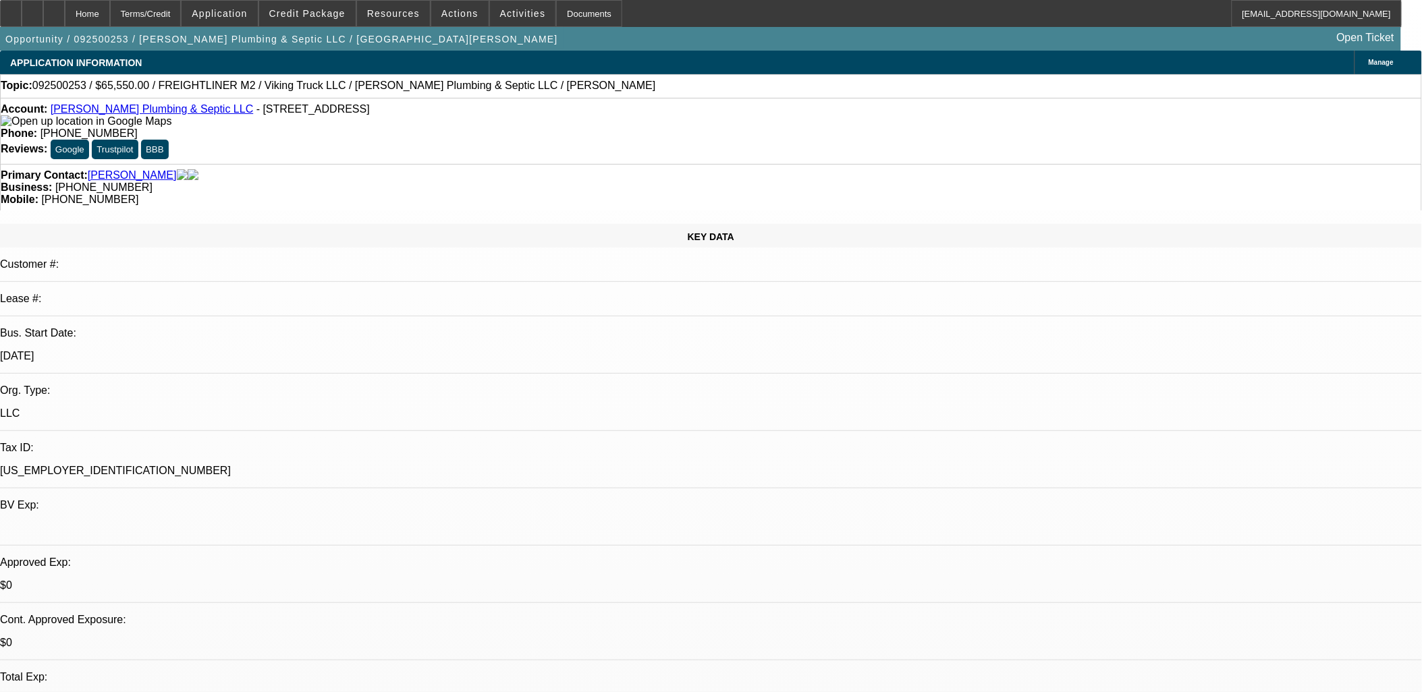
select select "0"
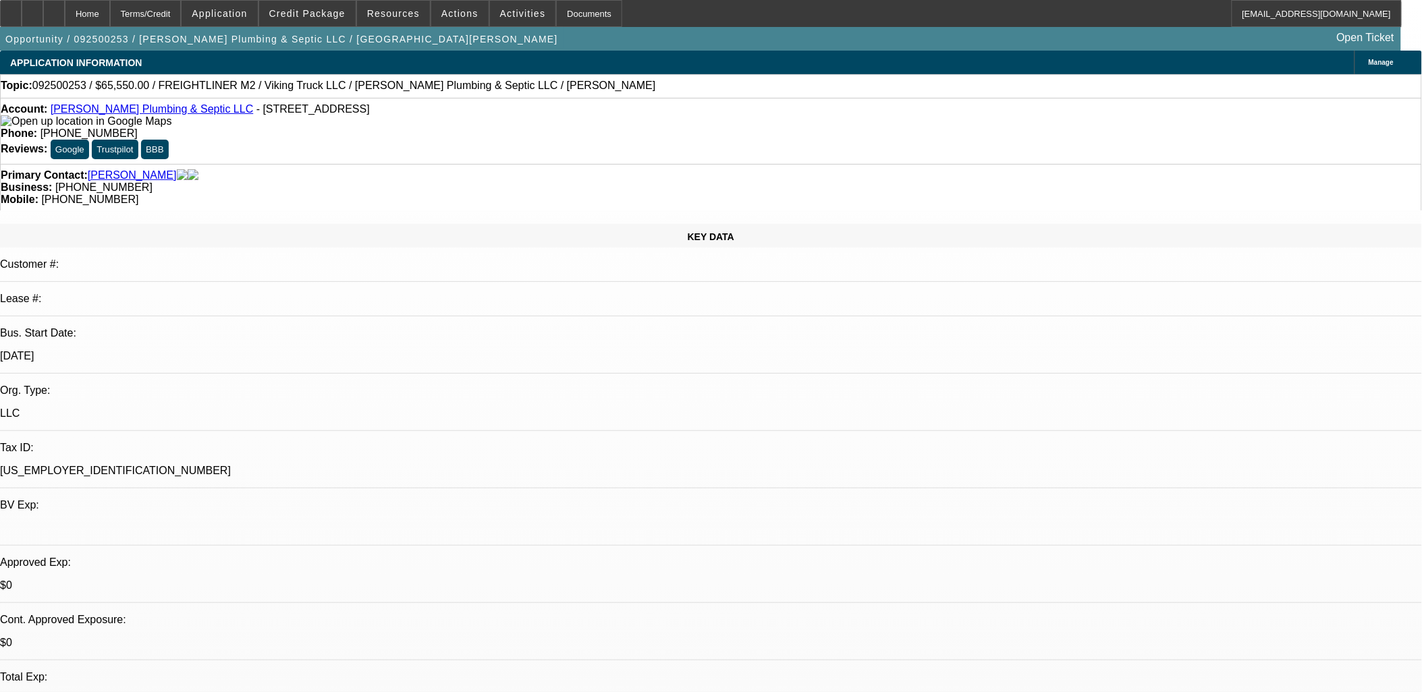
select select "0"
select select "1"
select select "3"
select select "6"
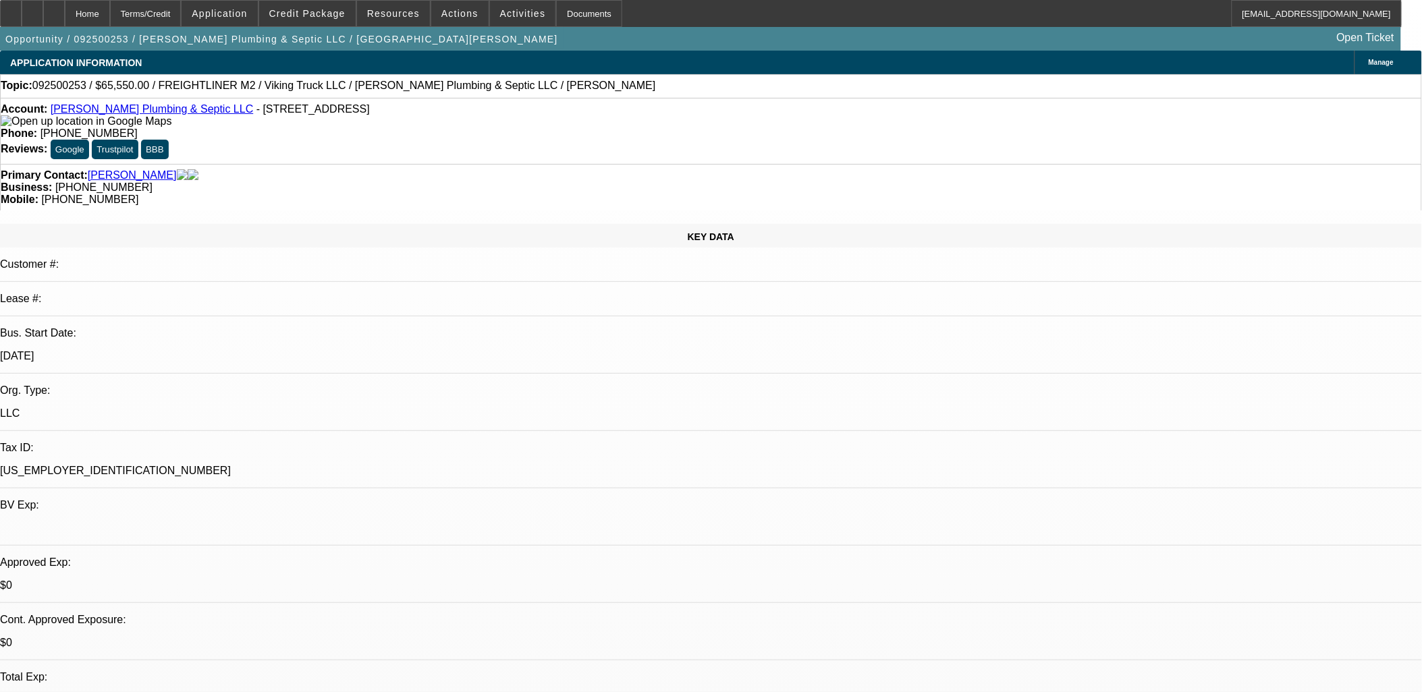
select select "1"
select select "3"
select select "6"
select select "1"
select select "3"
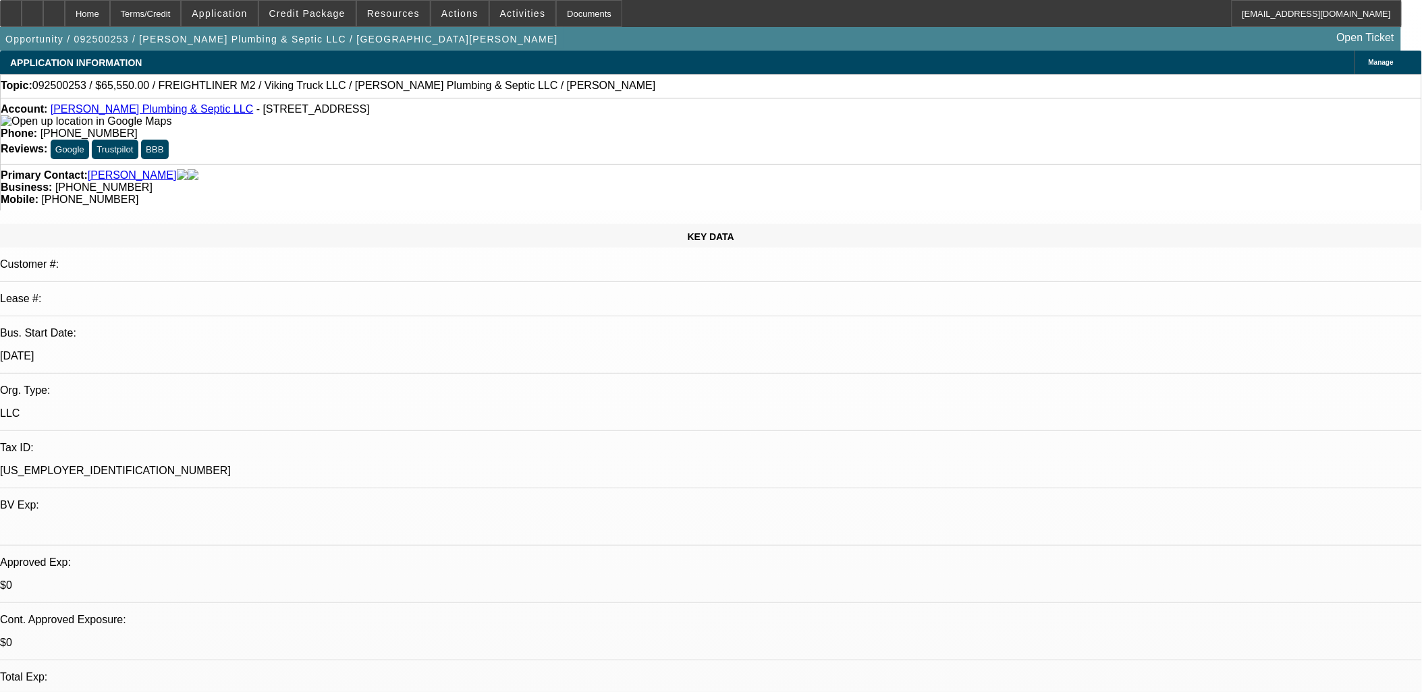
select select "6"
select select "1"
select select "6"
click at [43, 5] on div at bounding box center [33, 13] width 22 height 27
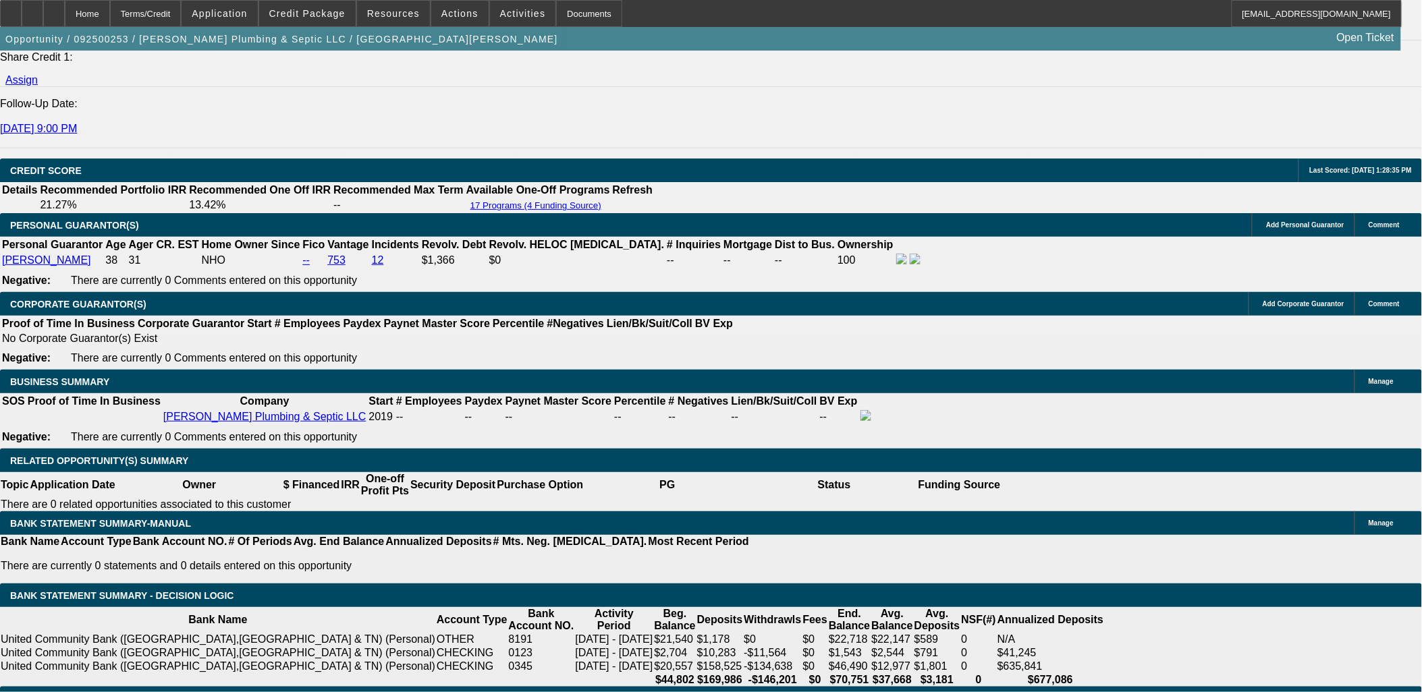
scroll to position [1743, 0]
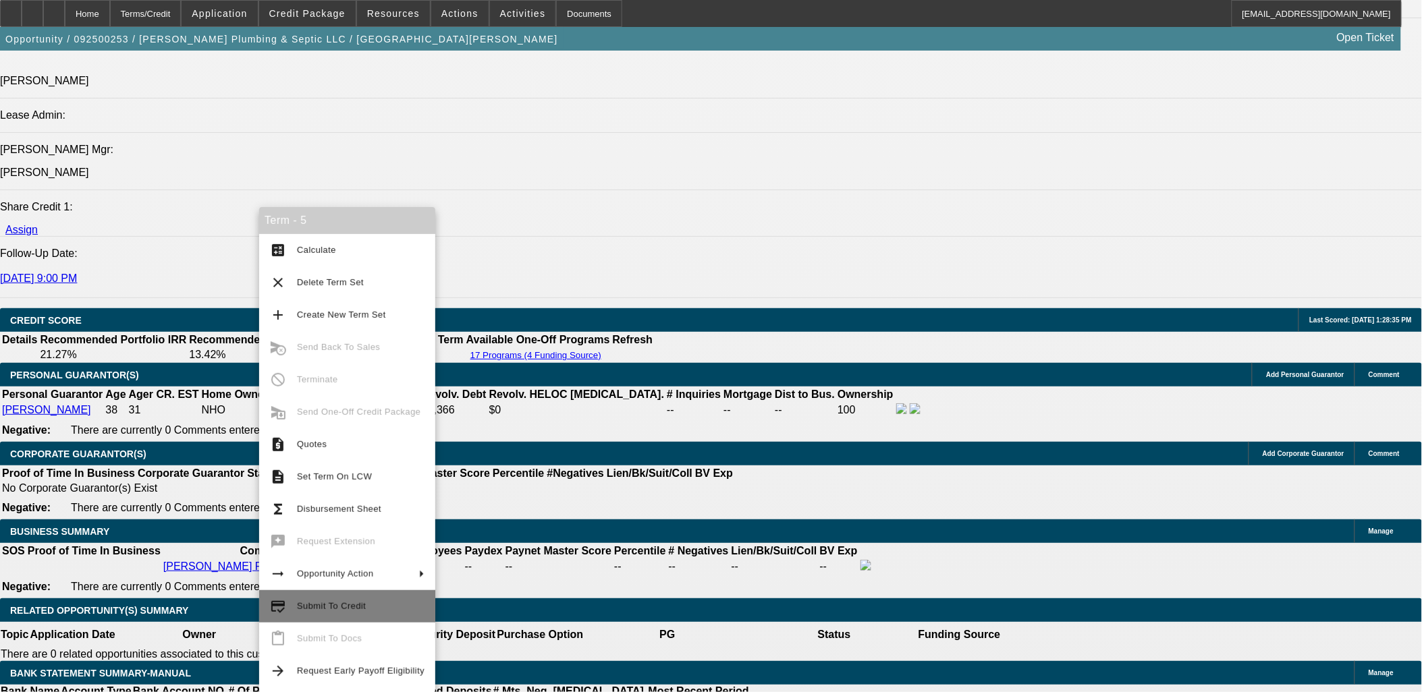
click at [365, 601] on span "Submit To Credit" at bounding box center [361, 607] width 128 height 16
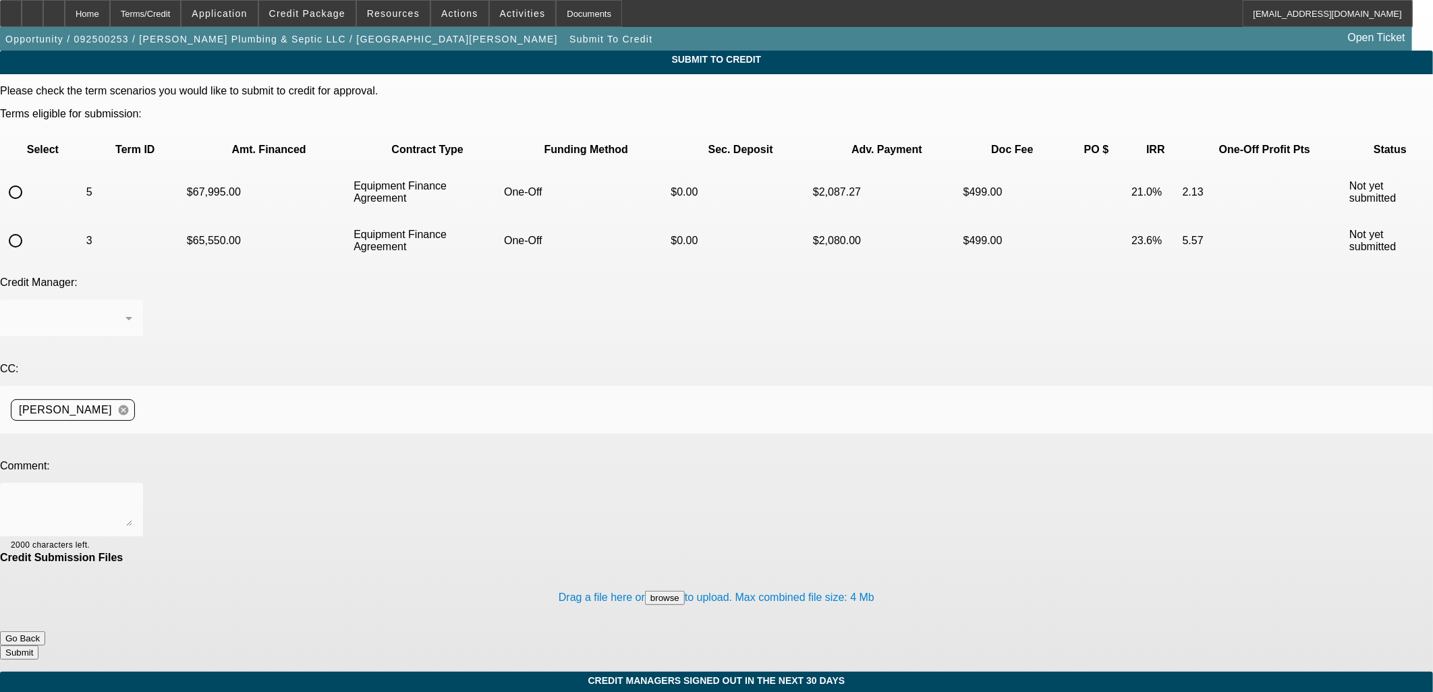
click at [29, 179] on input "radio" at bounding box center [15, 192] width 27 height 27
radio input "true"
click at [132, 494] on textarea at bounding box center [71, 510] width 121 height 32
type textarea "S"
type textarea "Pictures loaded."
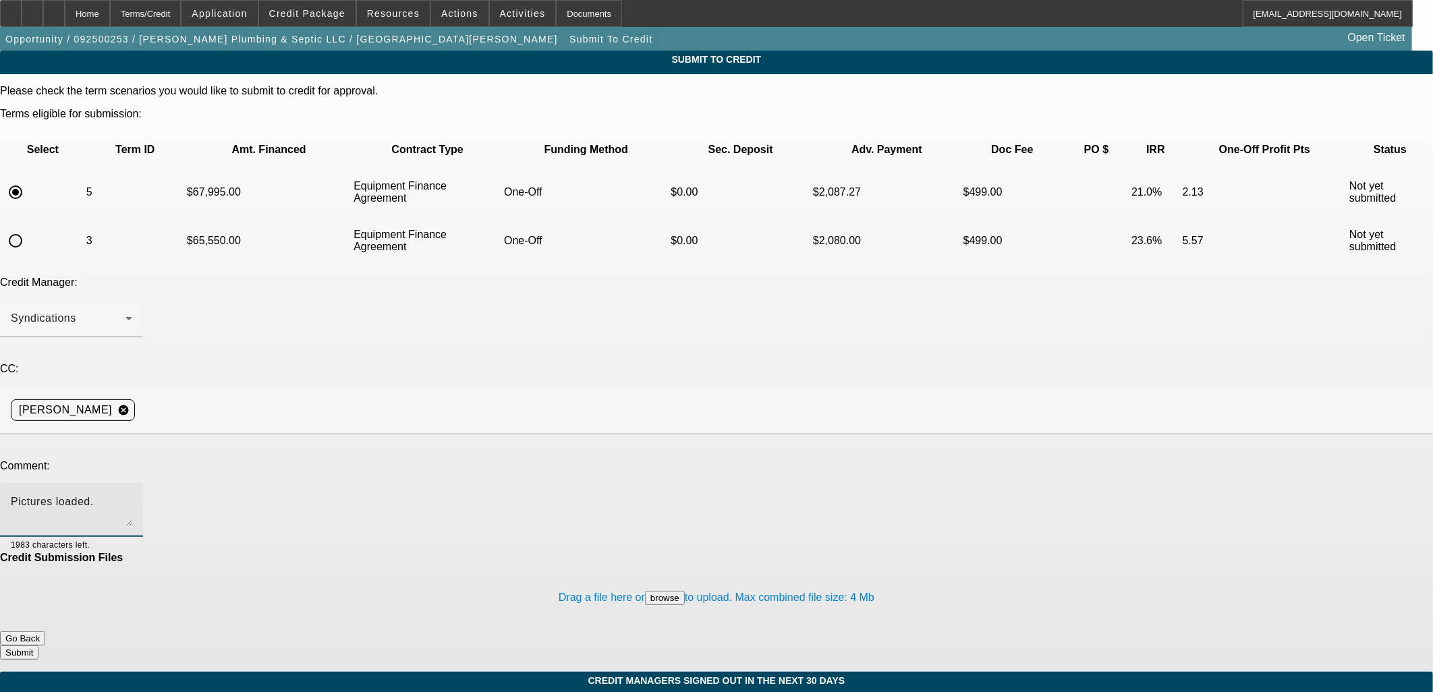
click at [38, 646] on button "Submit" at bounding box center [19, 653] width 38 height 14
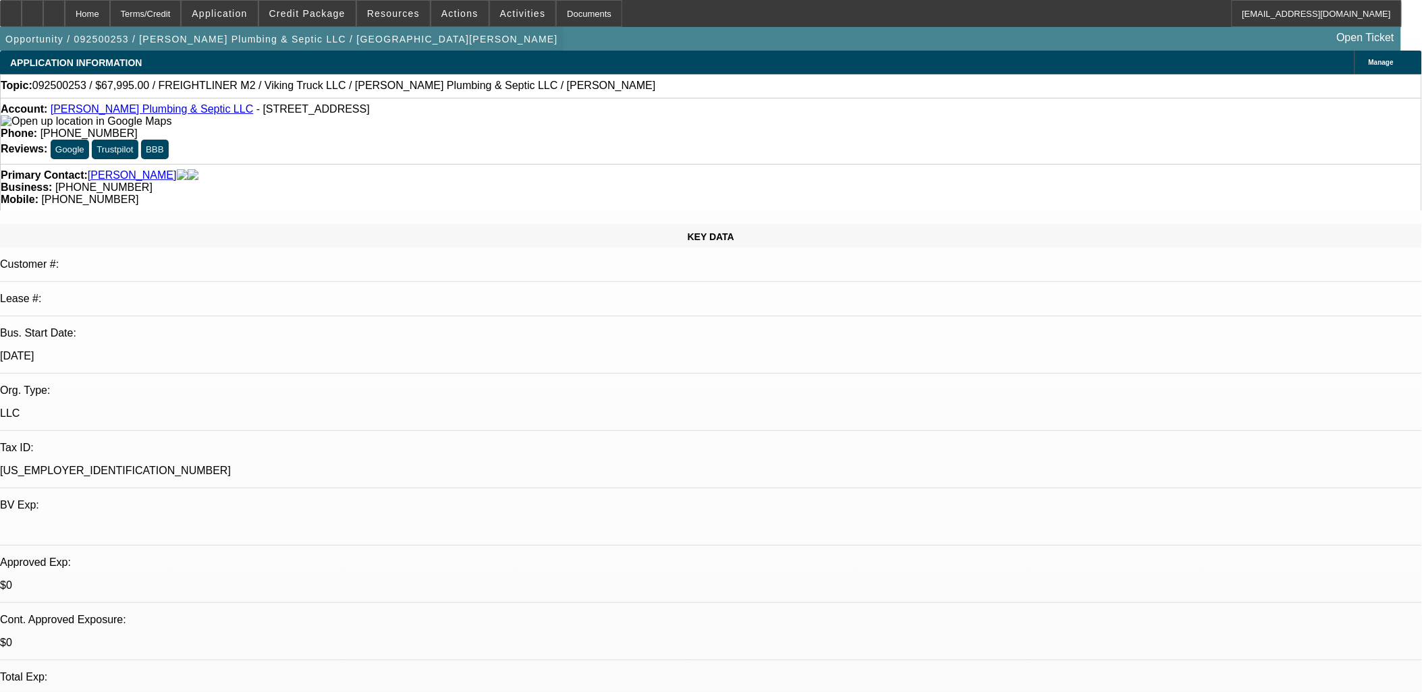
select select "0.1"
select select "0"
select select "3"
select select "0"
select select "6"
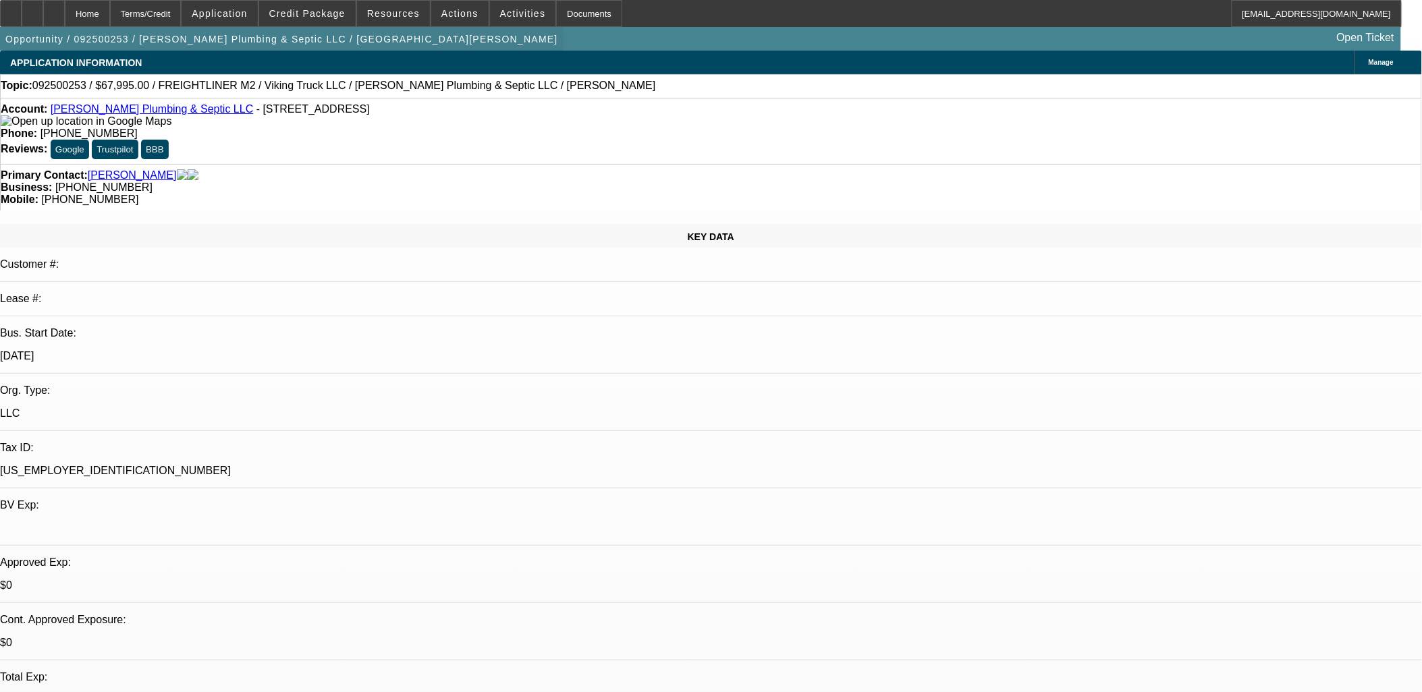
select select "0.1"
select select "0"
select select "3"
select select "0"
select select "6"
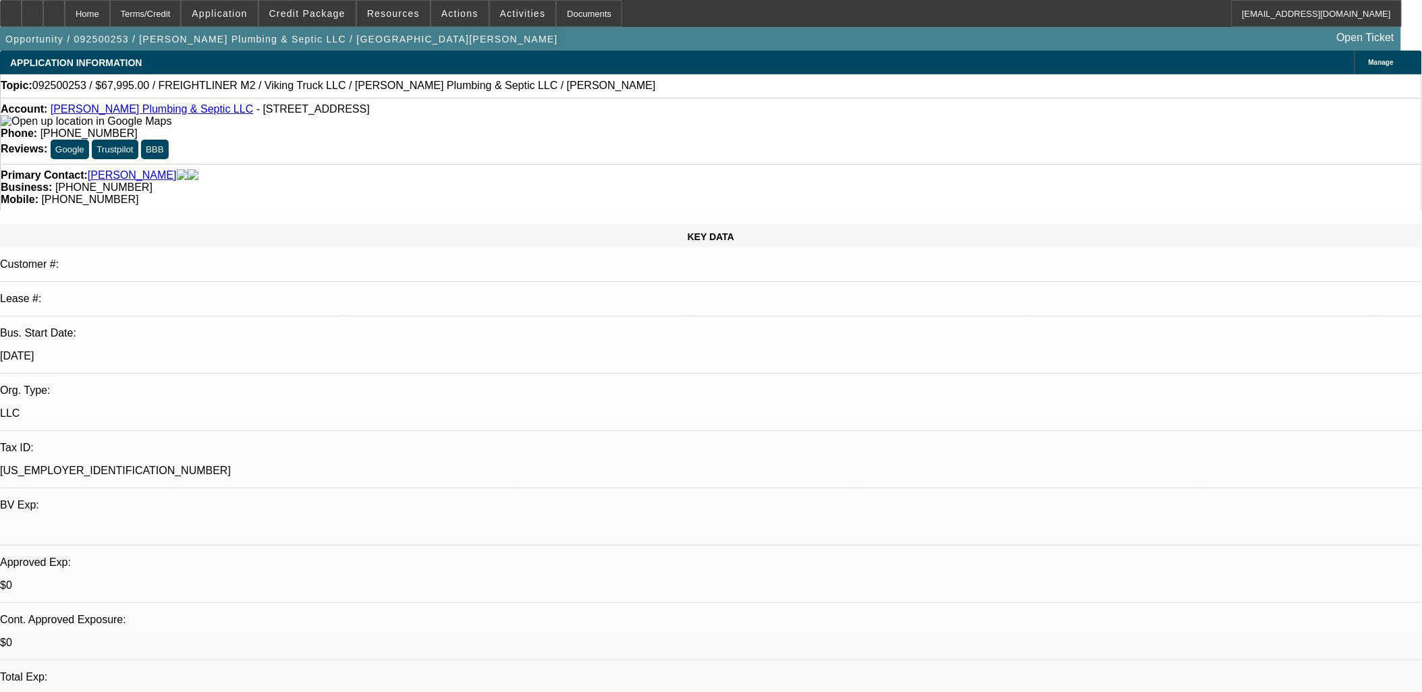
select select "0"
select select "3"
select select "0"
select select "6"
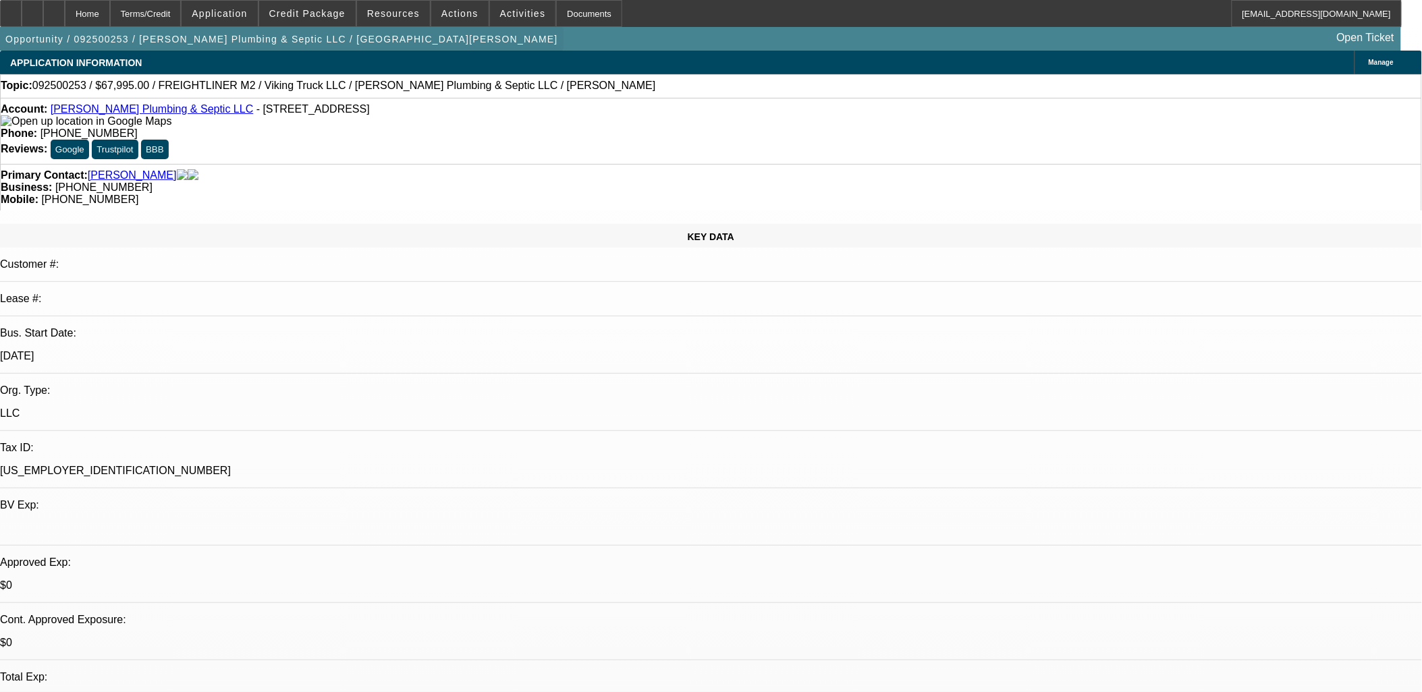
select select "0"
select select "6"
click at [318, 15] on span "Credit Package" at bounding box center [307, 13] width 76 height 11
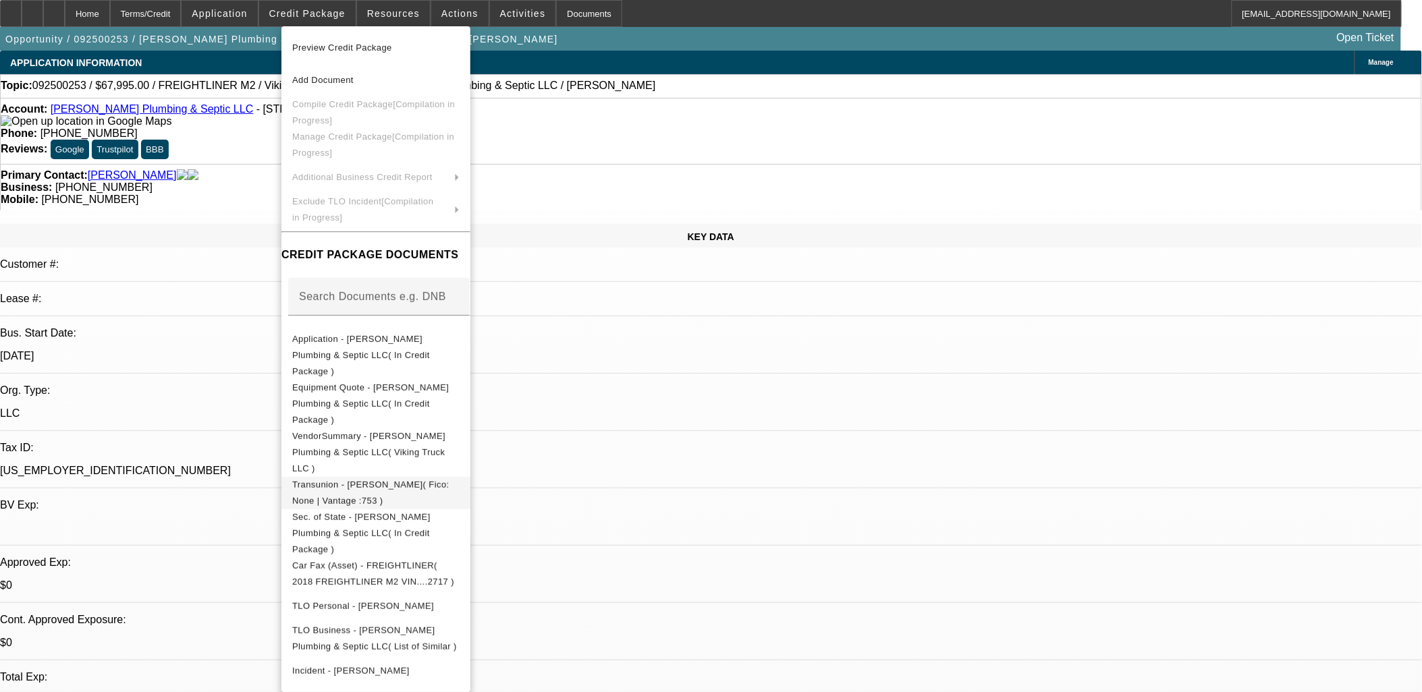
scroll to position [36, 0]
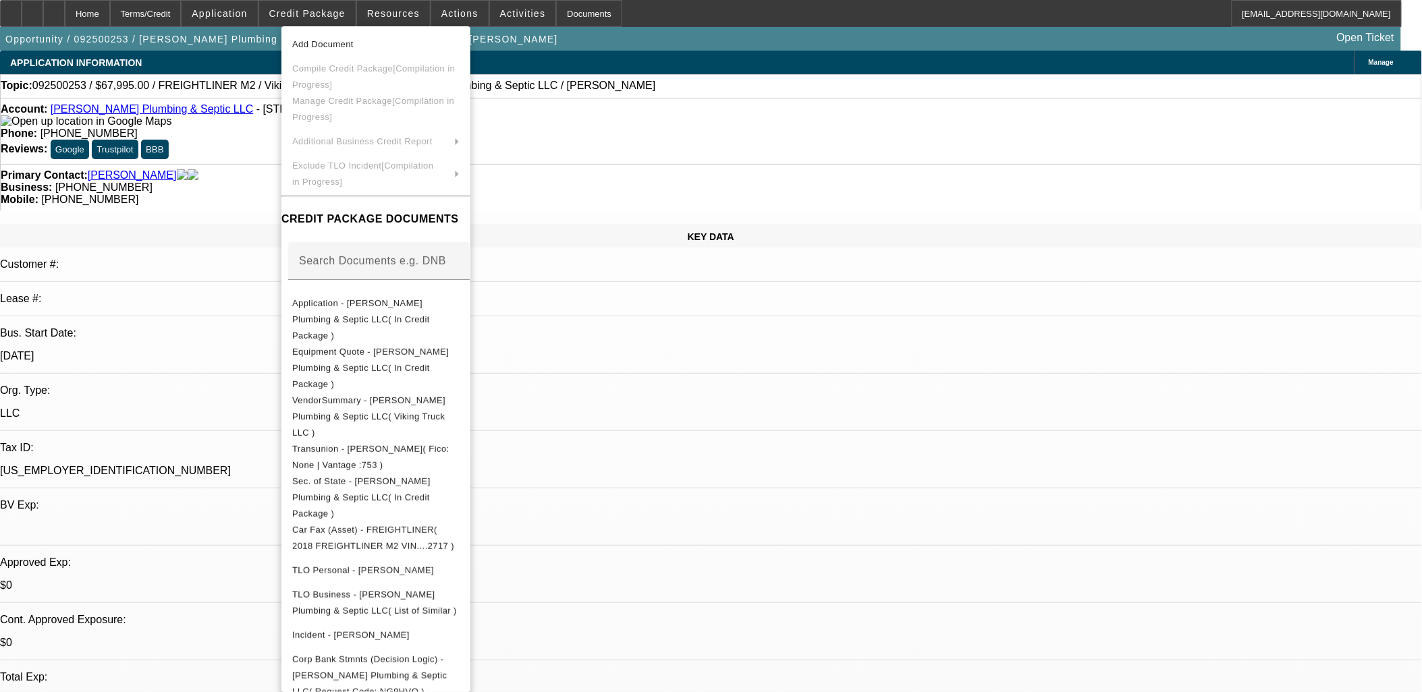
click at [865, 388] on div at bounding box center [711, 346] width 1422 height 692
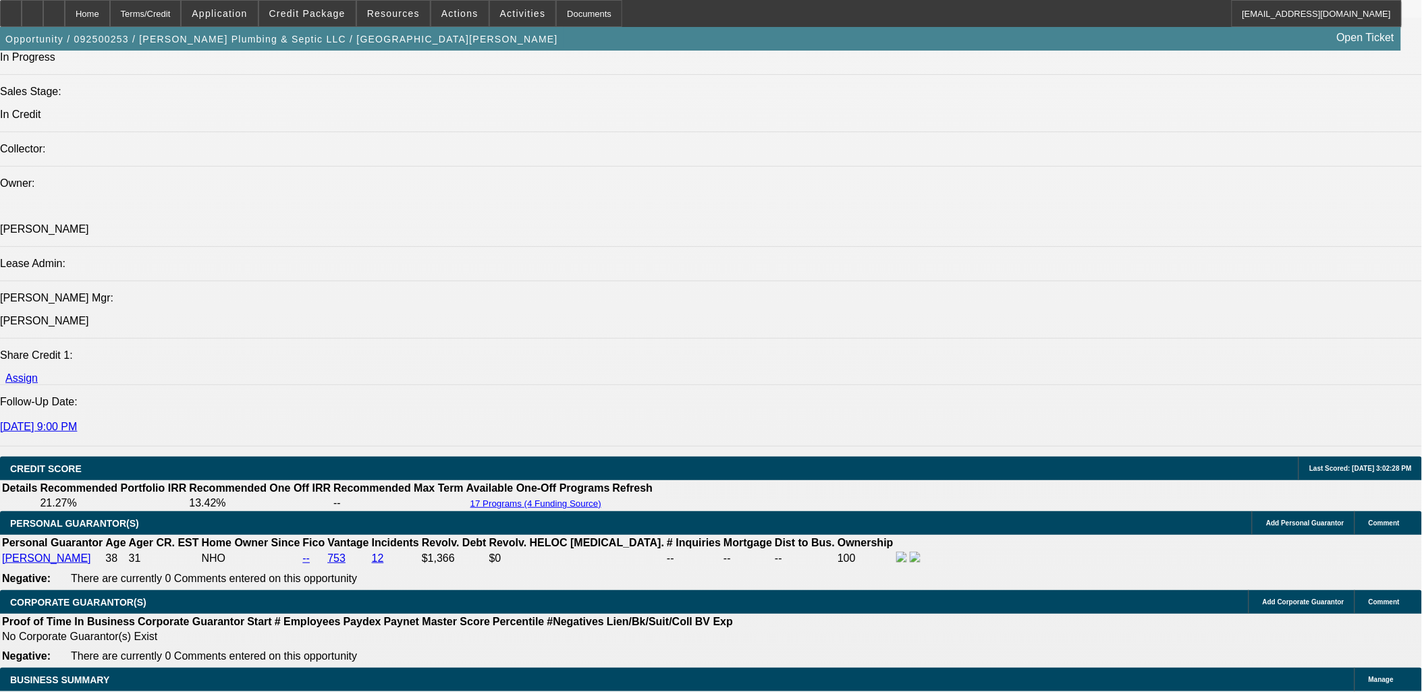
scroll to position [1649, 0]
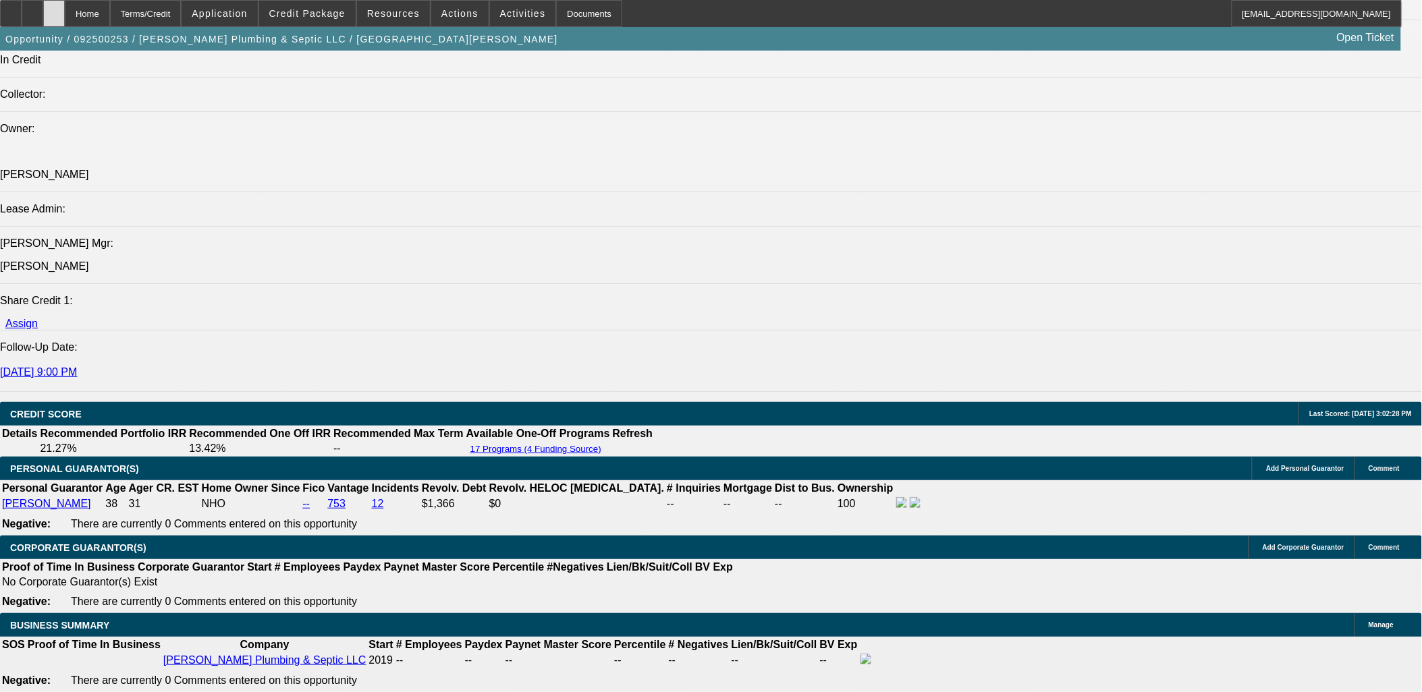
click at [65, 16] on div at bounding box center [54, 13] width 22 height 27
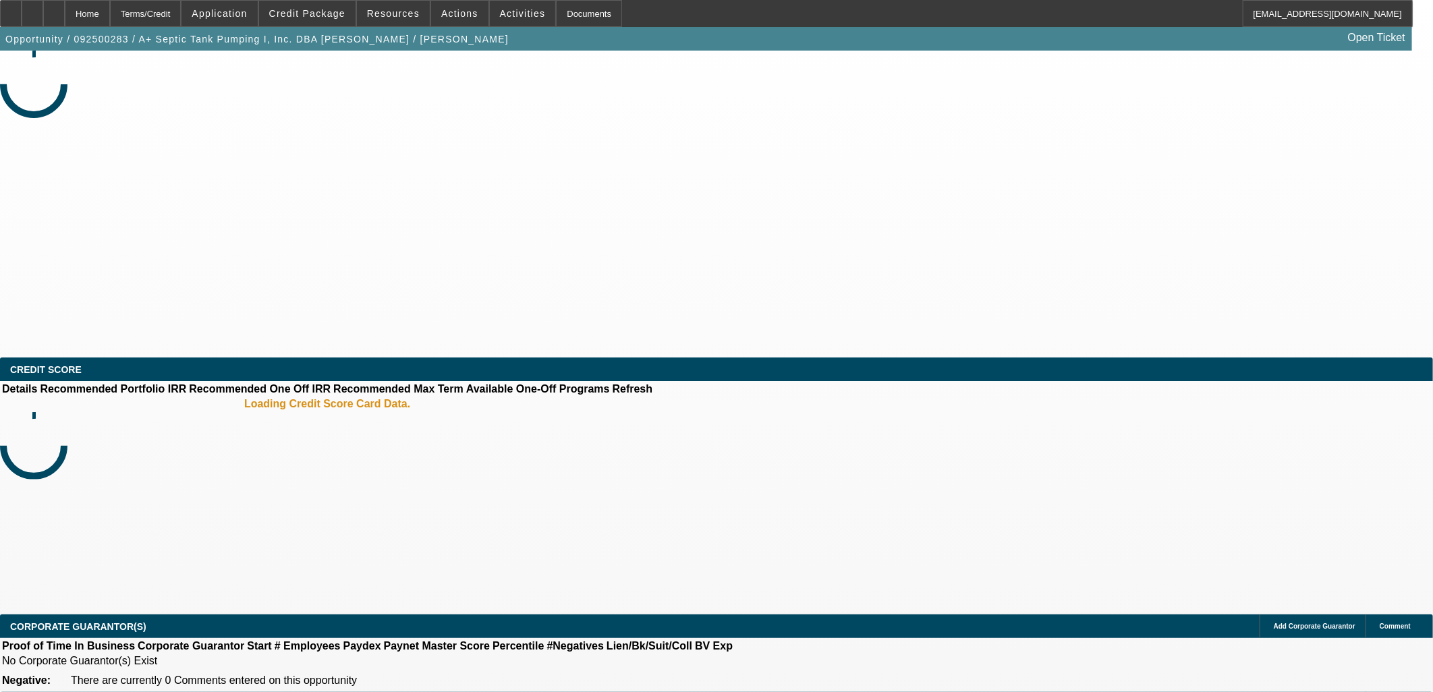
select select "0"
select select "2"
select select "0.1"
select select "4"
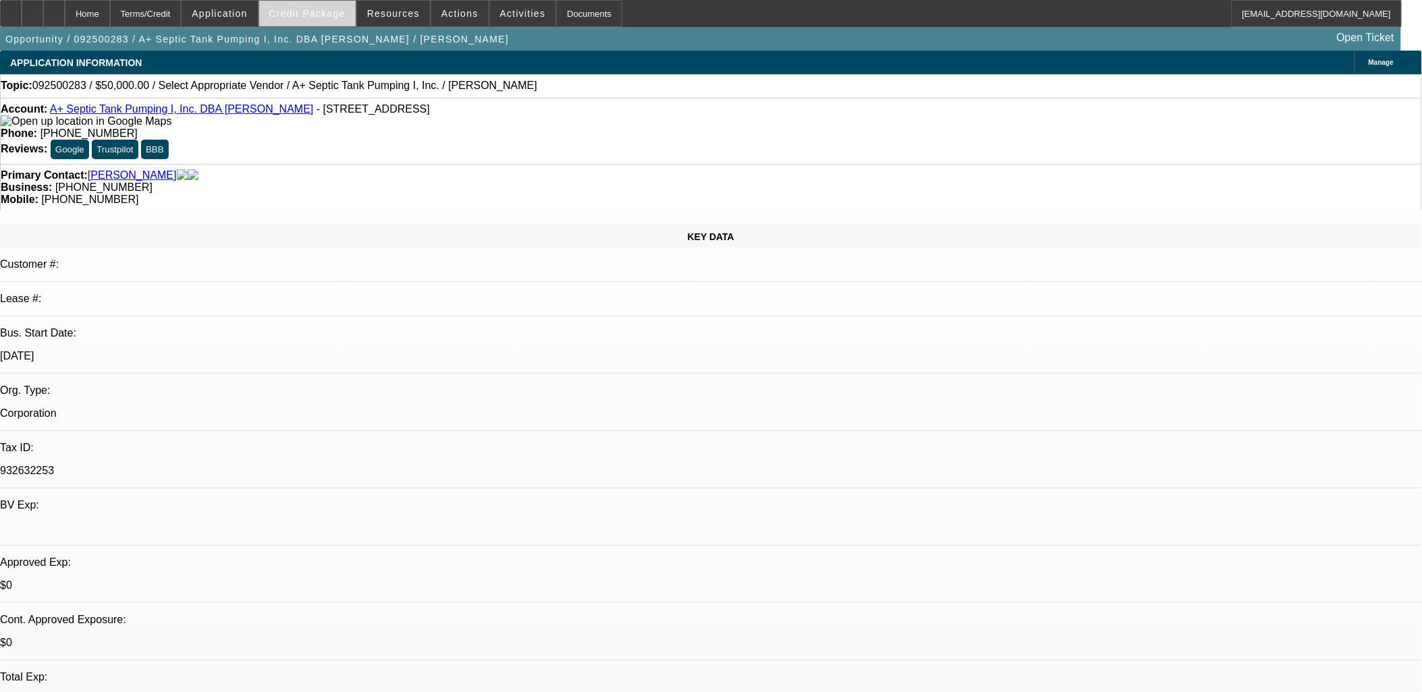
click at [335, 16] on span "Credit Package" at bounding box center [307, 13] width 76 height 11
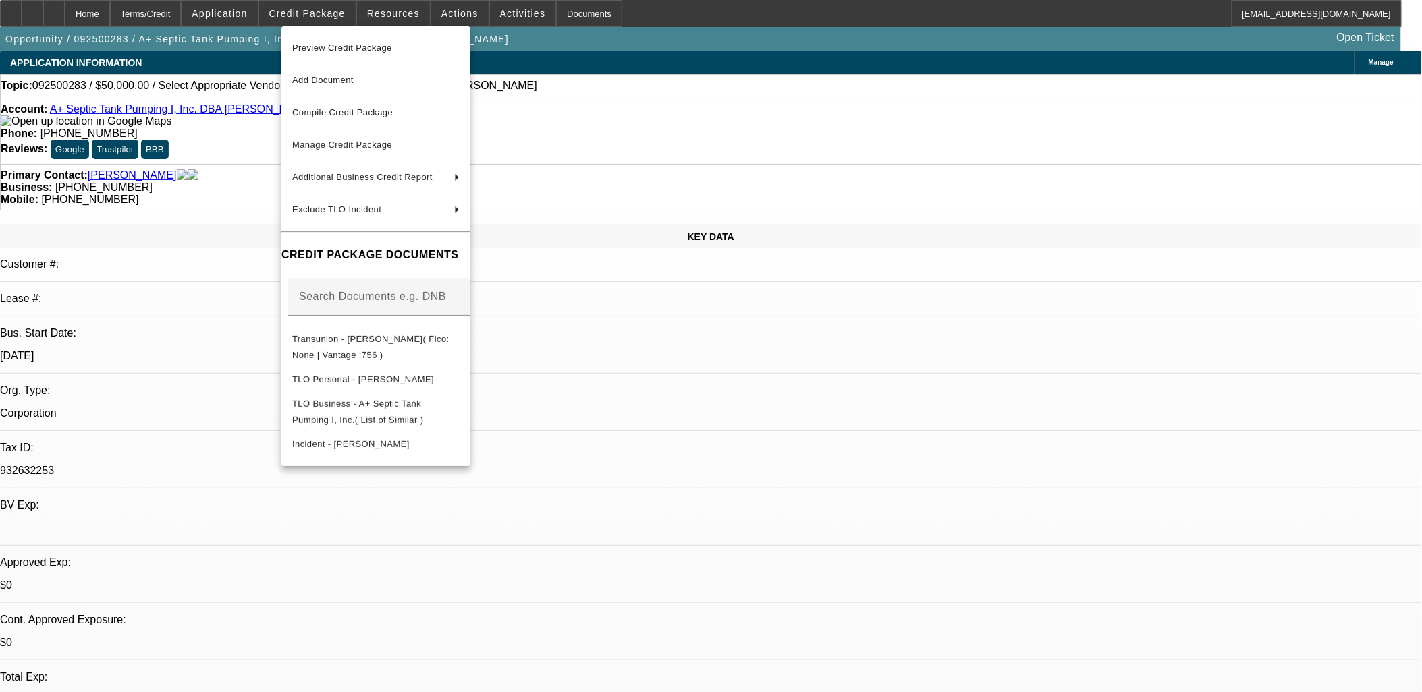
click at [334, 15] on div at bounding box center [711, 346] width 1422 height 692
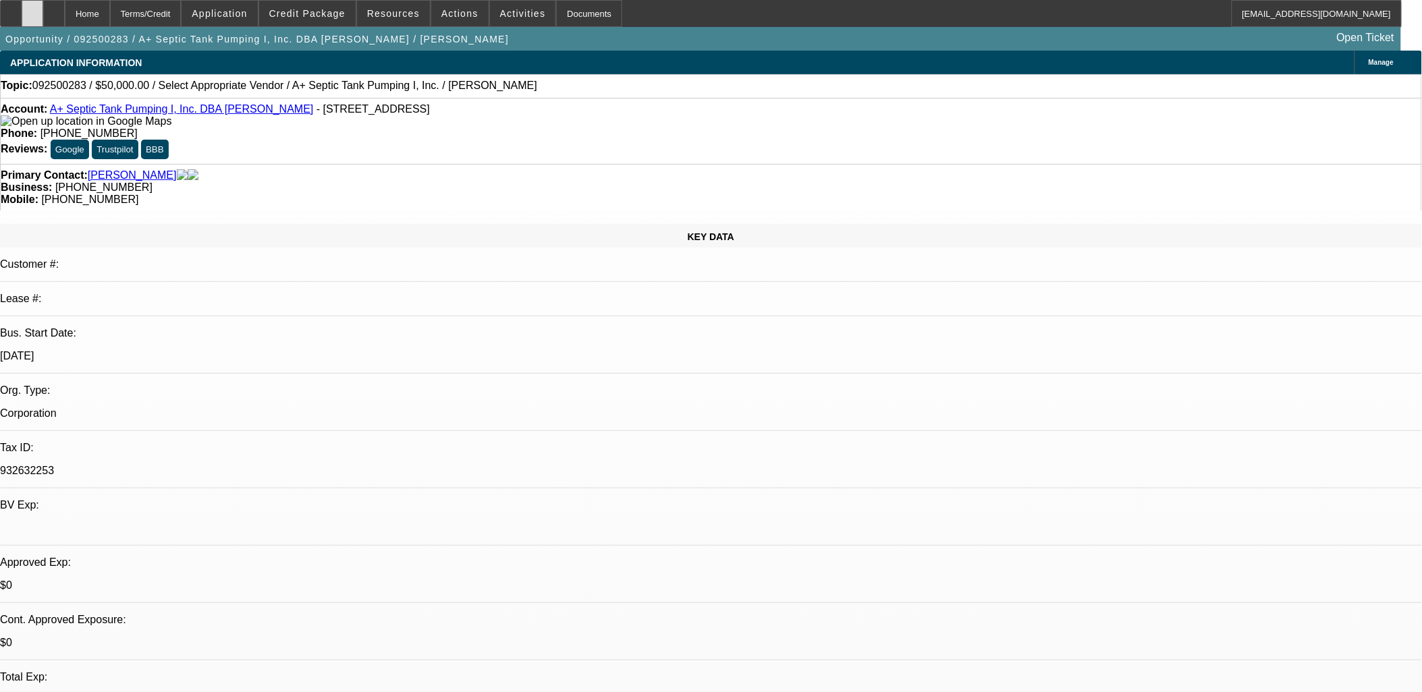
click at [43, 10] on div at bounding box center [33, 13] width 22 height 27
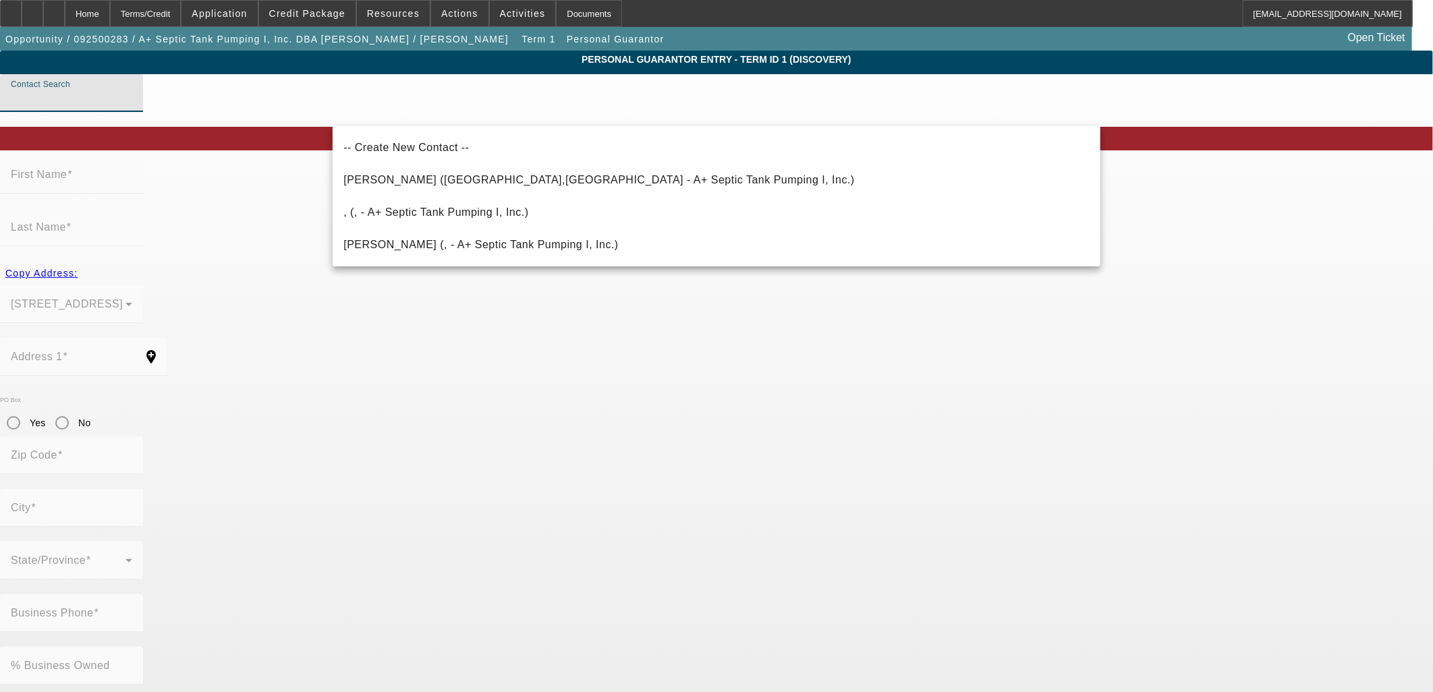
click at [132, 105] on input "Contact Search" at bounding box center [71, 98] width 121 height 16
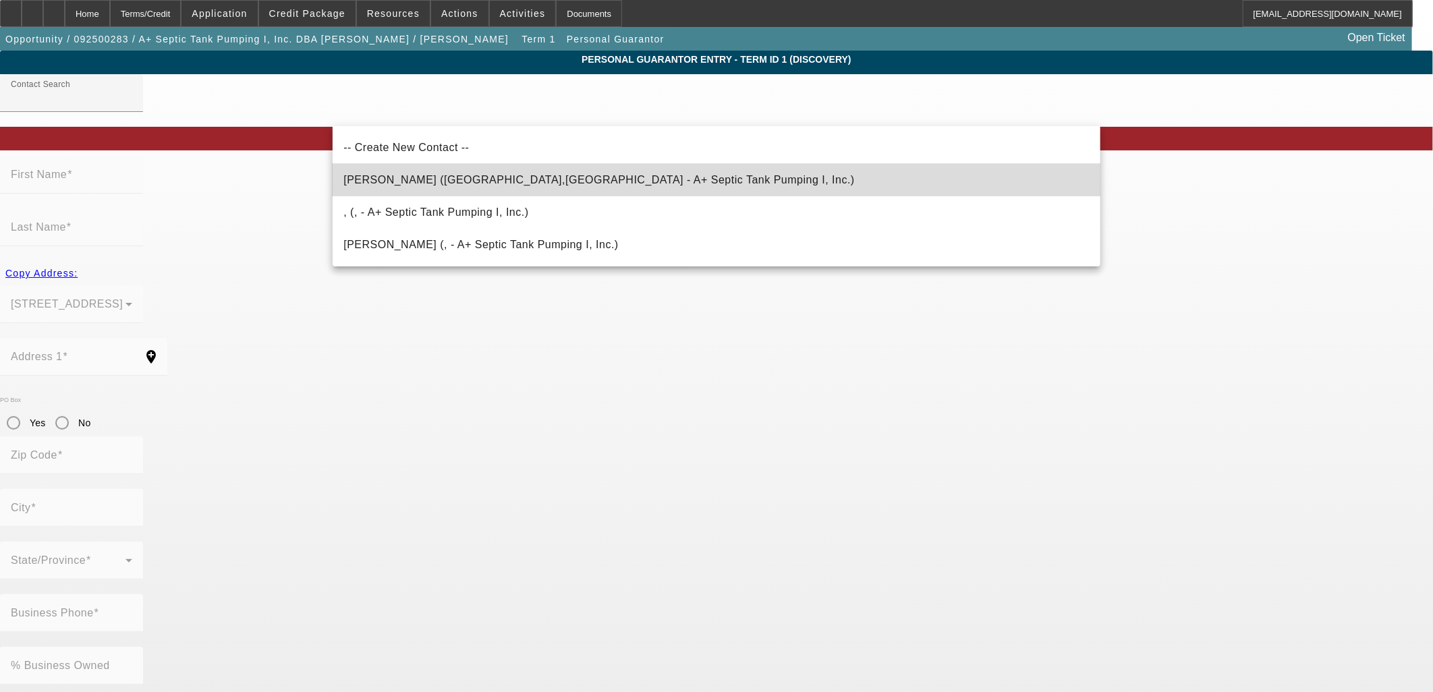
click at [416, 175] on span "[PERSON_NAME] ([GEOGRAPHIC_DATA],[GEOGRAPHIC_DATA] - A+ Septic Tank Pumping I, …" at bounding box center [599, 179] width 512 height 11
type input "[PERSON_NAME] ([GEOGRAPHIC_DATA],[GEOGRAPHIC_DATA] - A+ Septic Tank Pumping I, …"
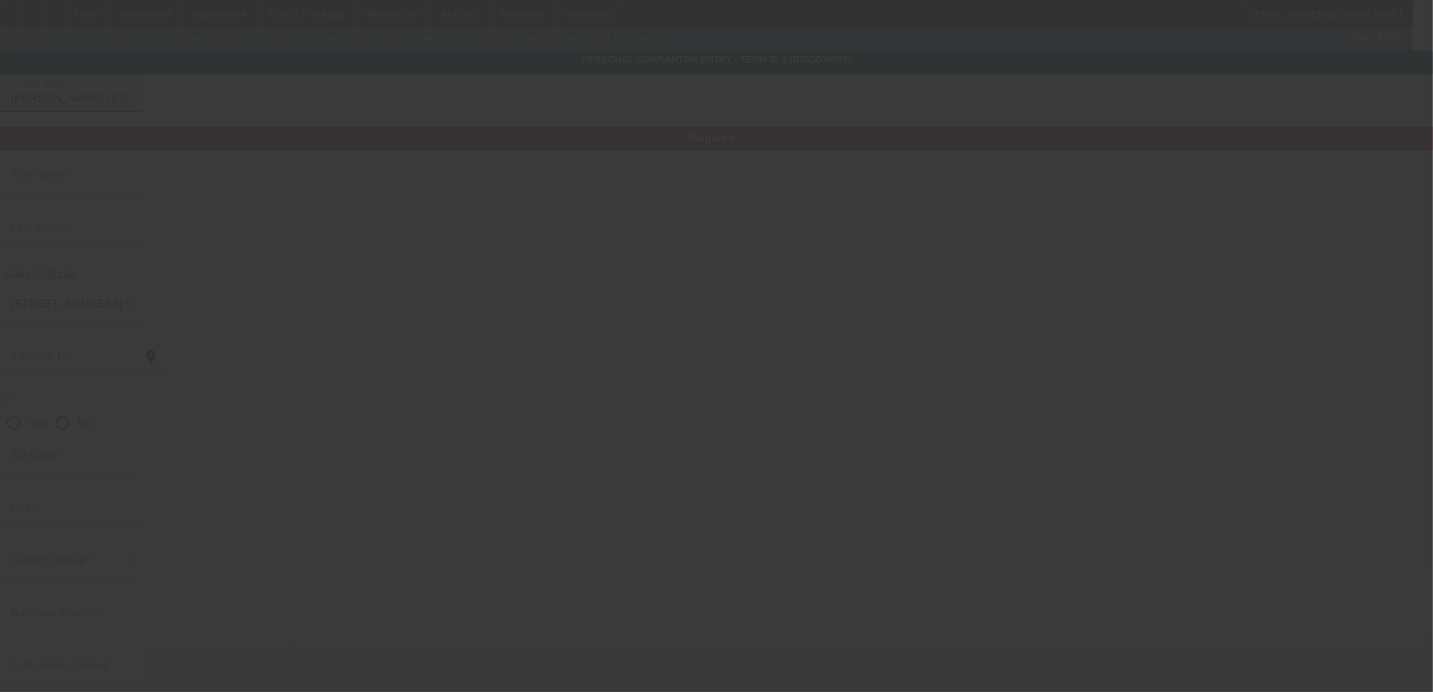
type input "[PERSON_NAME]"
type input "[STREET_ADDRESS]"
radio input "true"
type input "27592"
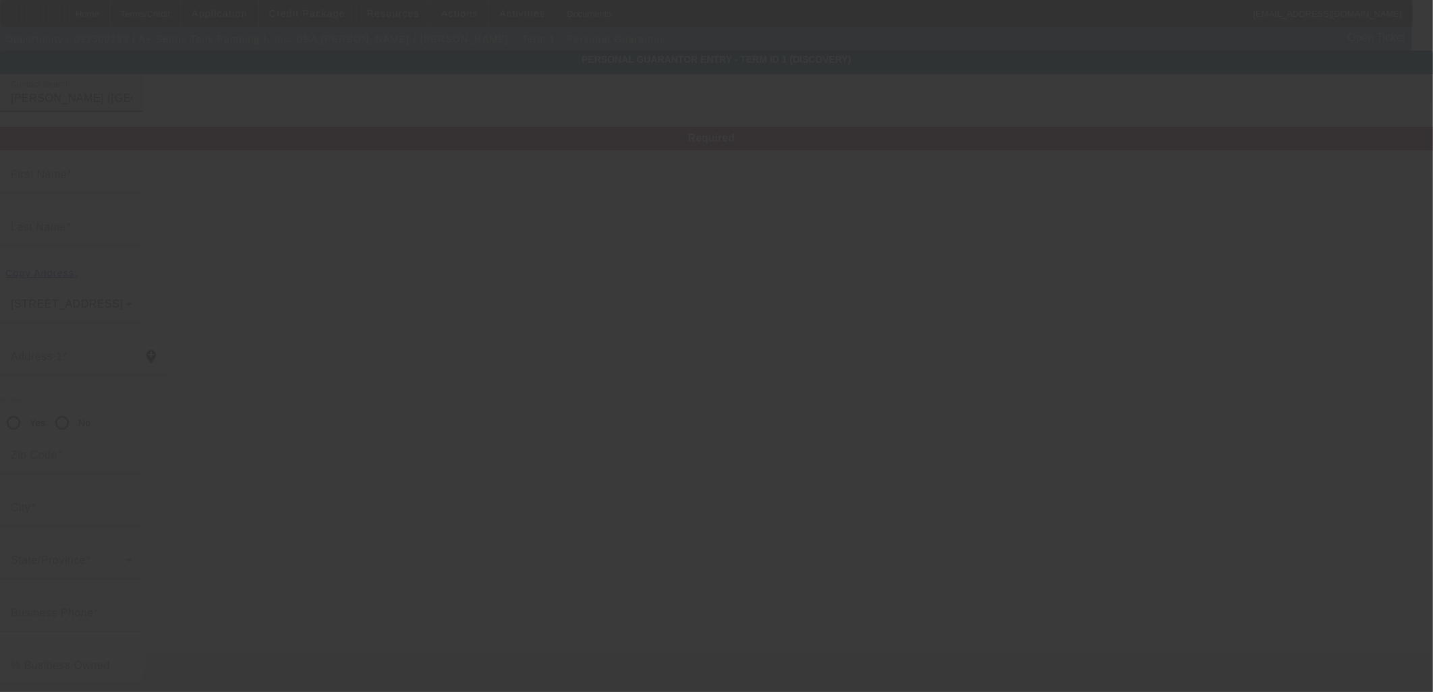
type input "Willow Spring"
type input "[PHONE_NUMBER]"
type input "50"
type input "469-98-7878"
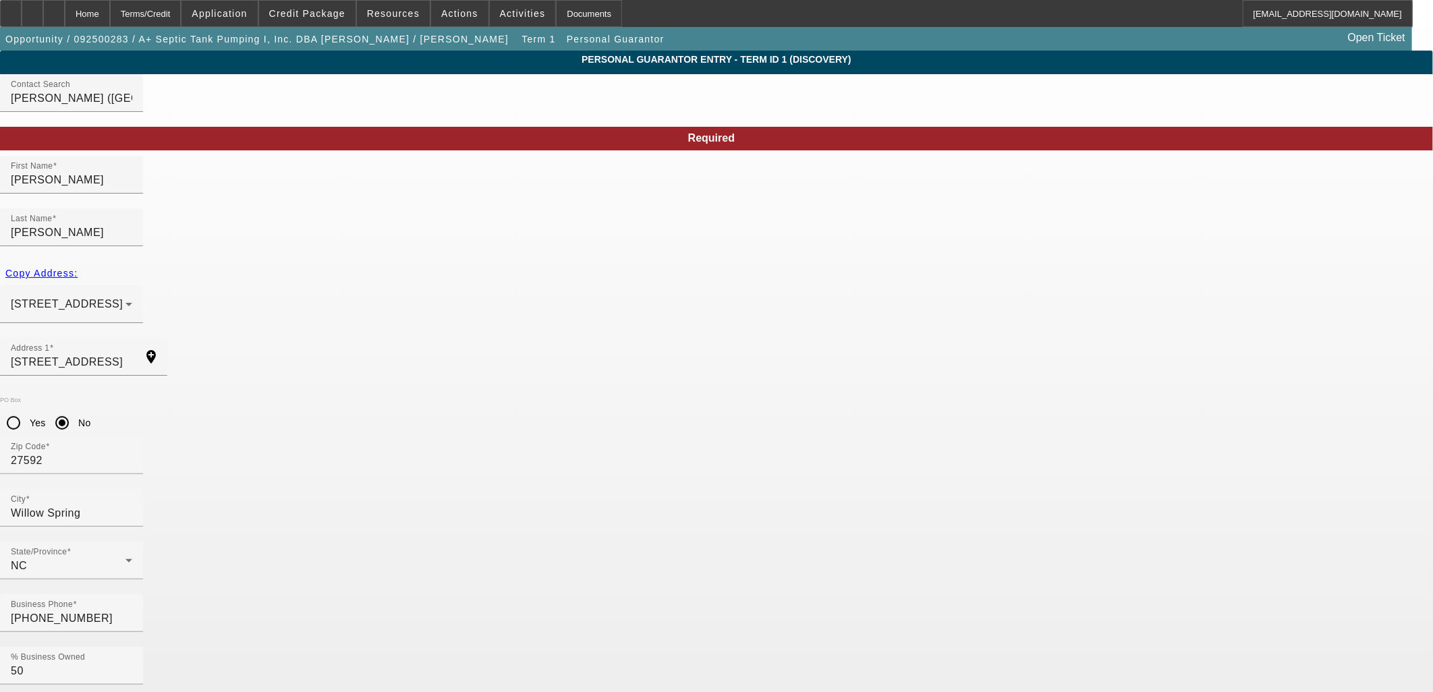
paste input "[EMAIL_ADDRESS][DOMAIN_NAME]"
type input "[EMAIL_ADDRESS][DOMAIN_NAME]"
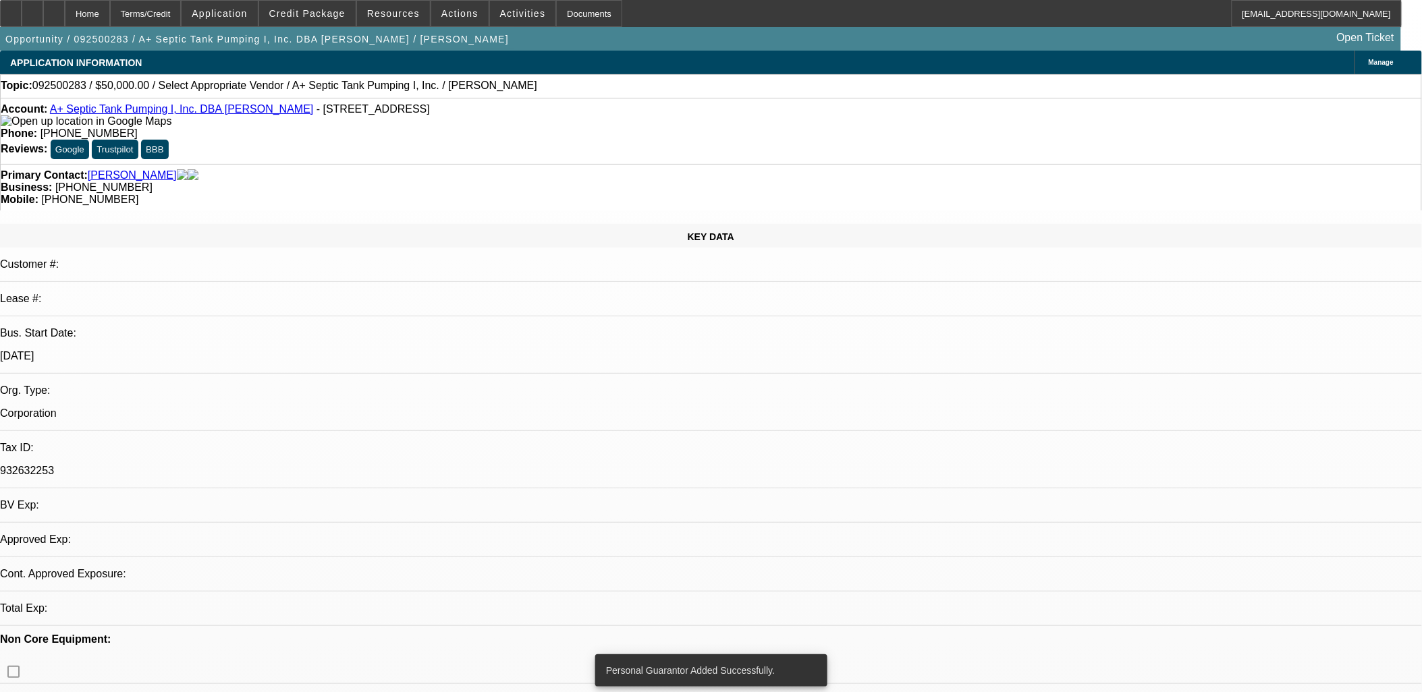
select select "0"
select select "2"
select select "0.1"
select select "4"
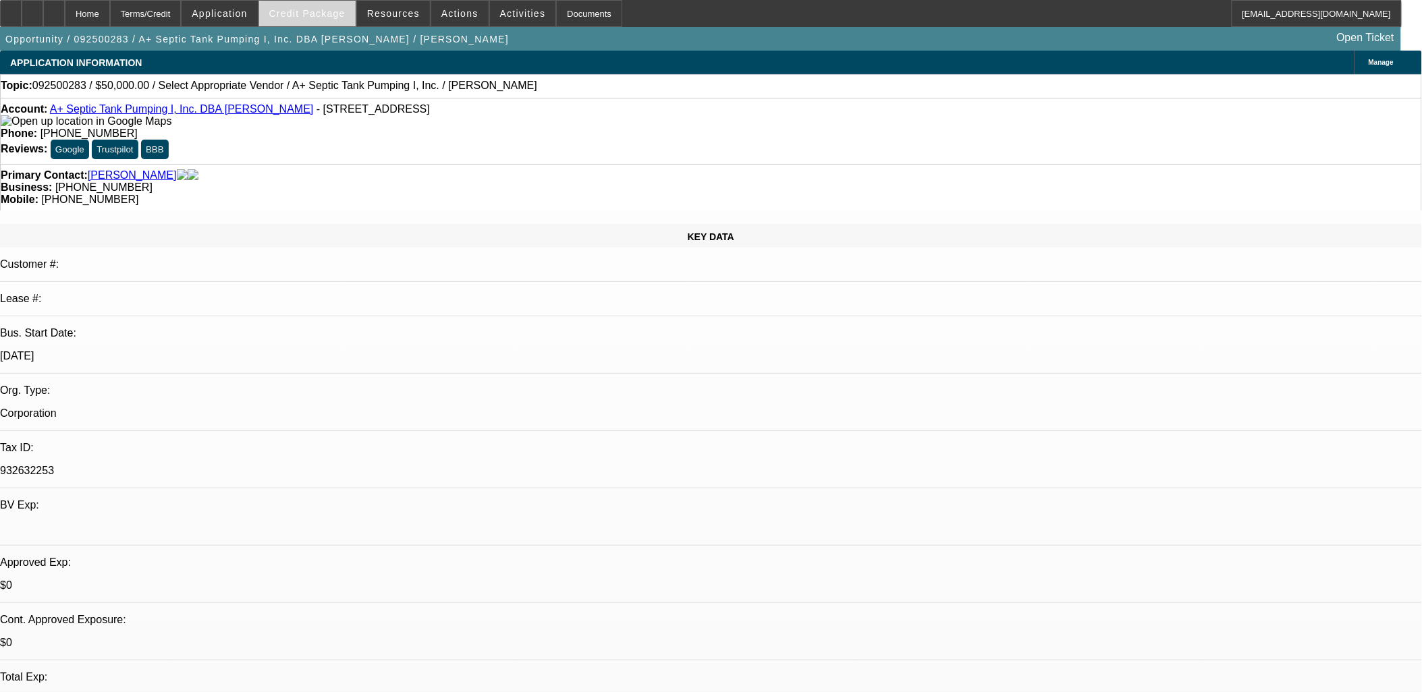
click at [319, 24] on span at bounding box center [307, 13] width 96 height 32
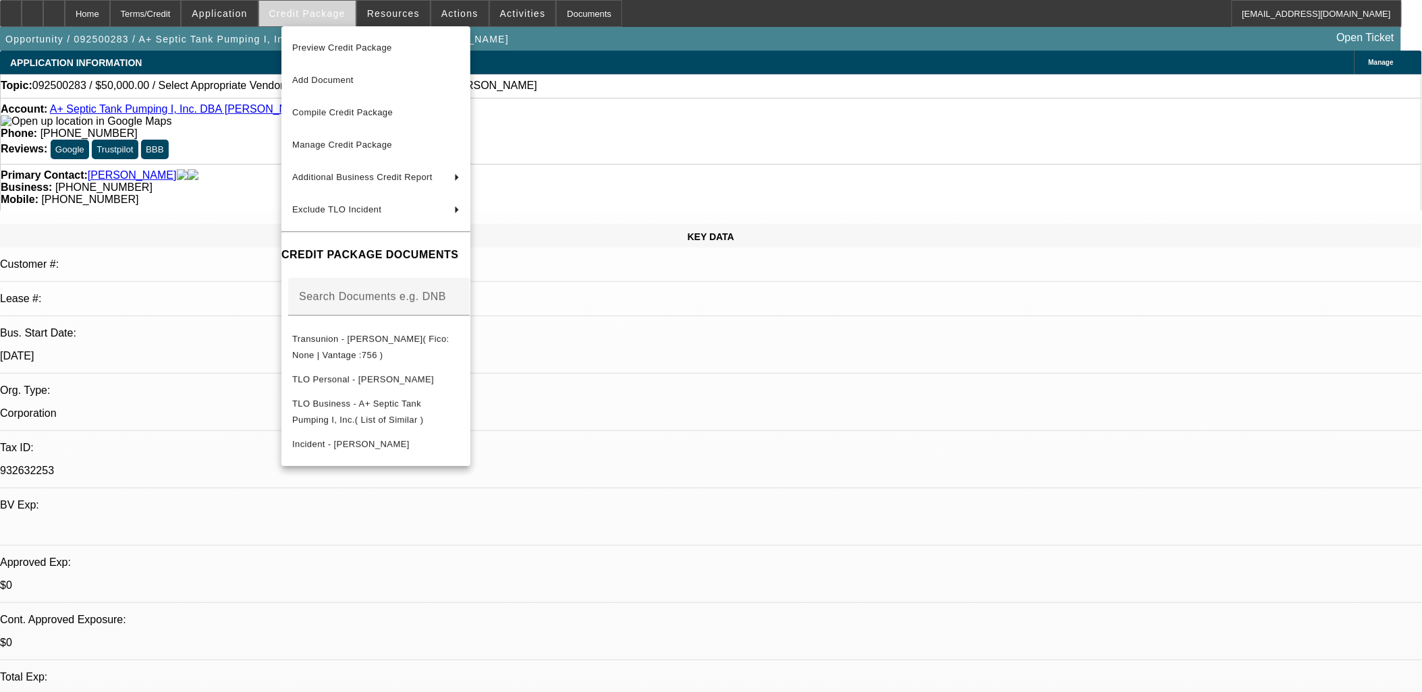
click at [319, 24] on div at bounding box center [711, 346] width 1422 height 692
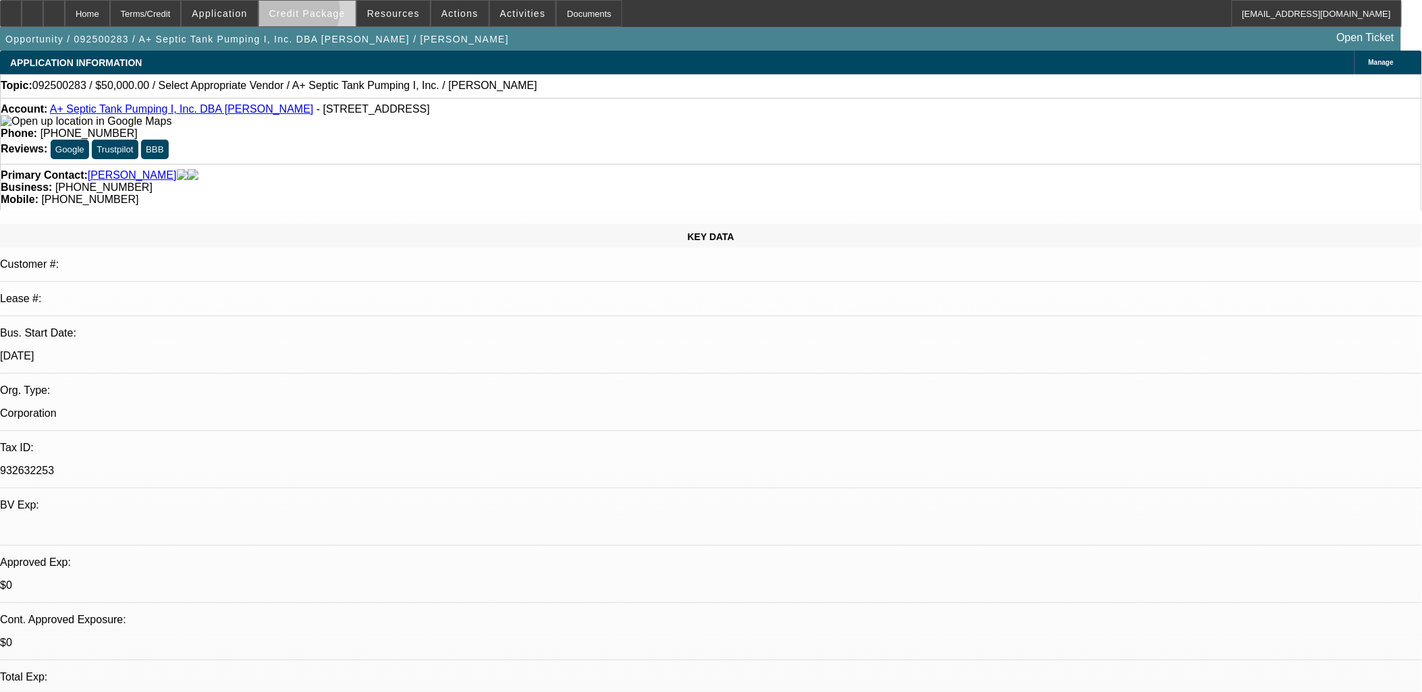
click at [319, 15] on span "Credit Package" at bounding box center [307, 13] width 76 height 11
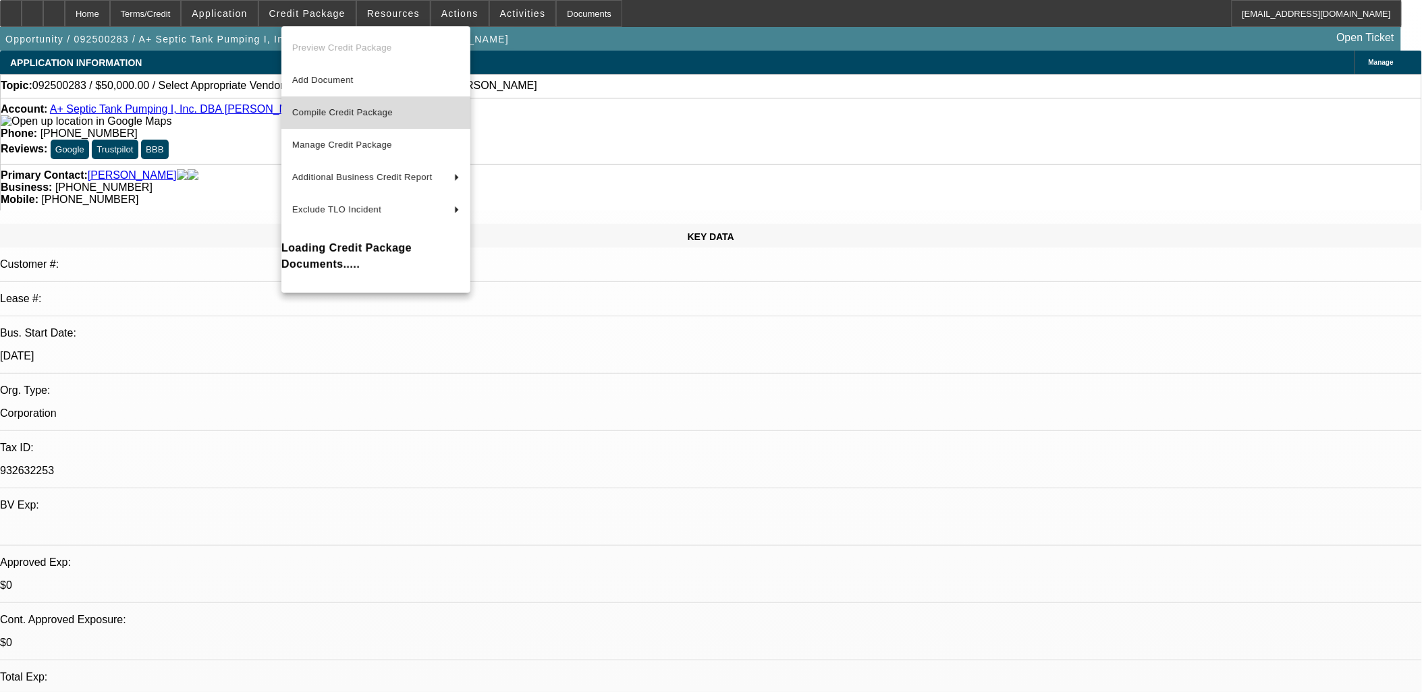
click at [333, 113] on span "Compile Credit Package" at bounding box center [342, 112] width 101 height 10
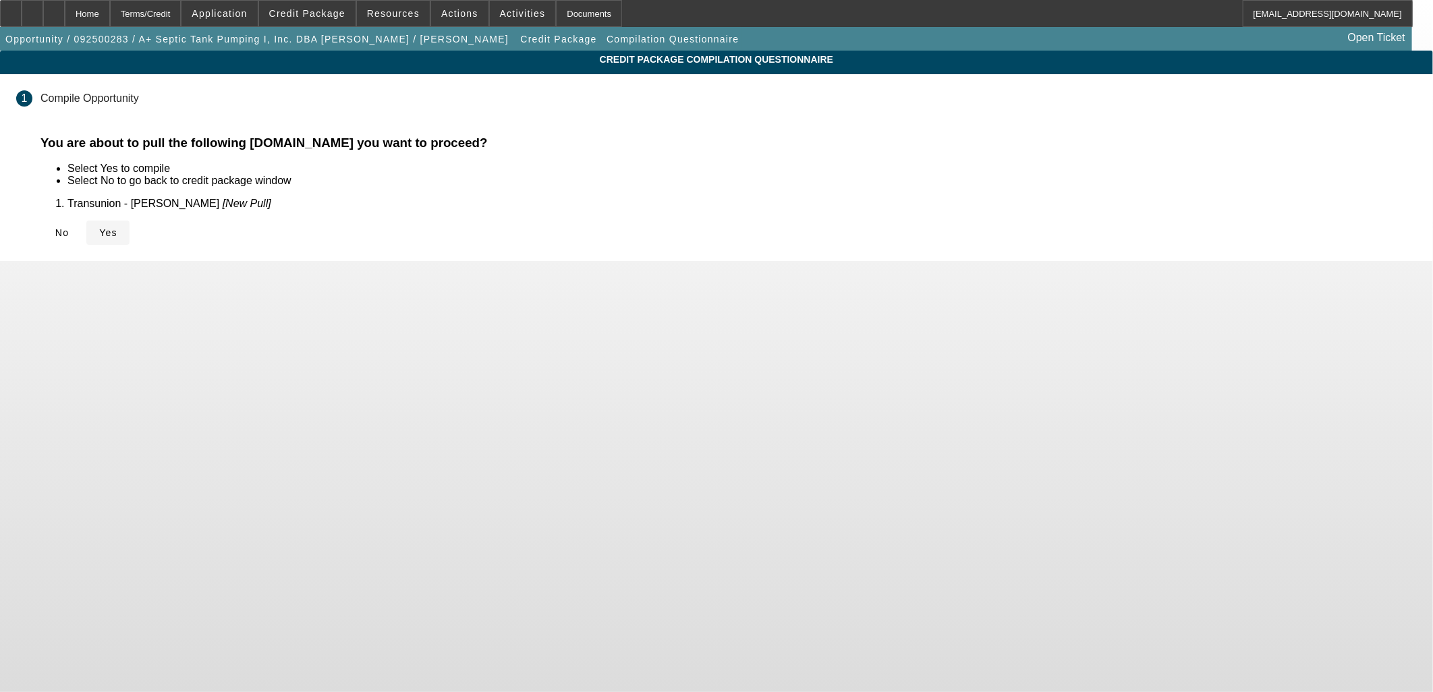
click at [99, 236] on icon at bounding box center [99, 232] width 0 height 11
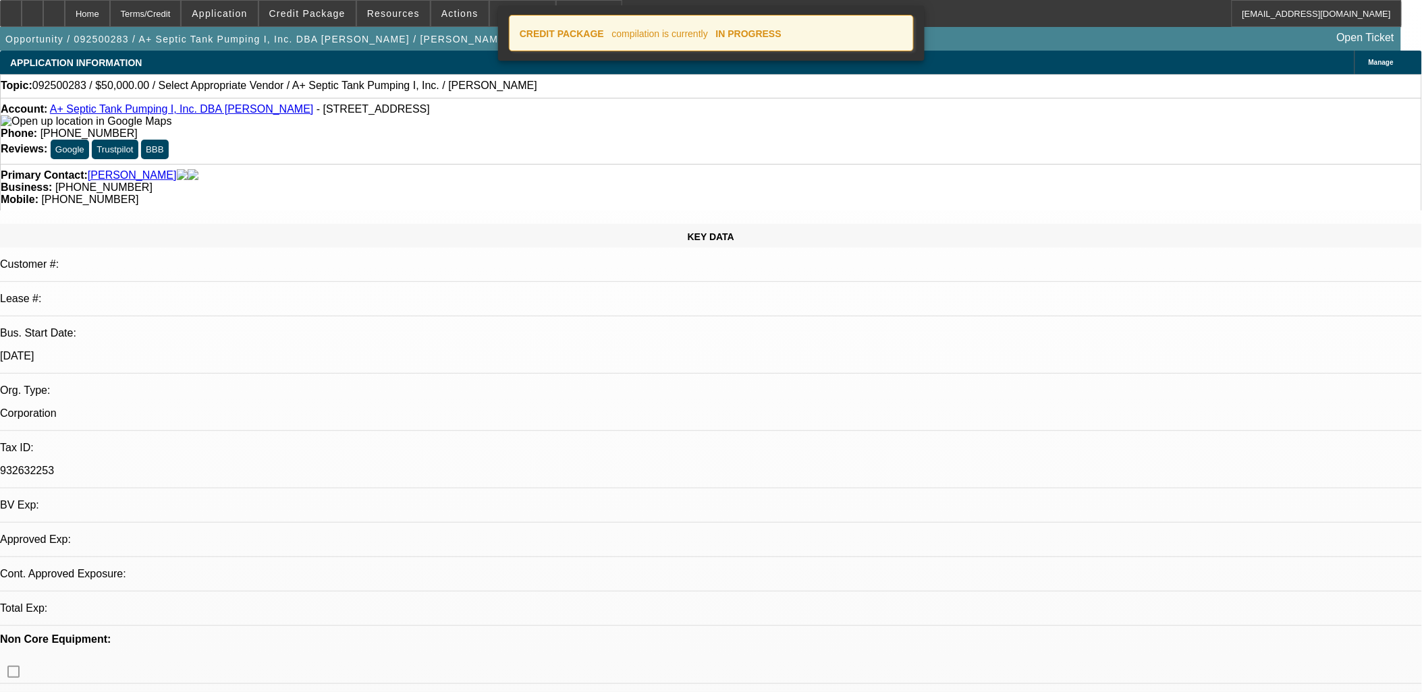
select select "0"
select select "2"
select select "0.1"
select select "4"
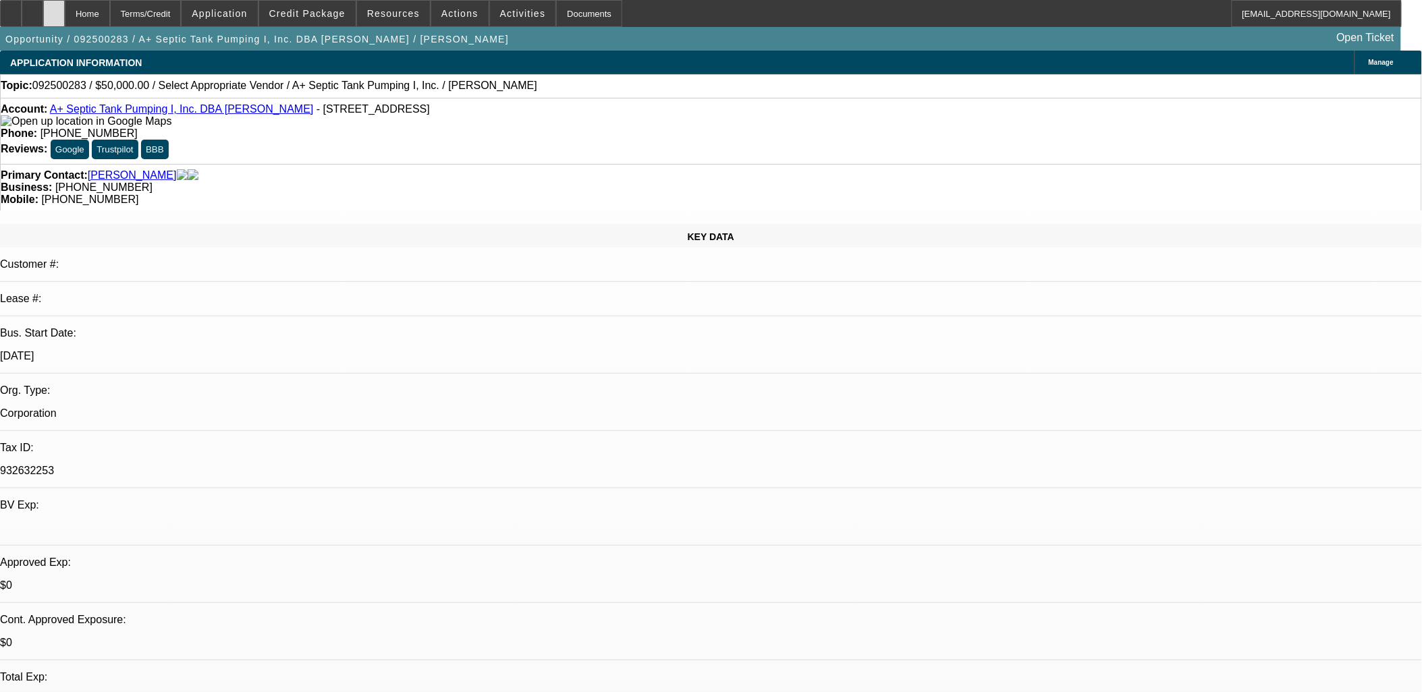
click at [54, 9] on icon at bounding box center [54, 9] width 0 height 0
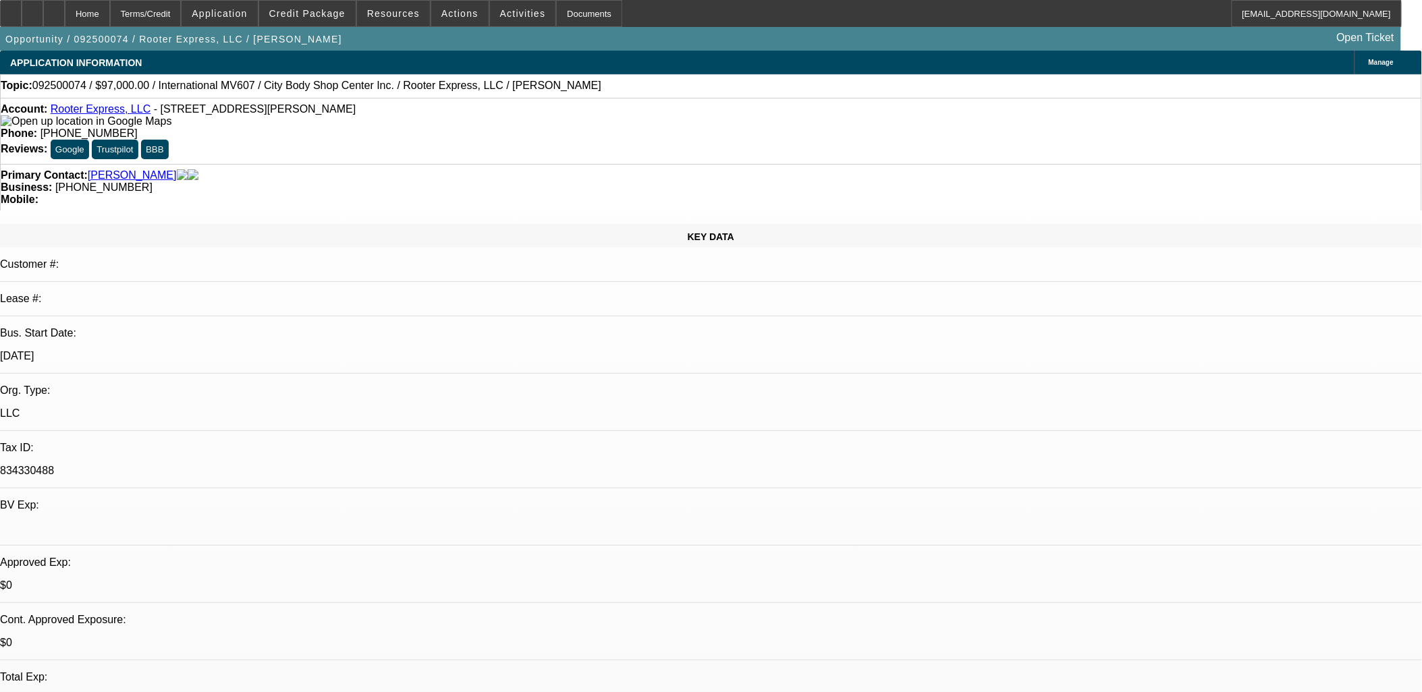
select select "0"
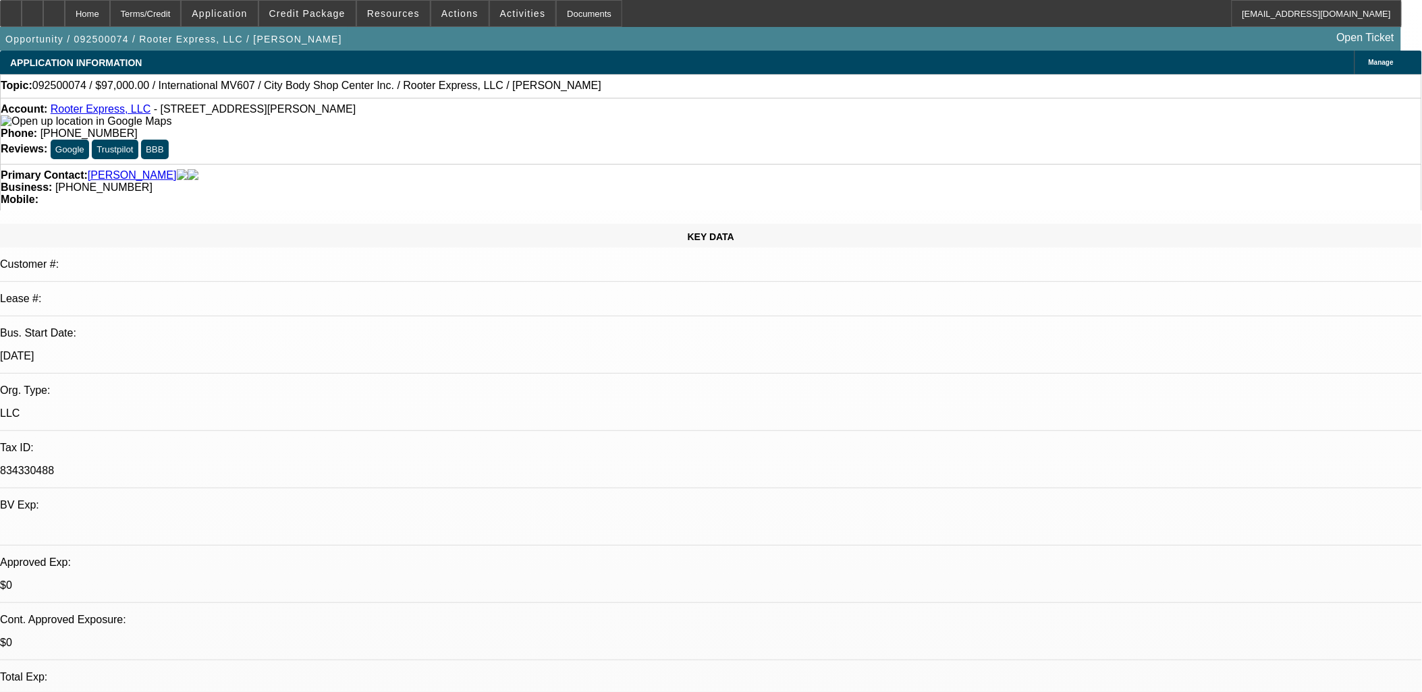
select select "0"
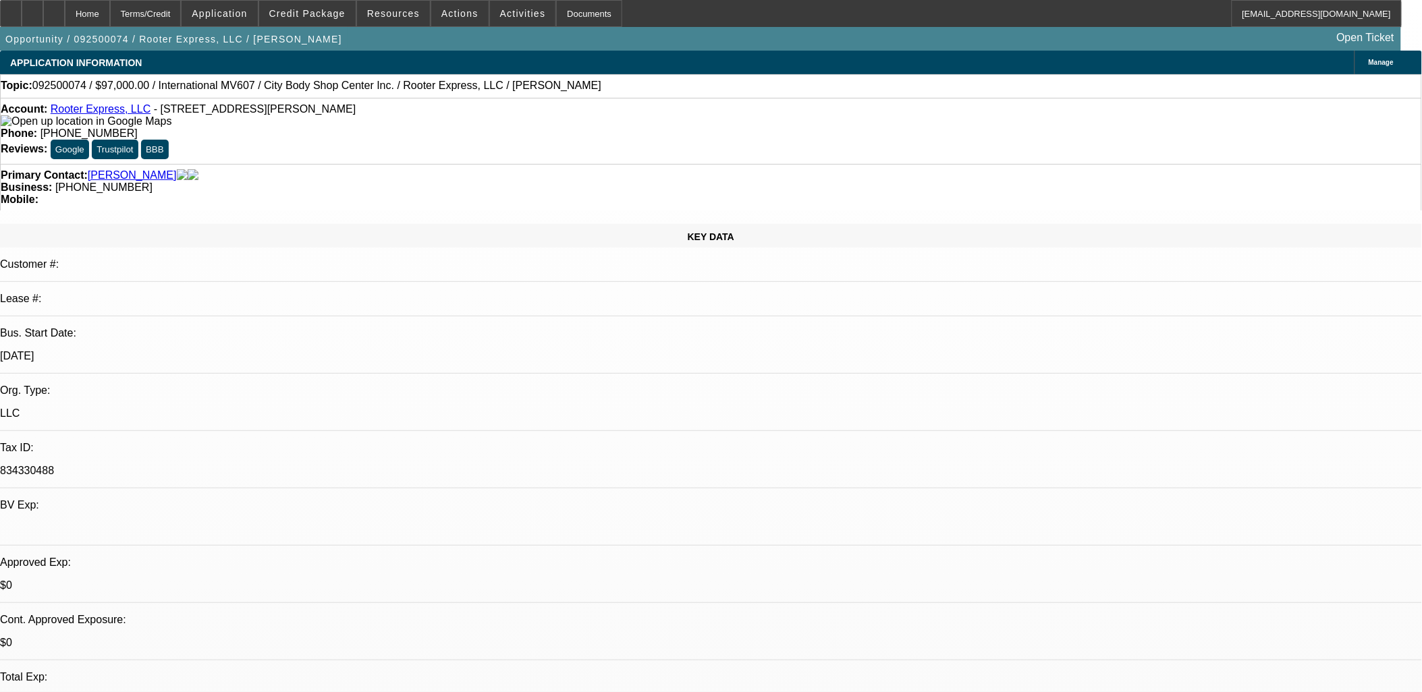
select select "0"
select select "1"
select select "3"
select select "6"
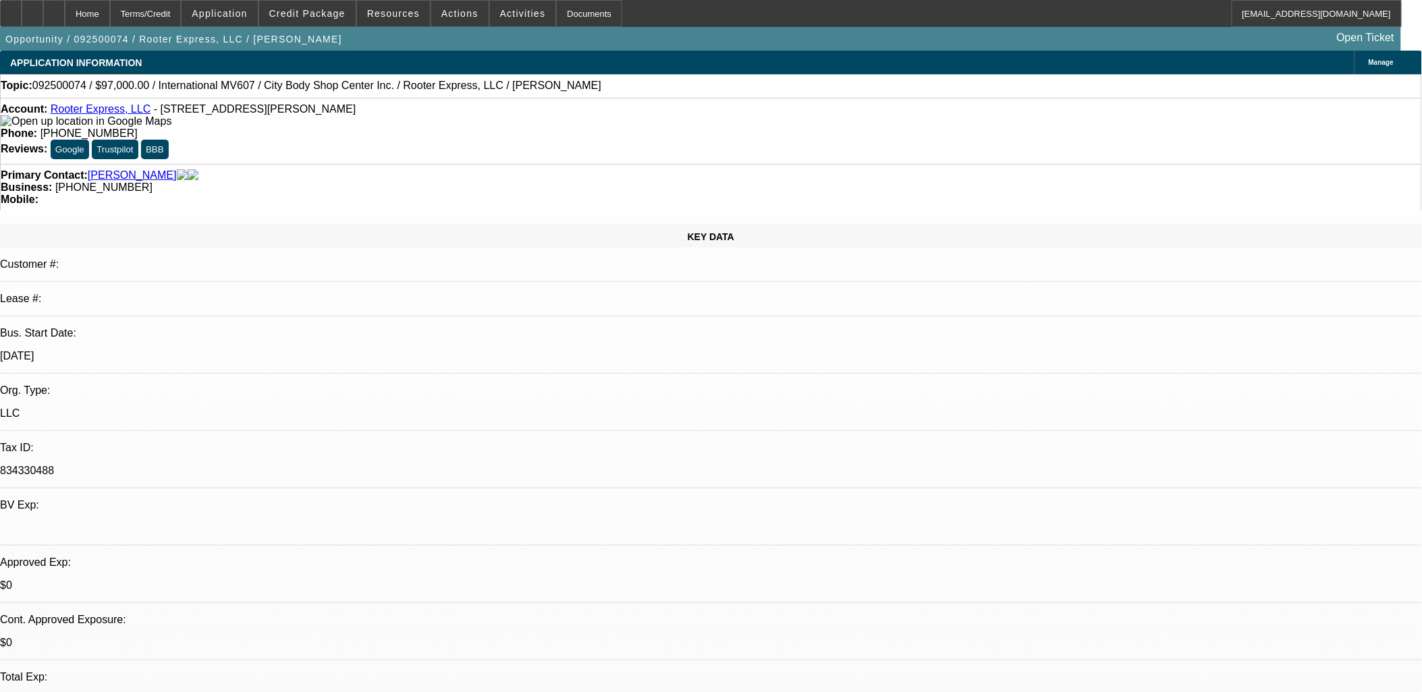
select select "1"
select select "2"
select select "6"
select select "1"
select select "3"
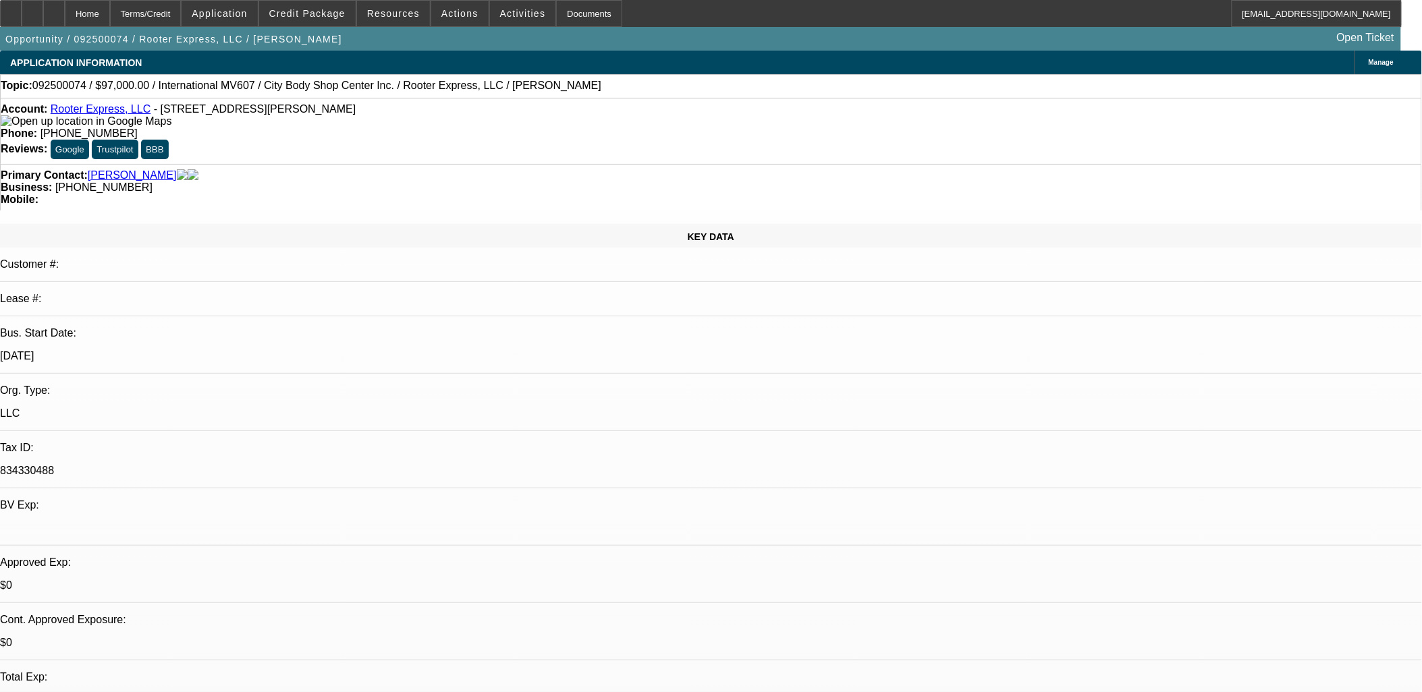
select select "6"
select select "1"
select select "2"
select select "6"
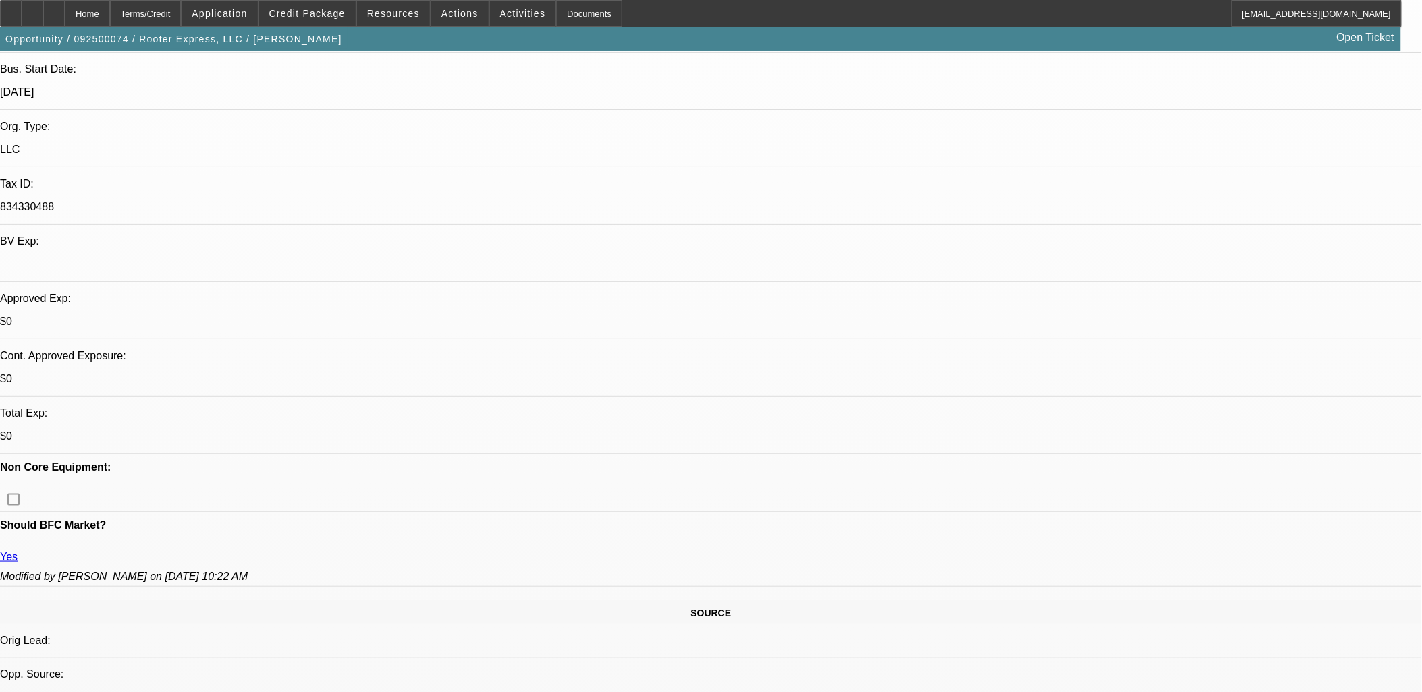
scroll to position [75, 0]
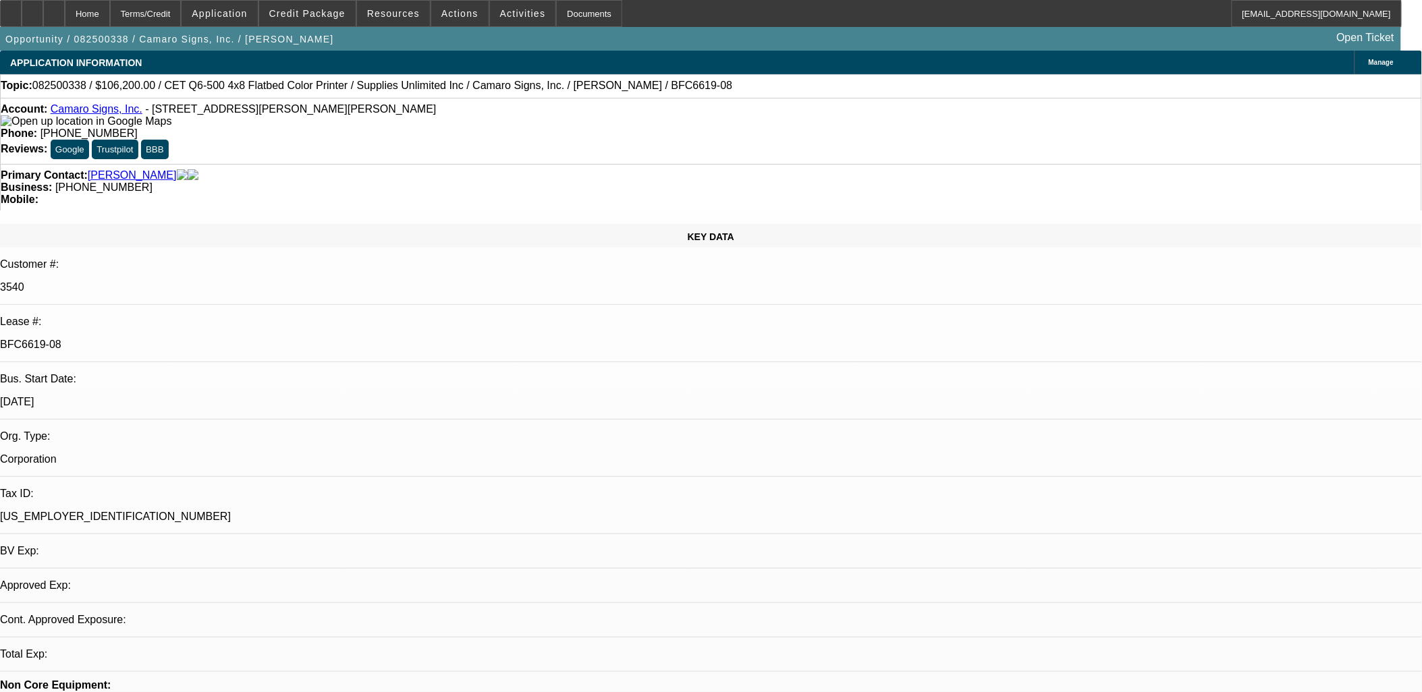
select select "0"
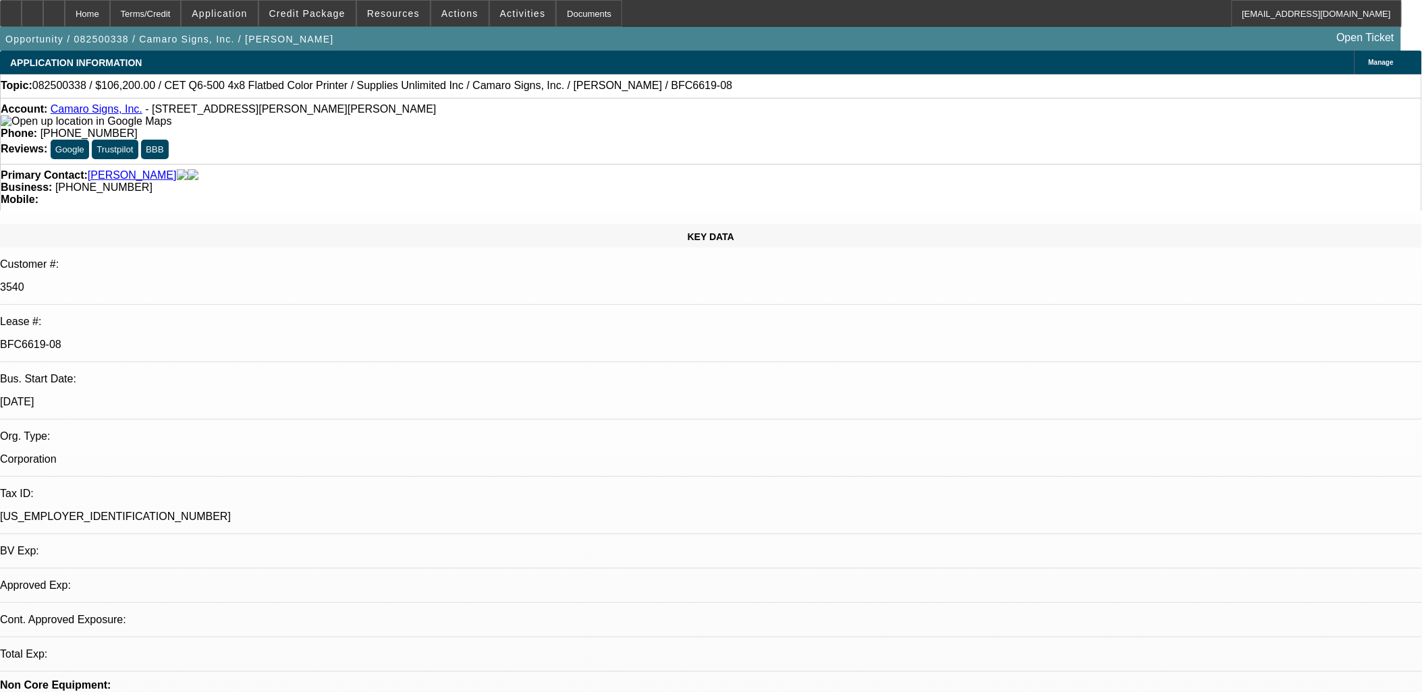
select select "0"
select select "1"
select select "3"
select select "2"
select select "1"
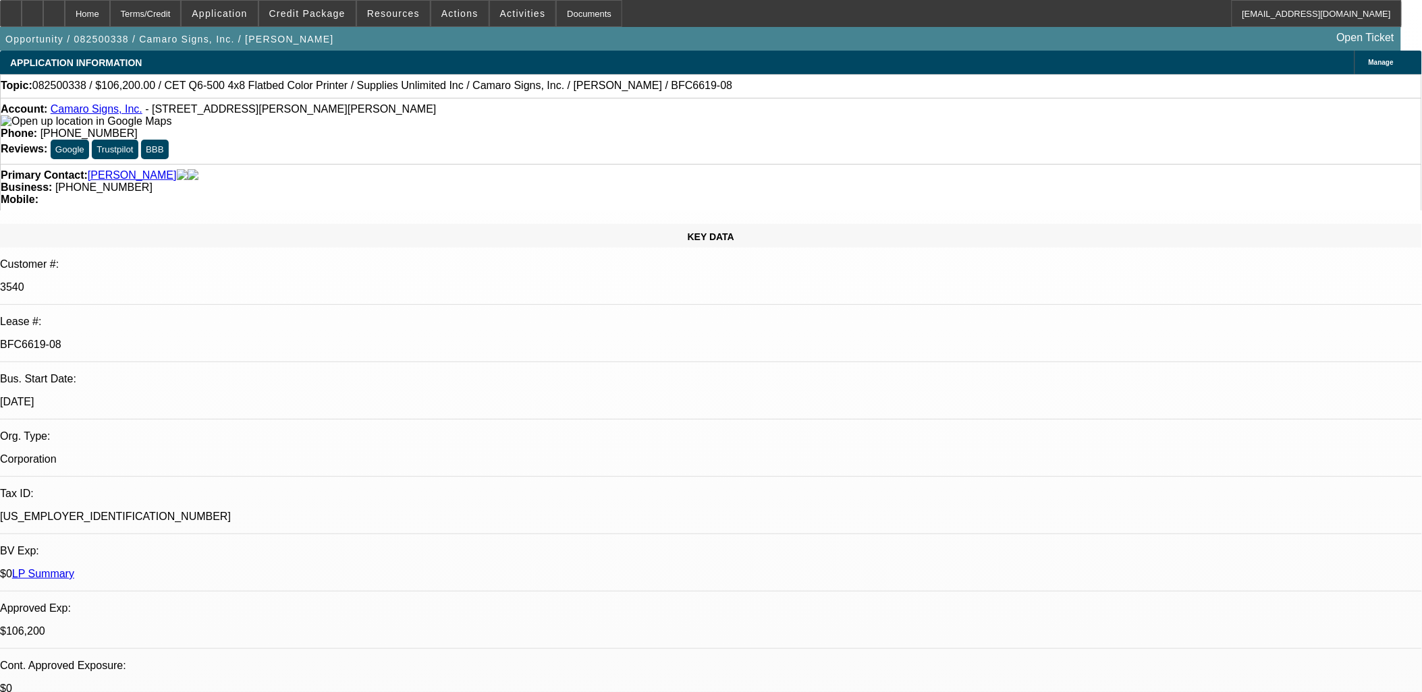
select select "3"
select select "2"
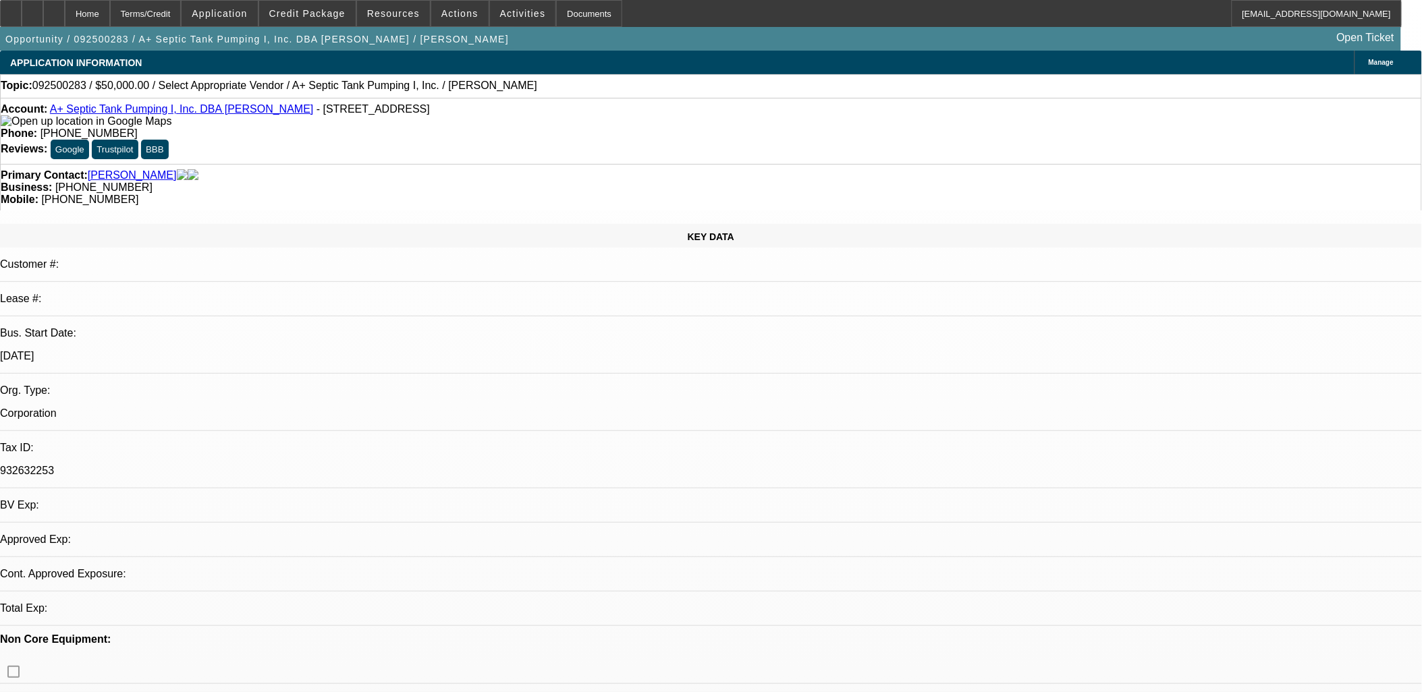
select select "0"
select select "2"
select select "0.1"
select select "1"
select select "2"
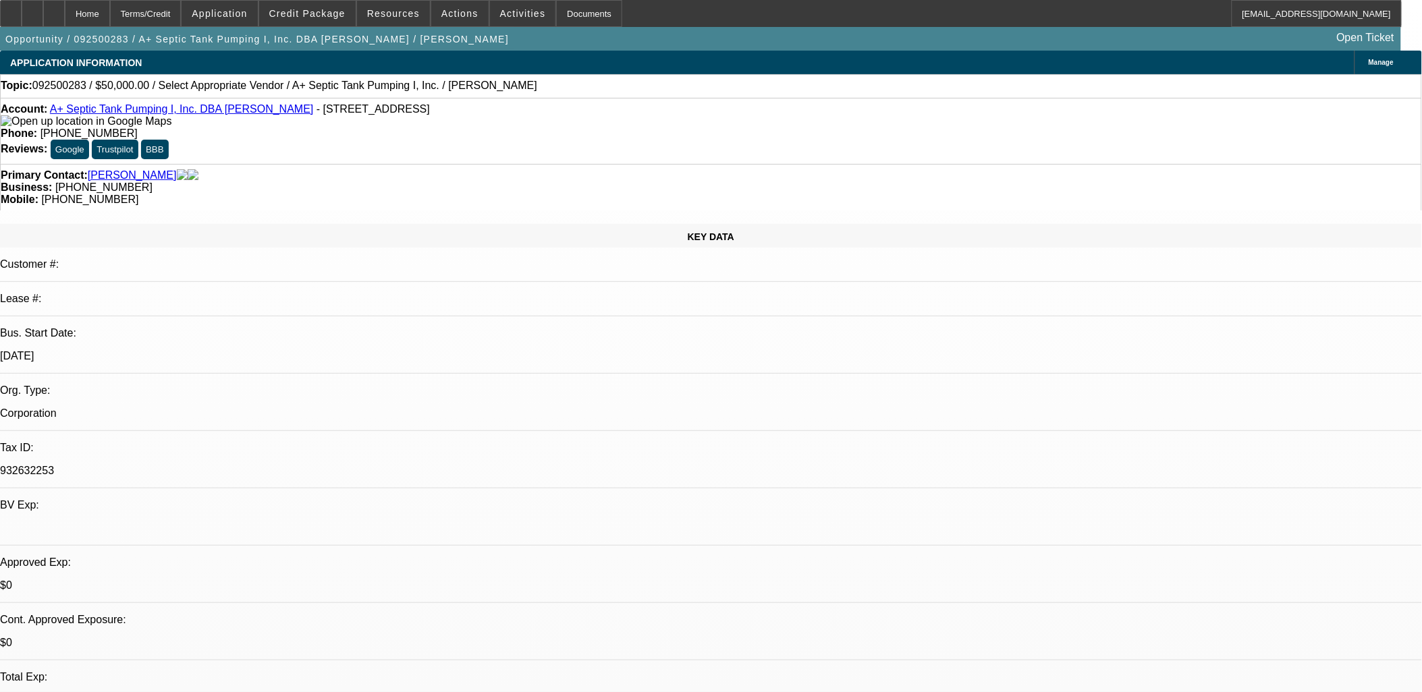
select select "4"
click at [251, 7] on span at bounding box center [220, 13] width 76 height 32
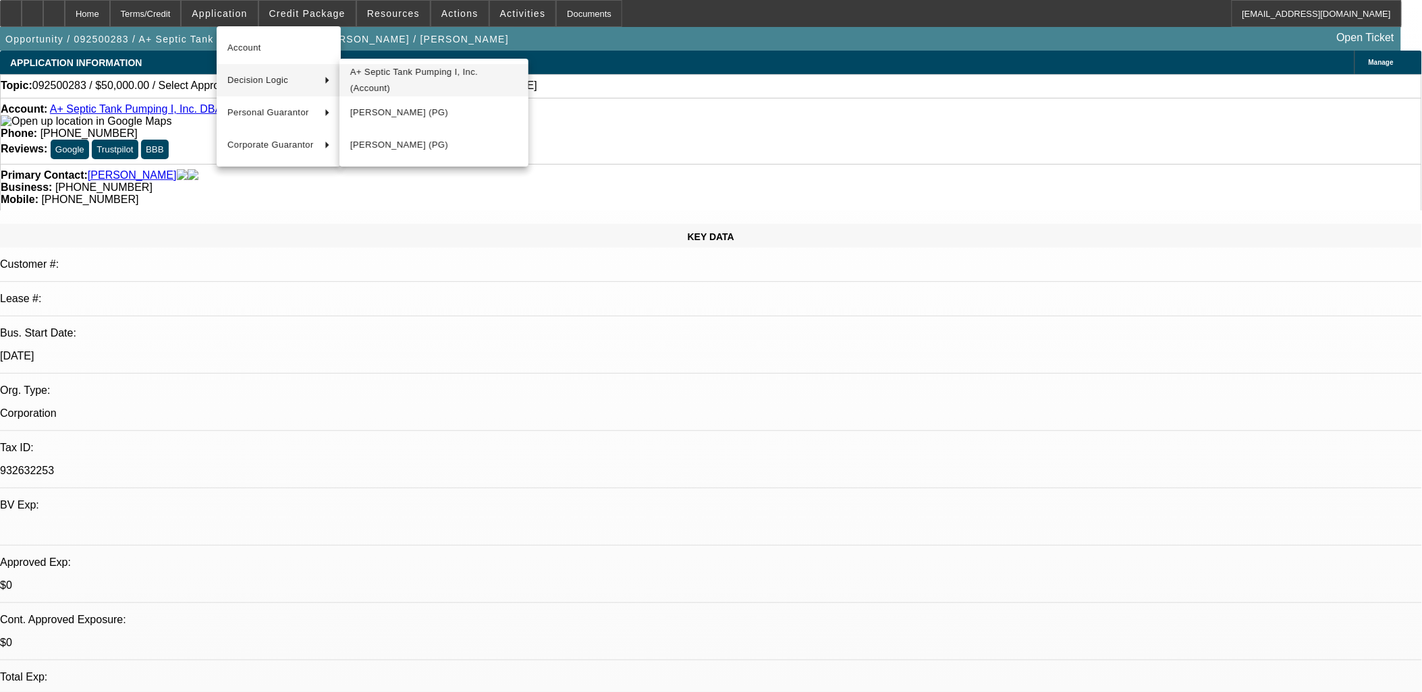
click at [350, 84] on span "A+ Septic Tank Pumping I, Inc. (Account)" at bounding box center [433, 80] width 167 height 32
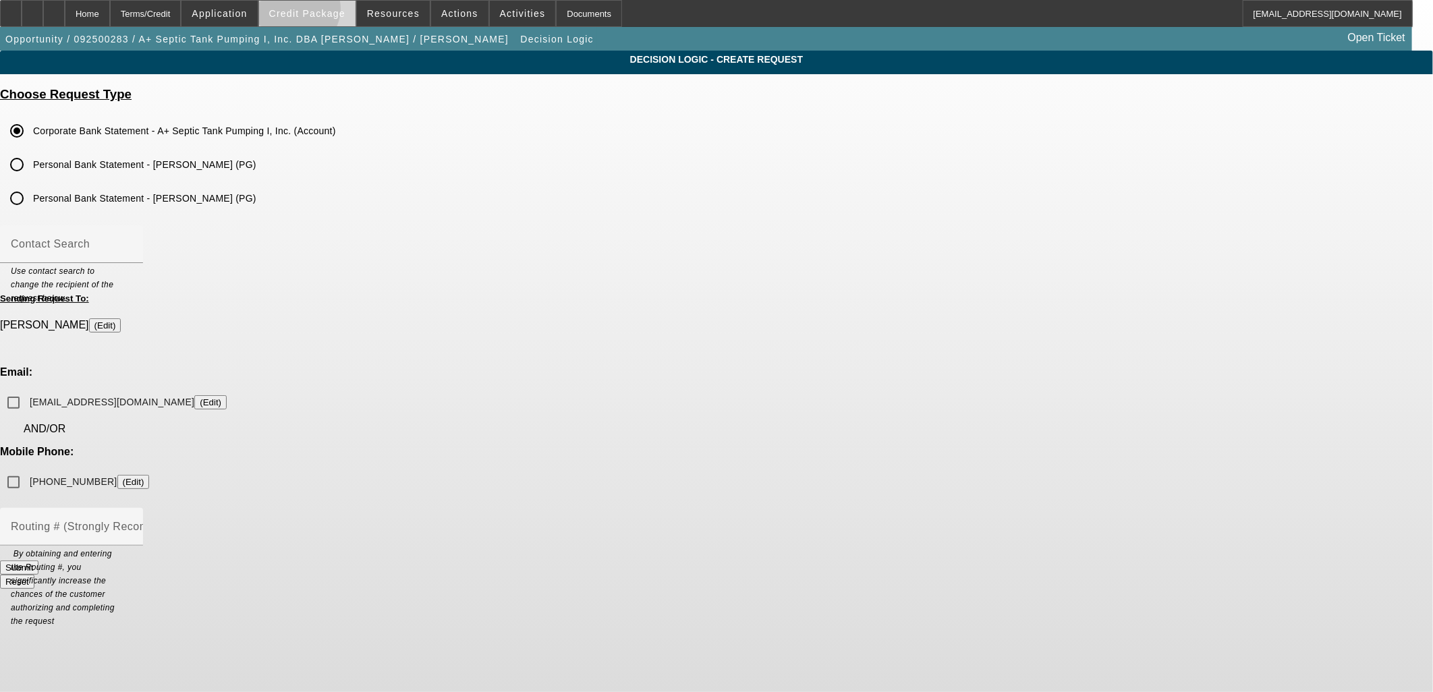
click at [319, 12] on span "Credit Package" at bounding box center [307, 13] width 76 height 11
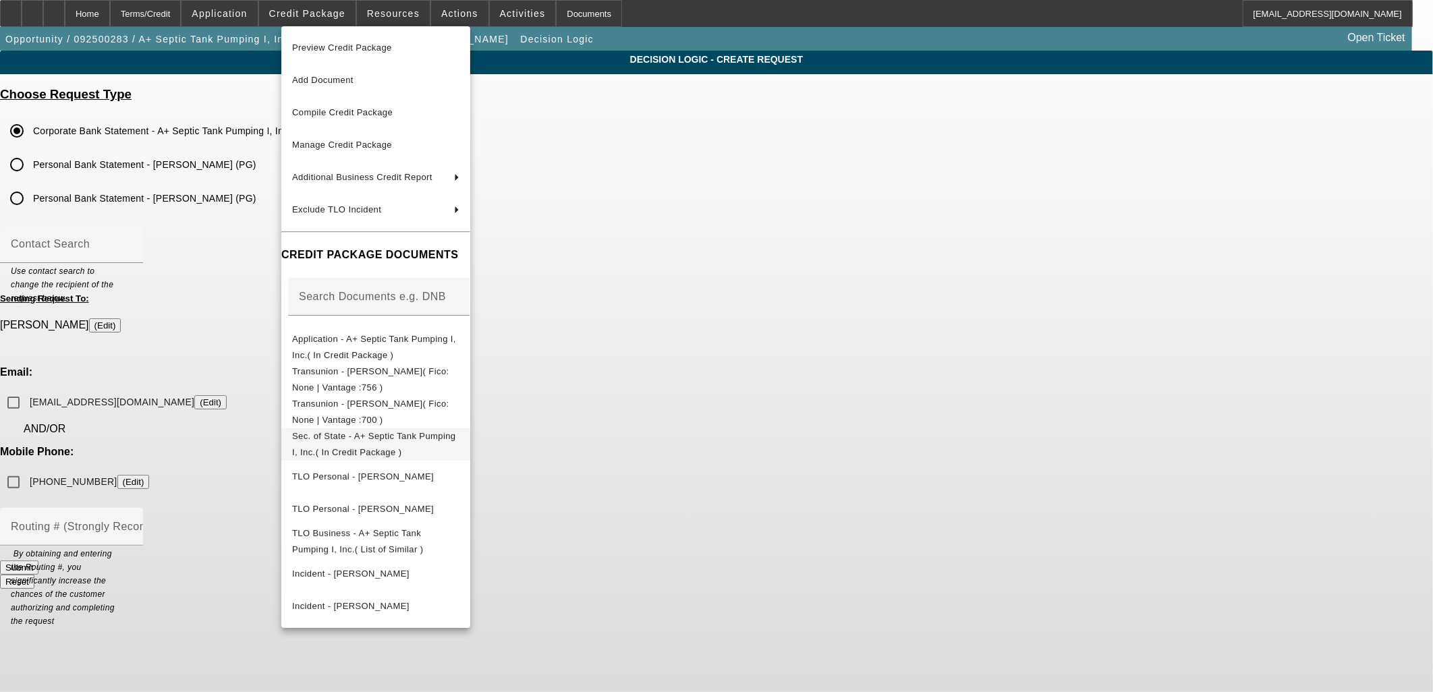
click at [347, 441] on span "Sec. of State - A+ Septic Tank Pumping I, Inc.( In Credit Package )" at bounding box center [373, 444] width 163 height 26
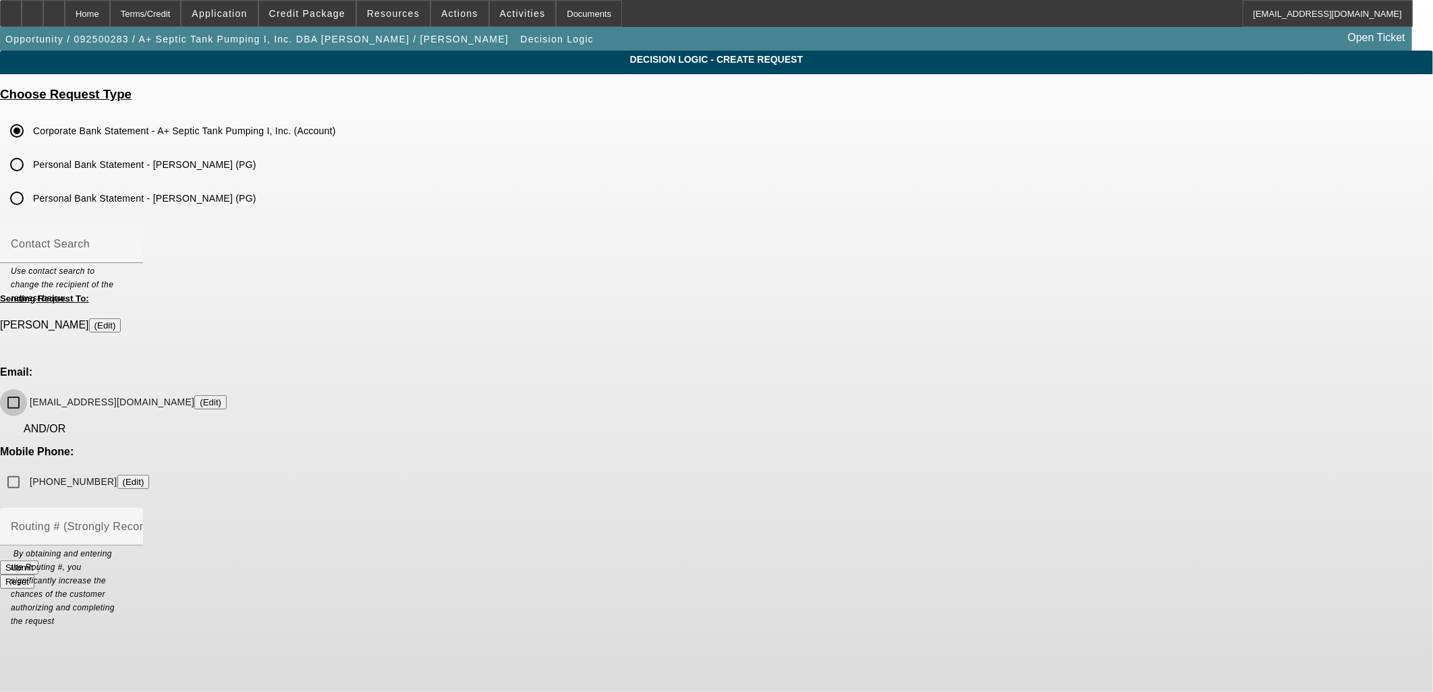
drag, startPoint x: 555, startPoint y: 379, endPoint x: 565, endPoint y: 379, distance: 9.4
click at [27, 389] on input "josephsawvel@gmail.com (Edit)" at bounding box center [13, 402] width 27 height 27
checkbox input "true"
click at [27, 469] on input "(919) 218-6902 (Edit)" at bounding box center [13, 482] width 27 height 27
checkbox input "true"
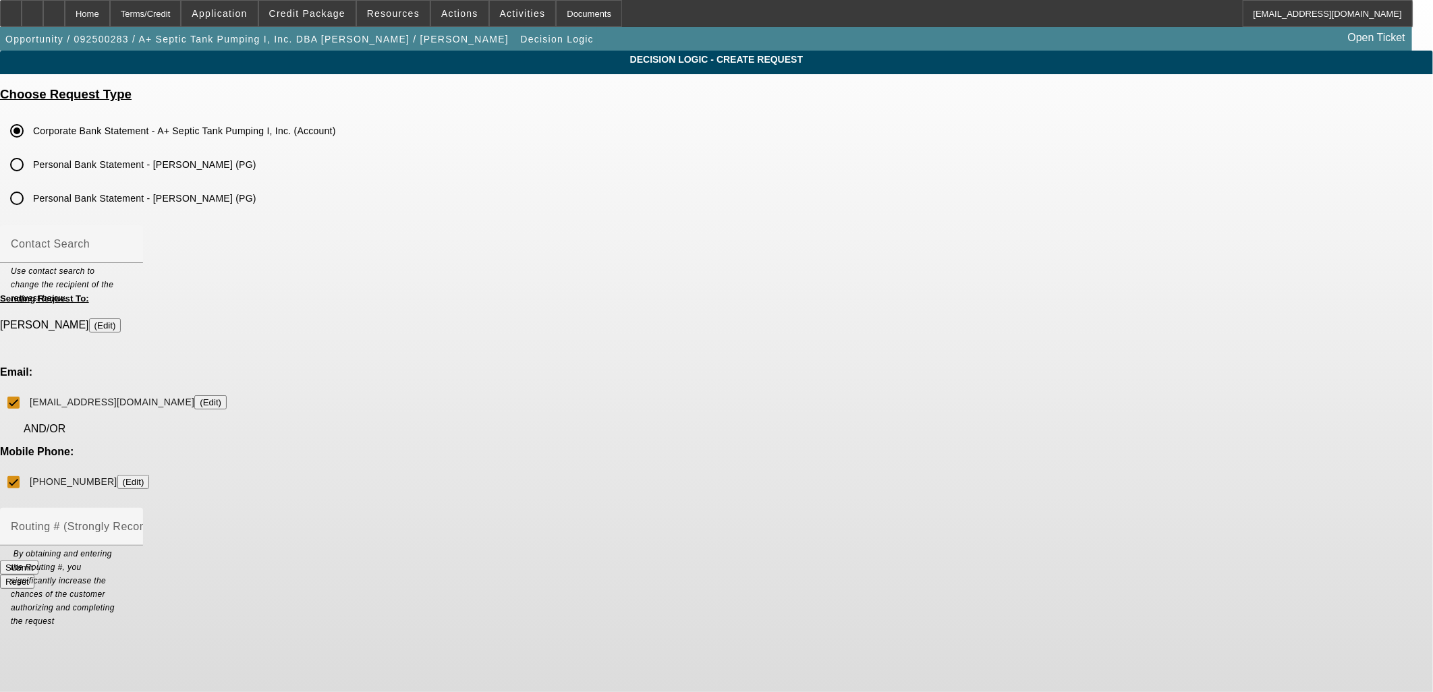
click at [38, 561] on button "Submit" at bounding box center [19, 568] width 38 height 14
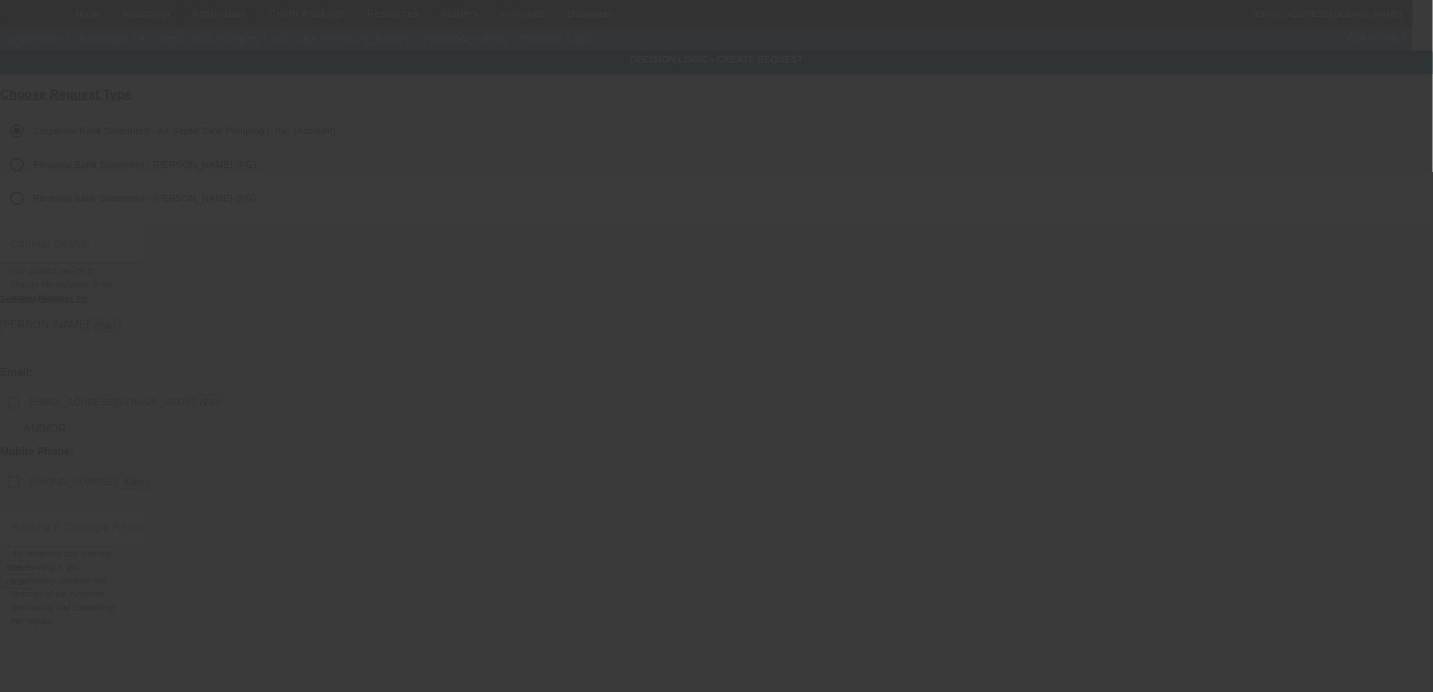
checkbox input "false"
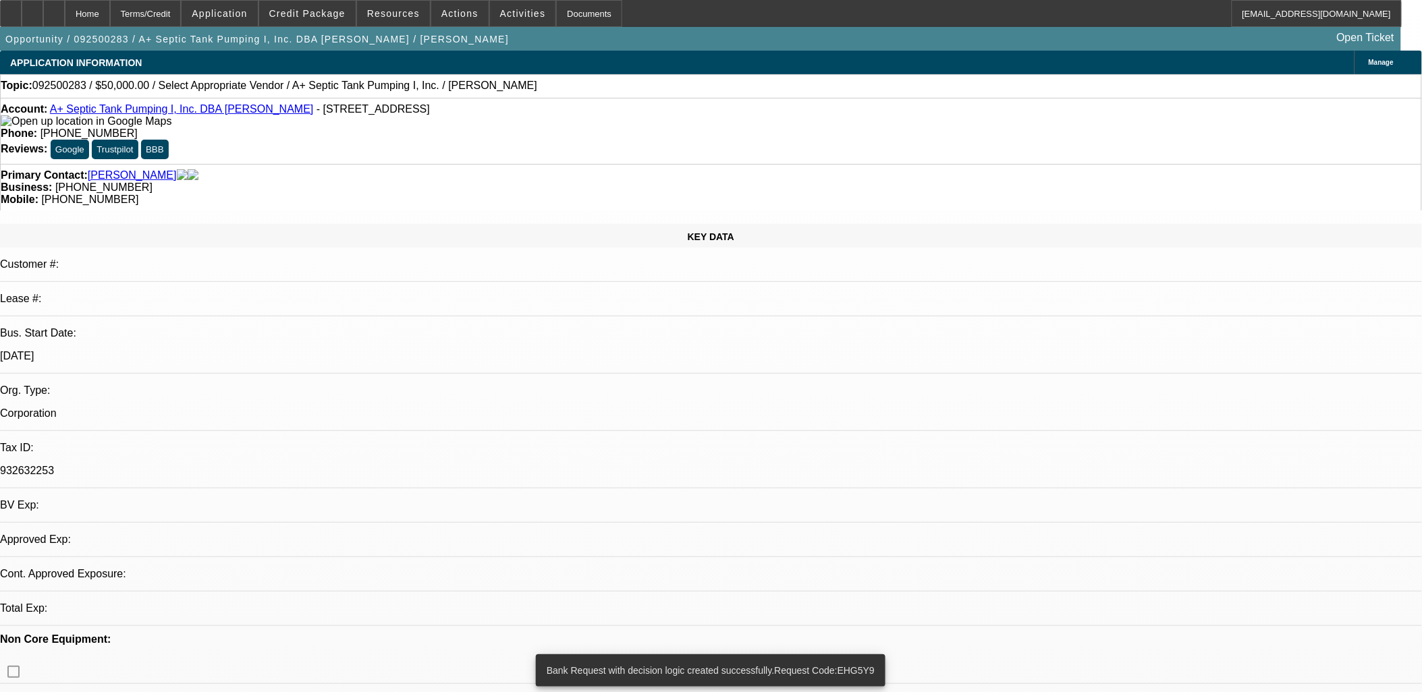
select select "0"
select select "2"
select select "0.1"
select select "4"
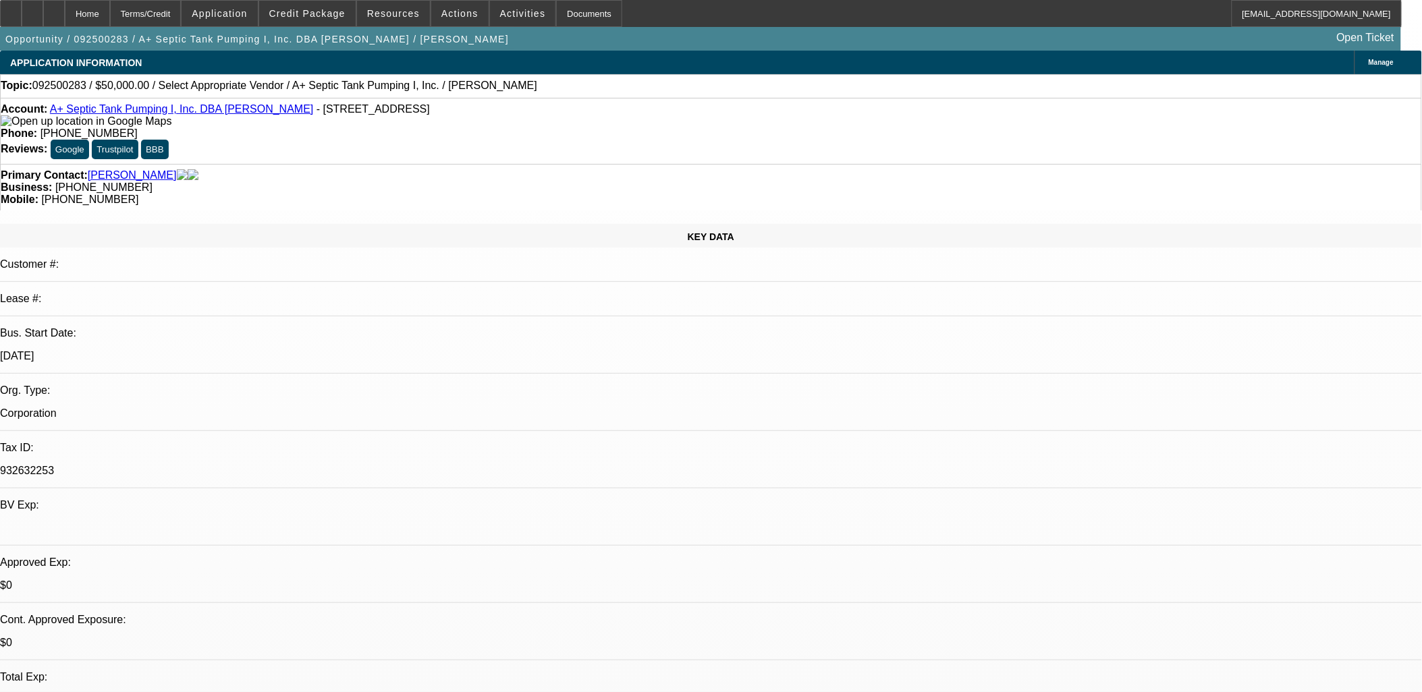
click at [500, 15] on span "Activities" at bounding box center [523, 13] width 46 height 11
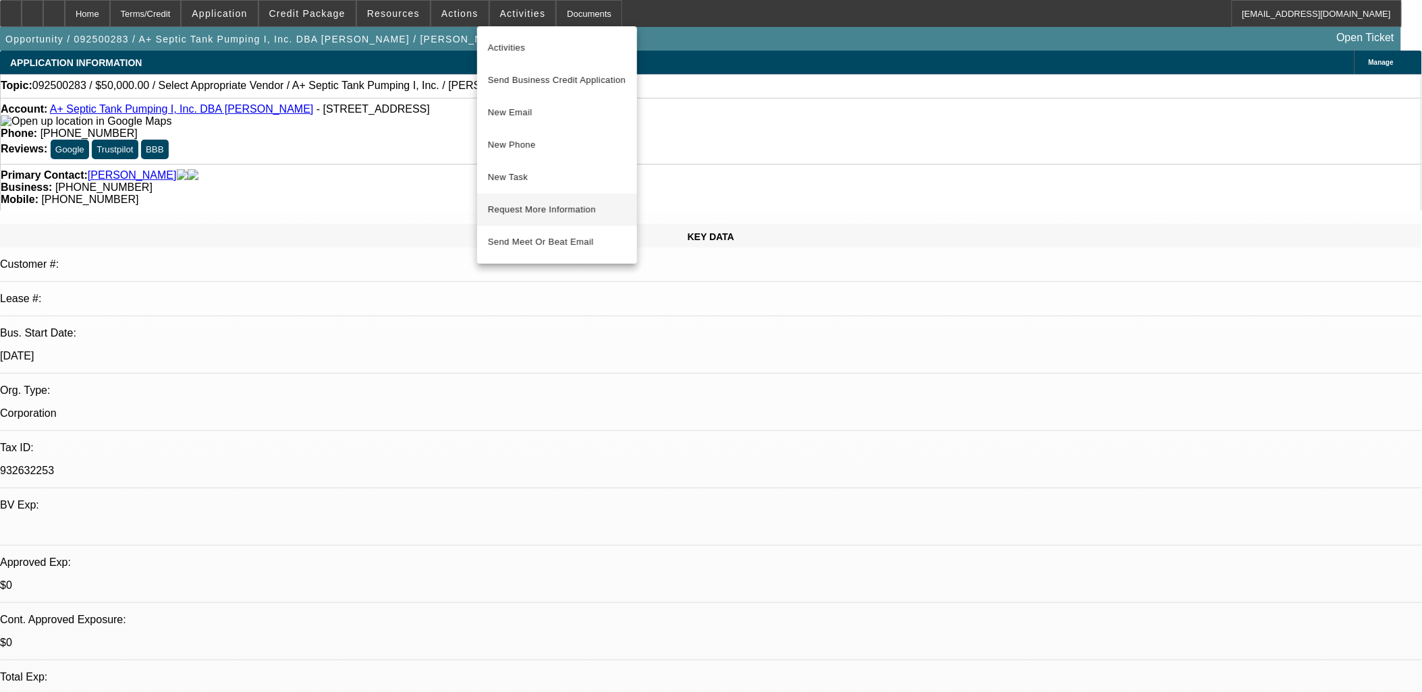
click at [548, 217] on span "Request More Information" at bounding box center [557, 210] width 138 height 16
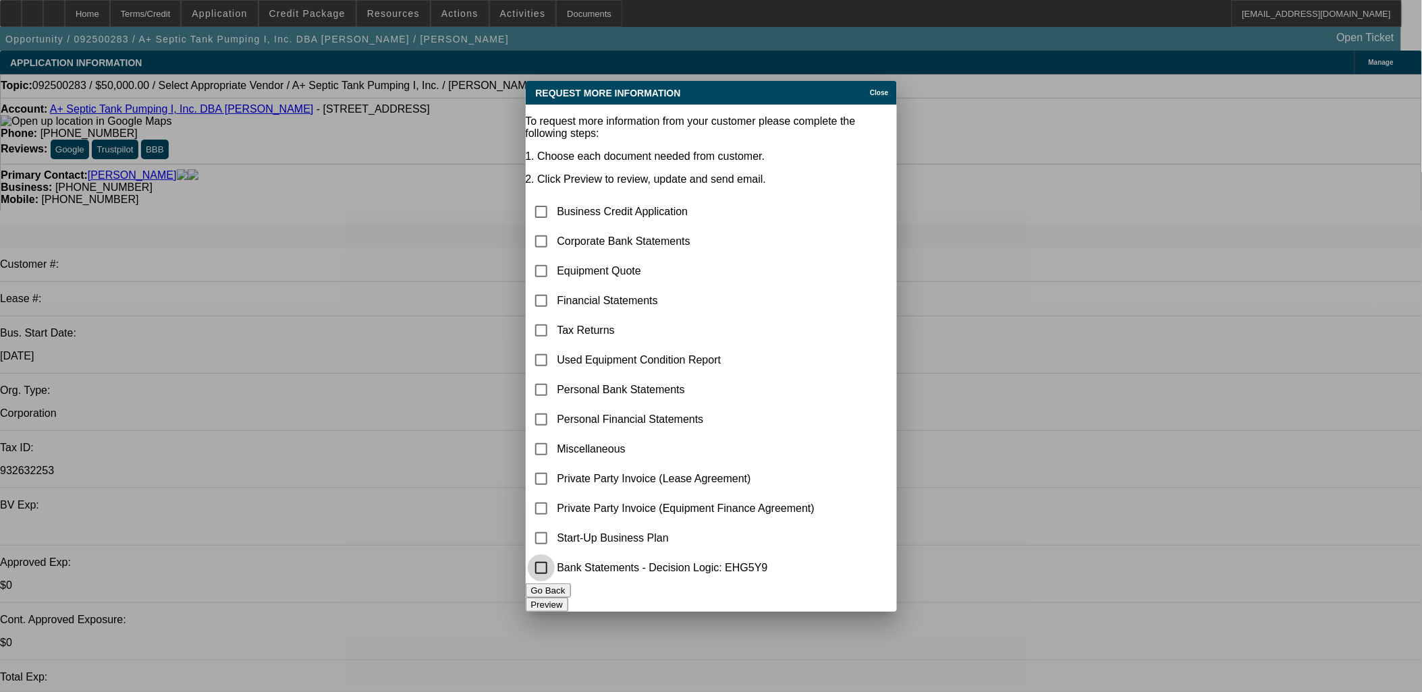
click at [555, 570] on input "checkbox" at bounding box center [541, 568] width 27 height 27
checkbox input "true"
click at [555, 436] on input "checkbox" at bounding box center [541, 449] width 27 height 27
checkbox input "true"
click at [568, 598] on button "Preview" at bounding box center [547, 605] width 43 height 14
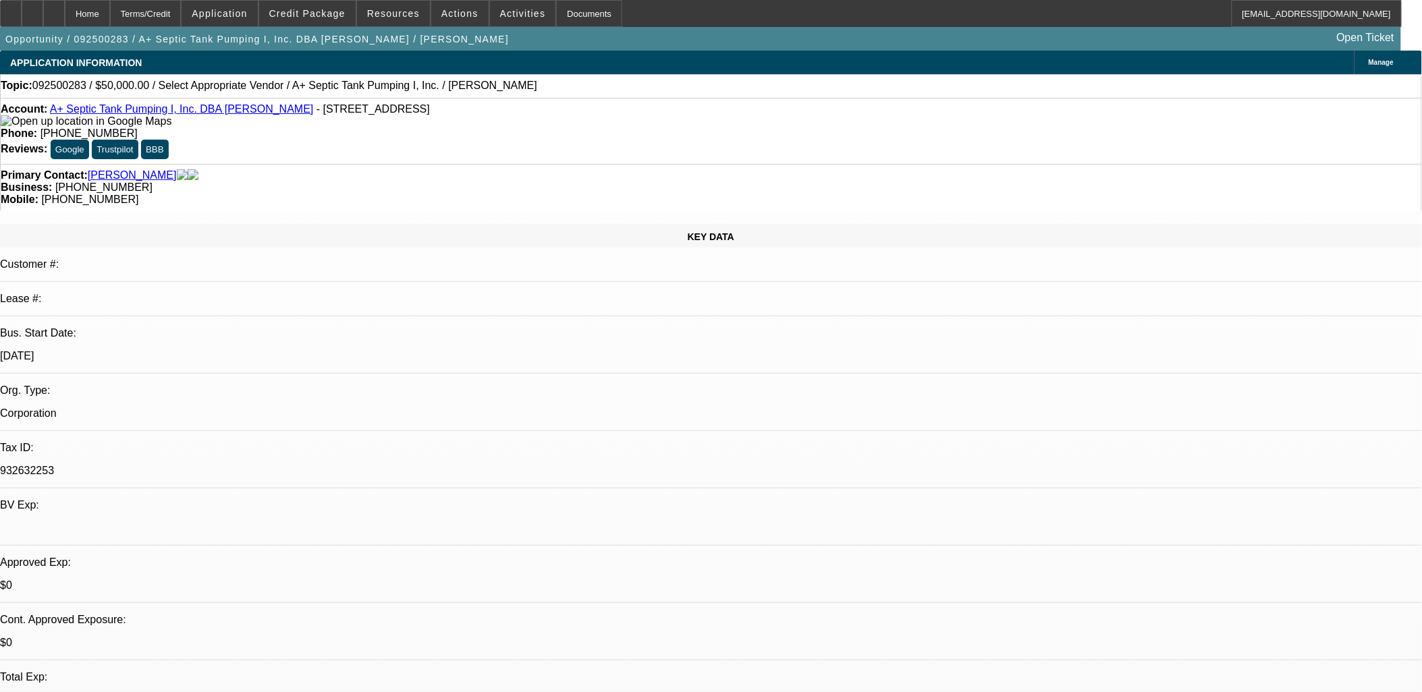
click at [24, 123] on img at bounding box center [86, 121] width 171 height 12
radio input "true"
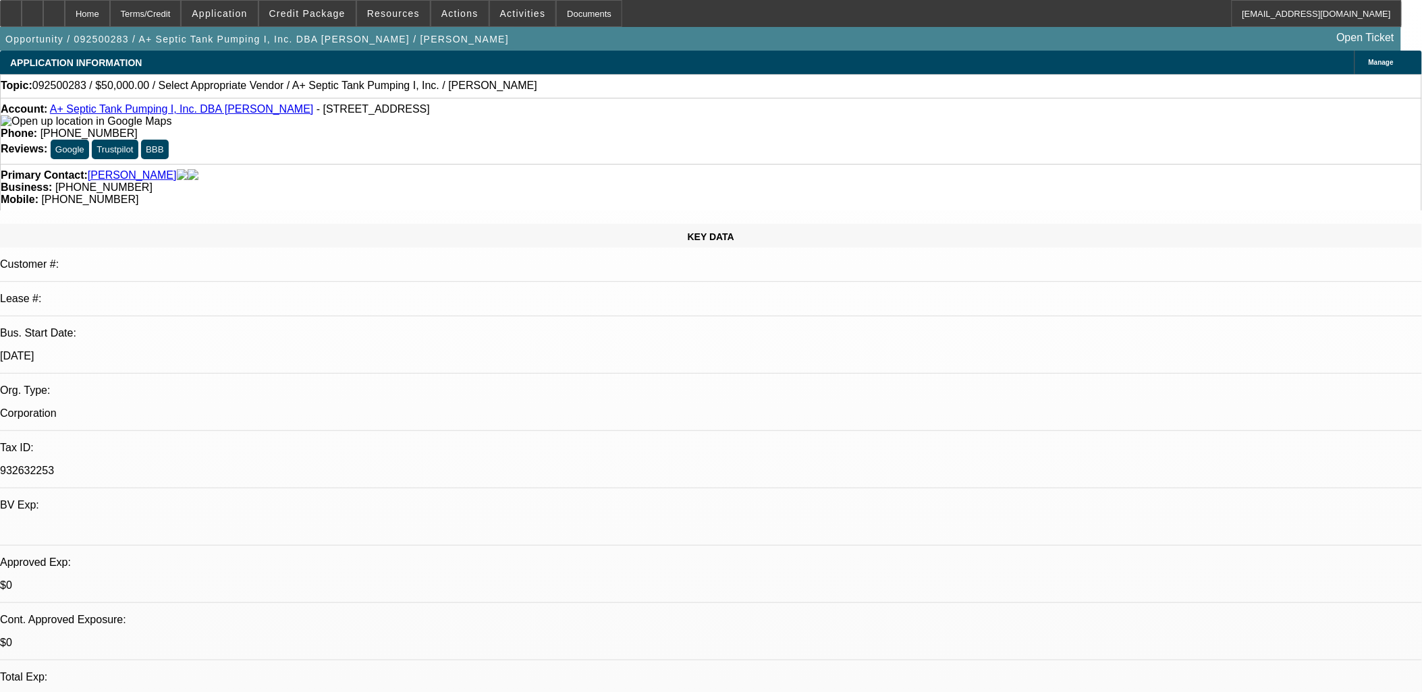
type textarea "joseph used to build houses, now does a mix of pumping and light construction, …"
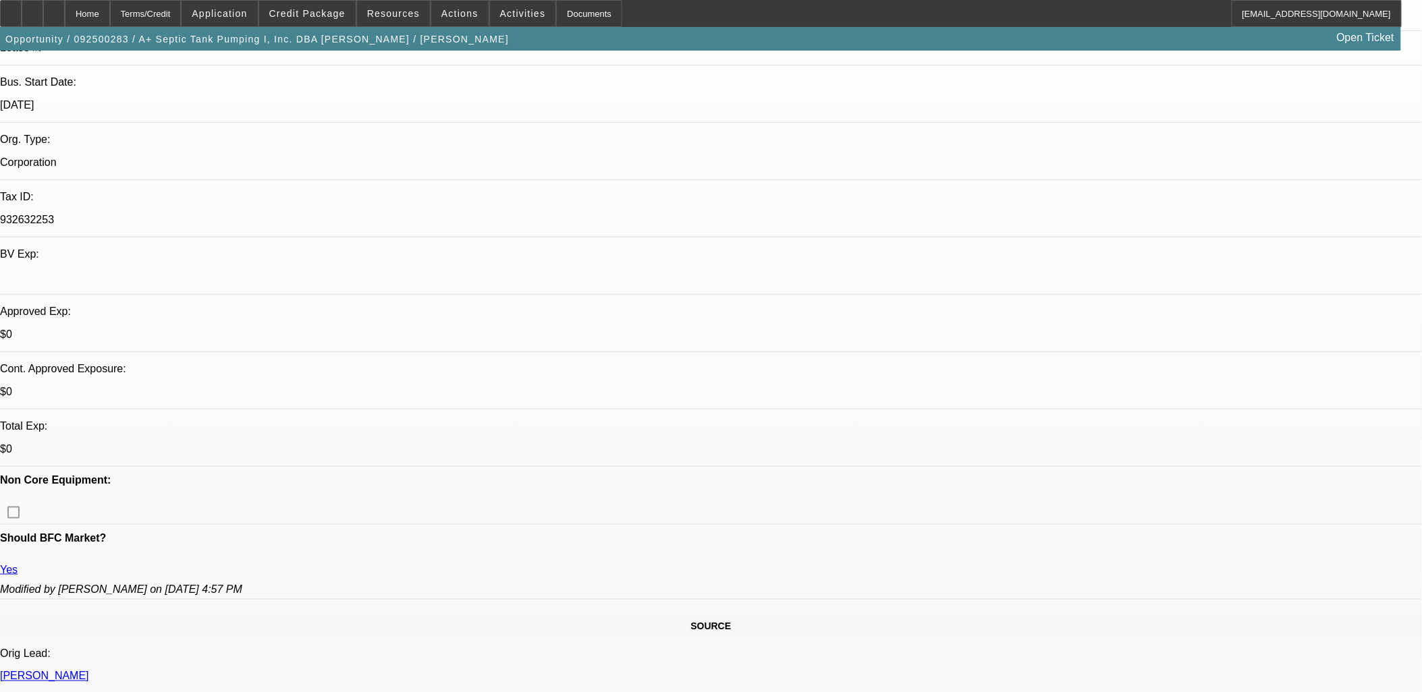
scroll to position [300, 0]
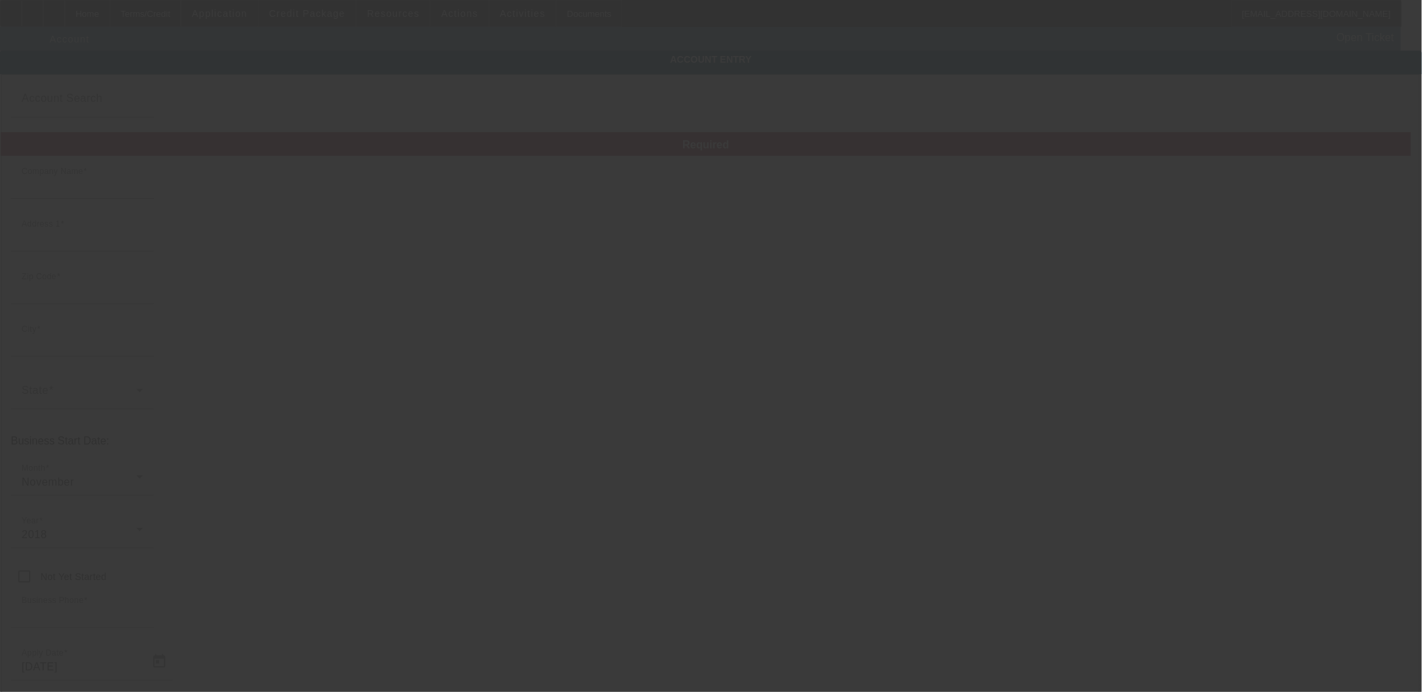
type input "A+ Septic Tank Pumping I, Inc."
type input "1089 Hannah Creek Rd"
type input "27524"
type input "Four Oaks"
type input "(919) 894-1919"
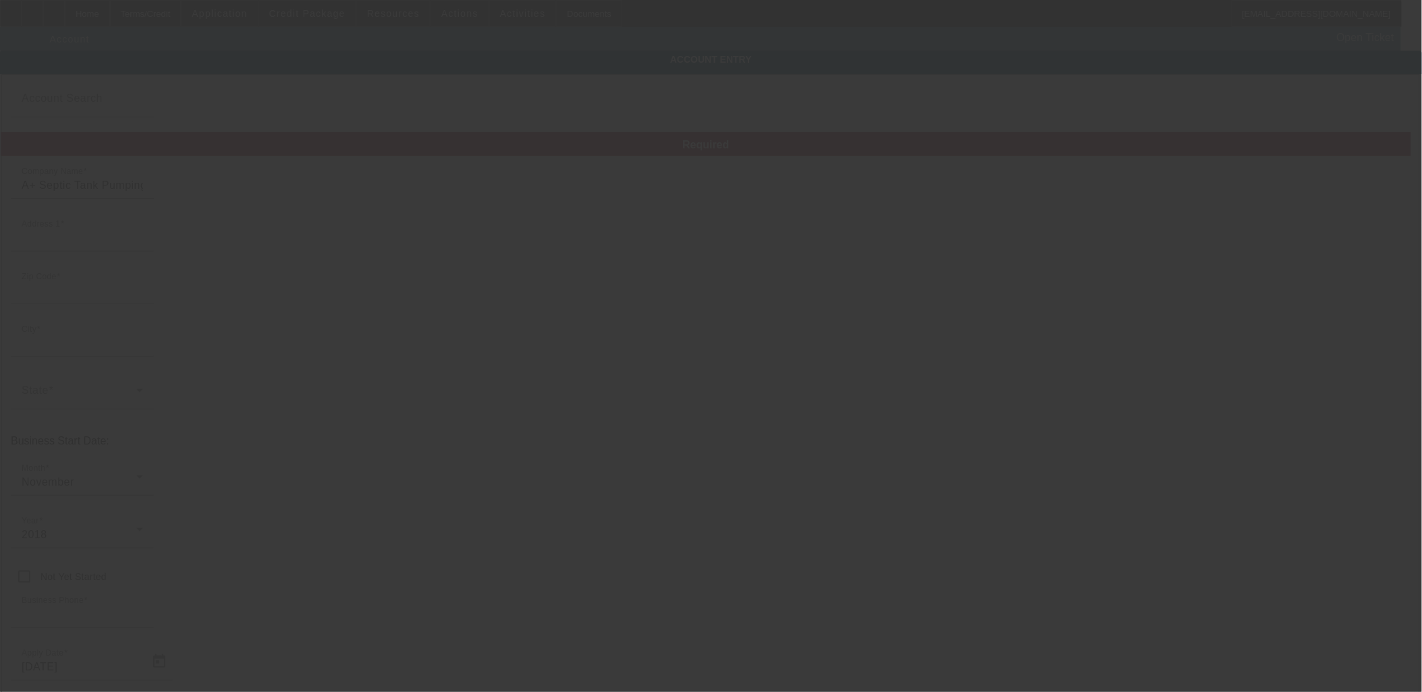
type input "JUSTIN ATKINS"
type input "josephsawvel@gmail.com"
type input "932632253"
type input "http://Aplusseptictankpumping.Com"
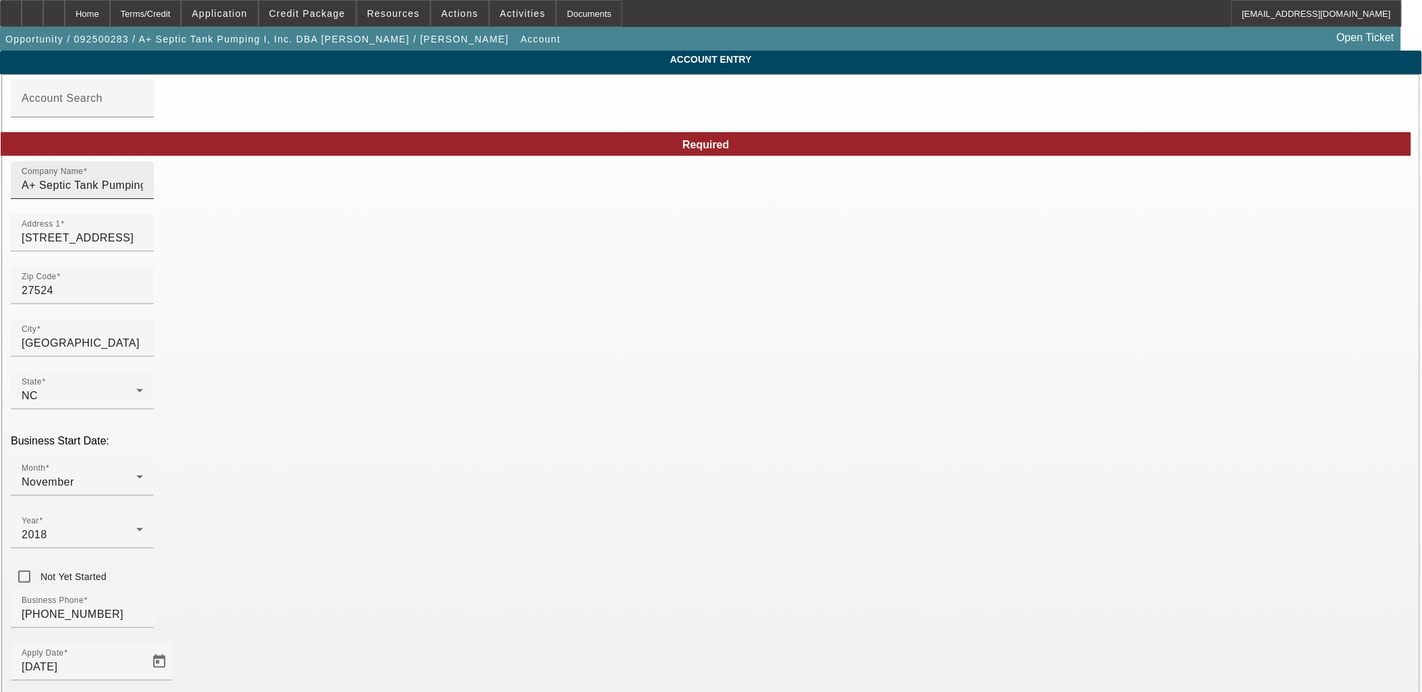
drag, startPoint x: 842, startPoint y: 197, endPoint x: 646, endPoint y: 189, distance: 196.5
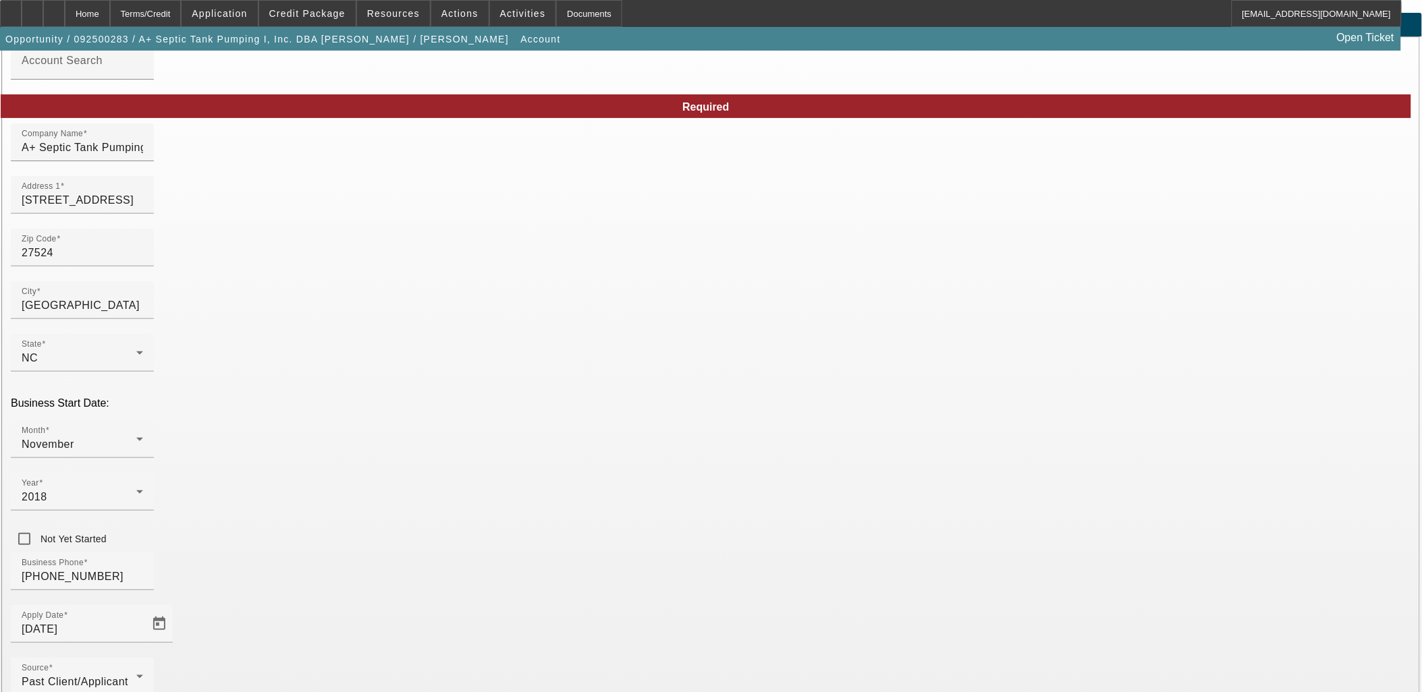
scroll to position [99, 0]
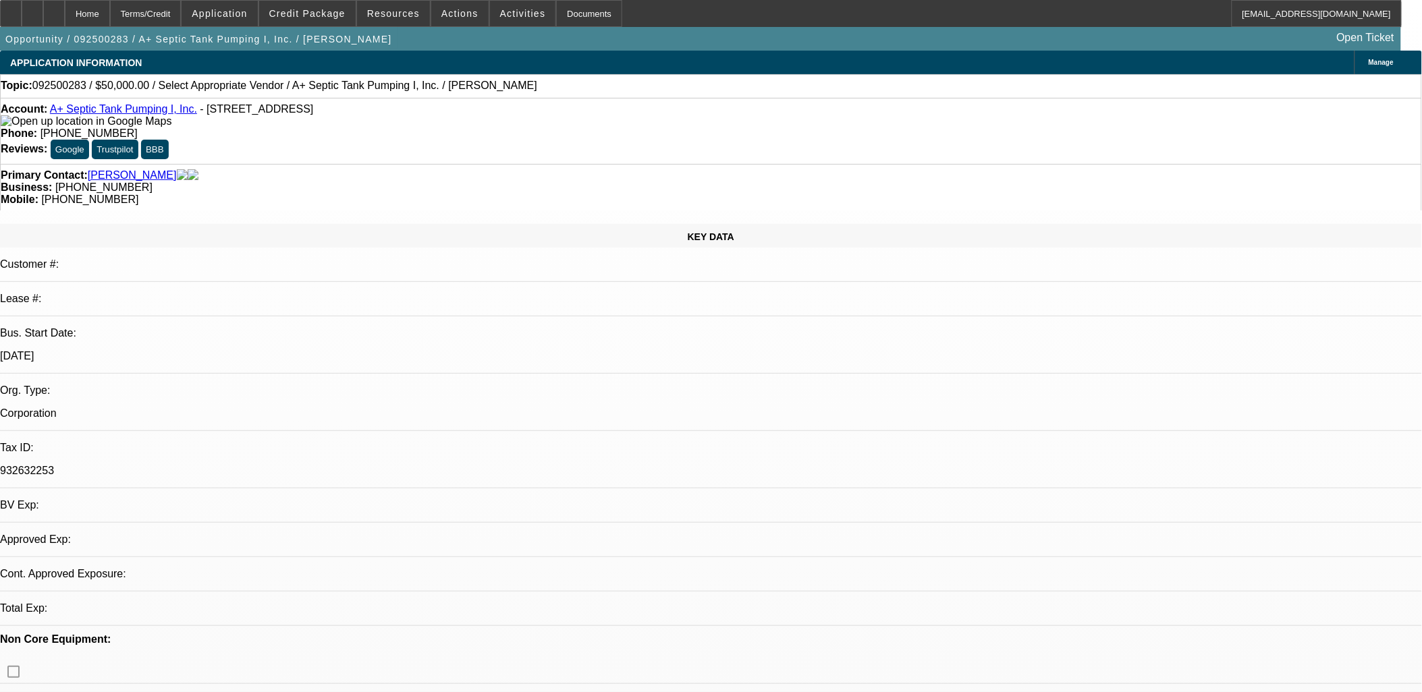
select select "0"
select select "2"
select select "0.1"
select select "4"
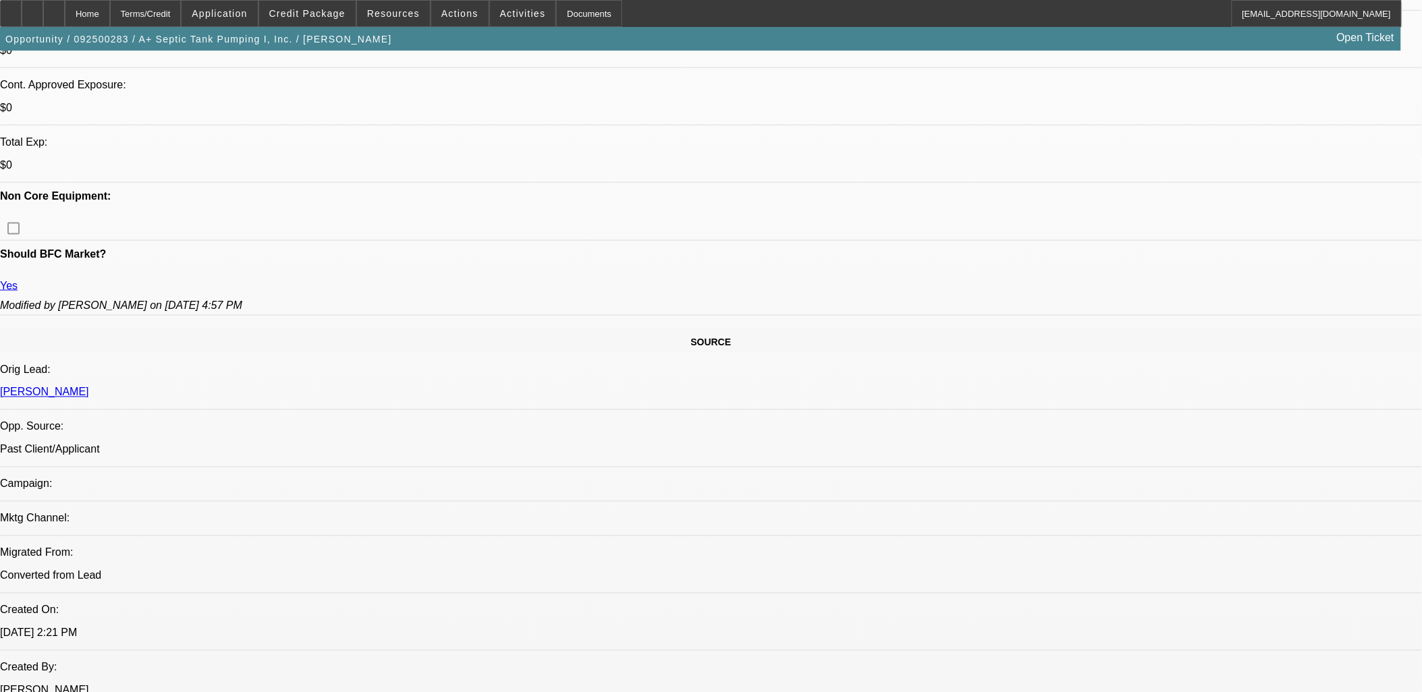
scroll to position [675, 0]
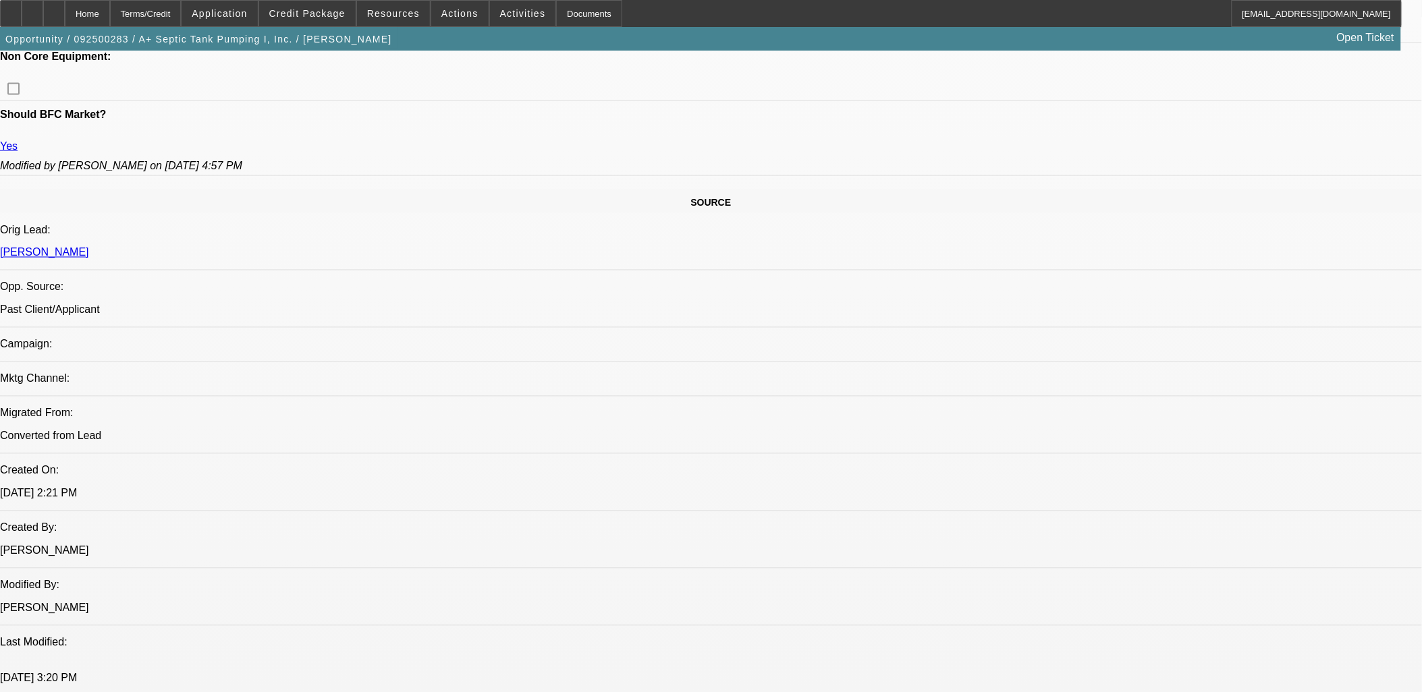
type textarea "used to build houses. Now focuses on pumping and light construction"
radio input "true"
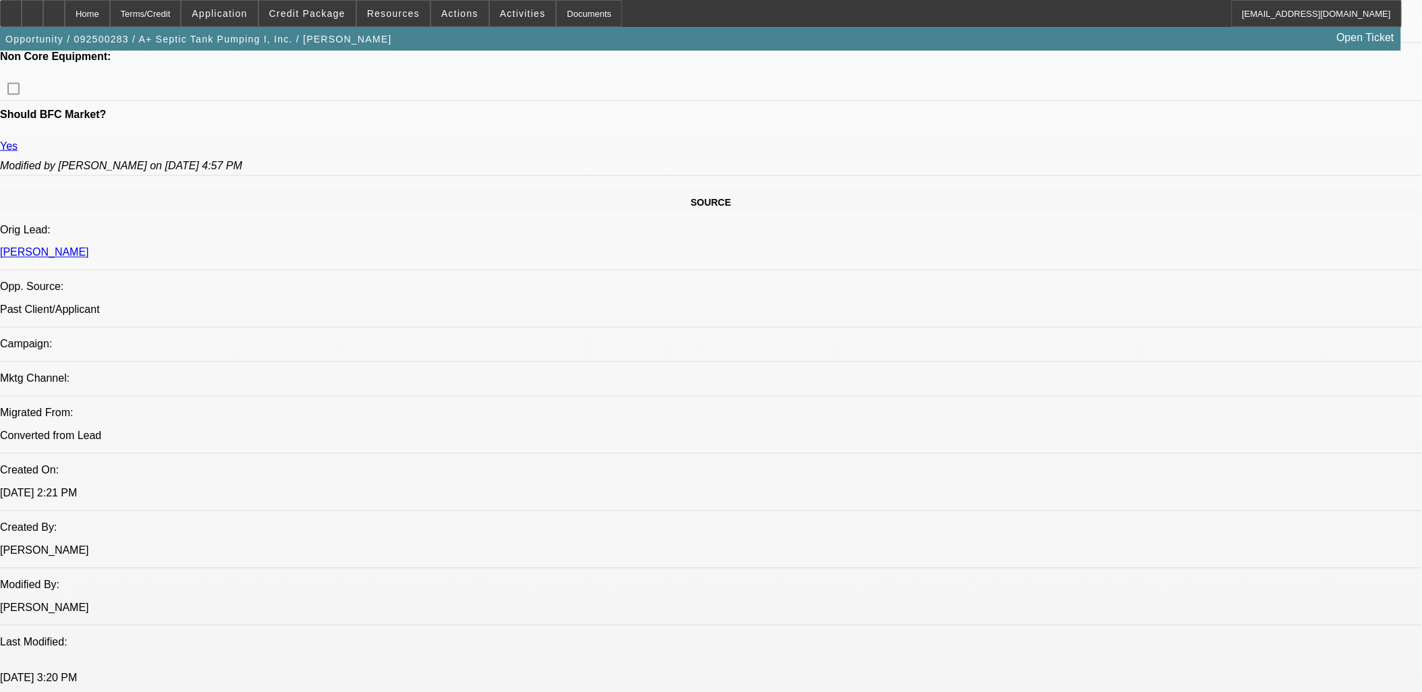
radio input "true"
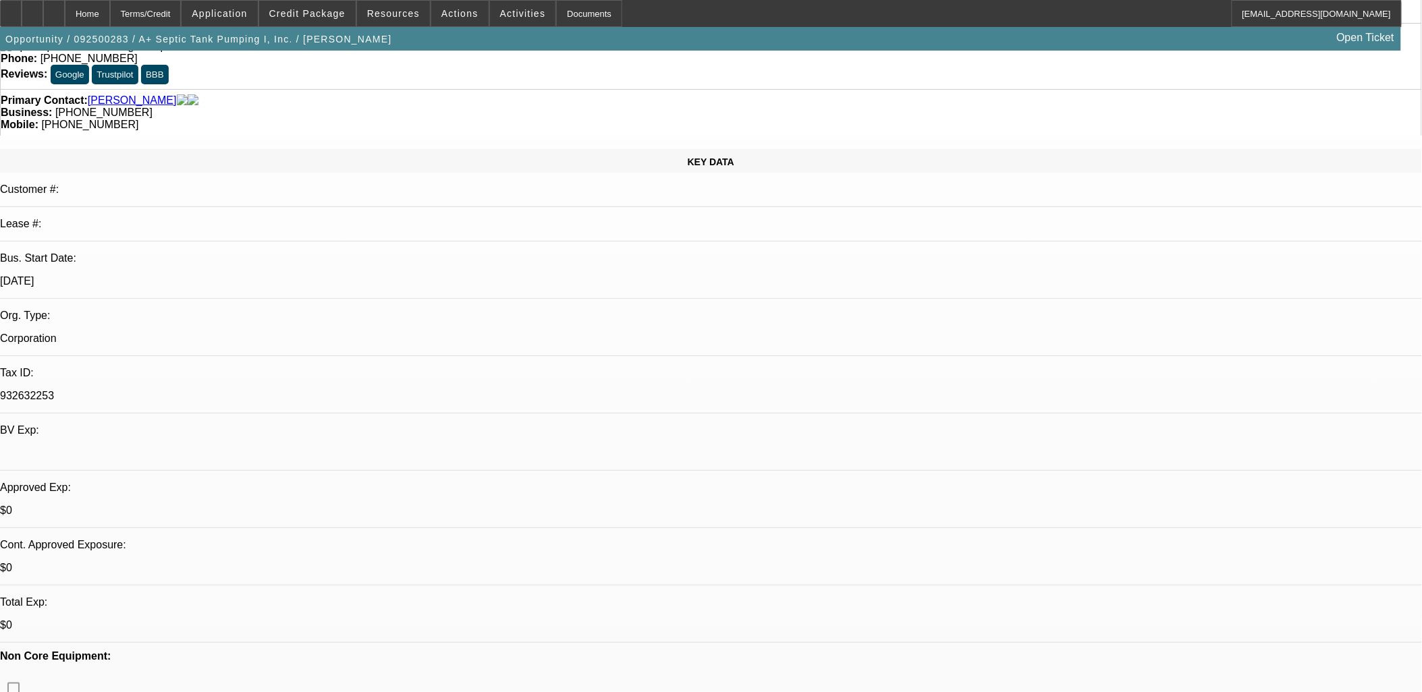
scroll to position [0, 0]
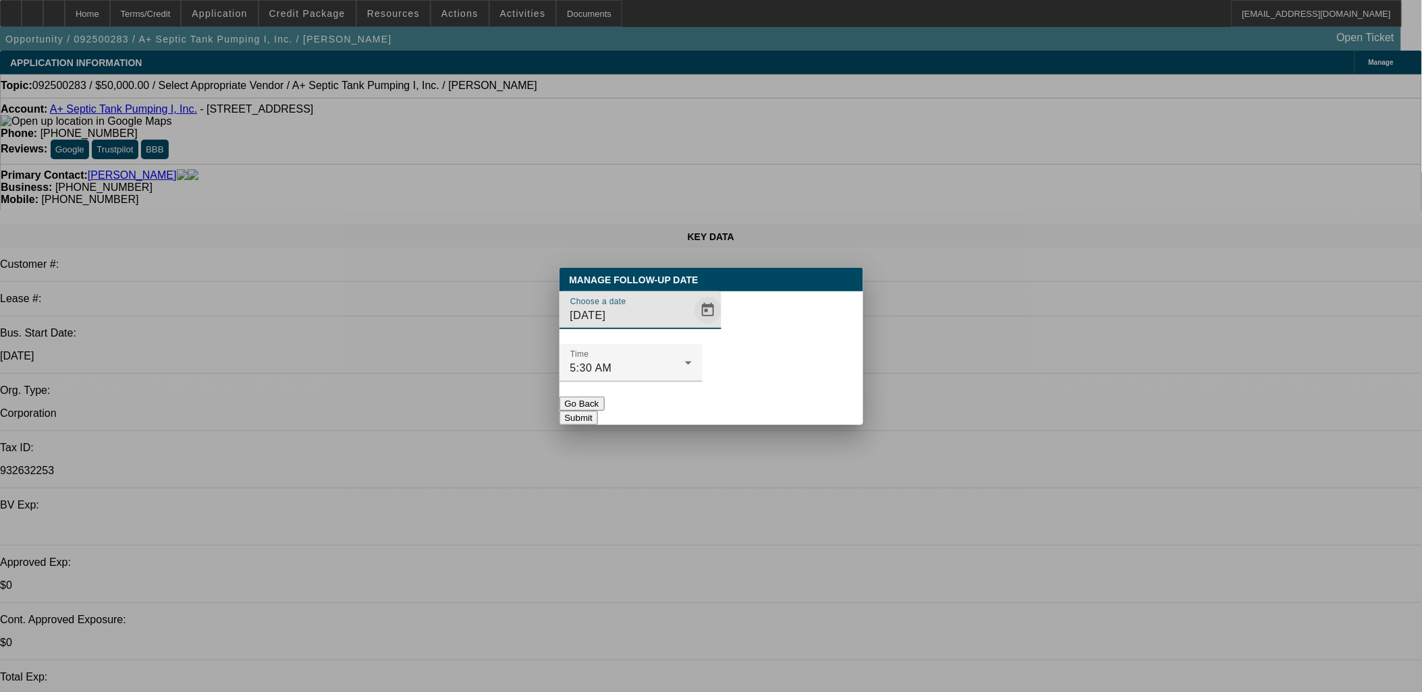
click at [692, 327] on span "Open calendar" at bounding box center [708, 310] width 32 height 32
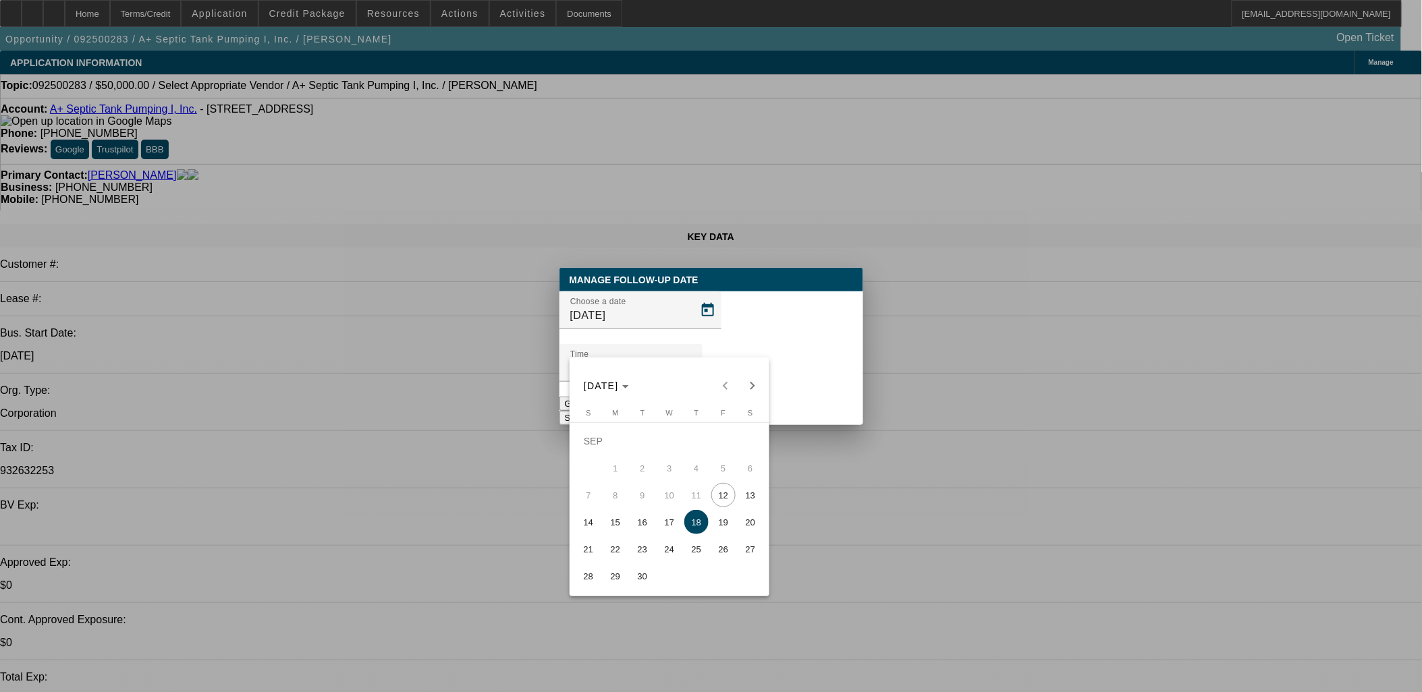
click at [621, 529] on span "15" at bounding box center [615, 522] width 24 height 24
type input "9/15/2025"
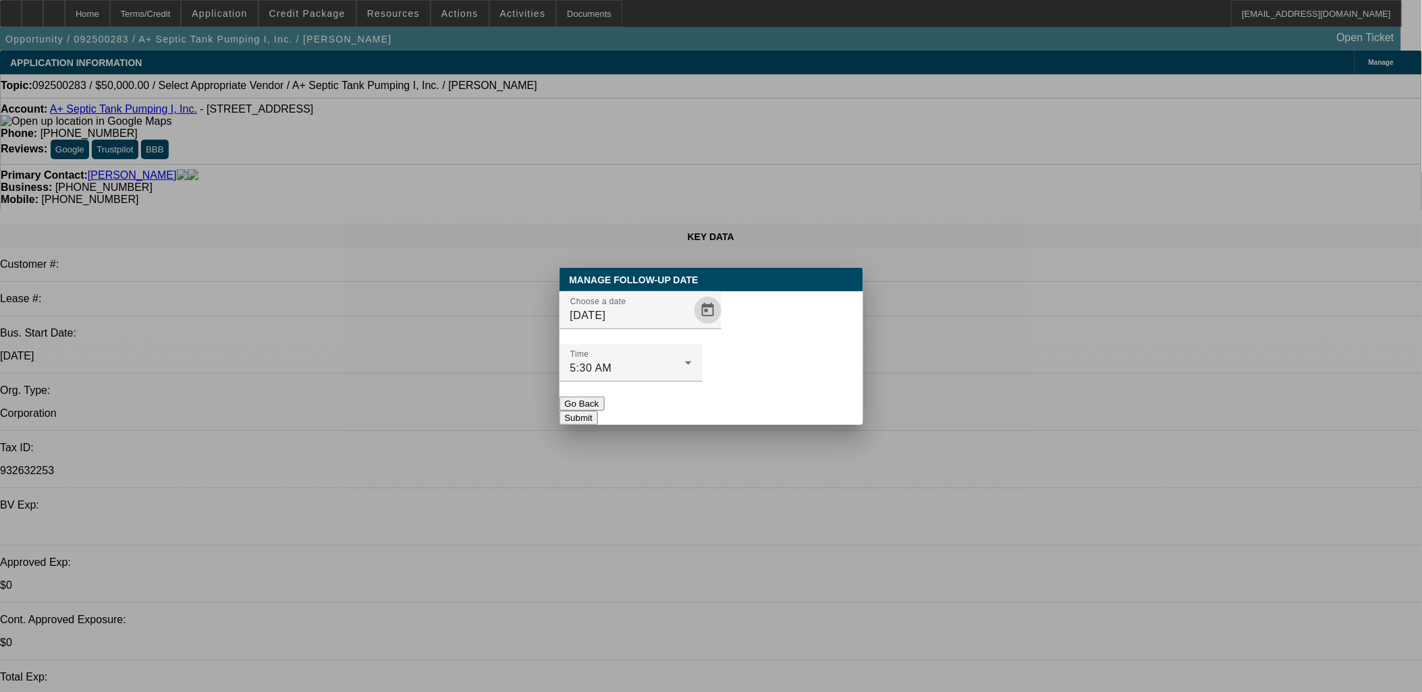
click at [598, 411] on button "Submit" at bounding box center [578, 418] width 38 height 14
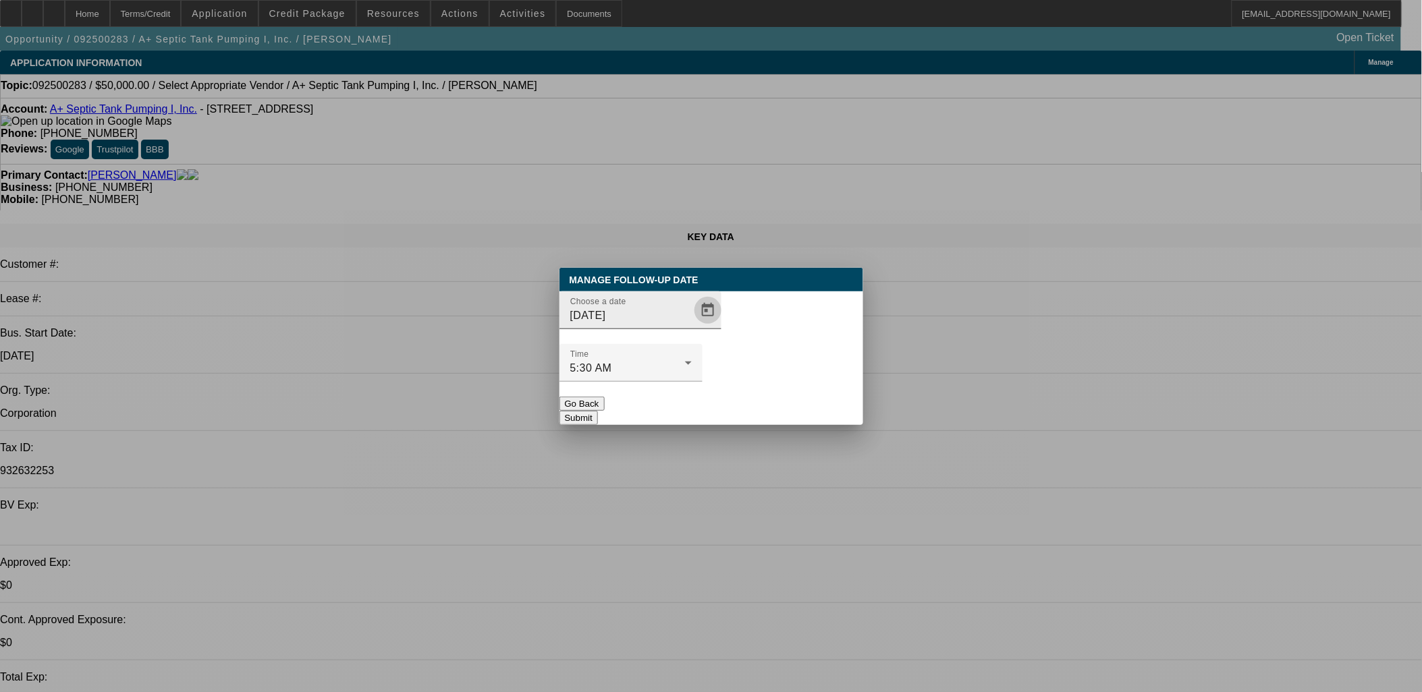
click at [692, 327] on span "Open calendar" at bounding box center [708, 310] width 32 height 32
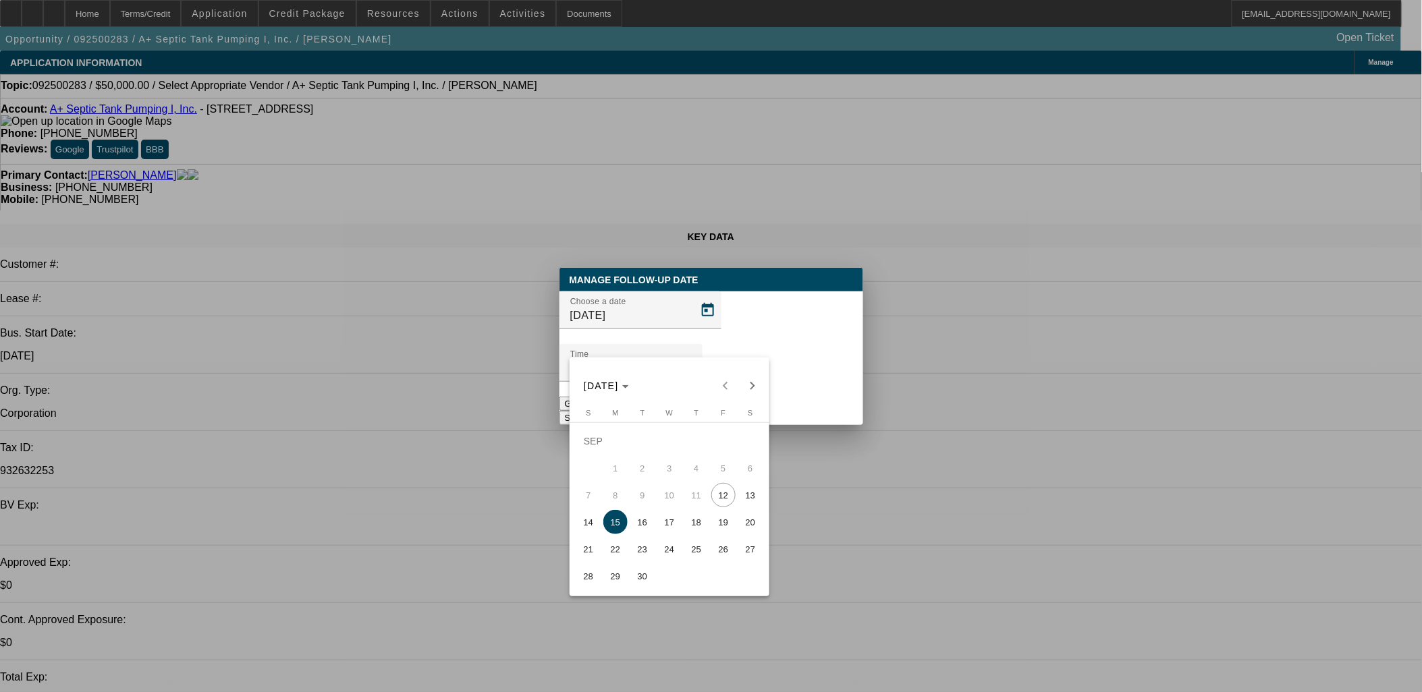
click at [666, 526] on span "17" at bounding box center [669, 522] width 24 height 24
type input "9/17/2025"
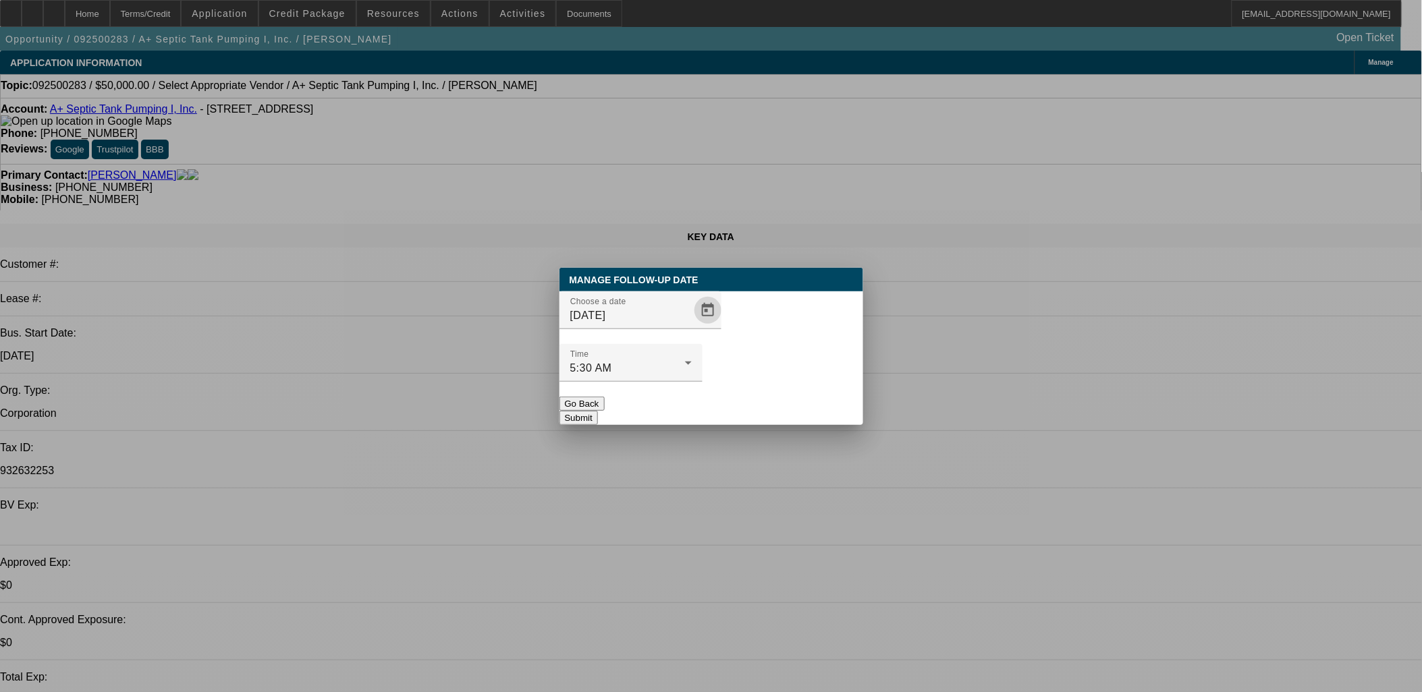
click at [598, 411] on button "Submit" at bounding box center [578, 418] width 38 height 14
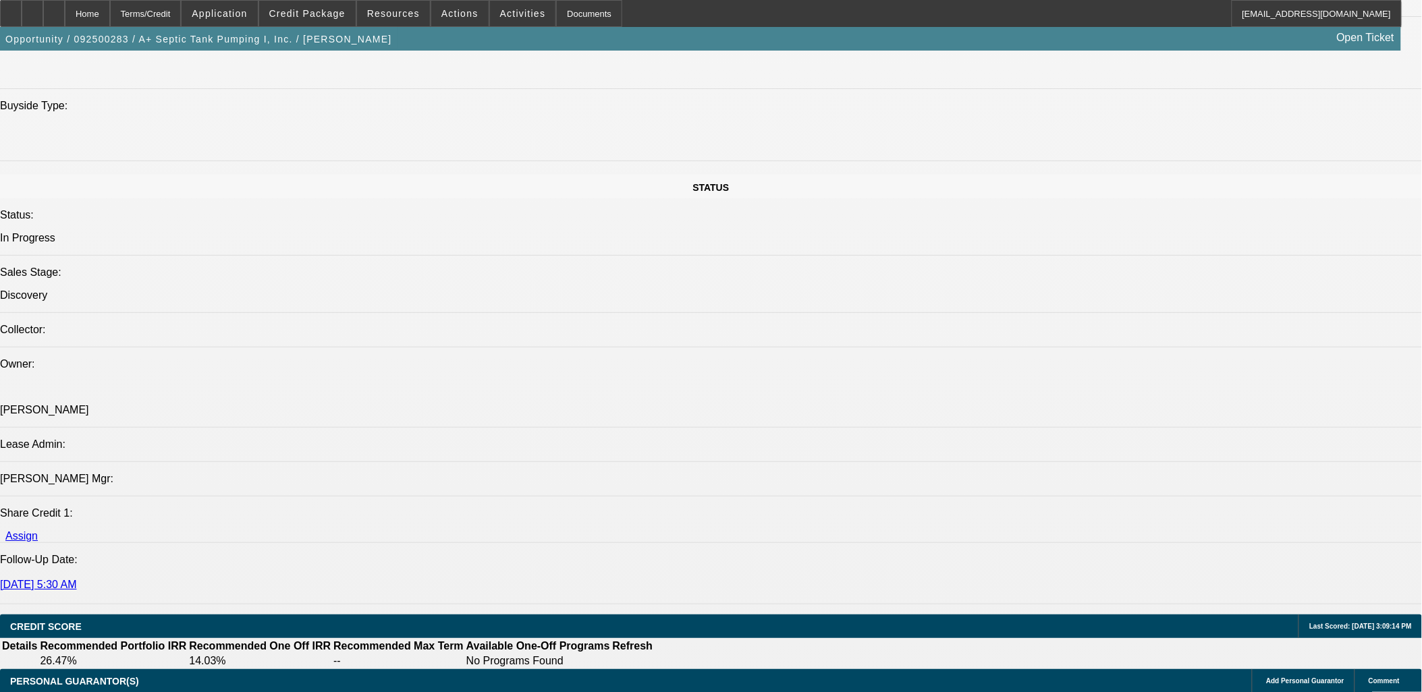
scroll to position [1724, 0]
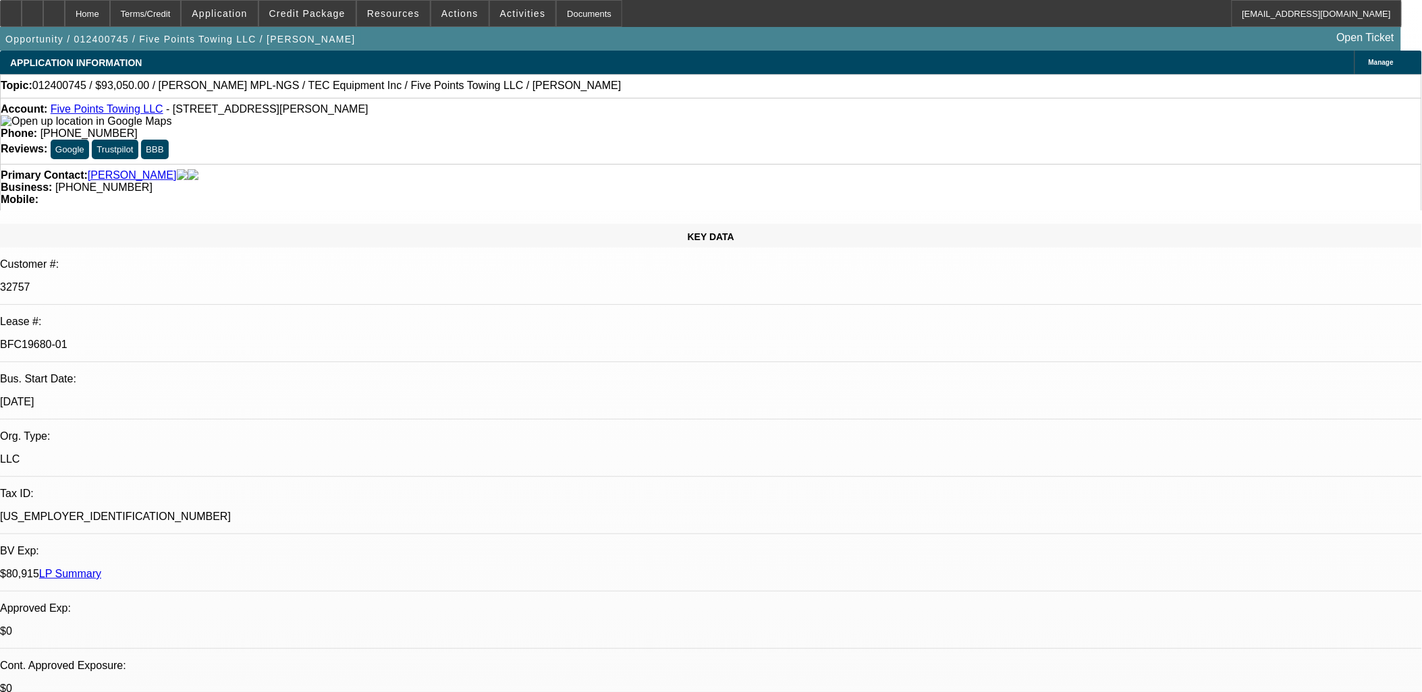
select select "0"
select select "2"
select select "0.1"
select select "0"
select select "2"
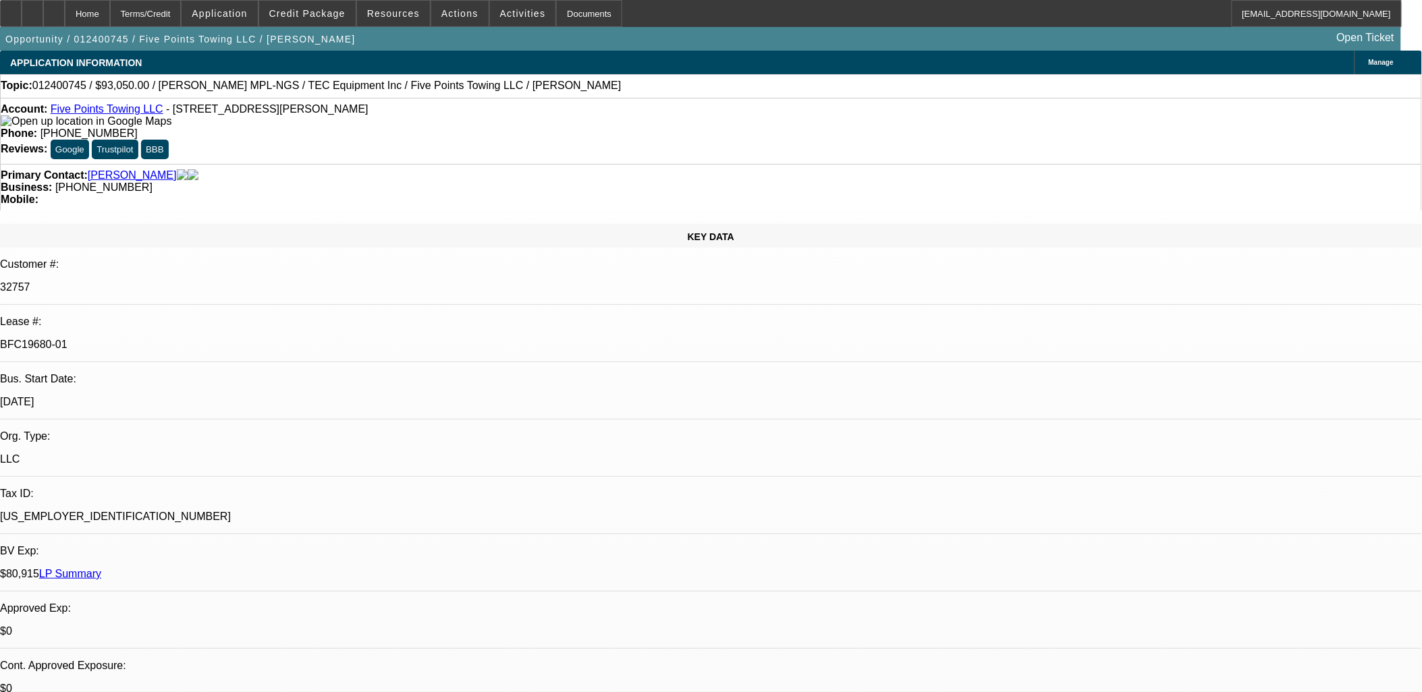
select select "0.1"
select select "0"
select select "0.1"
select select "0"
select select "2"
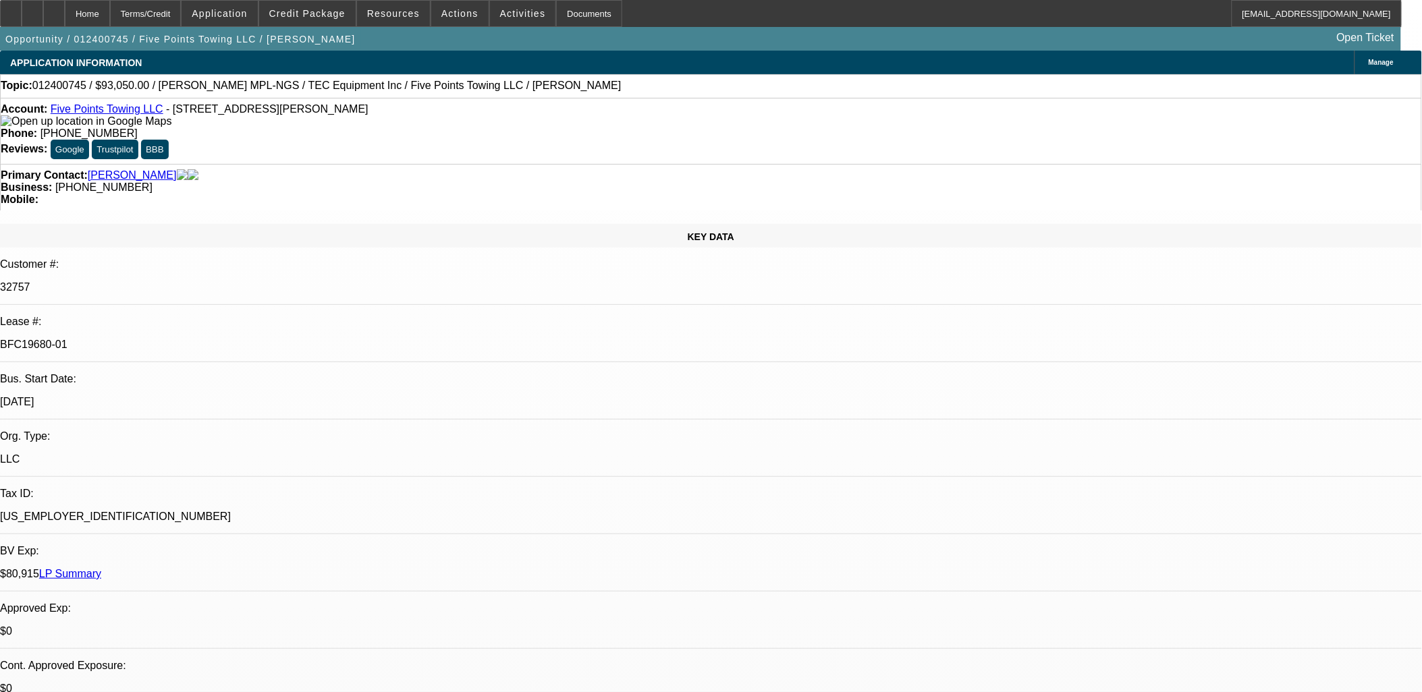
select select "0.1"
select select "1"
select select "2"
select select "4"
select select "1"
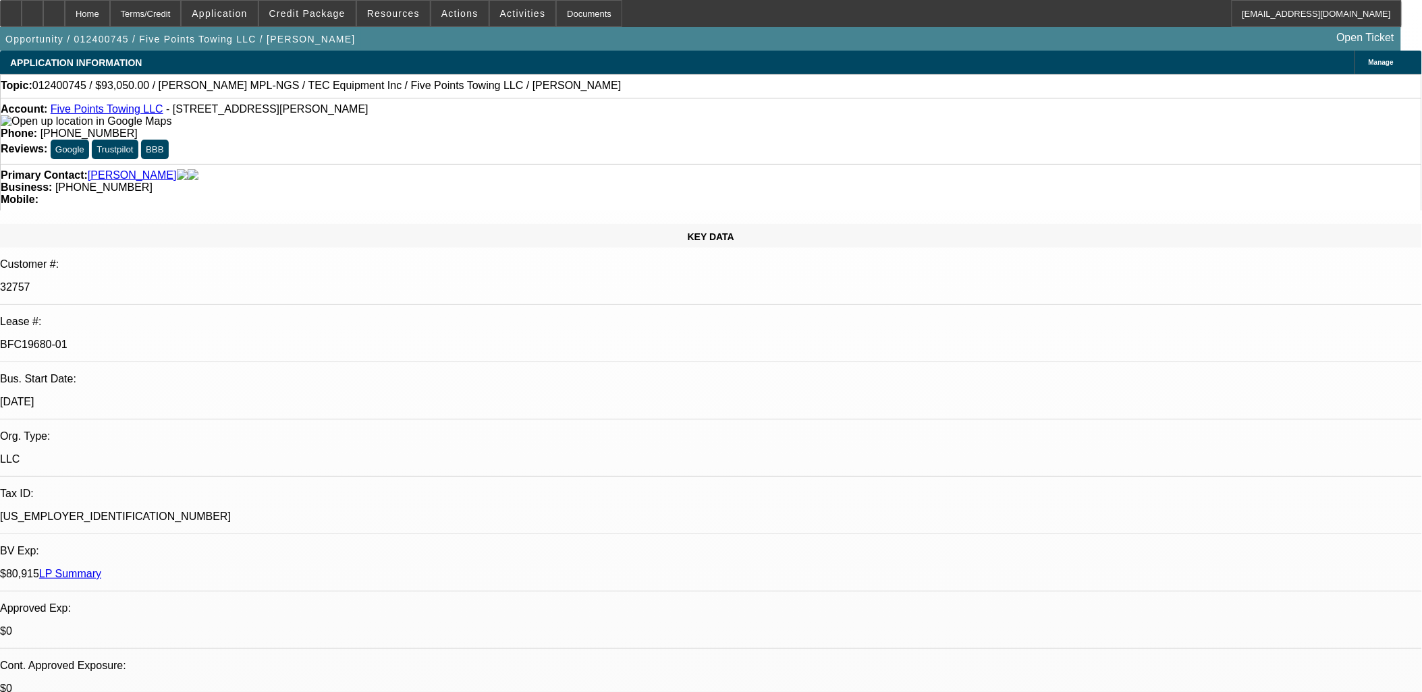
select select "2"
select select "4"
select select "1"
select select "2"
select select "4"
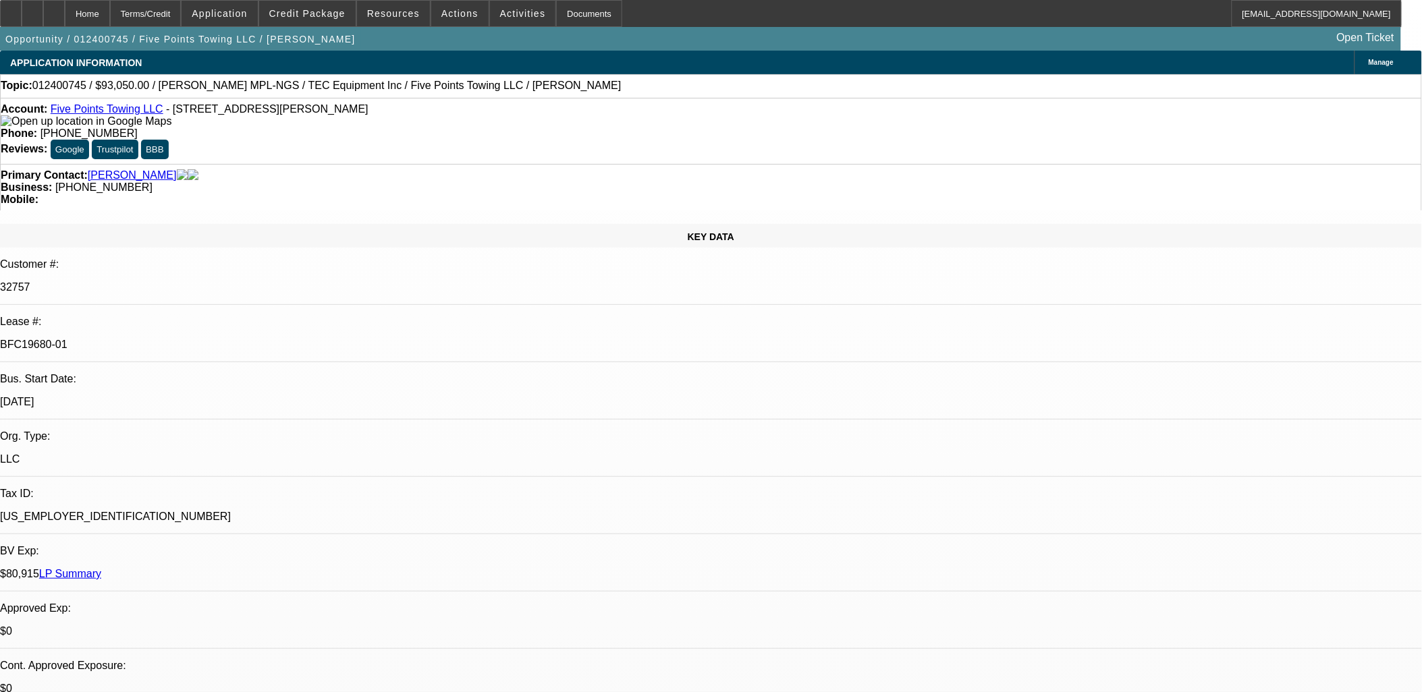
select select "1"
select select "2"
select select "4"
click at [212, 339] on p "BFC19680-01" at bounding box center [711, 345] width 1422 height 12
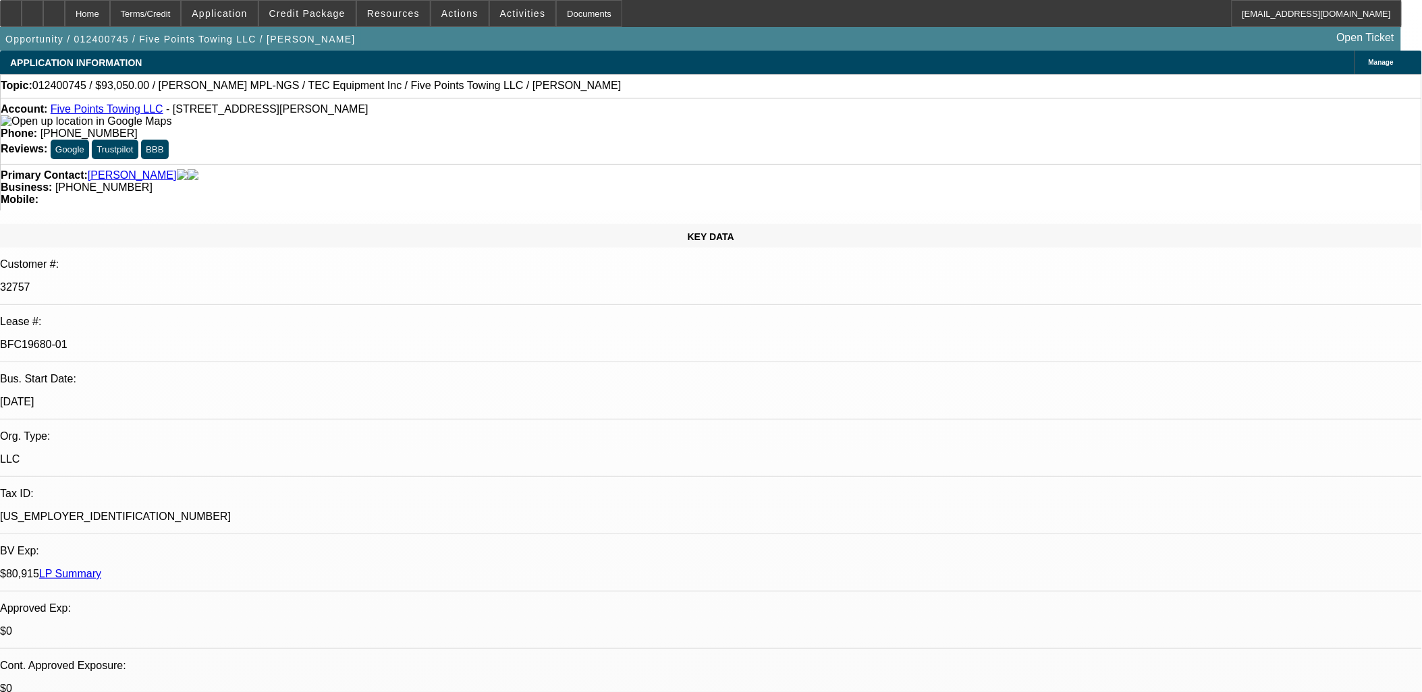
click at [212, 339] on p "BFC19680-01" at bounding box center [711, 345] width 1422 height 12
copy div "BFC19680-01"
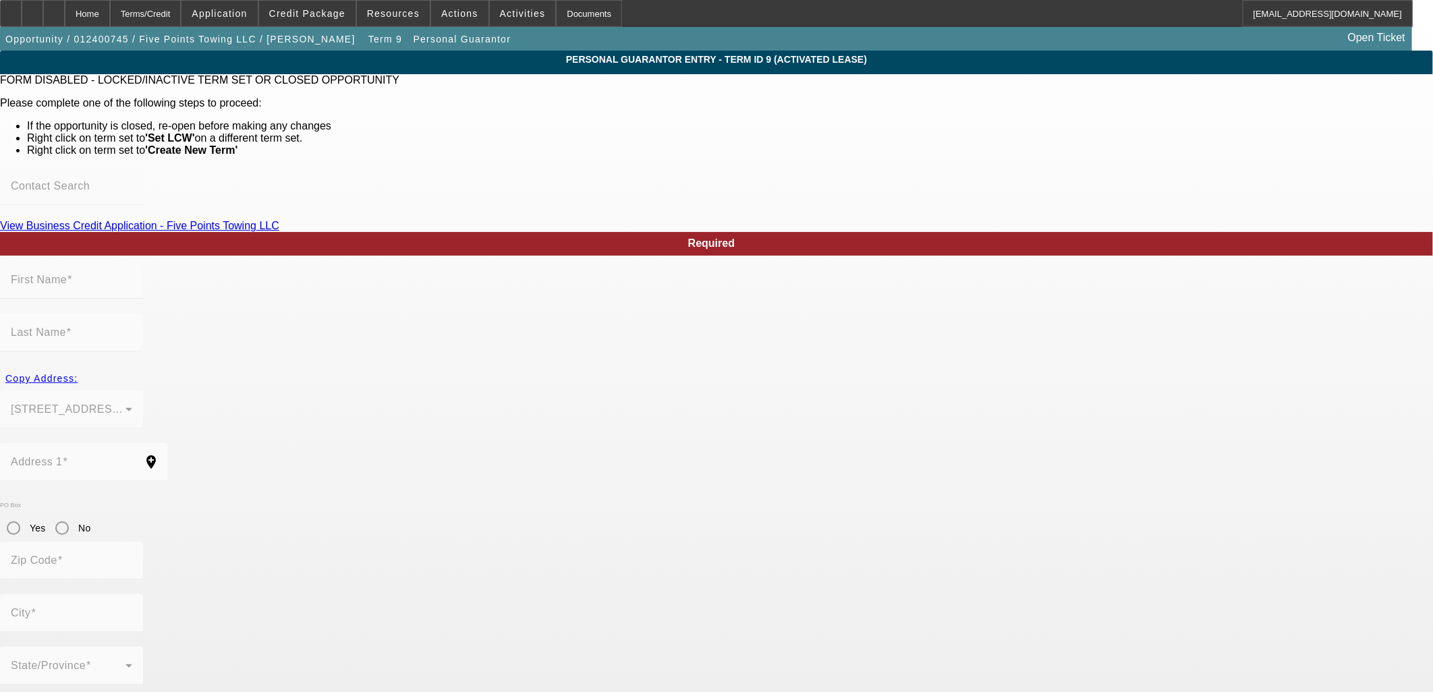
type input "[PERSON_NAME]"
type input "[STREET_ADDRESS][PERSON_NAME]"
radio input "true"
type input "91710"
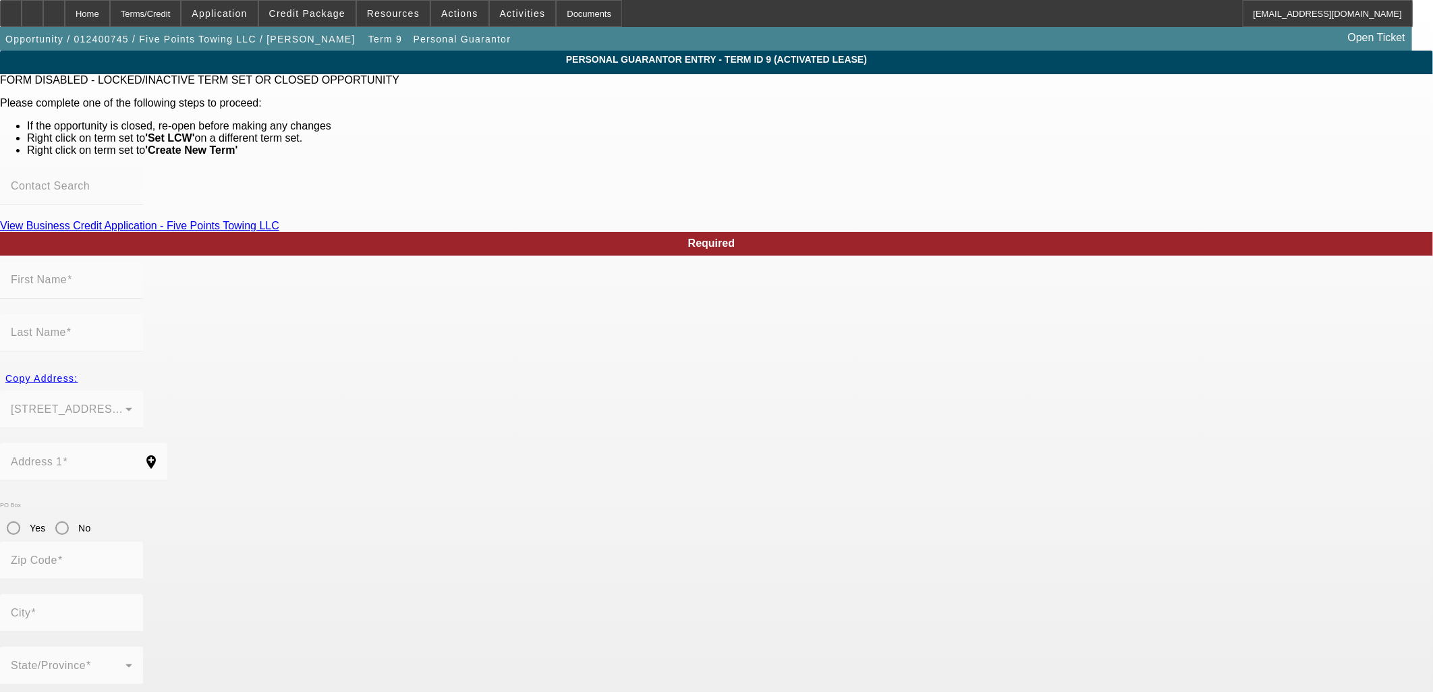
type input "Chino"
type input "[PHONE_NUMBER]"
type input "50"
type input "550-61-0597"
type input "[EMAIL_ADDRESS][DOMAIN_NAME]"
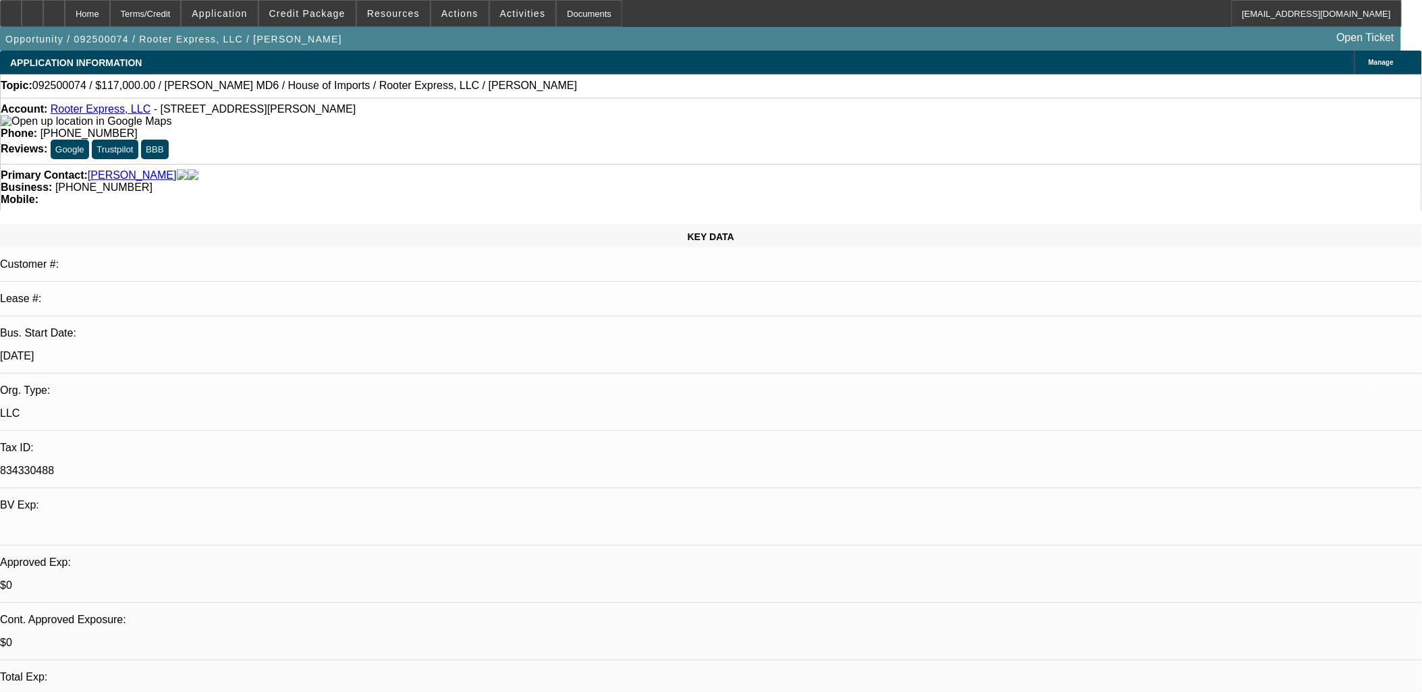
select select "0.1"
select select "0"
select select "0.1"
select select "0"
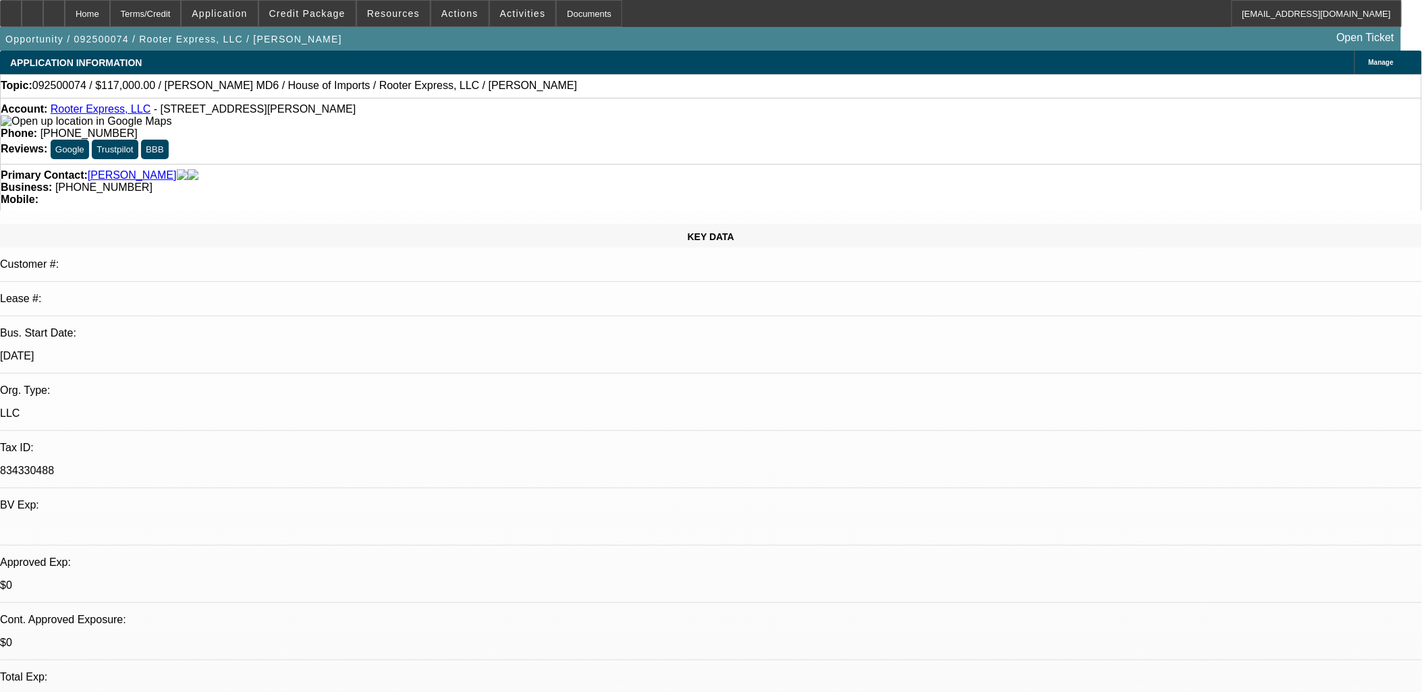
select select "0"
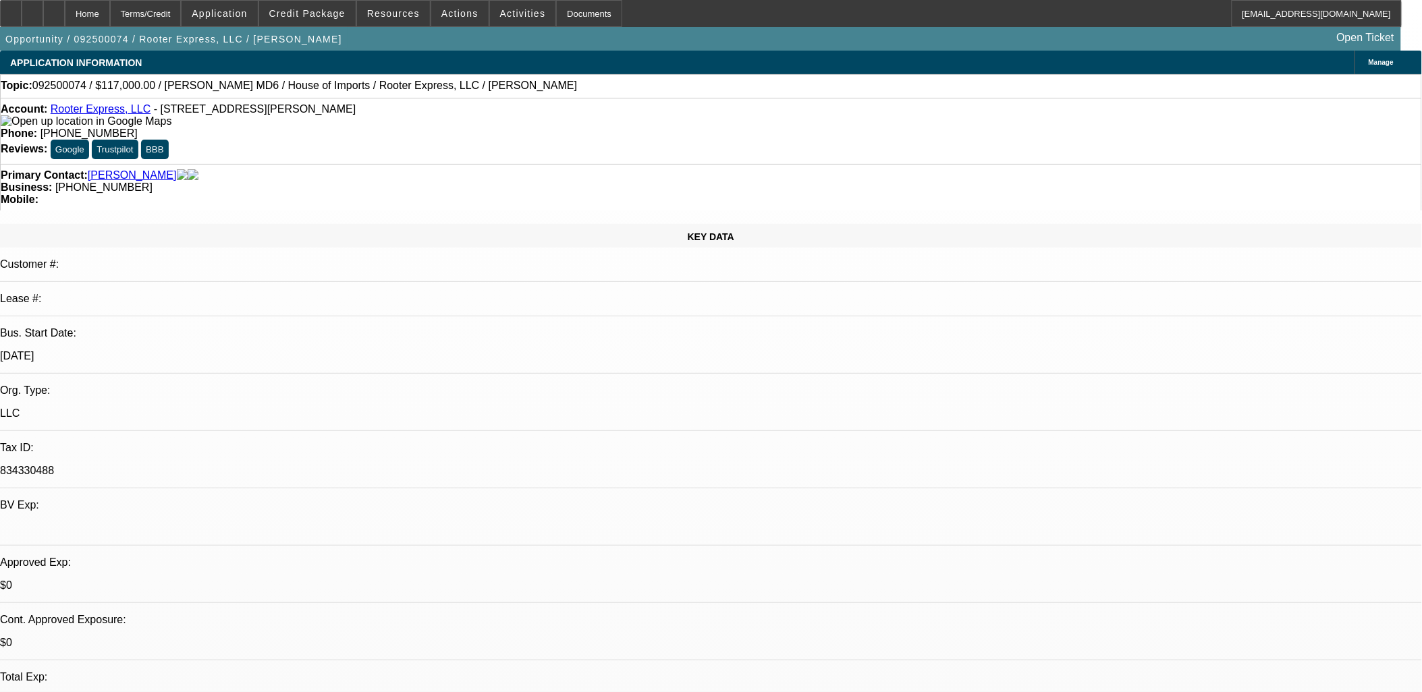
select select "0"
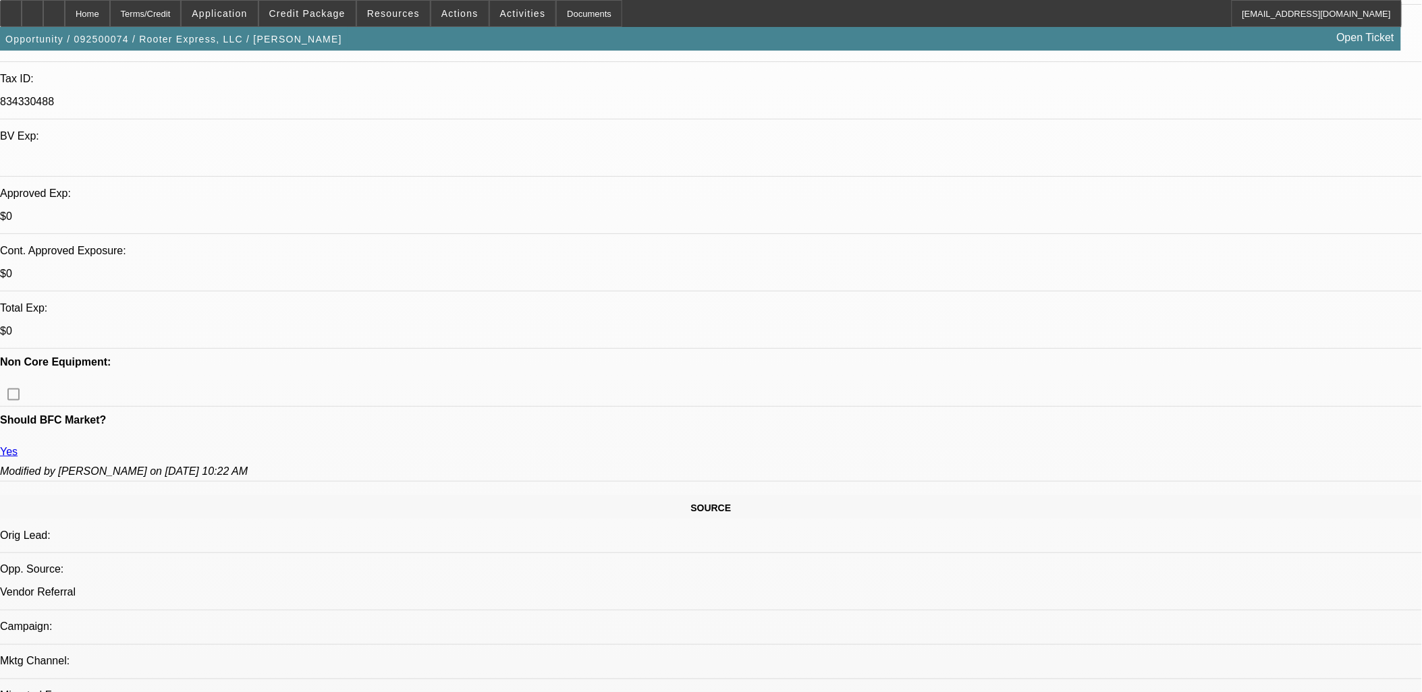
select select "1"
select select "2"
select select "6"
select select "1"
select select "2"
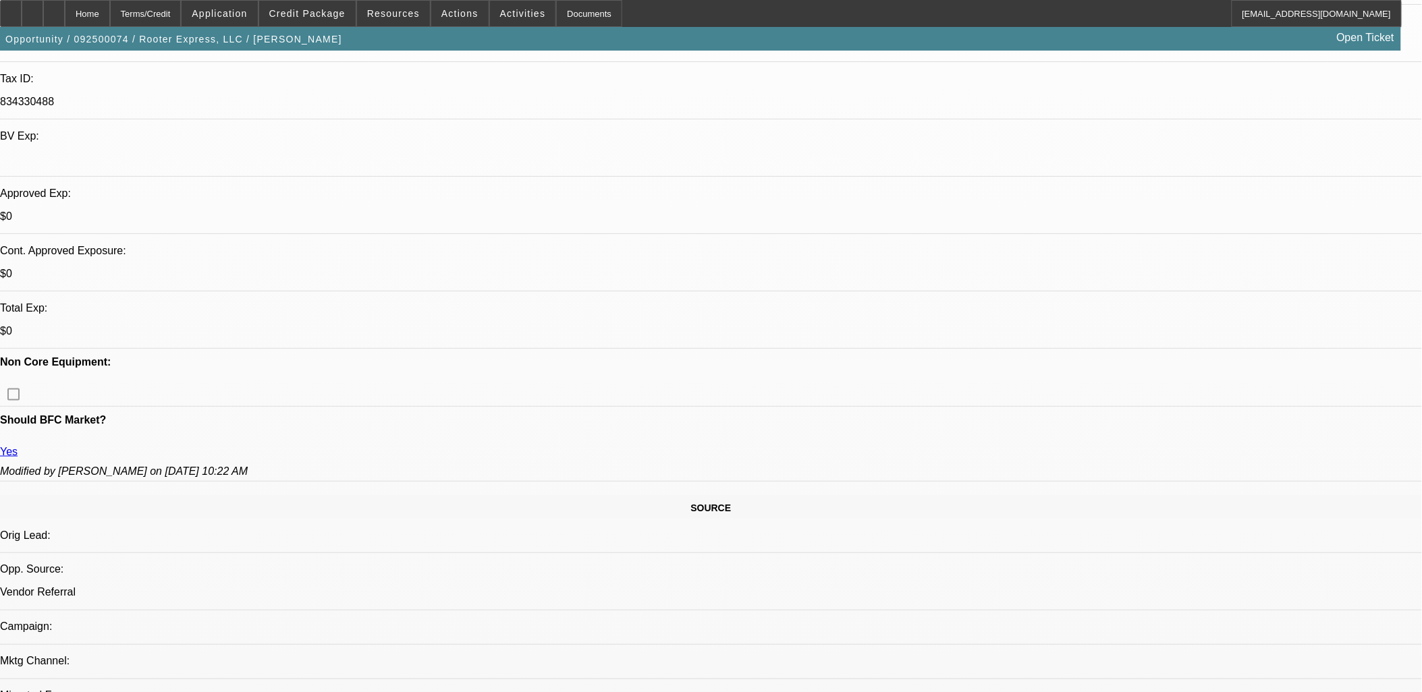
select select "6"
select select "1"
select select "3"
select select "6"
select select "1"
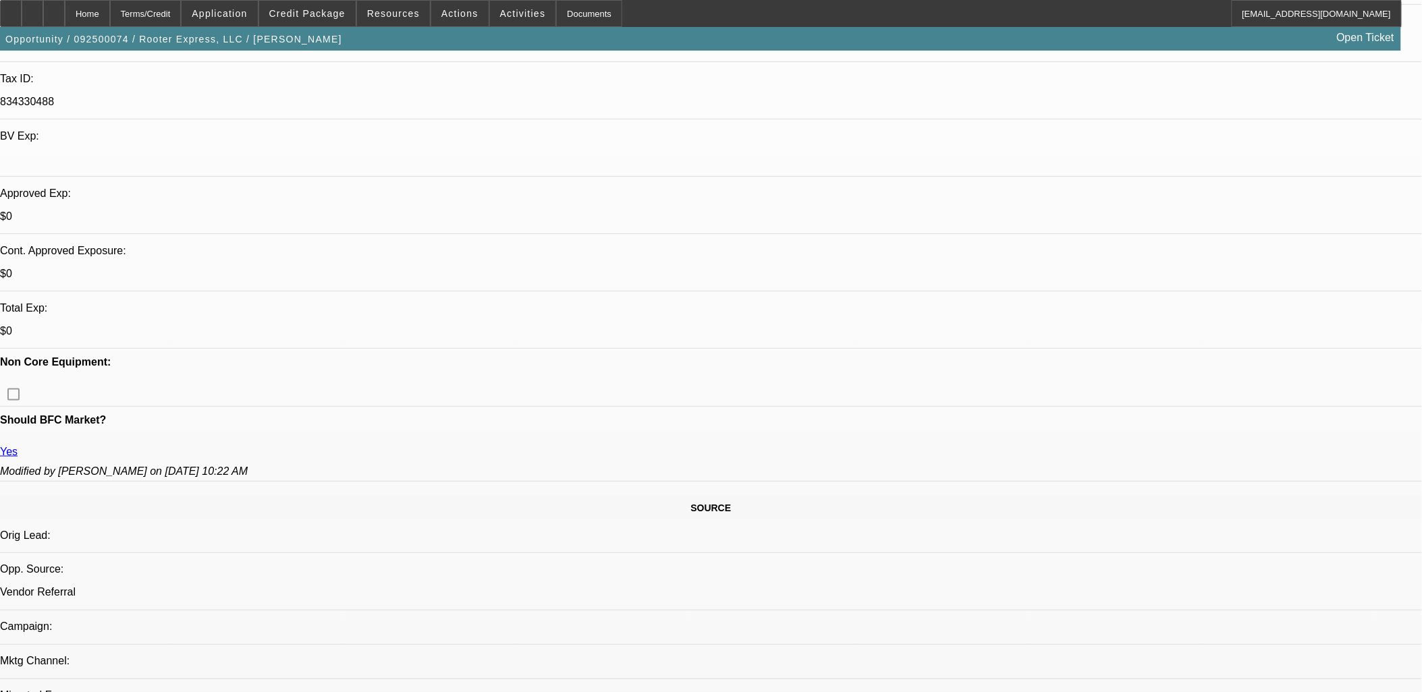
select select "2"
select select "6"
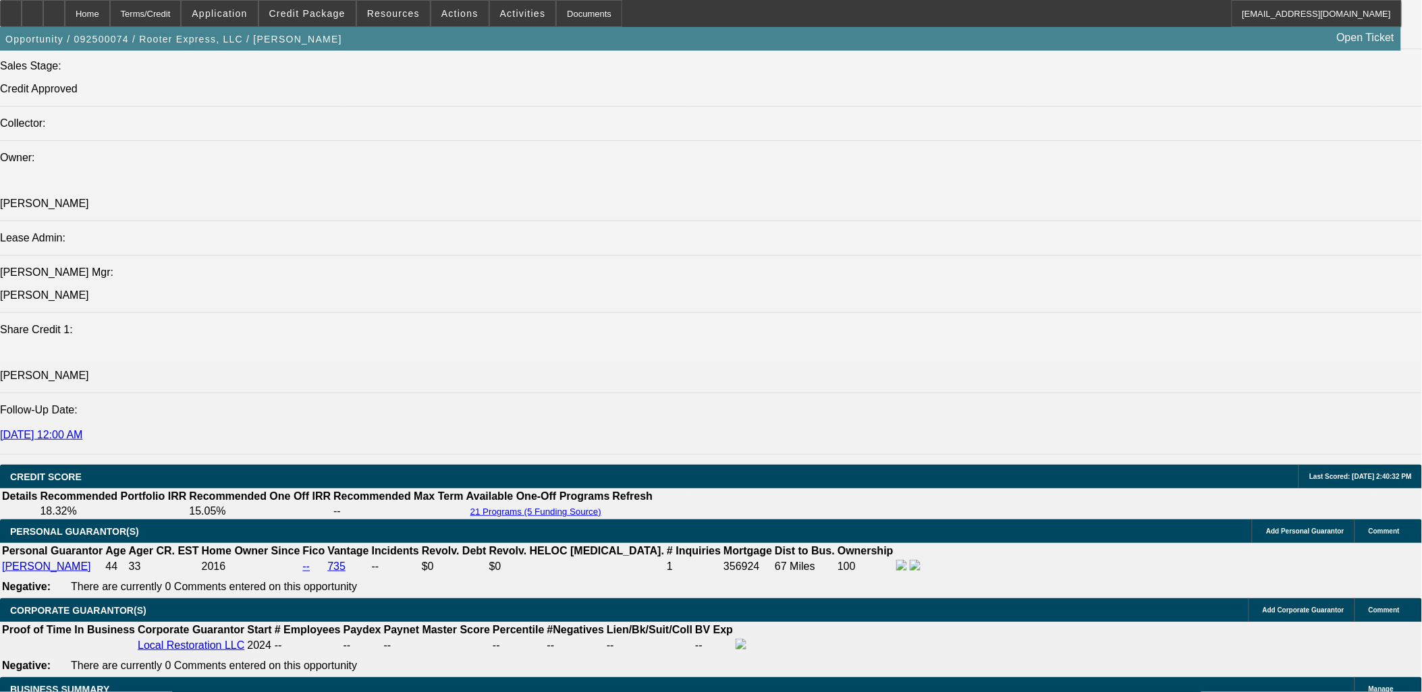
scroll to position [1799, 0]
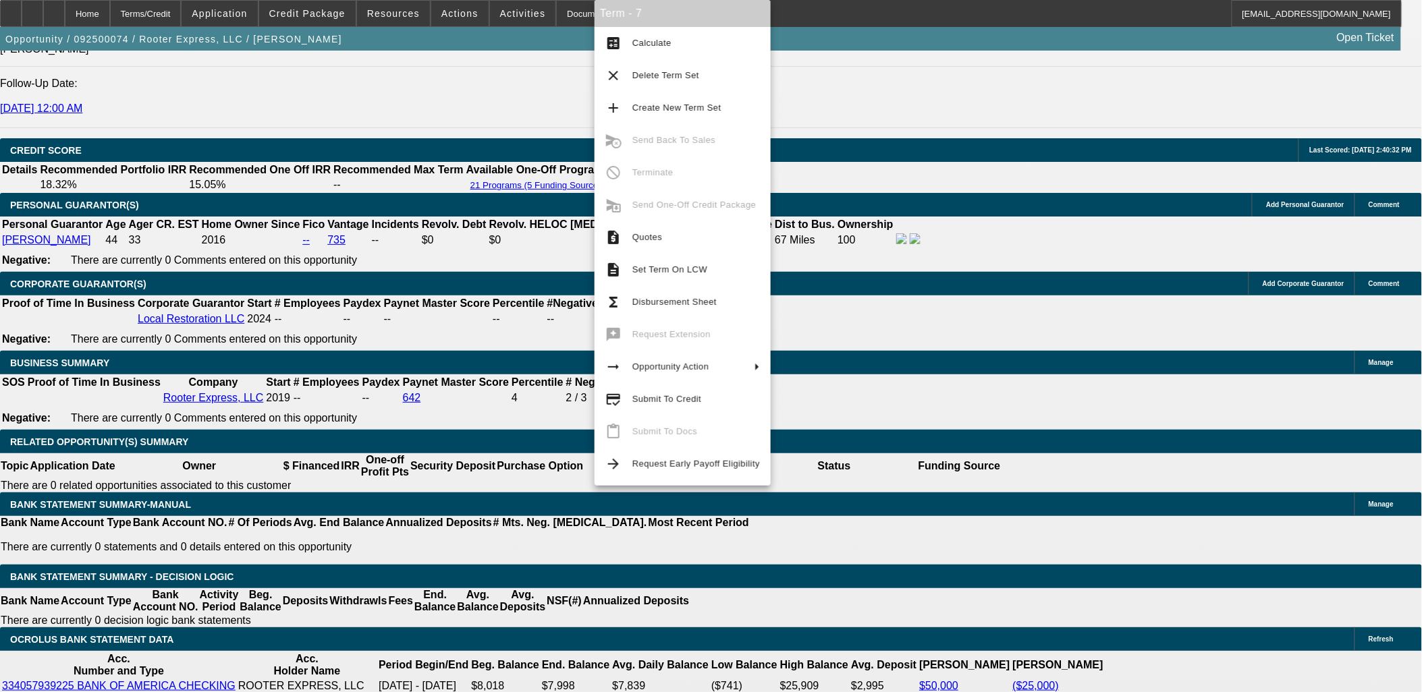
scroll to position [1874, 0]
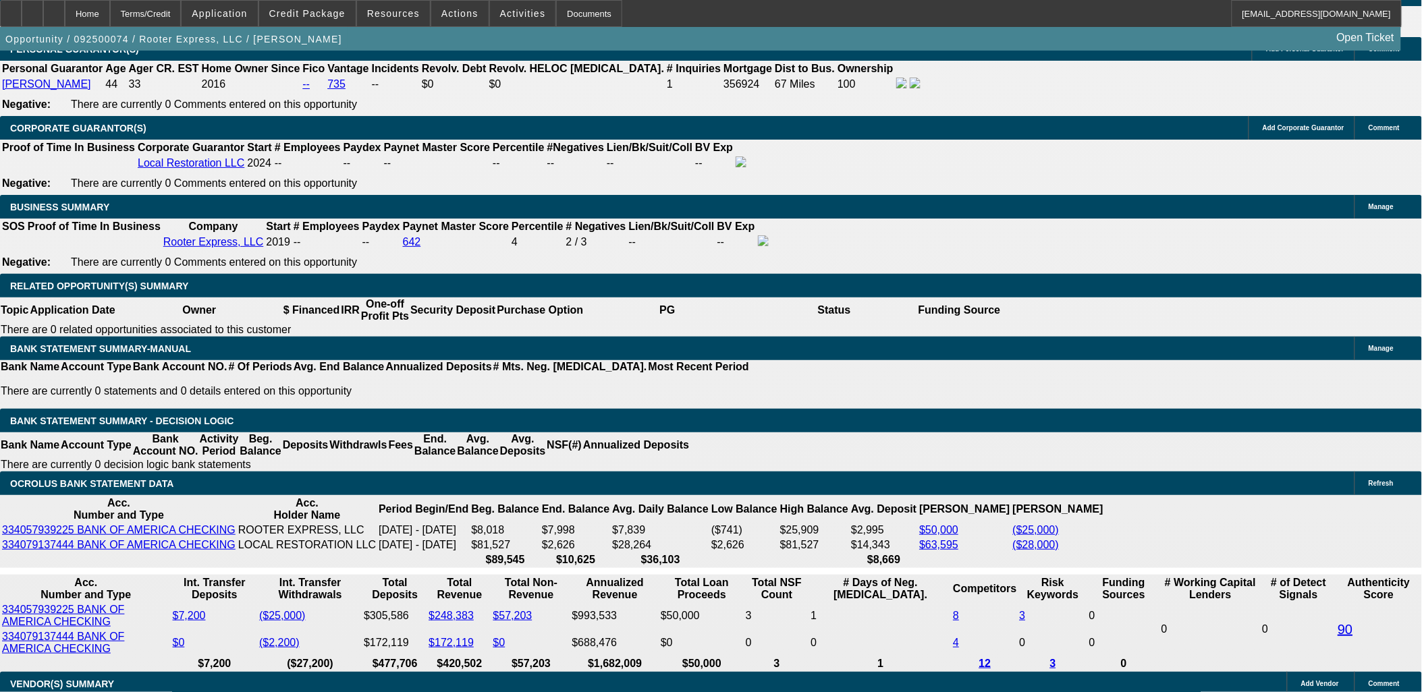
scroll to position [1949, 0]
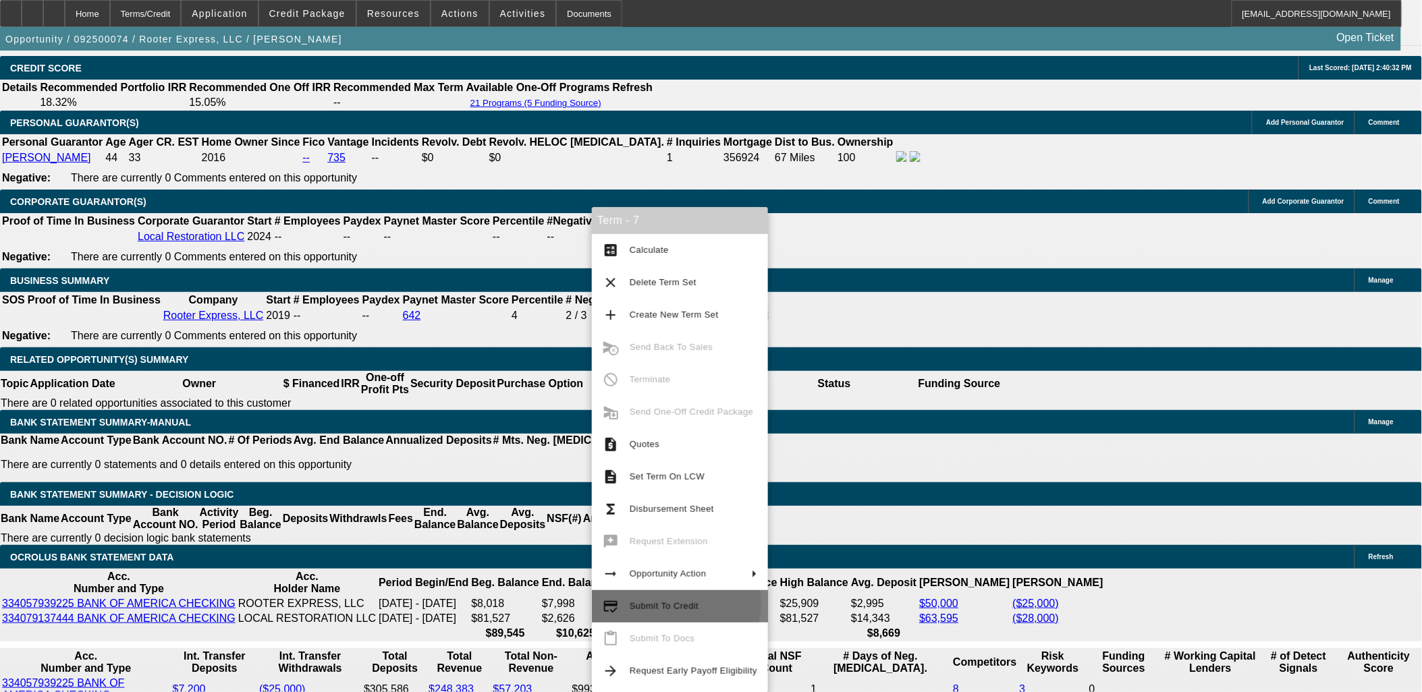
click at [667, 603] on span "Submit To Credit" at bounding box center [664, 606] width 69 height 10
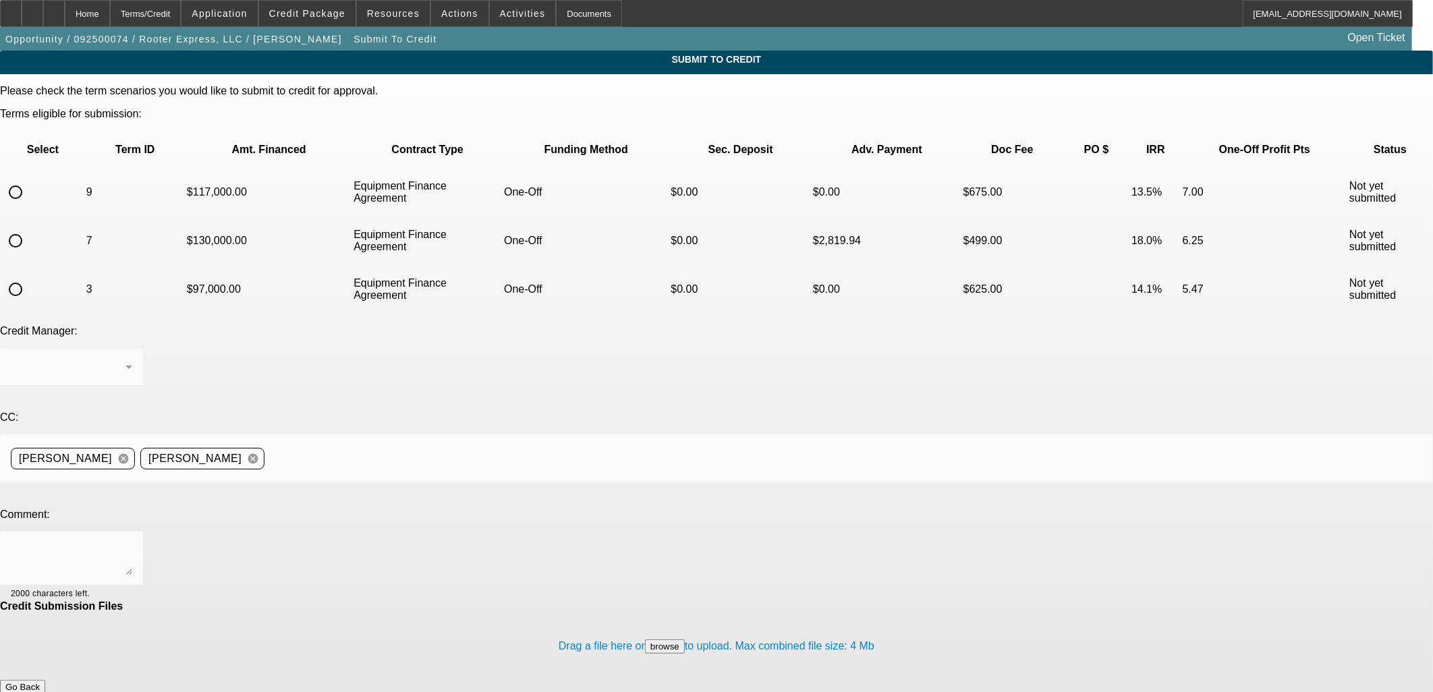
click at [29, 227] on input "radio" at bounding box center [15, 240] width 27 height 27
radio input "true"
click at [132, 543] on textarea at bounding box center [71, 559] width 121 height 32
type textarea "F"
type textarea "A"
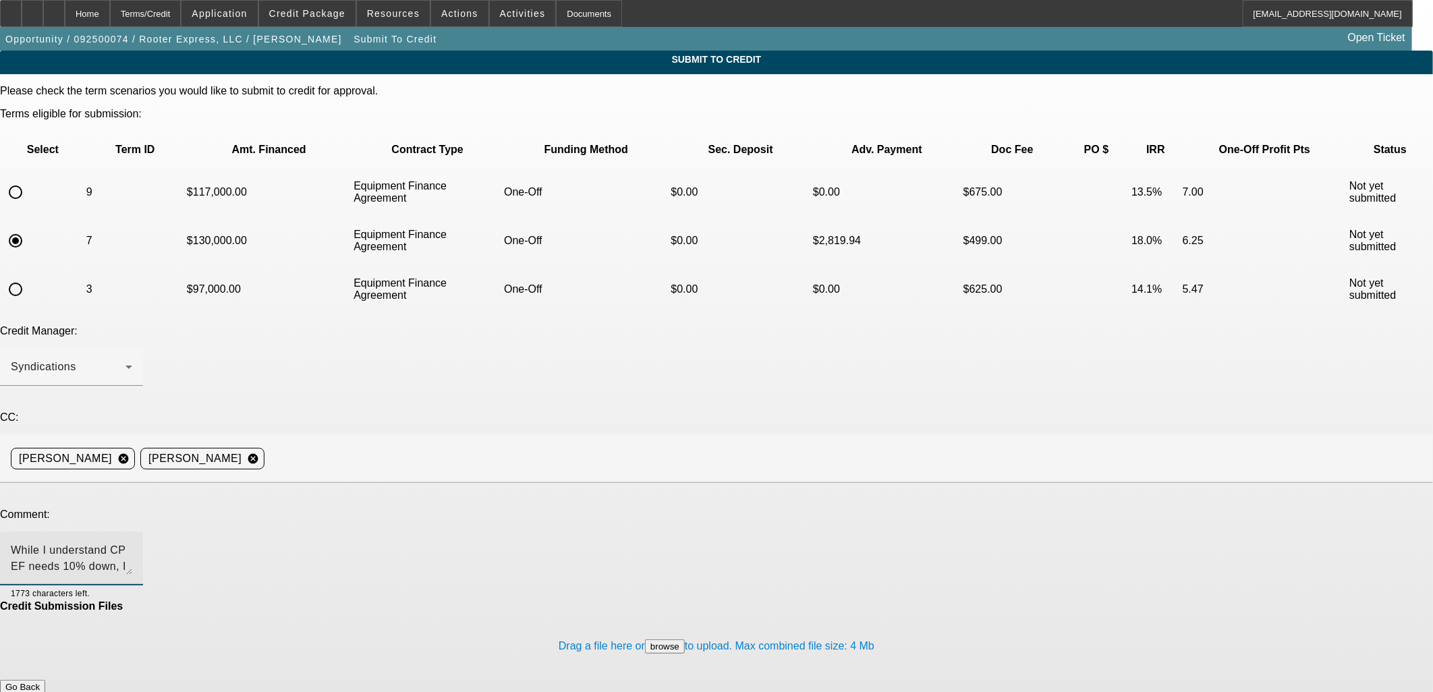
type textarea "While I understand CP EF needs 10% down, I was clear with them upfront that cus…"
click at [38, 692] on button "Submit" at bounding box center [19, 701] width 38 height 14
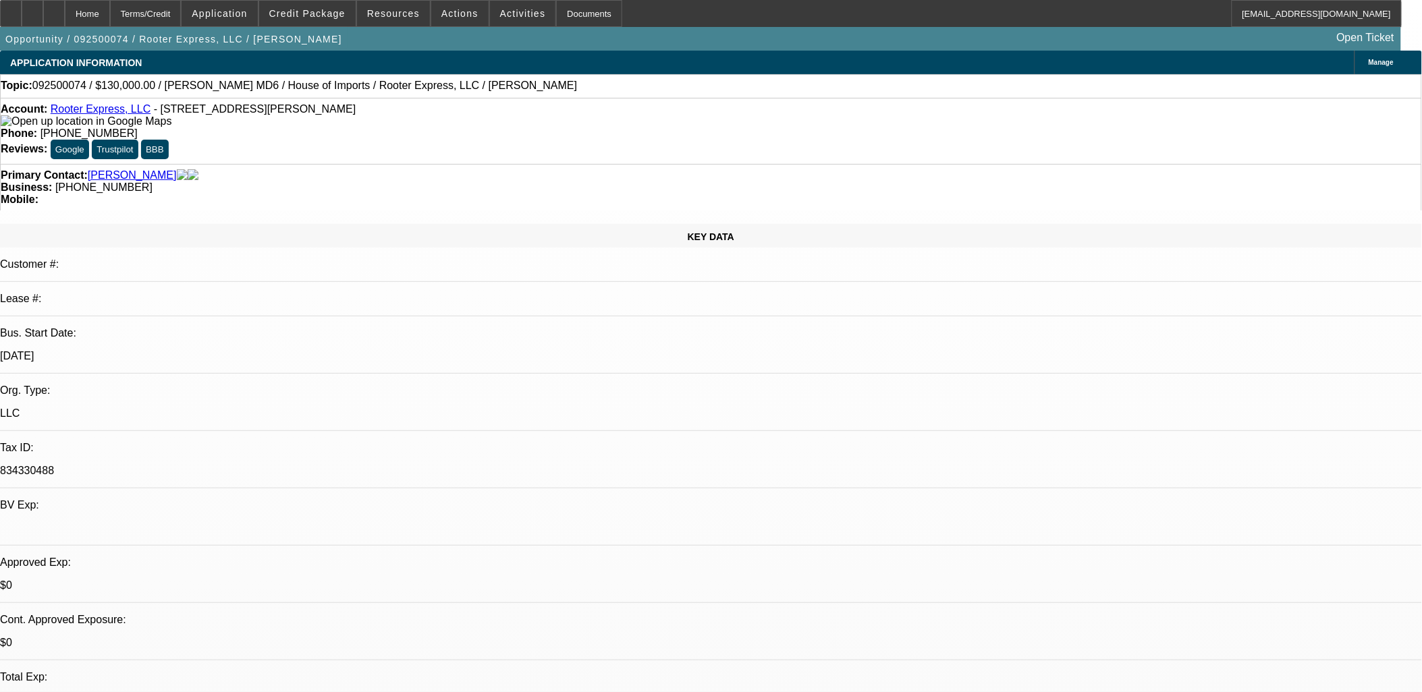
select select "0.1"
select select "0"
select select "2"
select select "0"
select select "6"
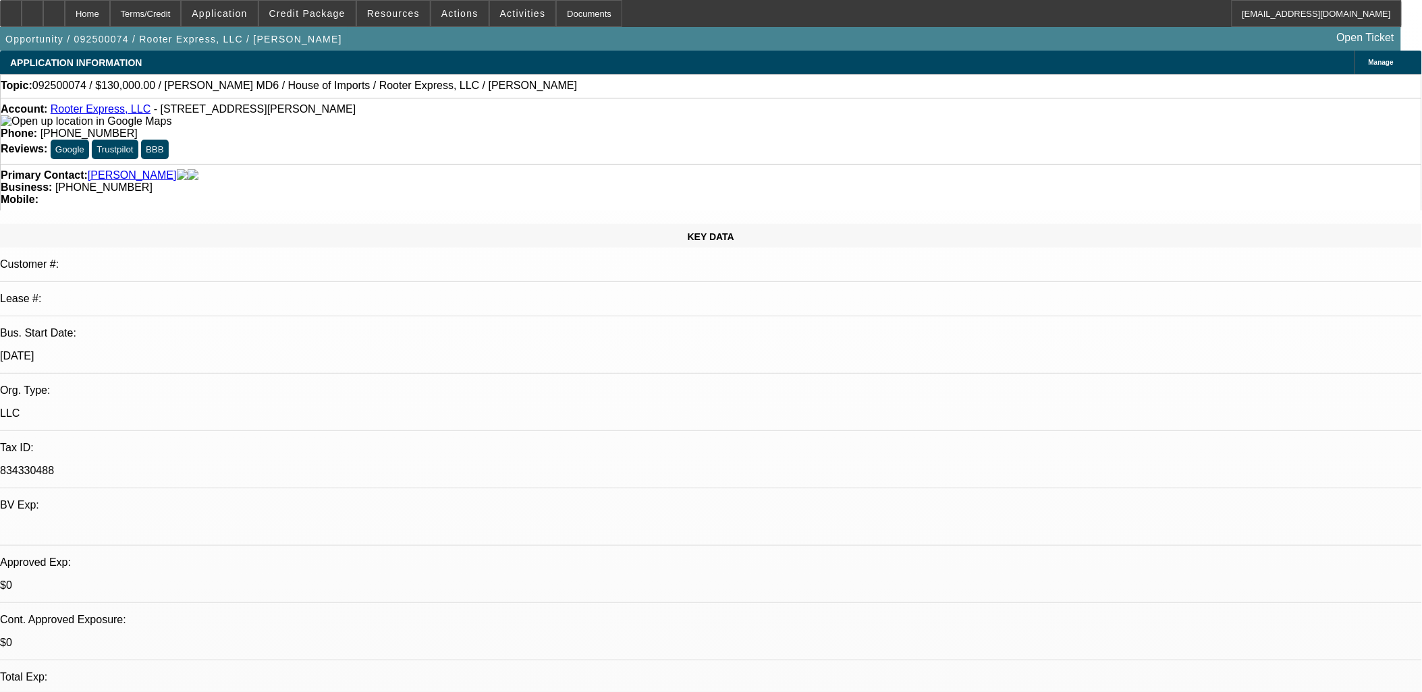
select select "0.1"
select select "0"
select select "2"
select select "0"
select select "6"
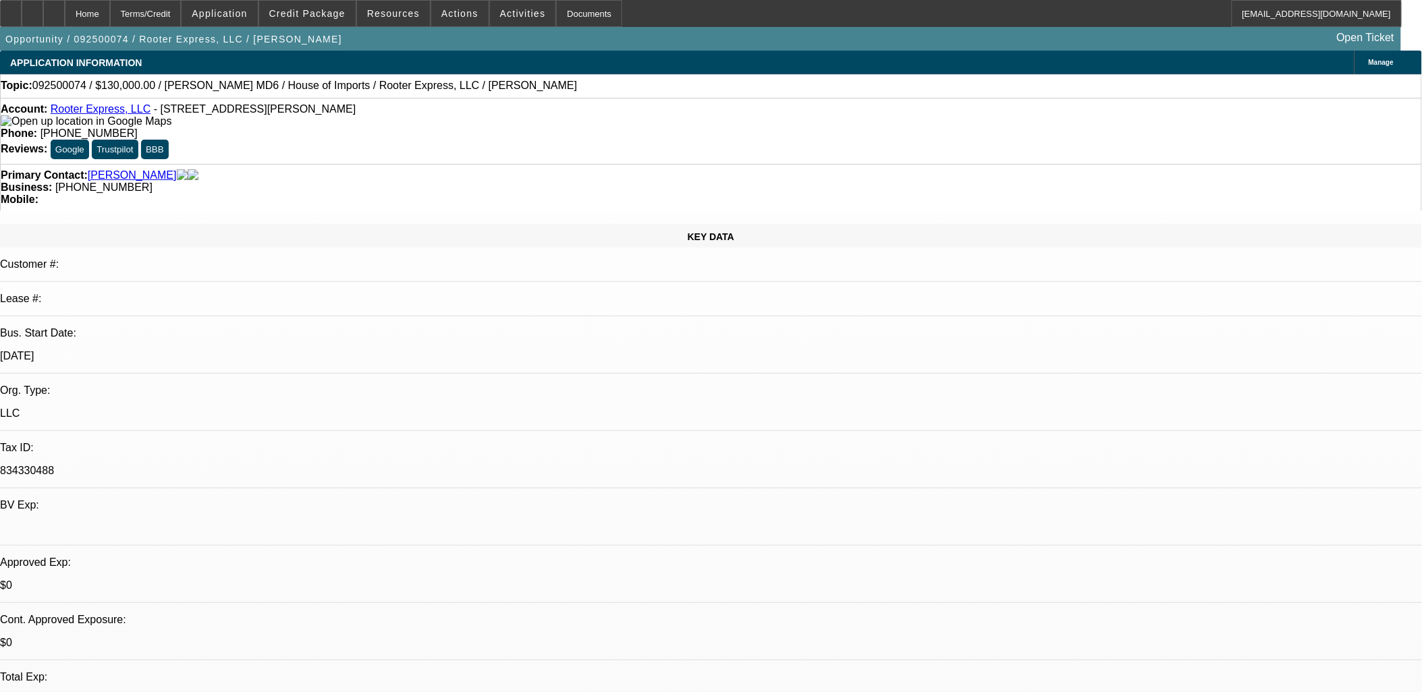
select select "0"
select select "3"
select select "0"
select select "6"
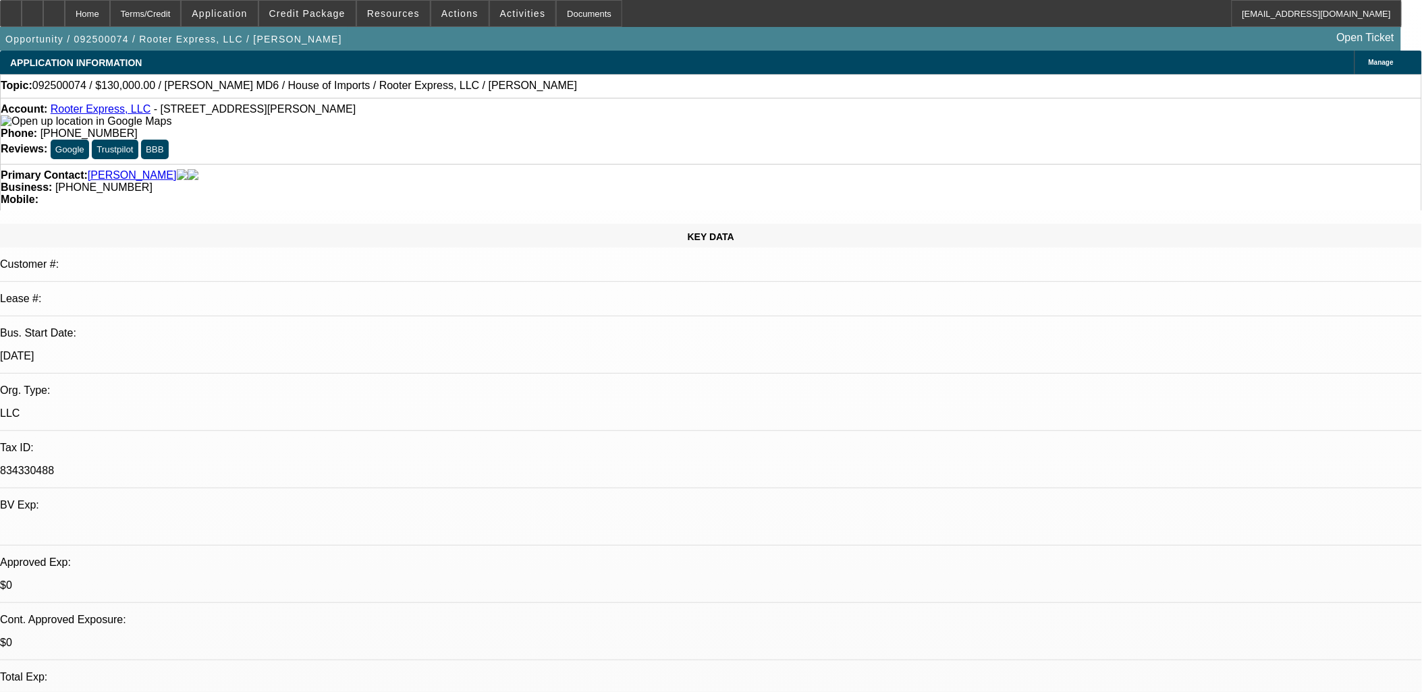
select select "0"
select select "2"
select select "0"
select select "6"
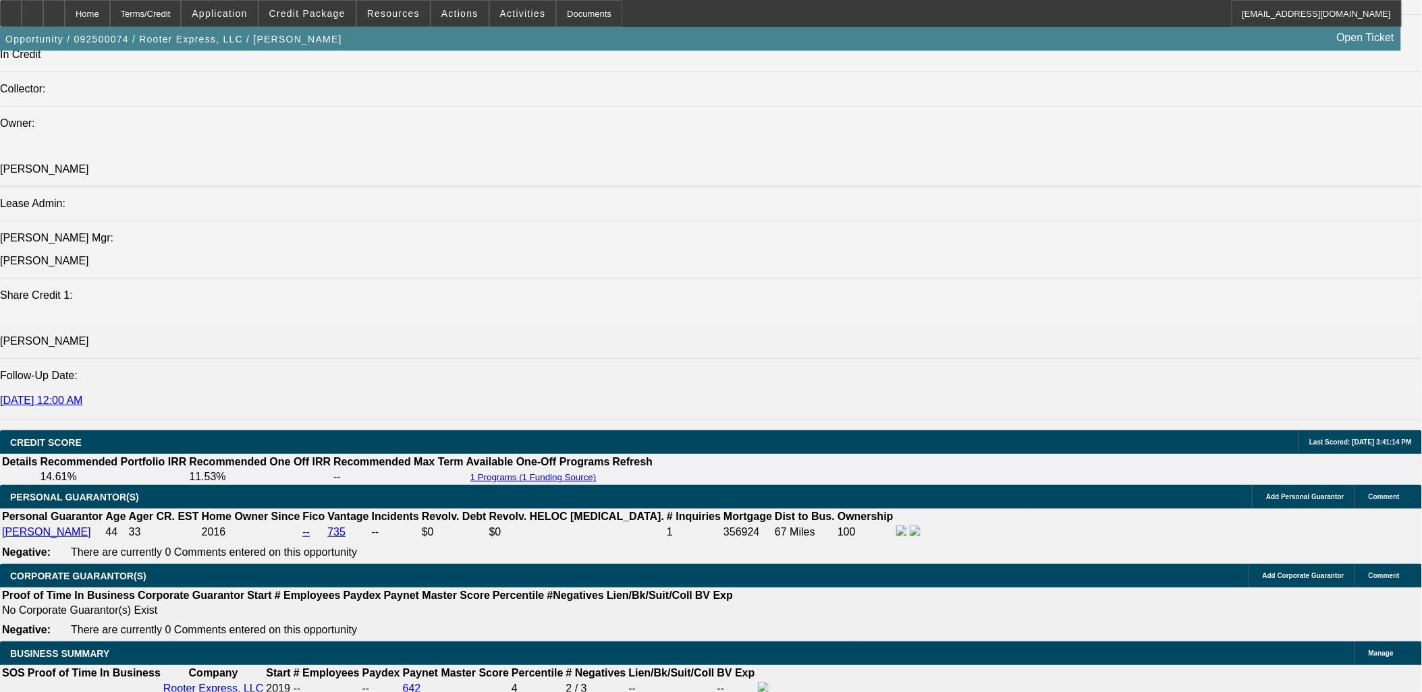
scroll to position [1949, 0]
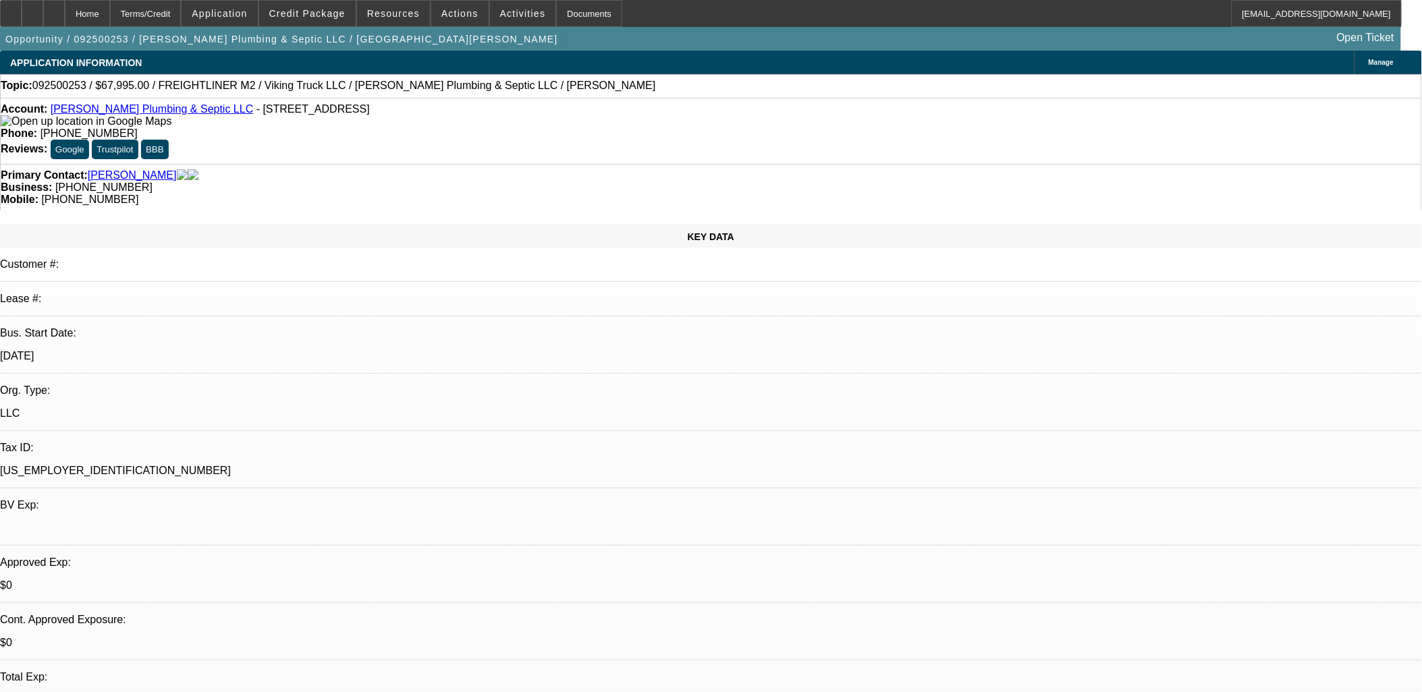
select select "0.1"
select select "0"
select select "3"
select select "0"
select select "6"
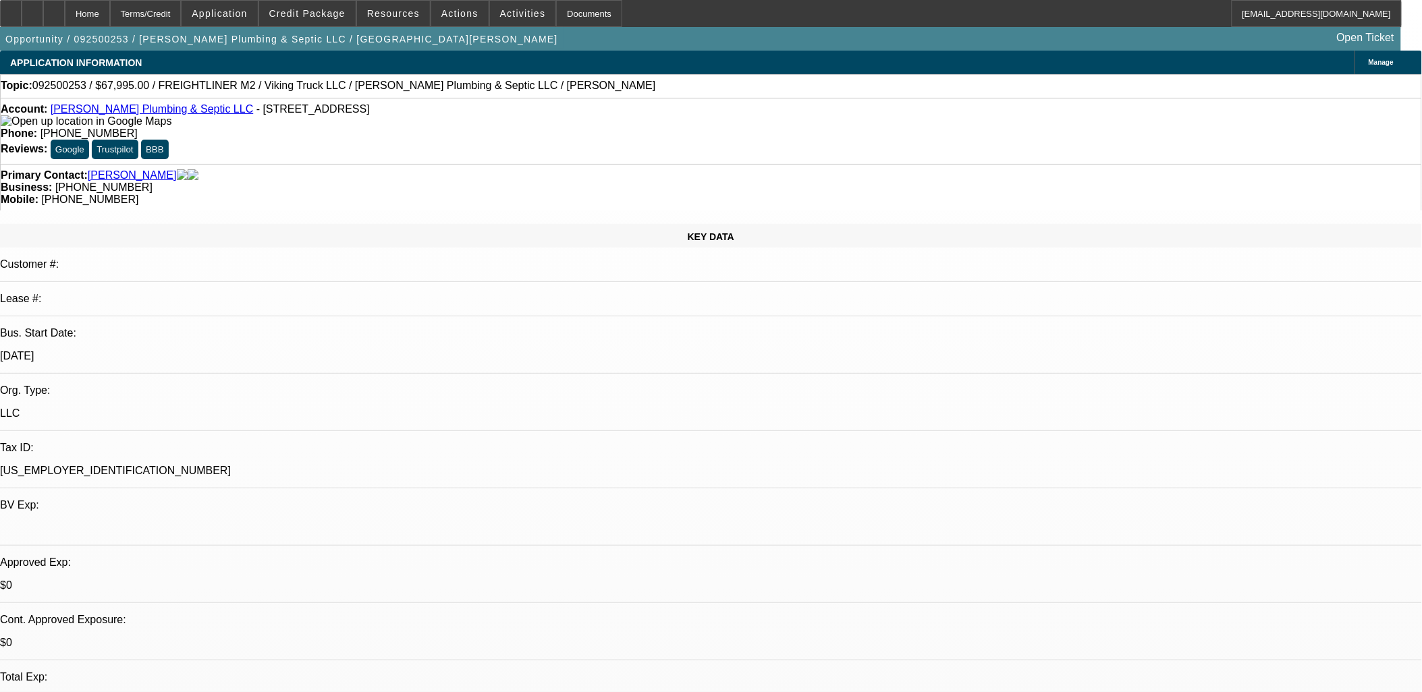
select select "0.1"
select select "0"
select select "3"
select select "0"
select select "6"
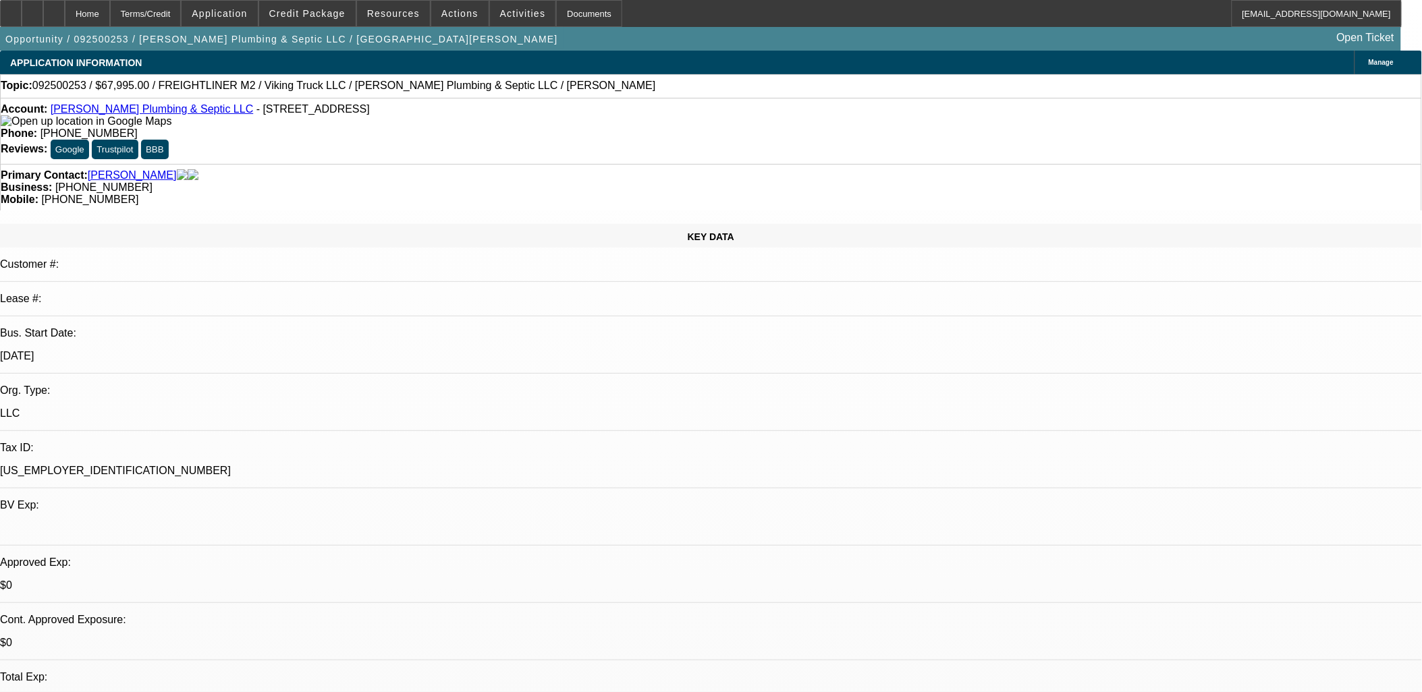
select select "0"
select select "3"
select select "0"
select select "6"
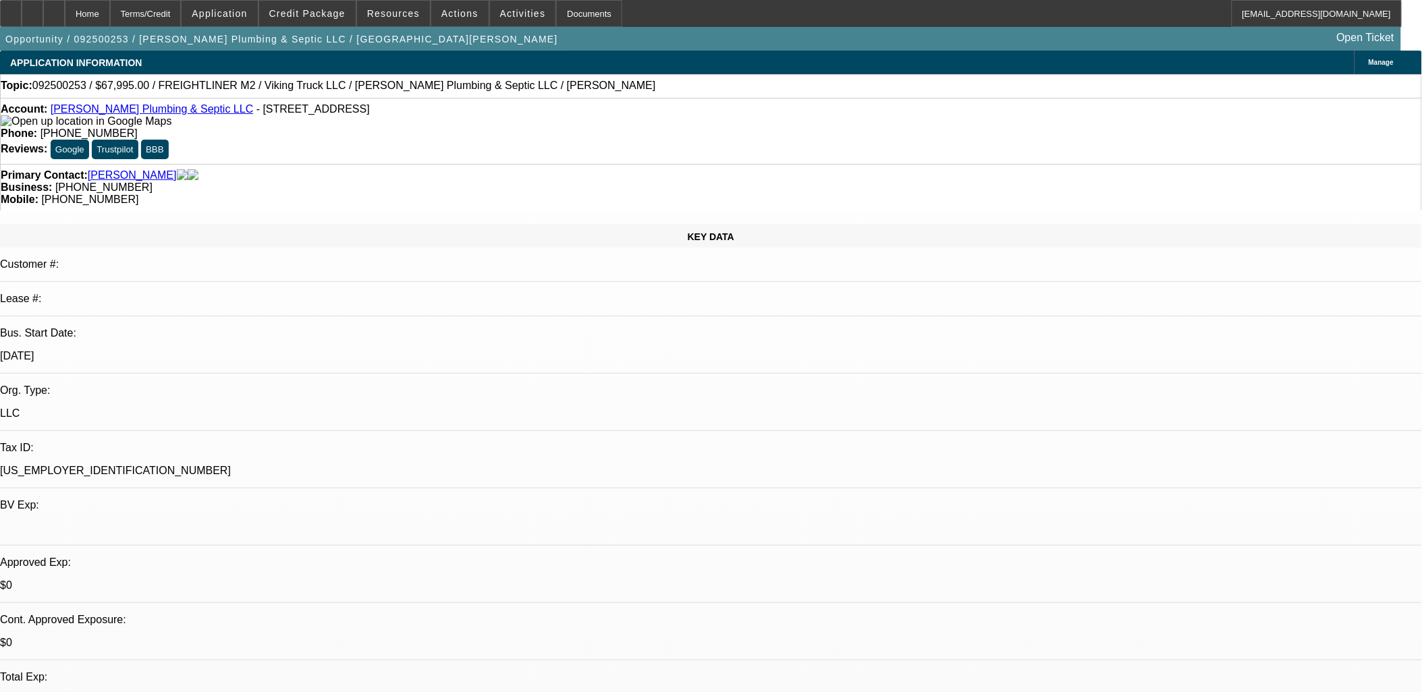
select select "0"
select select "6"
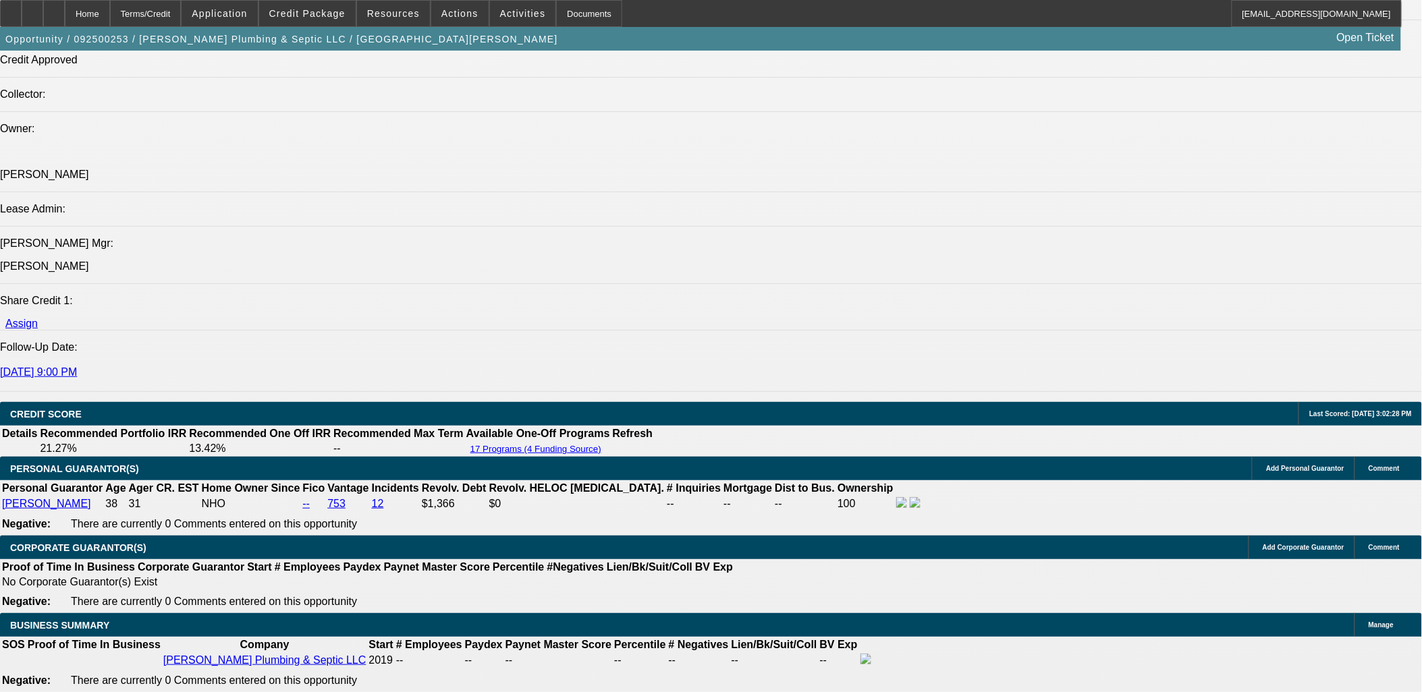
scroll to position [1949, 0]
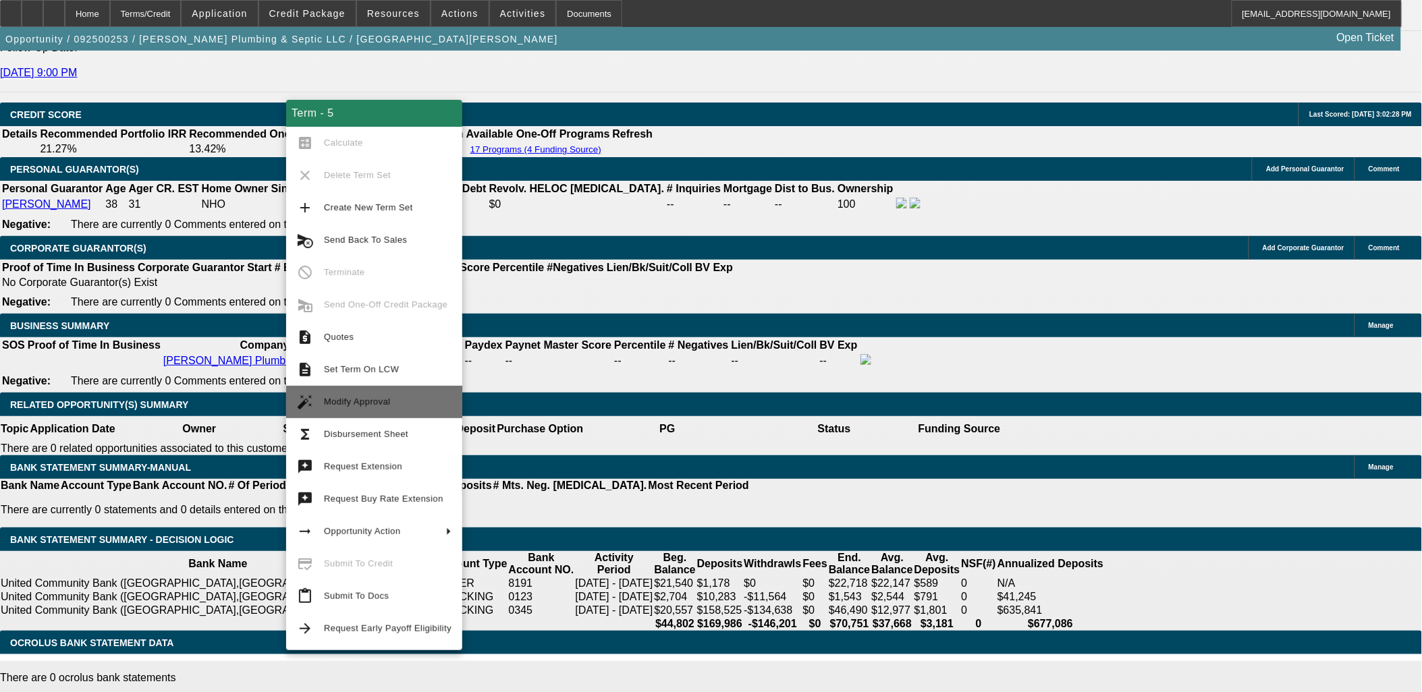
click at [375, 404] on span "Modify Approval" at bounding box center [357, 402] width 67 height 10
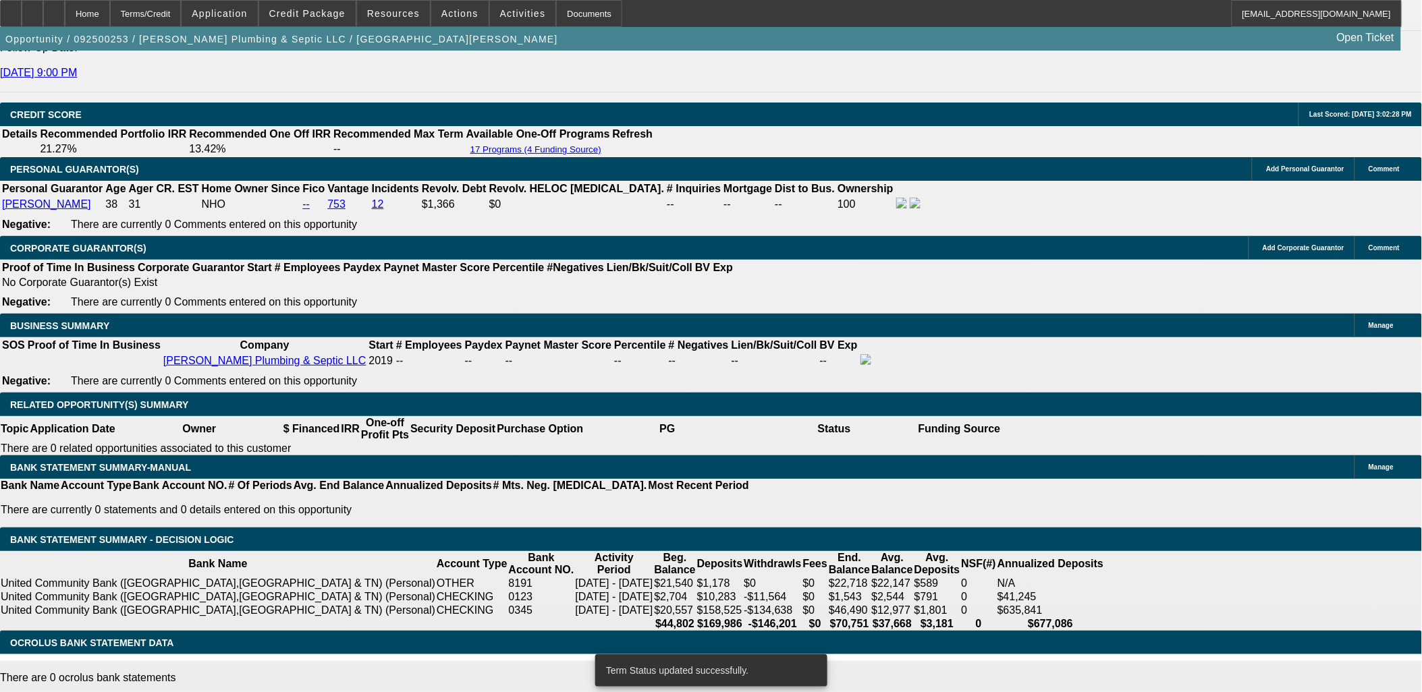
select select "0.1"
select select "0"
select select "3"
select select "0"
select select "6"
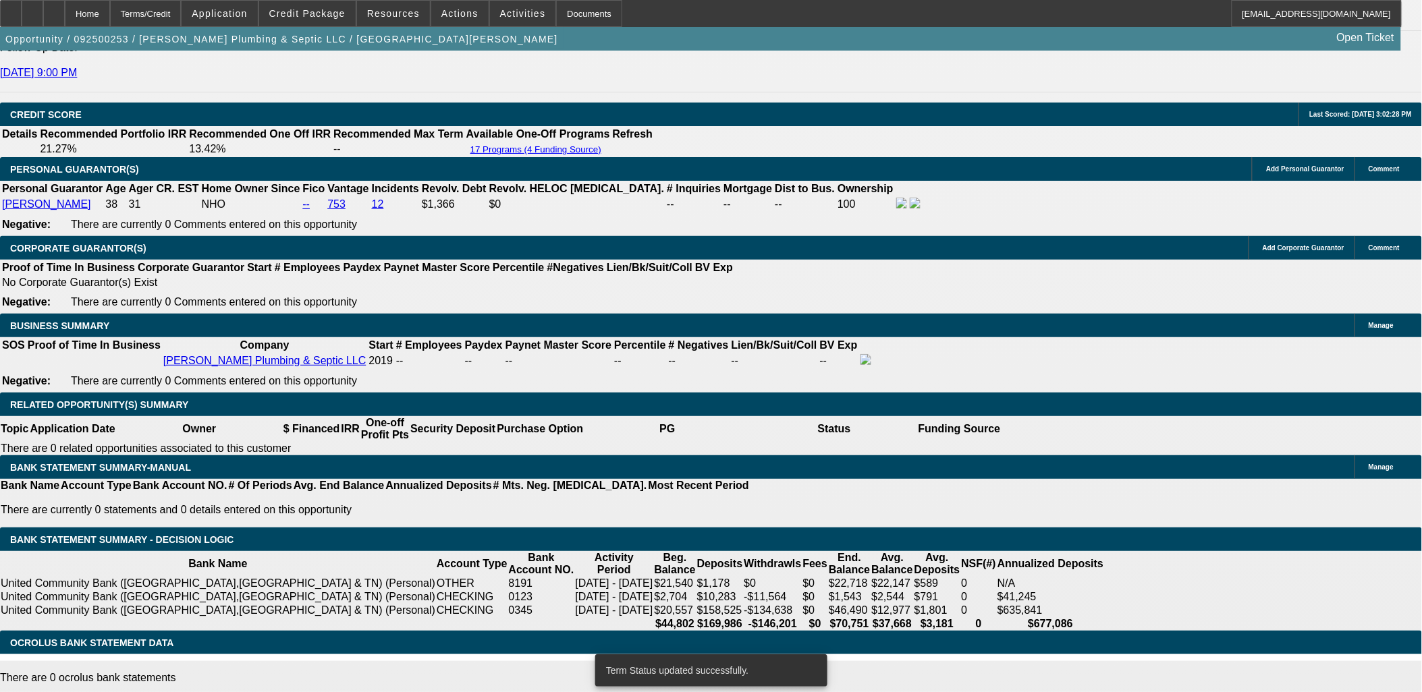
select select "0.1"
select select "0"
select select "3"
select select "0"
select select "6"
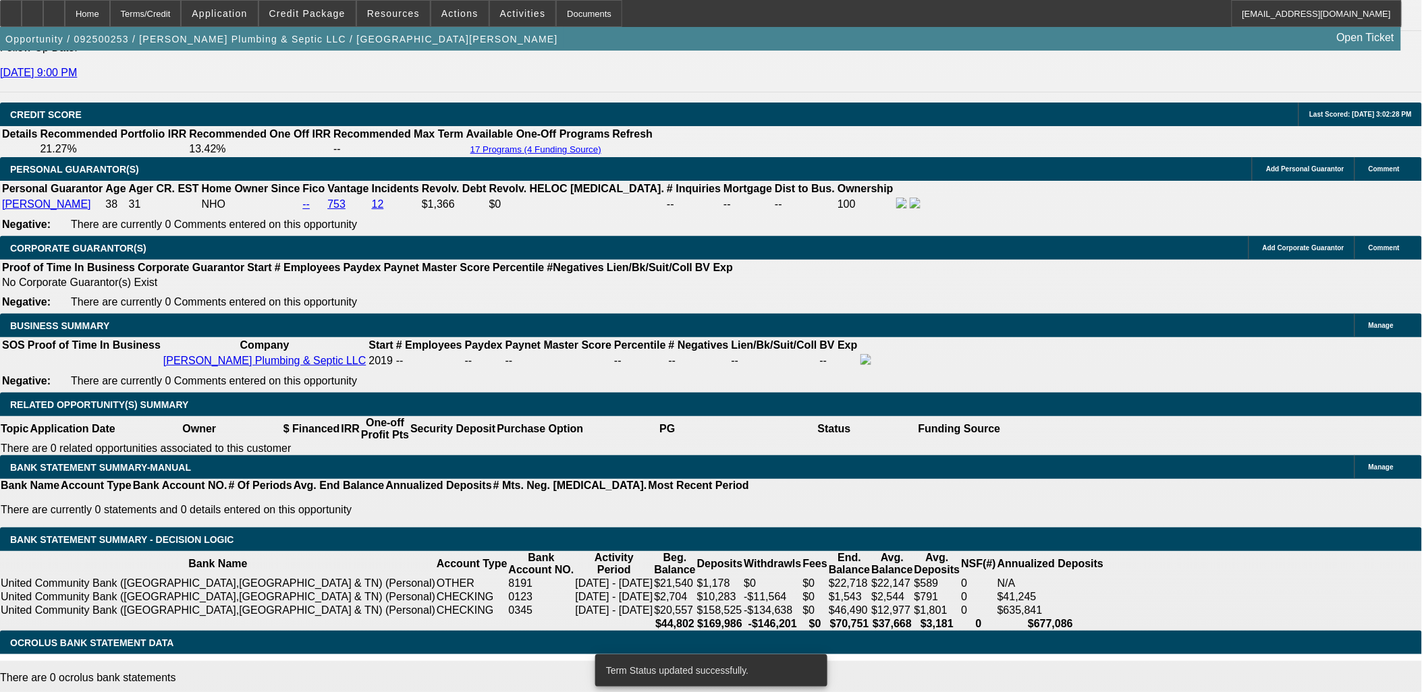
select select "0.1"
select select "0"
select select "3"
select select "0"
select select "6"
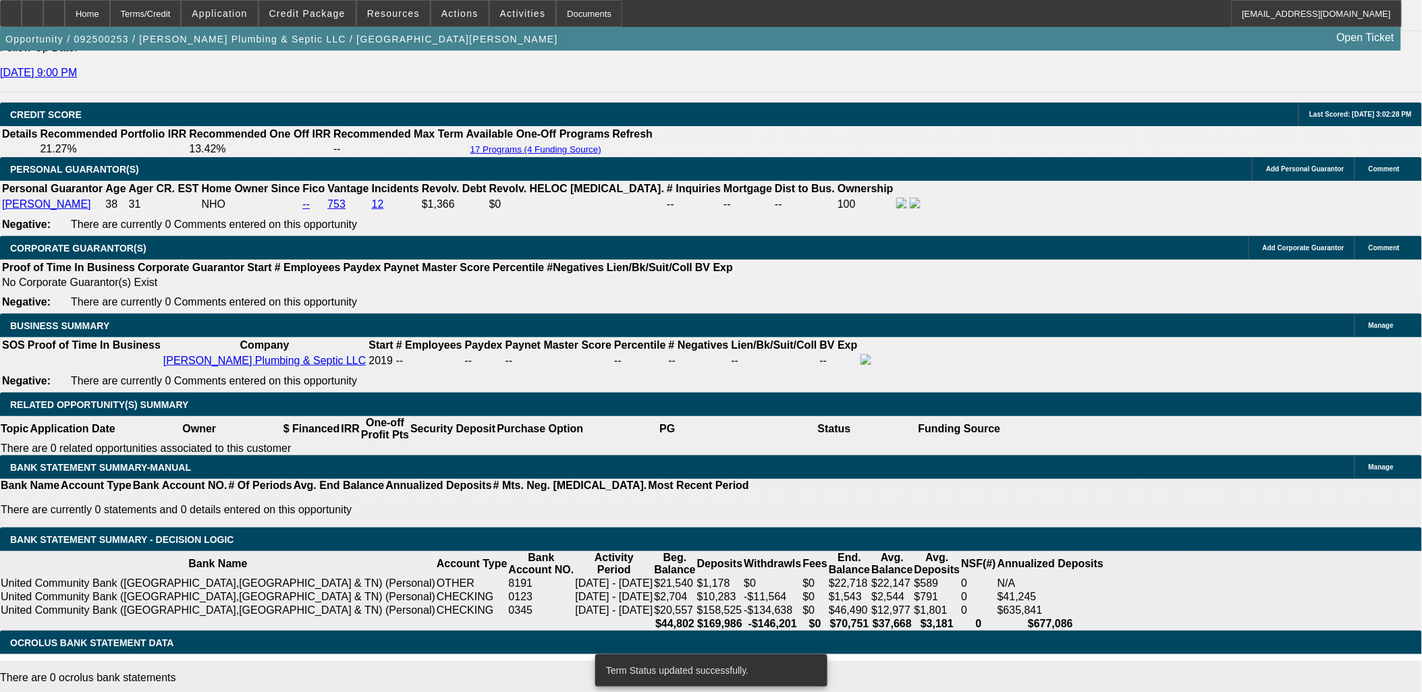
select select "0"
select select "3"
select select "0"
select select "6"
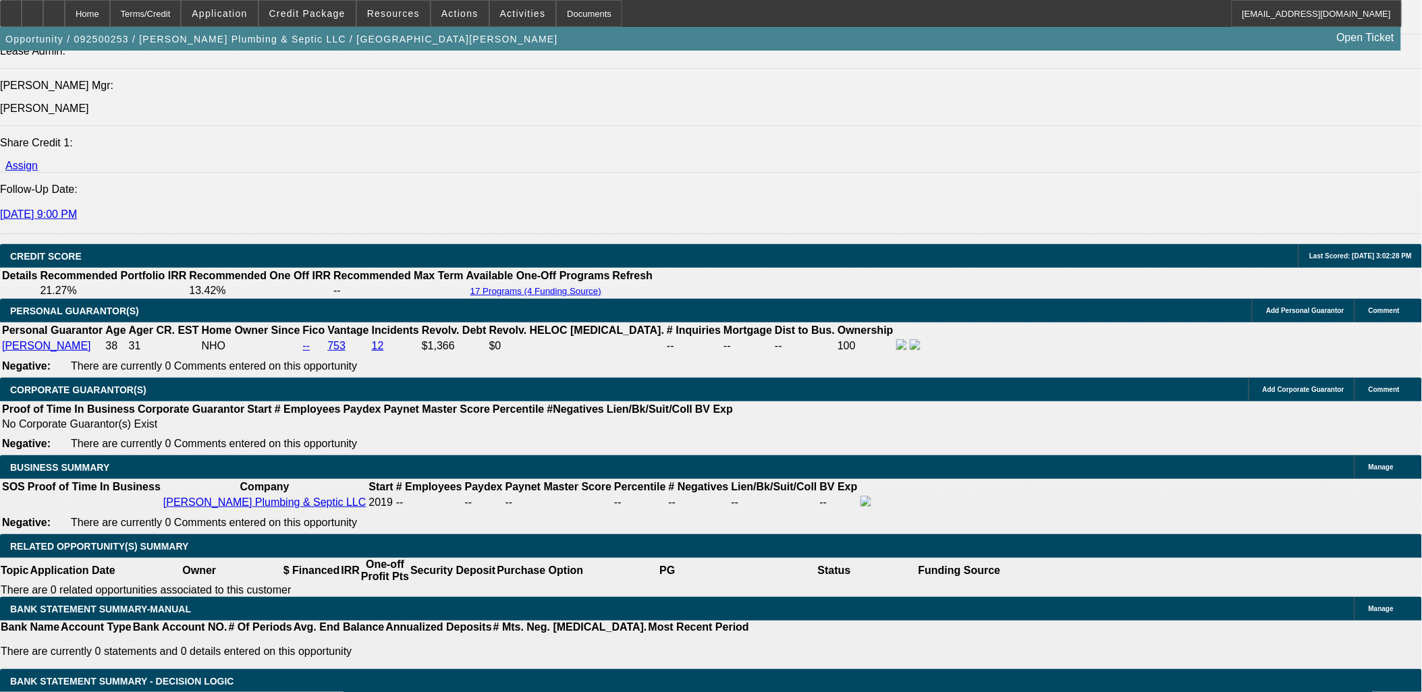
scroll to position [1721, 0]
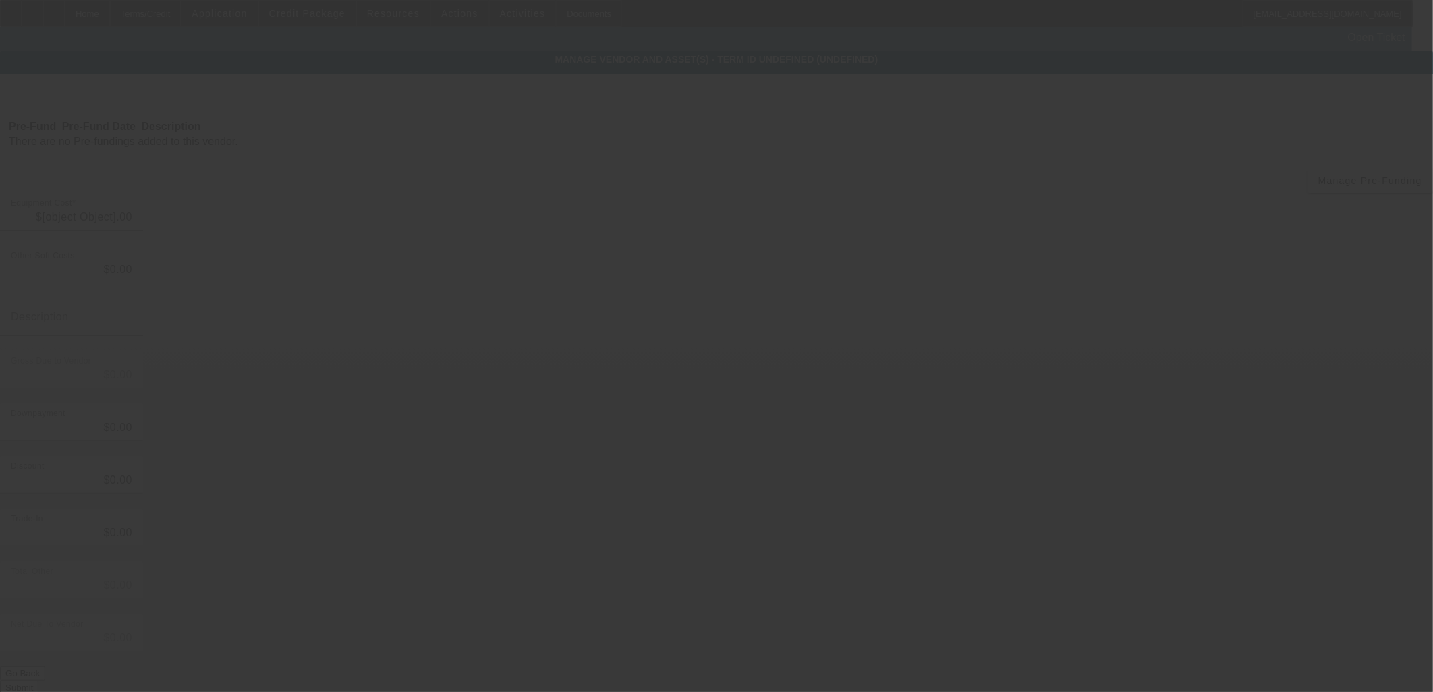
type input "$75,000.00"
type input "$550.00"
type input "Dealer Doc Fee"
type input "$75,550.00"
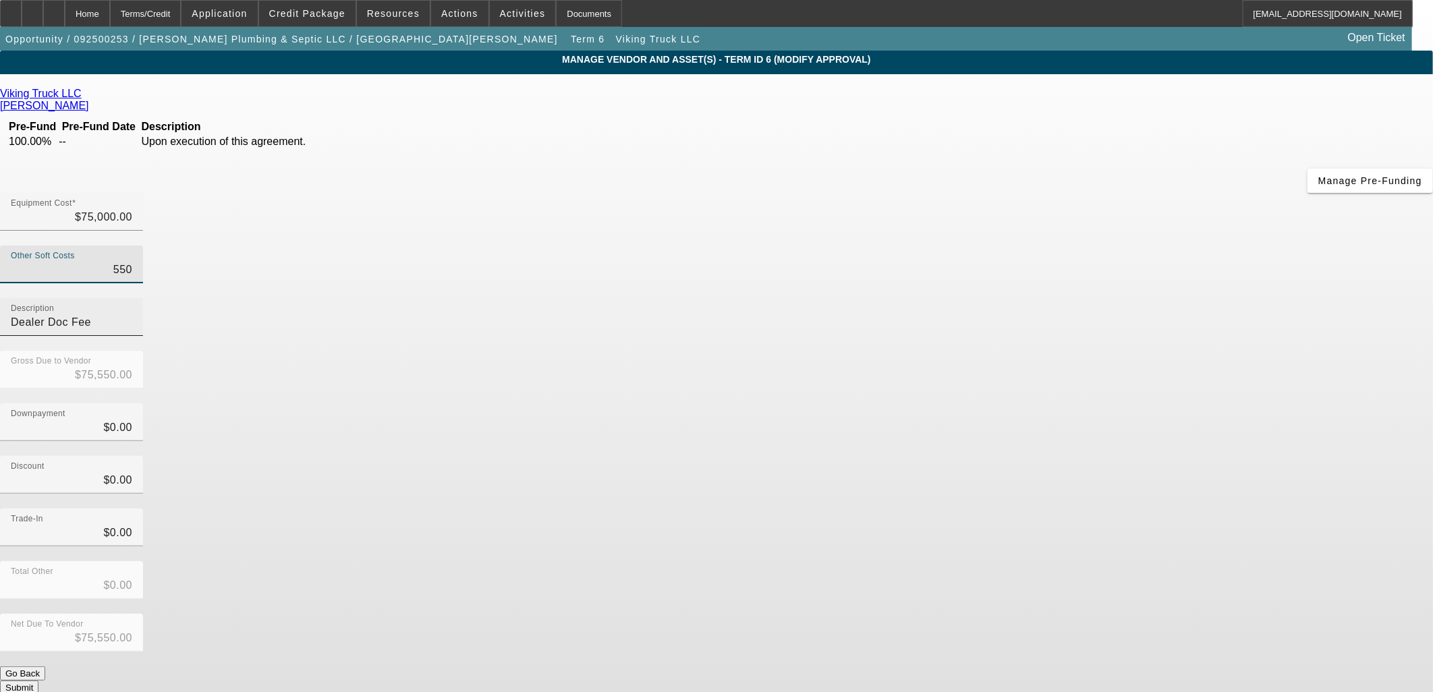
drag, startPoint x: 841, startPoint y: 167, endPoint x: 951, endPoint y: 167, distance: 110.0
click at [951, 246] on div "Other Soft Costs 550 Description Dealer Doc Fee" at bounding box center [716, 298] width 1433 height 105
type input "0"
type input "$75,000.00"
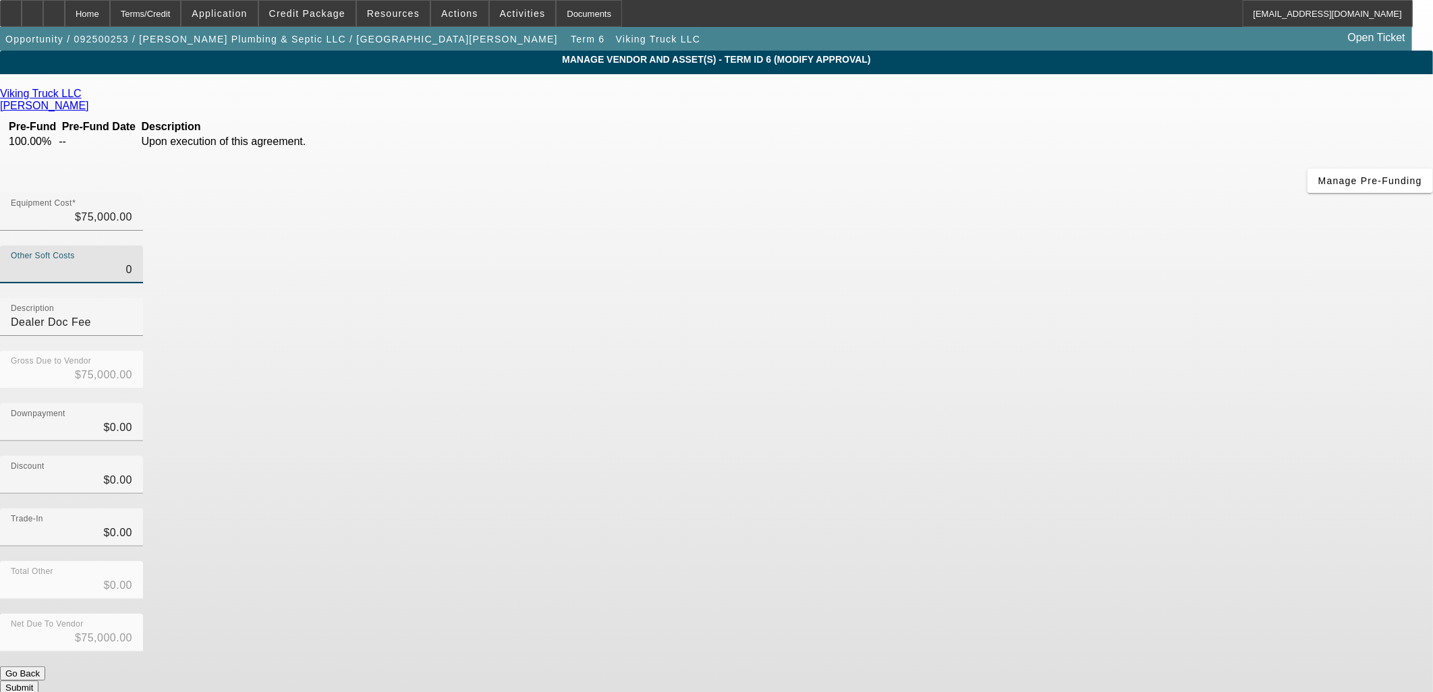
type input "$0.00"
click at [976, 351] on div "Gross Due to Vendor $75,000.00" at bounding box center [716, 377] width 1433 height 53
click at [132, 314] on input "Dealer Doc Fee" at bounding box center [71, 322] width 121 height 16
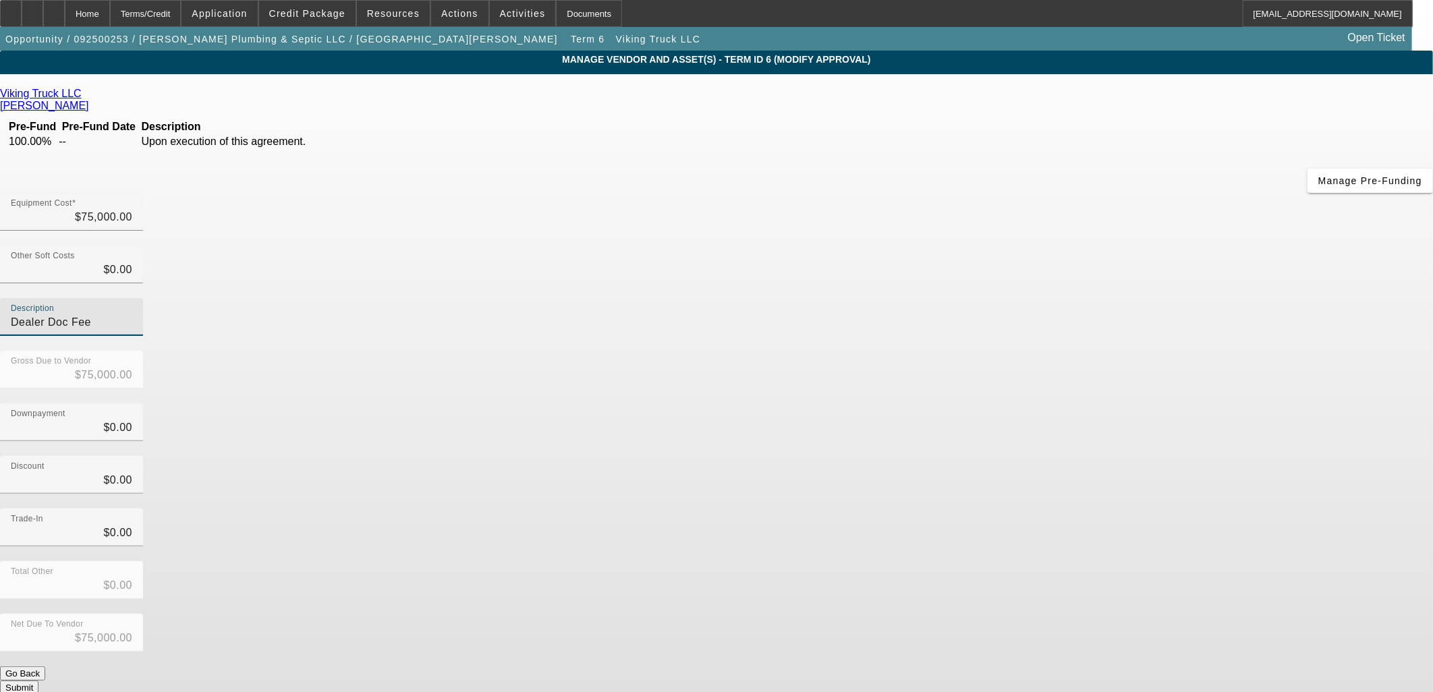
click at [132, 314] on input "Dealer Doc Fee" at bounding box center [71, 322] width 121 height 16
drag, startPoint x: 999, startPoint y: 167, endPoint x: 853, endPoint y: 165, distance: 145.8
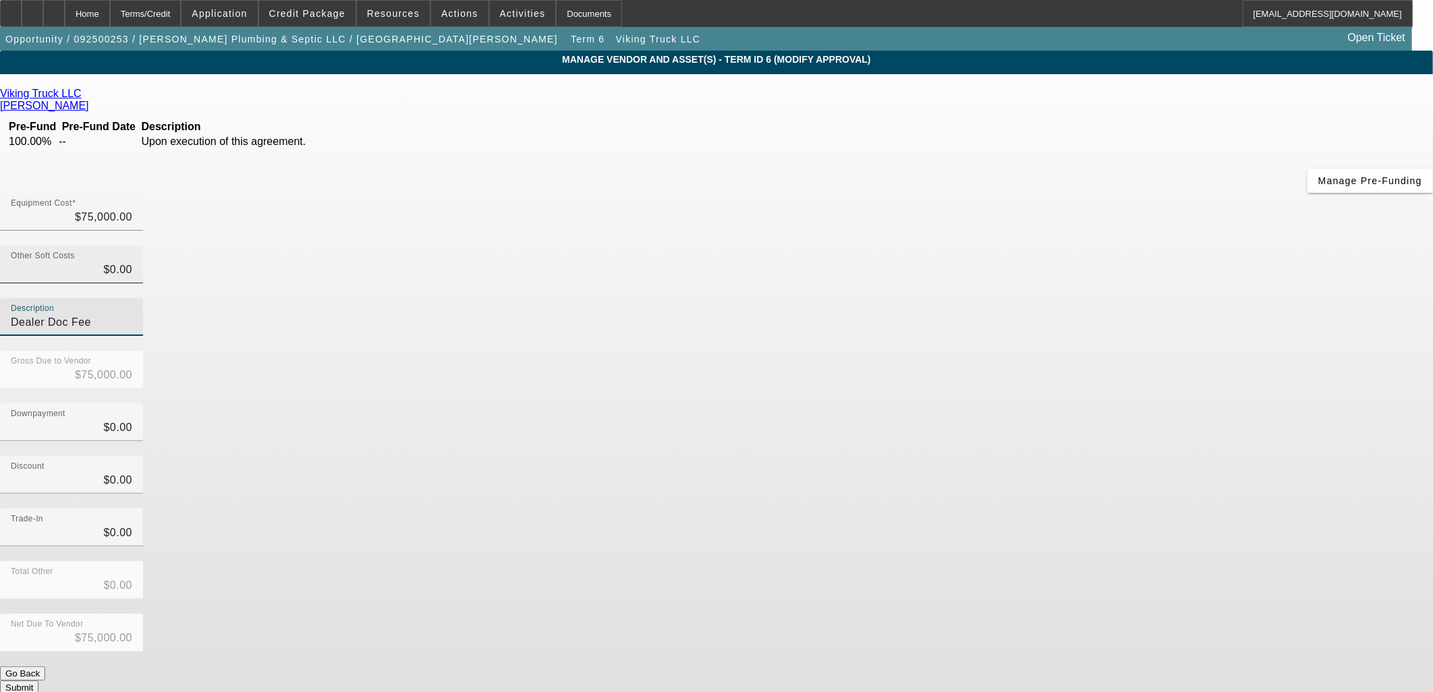
click at [854, 246] on div "Other Soft Costs $0.00 Description Dealer Doc Fee" at bounding box center [716, 298] width 1433 height 105
click at [1057, 404] on div "Downpayment $0.00" at bounding box center [716, 430] width 1433 height 53
click at [994, 614] on div "Net Due To Vendor $75,000.00" at bounding box center [716, 640] width 1433 height 53
click at [38, 681] on button "Submit" at bounding box center [19, 688] width 38 height 14
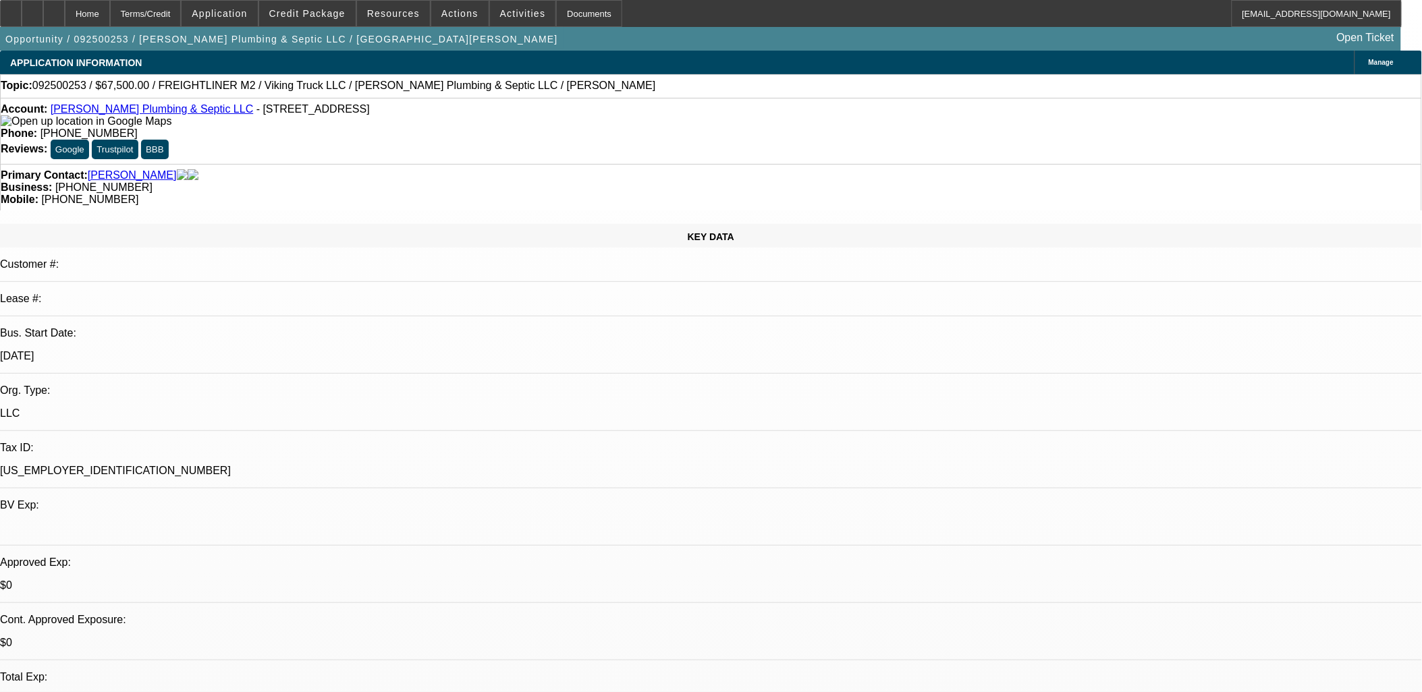
select select "0.1"
select select "0"
select select "3"
select select "0"
select select "6"
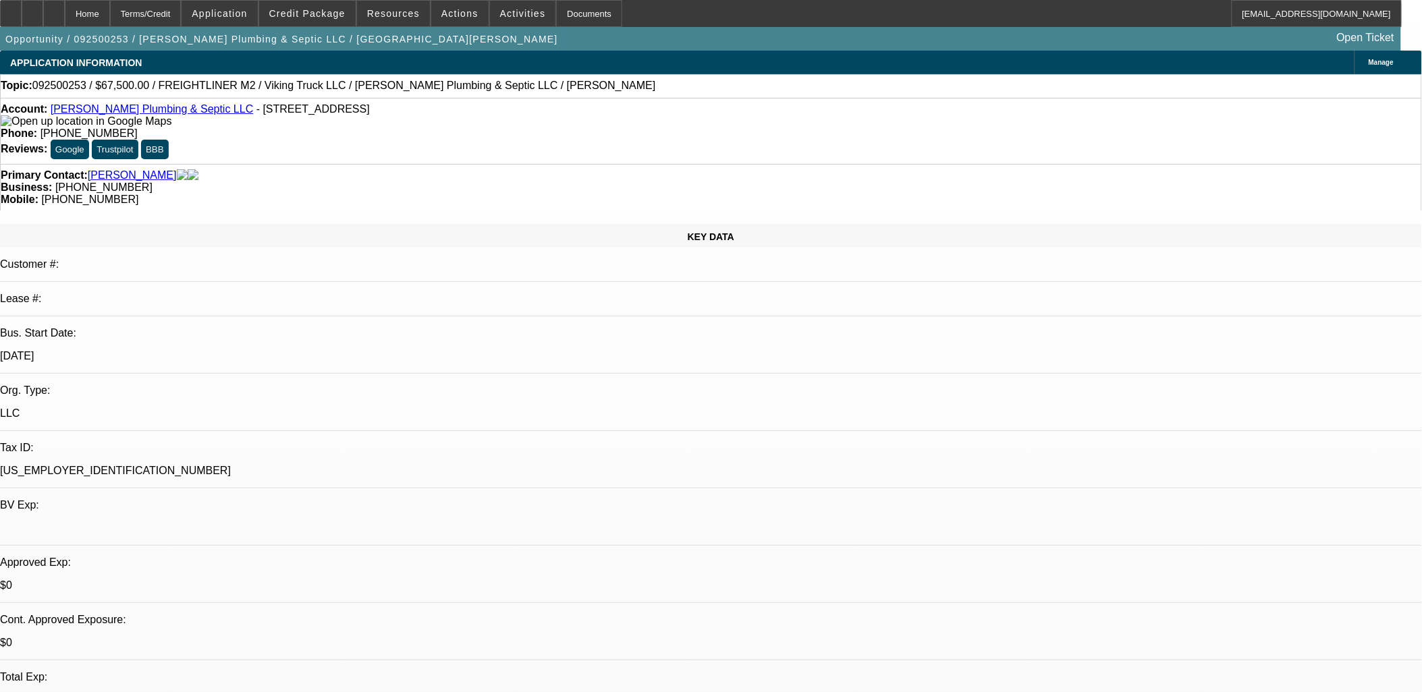
select select "0.1"
select select "0"
select select "3"
select select "0"
select select "6"
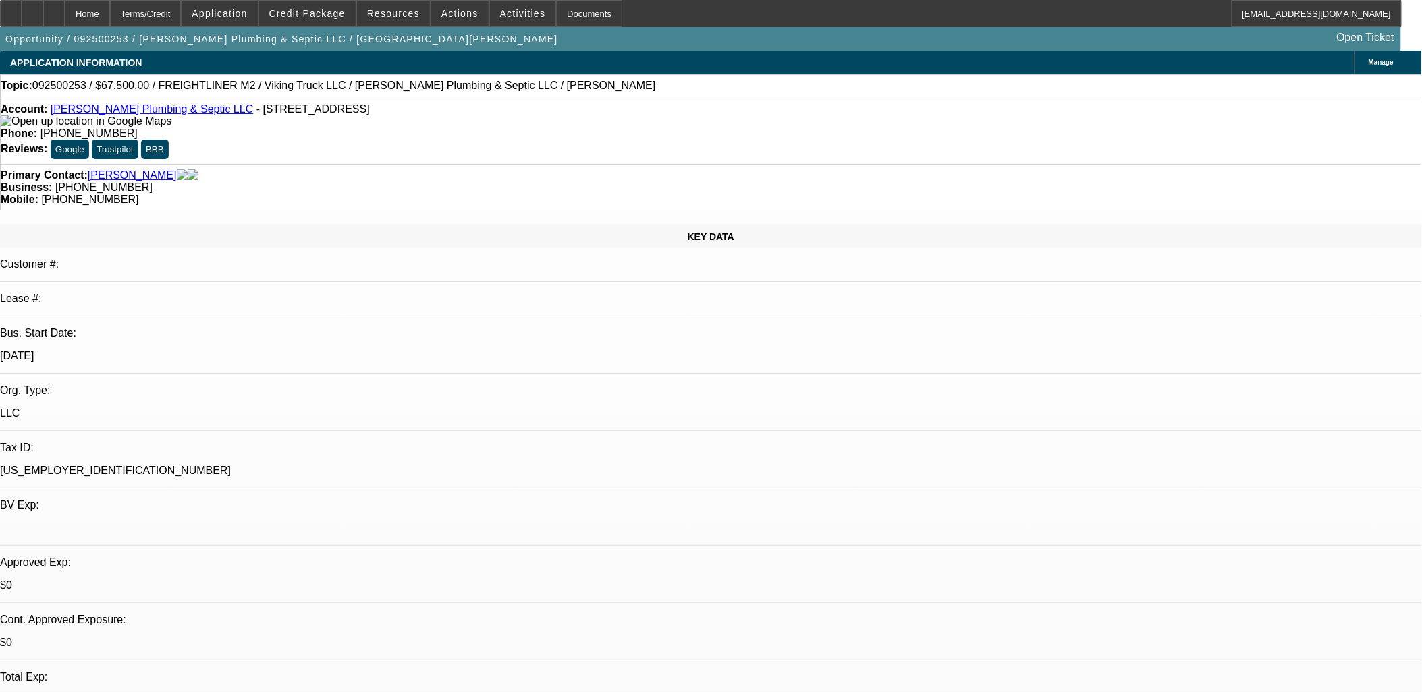
select select "0.1"
select select "0"
select select "3"
select select "0"
select select "6"
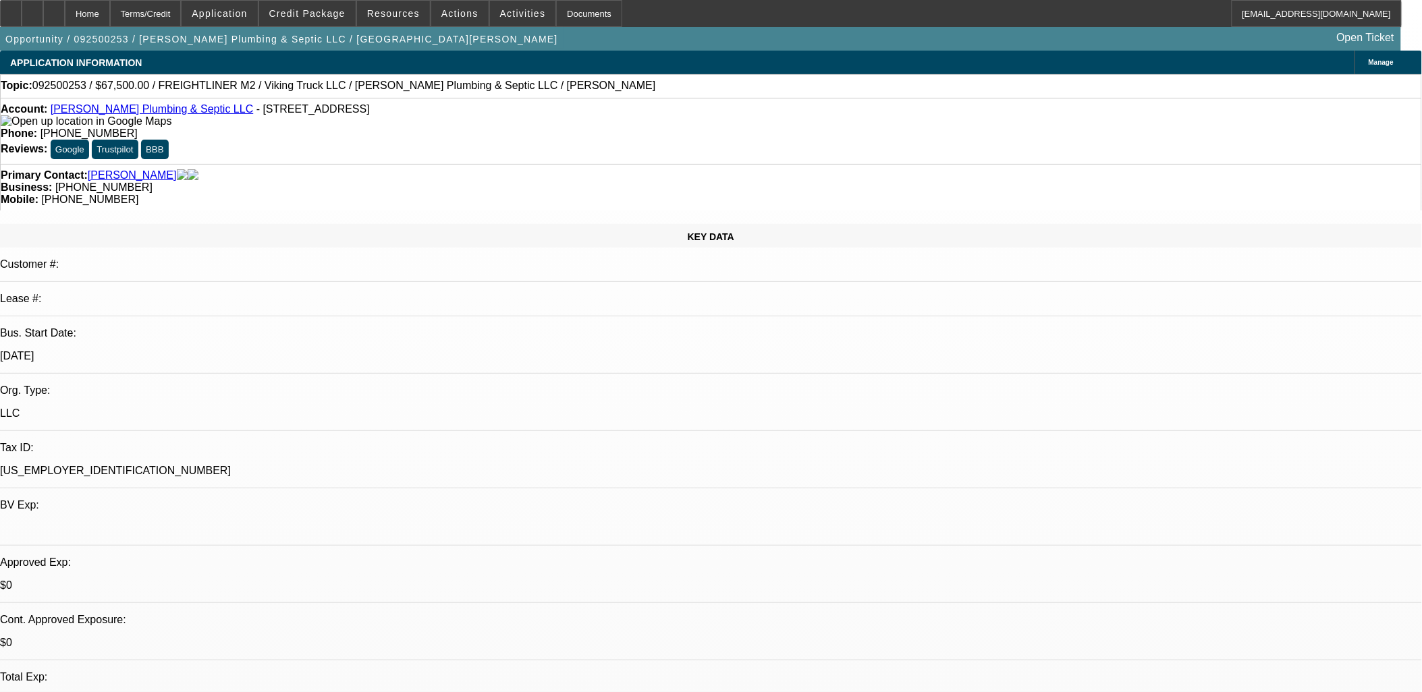
select select "0"
select select "3"
select select "0"
select select "6"
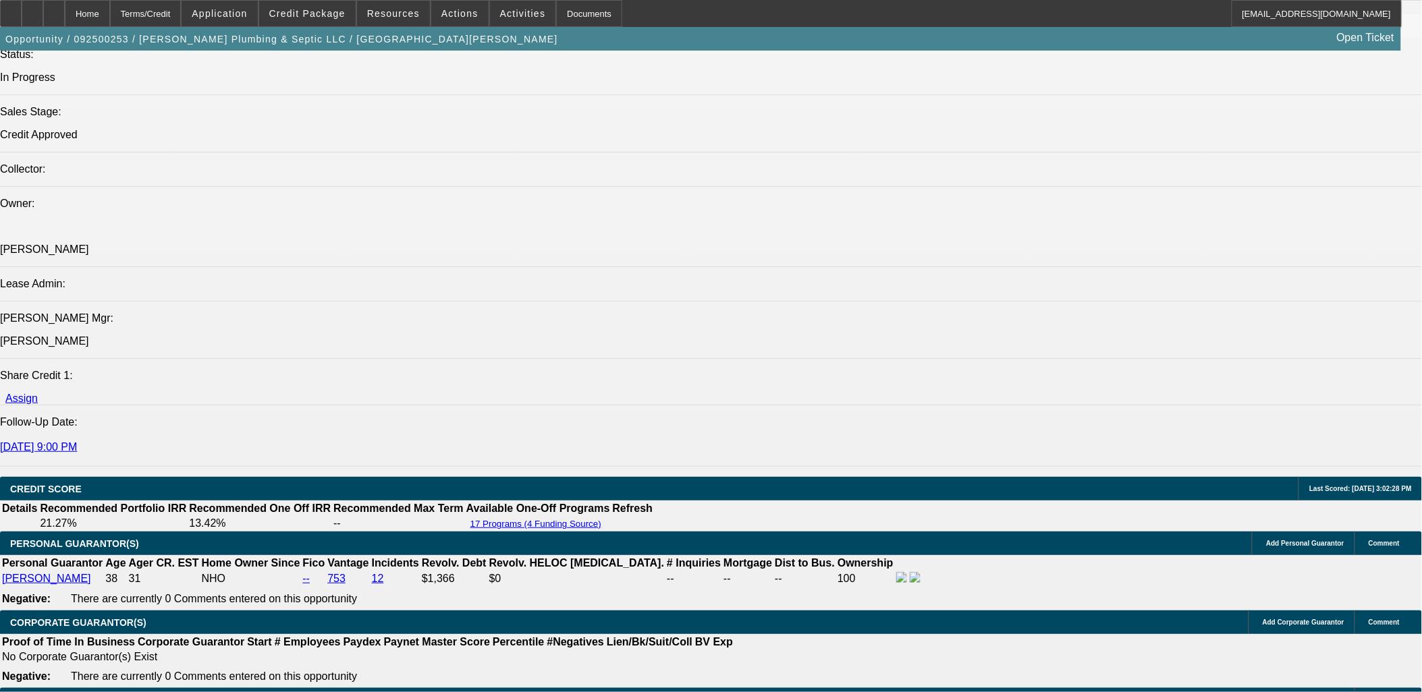
scroll to position [1799, 0]
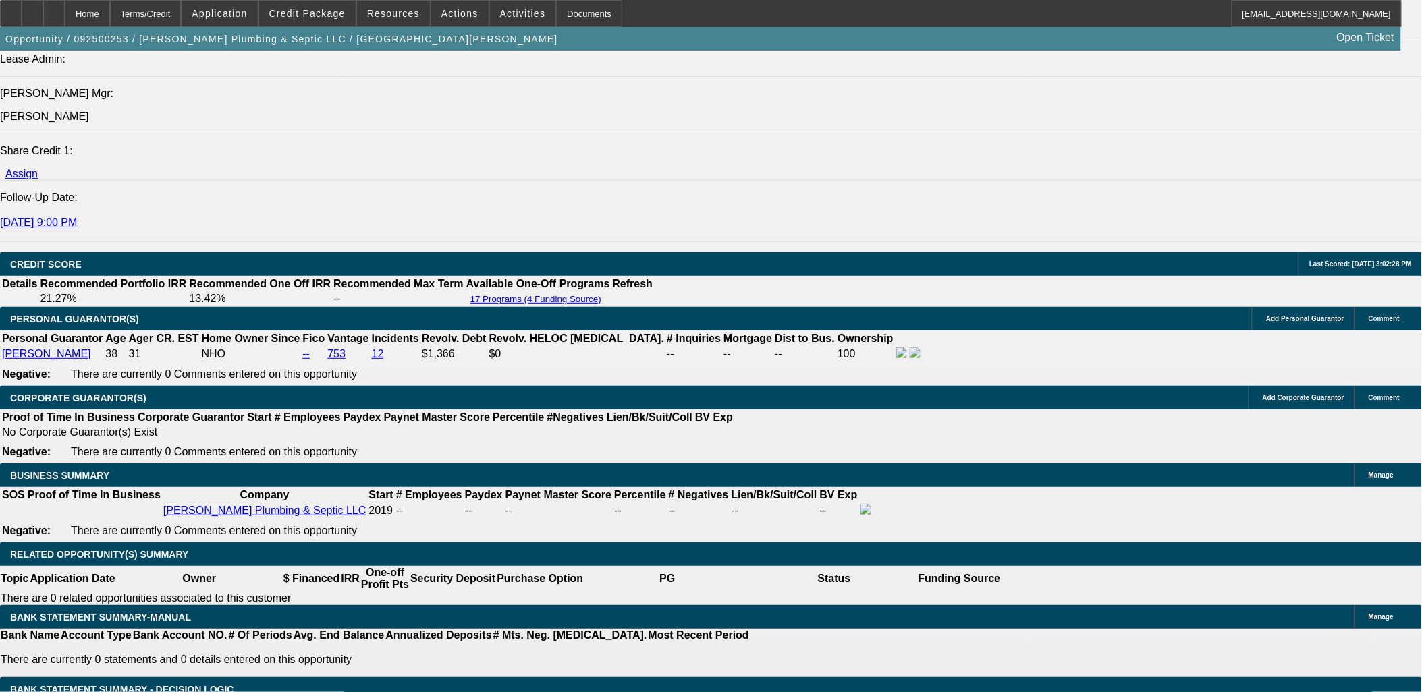
type input "UNKNOWN"
type input "22"
type input "$2,126.66"
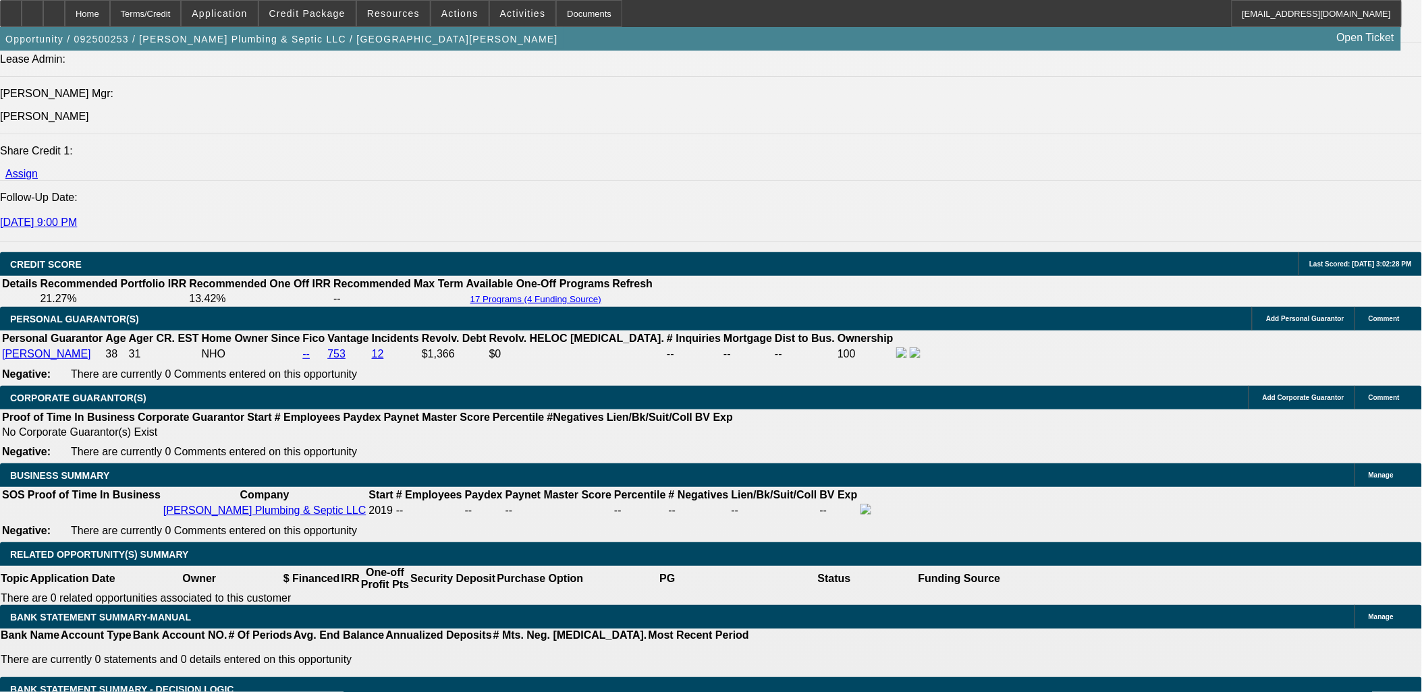
type input "22"
type input "1"
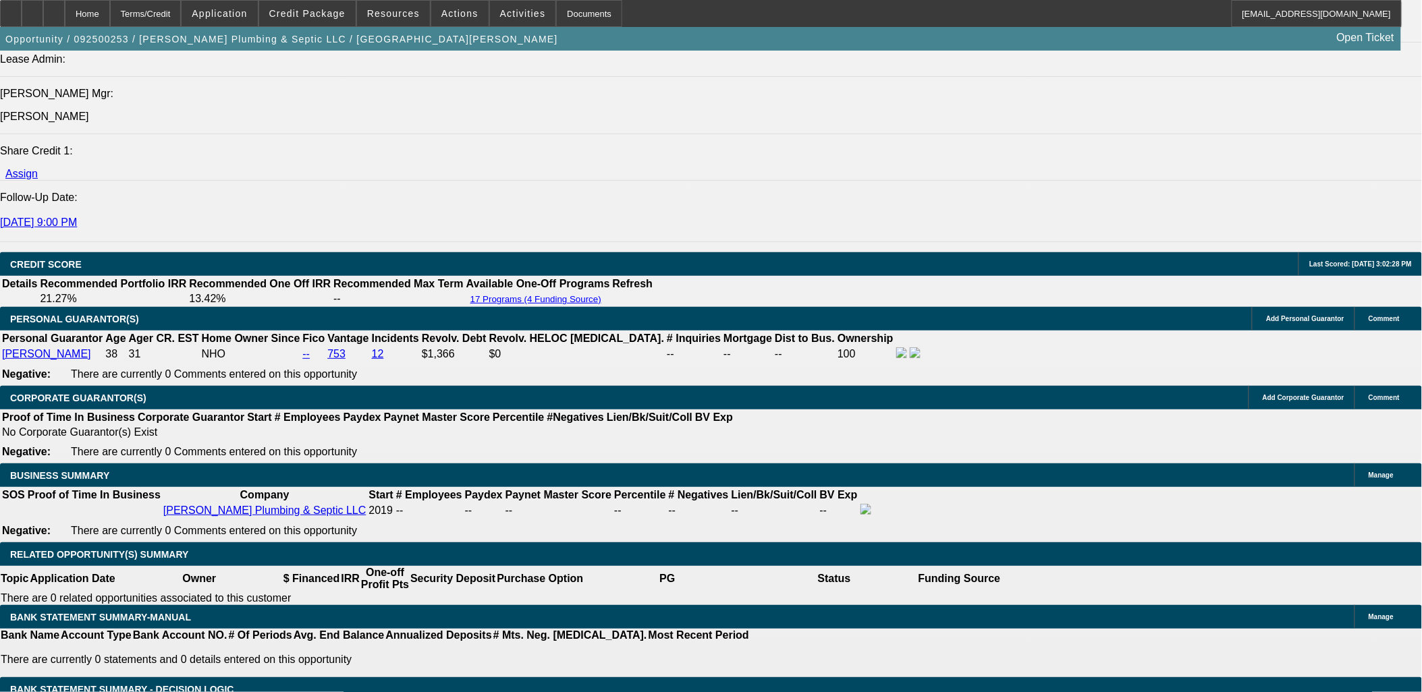
type input "2125"
type input "22"
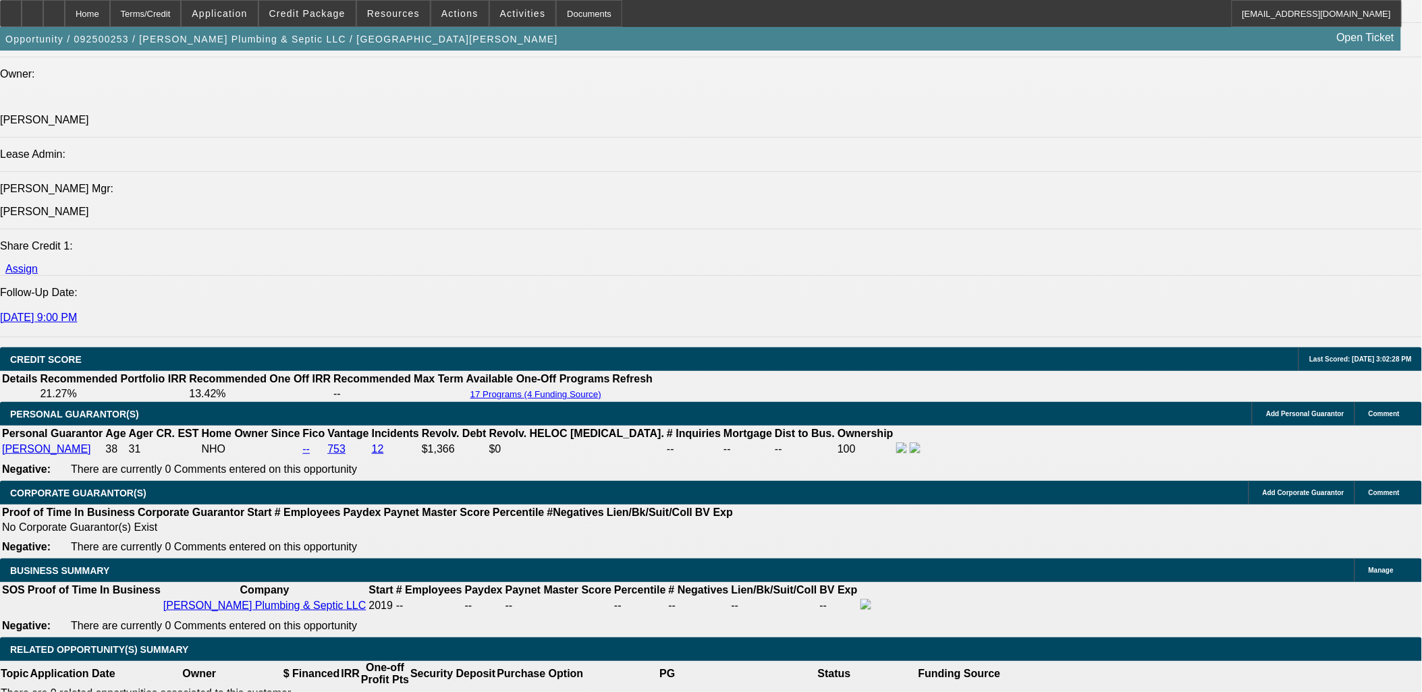
scroll to position [1649, 0]
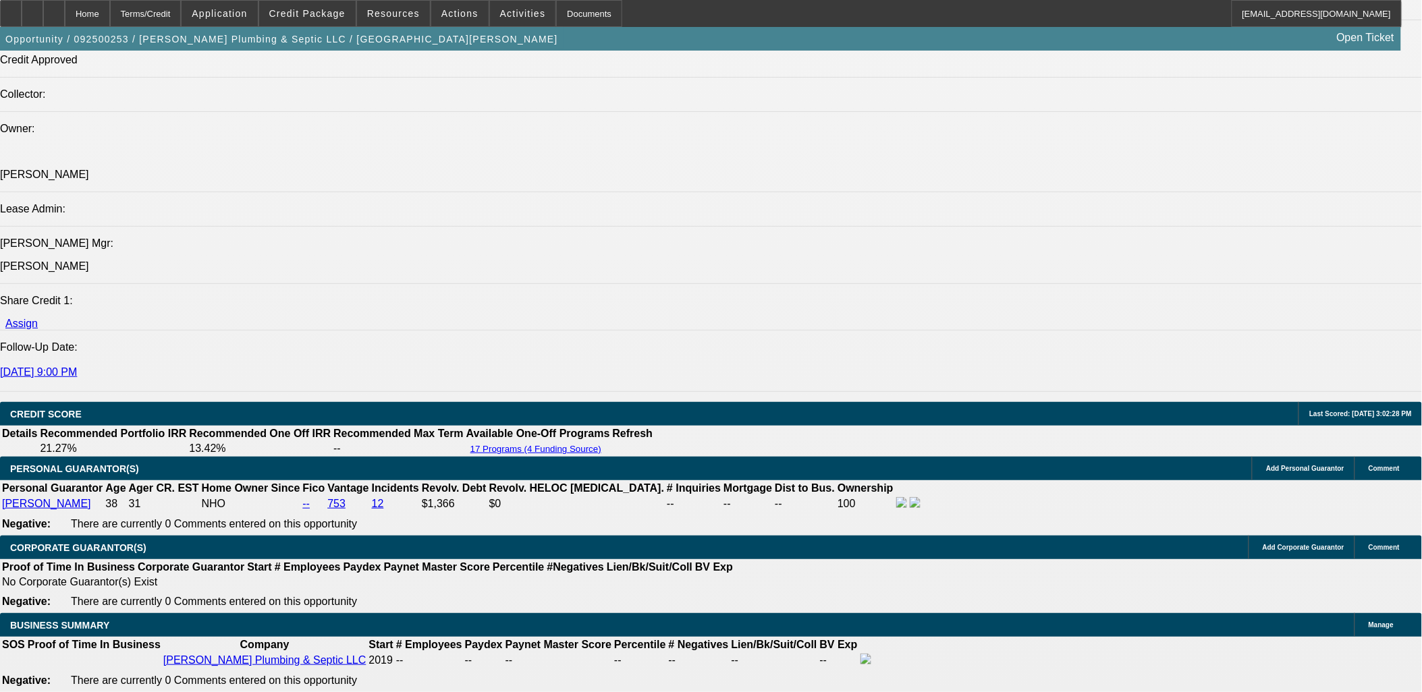
type input "$2,125.00"
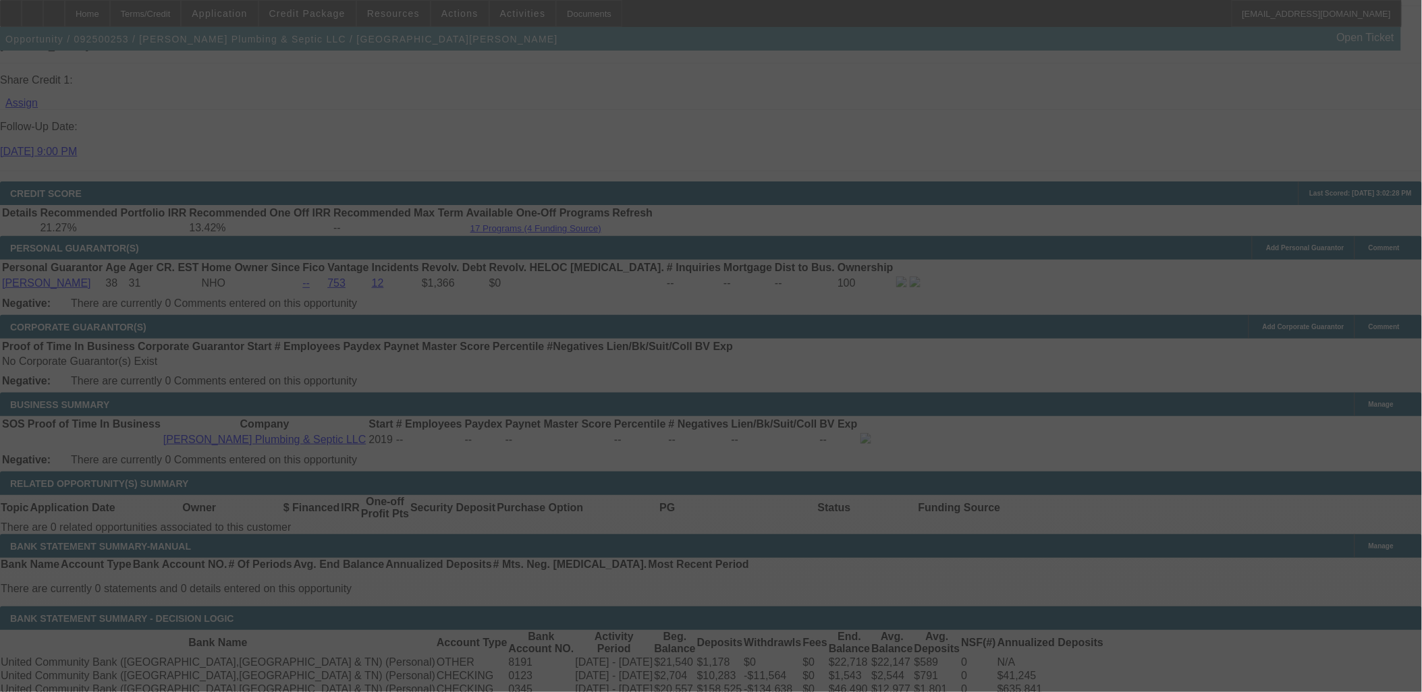
scroll to position [1874, 0]
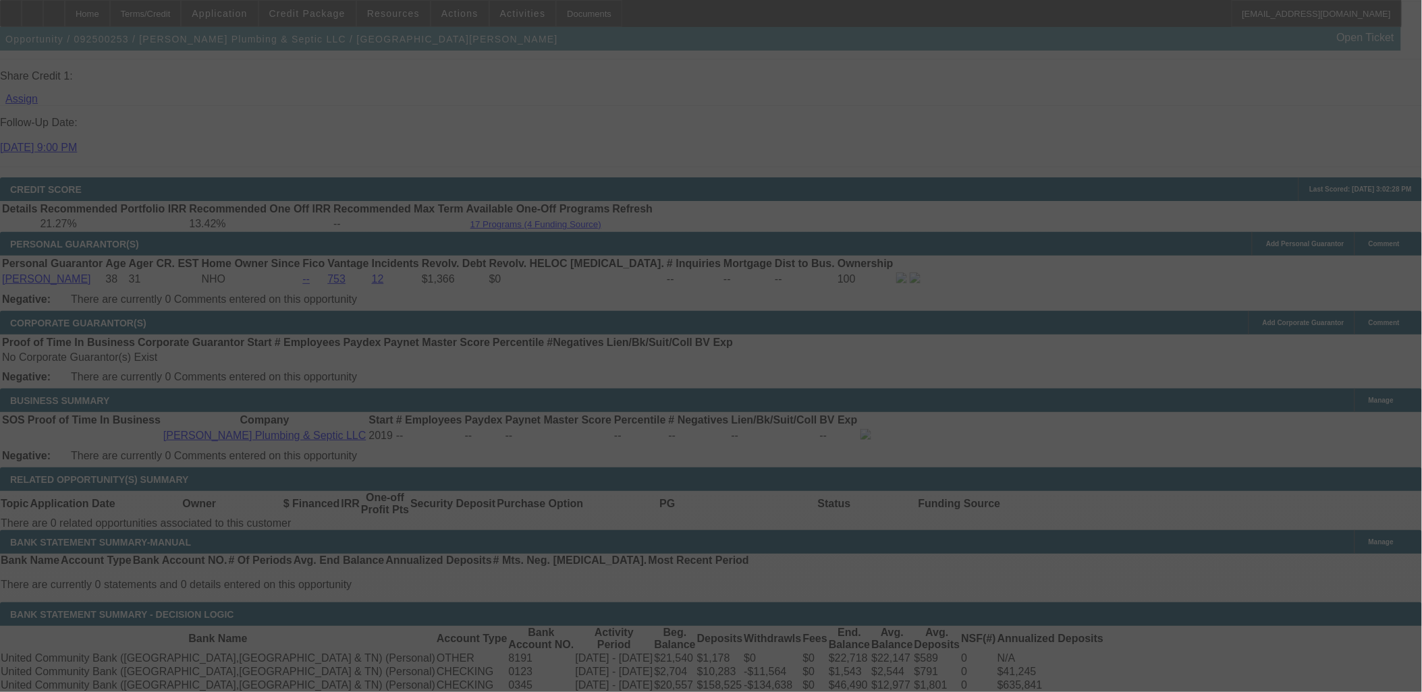
select select "0.1"
select select "0"
select select "3"
select select "0"
select select "6"
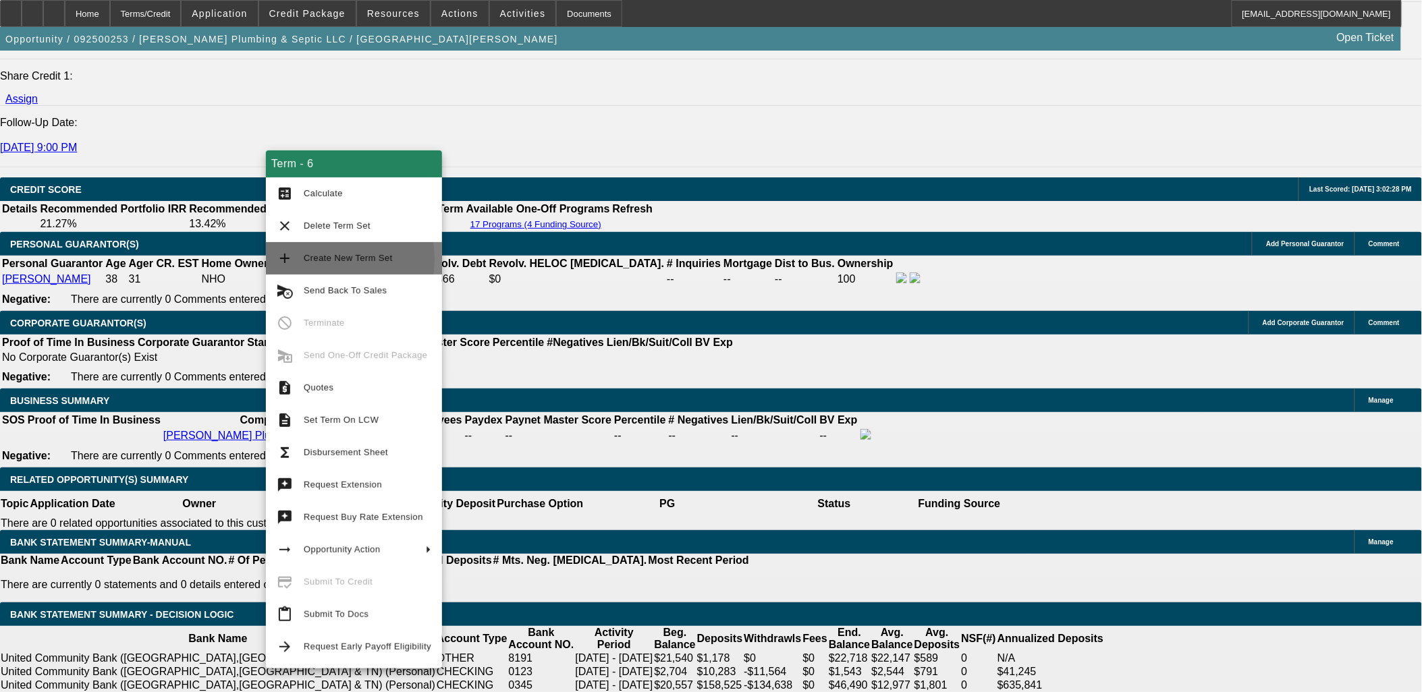
click at [314, 259] on span "Create New Term Set" at bounding box center [348, 258] width 89 height 10
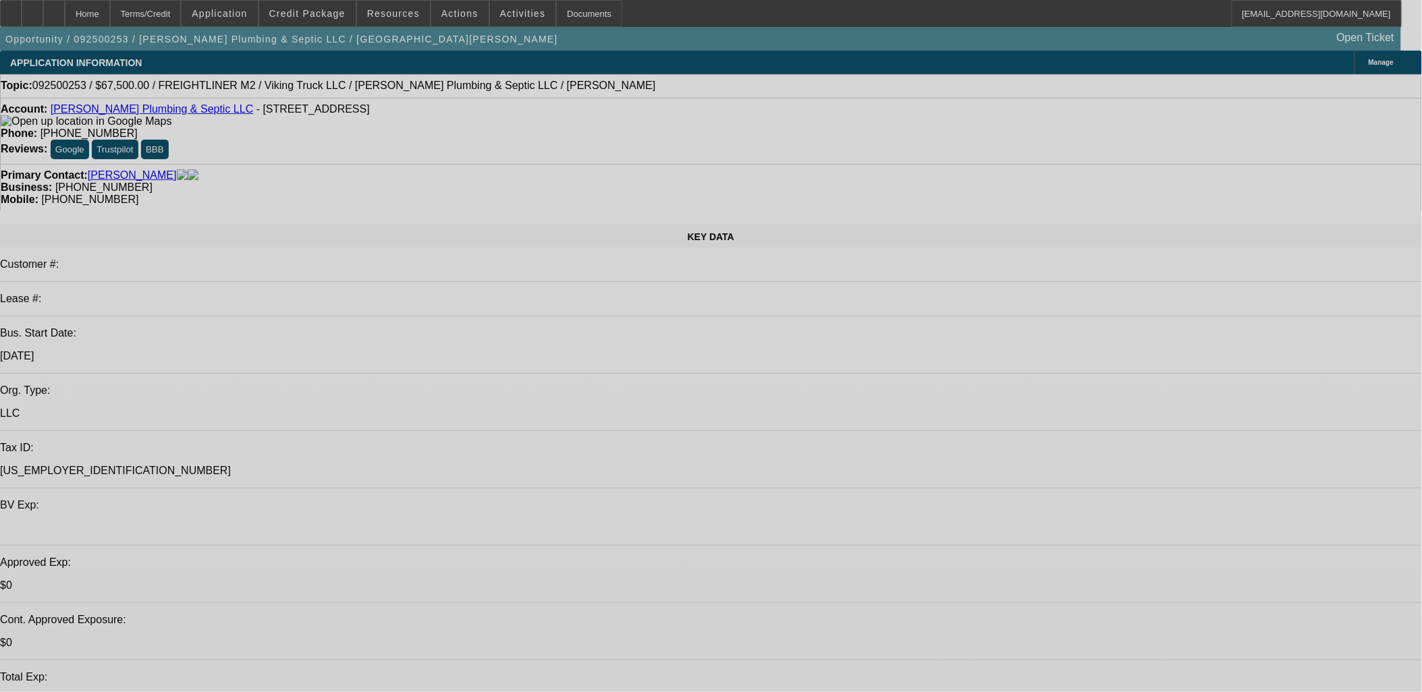
select select "0.1"
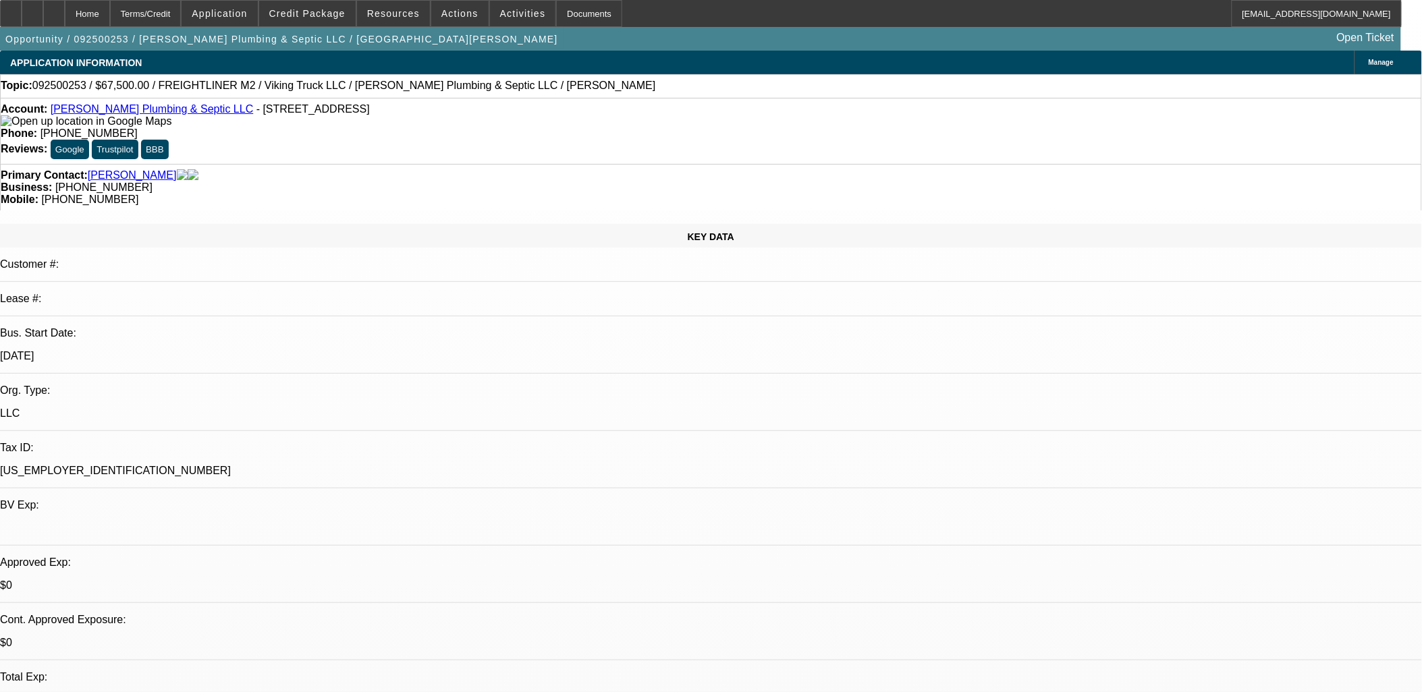
select select "0"
select select "0.1"
select select "0"
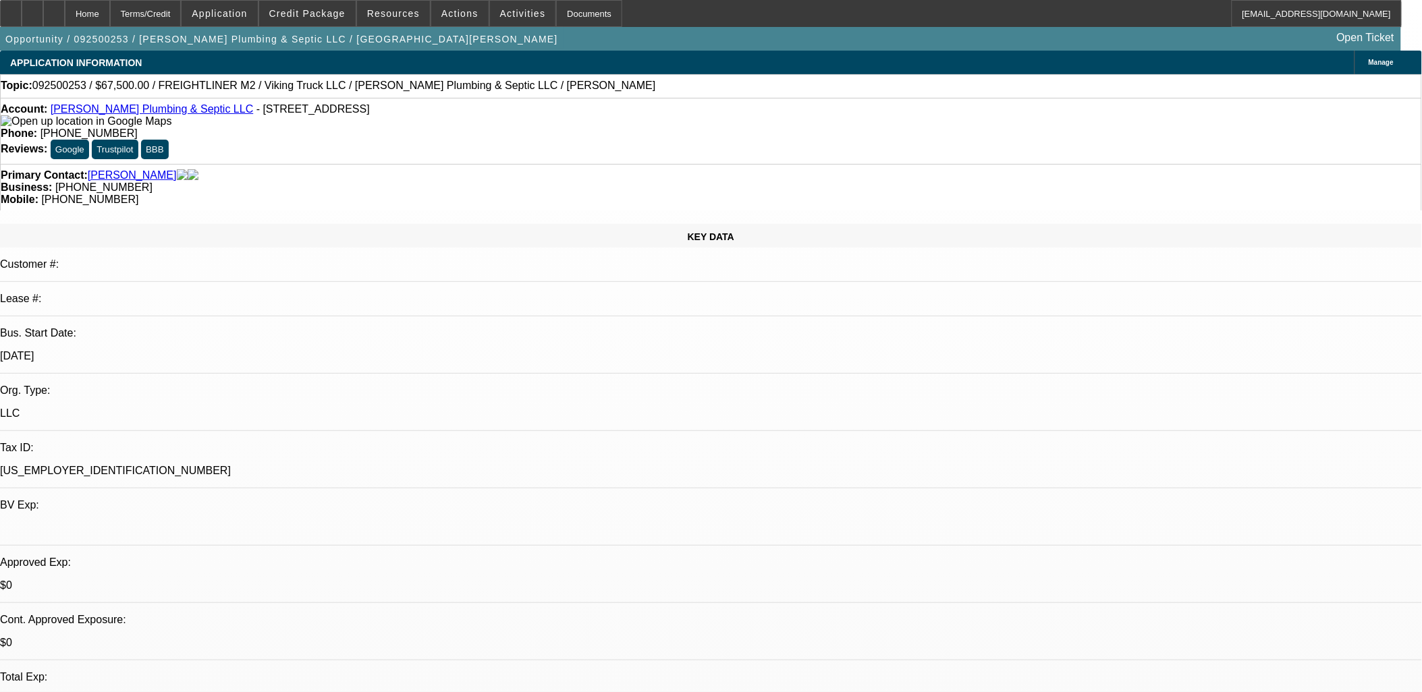
select select "0.1"
select select "0"
select select "0.1"
select select "0"
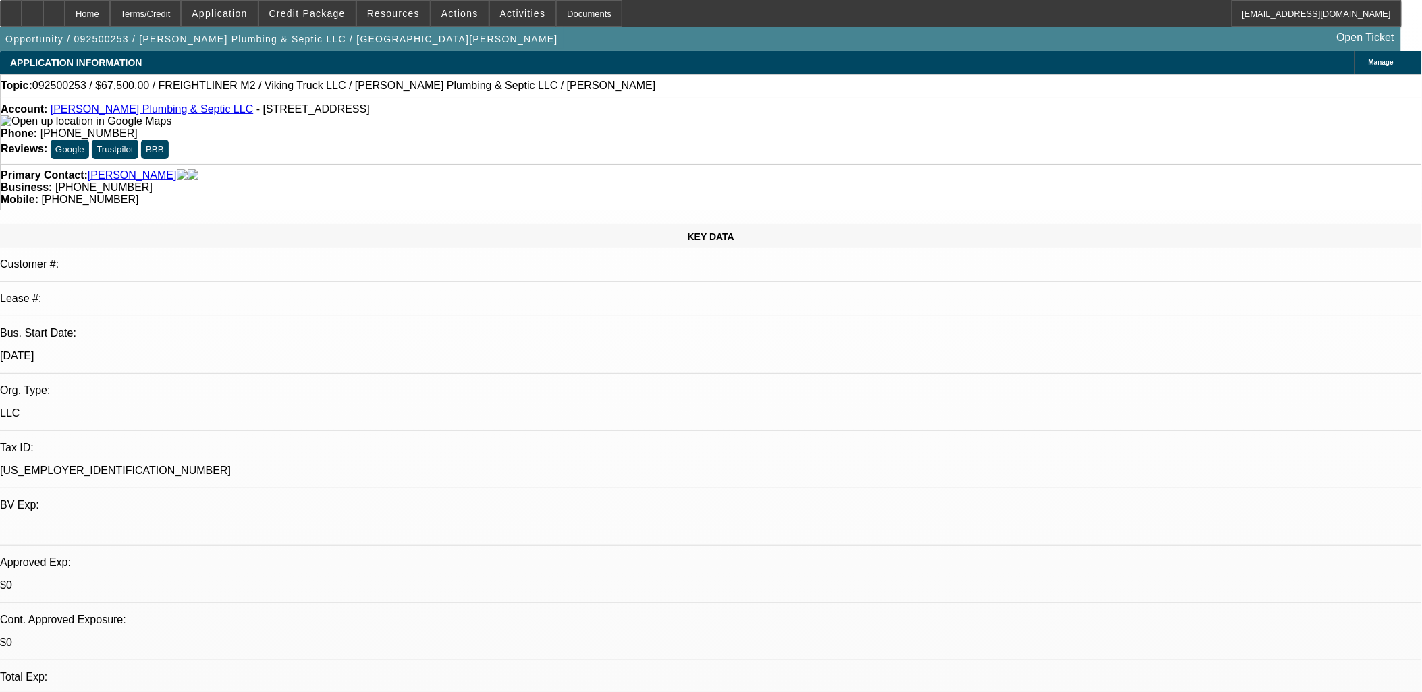
select select "0"
select select "1"
select select "3"
select select "6"
select select "1"
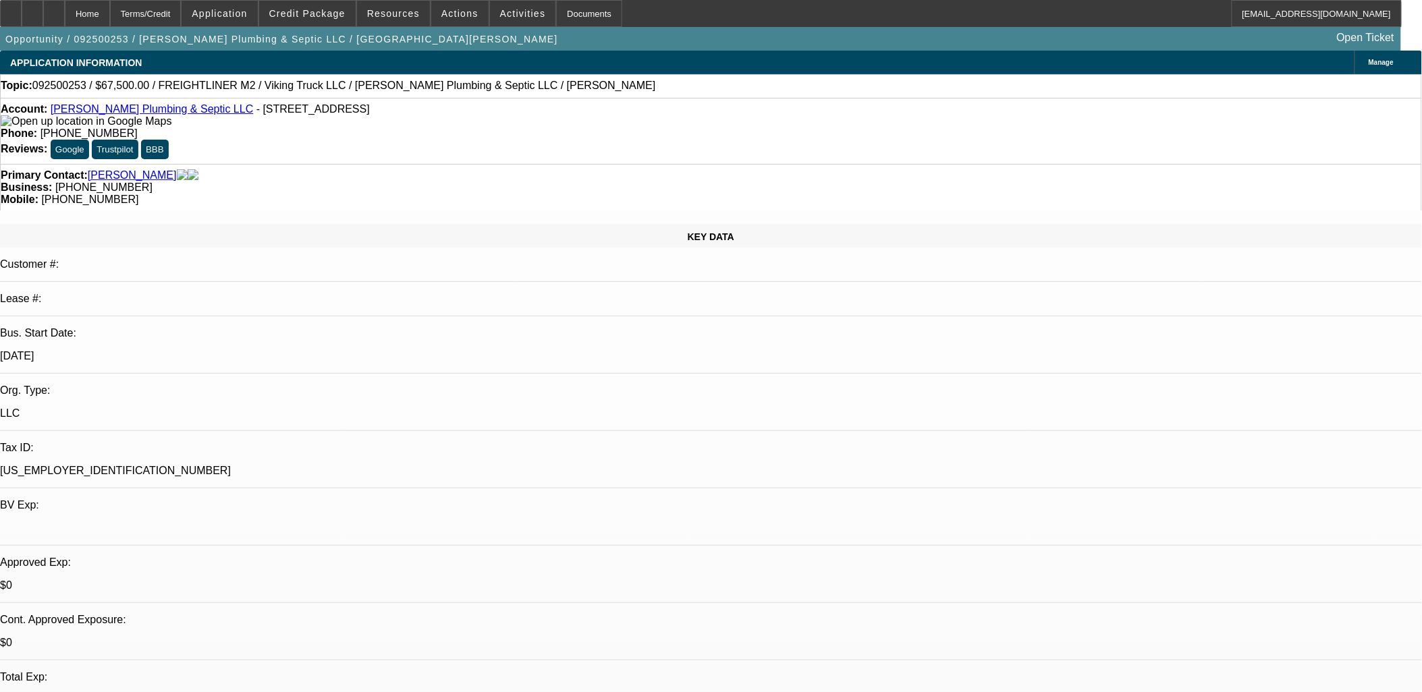
select select "3"
select select "6"
select select "1"
select select "3"
select select "6"
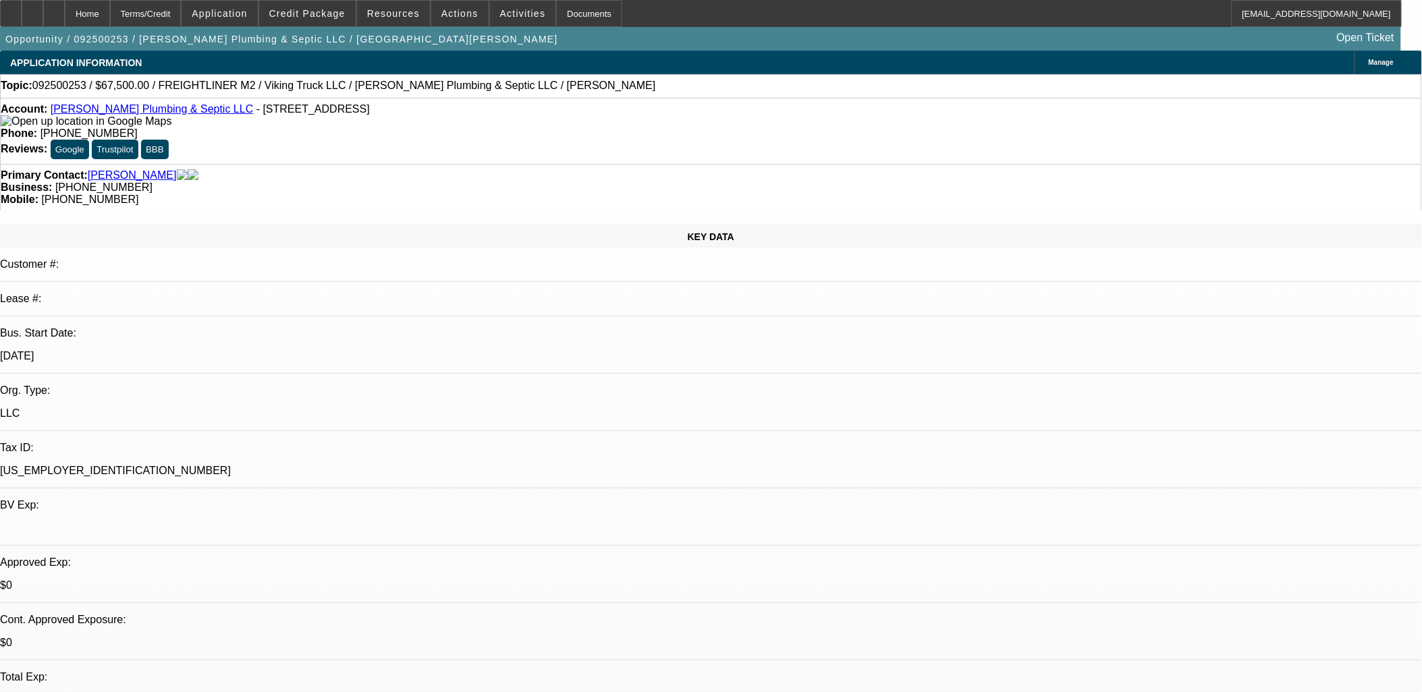
select select "1"
select select "3"
select select "6"
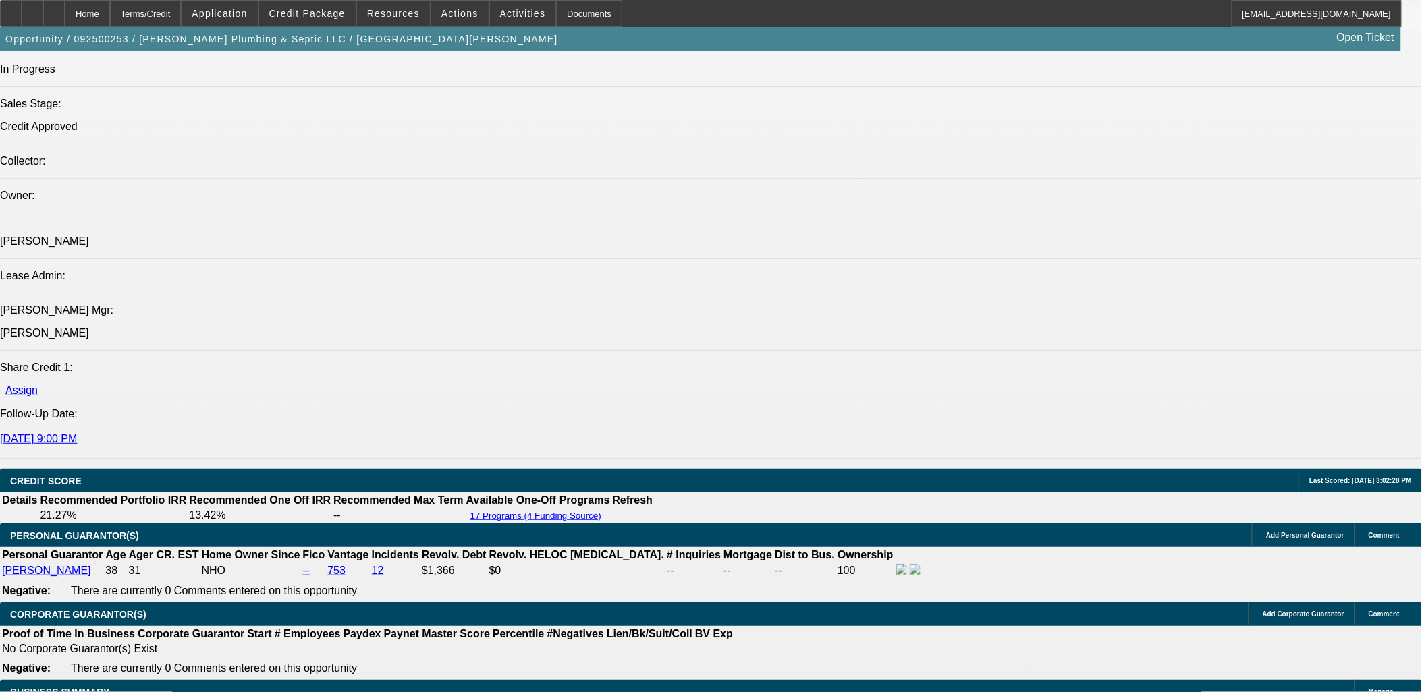
scroll to position [1799, 0]
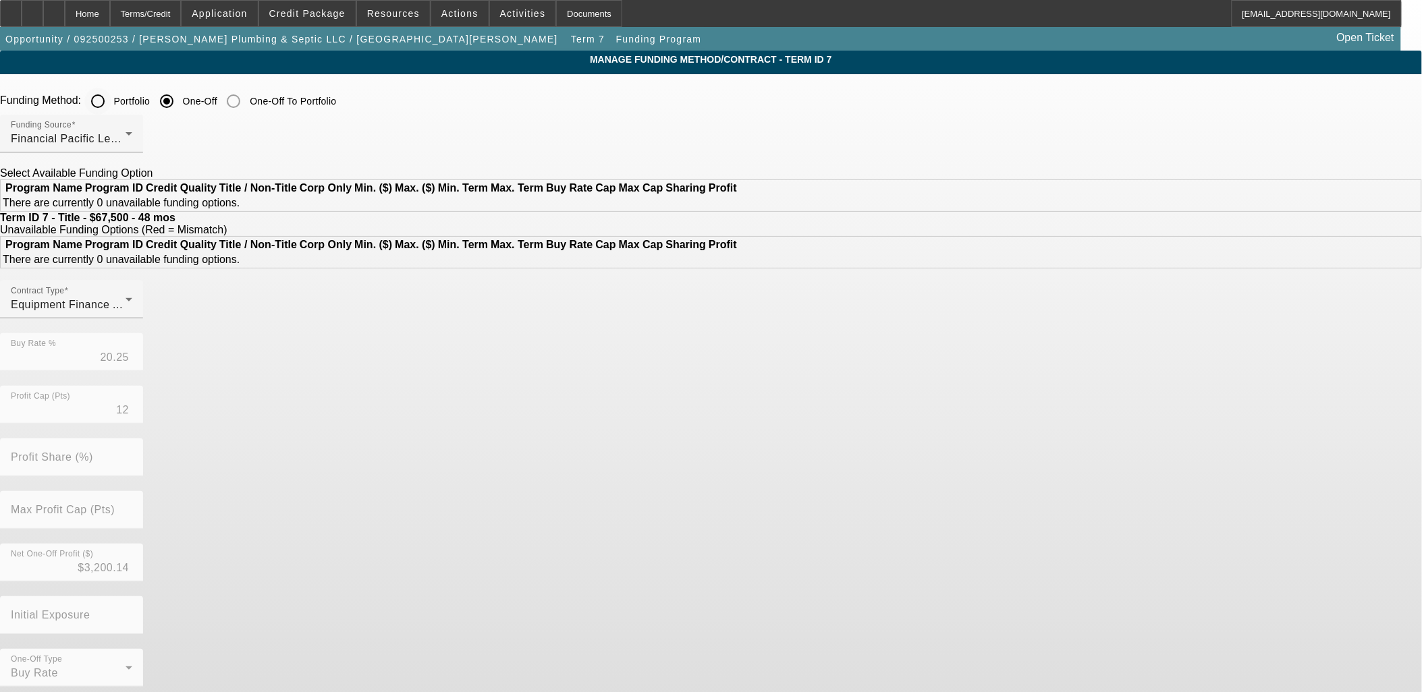
click at [111, 107] on input "Portfolio" at bounding box center [97, 101] width 27 height 27
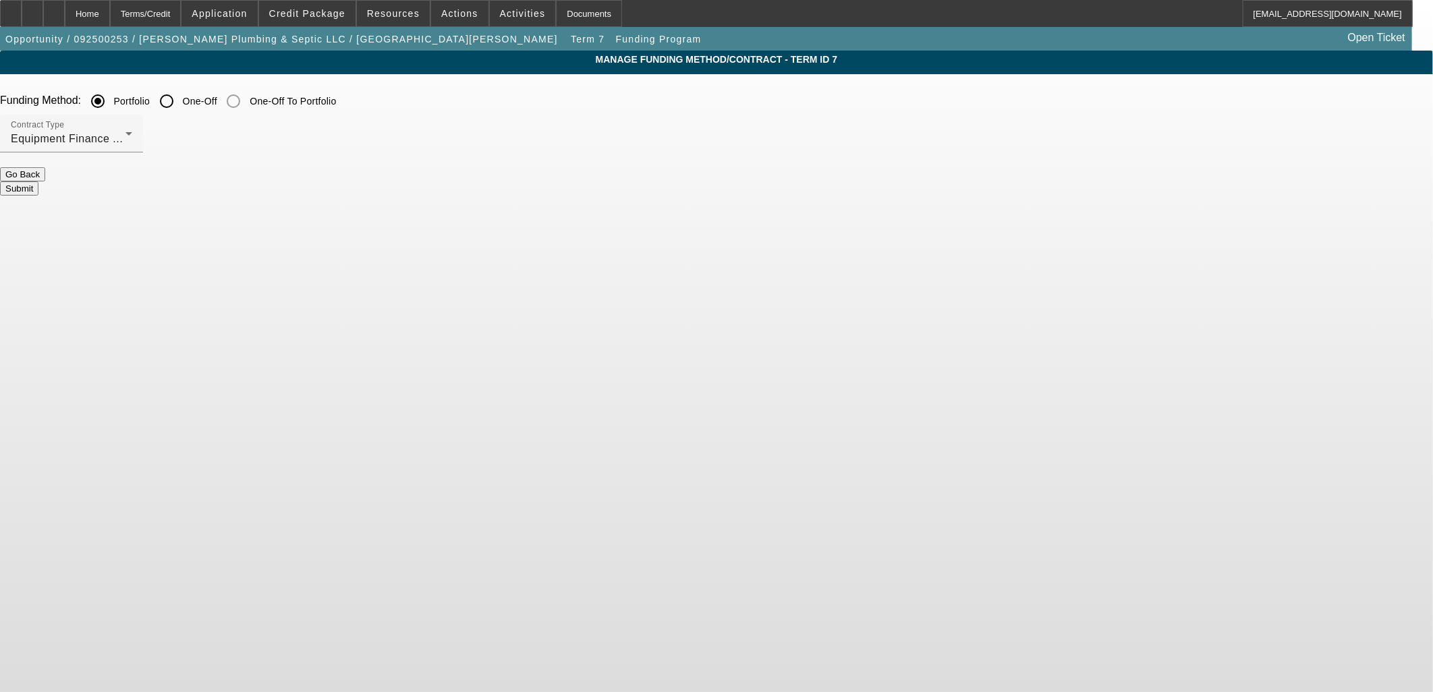
click at [38, 182] on button "Submit" at bounding box center [19, 189] width 38 height 14
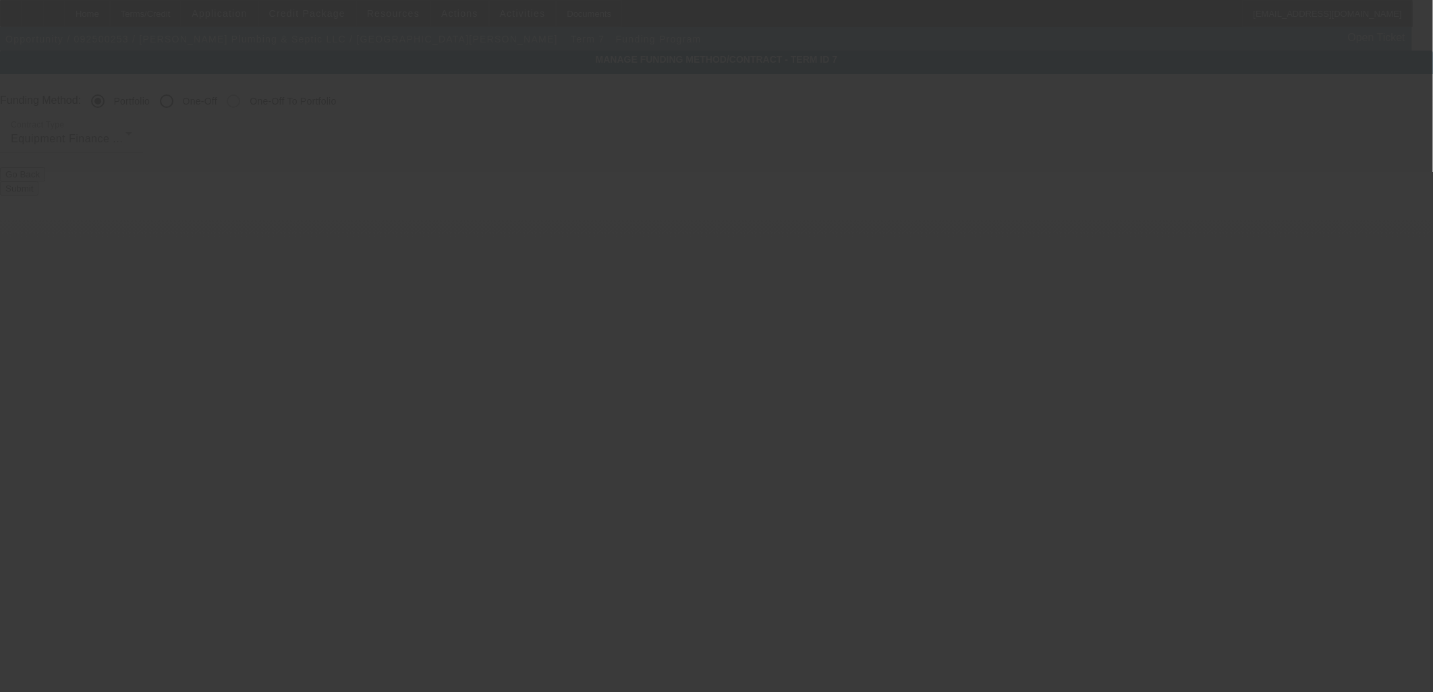
radio input "false"
radio input "true"
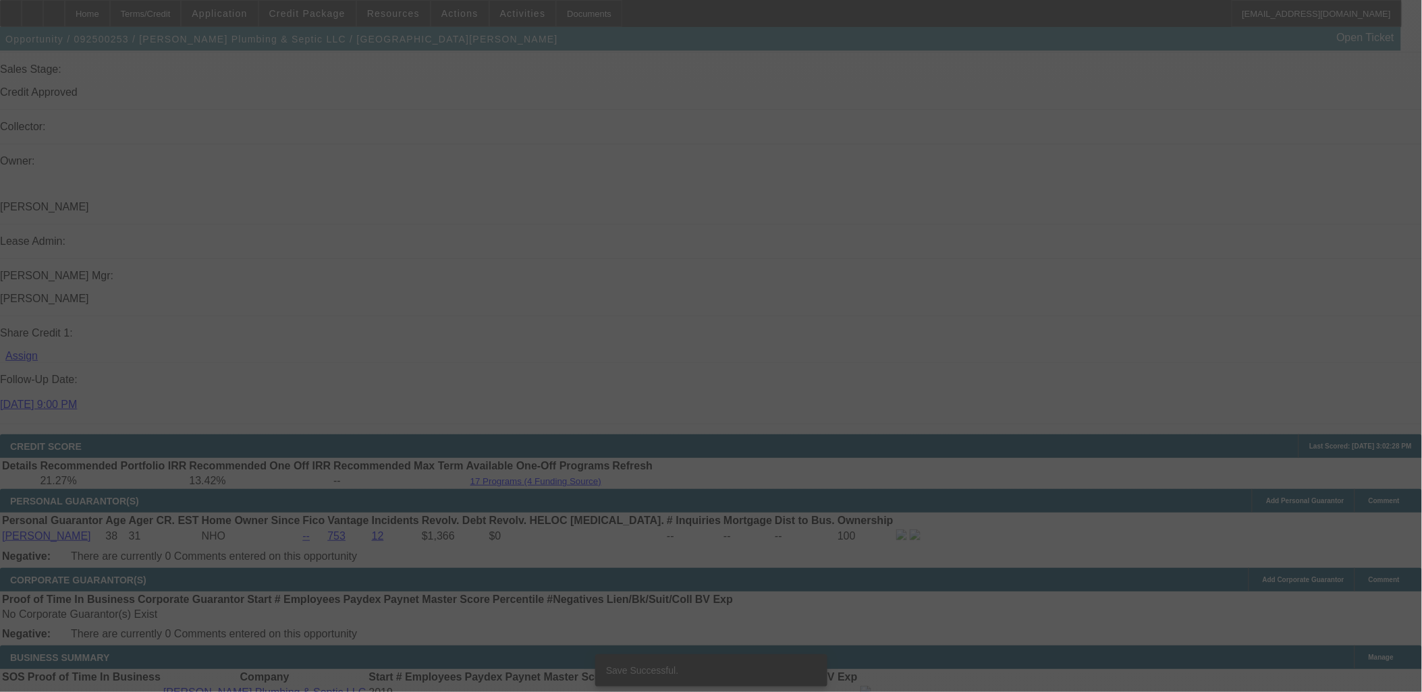
scroll to position [1794, 0]
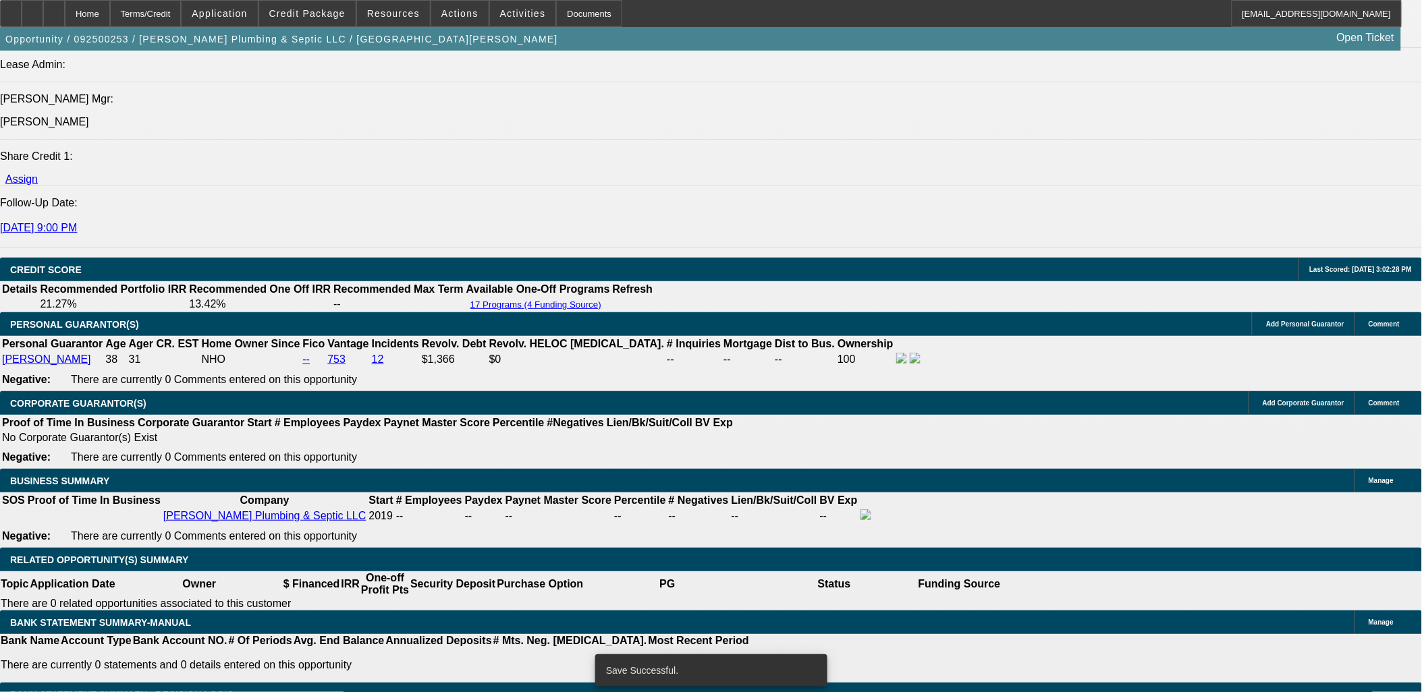
select select "0.1"
select select "0"
select select "3"
select select "0"
select select "6"
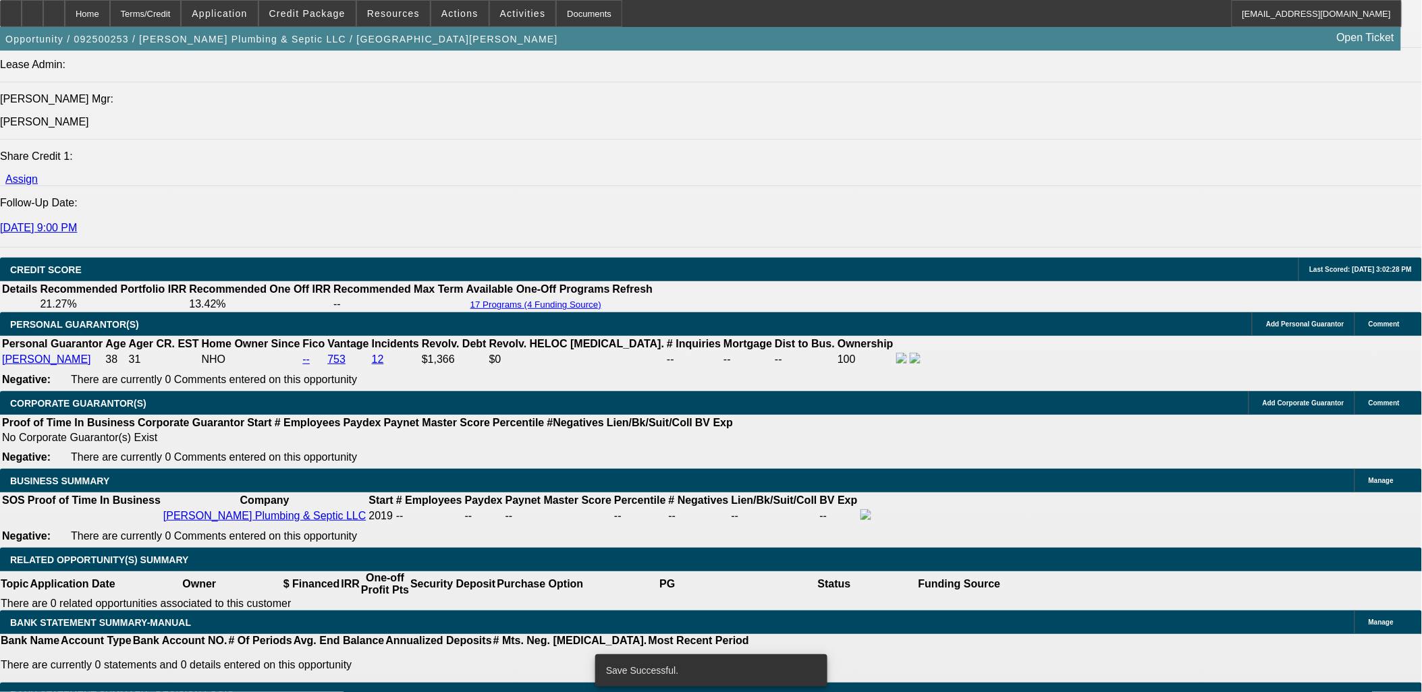
select select "0.1"
select select "0"
select select "3"
select select "0"
select select "6"
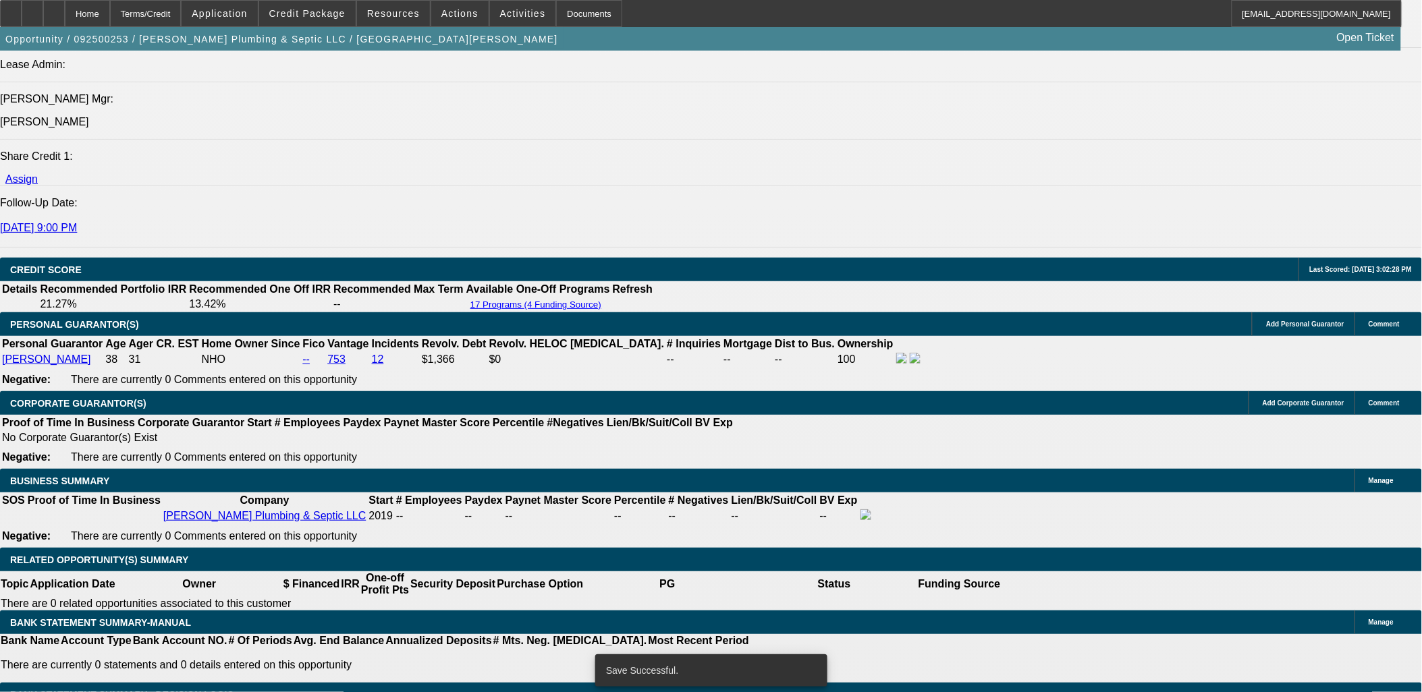
select select "0.1"
select select "0"
select select "3"
select select "0"
select select "6"
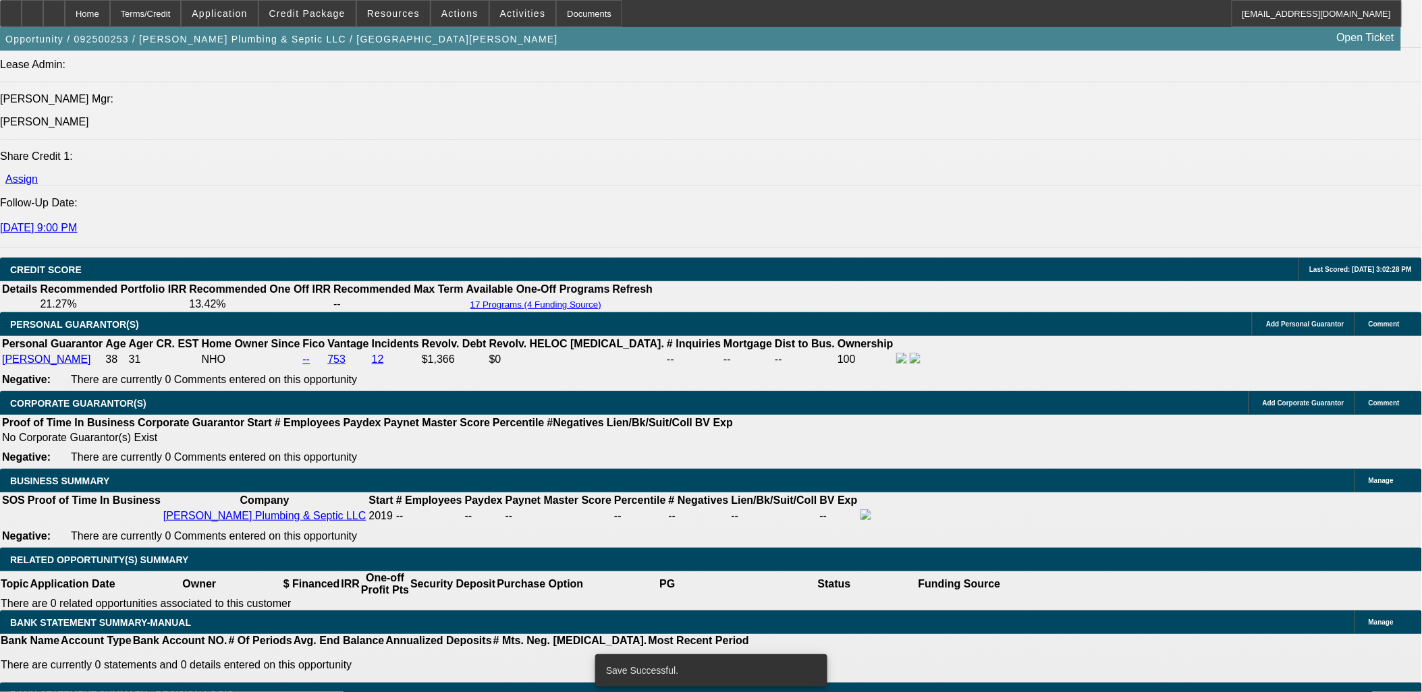
select select "0.1"
select select "0"
select select "3"
select select "0"
select select "6"
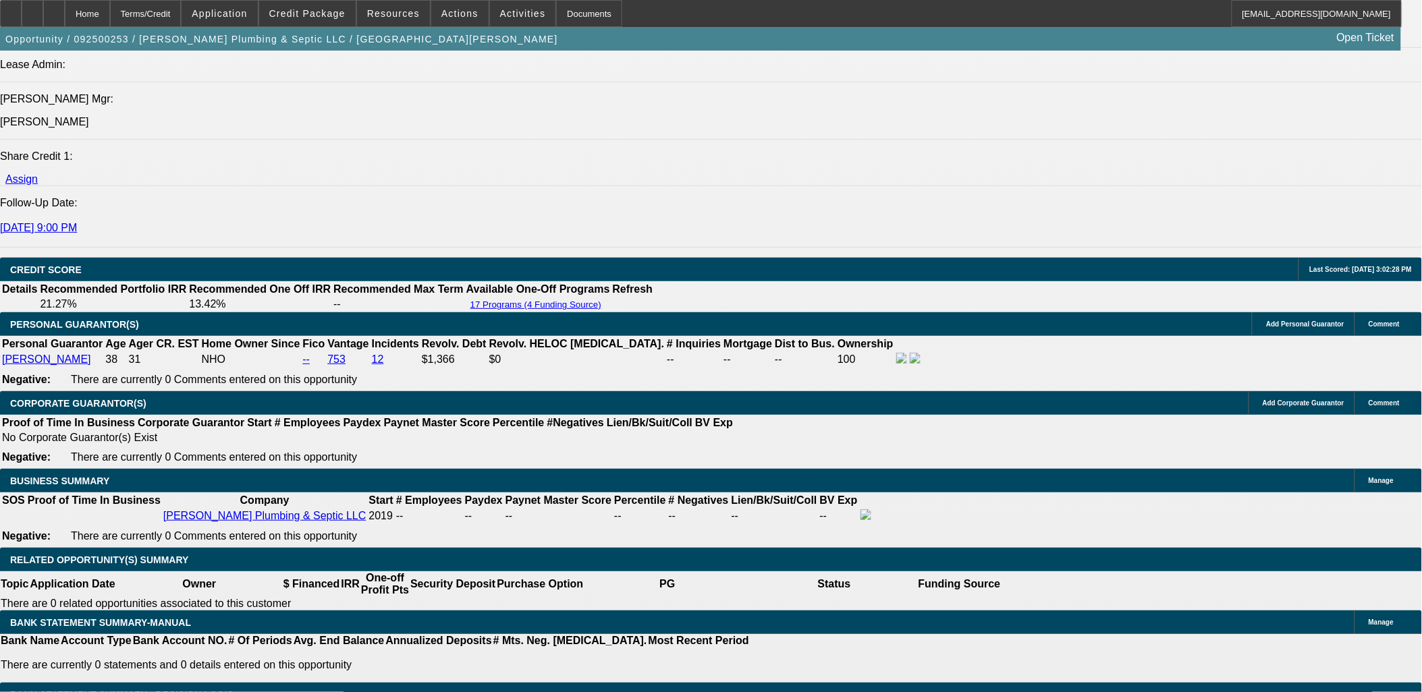
type input "UNKNOWN"
type input "20"
type input "$2,054.05"
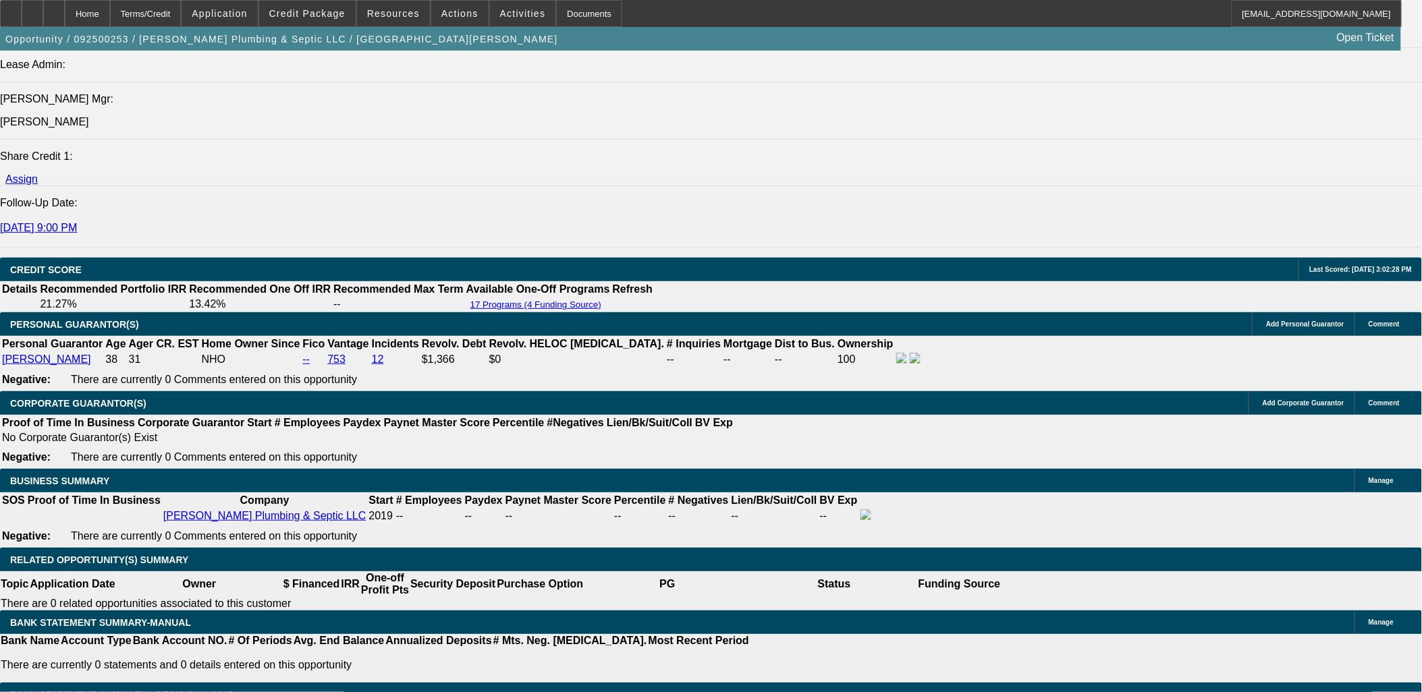
type input "20.5"
type input "$2,072.07"
type input "20.5"
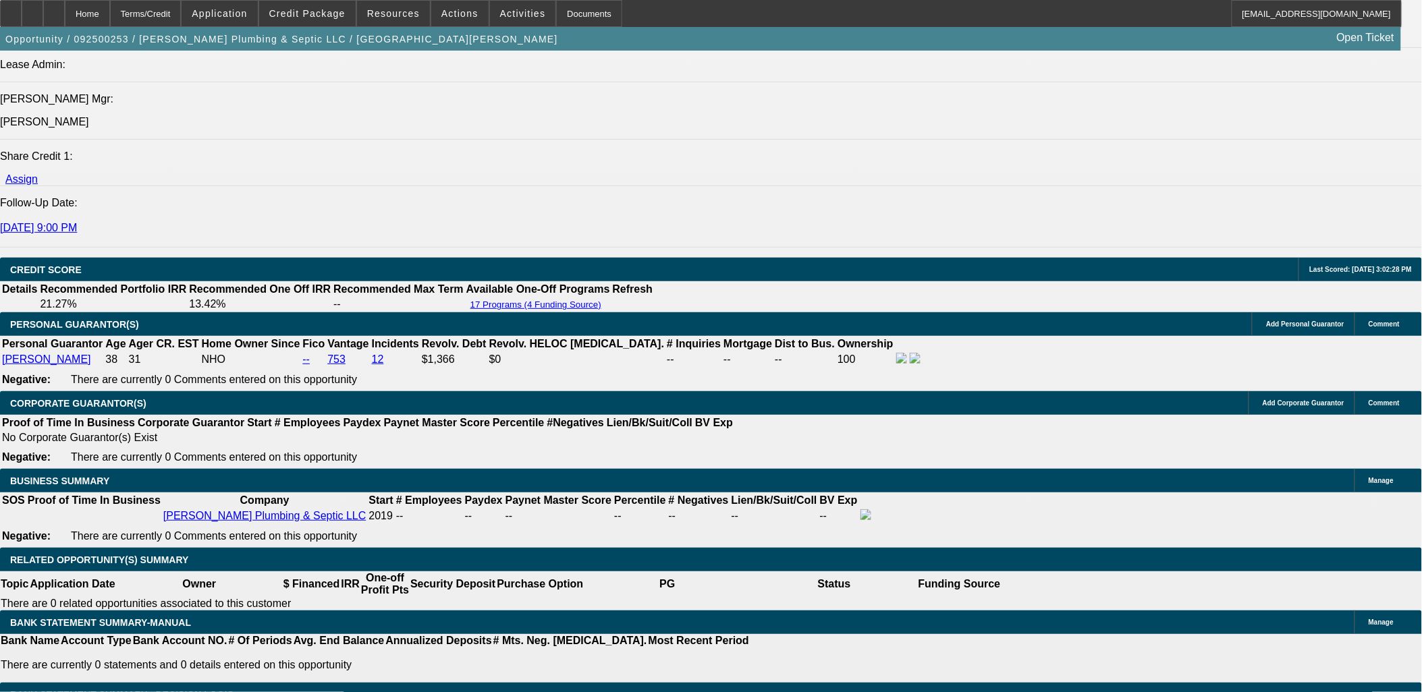
type input "200"
type input "2000"
type input "18.5"
type input "$2,000.00"
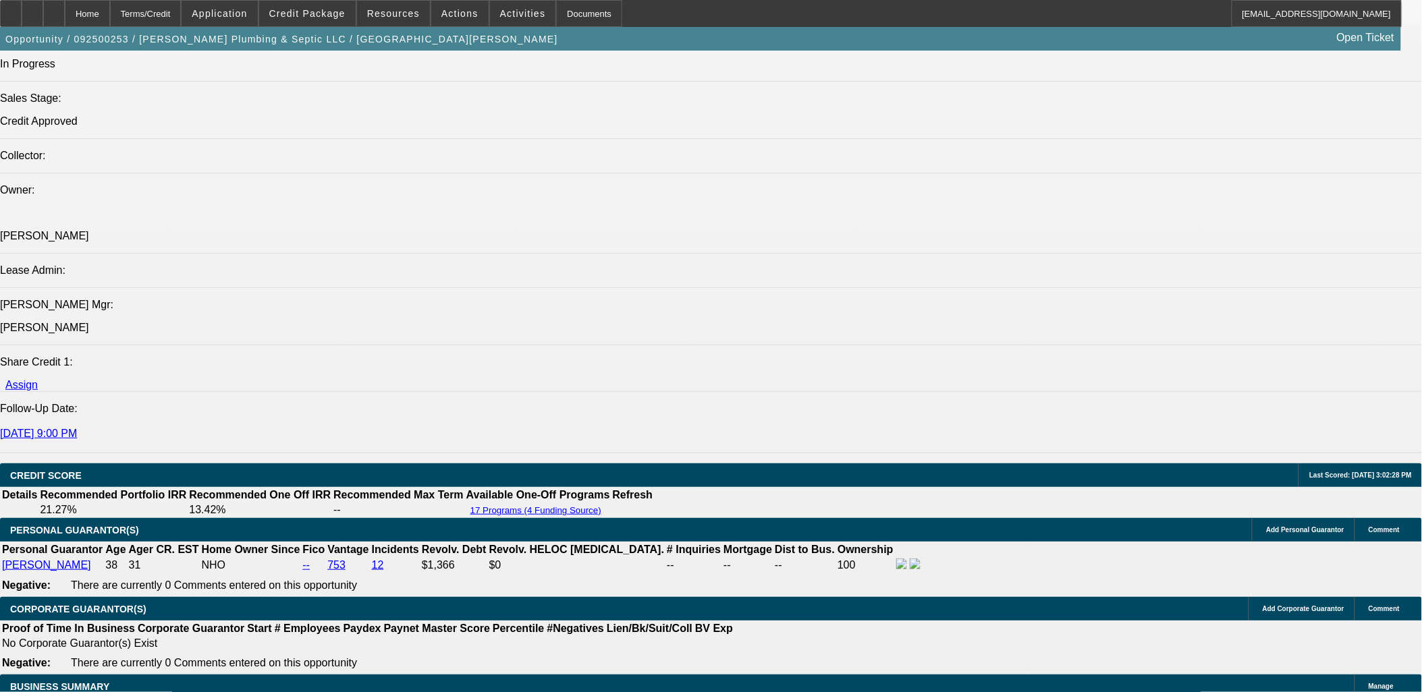
scroll to position [1569, 0]
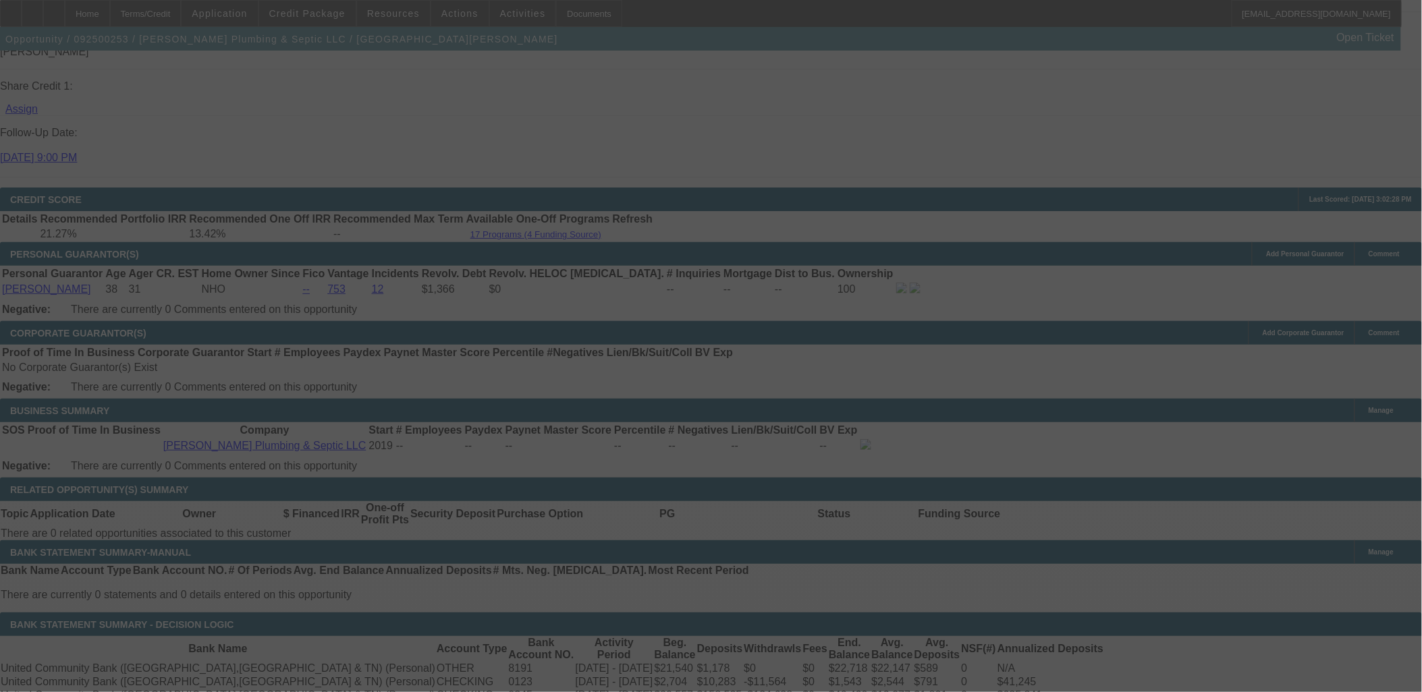
scroll to position [1869, 0]
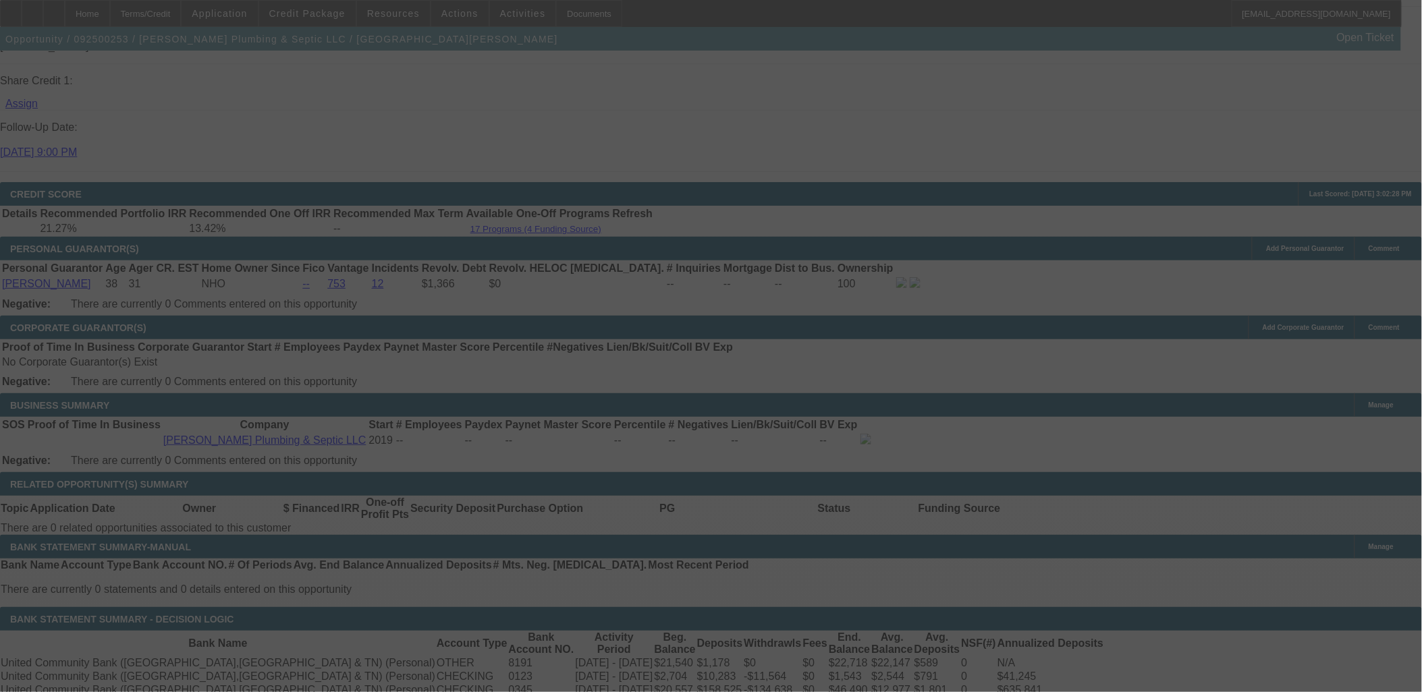
select select "0.1"
select select "0"
select select "3"
select select "0"
select select "6"
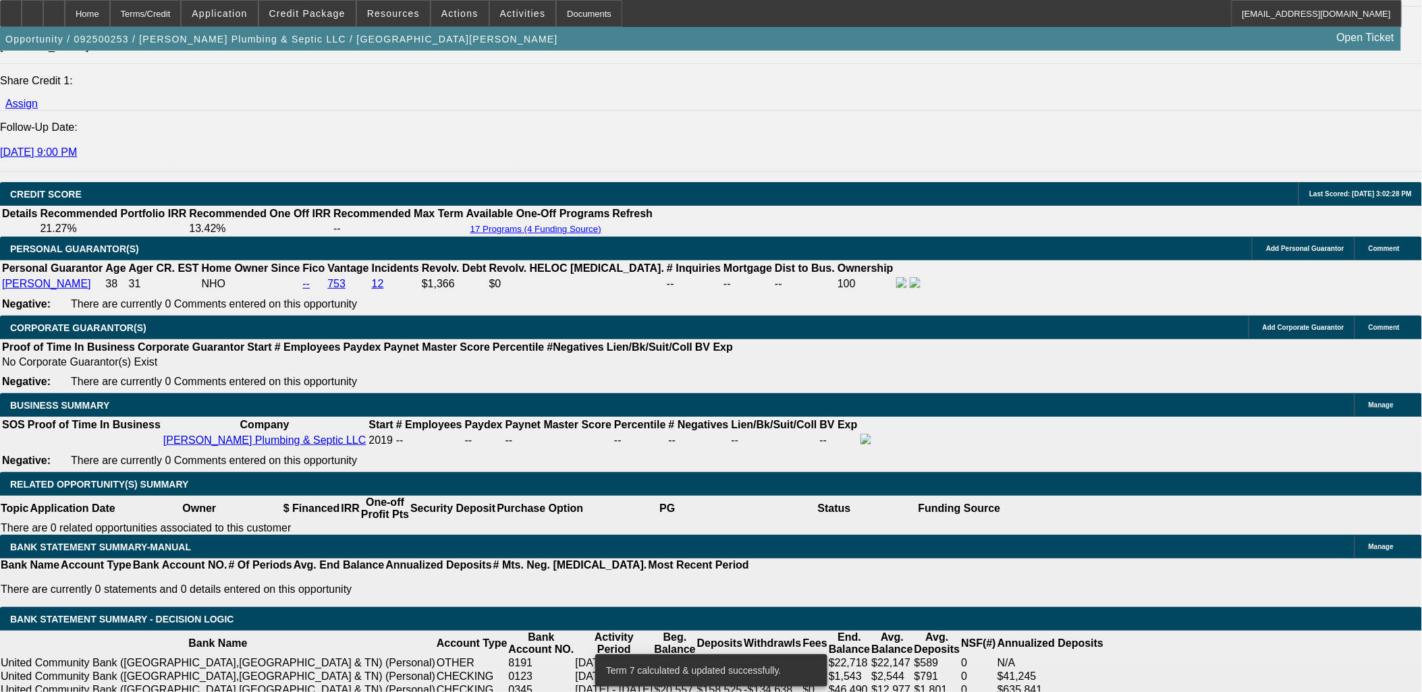
select select "2"
type input "UNKNOWN"
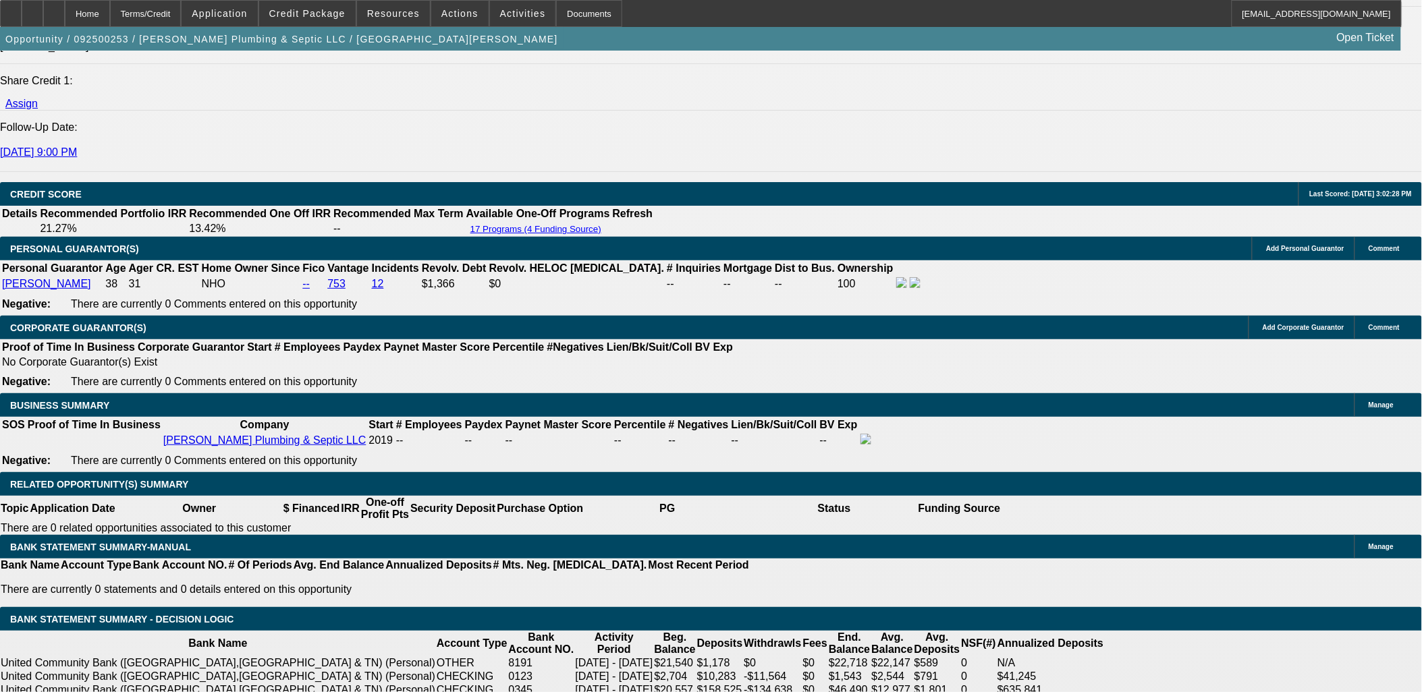
select select "1"
type input "$2,000.00"
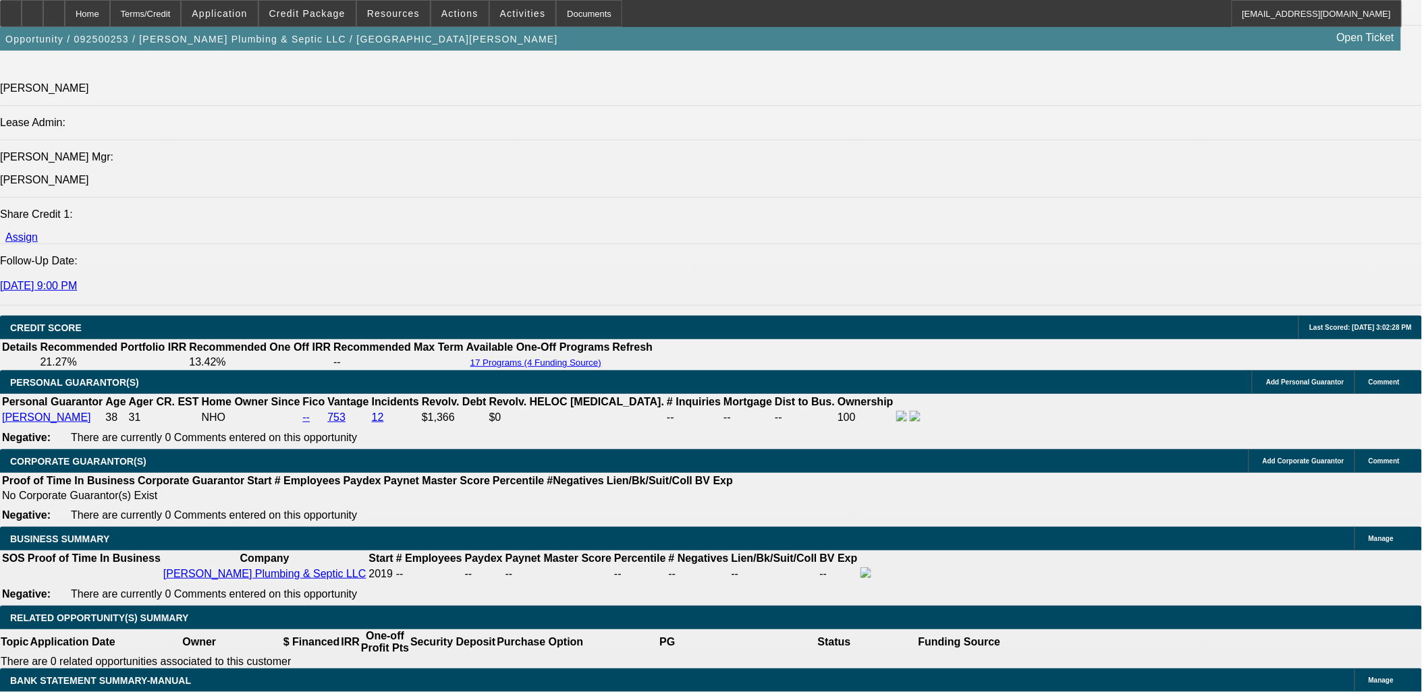
scroll to position [1644, 0]
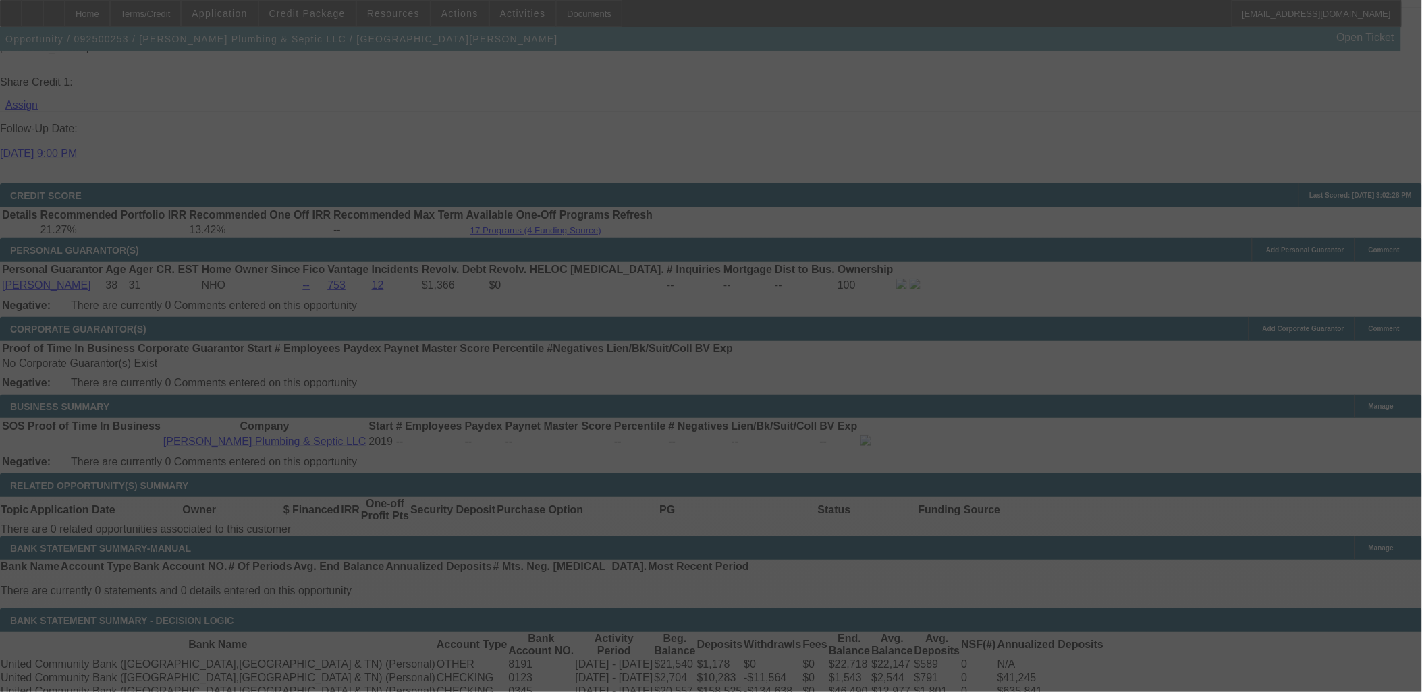
scroll to position [1869, 0]
select select "0.1"
select select "2"
select select "0"
select select "6"
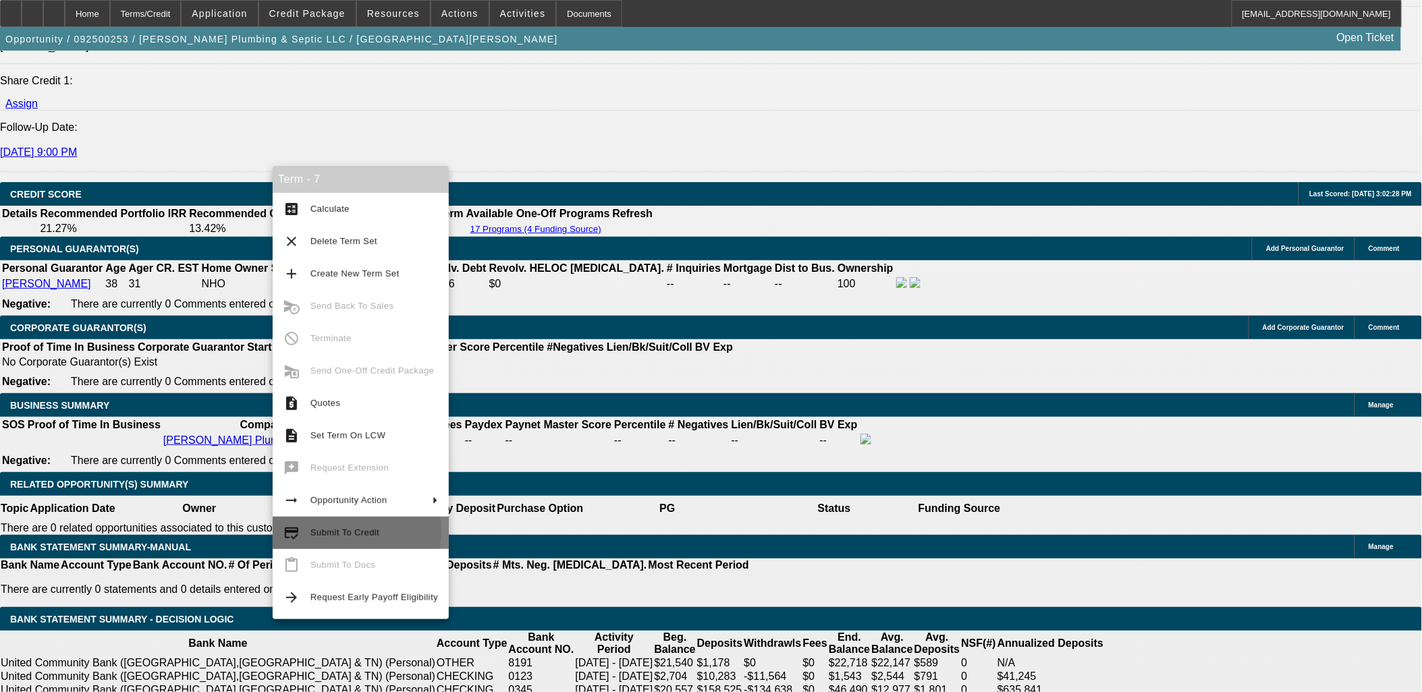
click at [339, 531] on span "Submit To Credit" at bounding box center [344, 533] width 69 height 10
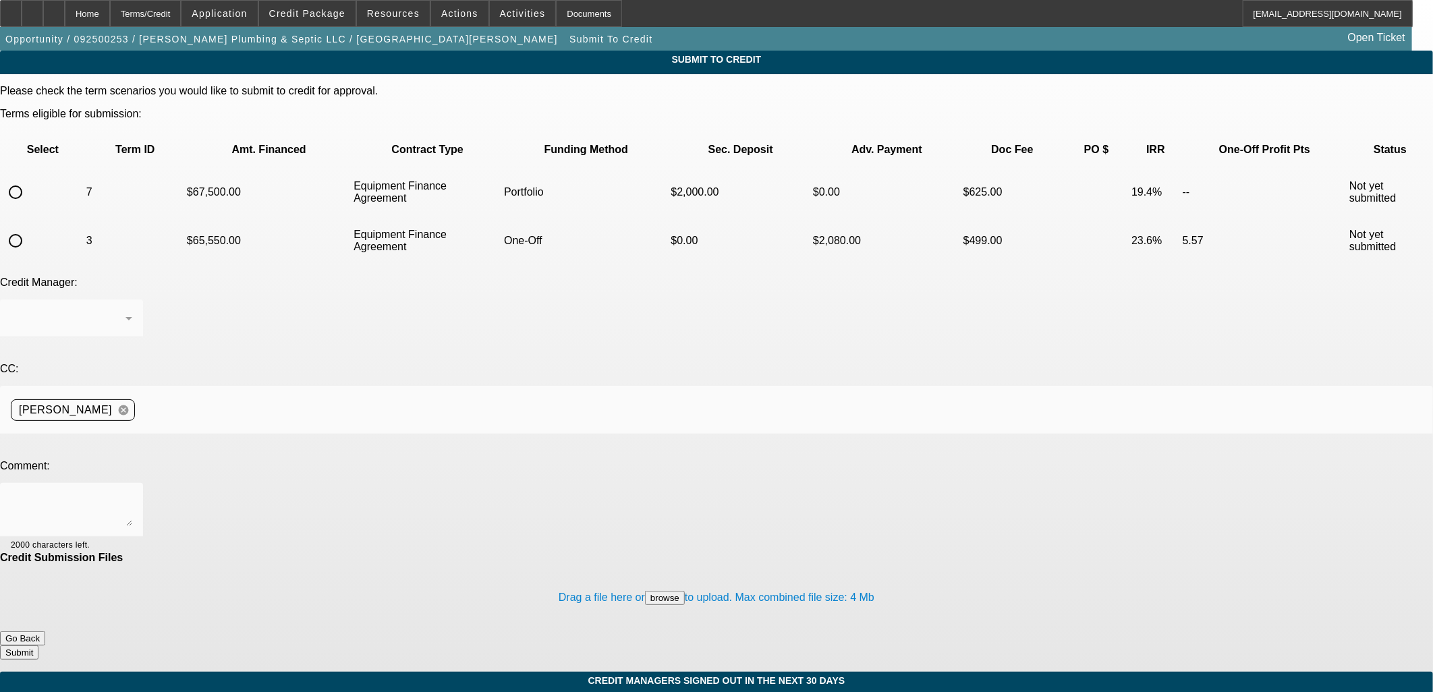
click at [29, 179] on input "radio" at bounding box center [15, 192] width 27 height 27
radio input "true"
click at [132, 300] on div "[PERSON_NAME]" at bounding box center [71, 319] width 121 height 38
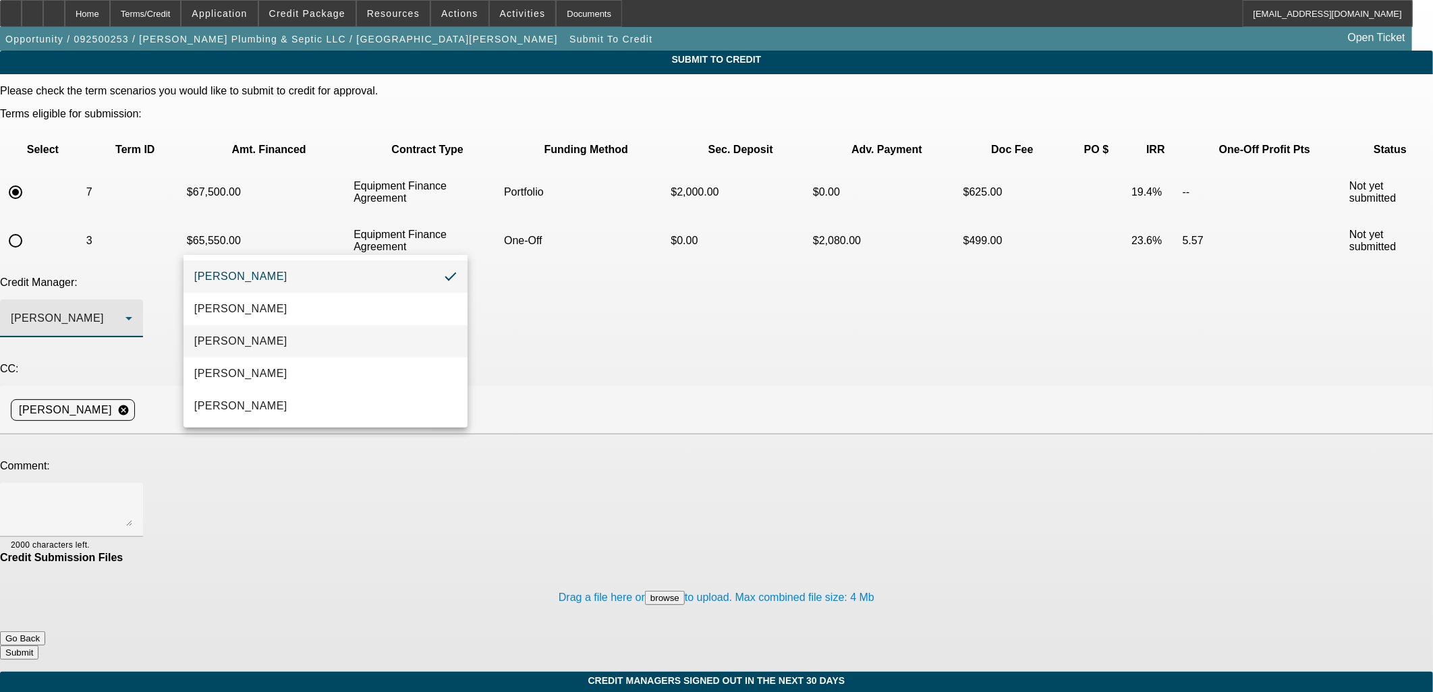
drag, startPoint x: 285, startPoint y: 321, endPoint x: 277, endPoint y: 342, distance: 23.1
click at [279, 342] on div "[PERSON_NAME], [PERSON_NAME], [PERSON_NAME], [PERSON_NAME], [PERSON_NAME], [PER…" at bounding box center [326, 341] width 284 height 173
click at [277, 342] on mat-option "[PERSON_NAME]" at bounding box center [326, 341] width 284 height 32
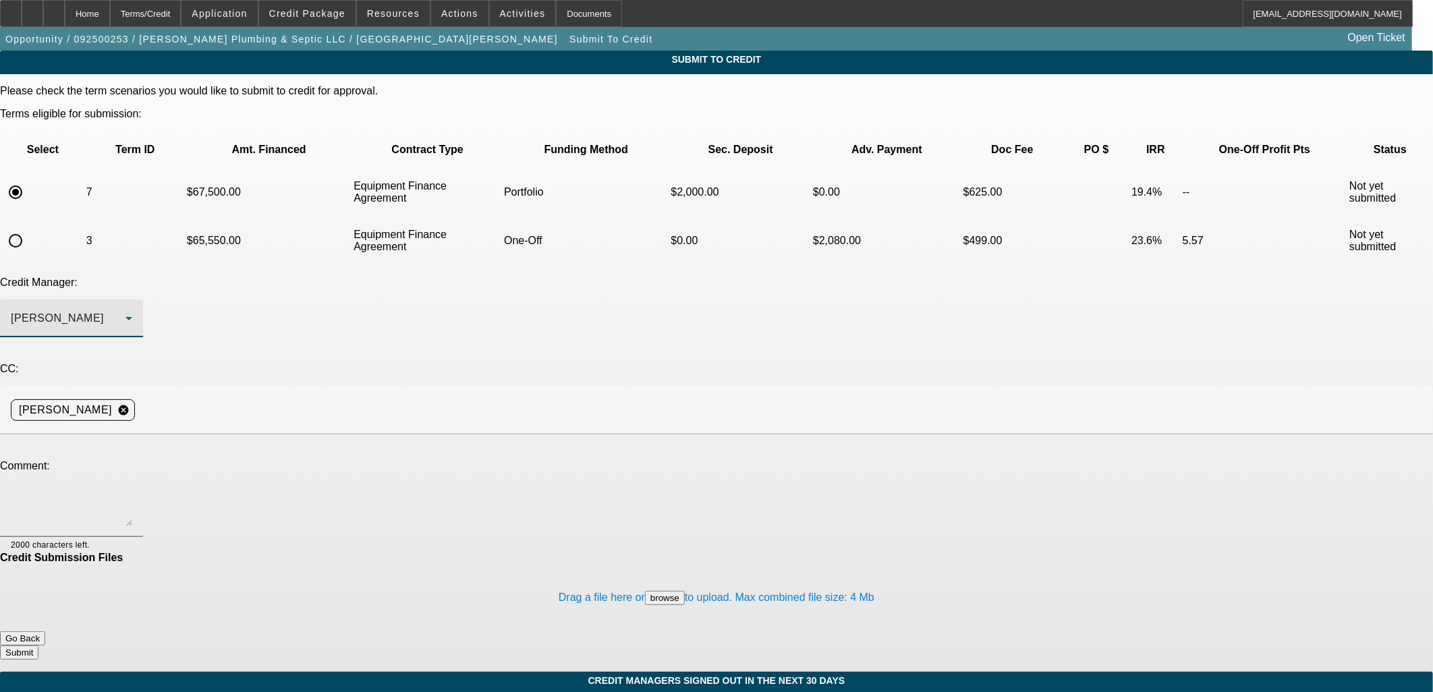
click at [132, 494] on textarea at bounding box center [71, 510] width 121 height 32
type textarea "Mike - would you consider beating or matching FP's approval in Port?"
click at [38, 646] on button "Submit" at bounding box center [19, 653] width 38 height 14
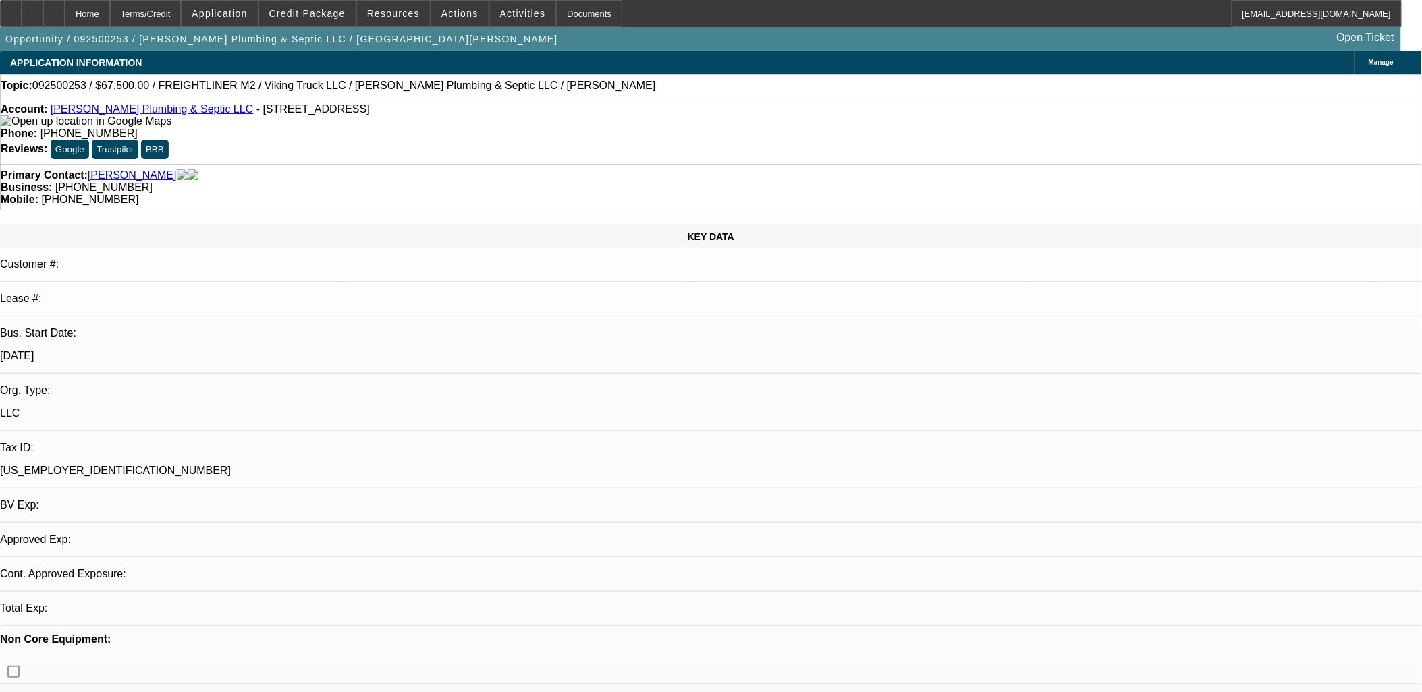
select select "0.1"
select select "2"
select select "0"
select select "6"
select select "0.1"
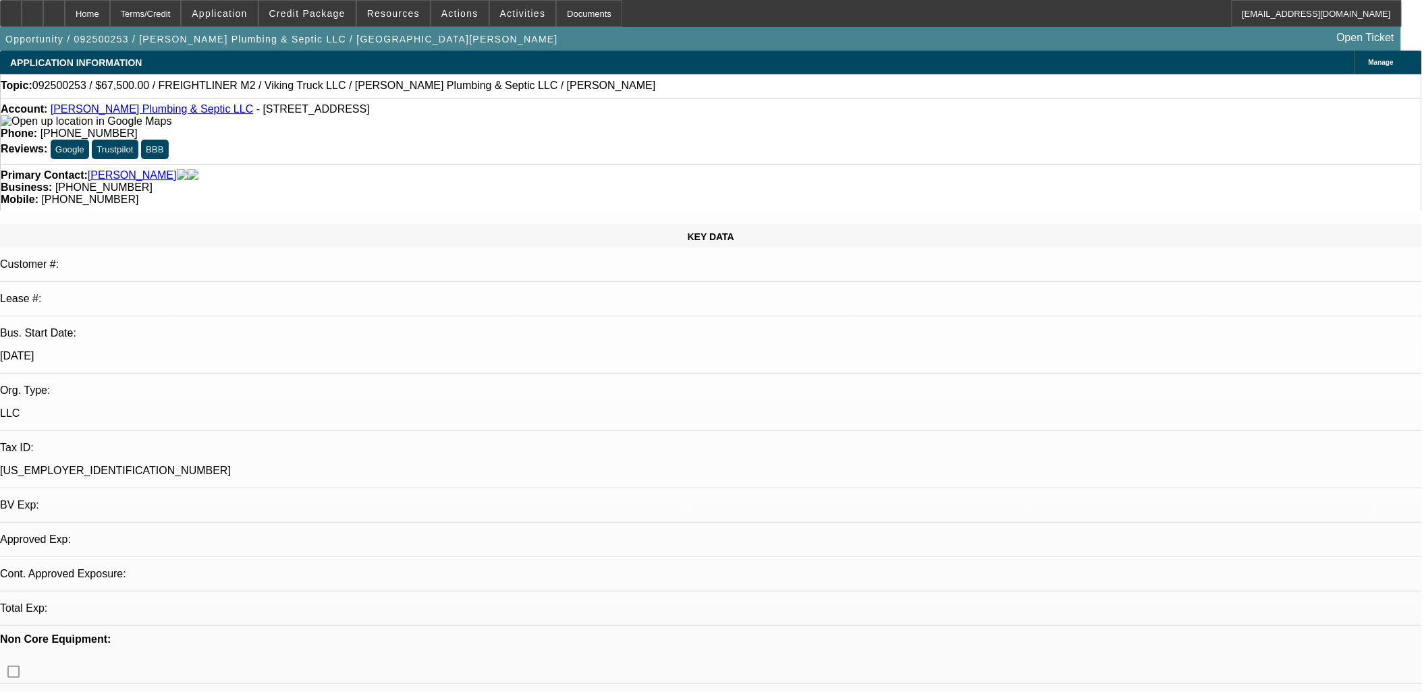
select select "0"
select select "3"
select select "0"
select select "6"
select select "0.1"
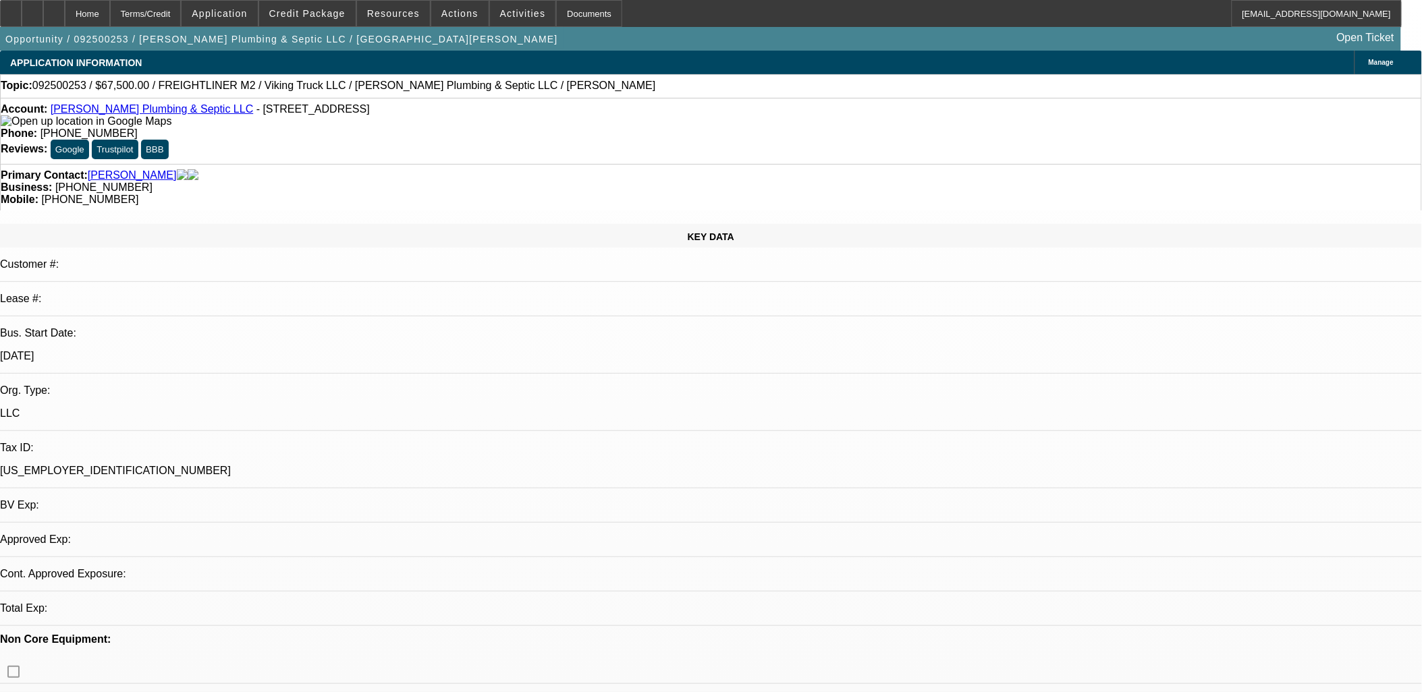
select select "0"
select select "3"
select select "0"
select select "6"
select select "0.1"
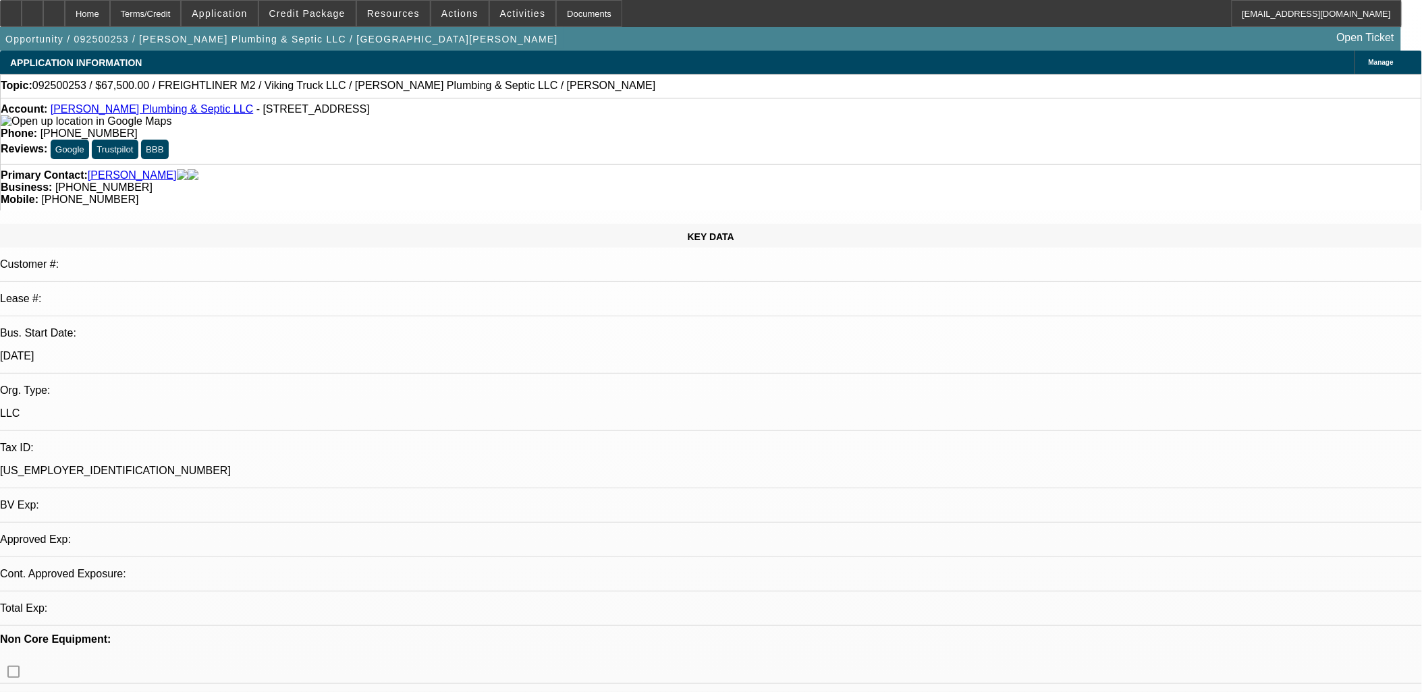
select select "0"
select select "3"
select select "0"
select select "6"
select select "0.1"
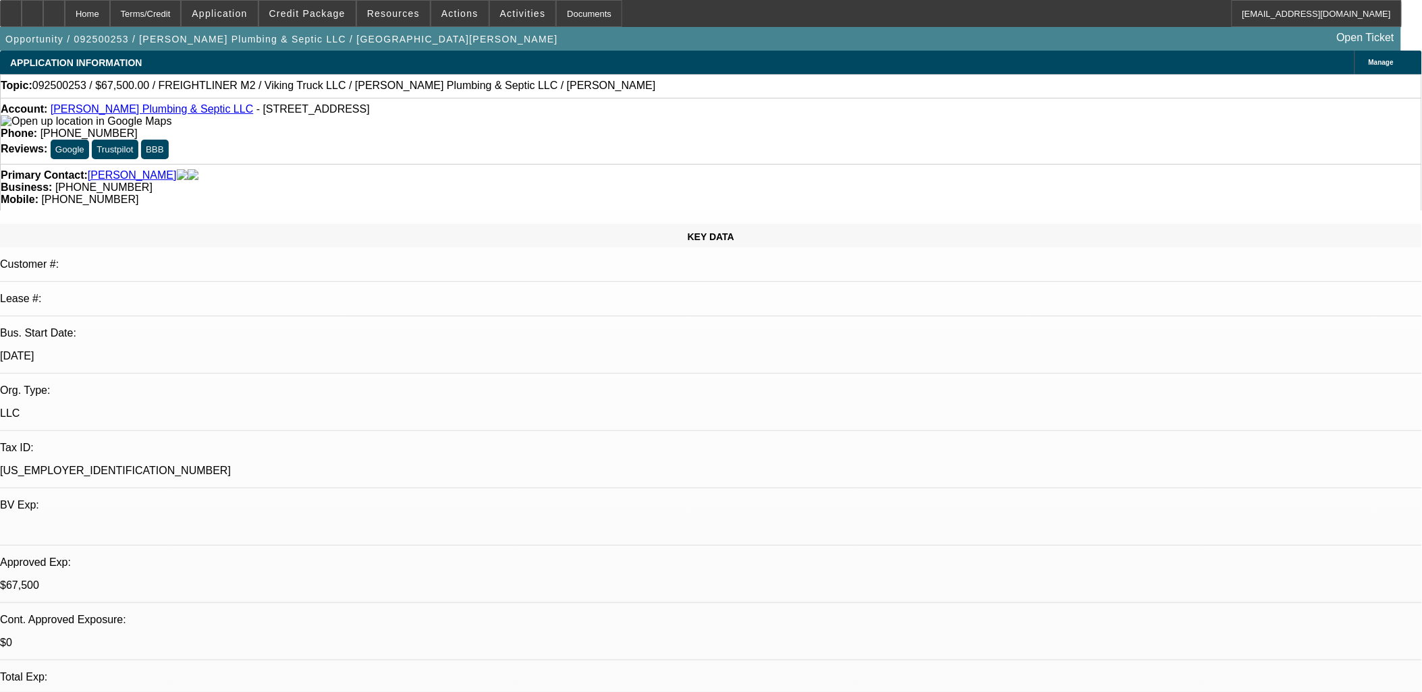
select select "2"
select select "0"
select select "0.1"
select select "0"
select select "0.1"
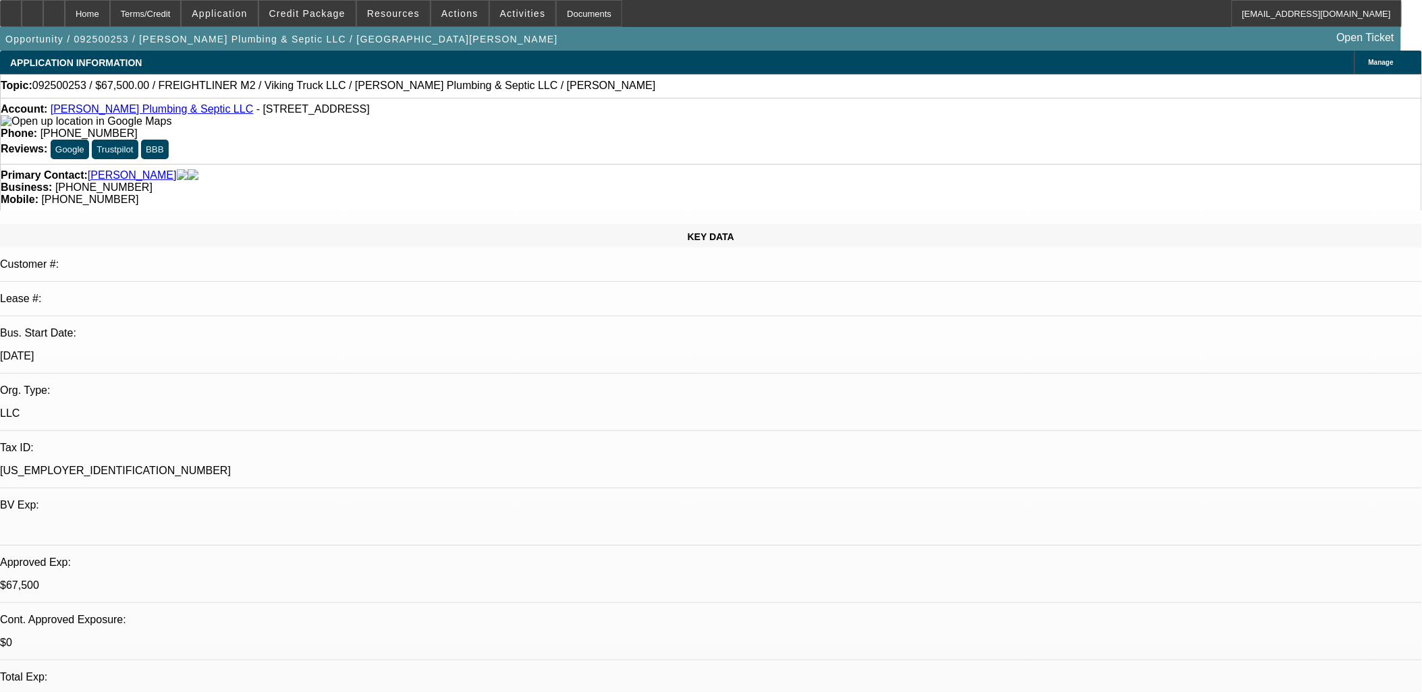
select select "0"
select select "0.1"
select select "0"
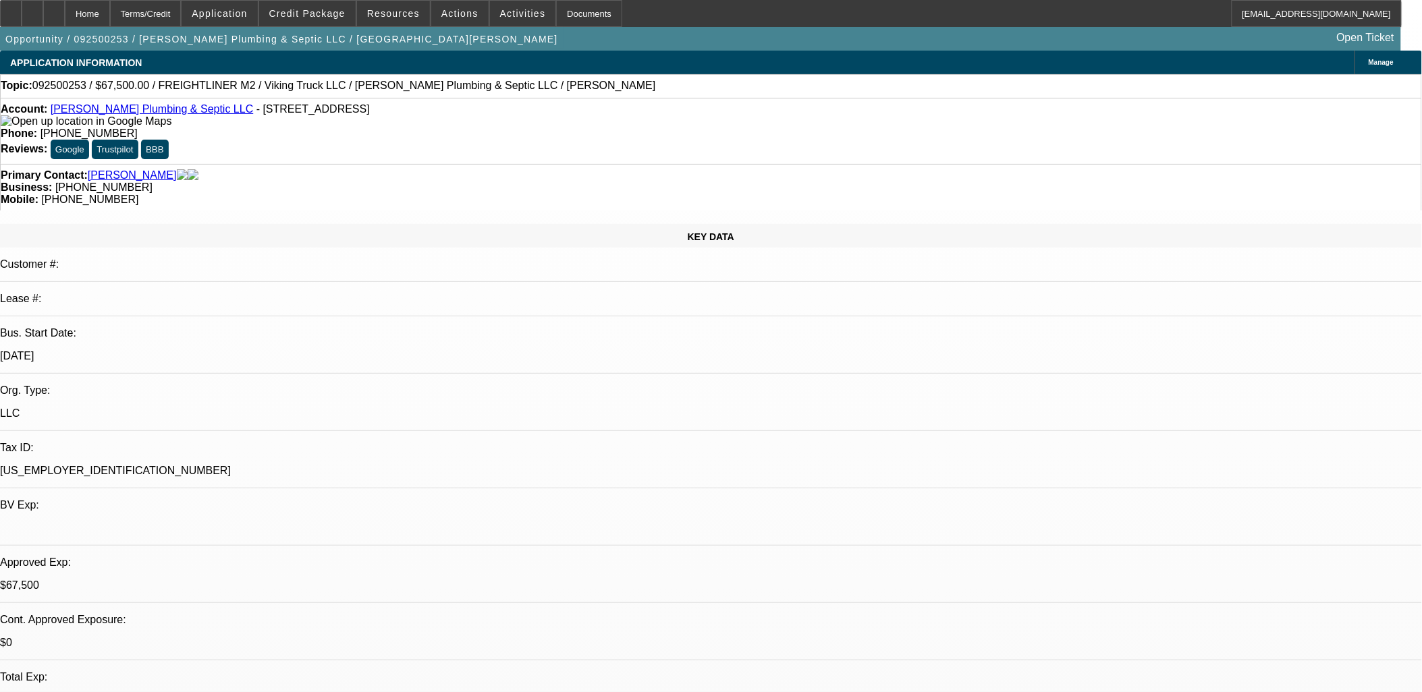
select select "1"
select select "2"
select select "6"
select select "1"
select select "2"
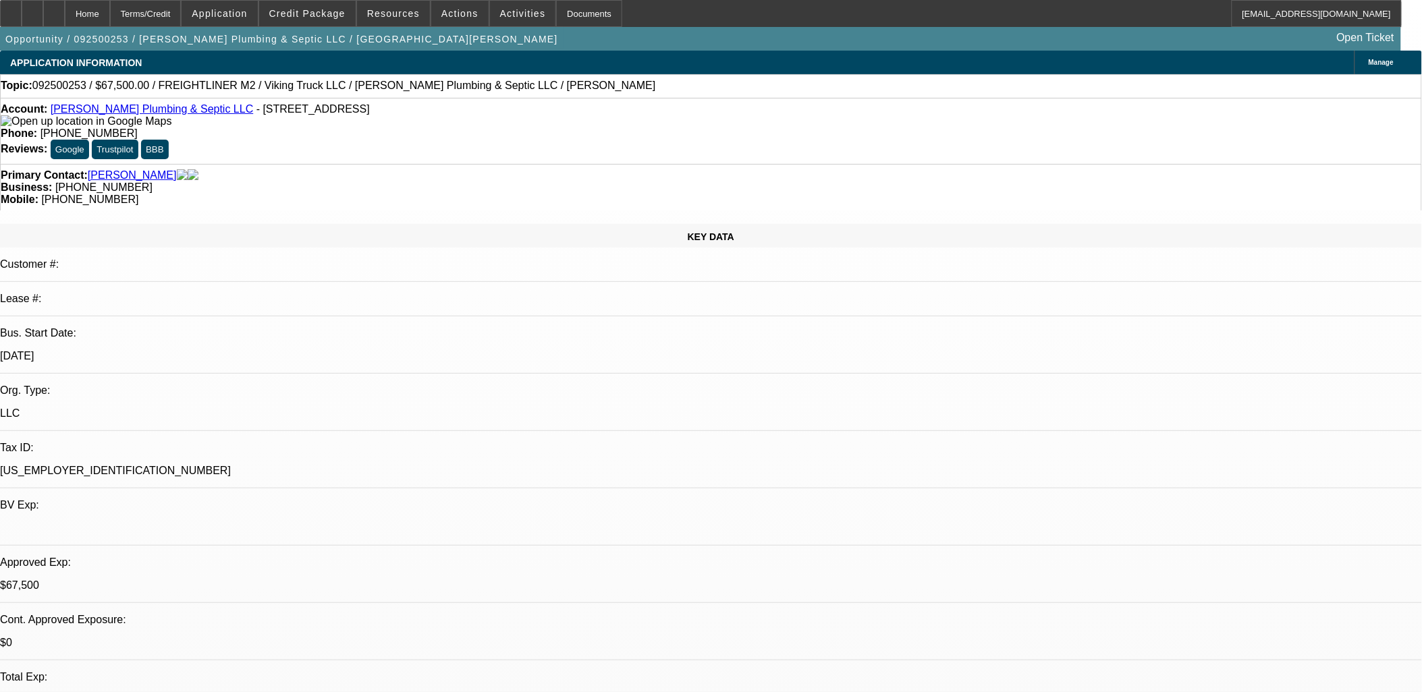
select select "6"
select select "1"
select select "3"
select select "6"
select select "1"
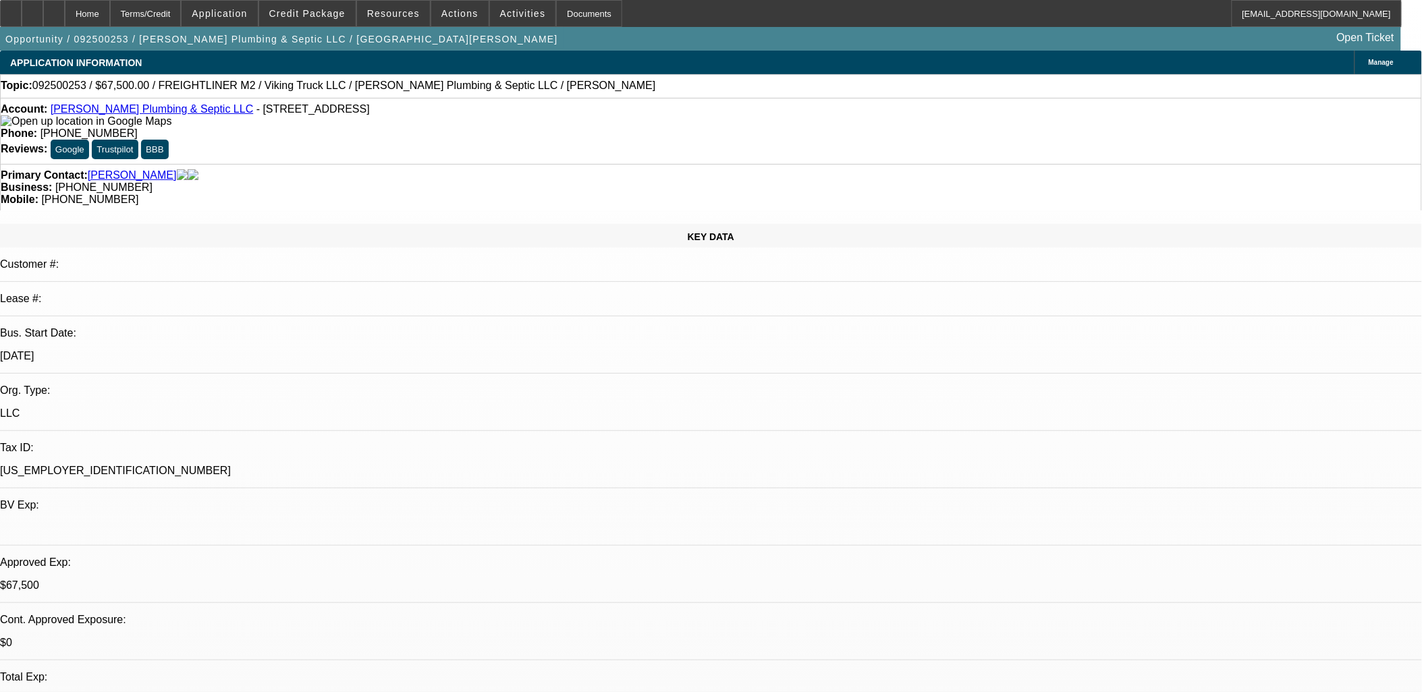
select select "3"
select select "6"
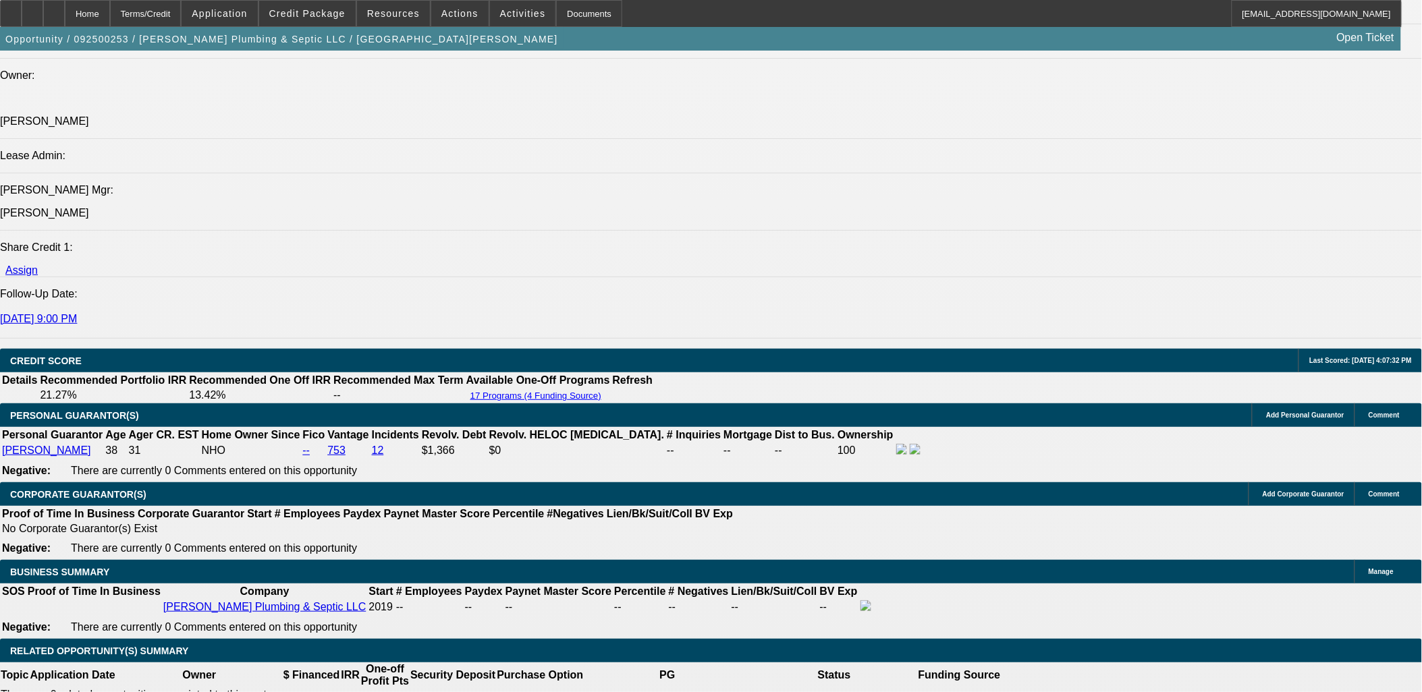
scroll to position [1724, 0]
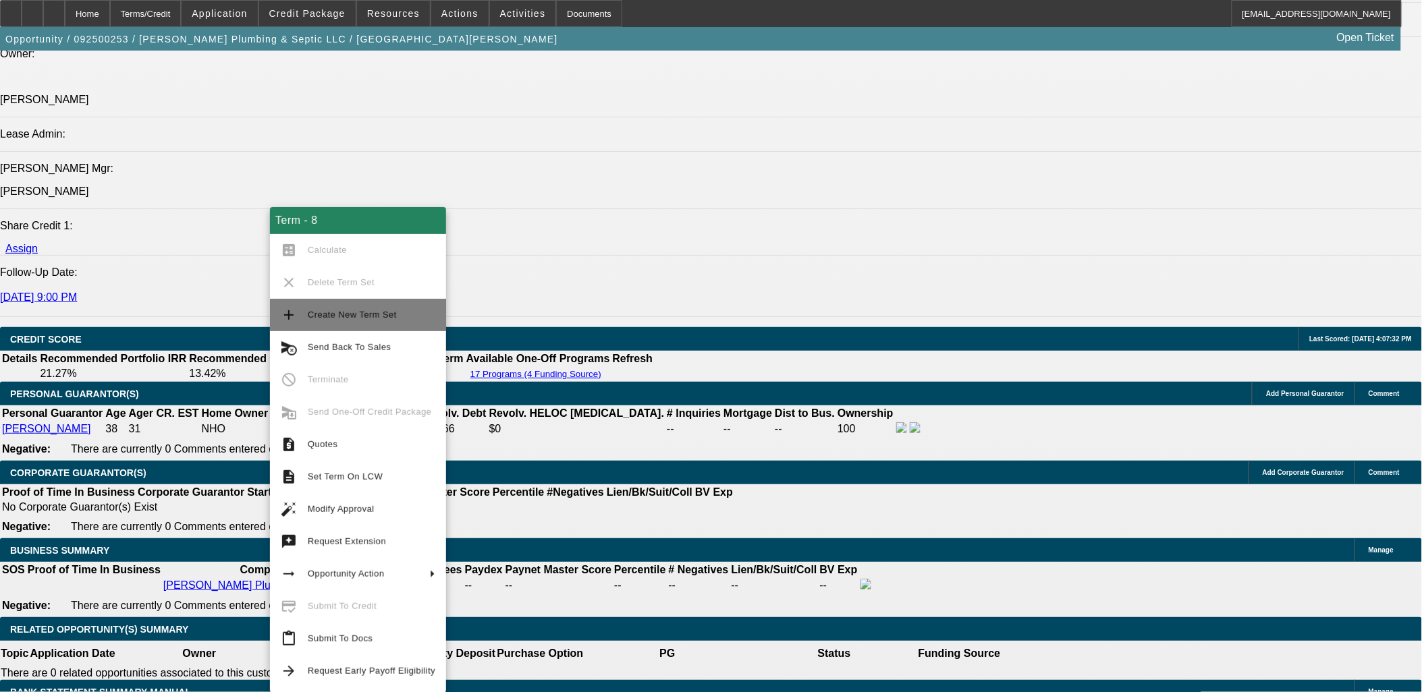
click at [320, 313] on span "Create New Term Set" at bounding box center [352, 315] width 89 height 10
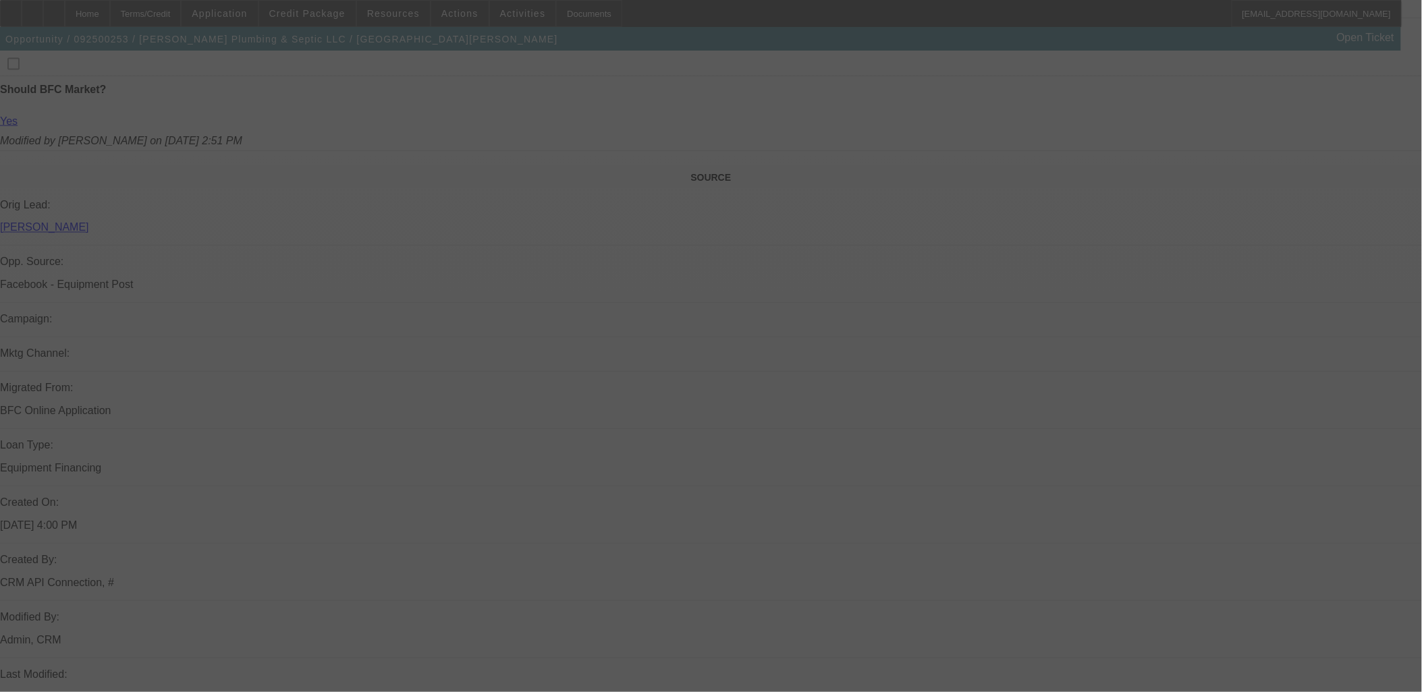
scroll to position [497, 0]
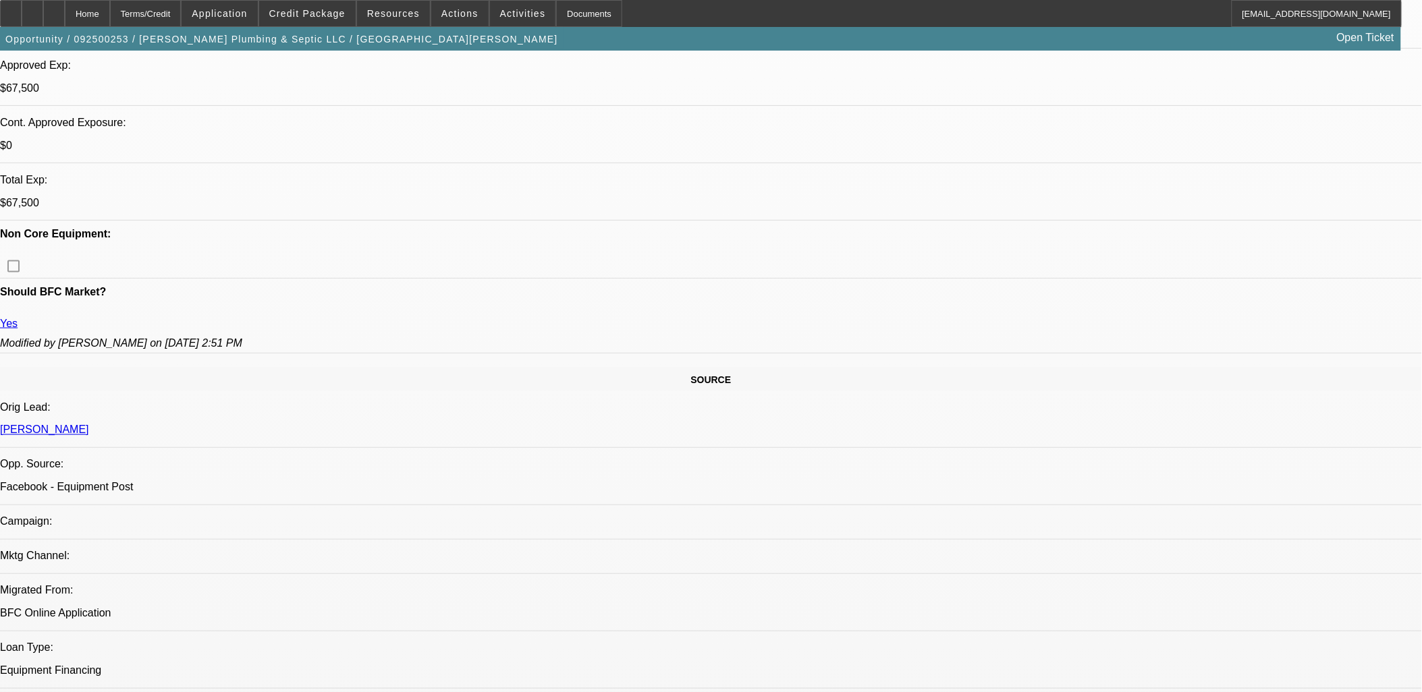
select select "0.1"
select select "2"
select select "0"
select select "0.1"
select select "2"
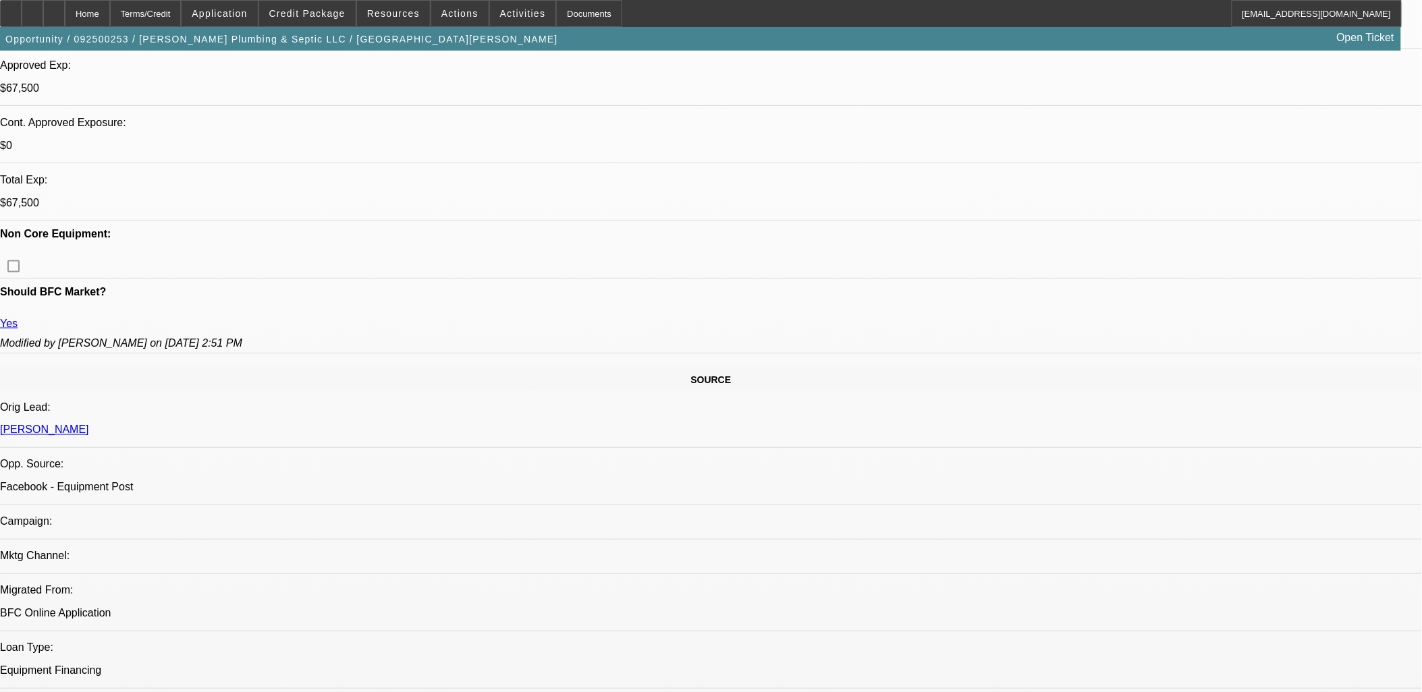
select select "0"
select select "0.1"
select select "0"
select select "0.1"
select select "0"
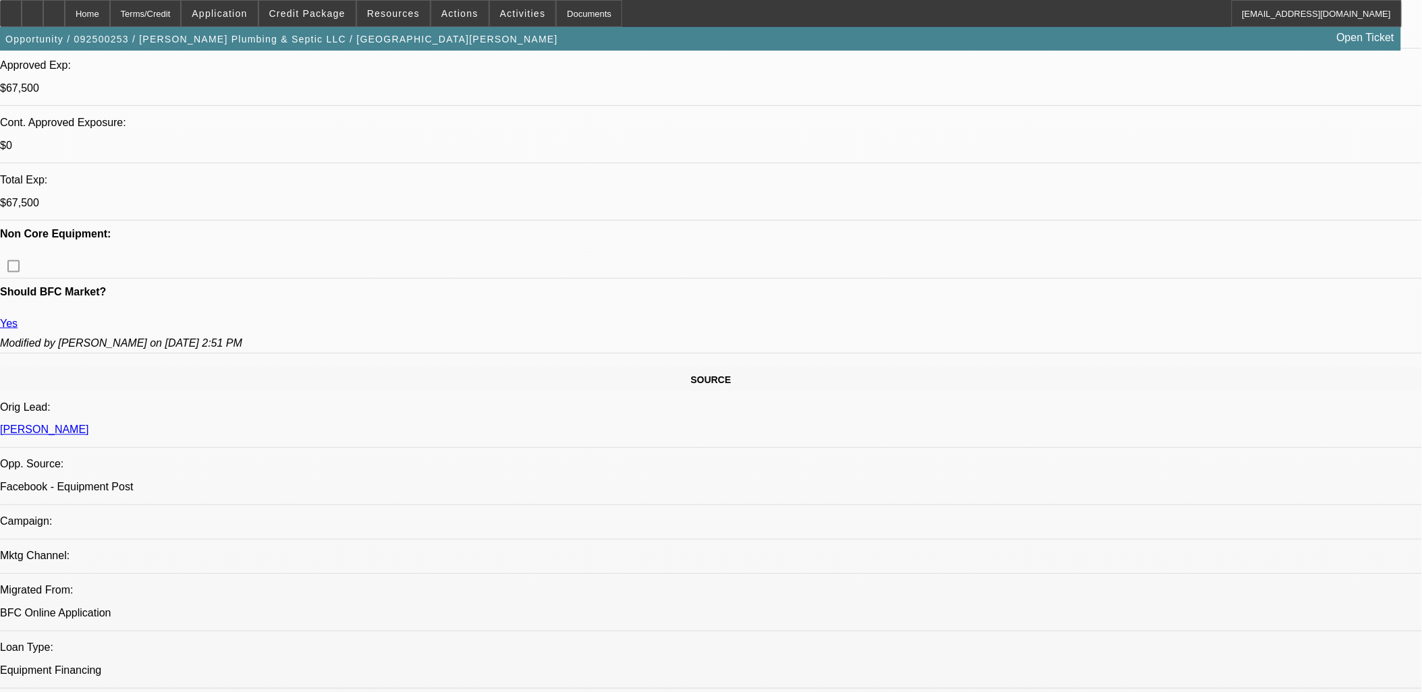
select select "0"
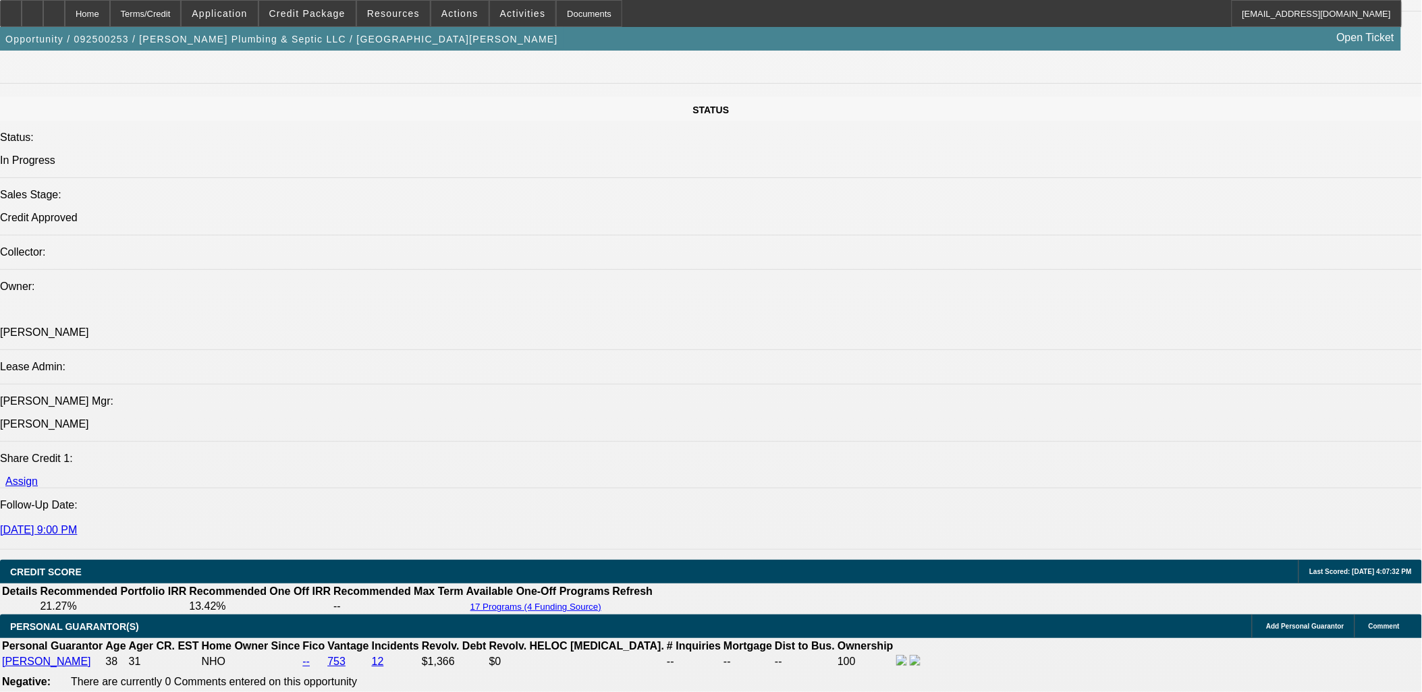
select select "1"
select select "2"
select select "6"
select select "1"
select select "2"
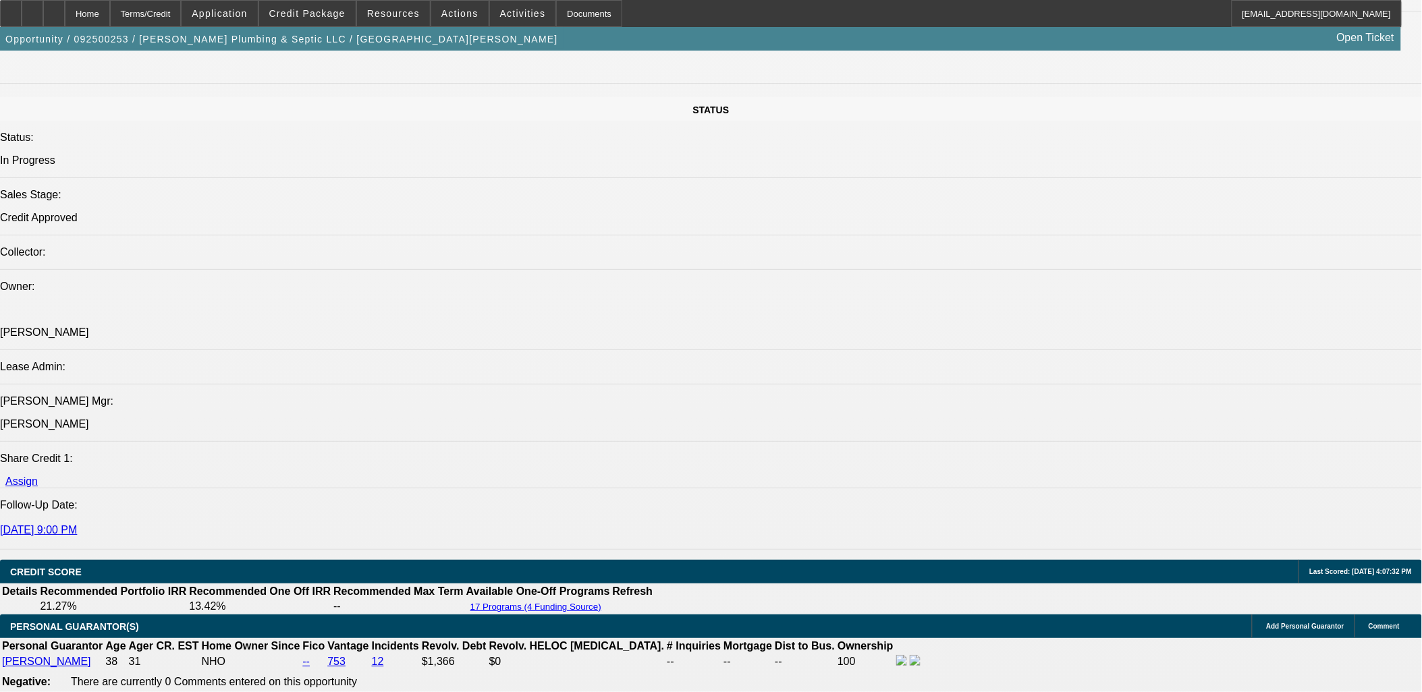
select select "6"
select select "1"
select select "2"
select select "6"
select select "1"
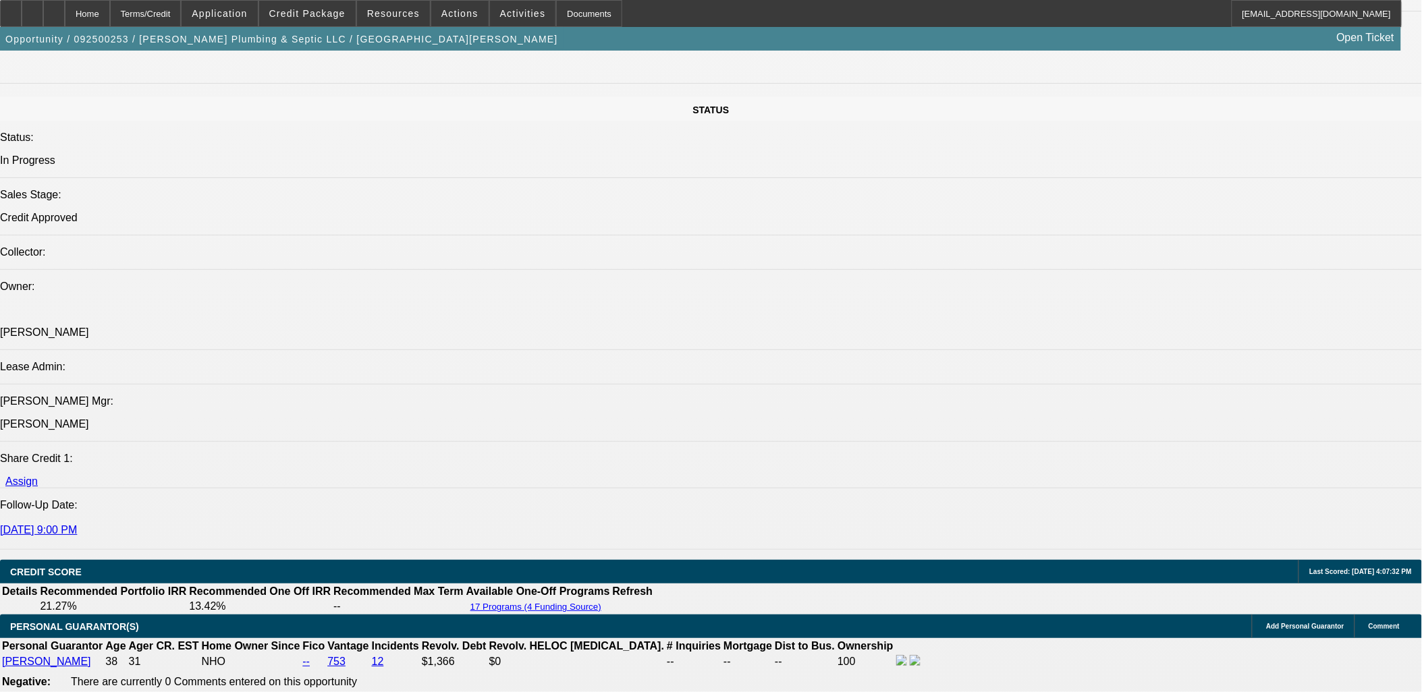
select select "3"
select select "6"
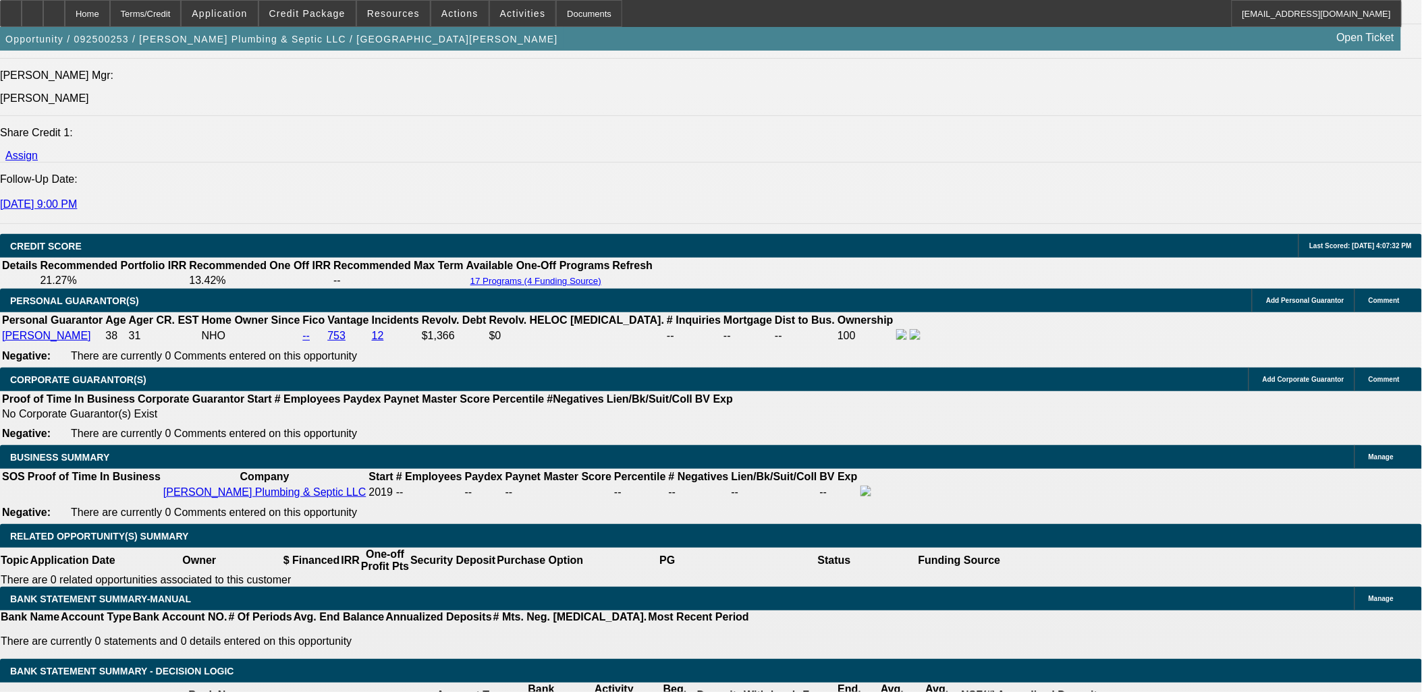
scroll to position [1842, 0]
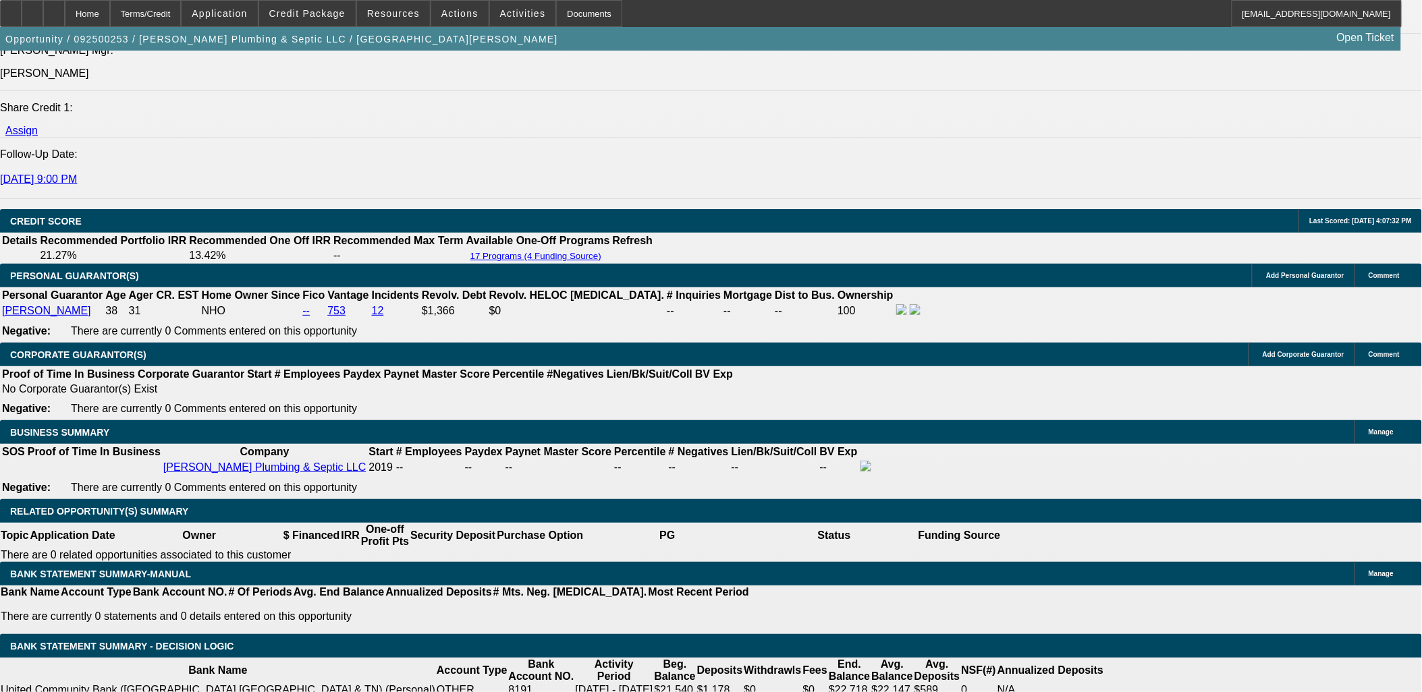
type input "3"
type input "UNKNOWN"
type input "36"
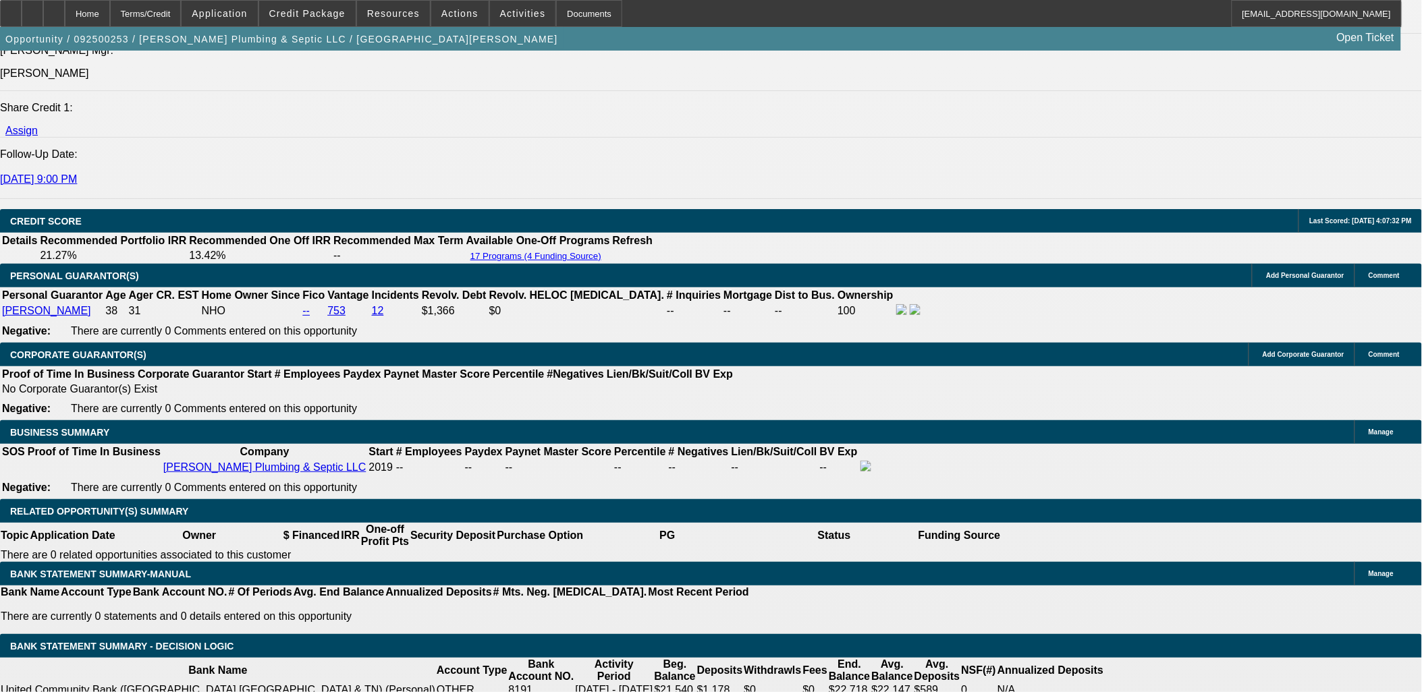
type input "$23,196.76"
type input "$46,393.52"
type input "$2,456.77"
type input "$4,913.54"
type input "36"
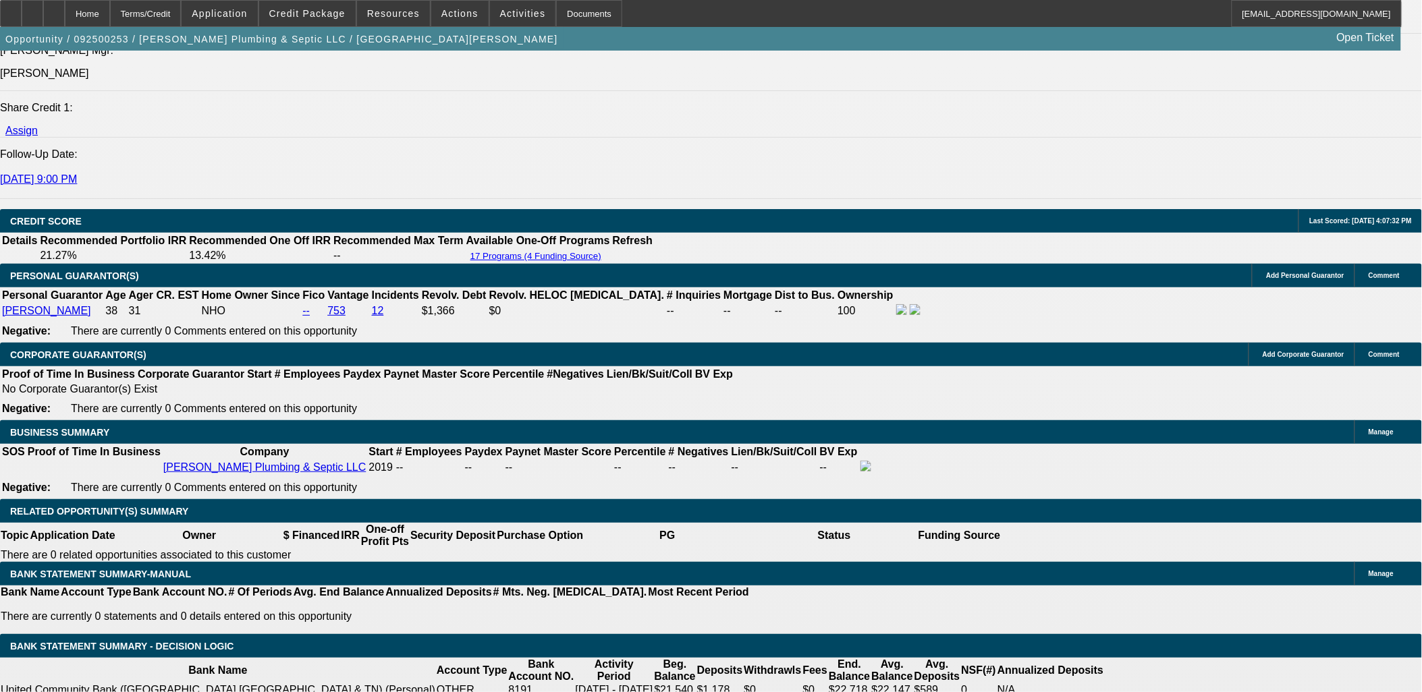
select select "0.05"
type input "$3,750.00"
type input "$2,593.26"
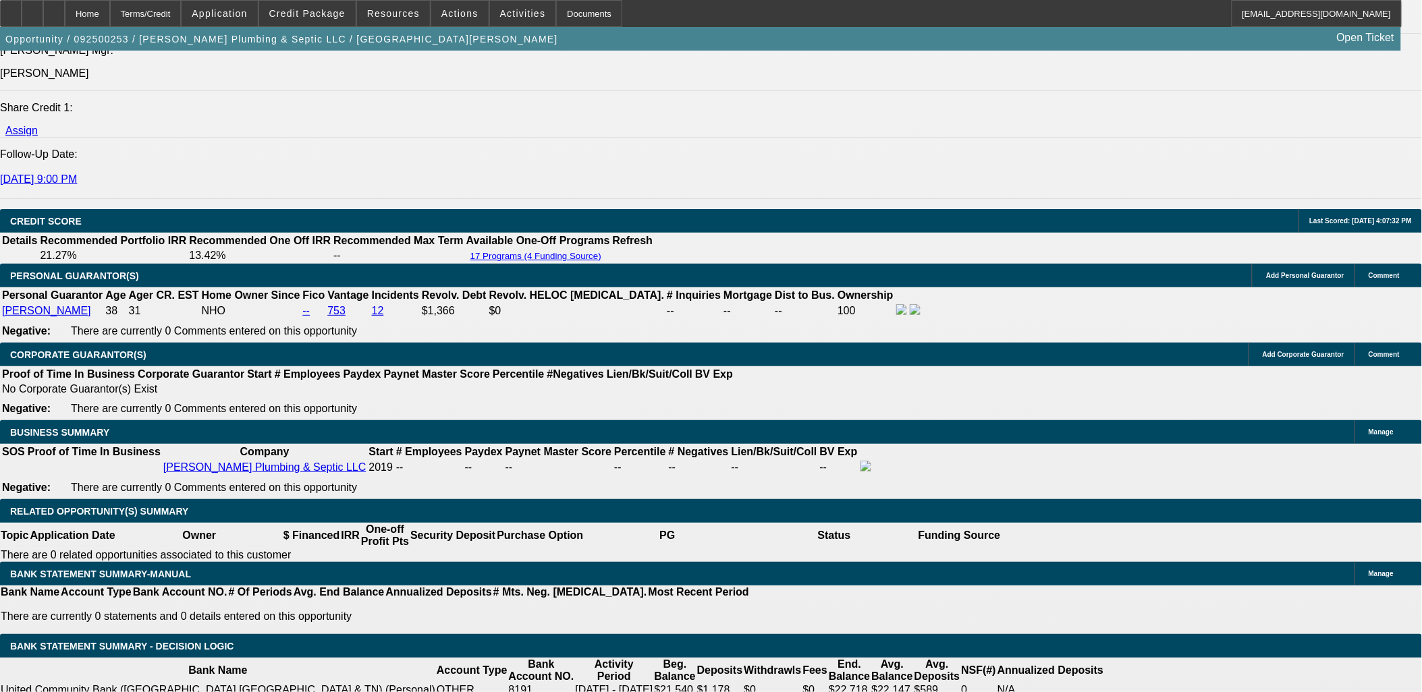
type input "$5,186.52"
type input "250"
type input "$500.00"
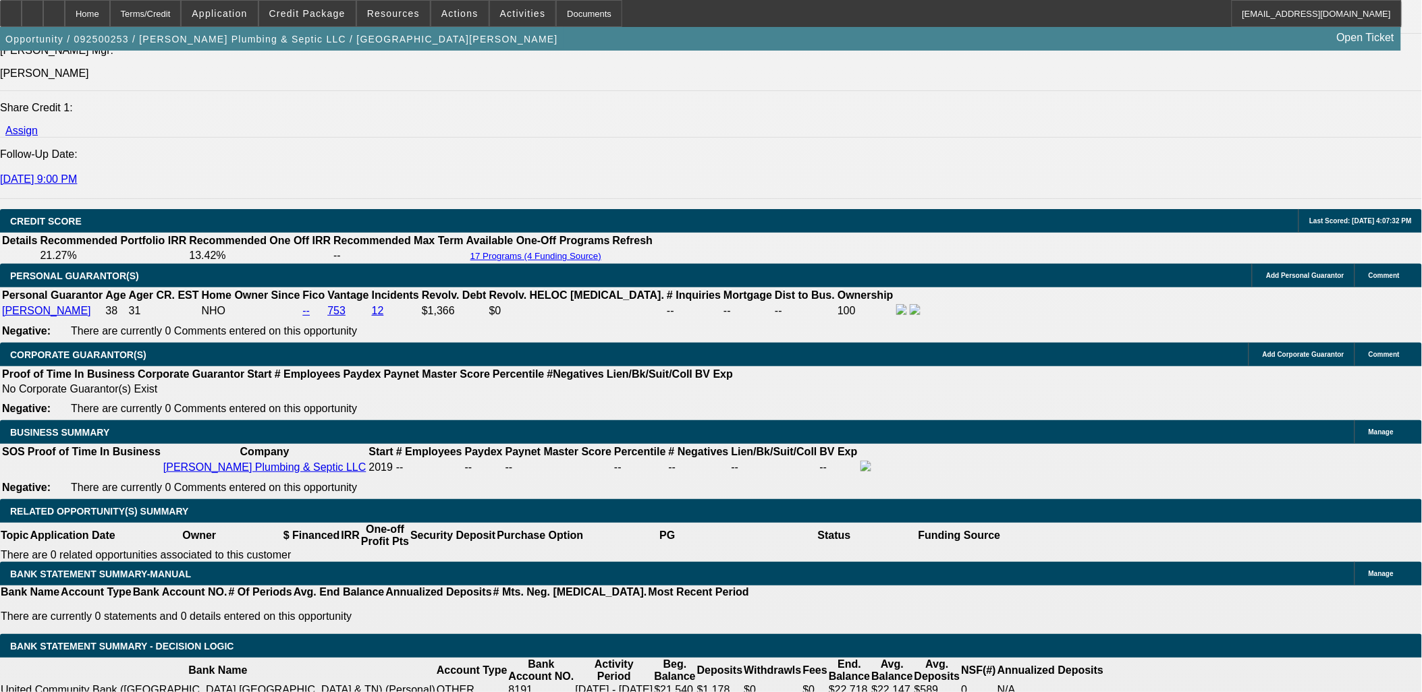
type input "2500"
type input "15.9"
type input "$5,000.00"
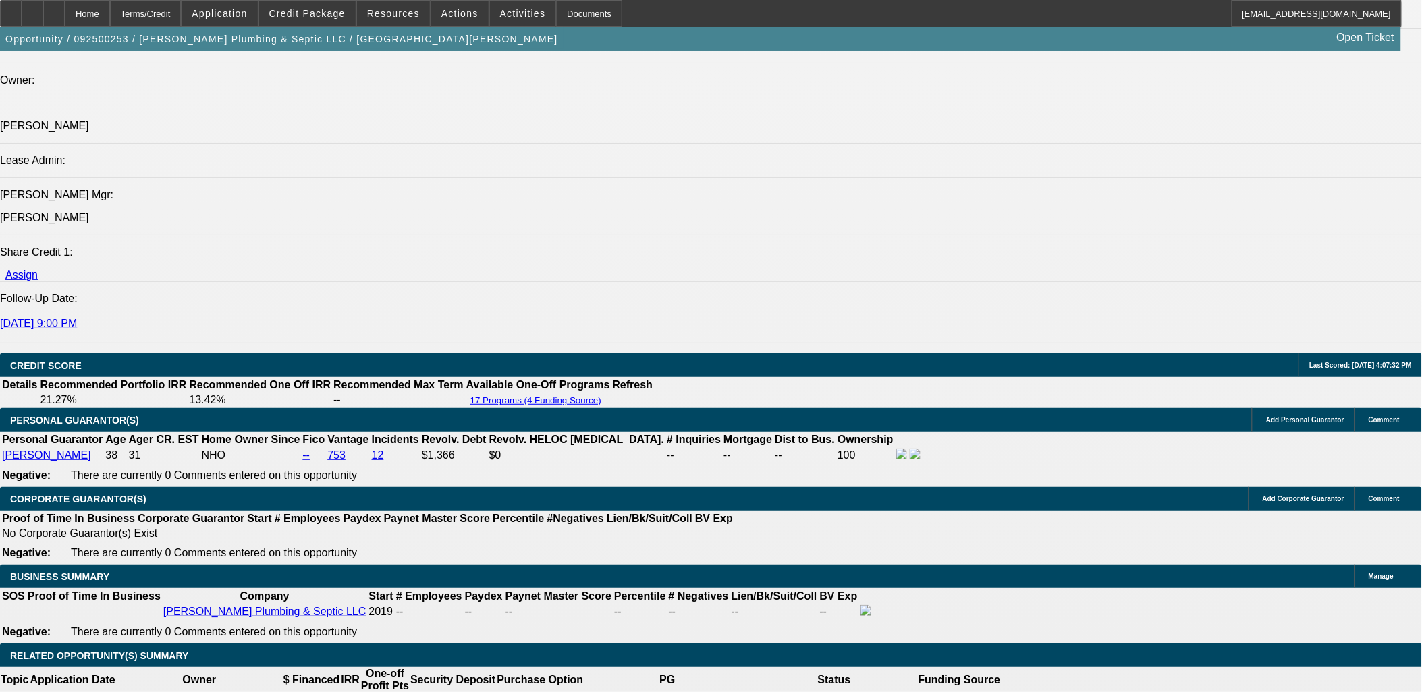
scroll to position [1692, 0]
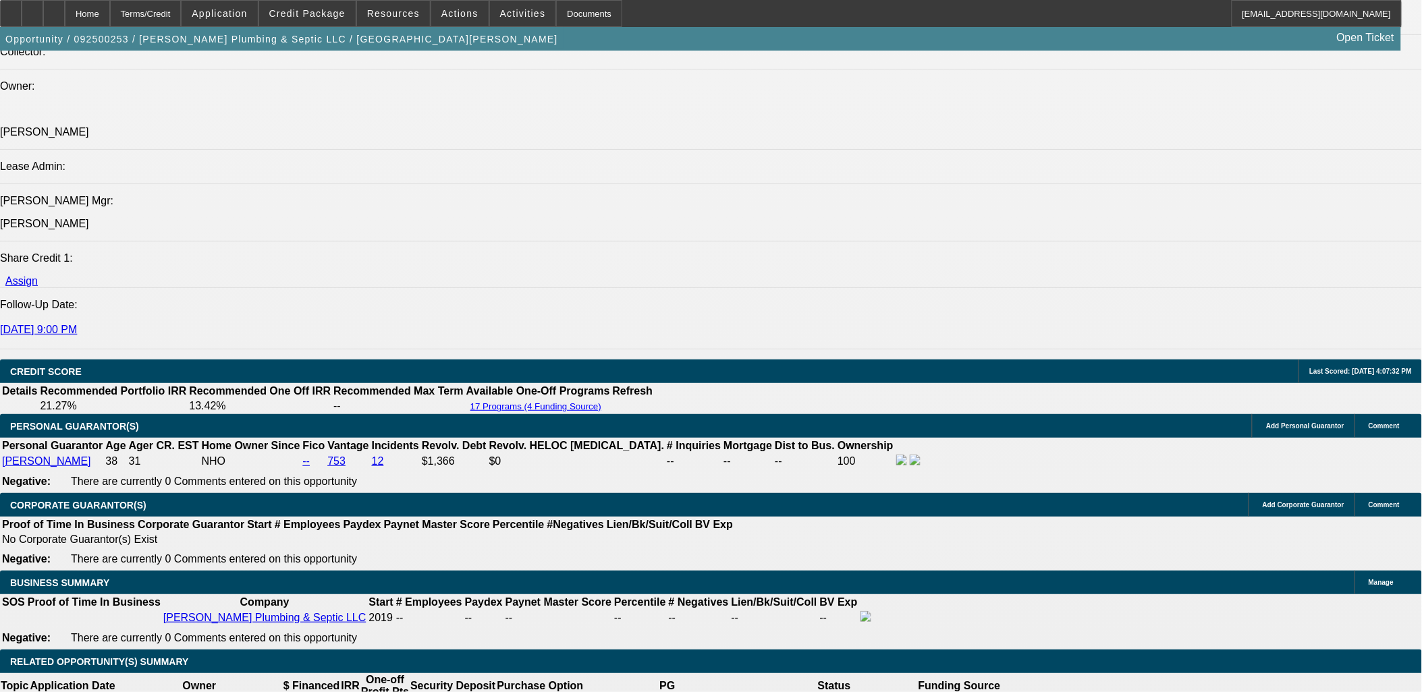
type input "$2,500.00"
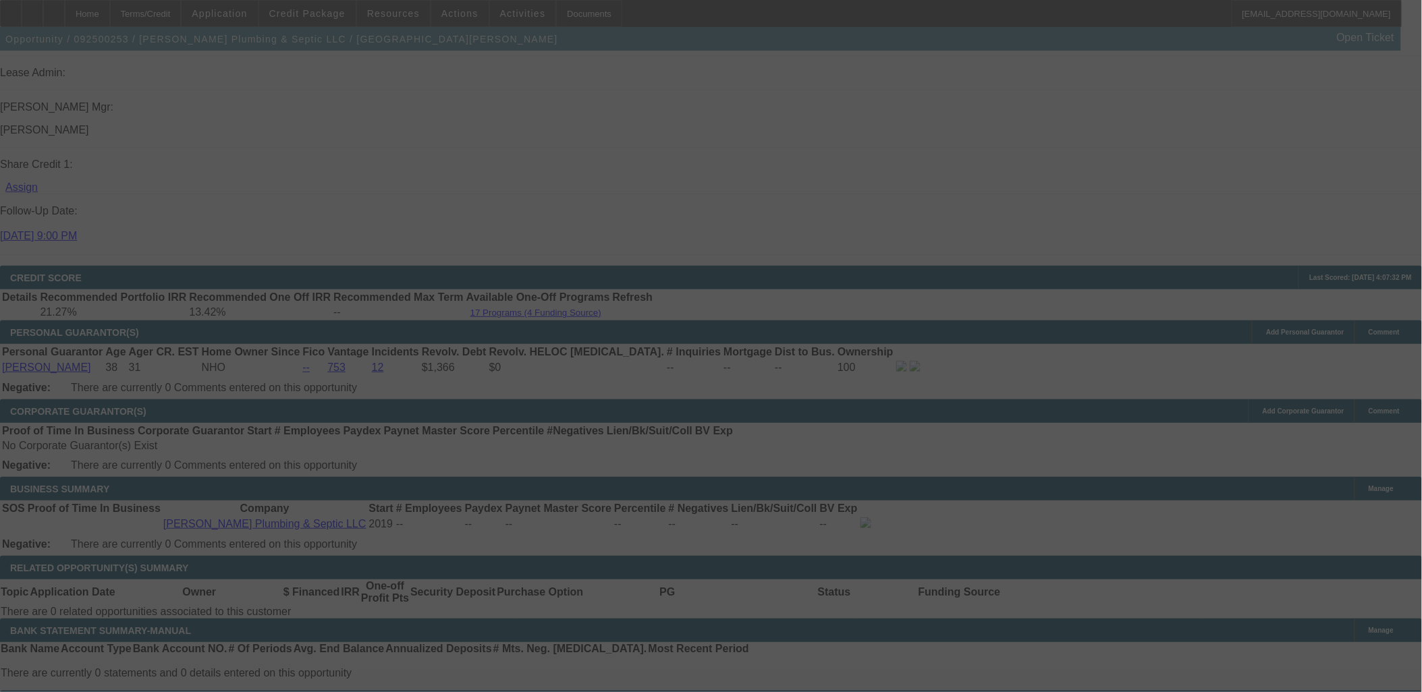
select select "2"
select select "0"
select select "6"
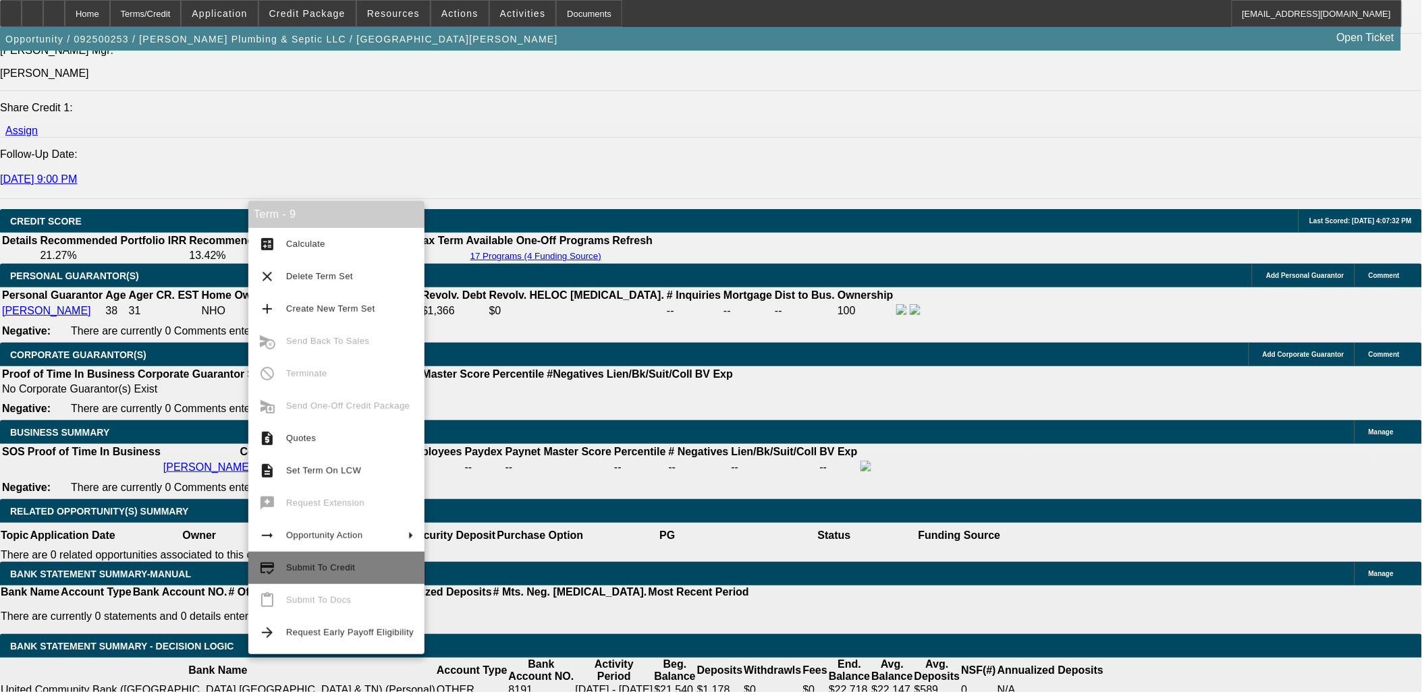
click at [319, 572] on span "Submit To Credit" at bounding box center [350, 568] width 128 height 16
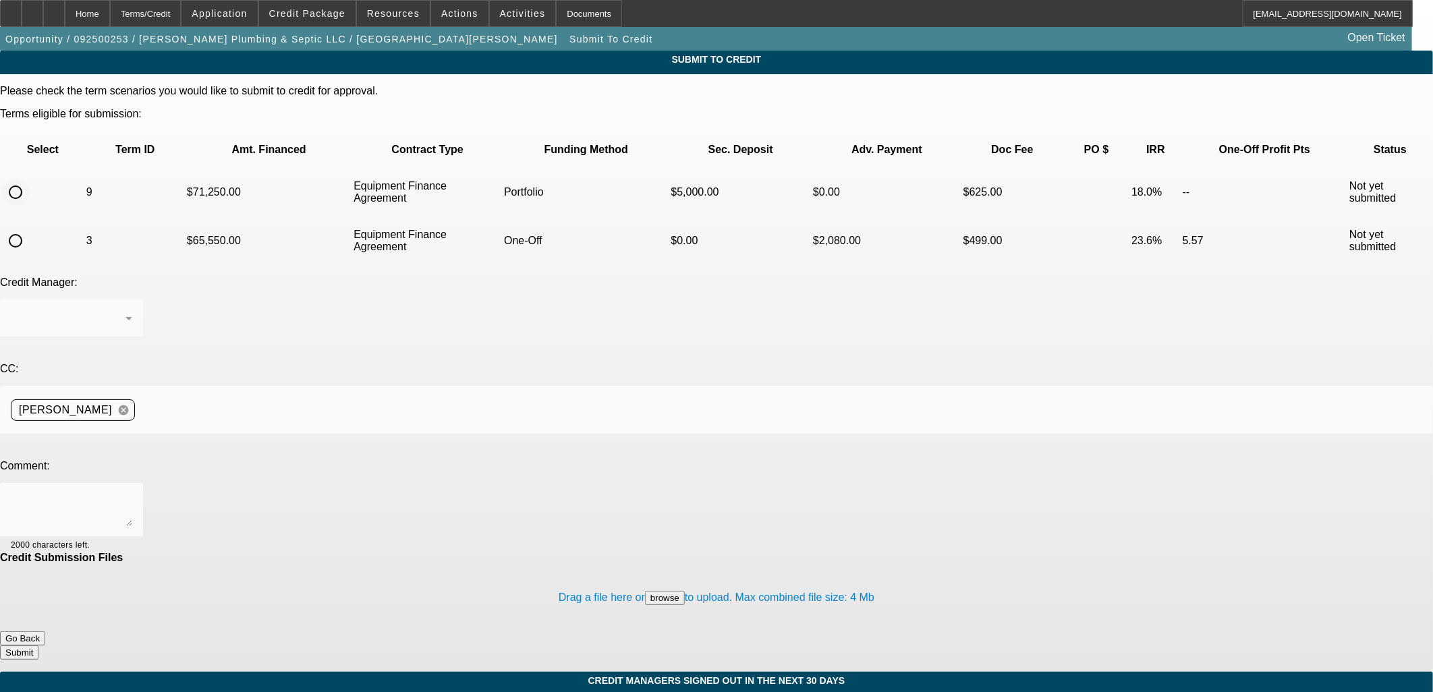
click at [29, 179] on input "radio" at bounding box center [15, 192] width 27 height 27
radio input "true"
click at [126, 310] on div "Arida, George" at bounding box center [68, 318] width 115 height 16
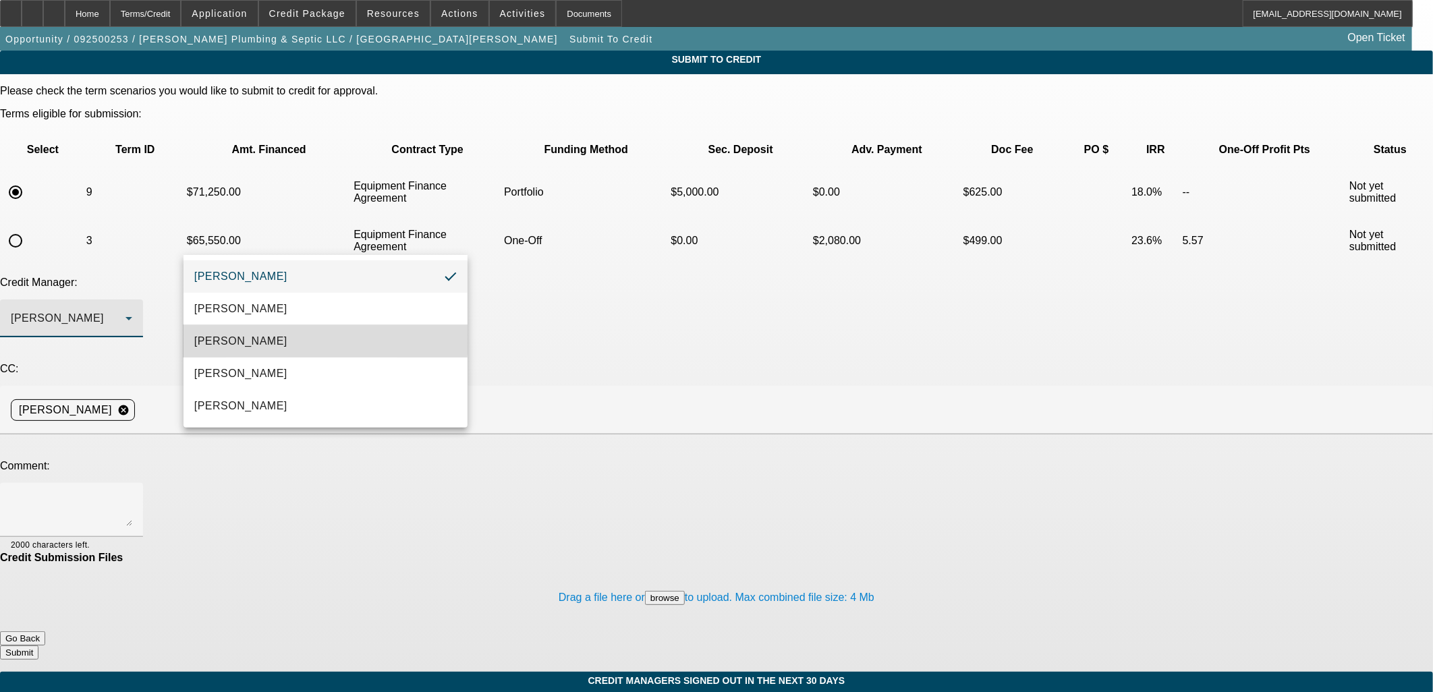
click at [260, 339] on span "[PERSON_NAME]" at bounding box center [240, 341] width 93 height 16
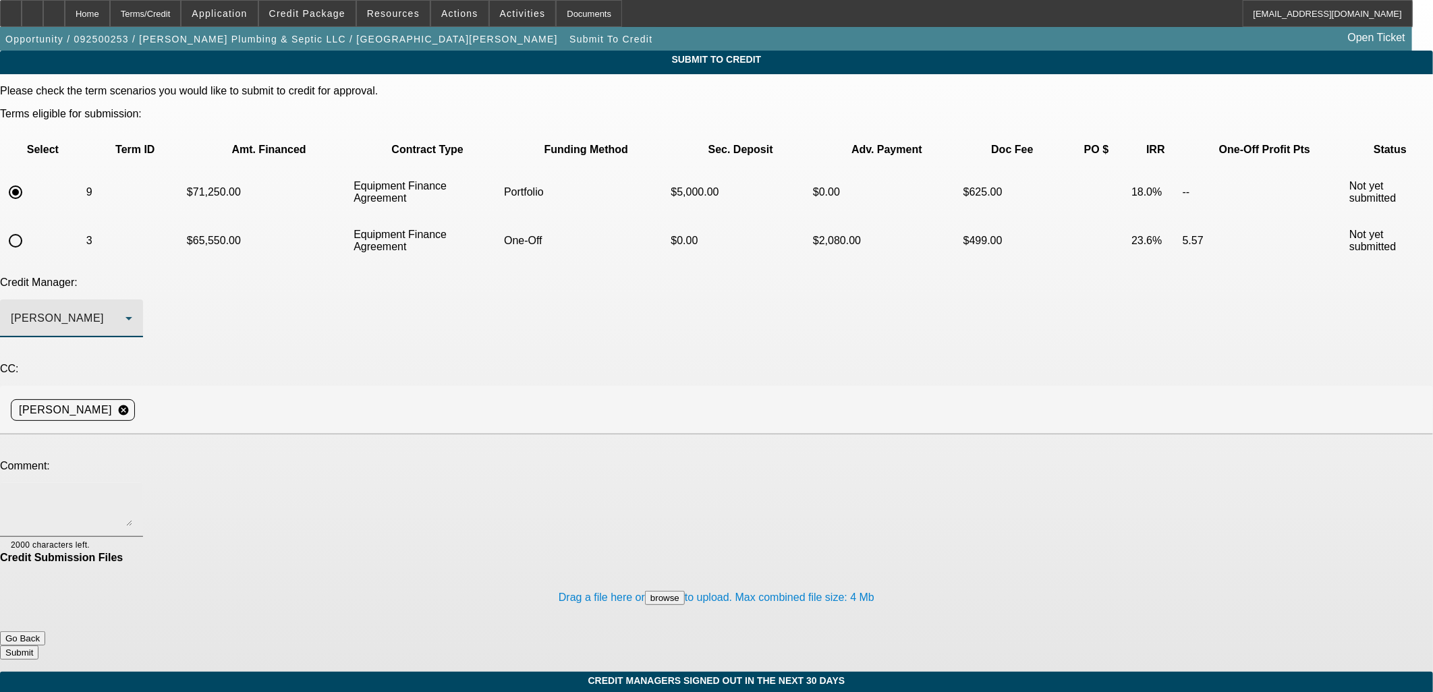
click at [132, 494] on textarea at bounding box center [71, 510] width 121 height 32
click at [132, 494] on textarea "What about this in the Port? 36 mo" at bounding box center [71, 510] width 121 height 32
type textarea "Thank you. What would you structure over 36 months? I'll present both options."
click at [38, 646] on button "Submit" at bounding box center [19, 653] width 38 height 14
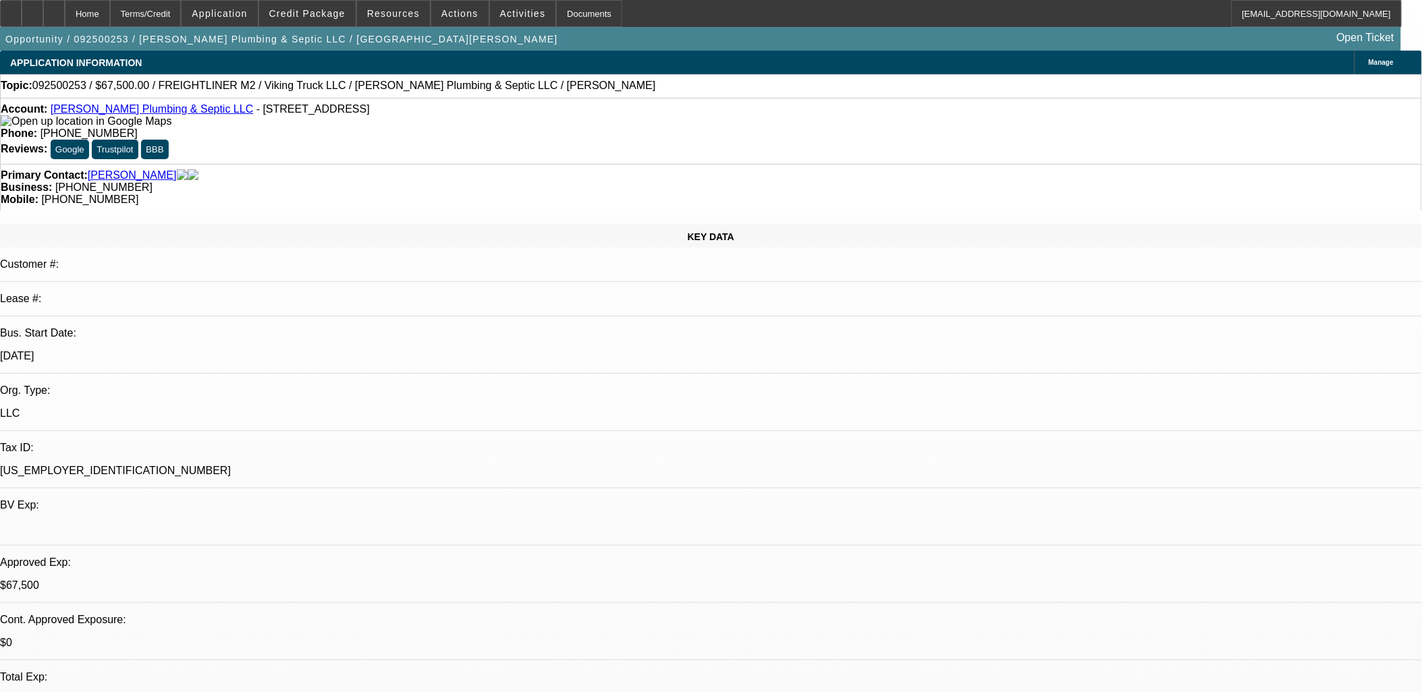
select select "2"
select select "0"
select select "6"
select select "0.1"
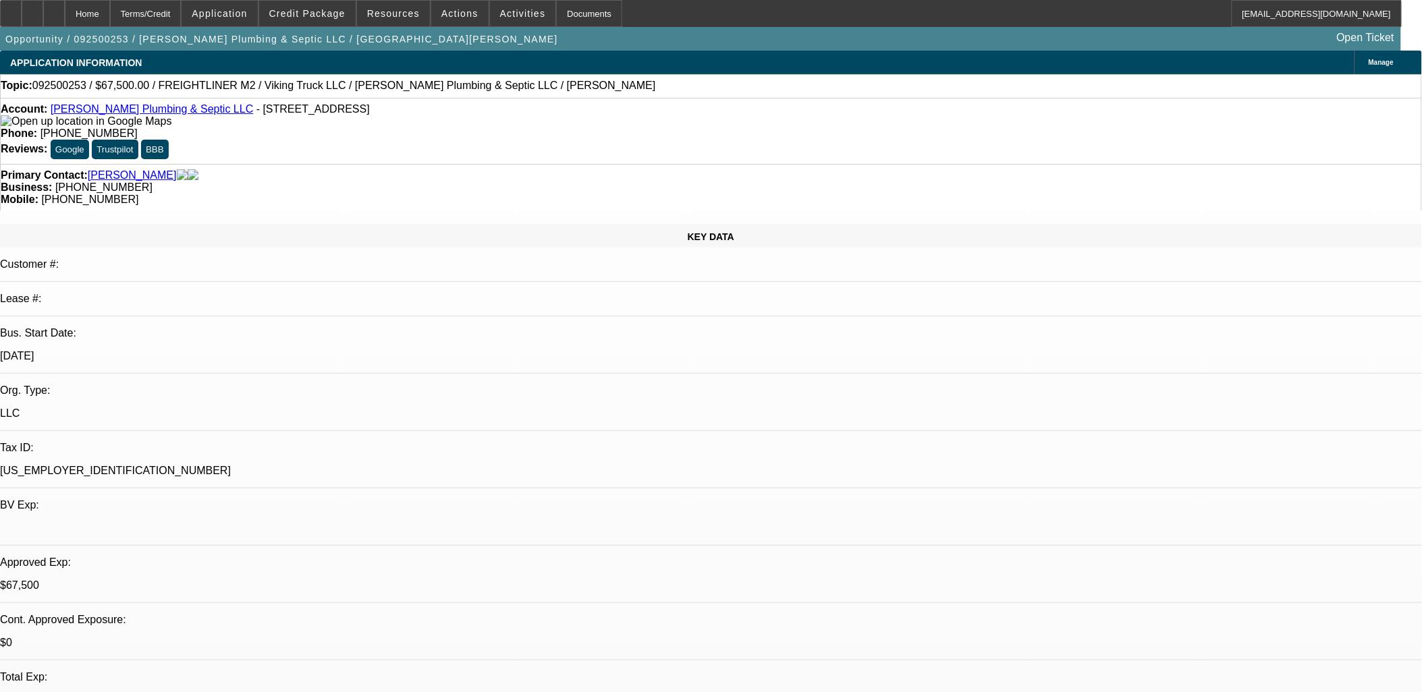
select select "2"
select select "0"
select select "6"
select select "0.1"
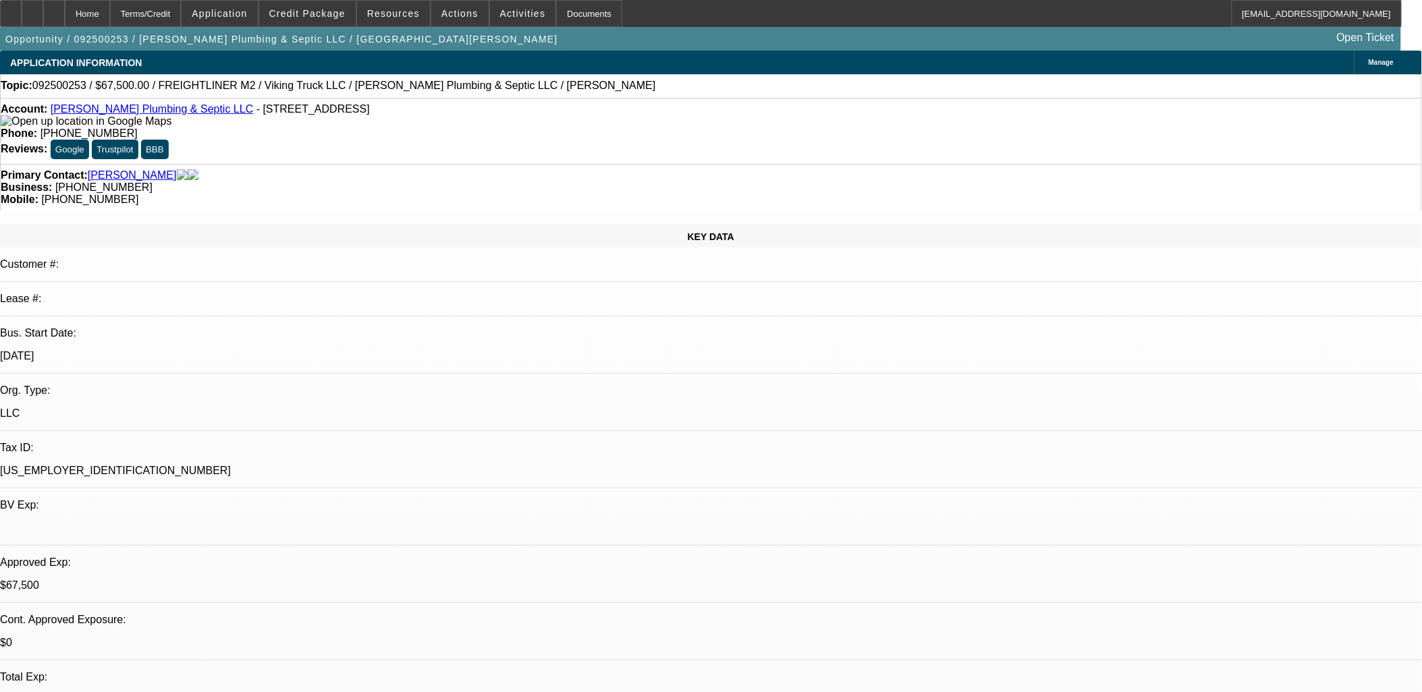
select select "2"
select select "0"
select select "6"
select select "0.1"
select select "0"
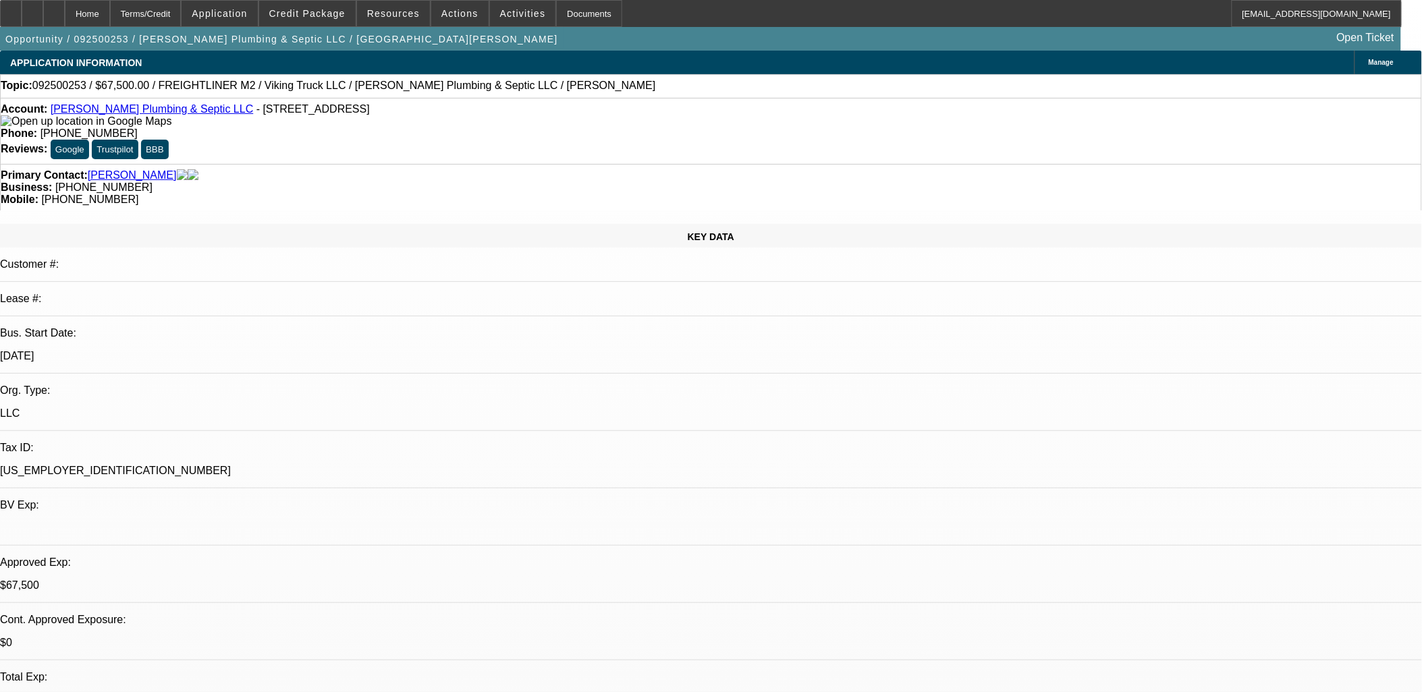
select select "3"
select select "0"
select select "6"
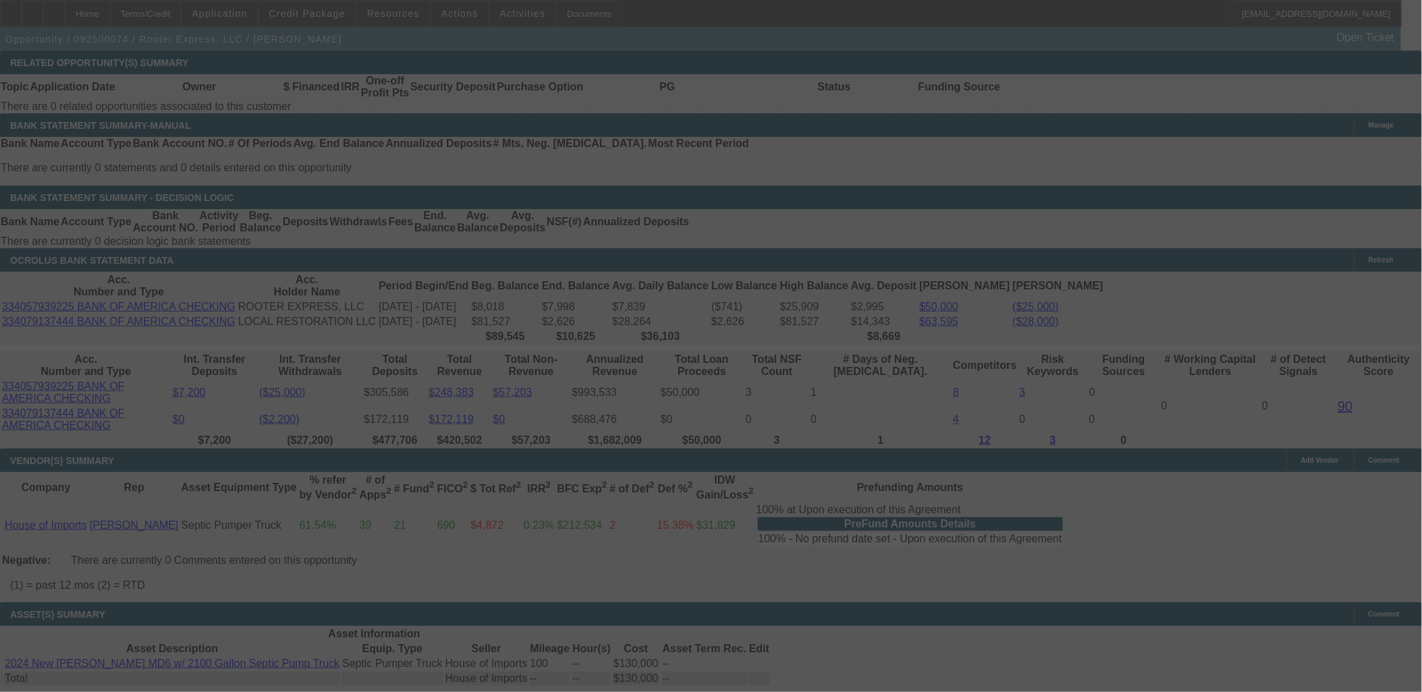
scroll to position [2249, 0]
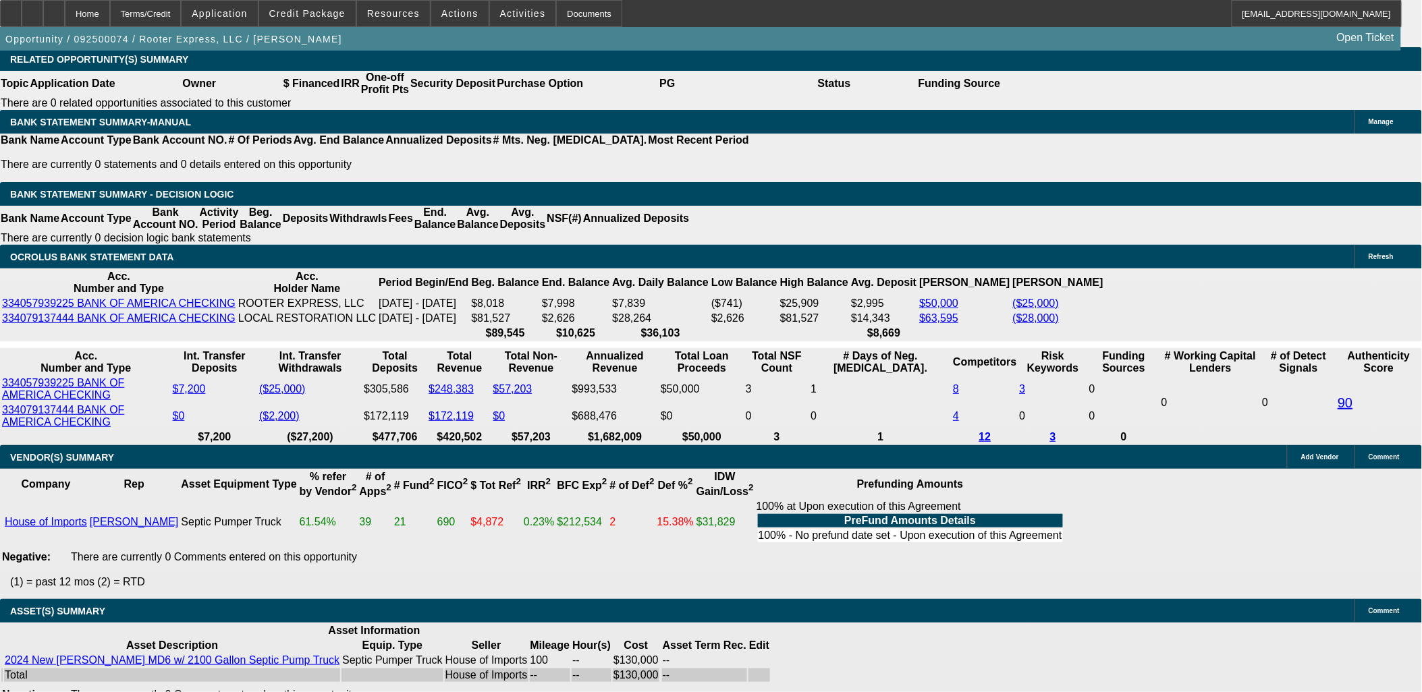
select select "0.1"
select select "0"
select select "0.1"
select select "0"
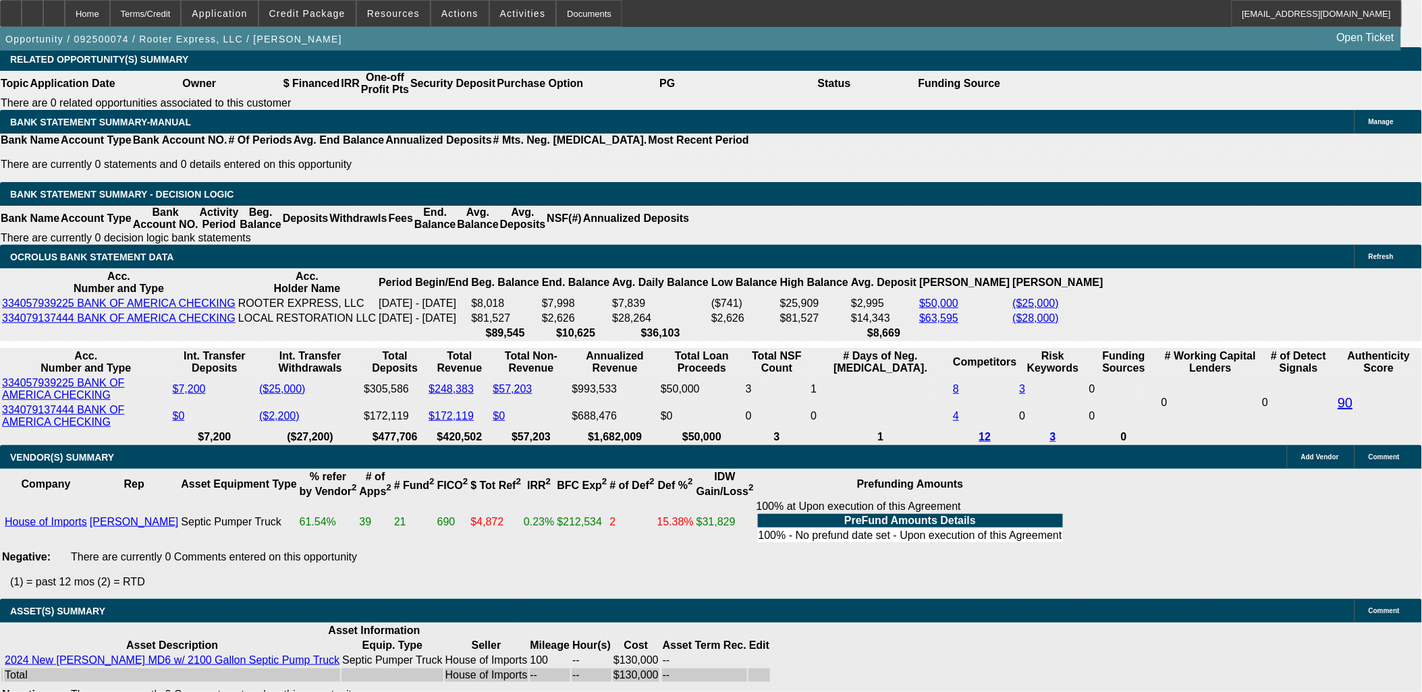
select select "0"
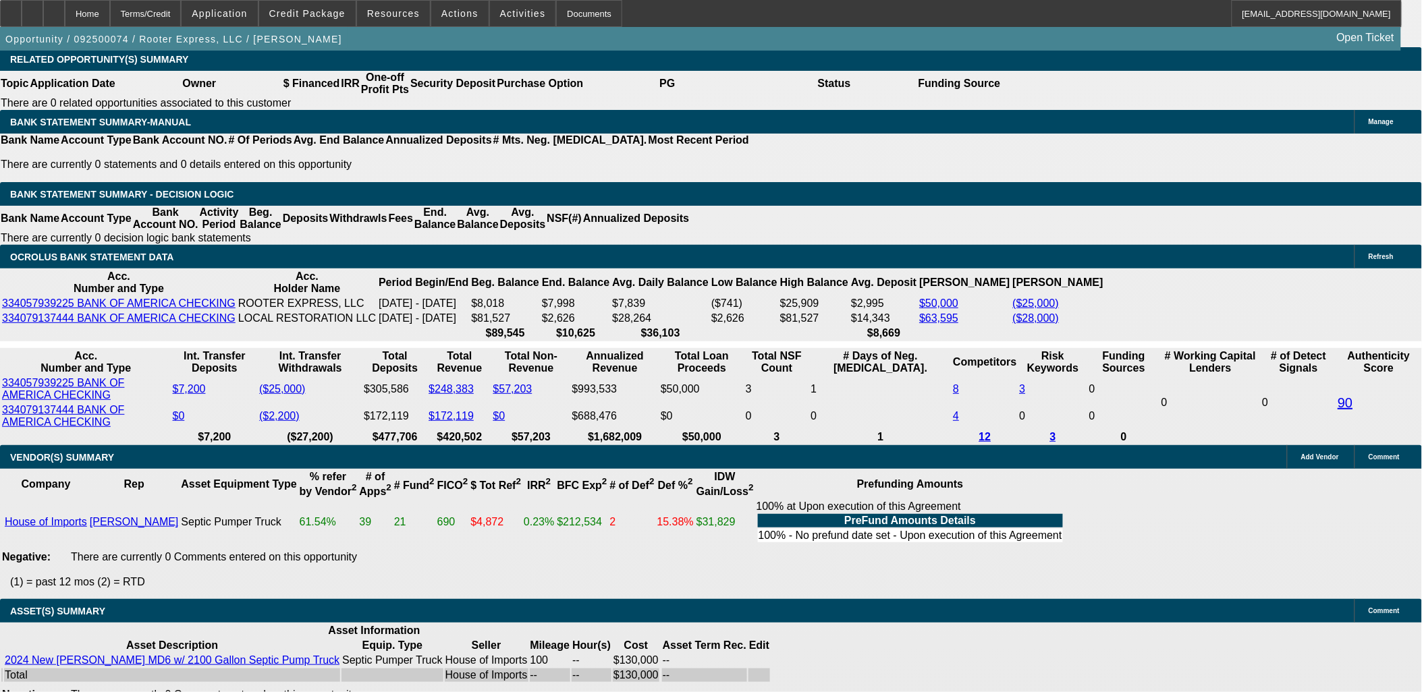
select select "0"
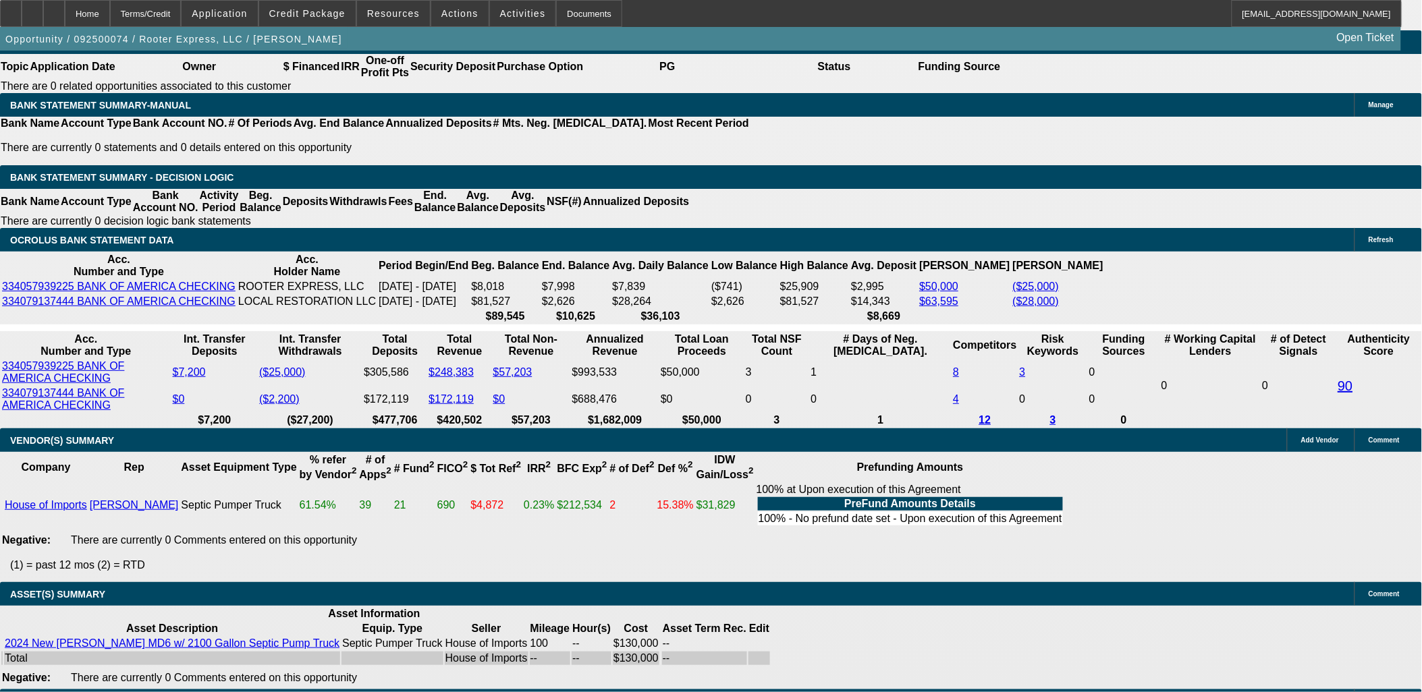
select select "1"
select select "2"
select select "6"
select select "1"
select select "2"
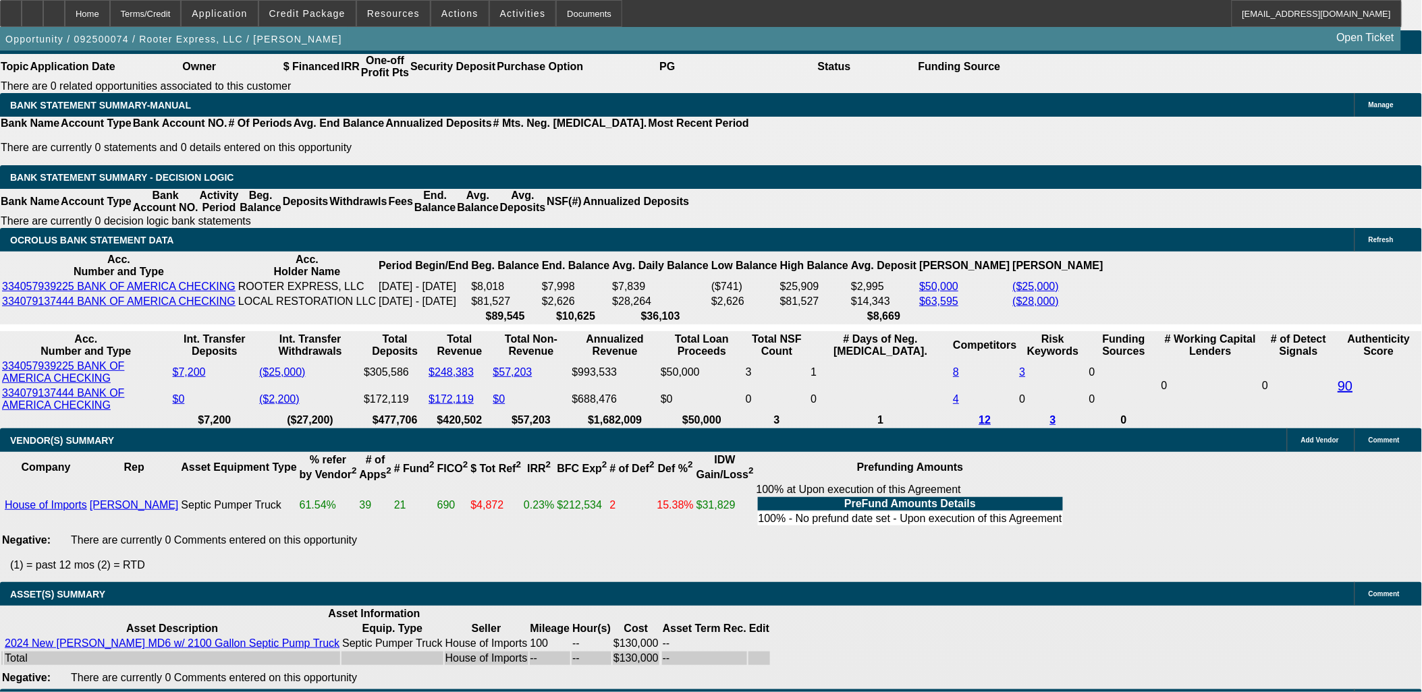
select select "6"
select select "1"
select select "3"
select select "6"
select select "1"
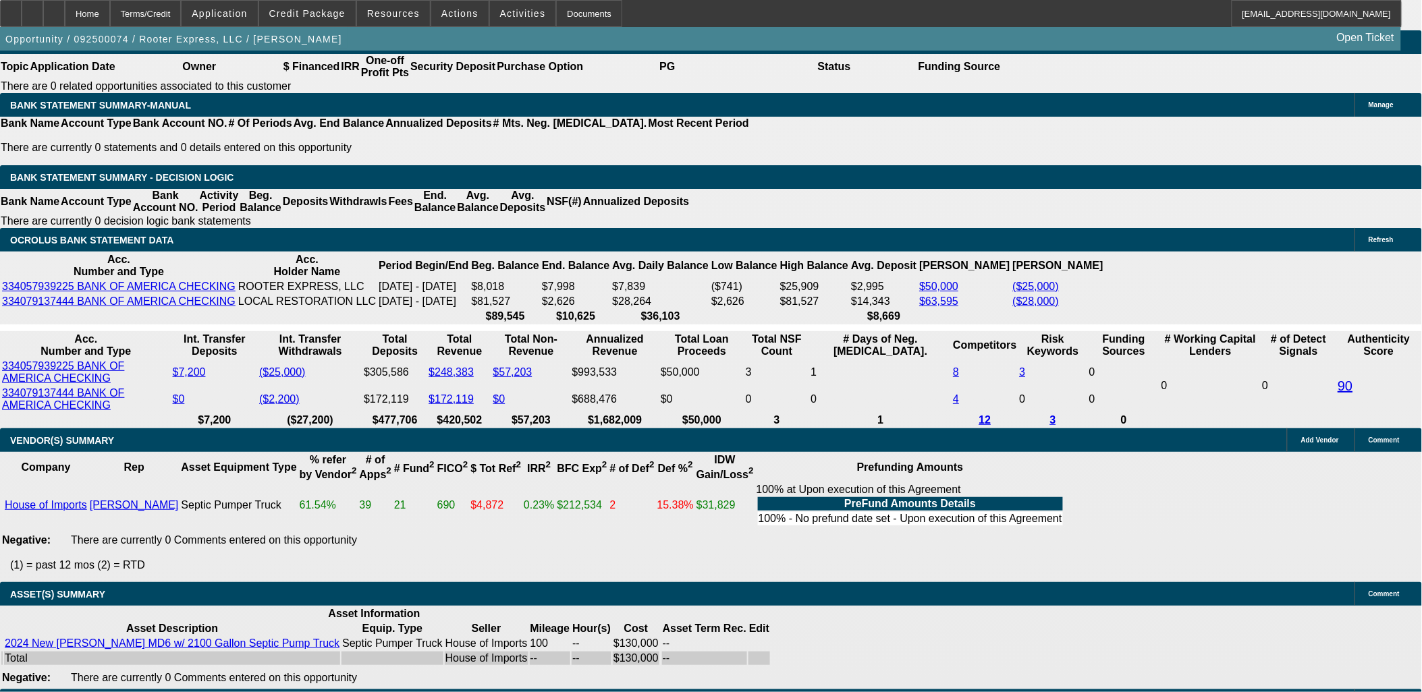
select select "2"
select select "6"
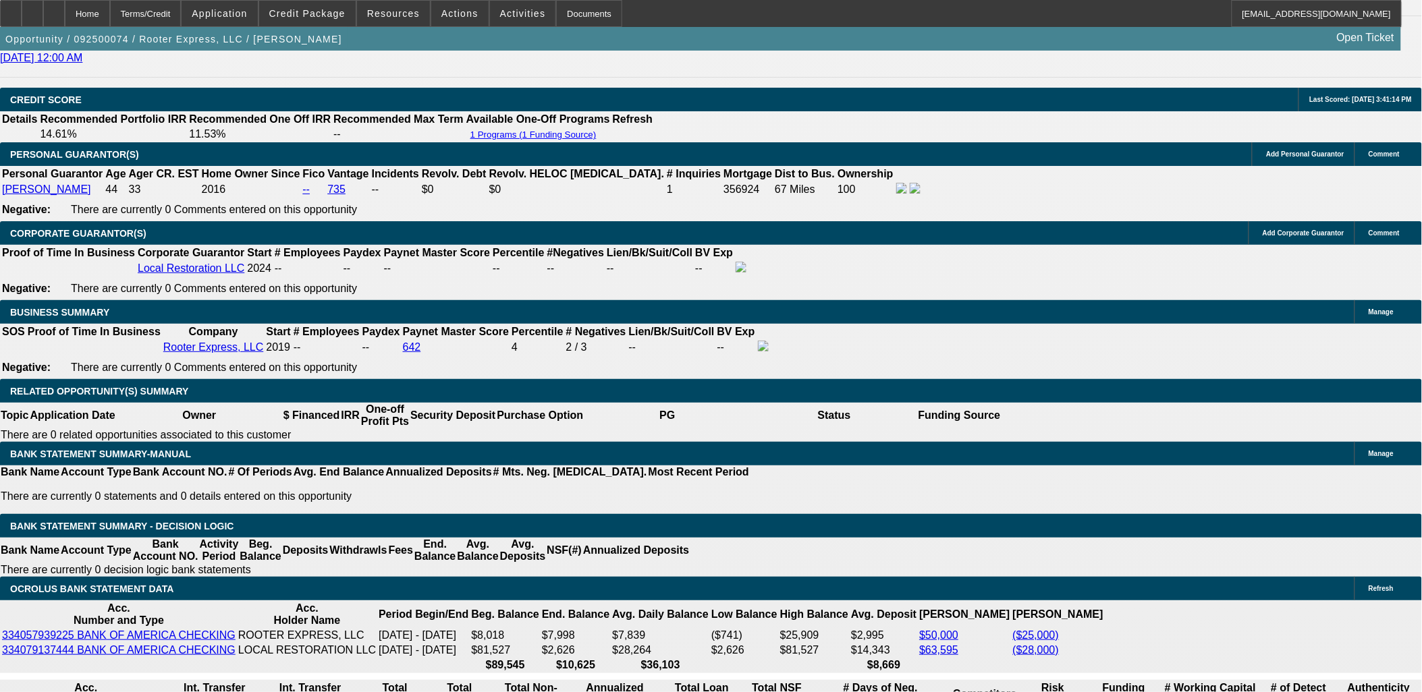
scroll to position [2041, 0]
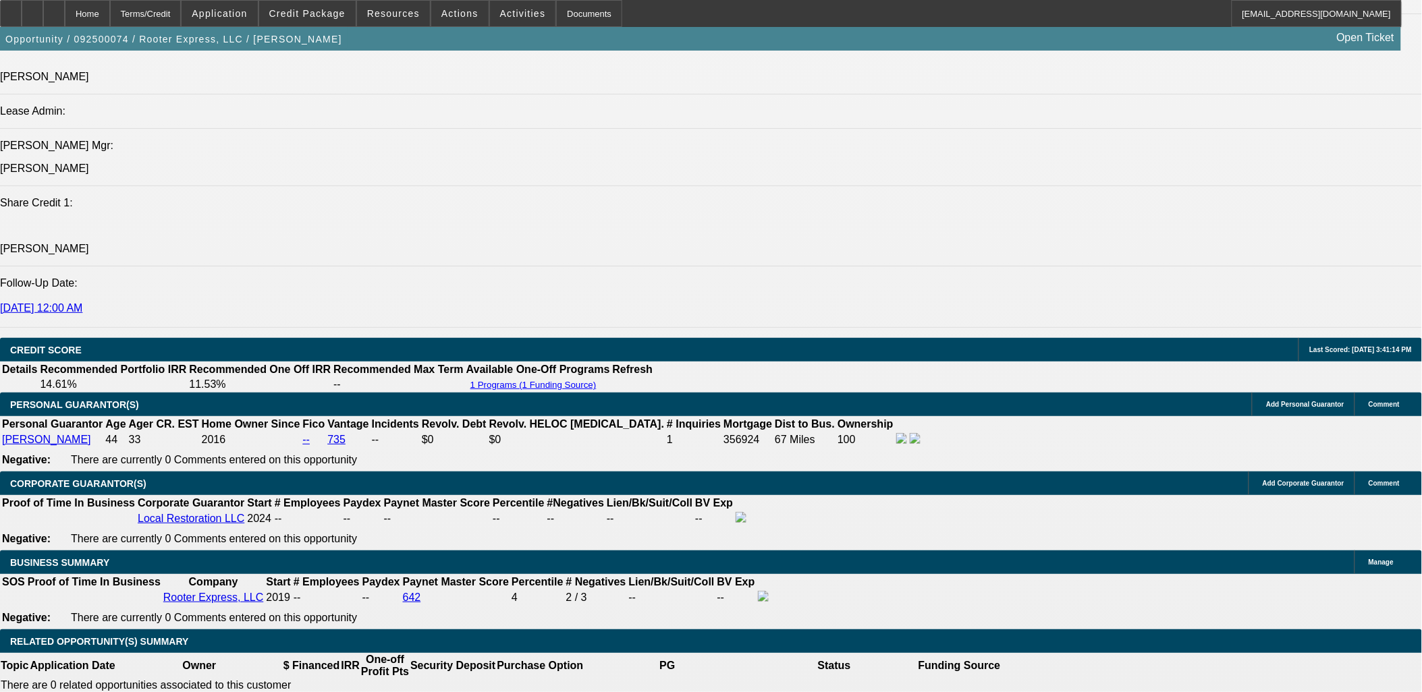
scroll to position [150, 0]
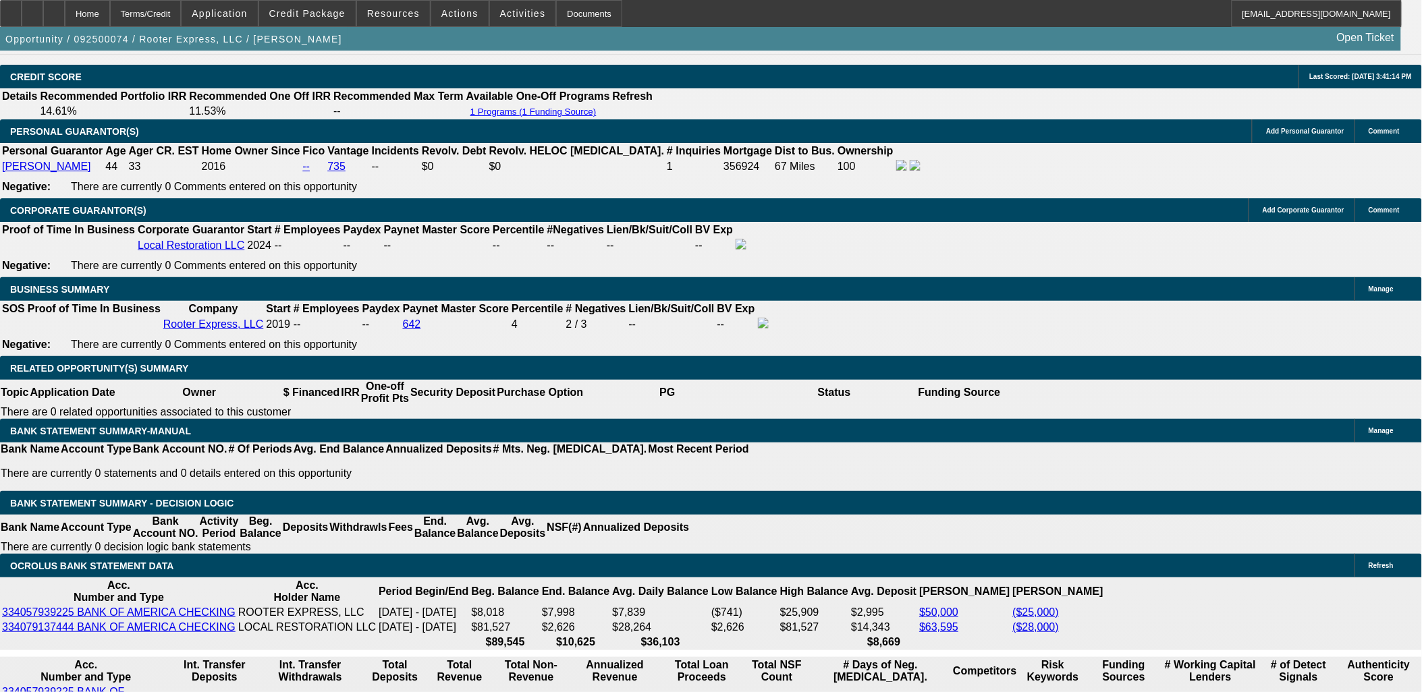
scroll to position [1966, 0]
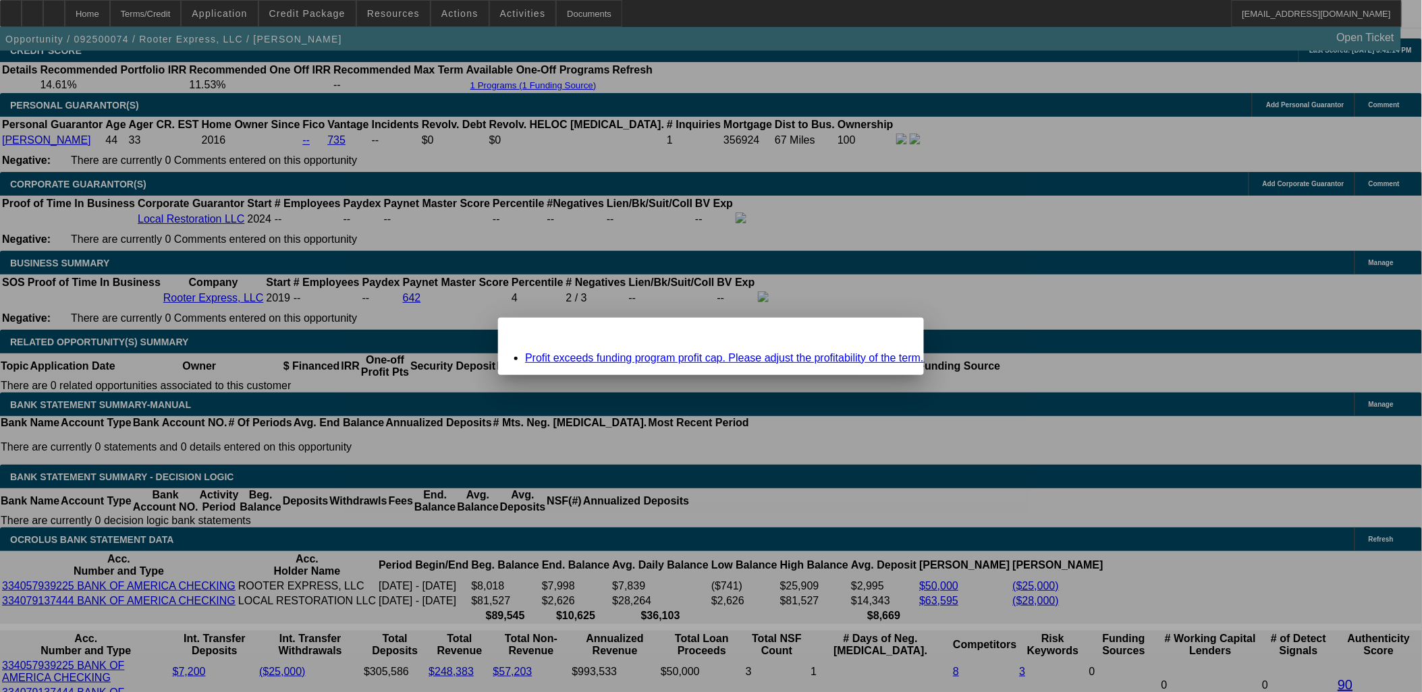
scroll to position [0, 0]
click at [897, 333] on span "Close" at bounding box center [906, 329] width 18 height 7
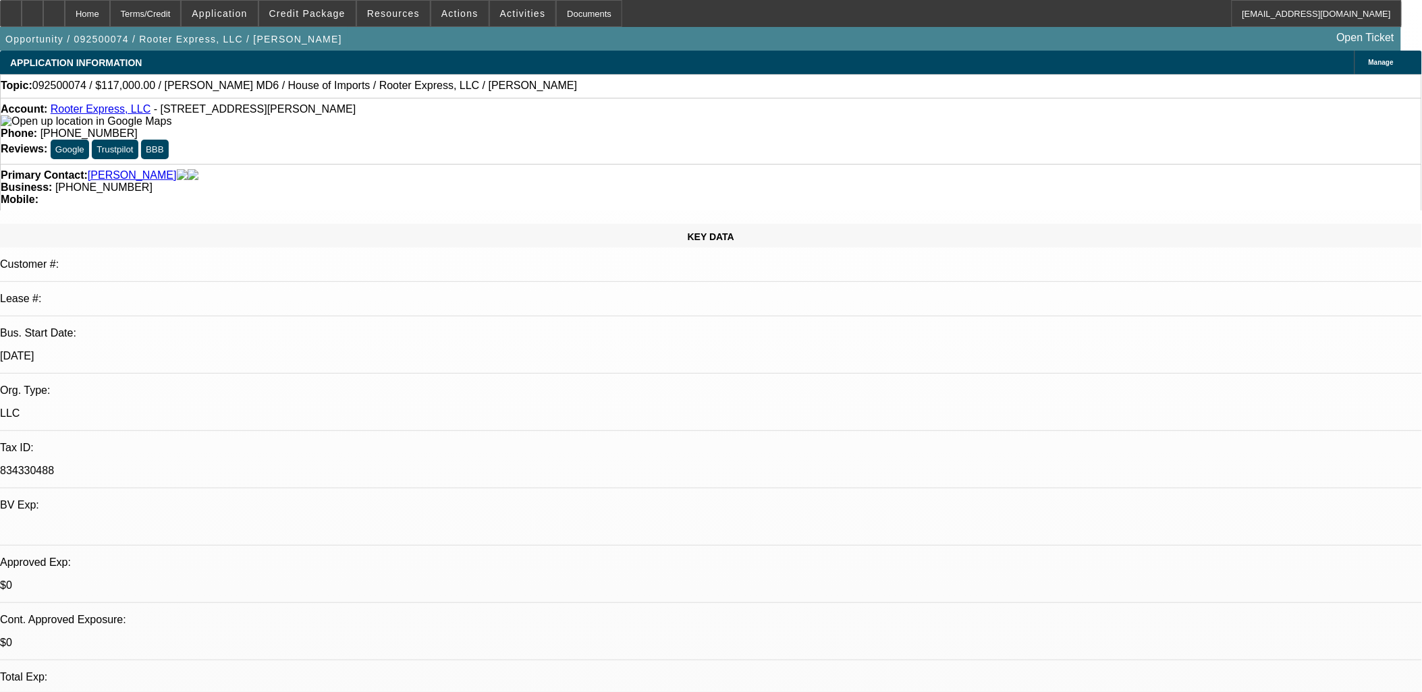
scroll to position [1966, 0]
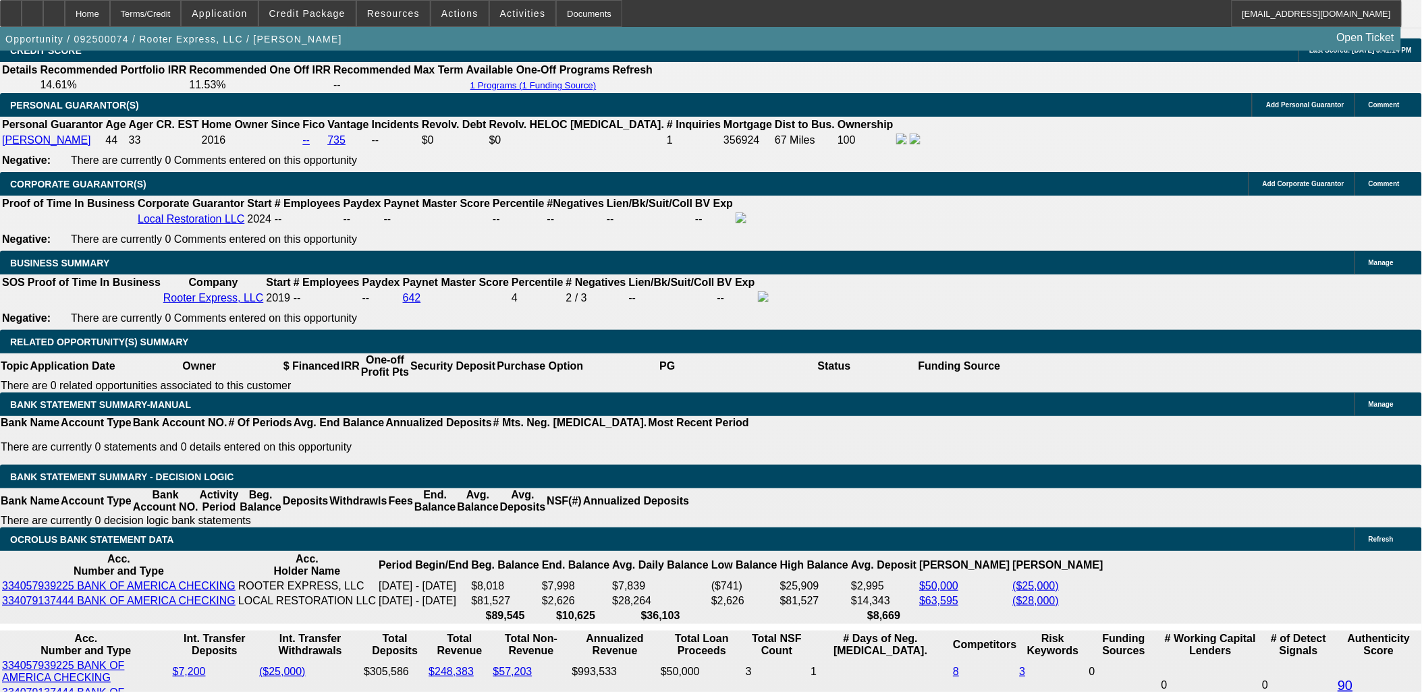
drag, startPoint x: 304, startPoint y: 418, endPoint x: 405, endPoint y: 413, distance: 101.4
type input "UNKNOWN"
type input "13"
type input "$1,674.91"
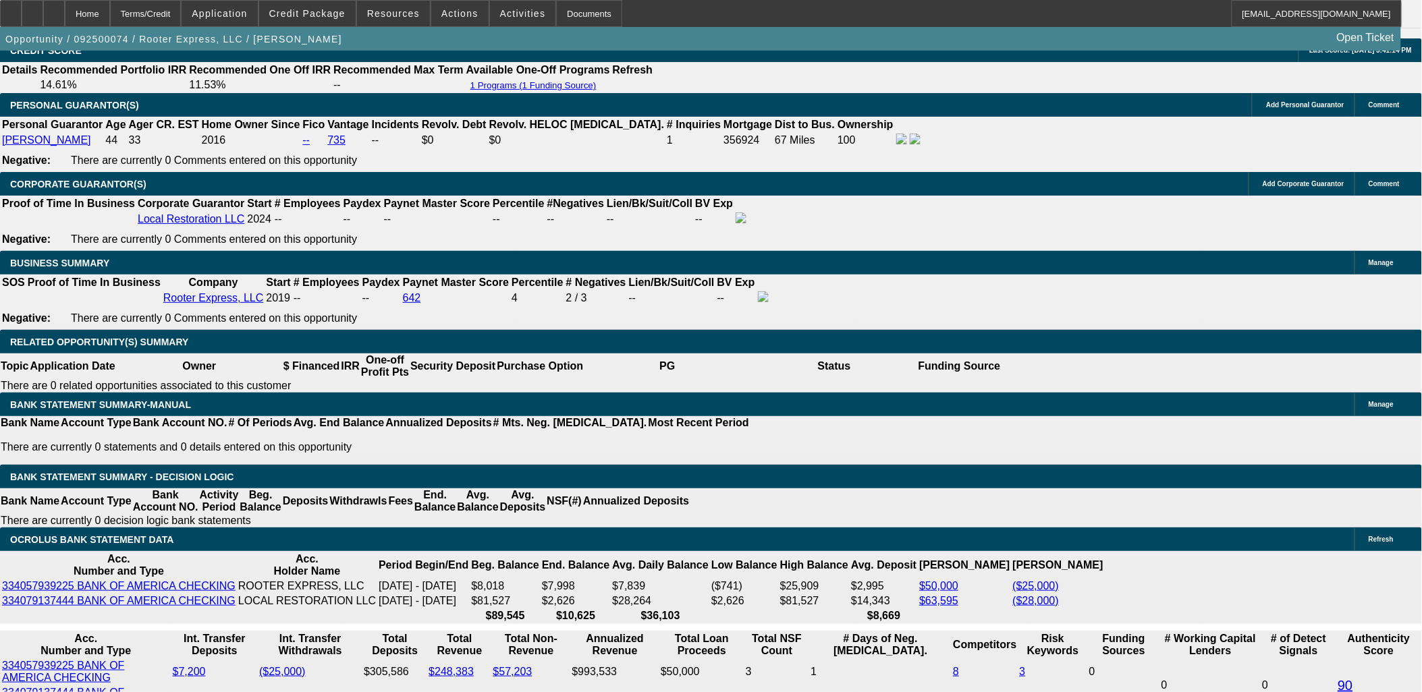
drag, startPoint x: 300, startPoint y: 421, endPoint x: 410, endPoint y: 394, distance: 113.3
type input "13"
type input "$2,348.67"
type input "13"
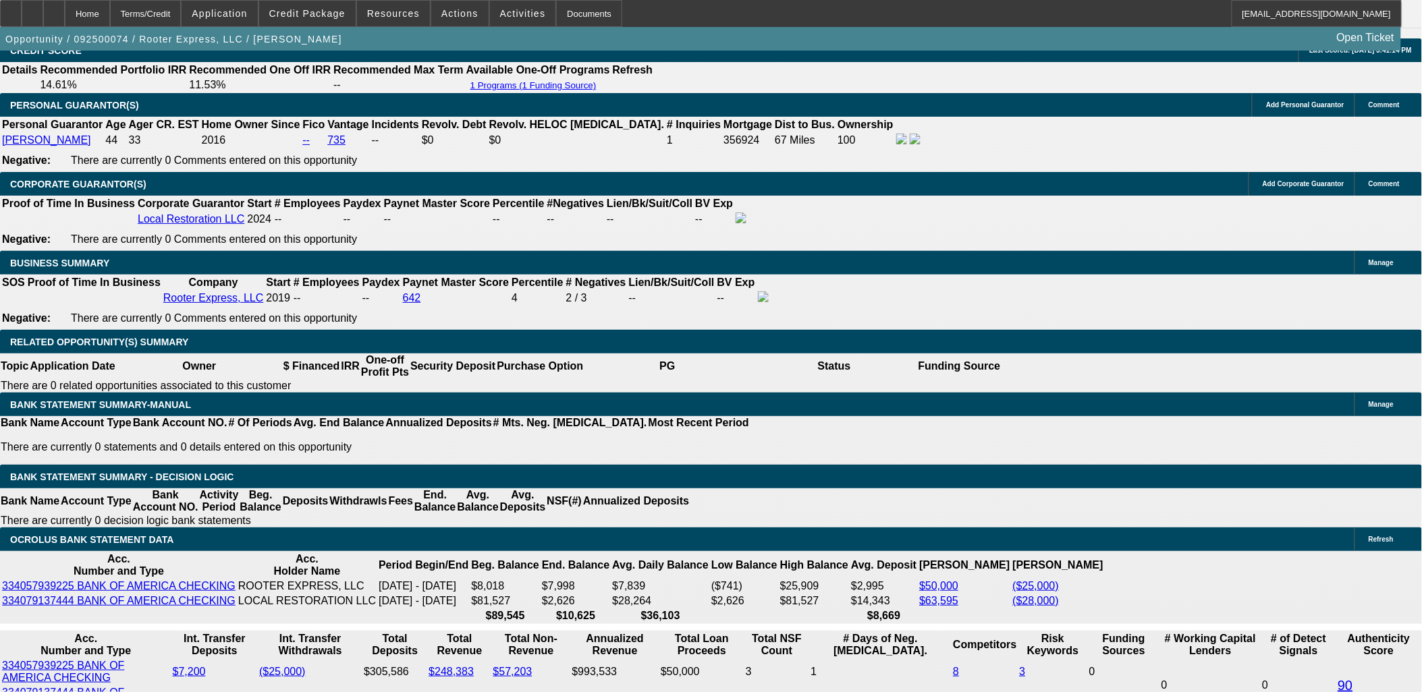
type input "23"
type input "2350"
type input "13"
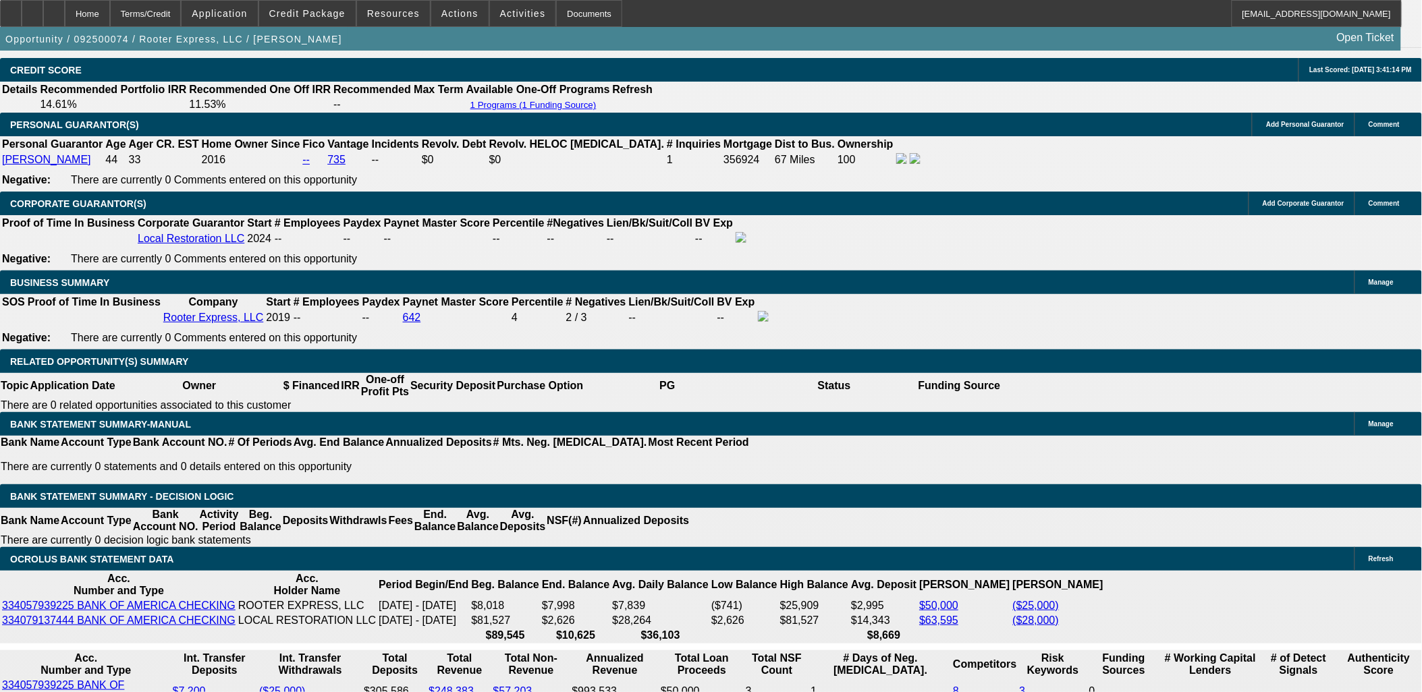
scroll to position [1817, 0]
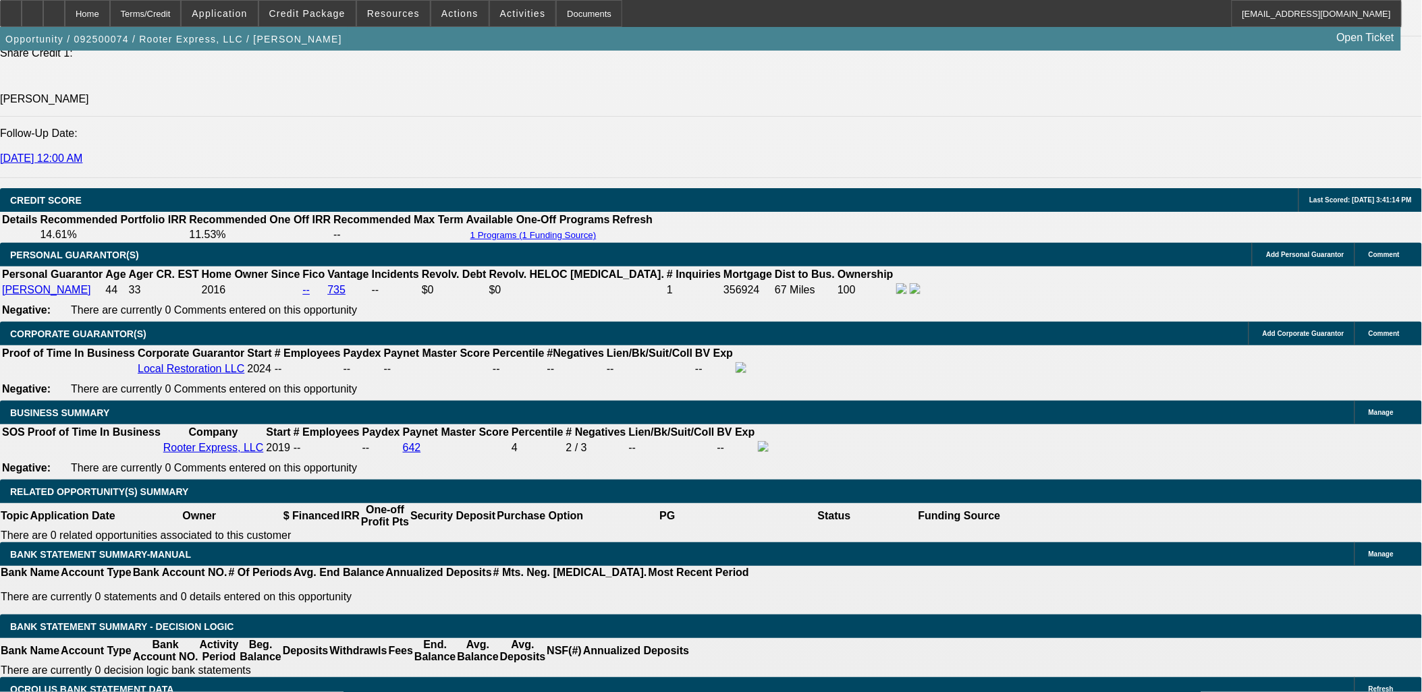
type input "$2,350.00"
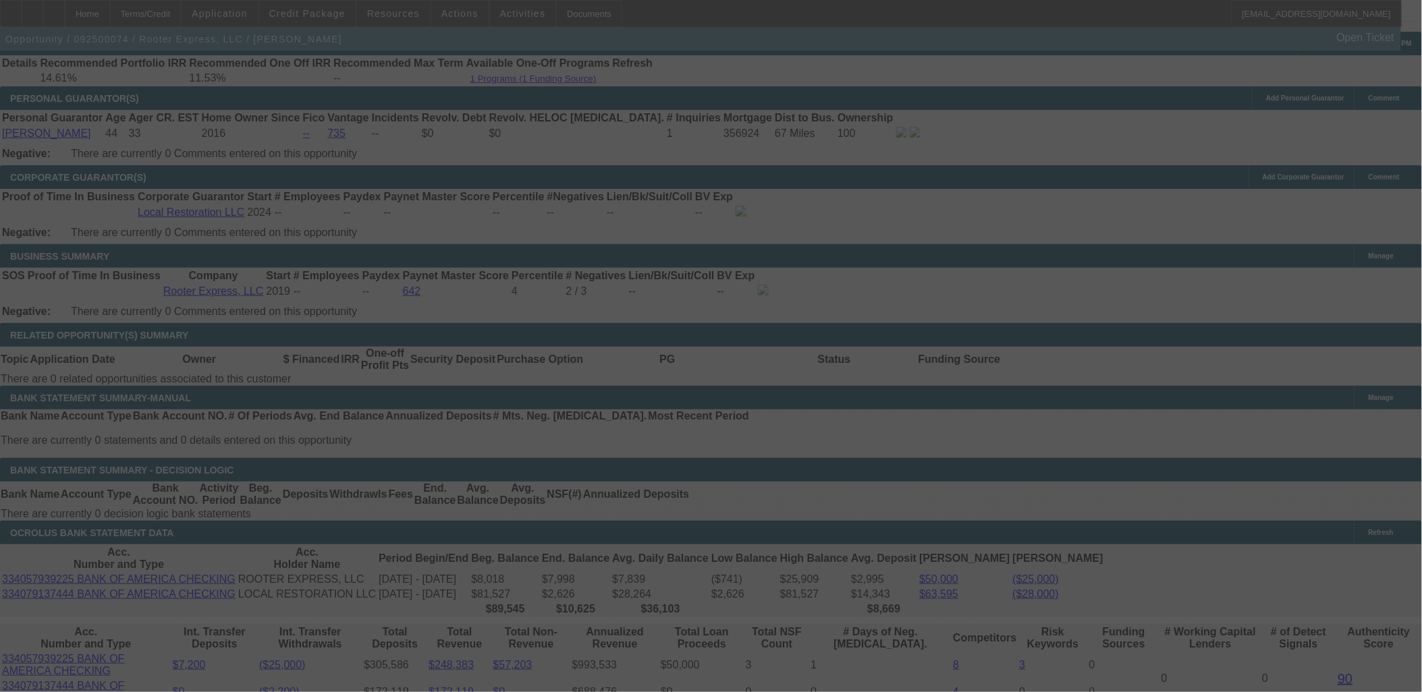
scroll to position [2041, 0]
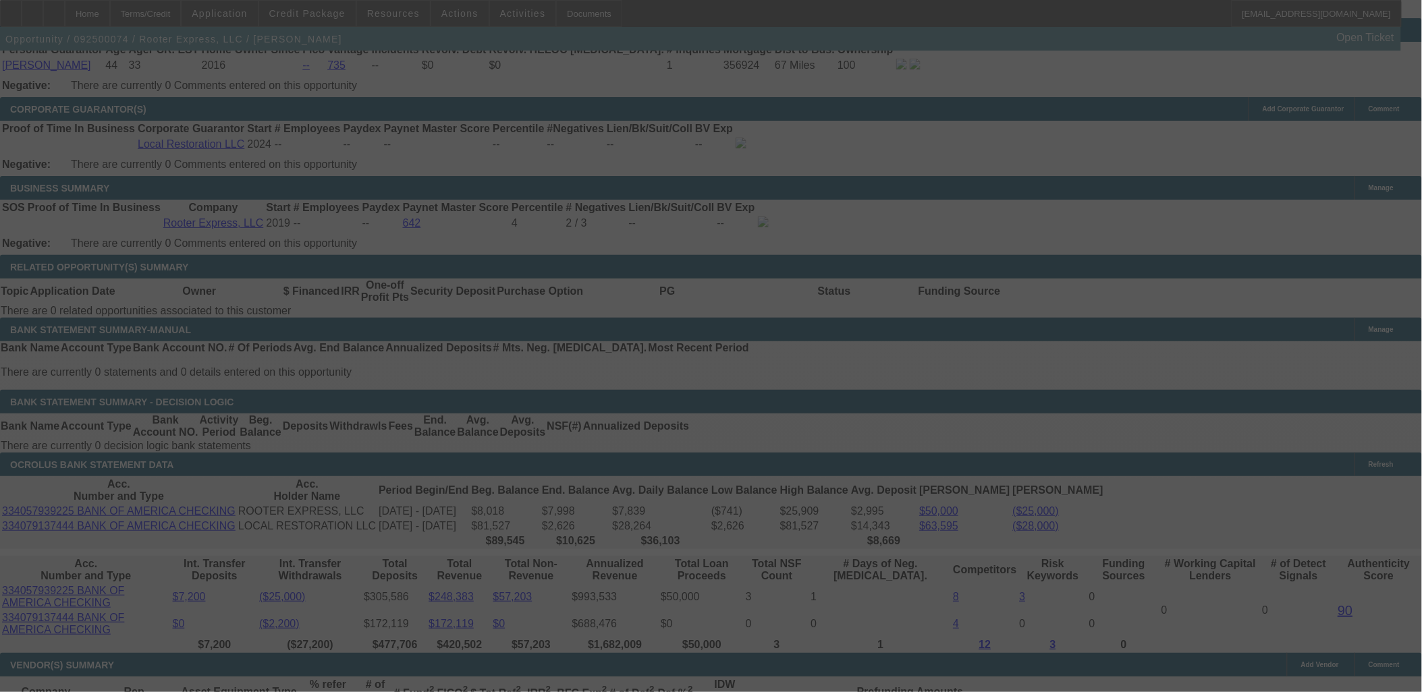
select select "0.1"
select select "0"
select select "2"
select select "0"
select select "6"
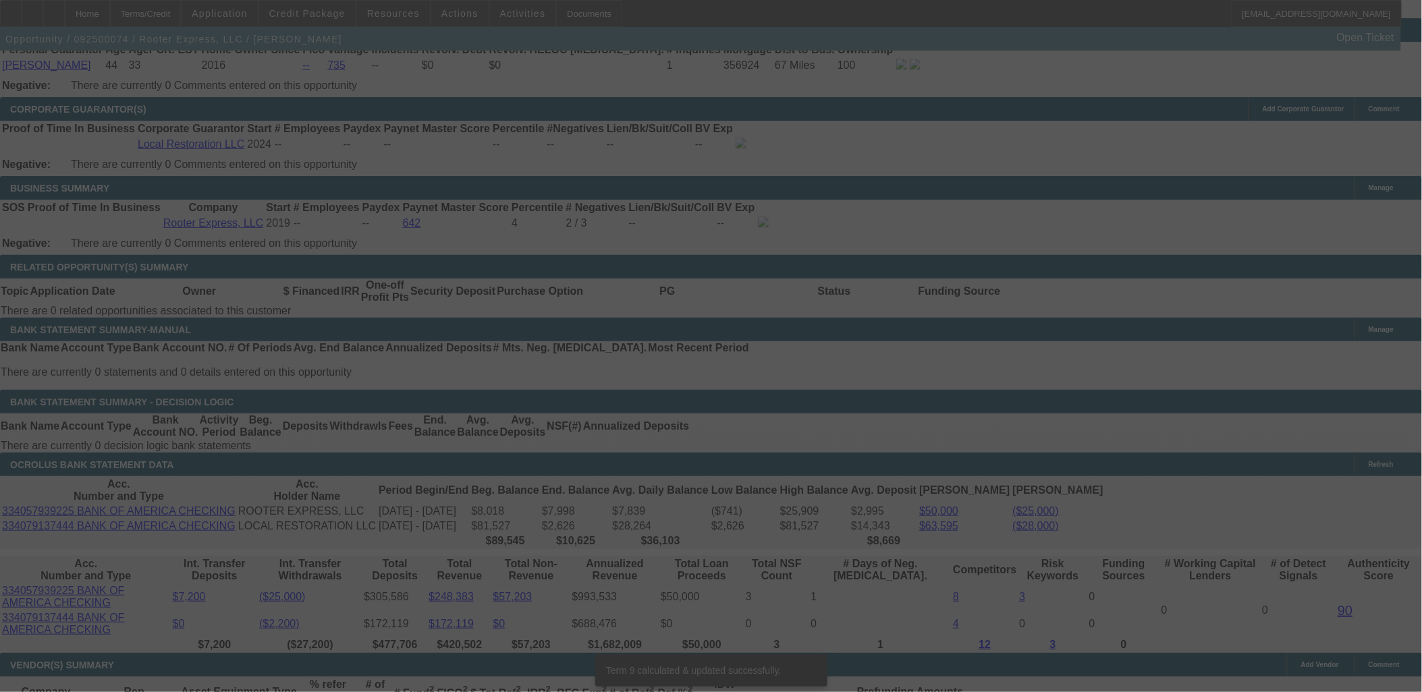
scroll to position [2026, 0]
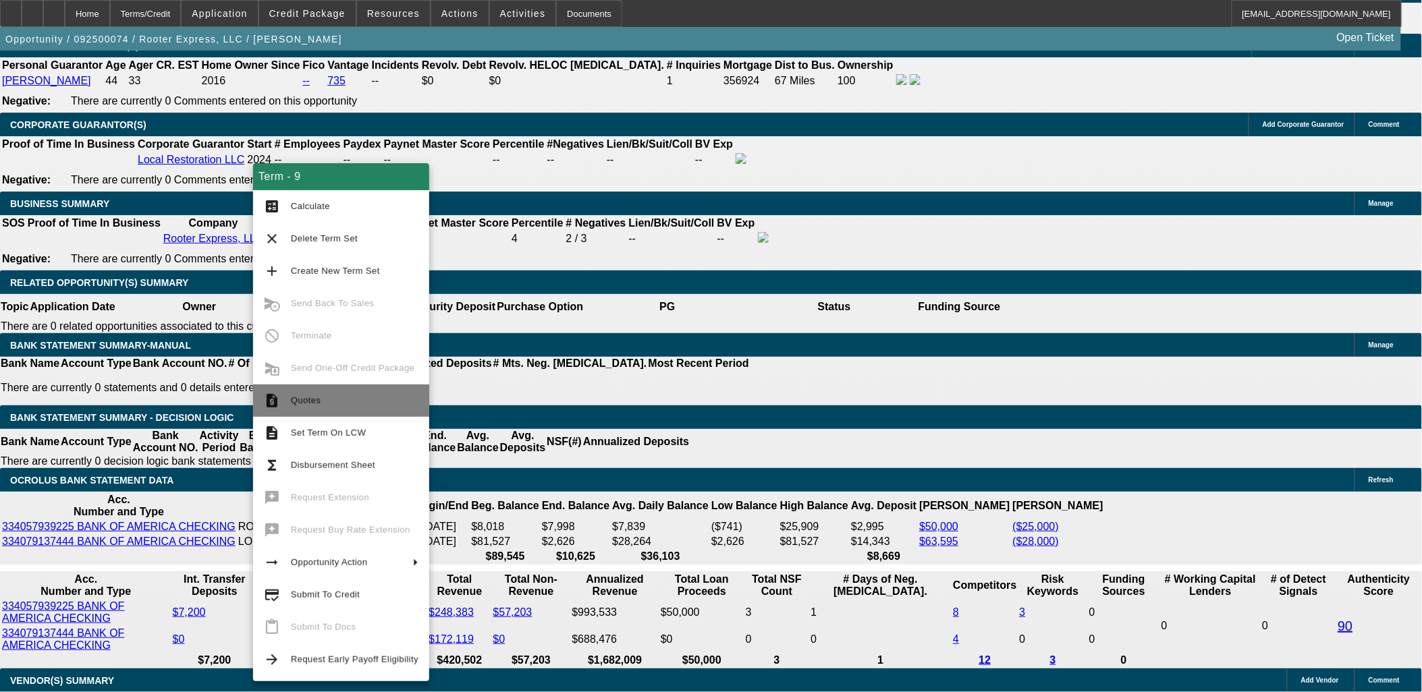
click at [306, 408] on span "Quotes" at bounding box center [355, 401] width 128 height 16
